Goal: Information Seeking & Learning: Learn about a topic

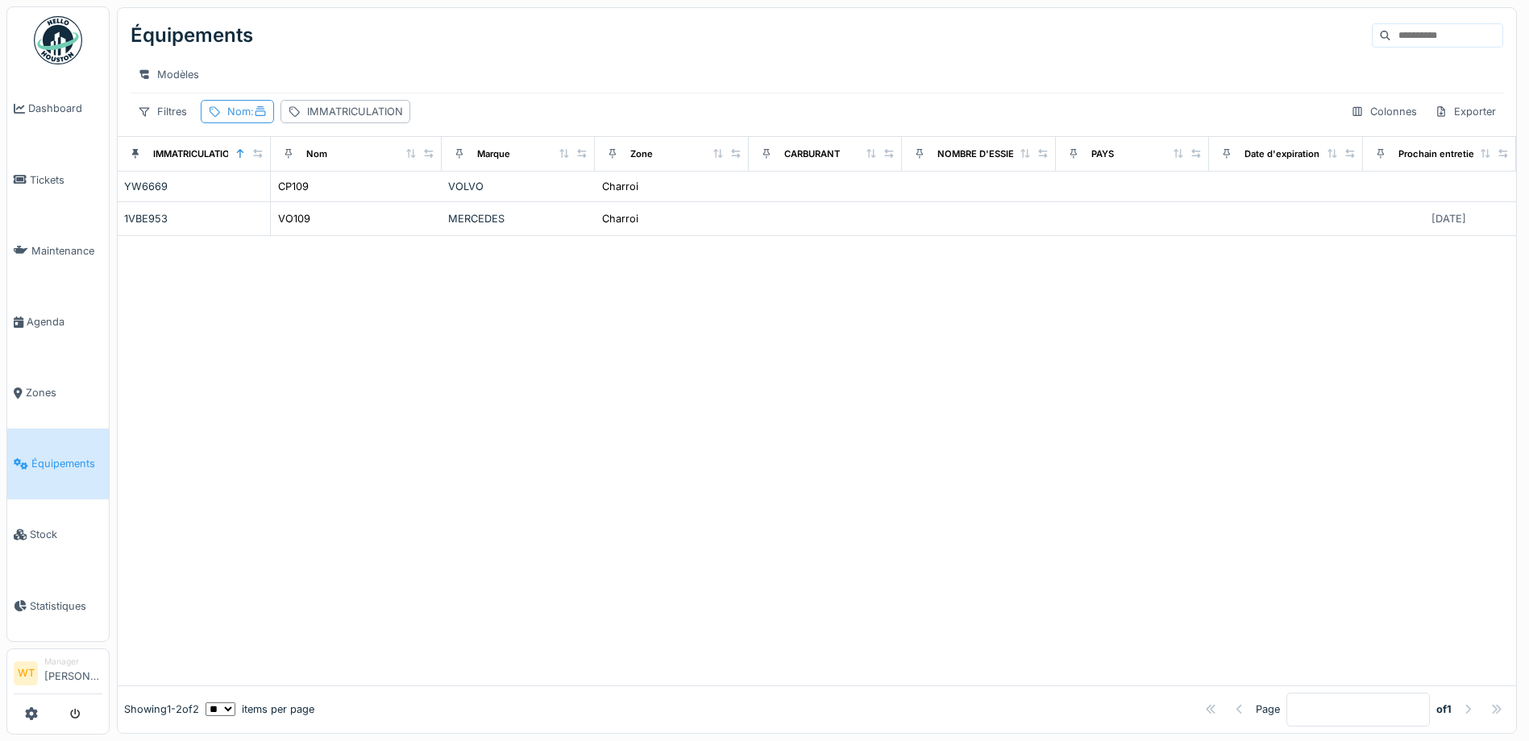
click at [249, 119] on div "Nom :" at bounding box center [246, 111] width 39 height 15
click at [355, 199] on icon at bounding box center [349, 201] width 13 height 10
click at [331, 211] on input "Nom" at bounding box center [288, 202] width 160 height 34
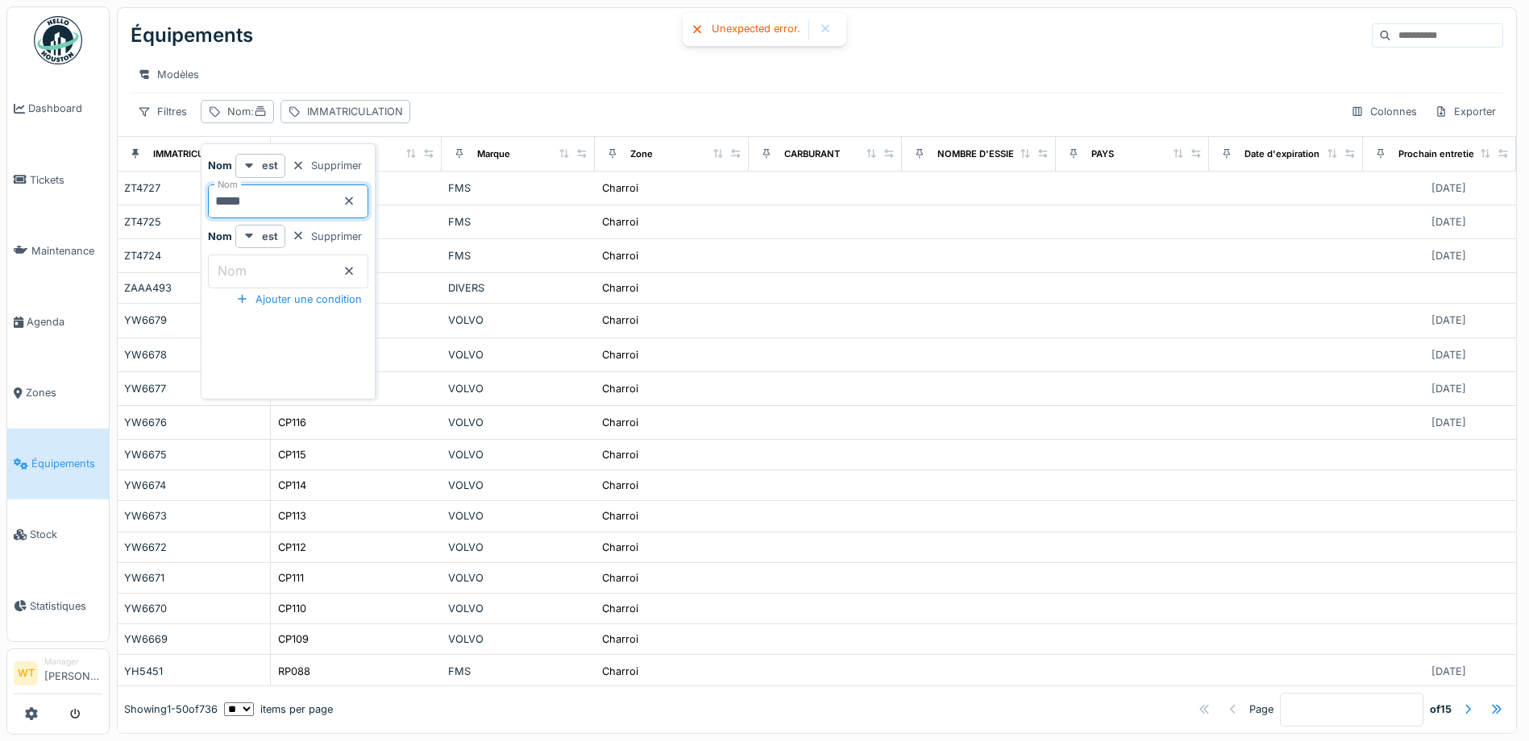
type input "*****"
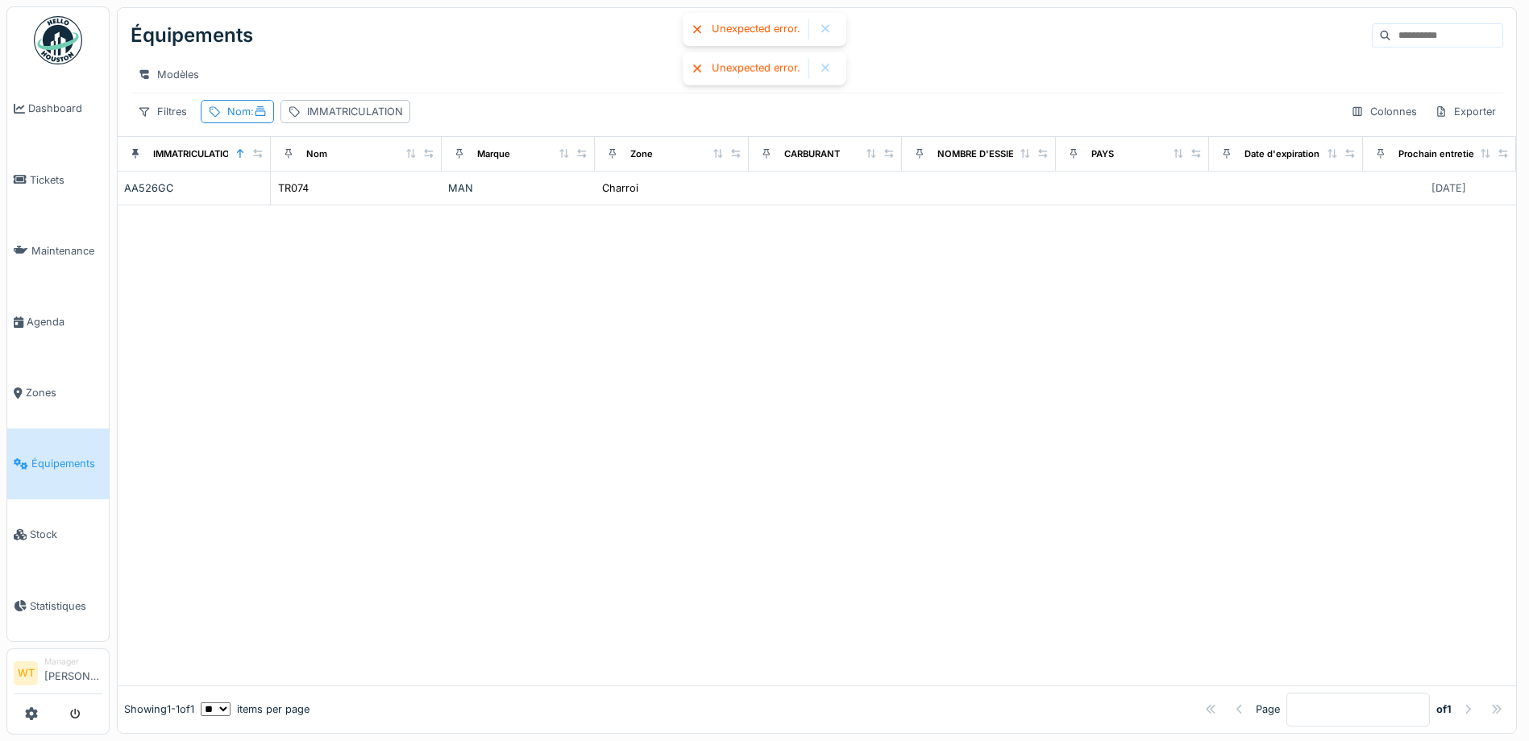
click at [647, 230] on div at bounding box center [817, 446] width 1398 height 480
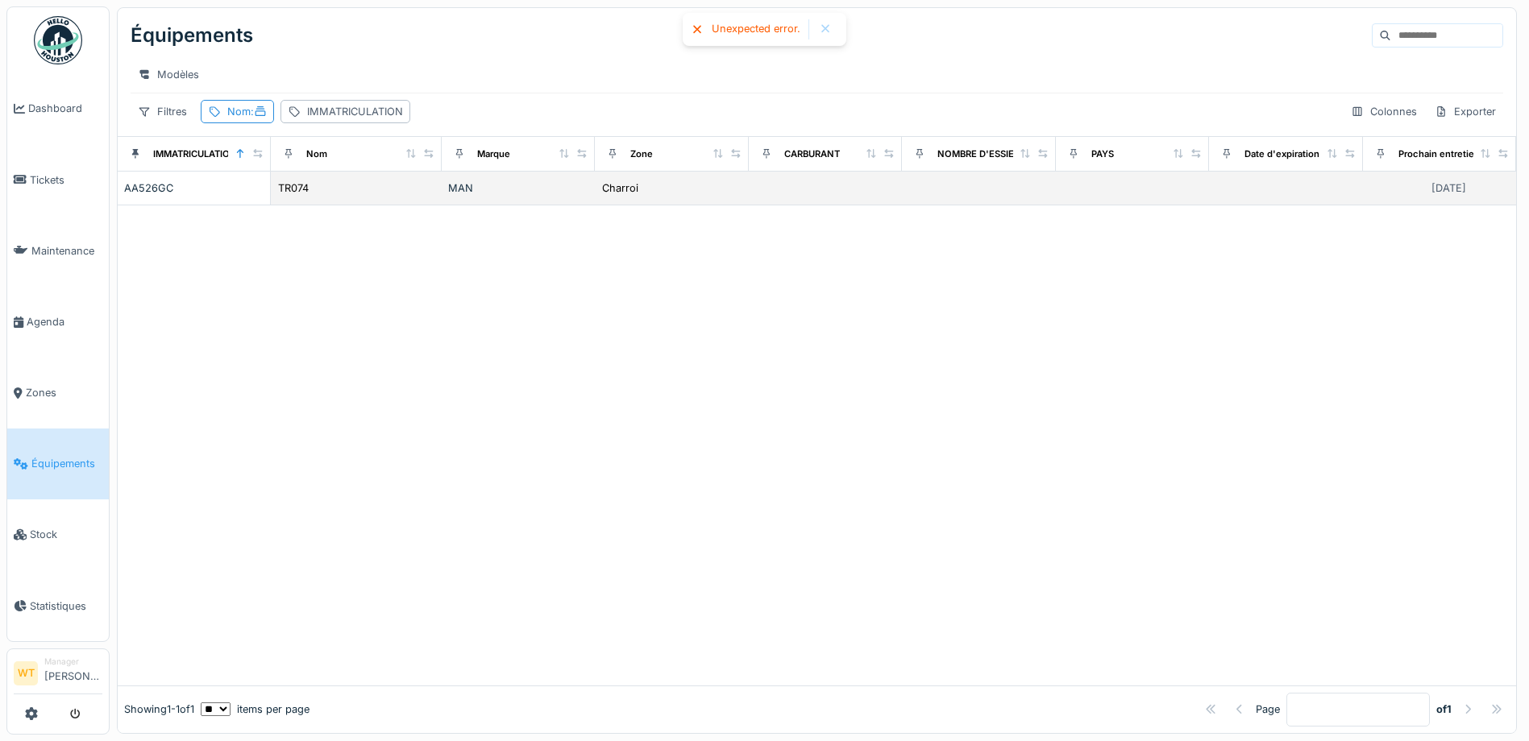
click at [515, 196] on div "MAN" at bounding box center [518, 188] width 140 height 15
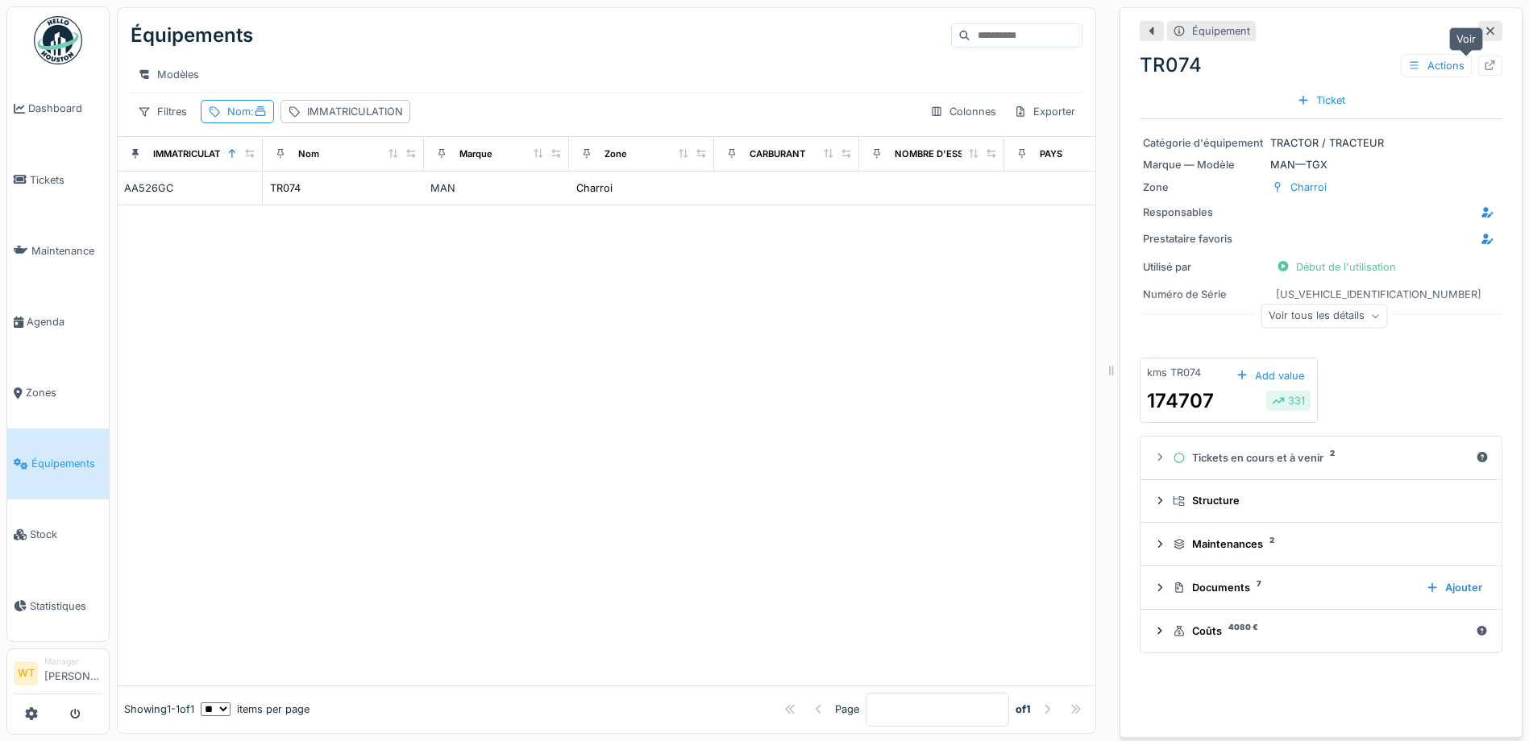
click at [1219, 59] on div at bounding box center [1490, 66] width 24 height 20
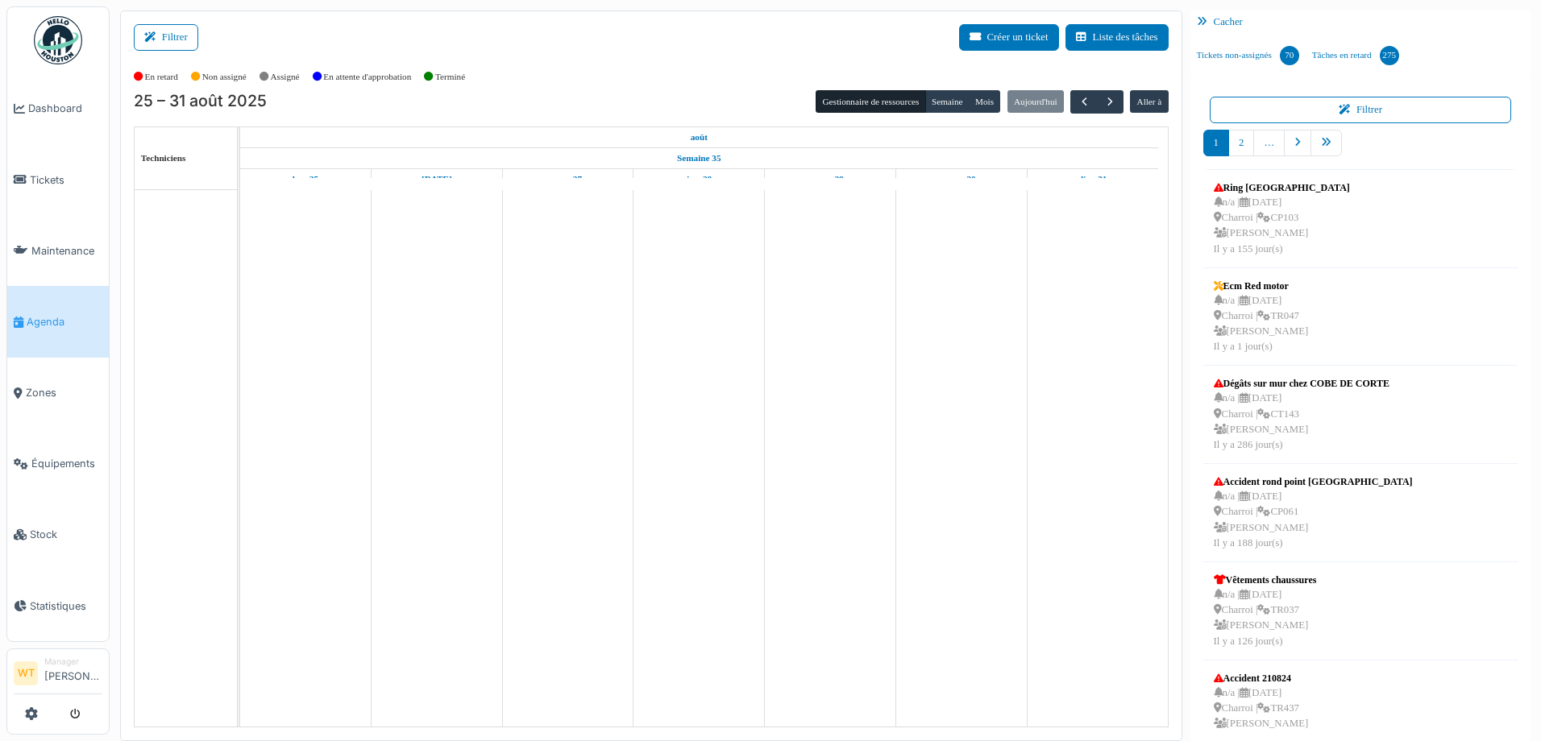
scroll to position [49, 0]
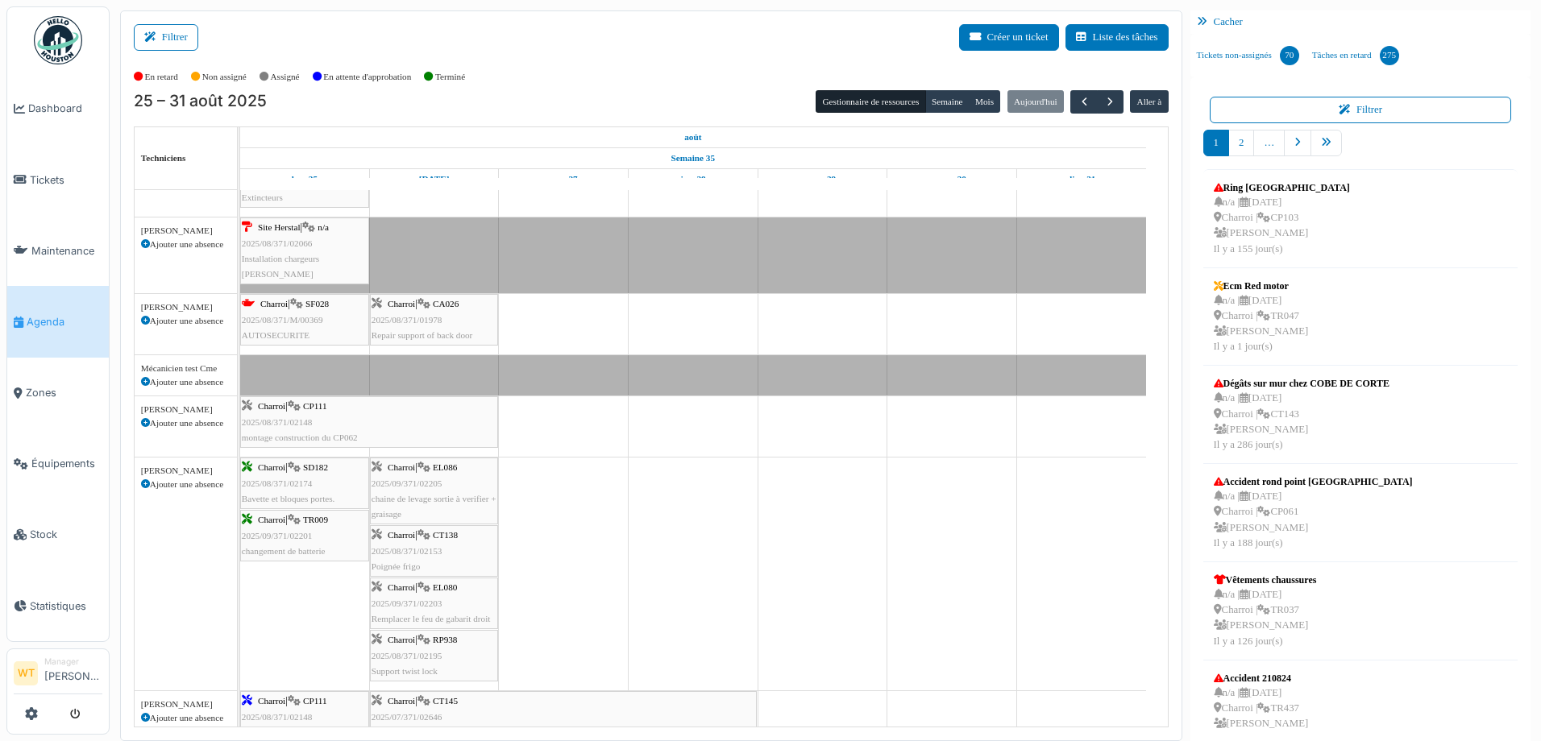
click at [322, 338] on div "Charroi | SF028 2025/08/371/M/00369 AUTOSECURITE" at bounding box center [305, 320] width 126 height 47
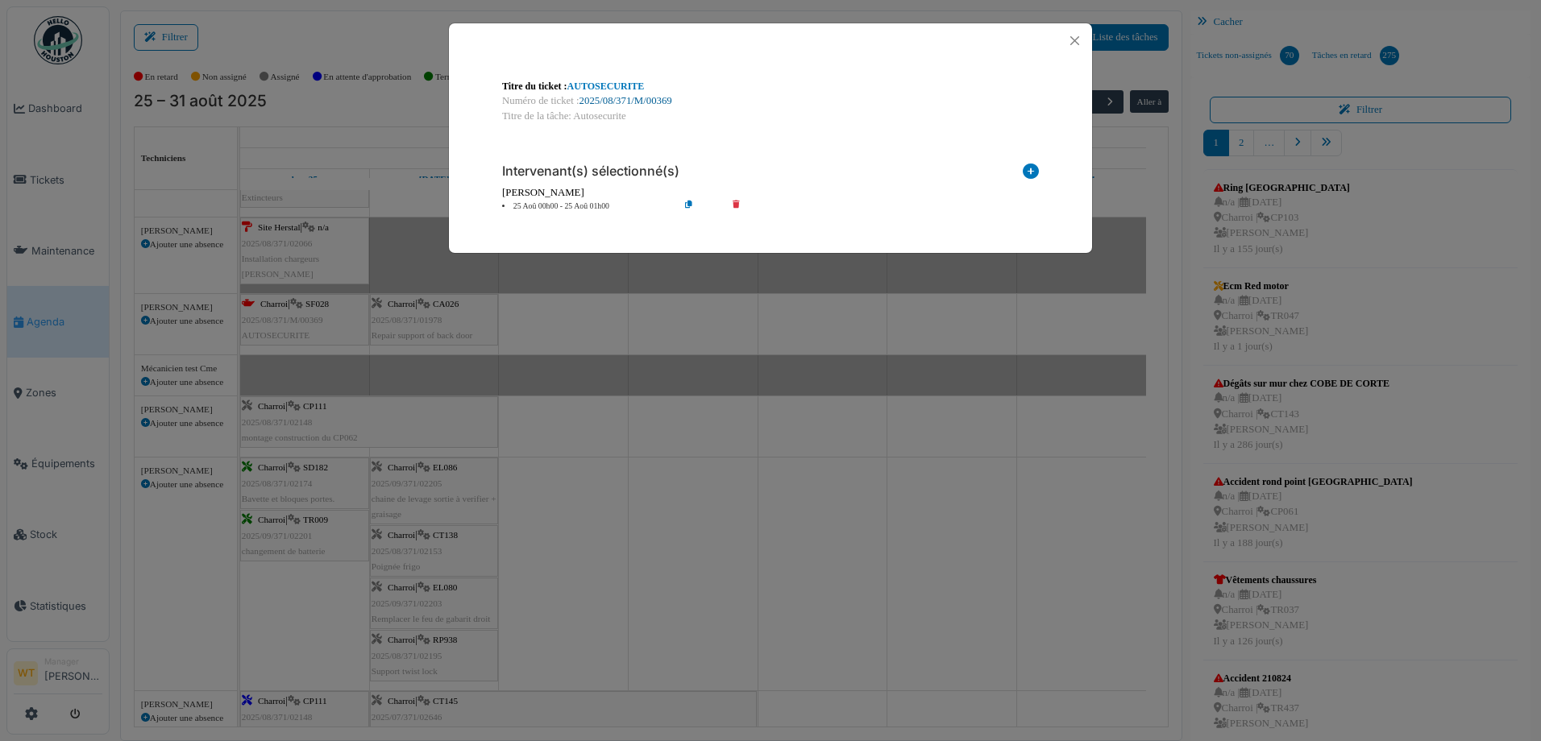
click at [646, 99] on link "2025/08/371/M/00369" at bounding box center [625, 100] width 93 height 11
click at [1069, 40] on button "Close" at bounding box center [1075, 41] width 22 height 22
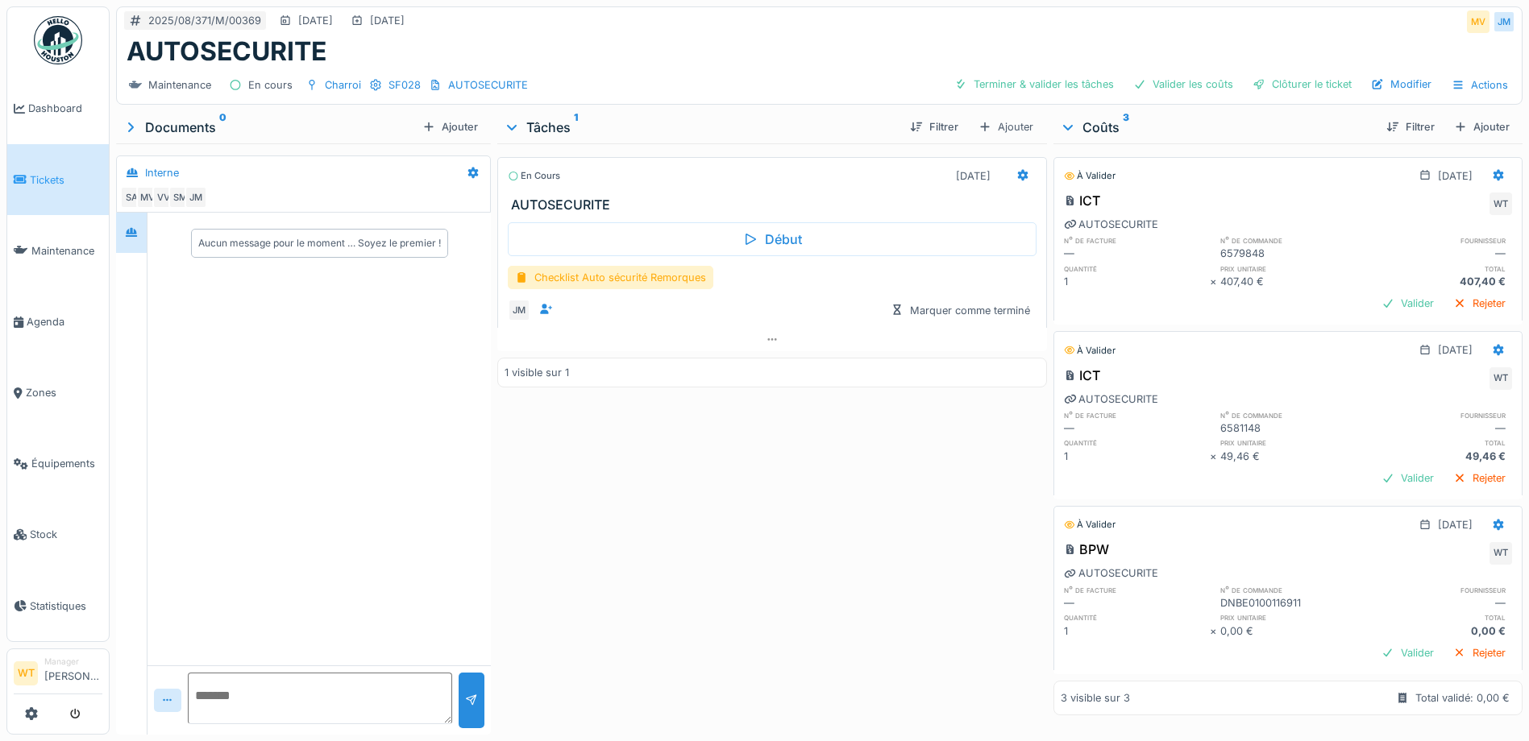
scroll to position [11, 0]
click at [1456, 133] on div "Ajouter" at bounding box center [1481, 127] width 69 height 22
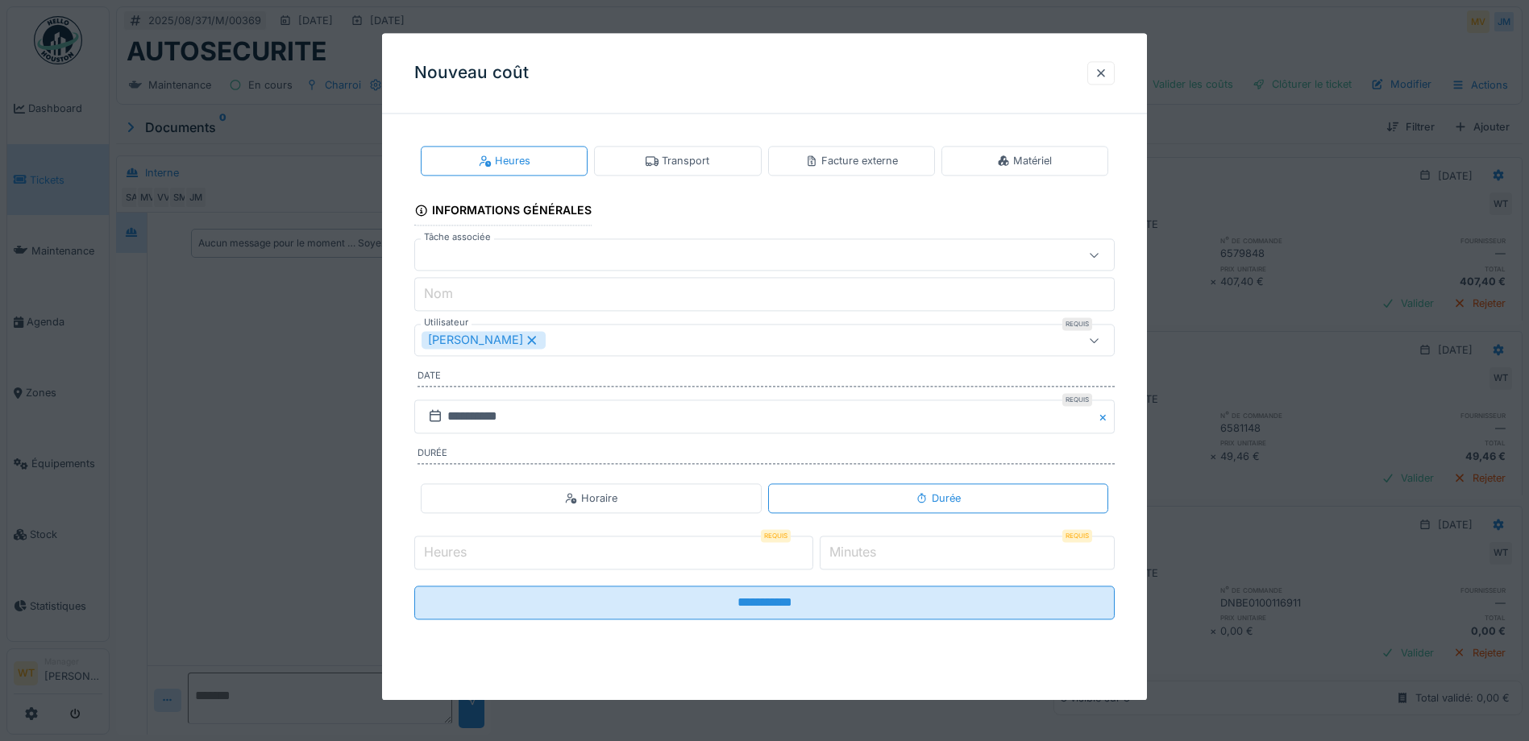
click at [518, 351] on div "[PERSON_NAME]" at bounding box center [764, 341] width 700 height 32
click at [525, 343] on icon at bounding box center [532, 339] width 15 height 11
click at [525, 343] on div "Utilisateurs" at bounding box center [724, 341] width 604 height 18
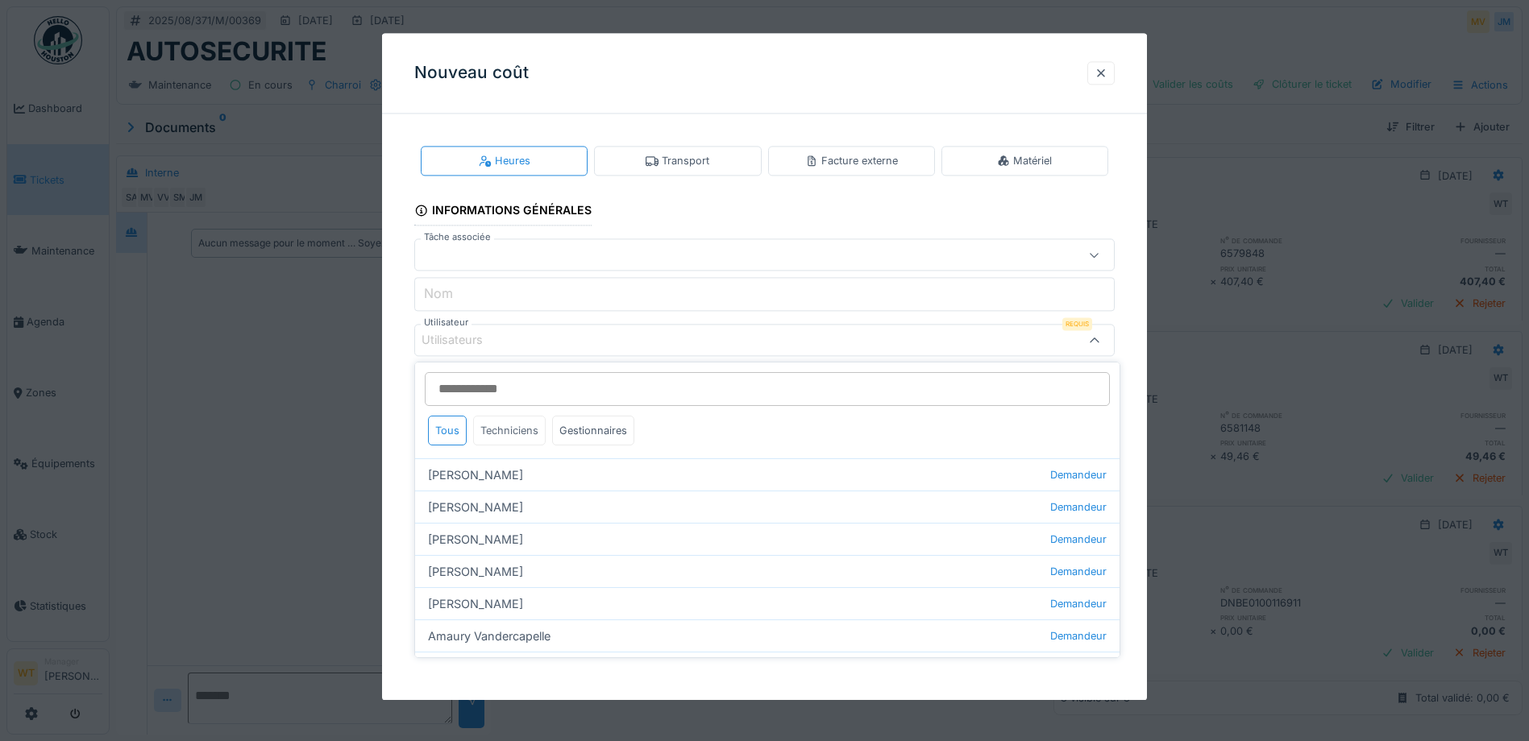
click at [516, 432] on div "Techniciens" at bounding box center [509, 431] width 73 height 30
click at [517, 436] on div "Techniciens" at bounding box center [509, 431] width 73 height 30
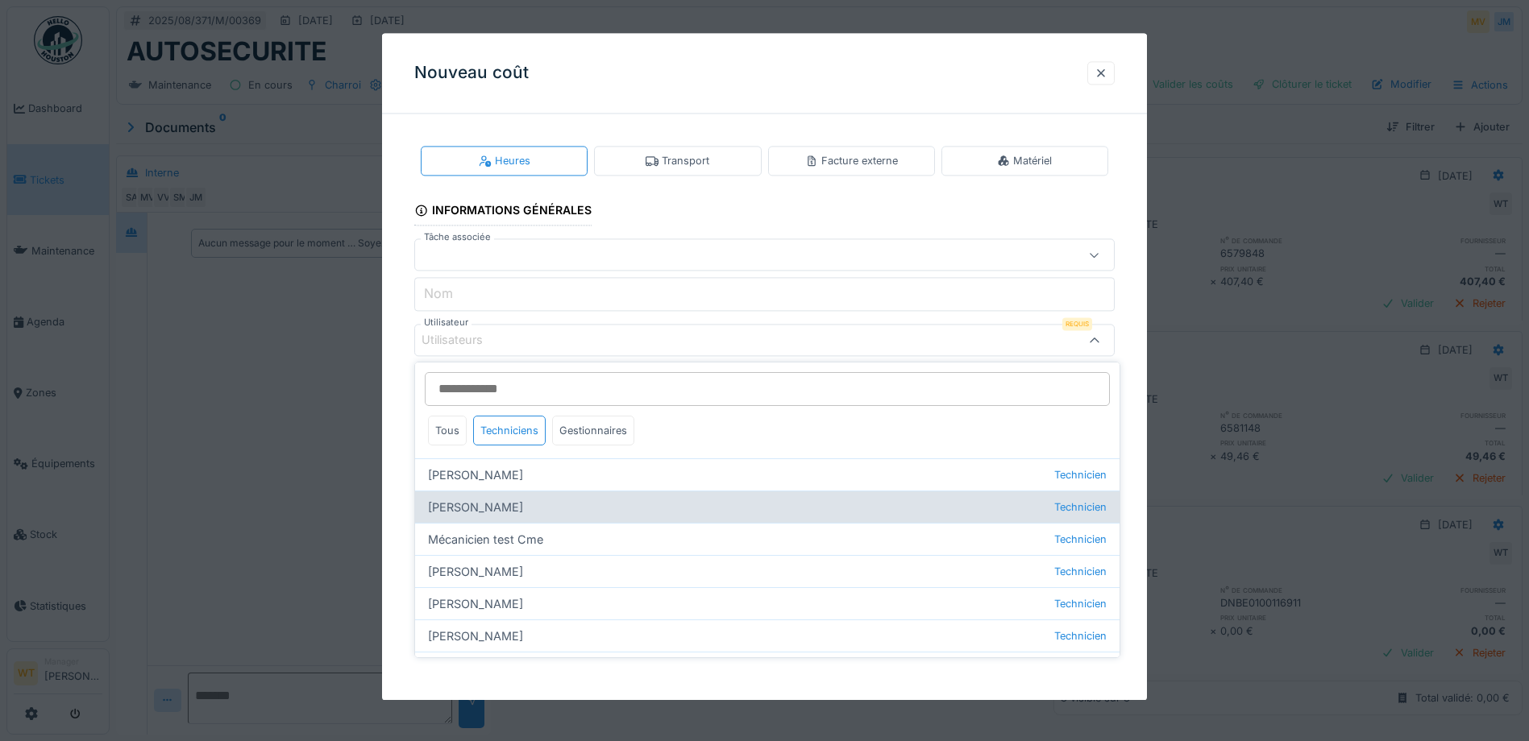
click at [487, 509] on div "Jan Maro Technicien" at bounding box center [767, 507] width 704 height 32
type input "****"
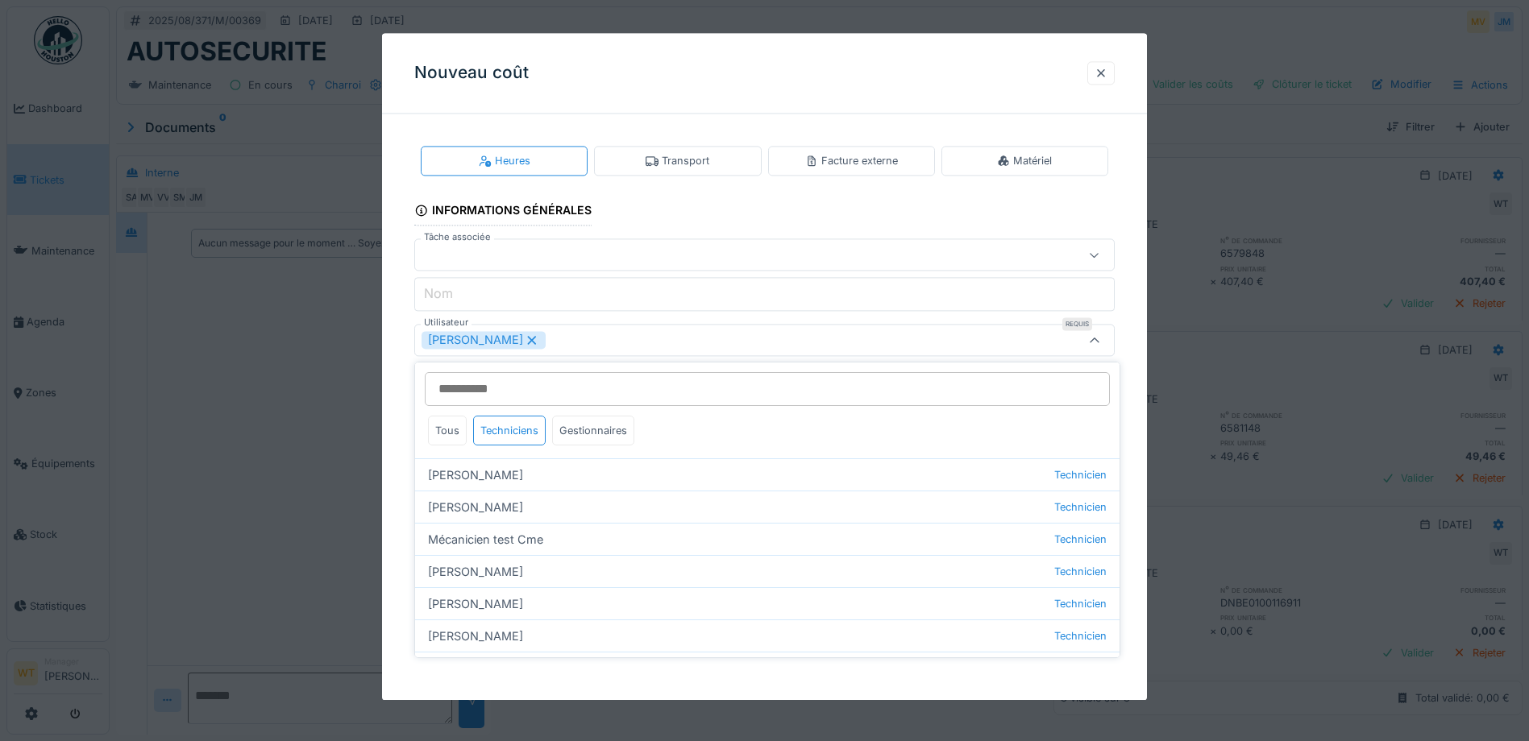
click at [1125, 317] on div "**********" at bounding box center [764, 396] width 765 height 538
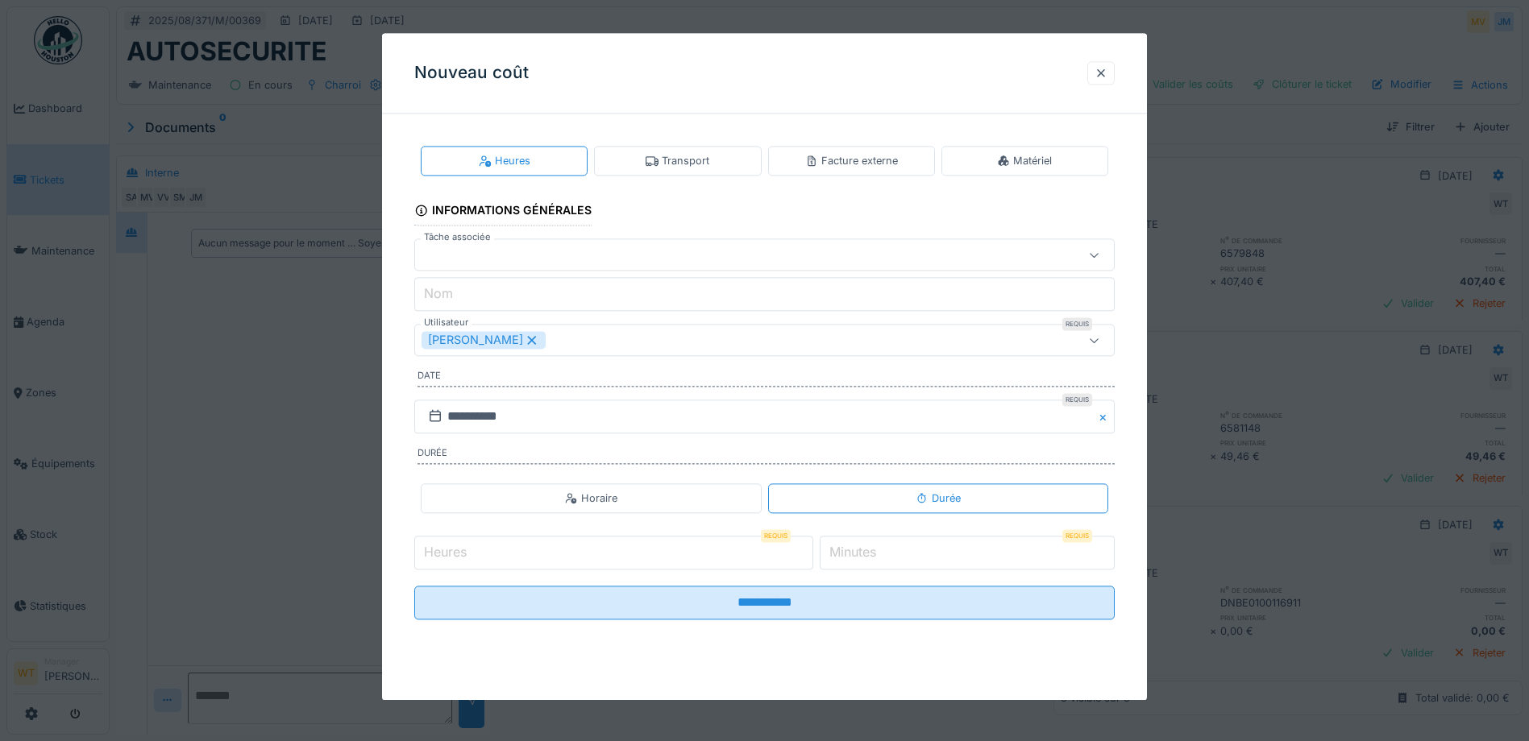
click at [592, 561] on input "Heures" at bounding box center [613, 553] width 399 height 34
type input "*"
click at [870, 554] on label "Minutes" at bounding box center [852, 552] width 53 height 19
click at [870, 554] on input "*" at bounding box center [967, 553] width 295 height 34
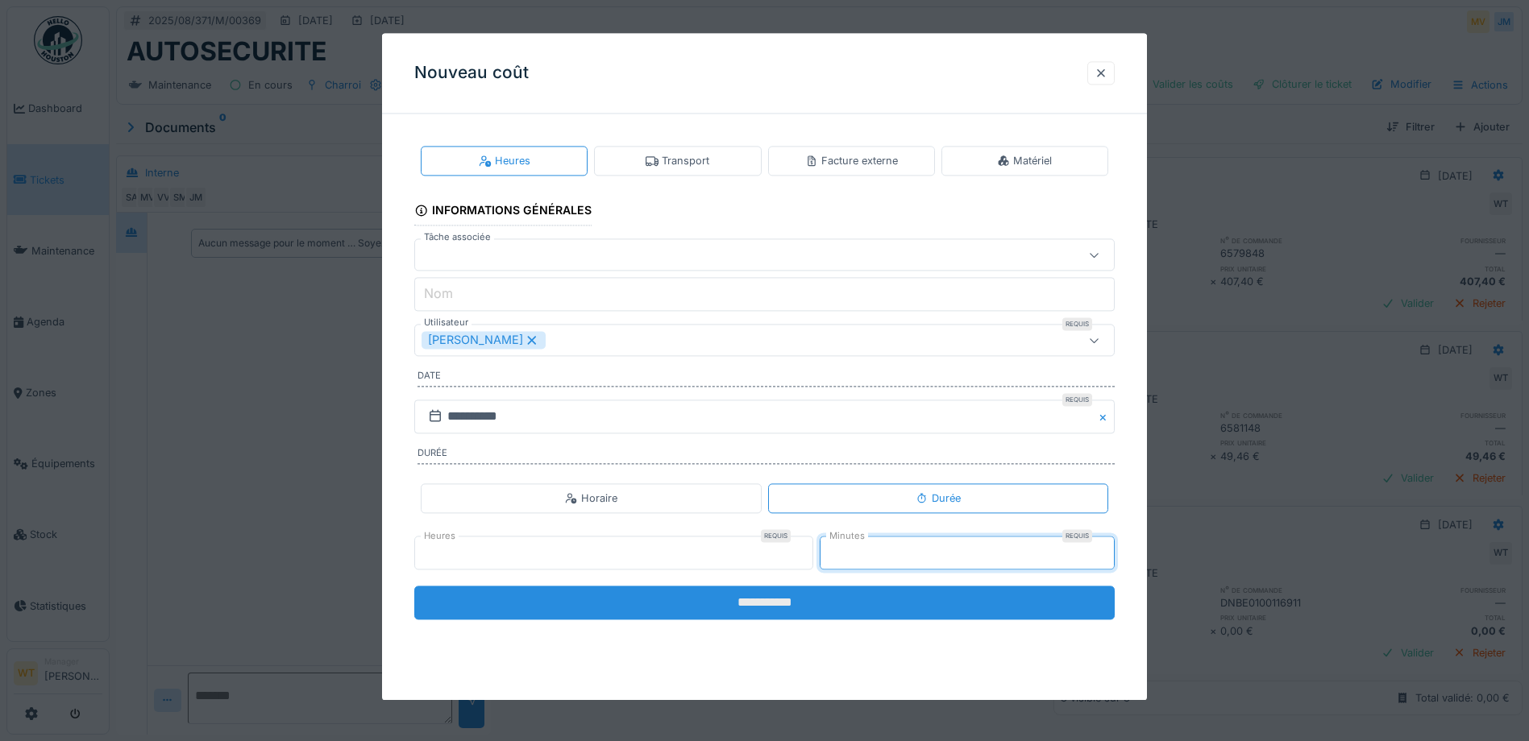
type input "**"
click at [814, 593] on input "**********" at bounding box center [764, 603] width 700 height 34
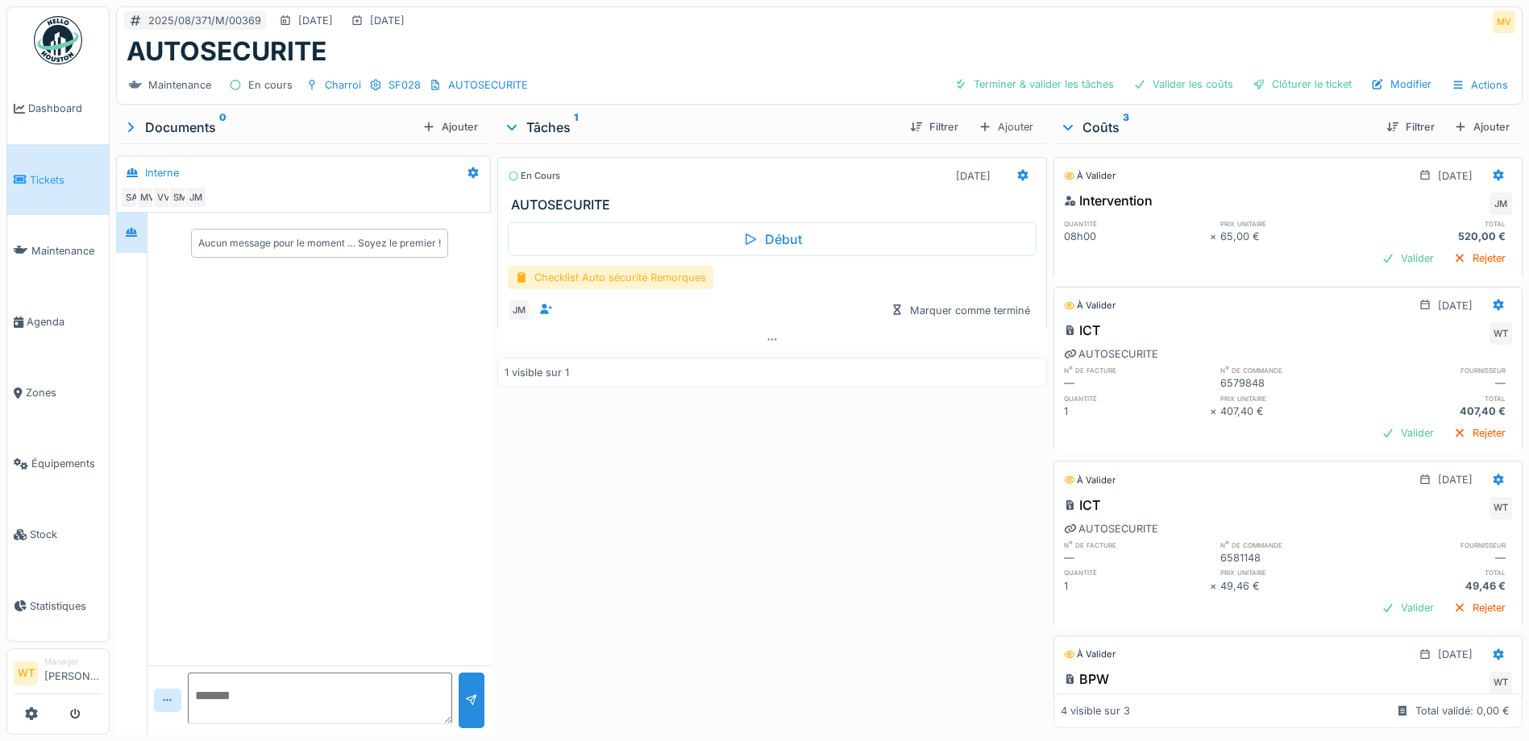
click at [579, 268] on div "Checklist Auto sécurité Remorques" at bounding box center [611, 277] width 206 height 23
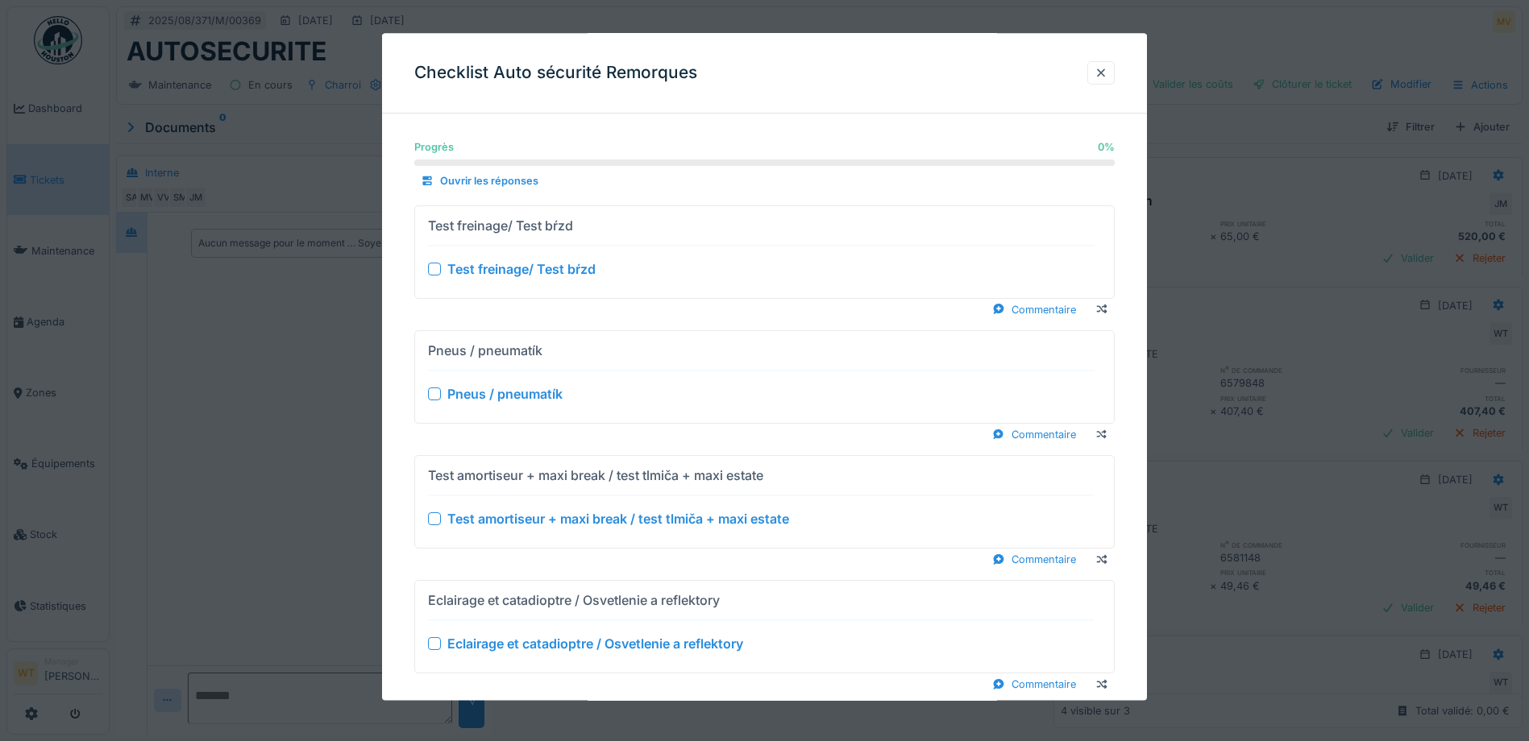
click at [433, 266] on div at bounding box center [434, 269] width 13 height 13
click at [442, 388] on div "Pneus / pneumatík" at bounding box center [761, 393] width 667 height 19
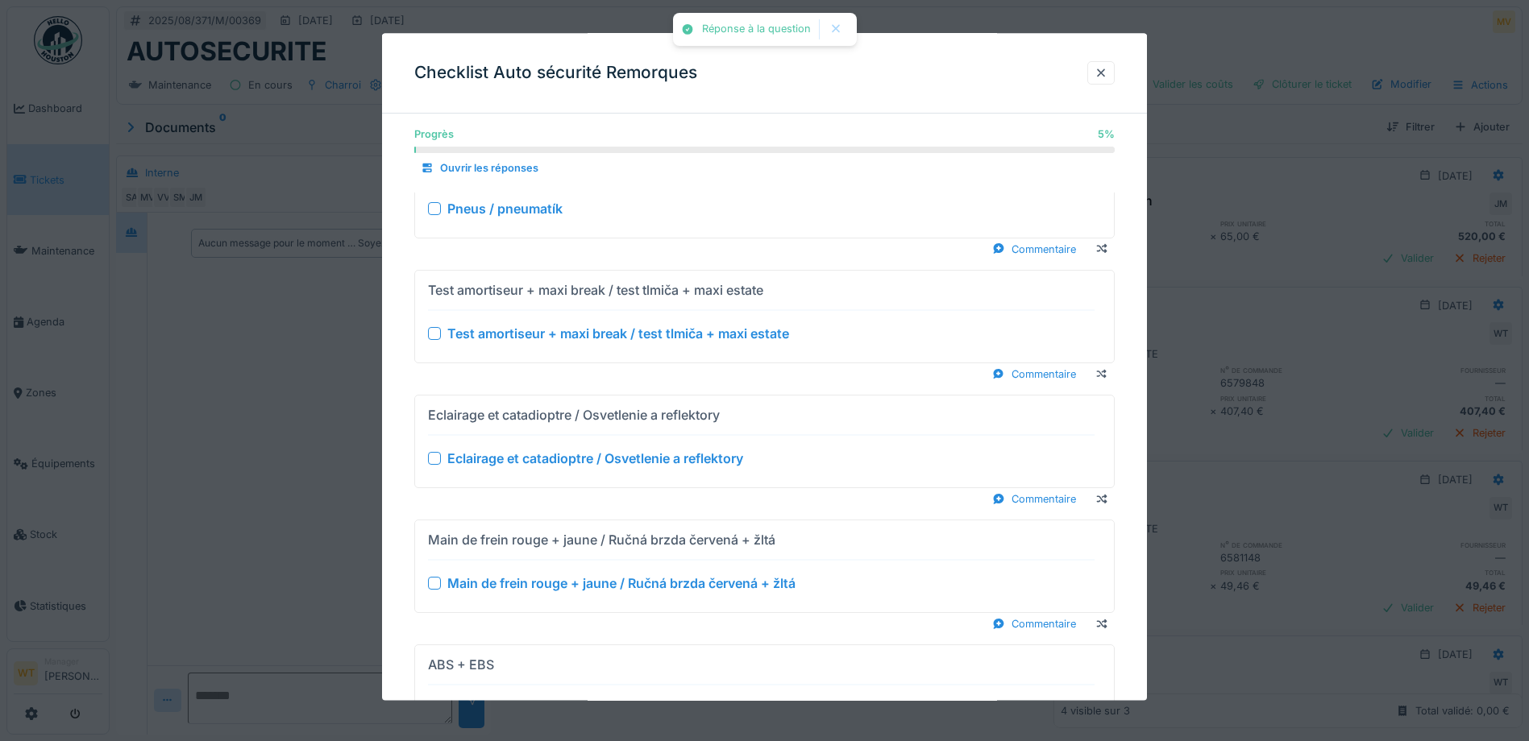
scroll to position [161, 0]
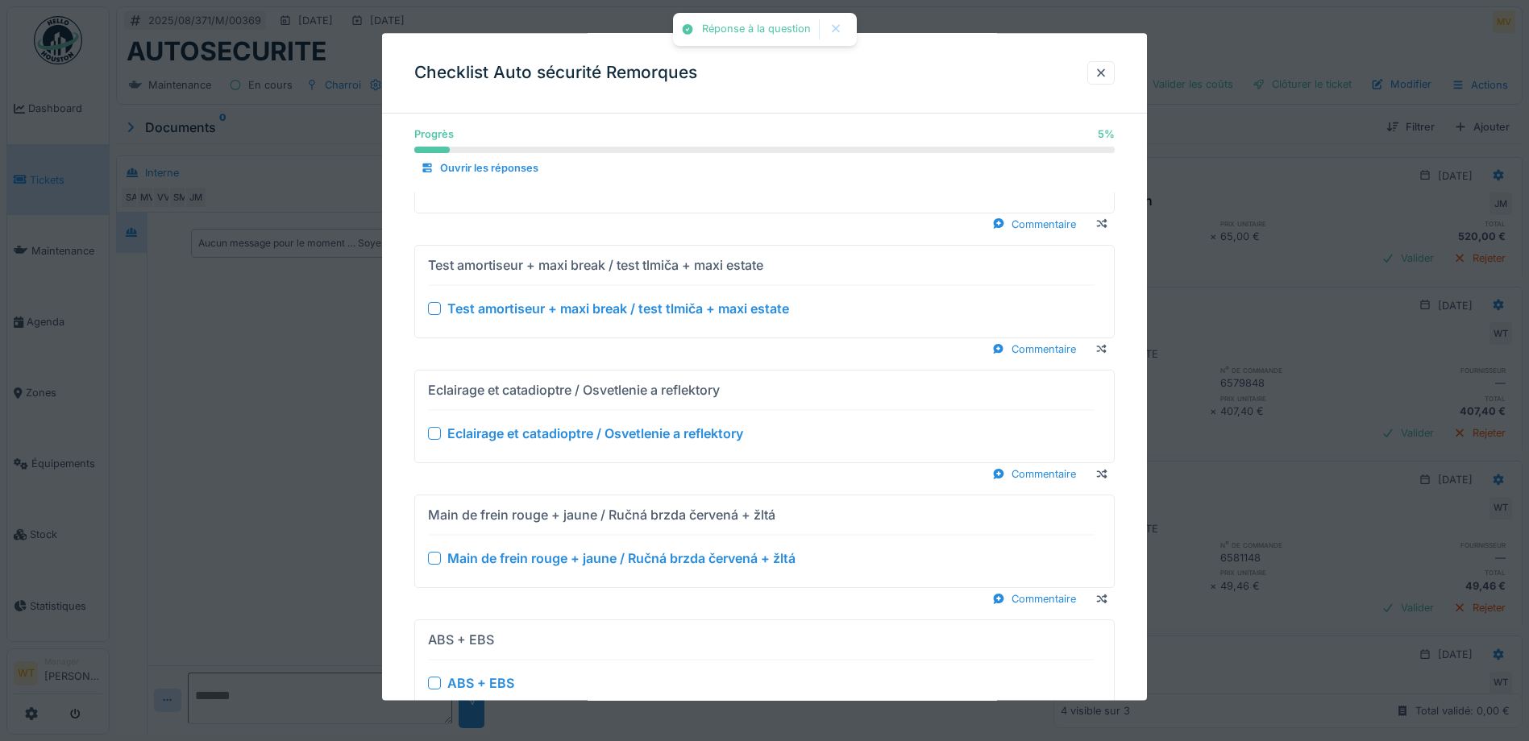
click at [439, 310] on div at bounding box center [434, 308] width 13 height 13
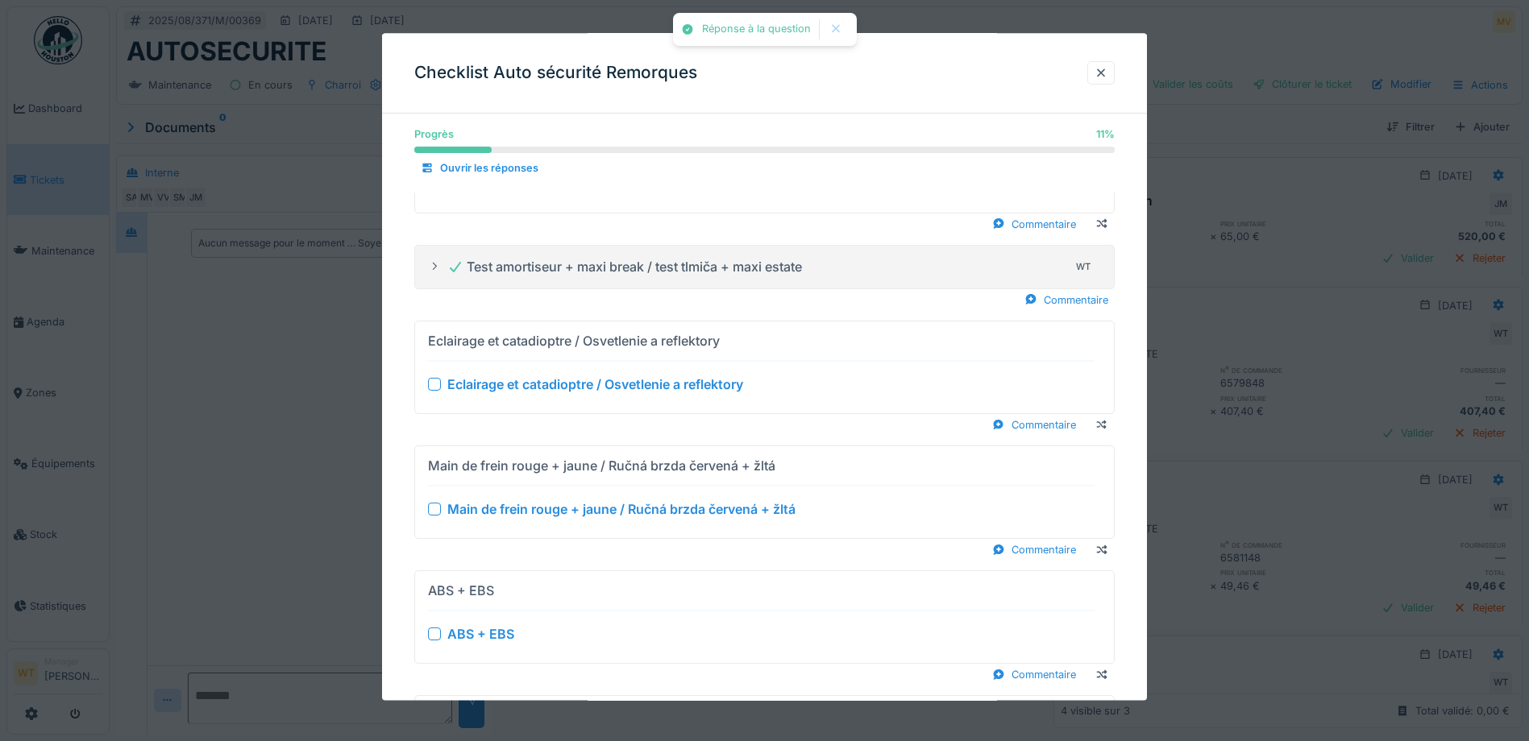
click at [430, 376] on div "Eclairage et catadioptre / Osvetlenie a reflektory" at bounding box center [761, 384] width 667 height 19
click at [430, 381] on div at bounding box center [434, 384] width 13 height 13
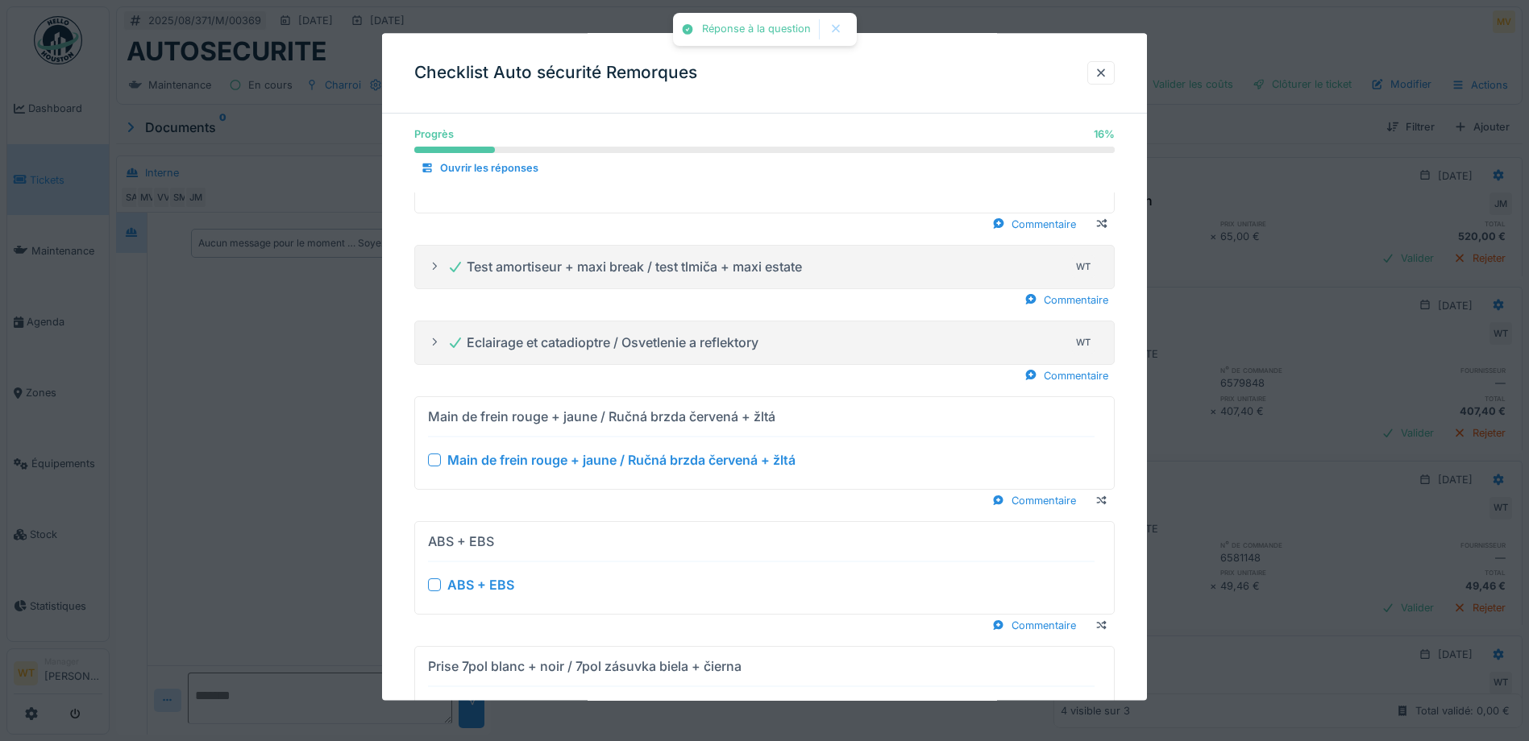
scroll to position [242, 0]
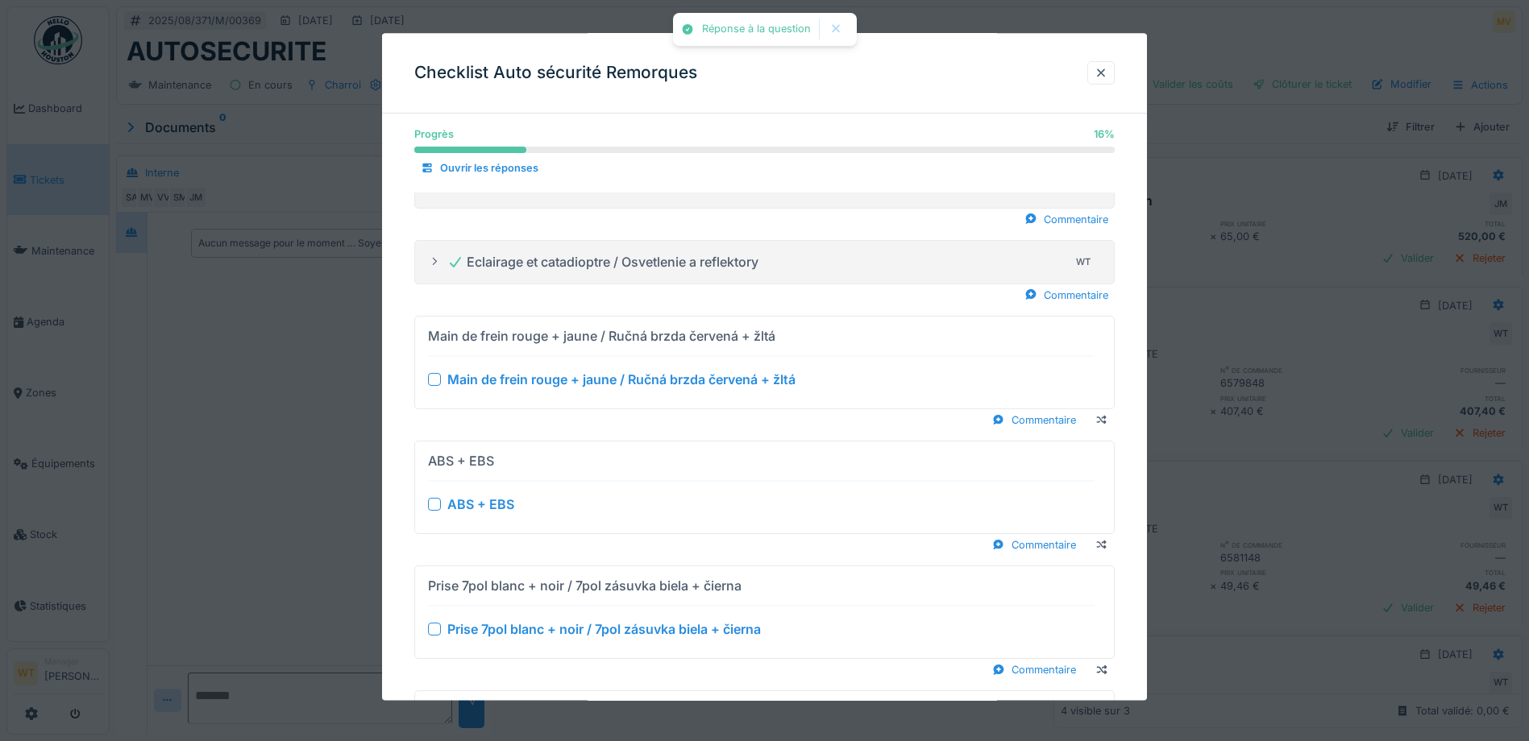
click at [433, 383] on div at bounding box center [434, 379] width 13 height 13
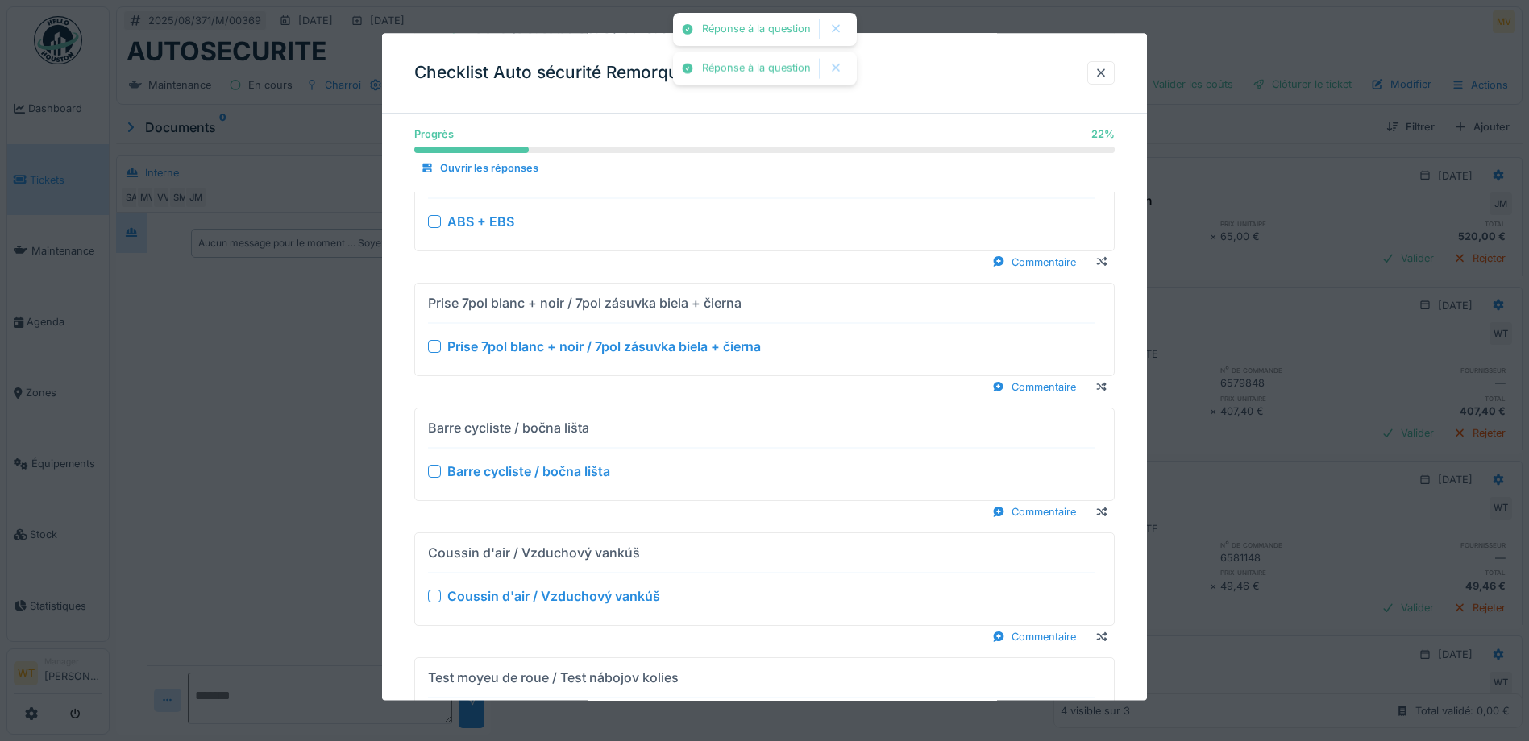
scroll to position [484, 0]
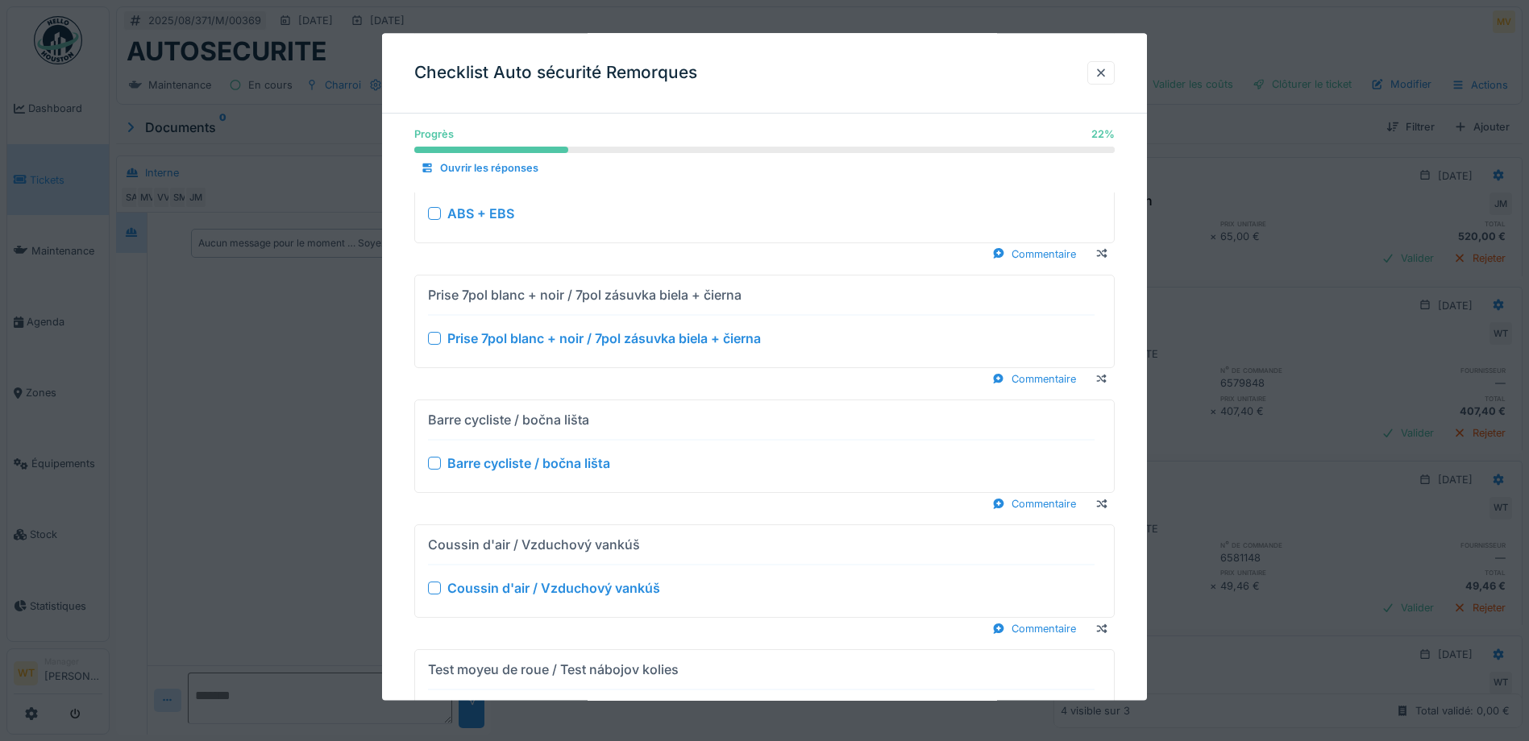
click at [438, 343] on div at bounding box center [434, 338] width 13 height 13
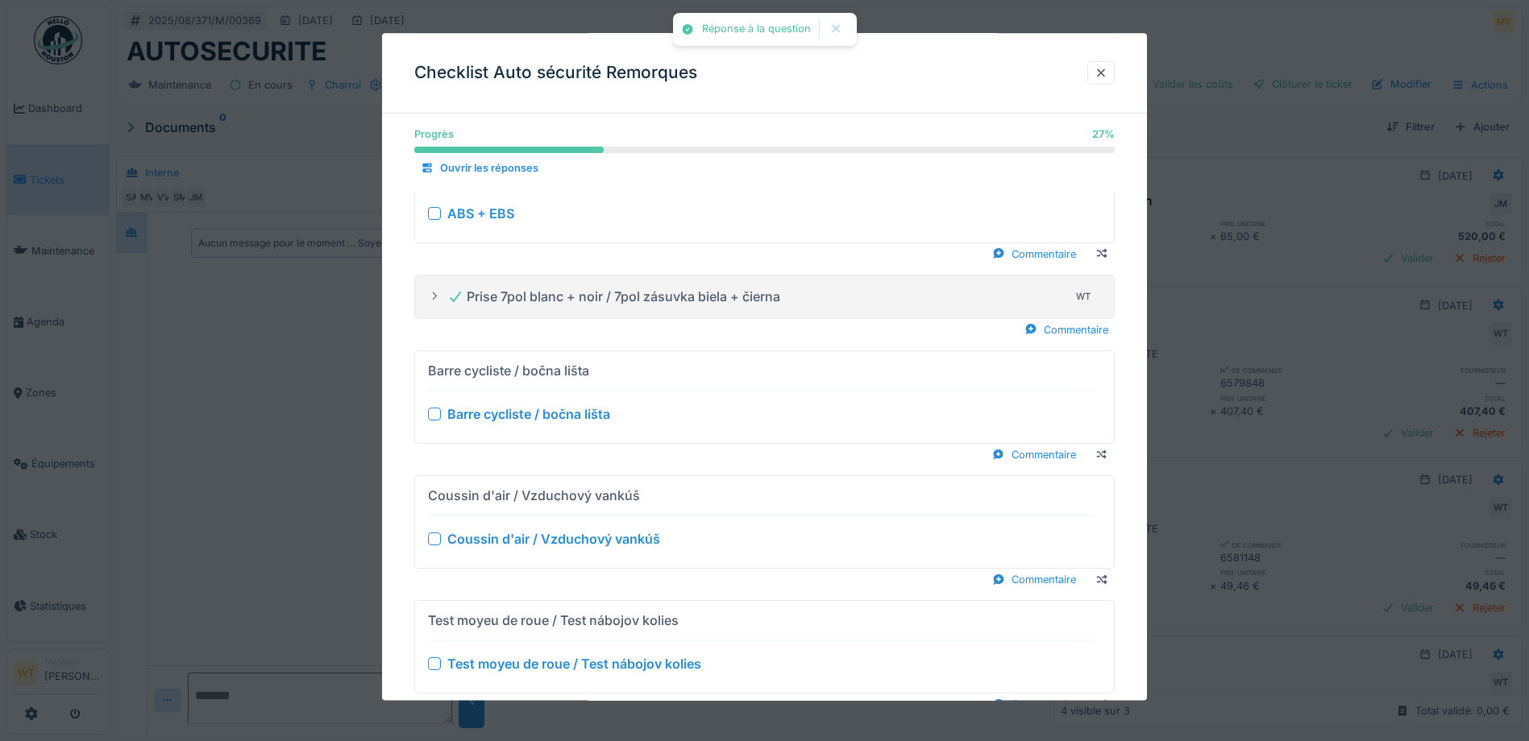
click at [433, 410] on div at bounding box center [434, 414] width 13 height 13
click at [434, 530] on div "Coussin d'air / Vzduchový vankúš Coussin d'air / Vzduchový vankúš Commentaire" at bounding box center [764, 533] width 700 height 115
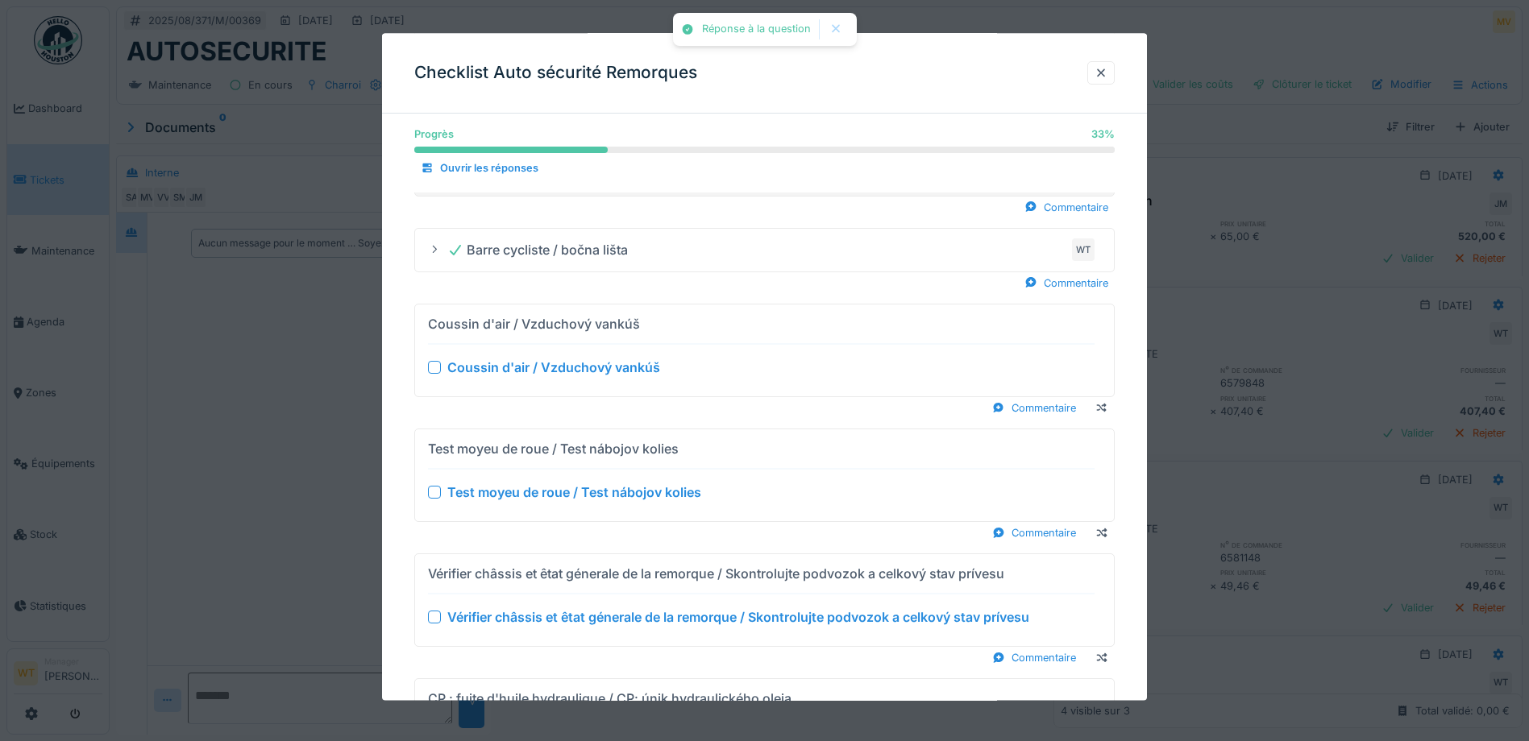
scroll to position [645, 0]
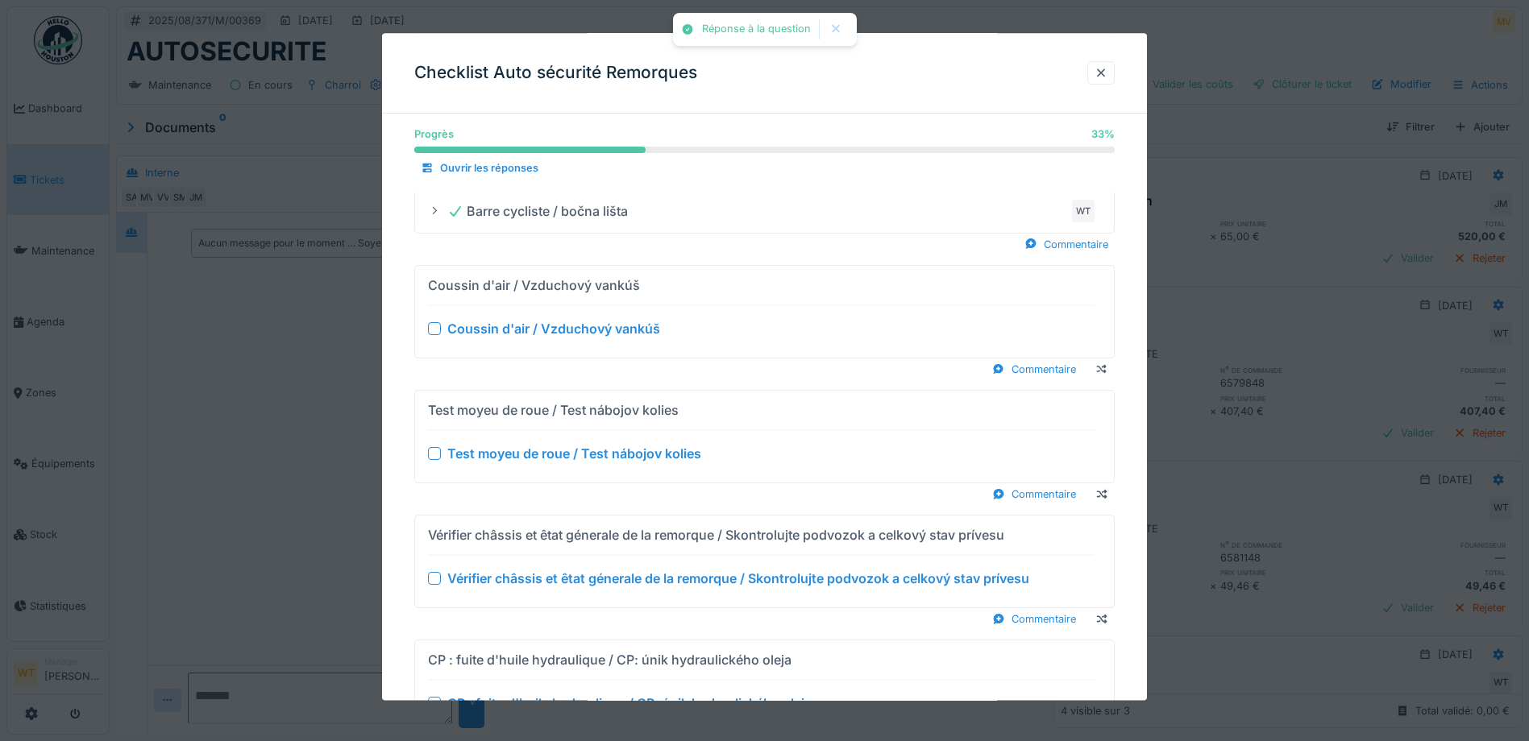
click at [436, 330] on div at bounding box center [434, 328] width 13 height 13
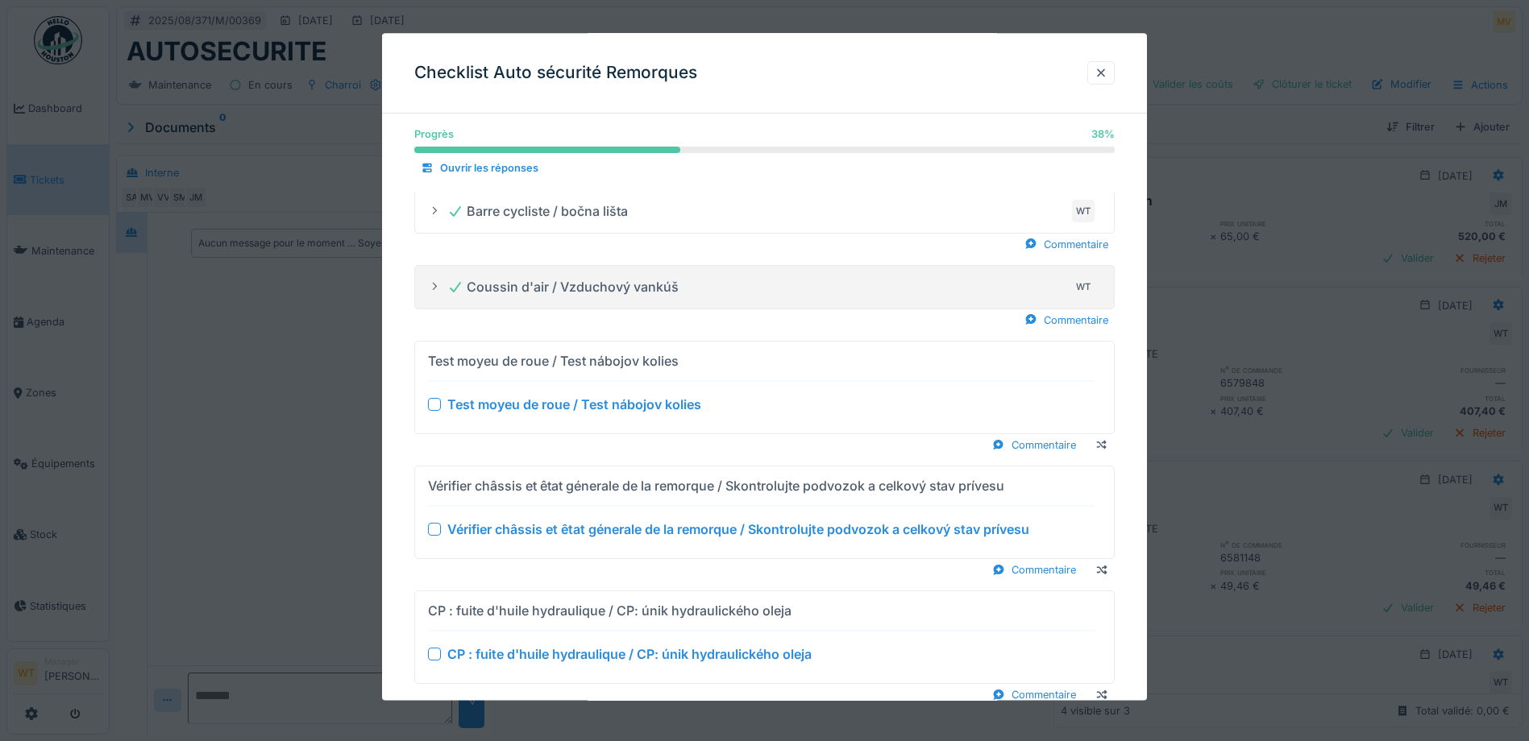
click at [434, 405] on div at bounding box center [434, 404] width 13 height 13
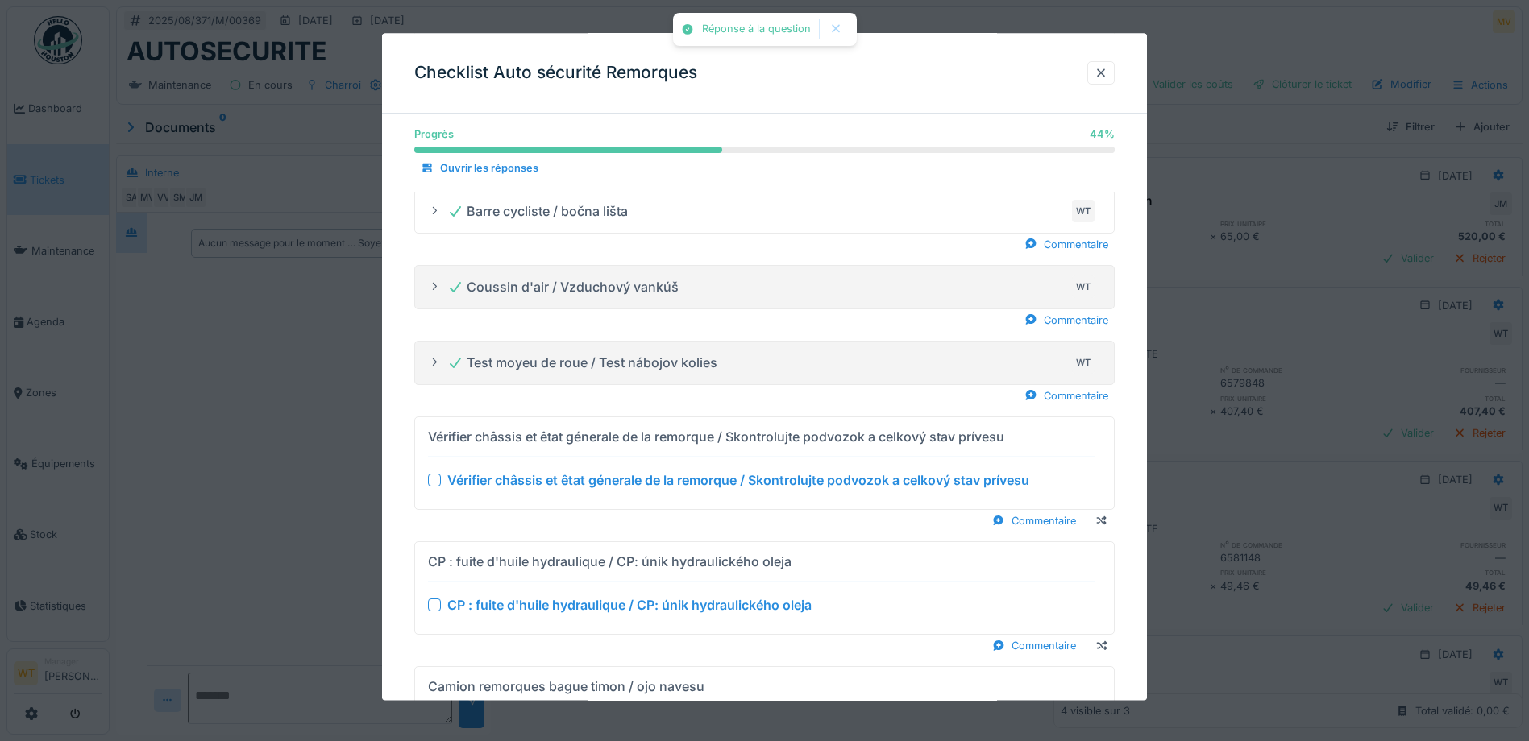
click at [434, 483] on div at bounding box center [434, 480] width 13 height 13
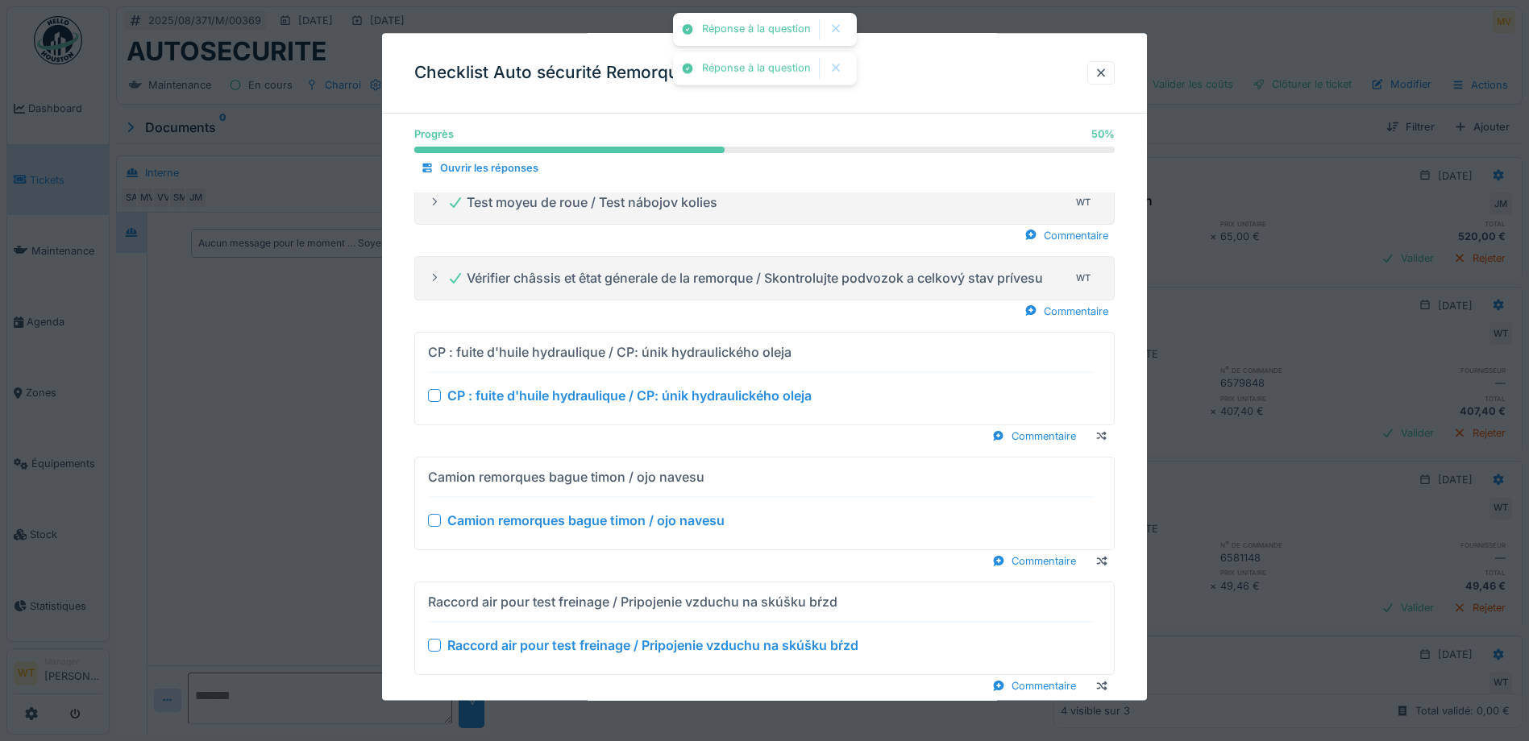
scroll to position [806, 0]
click at [437, 397] on div at bounding box center [434, 394] width 13 height 13
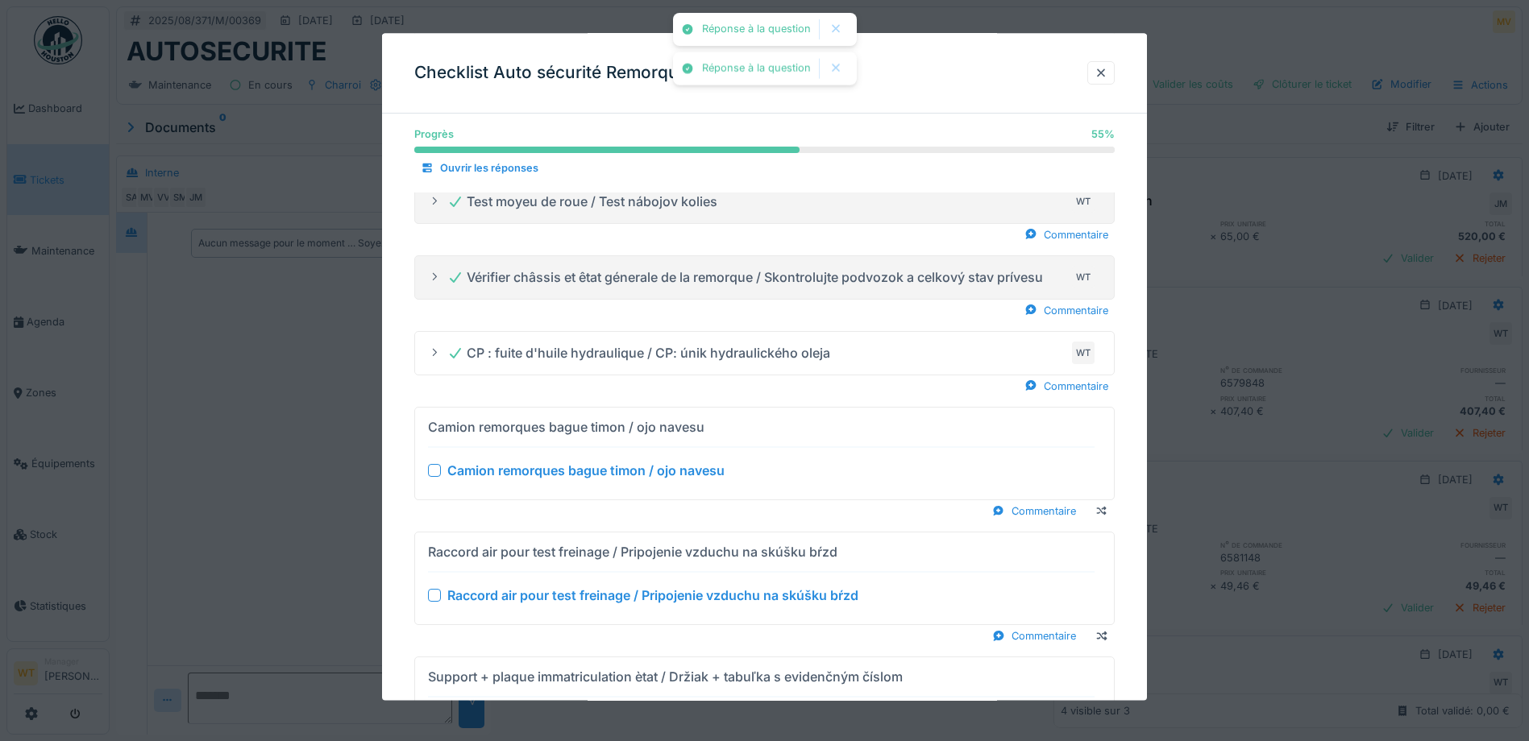
click at [436, 471] on div at bounding box center [434, 470] width 13 height 13
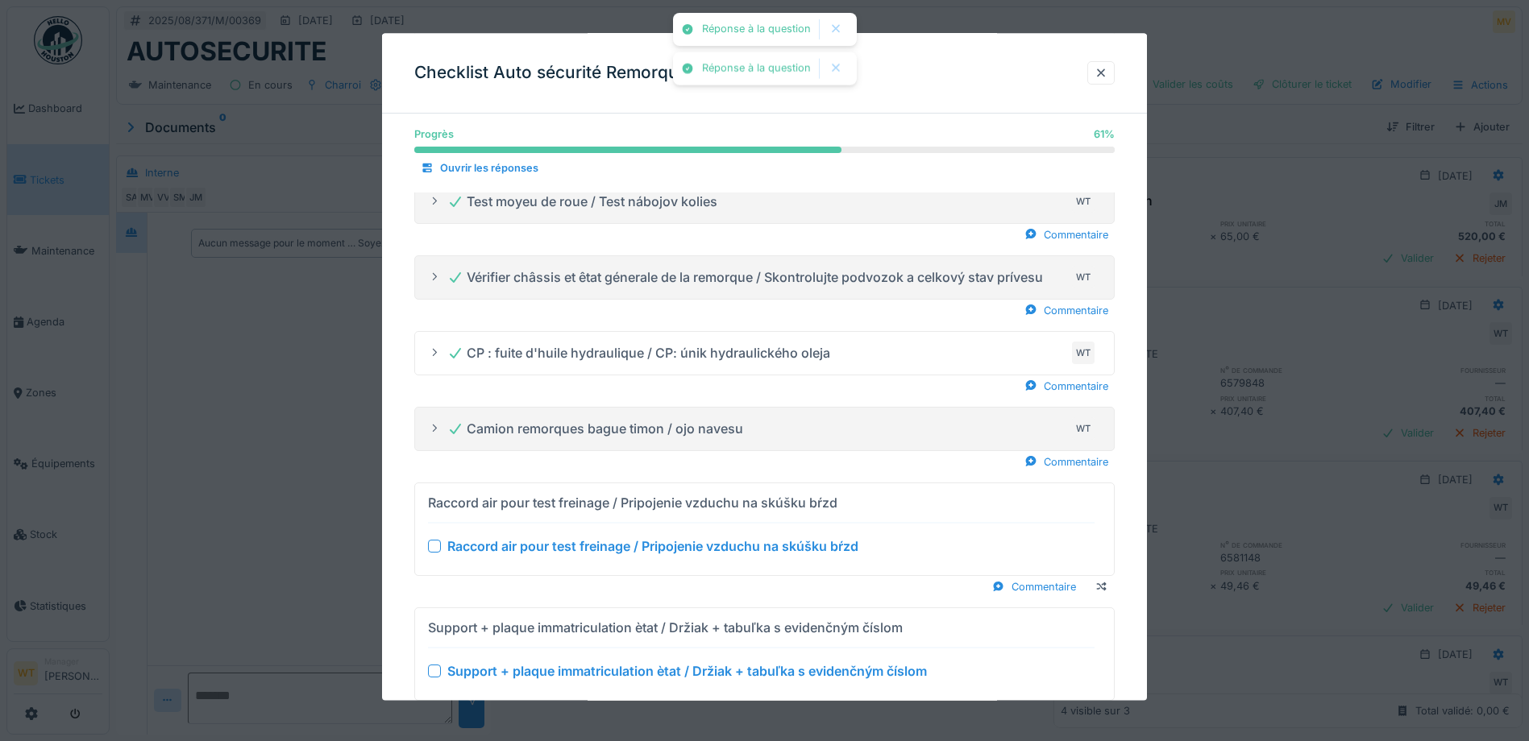
click at [440, 540] on div "Raccord air pour test freinage / Pripojenie vzduchu na skúšku bŕzd" at bounding box center [761, 546] width 667 height 19
click at [430, 543] on div at bounding box center [434, 546] width 13 height 13
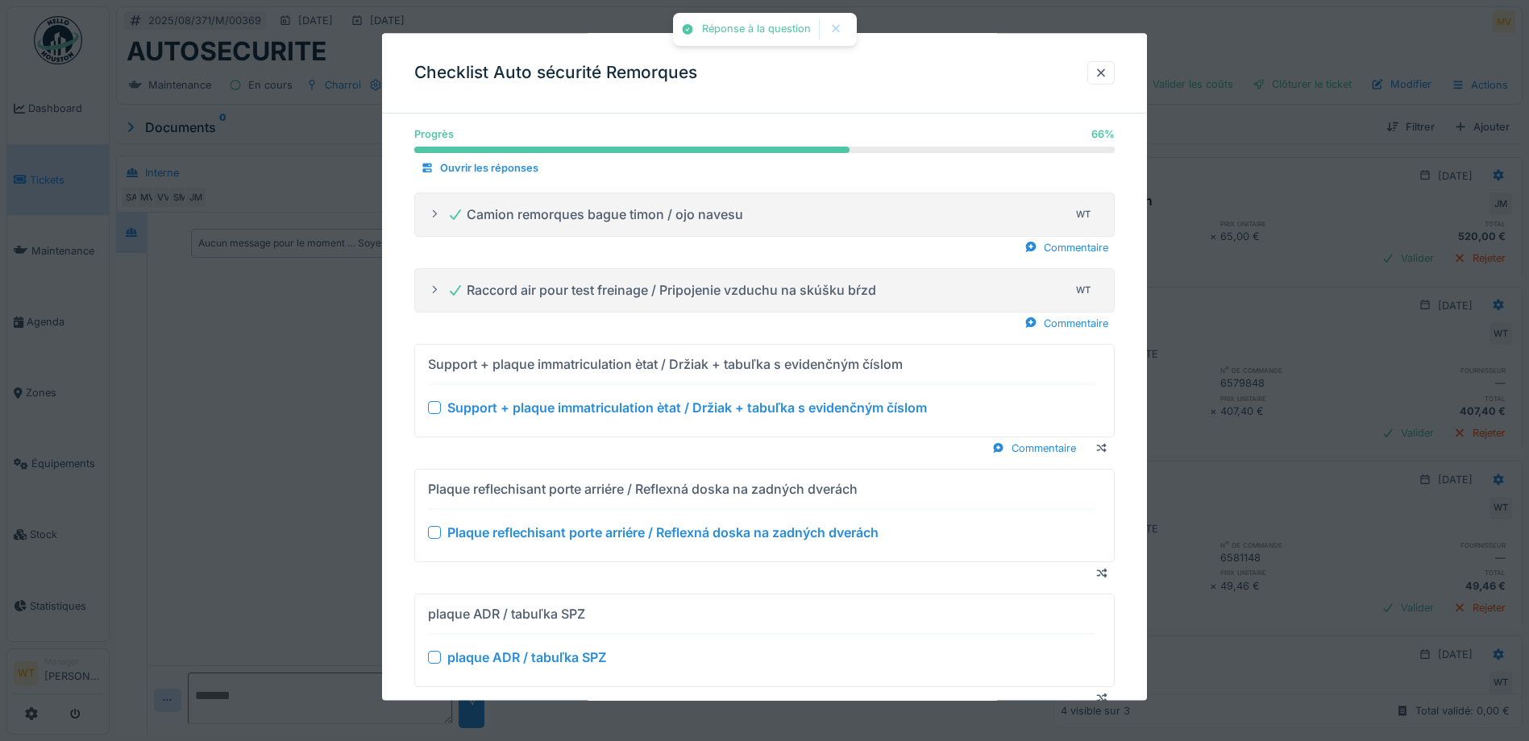
scroll to position [1048, 0]
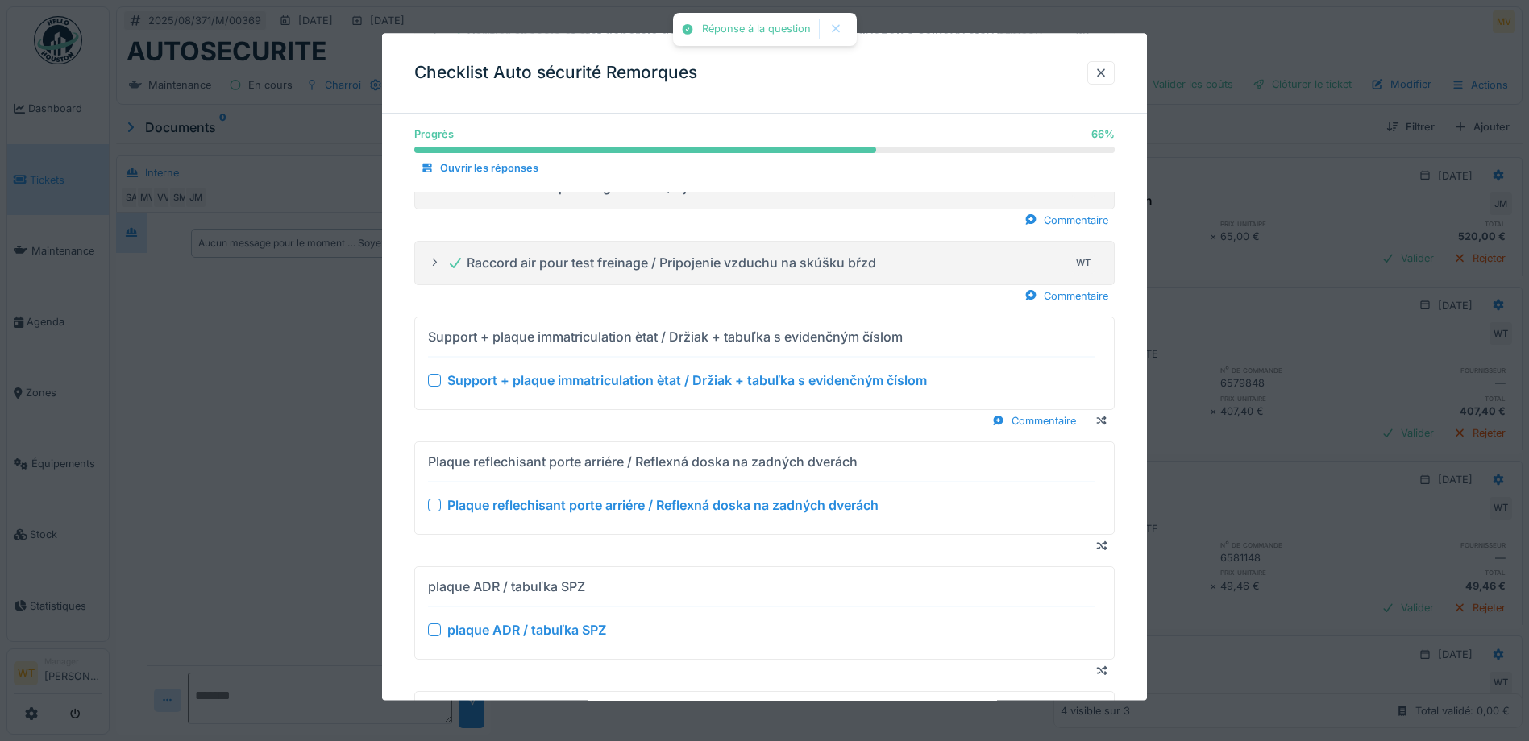
click at [432, 385] on div at bounding box center [434, 380] width 13 height 13
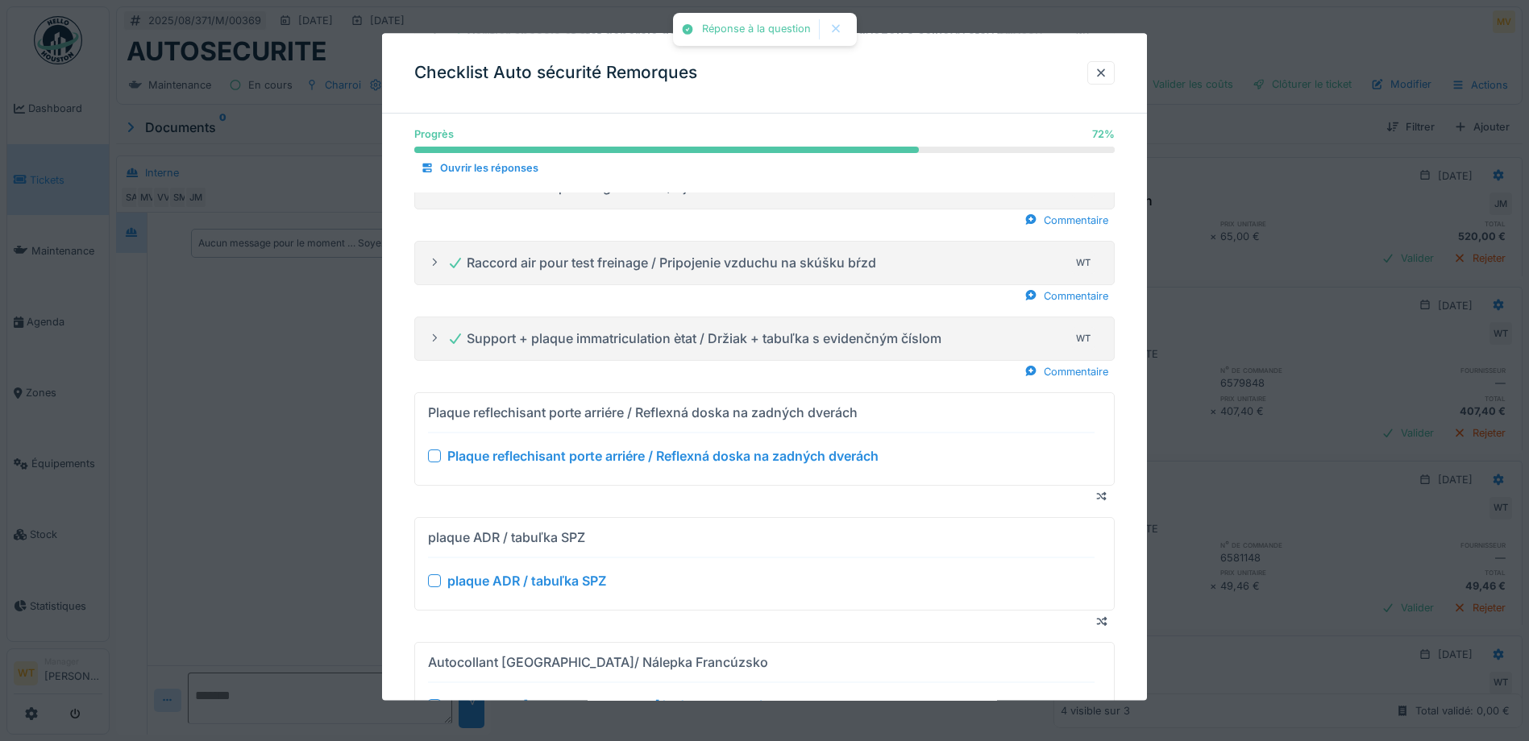
click at [434, 455] on div at bounding box center [434, 456] width 13 height 13
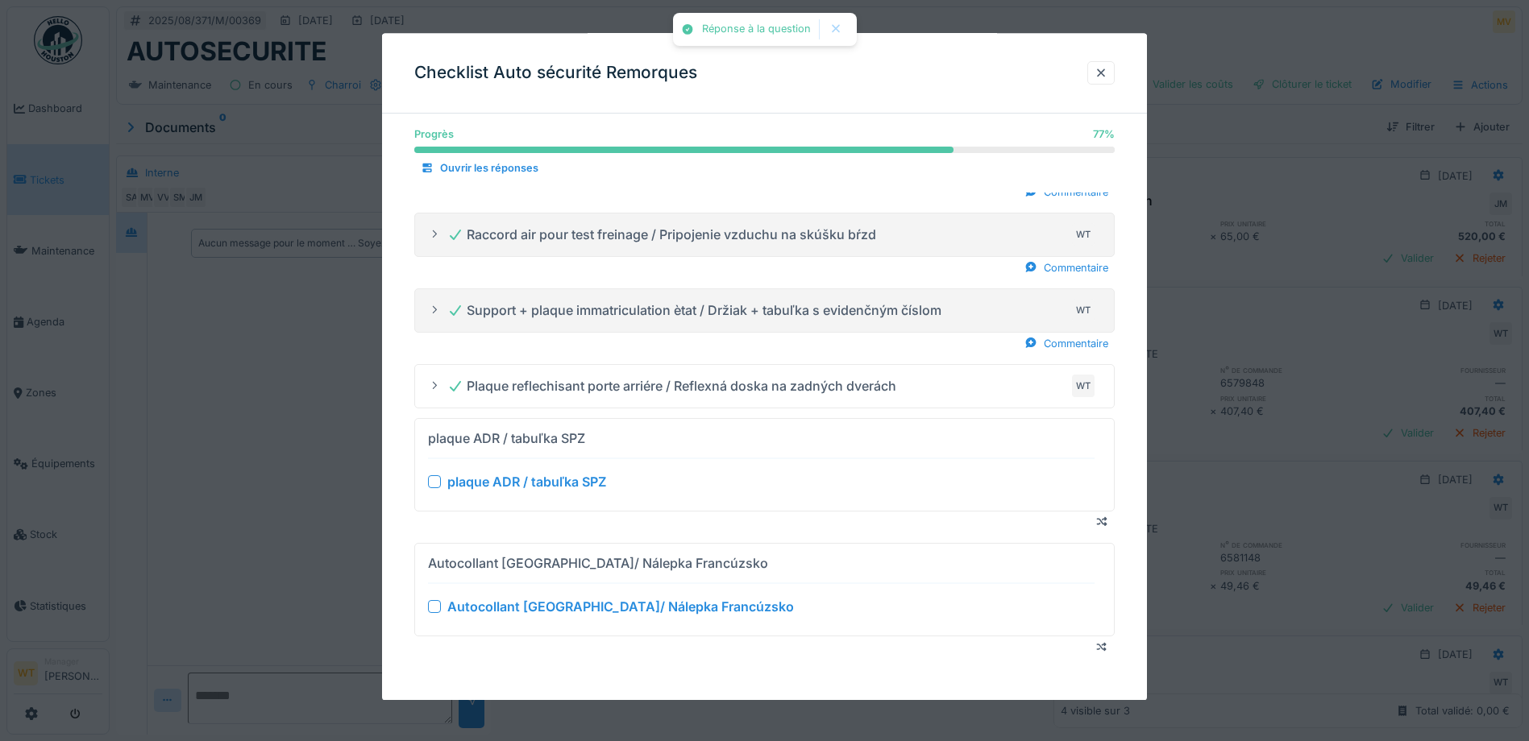
click at [434, 482] on div at bounding box center [434, 482] width 13 height 13
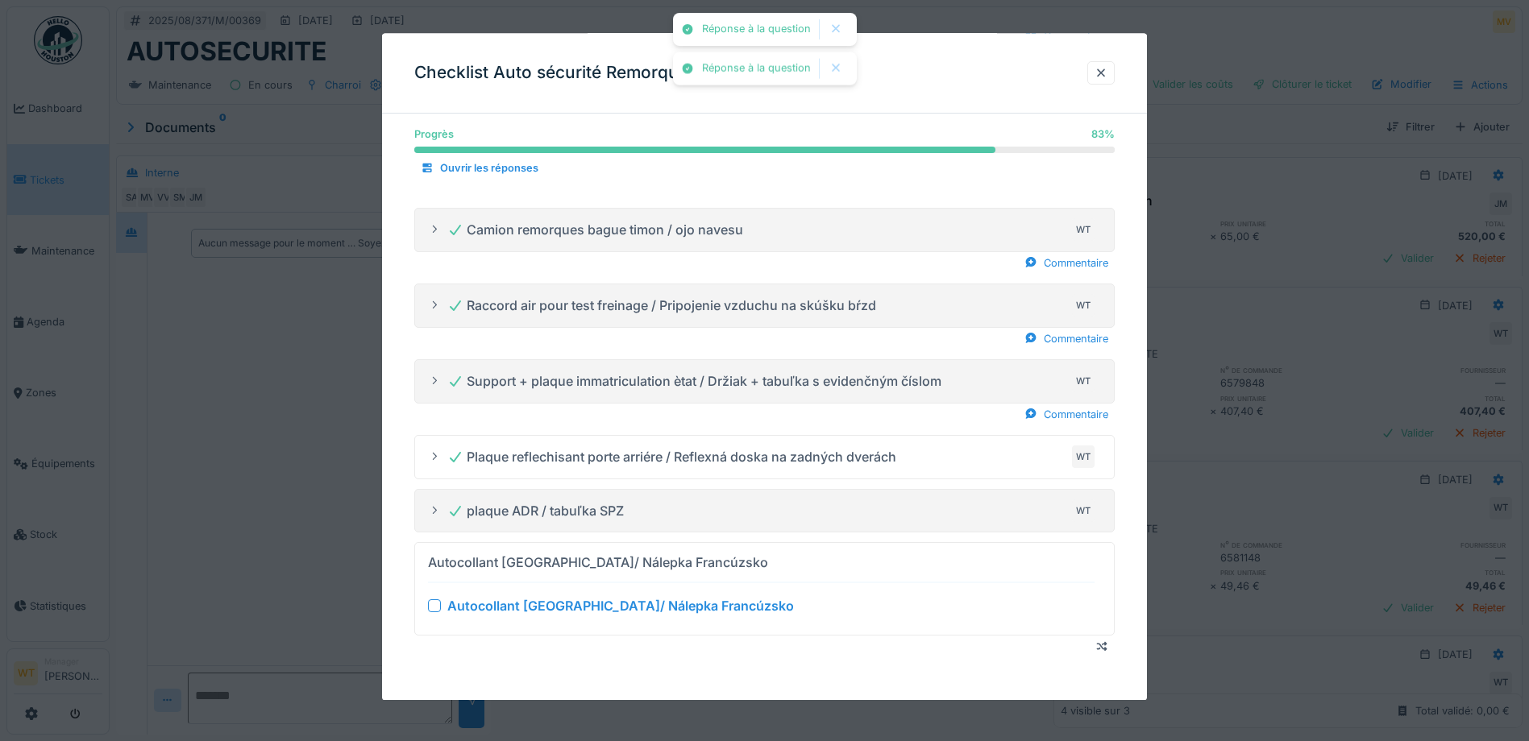
click at [436, 604] on div at bounding box center [434, 606] width 13 height 13
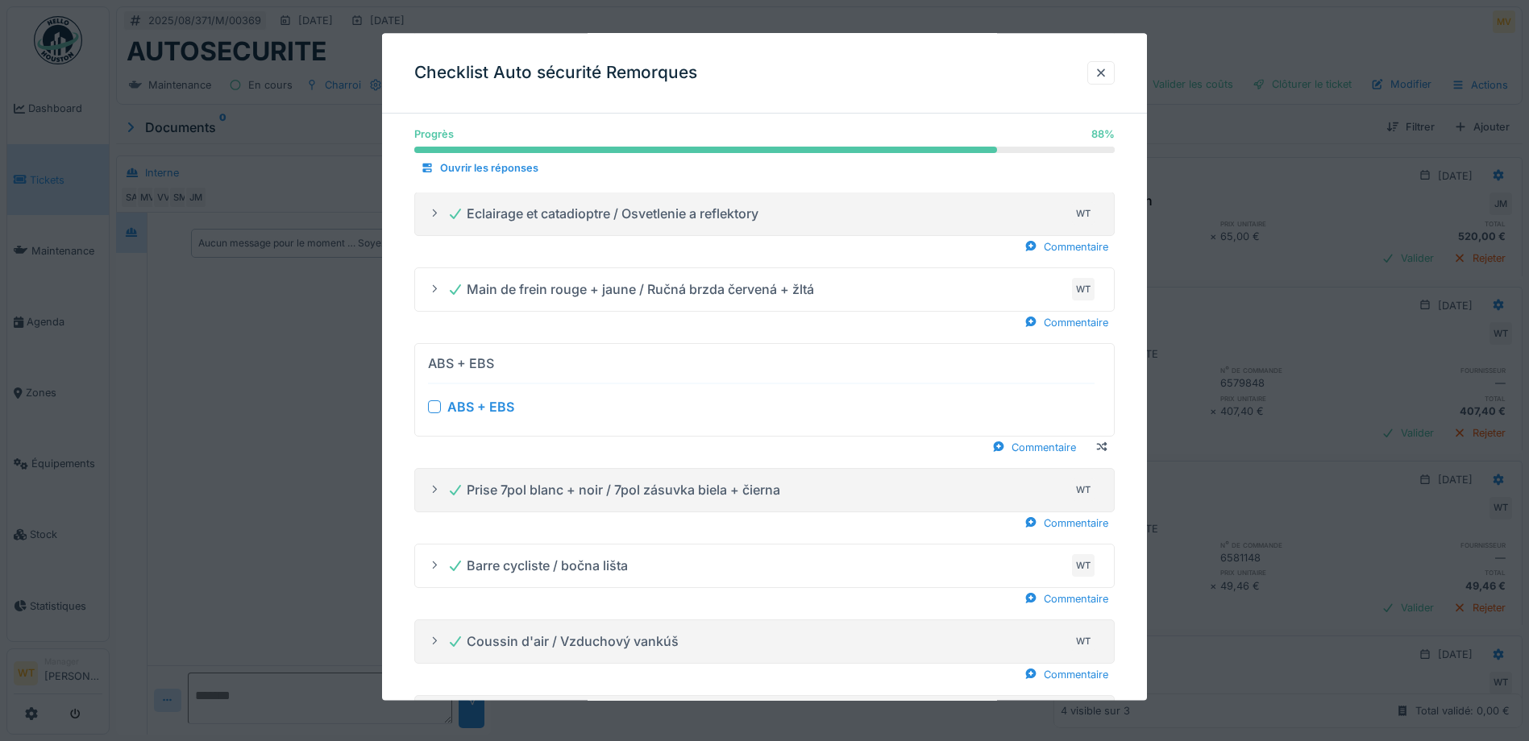
scroll to position [322, 0]
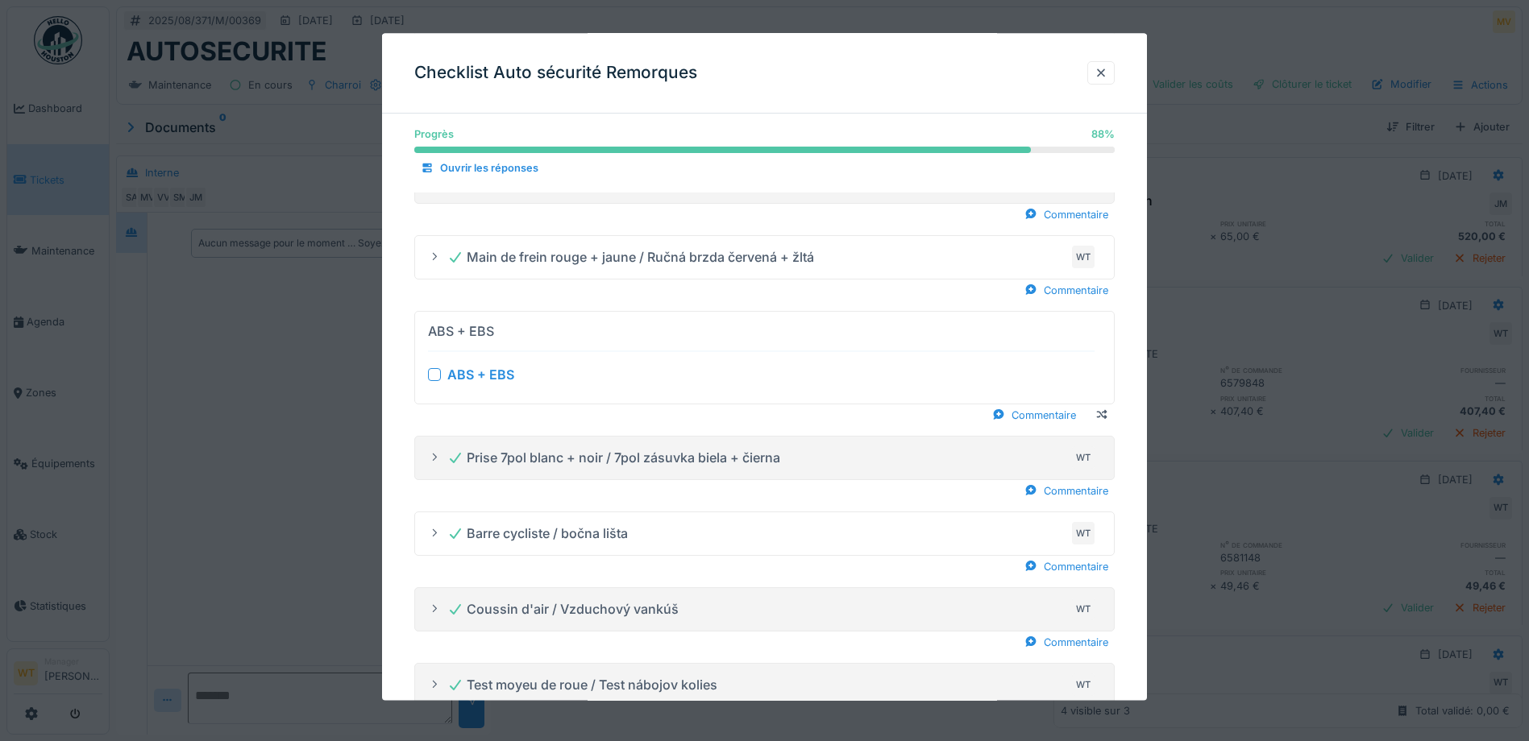
click at [434, 376] on div at bounding box center [434, 374] width 13 height 13
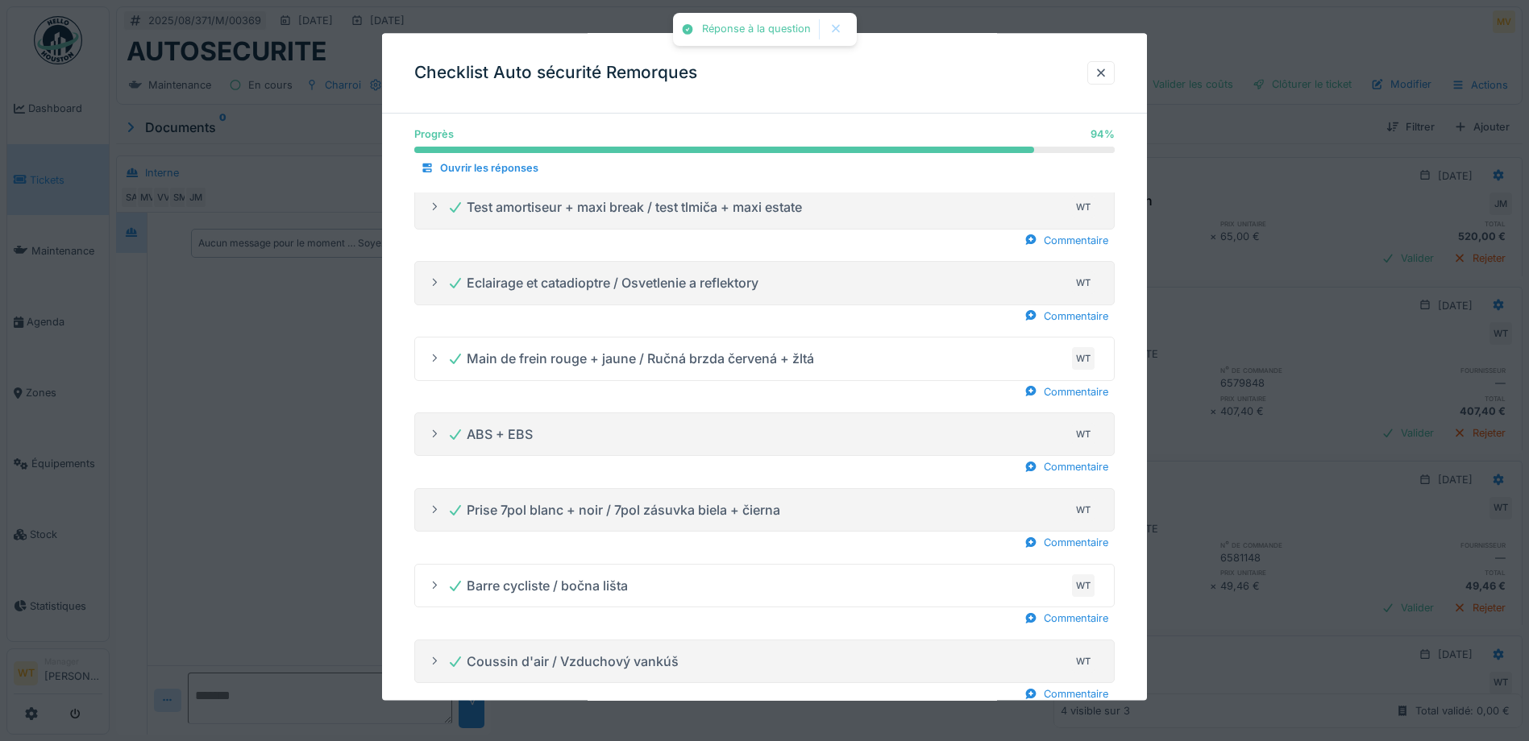
scroll to position [0, 0]
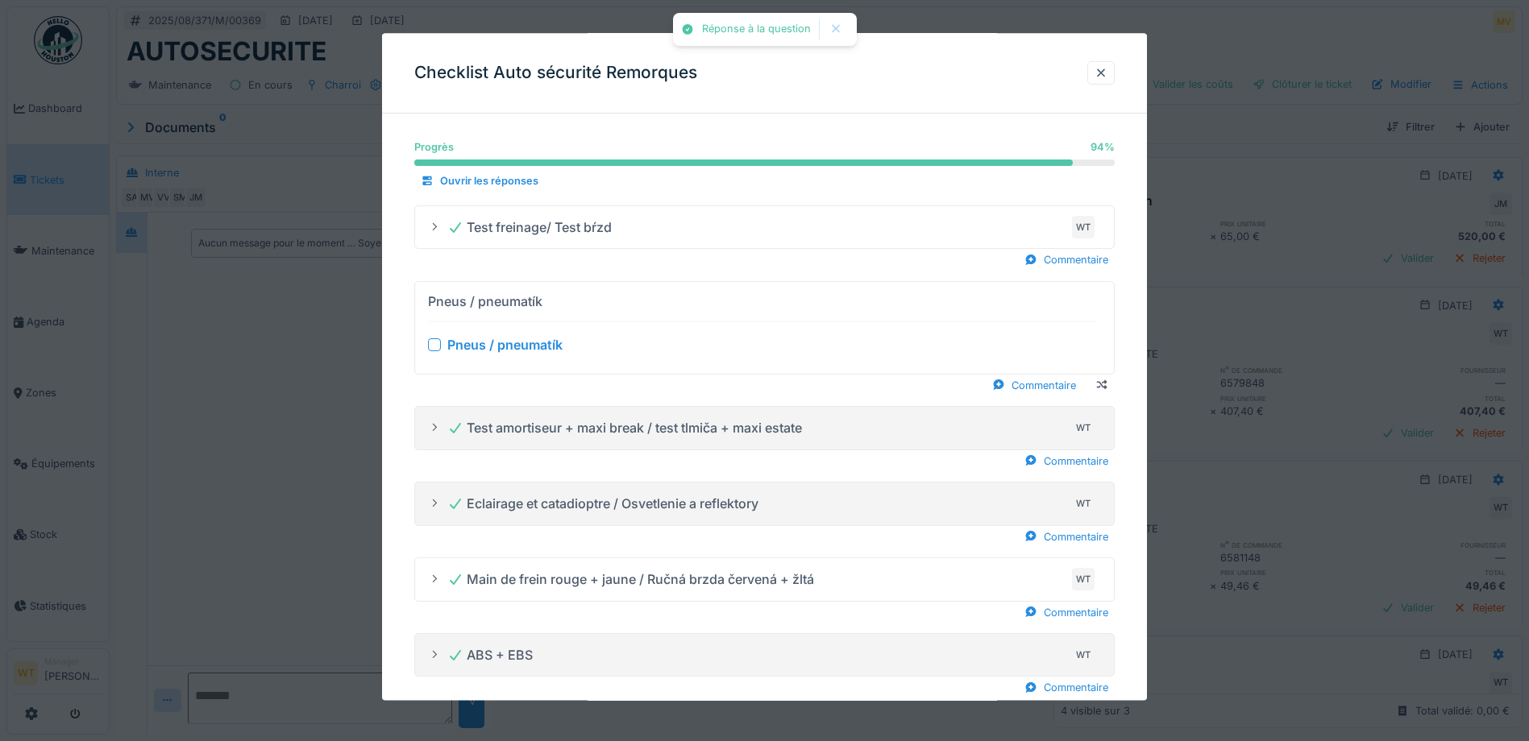
click at [438, 347] on div at bounding box center [434, 344] width 13 height 13
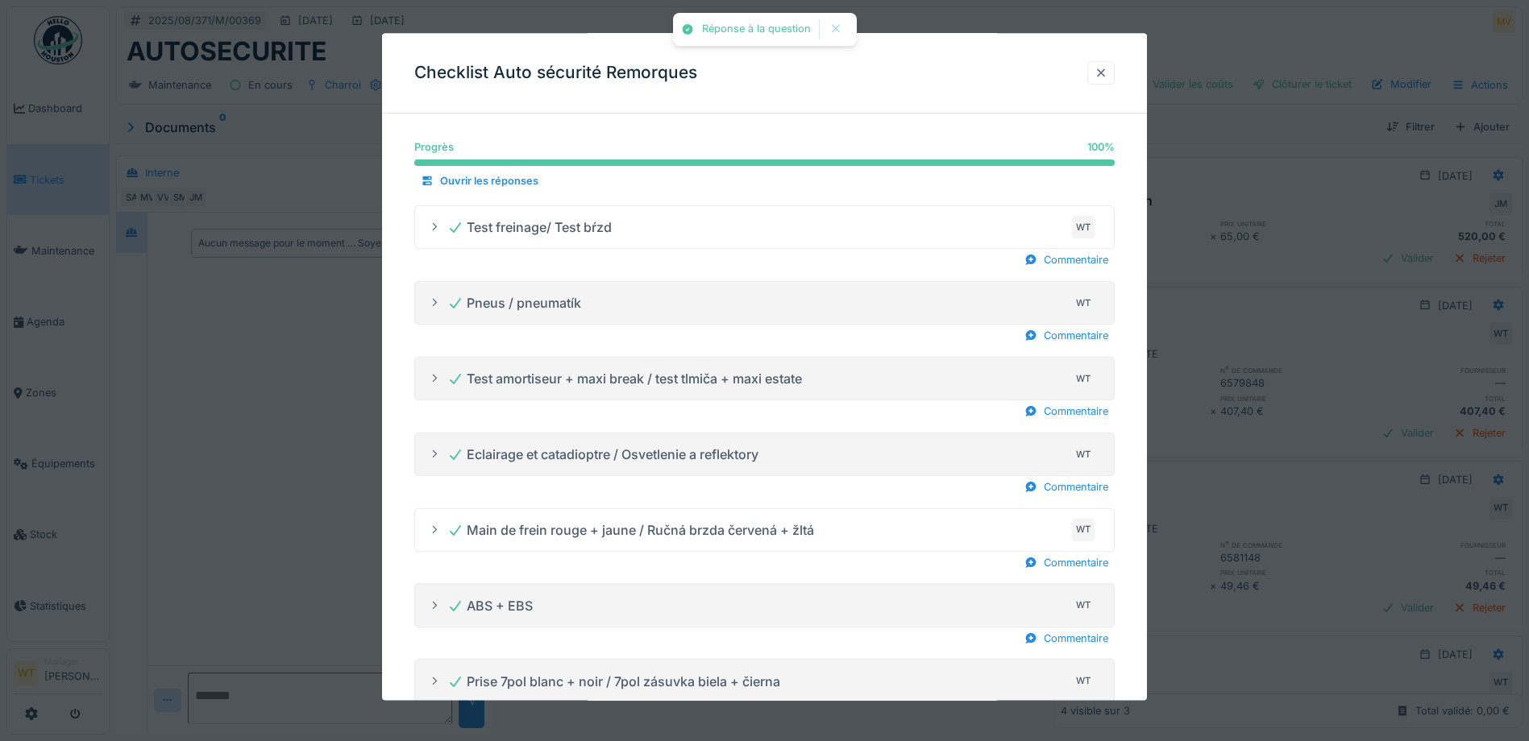
click at [1107, 76] on div at bounding box center [1100, 72] width 13 height 15
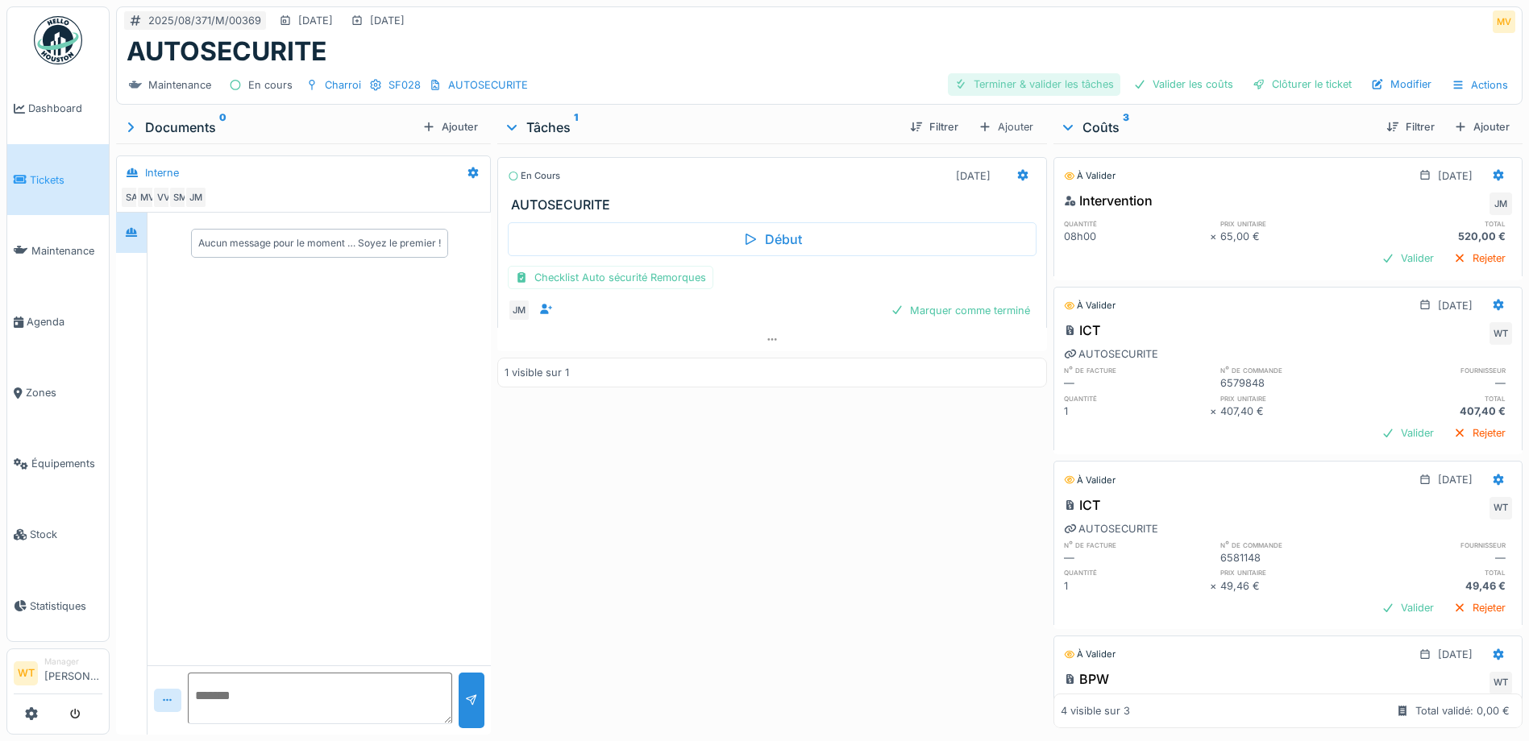
click at [1064, 86] on div "Terminer & valider les tâches" at bounding box center [1034, 84] width 172 height 22
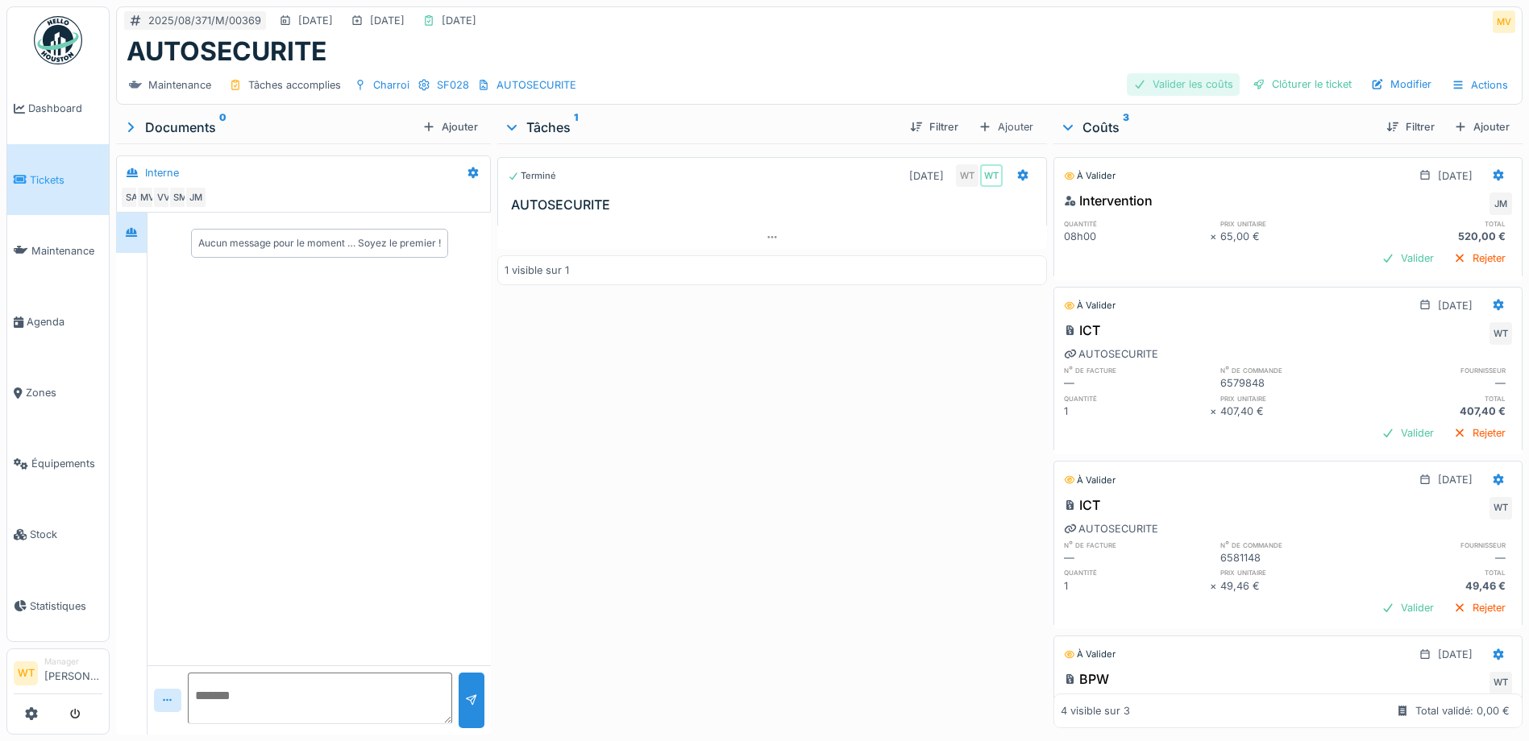
click at [1205, 87] on div "Valider les coûts" at bounding box center [1183, 84] width 113 height 22
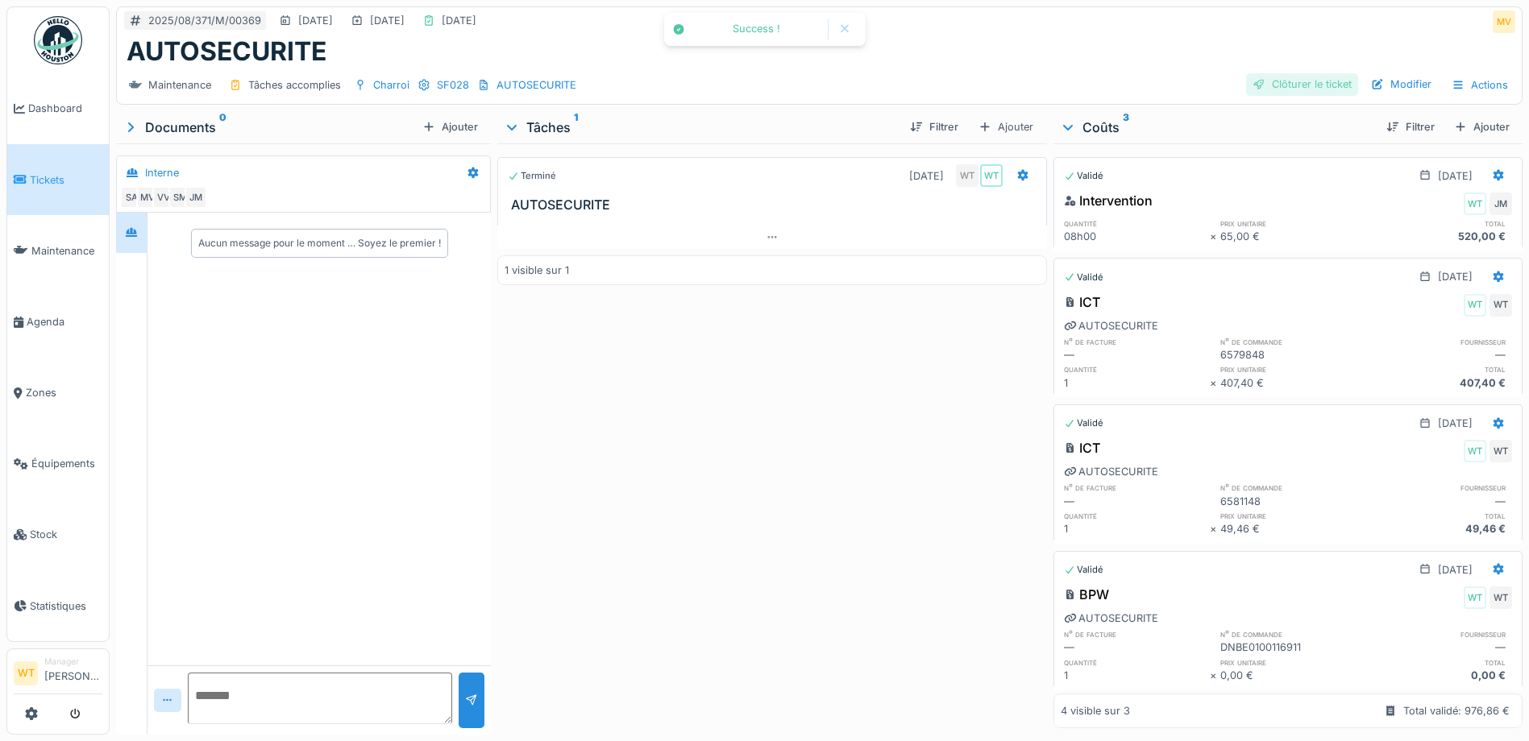
click at [1288, 85] on div "Clôturer le ticket" at bounding box center [1302, 84] width 112 height 22
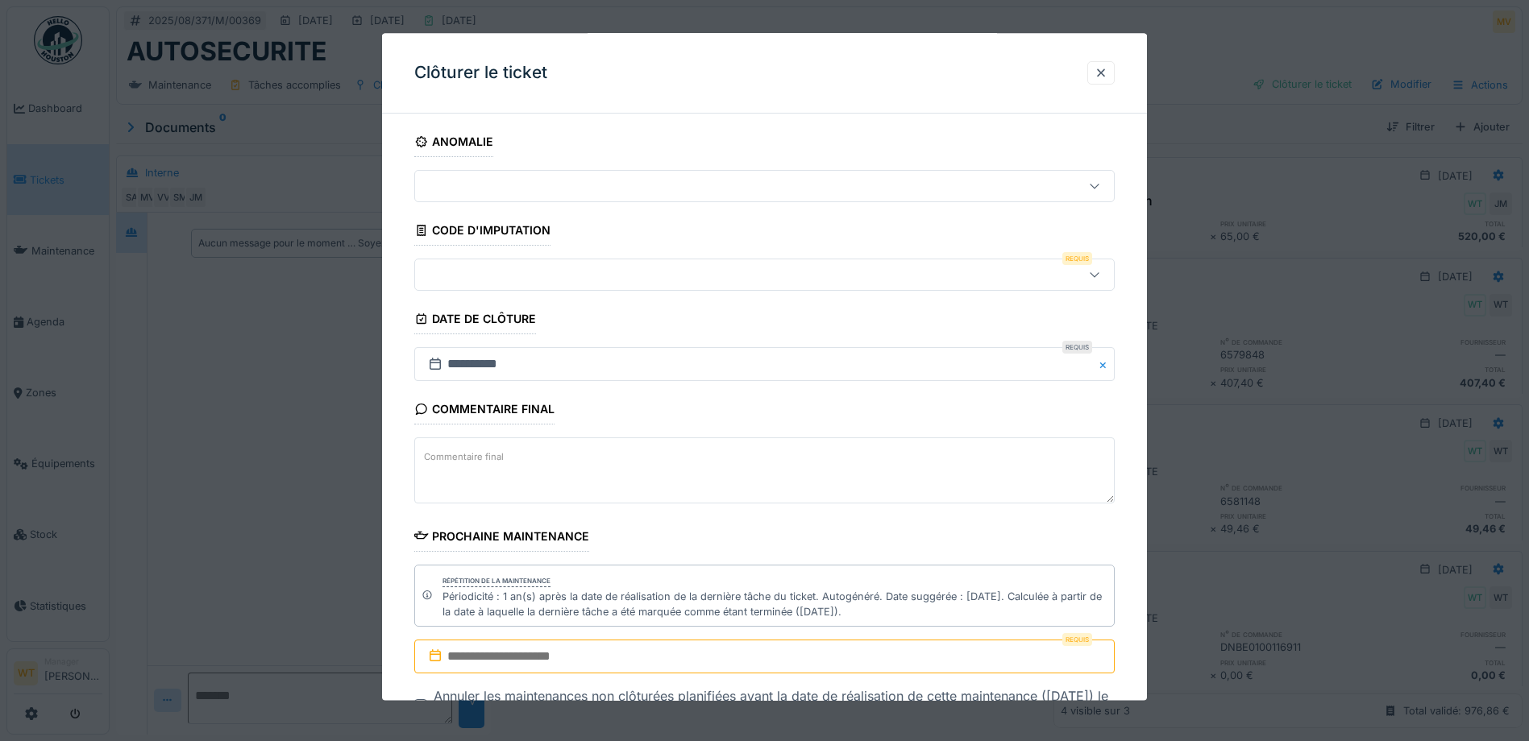
click at [551, 280] on div at bounding box center [724, 276] width 604 height 18
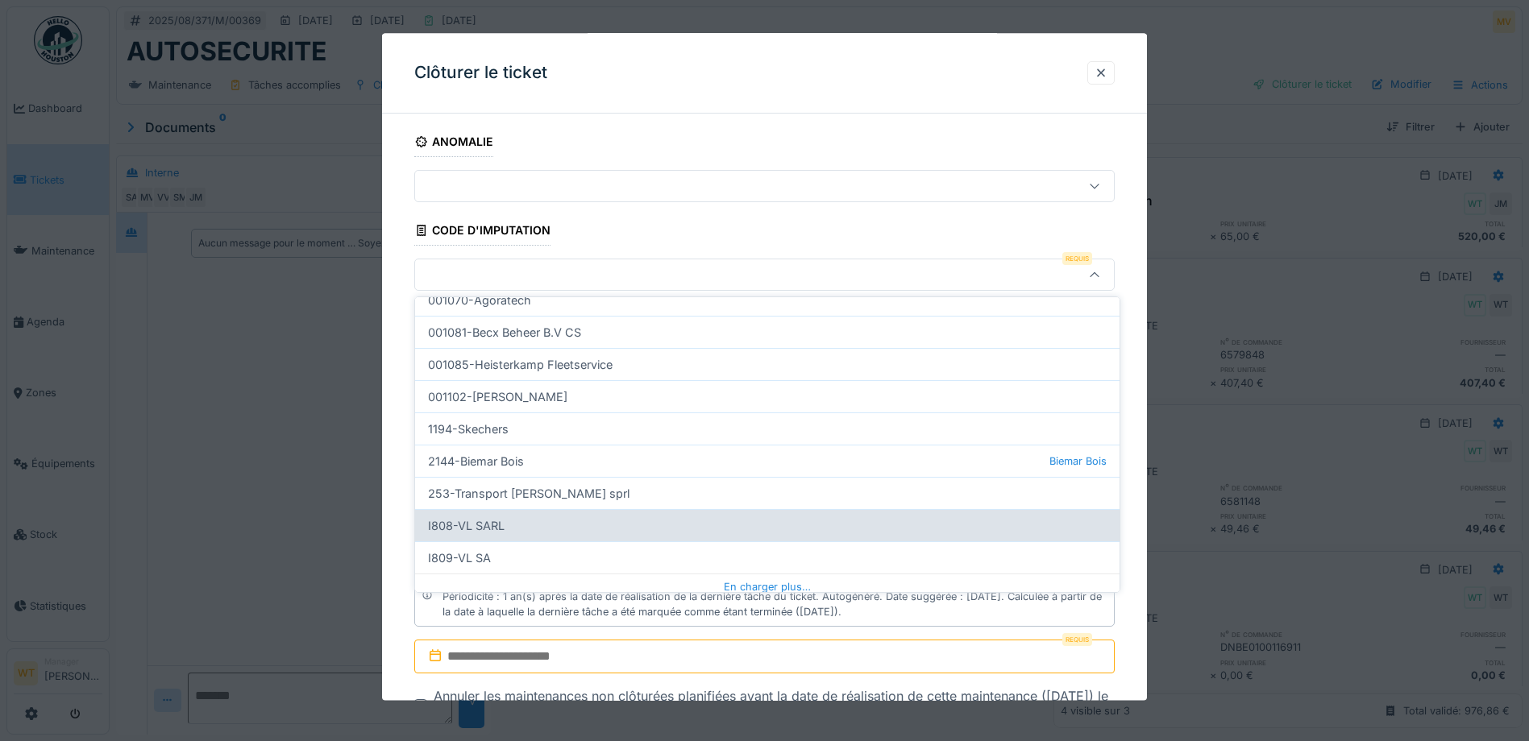
scroll to position [484, 0]
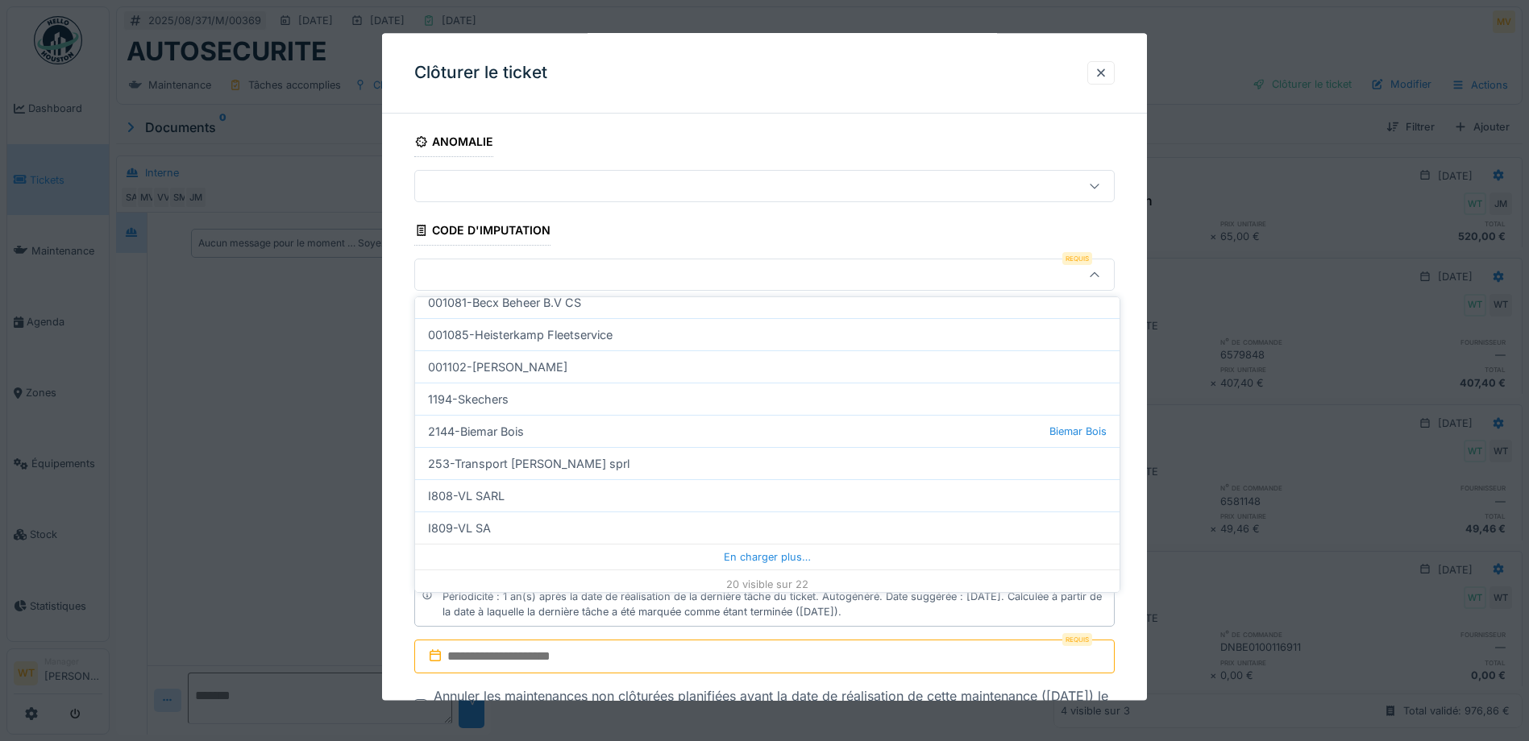
click at [510, 520] on div "I809-VL SA" at bounding box center [767, 528] width 704 height 32
type input "***"
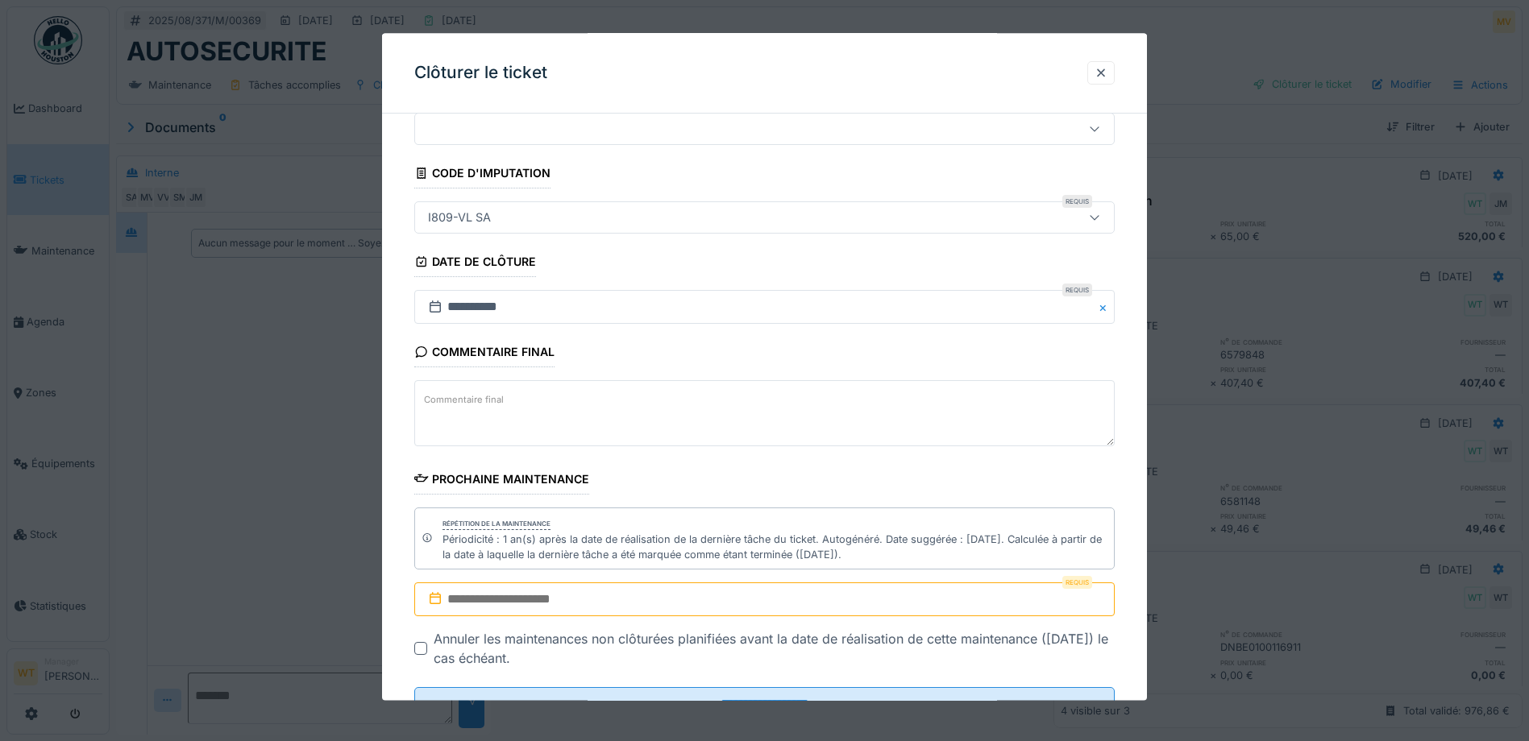
scroll to position [123, 0]
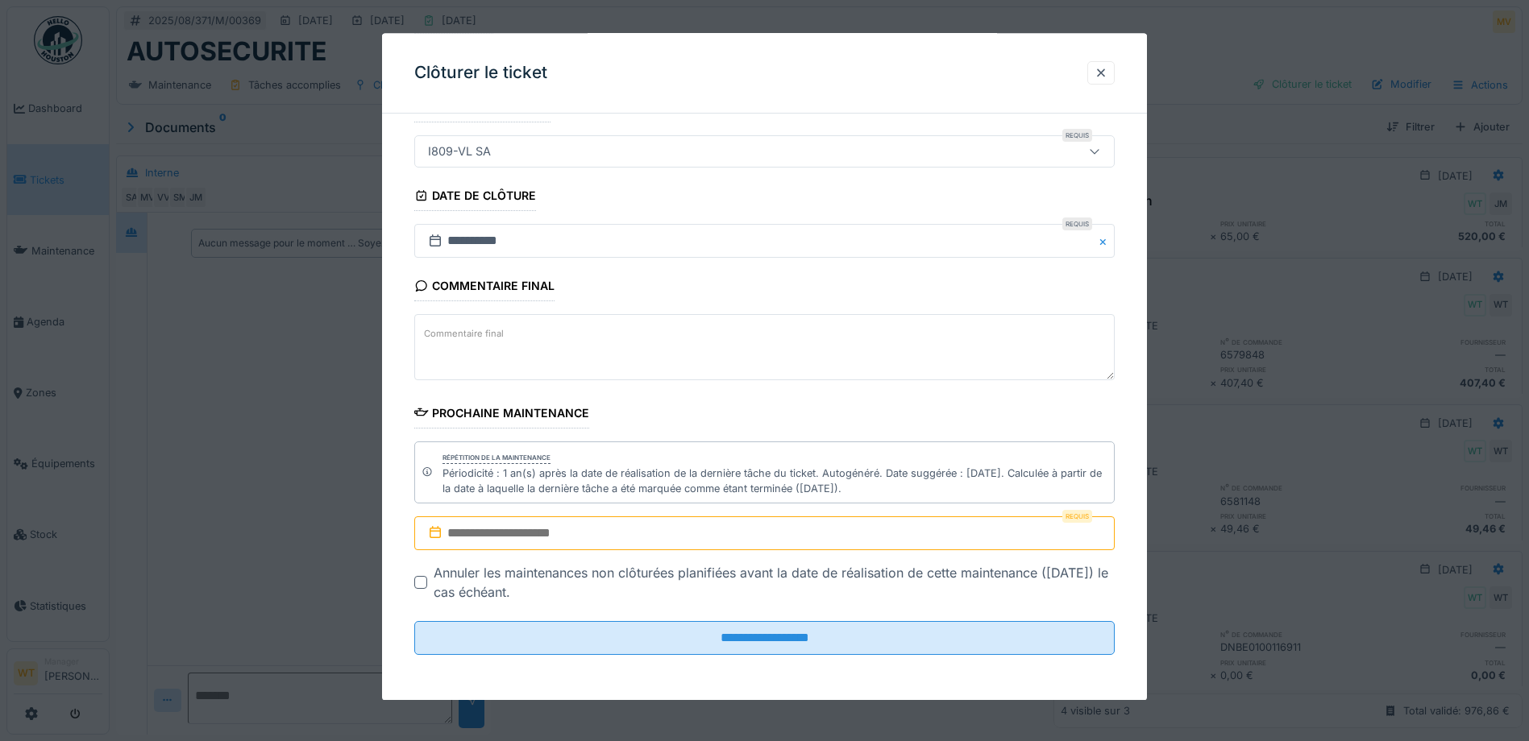
click at [589, 531] on input "text" at bounding box center [764, 534] width 700 height 34
click at [816, 326] on div "août 2025" at bounding box center [767, 333] width 193 height 14
click at [814, 331] on span at bounding box center [813, 330] width 10 height 10
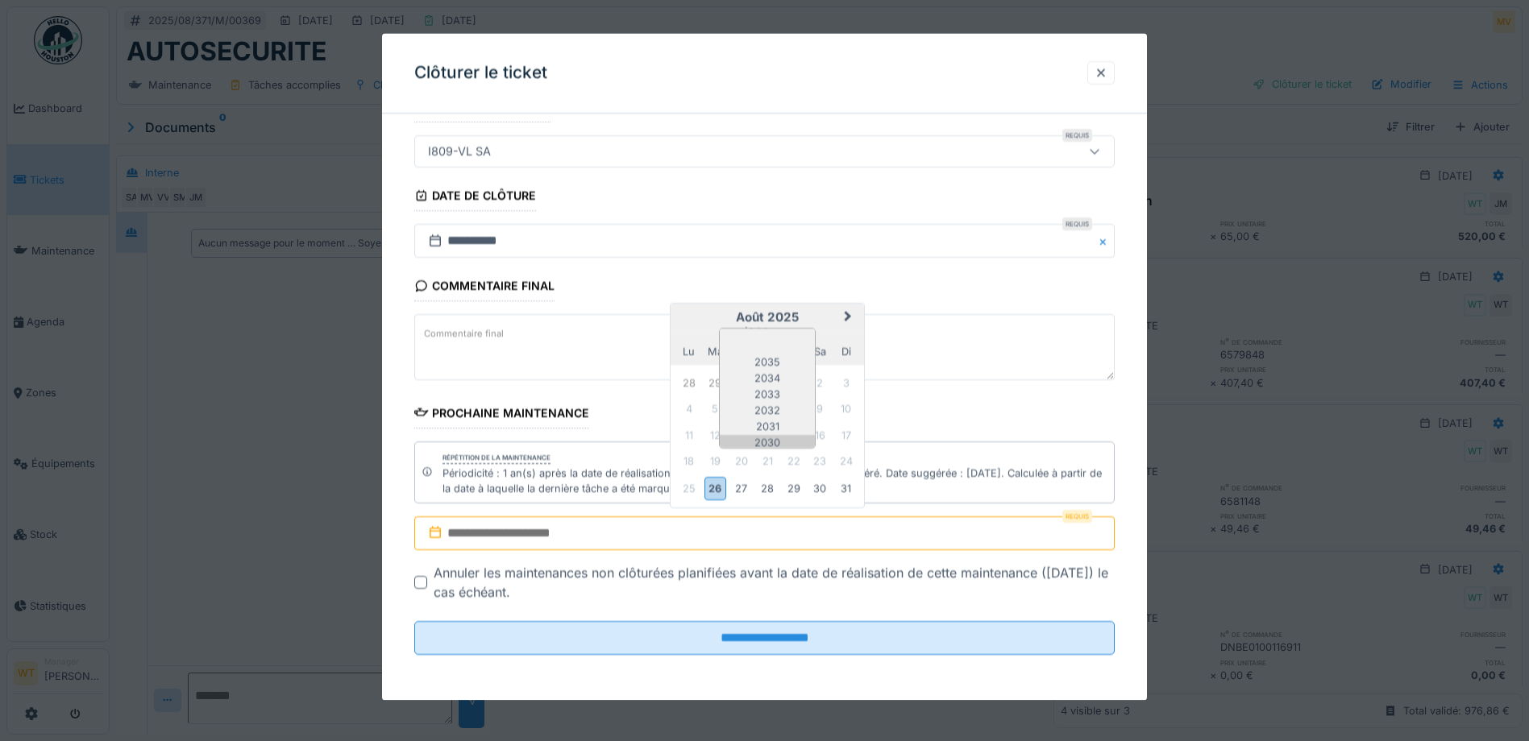
scroll to position [84, 0]
click at [778, 421] on div "2026" at bounding box center [767, 425] width 95 height 16
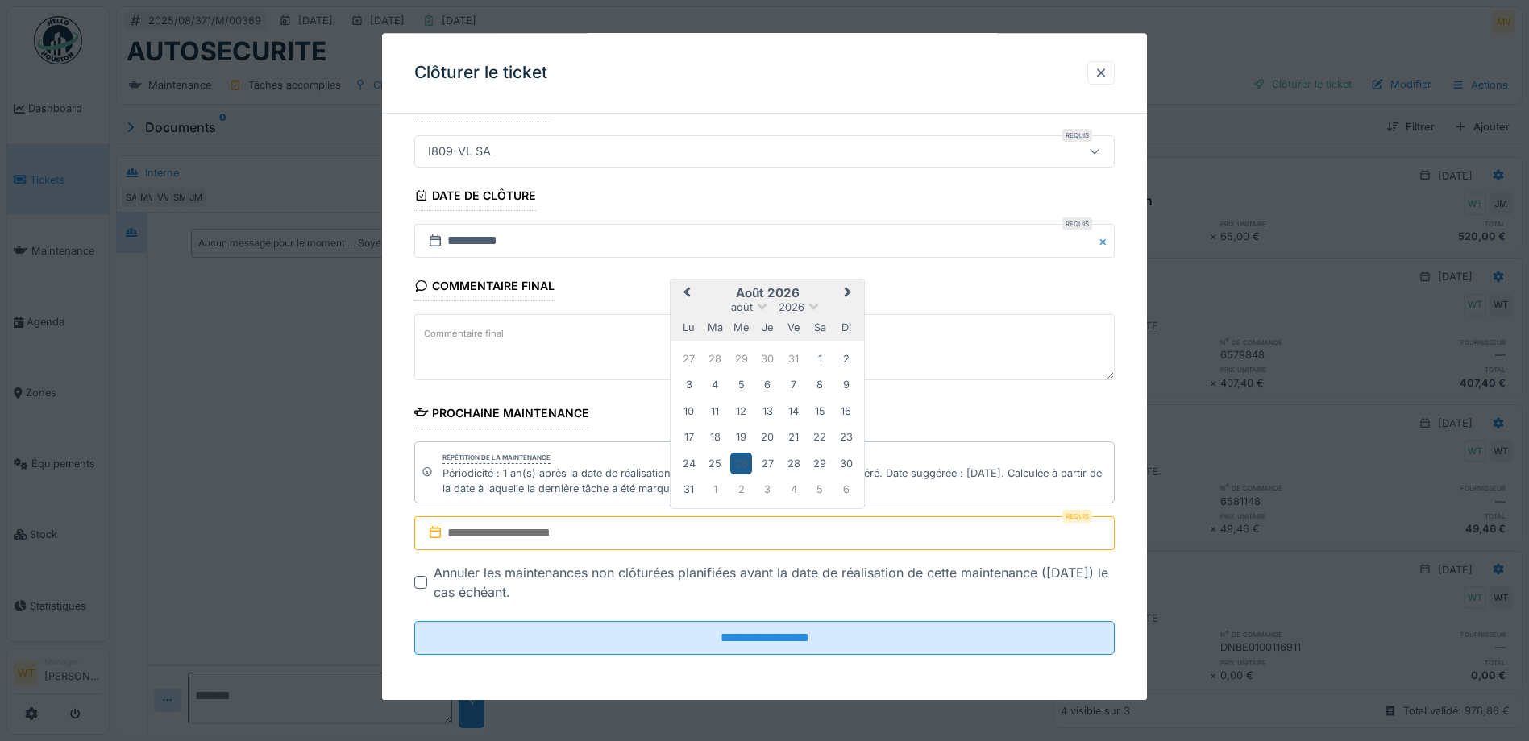
click at [745, 464] on div "26" at bounding box center [741, 464] width 22 height 22
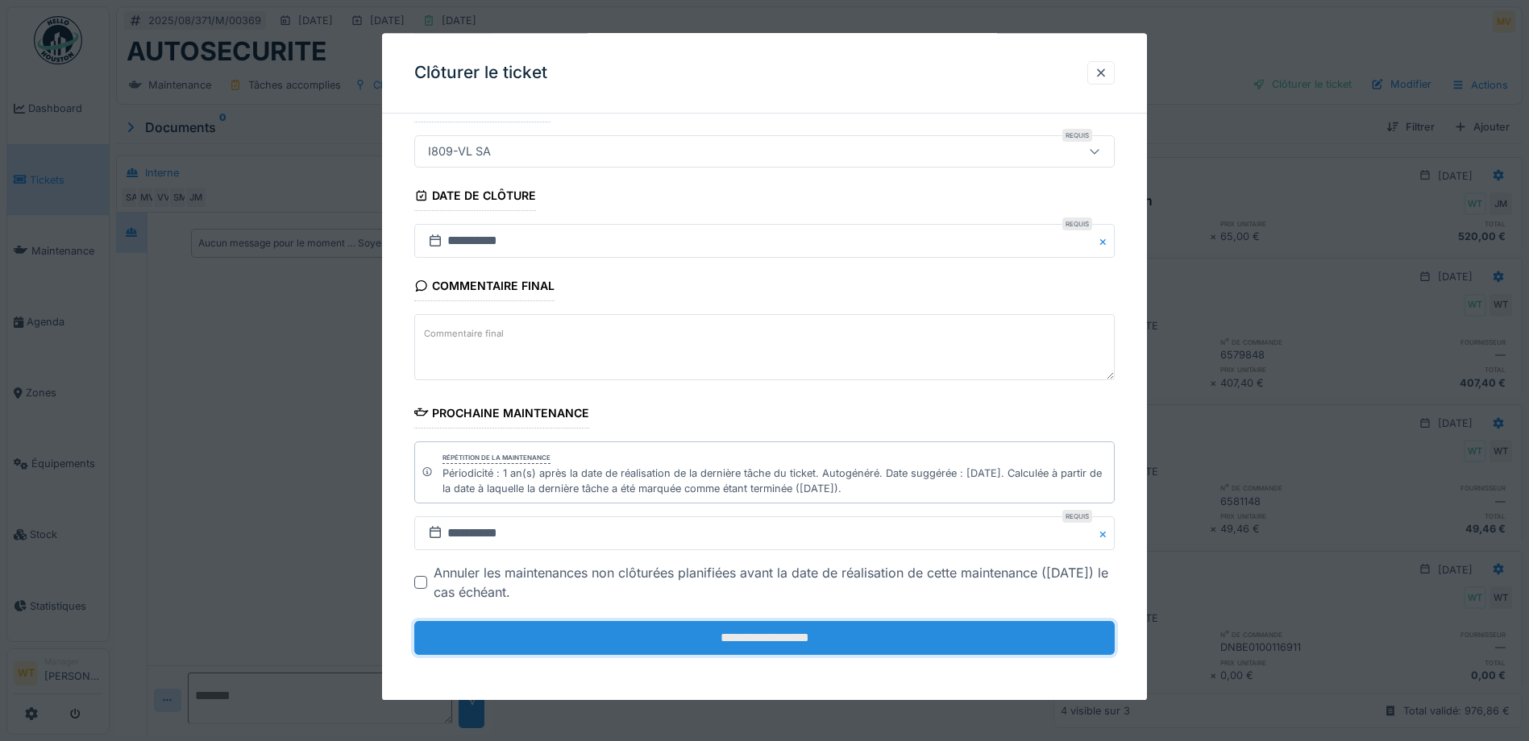
click at [620, 645] on input "**********" at bounding box center [764, 639] width 700 height 34
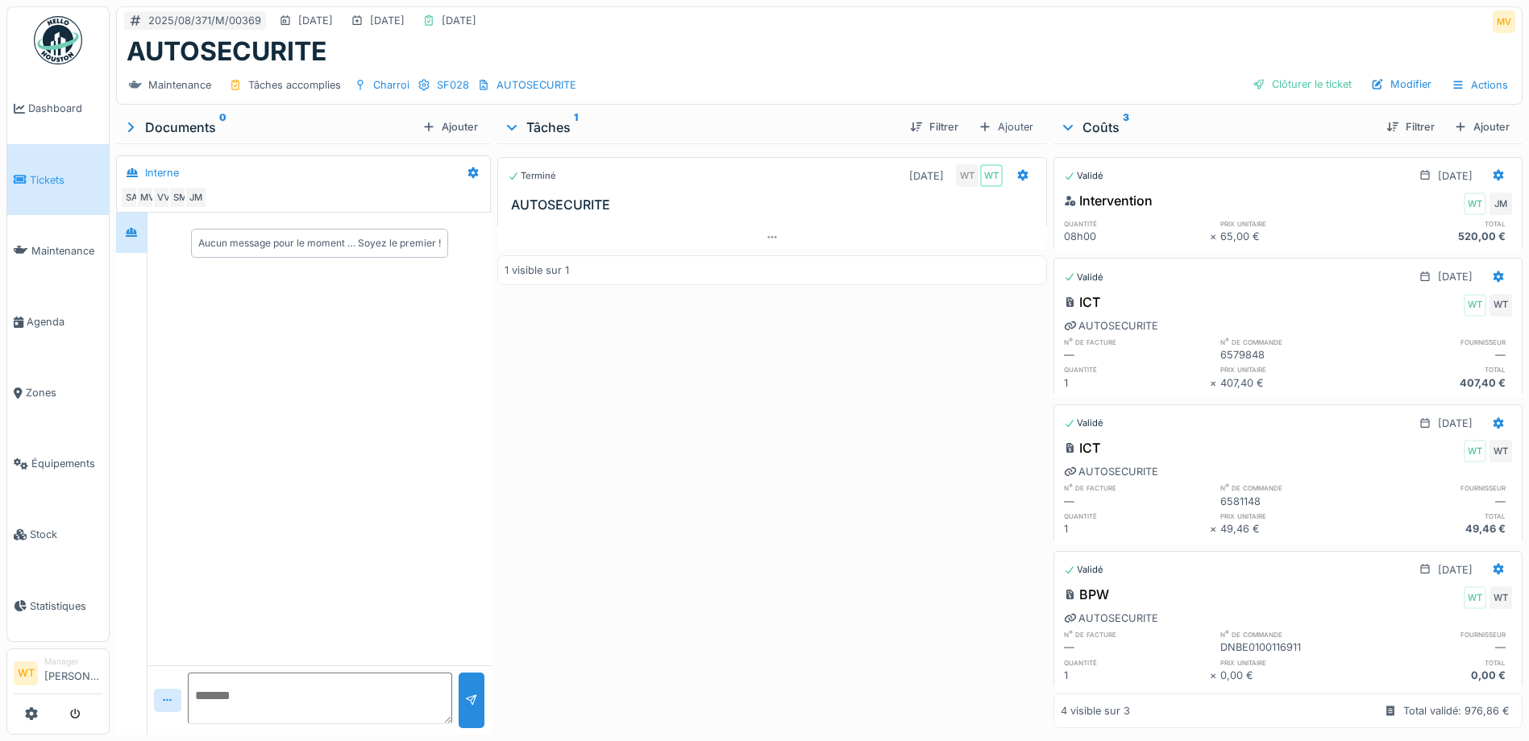
scroll to position [0, 0]
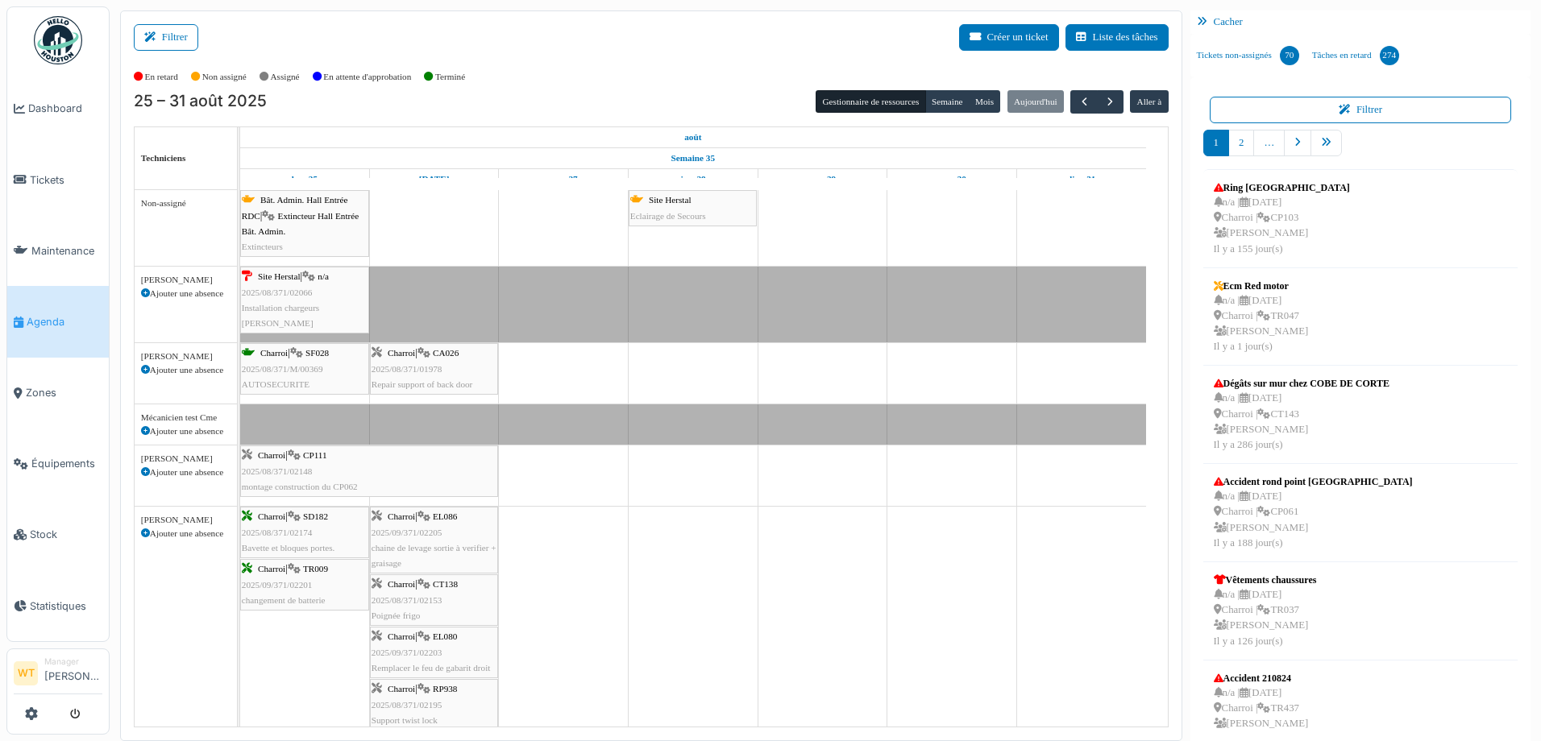
click at [271, 377] on div "Charroi | SF028 2025/08/371/M/00369 AUTOSECURITE" at bounding box center [305, 369] width 126 height 47
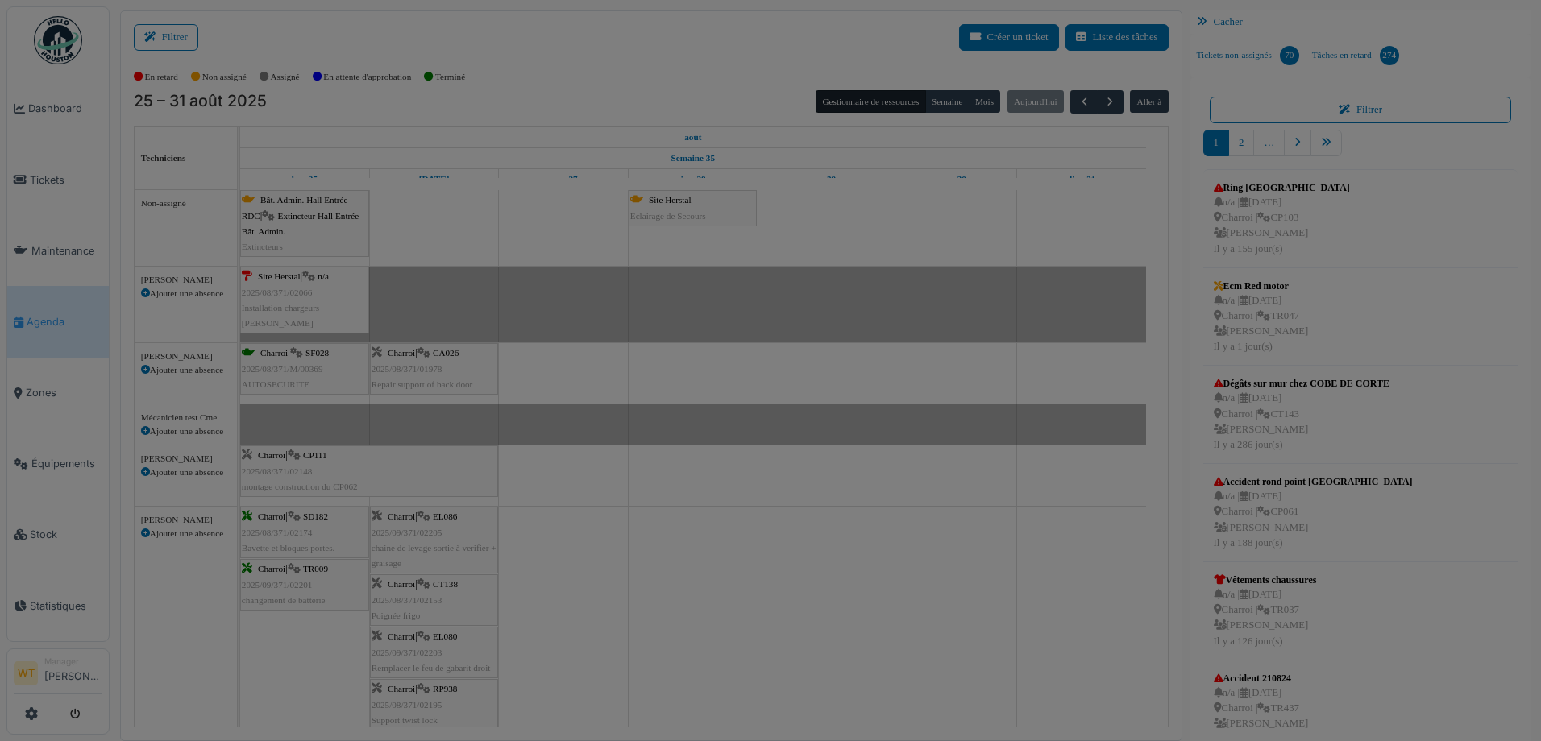
click at [271, 377] on body "Dashboard Tickets Maintenance [GEOGRAPHIC_DATA] Zones Équipements Stock Statist…" at bounding box center [770, 370] width 1541 height 741
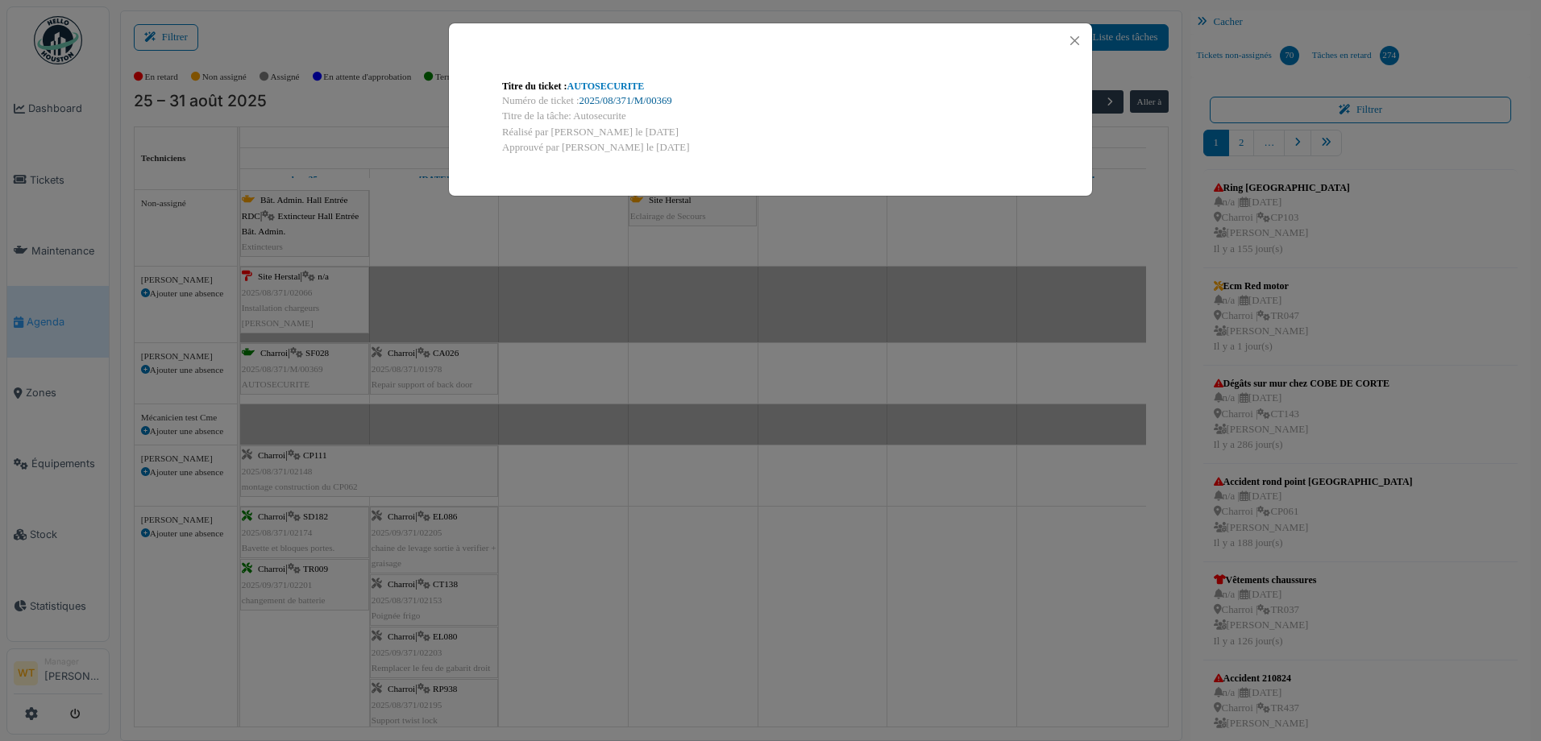
click at [622, 104] on link "2025/08/371/M/00369" at bounding box center [625, 100] width 93 height 11
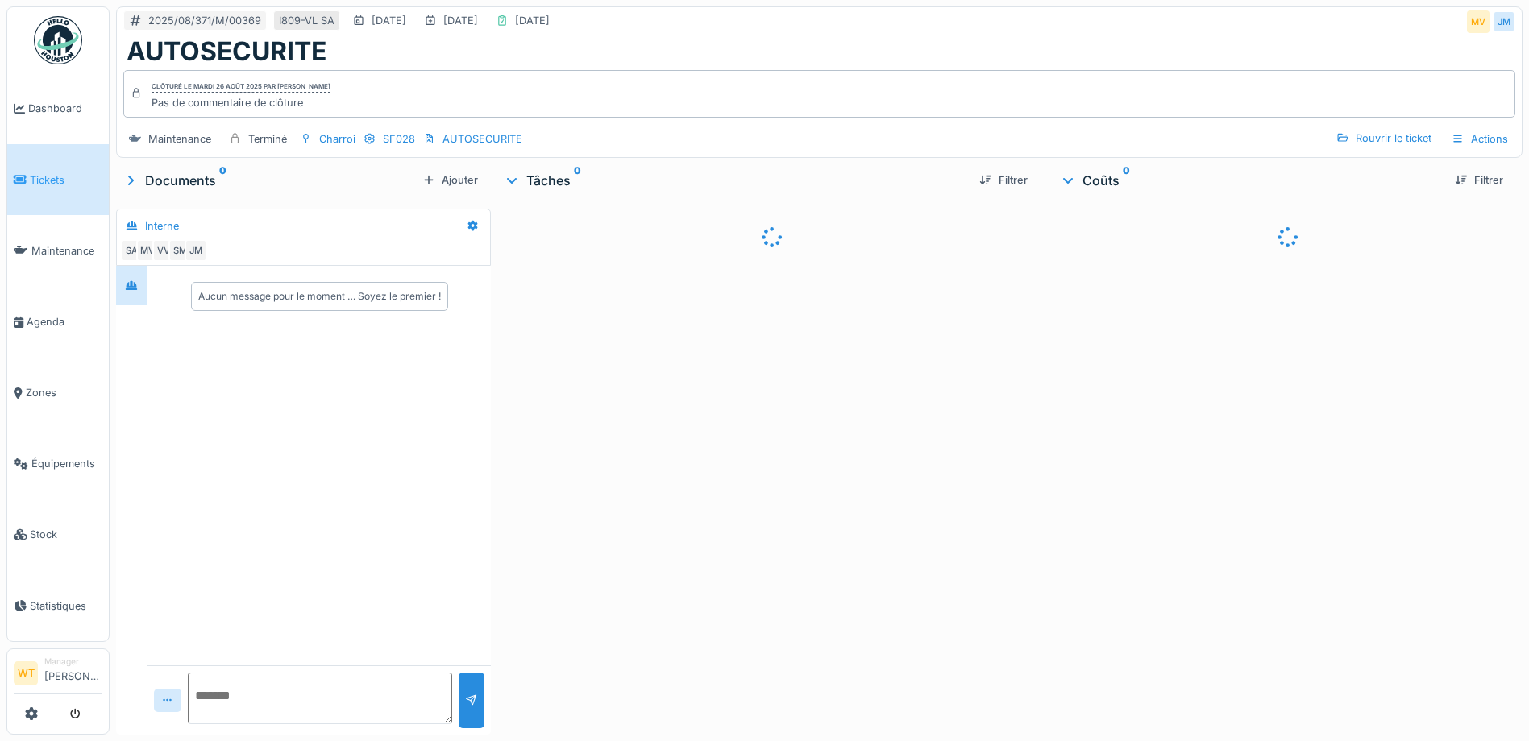
click at [410, 139] on div "SF028" at bounding box center [399, 138] width 32 height 15
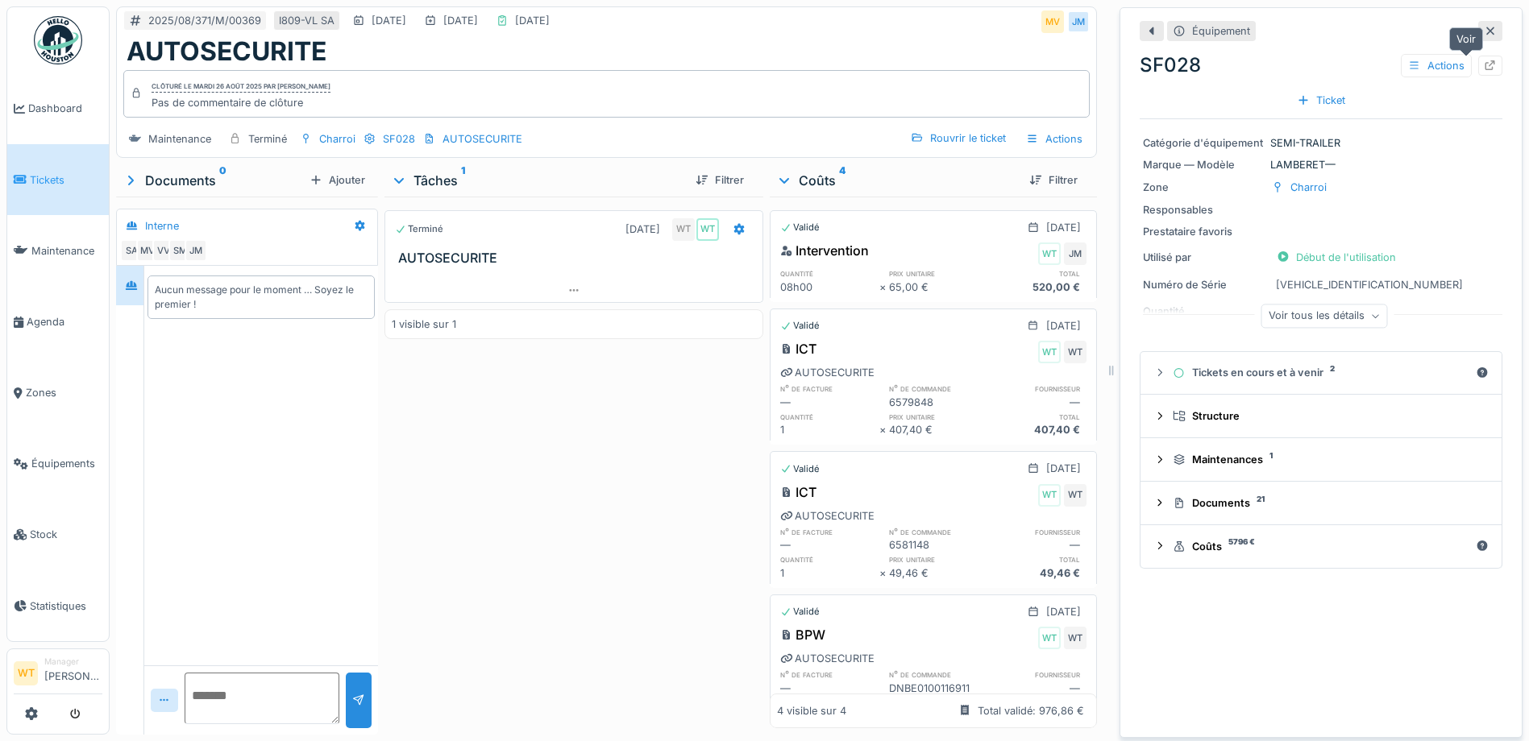
click at [1484, 66] on icon at bounding box center [1490, 65] width 13 height 10
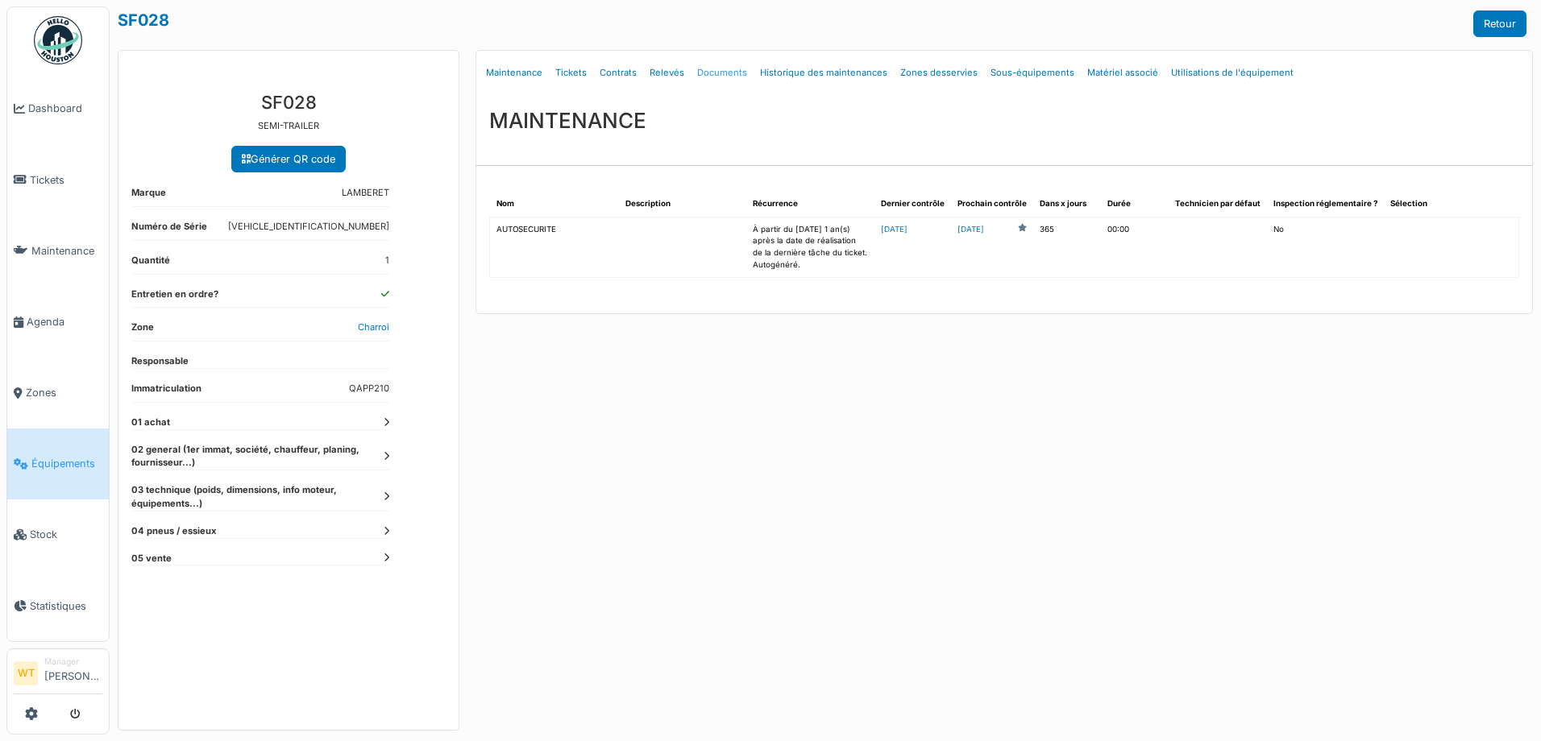
drag, startPoint x: 0, startPoint y: 0, endPoint x: 723, endPoint y: 68, distance: 726.1
click at [723, 68] on link "Documents" at bounding box center [722, 73] width 63 height 38
select select "***"
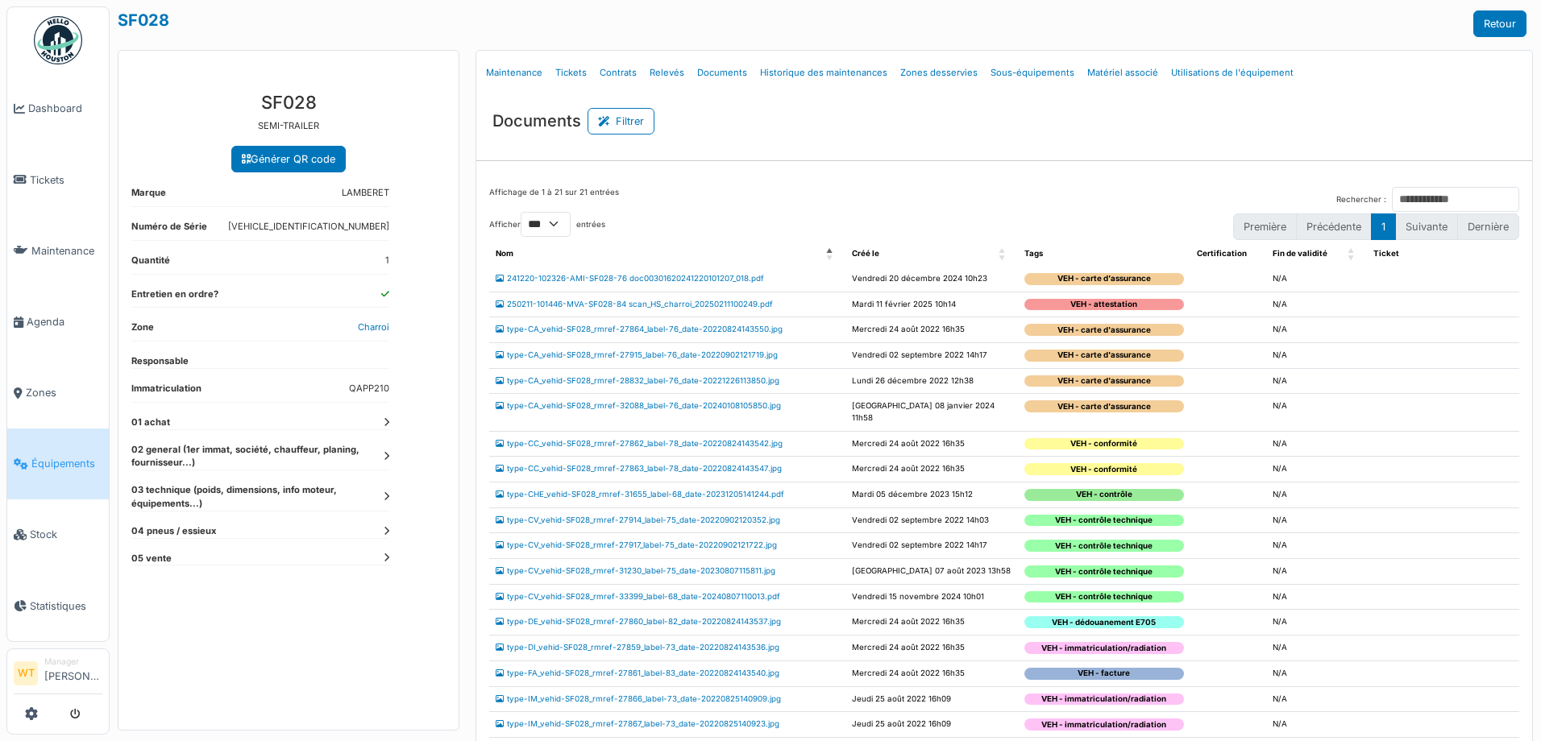
click at [81, 442] on link "Équipements" at bounding box center [58, 464] width 102 height 71
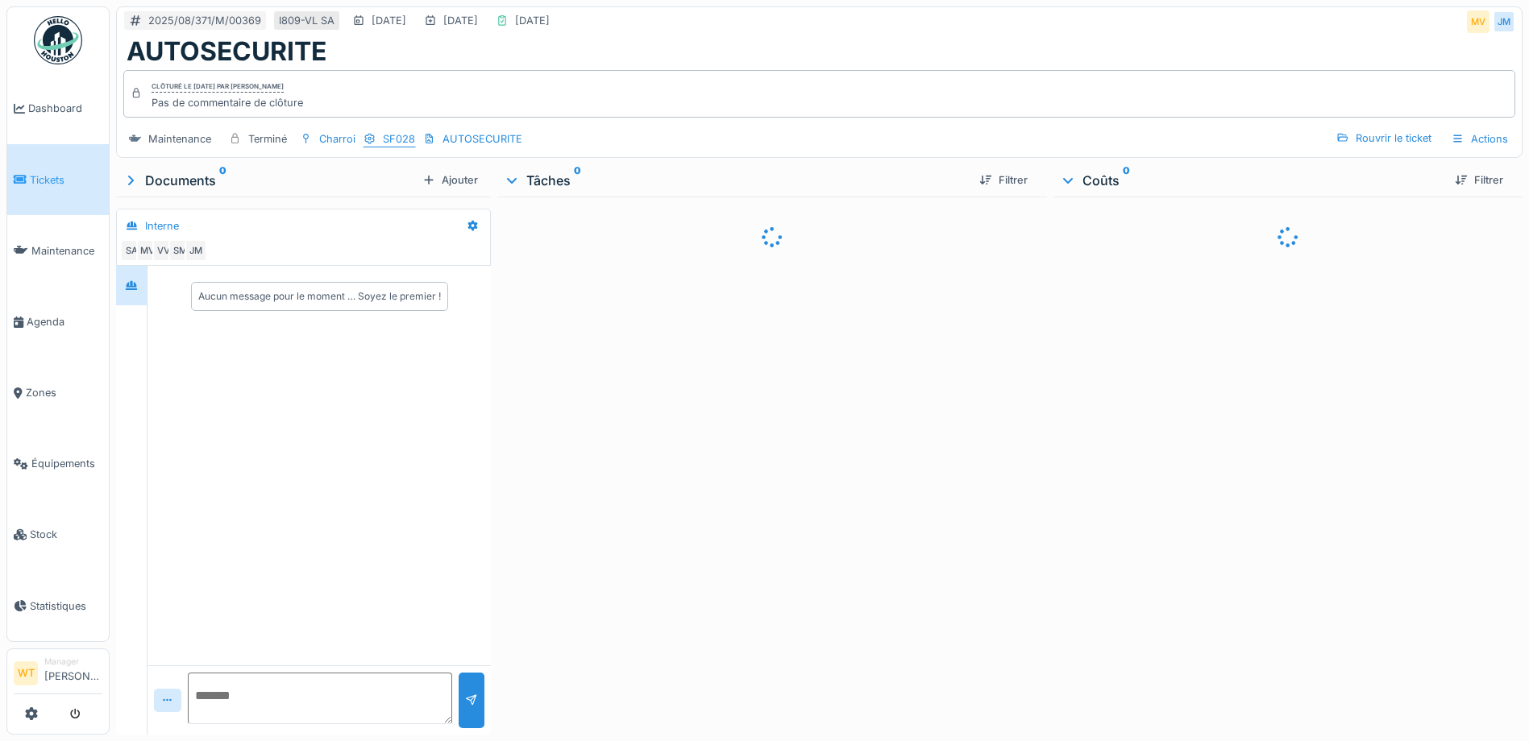
click at [378, 141] on div "SF028" at bounding box center [389, 139] width 53 height 17
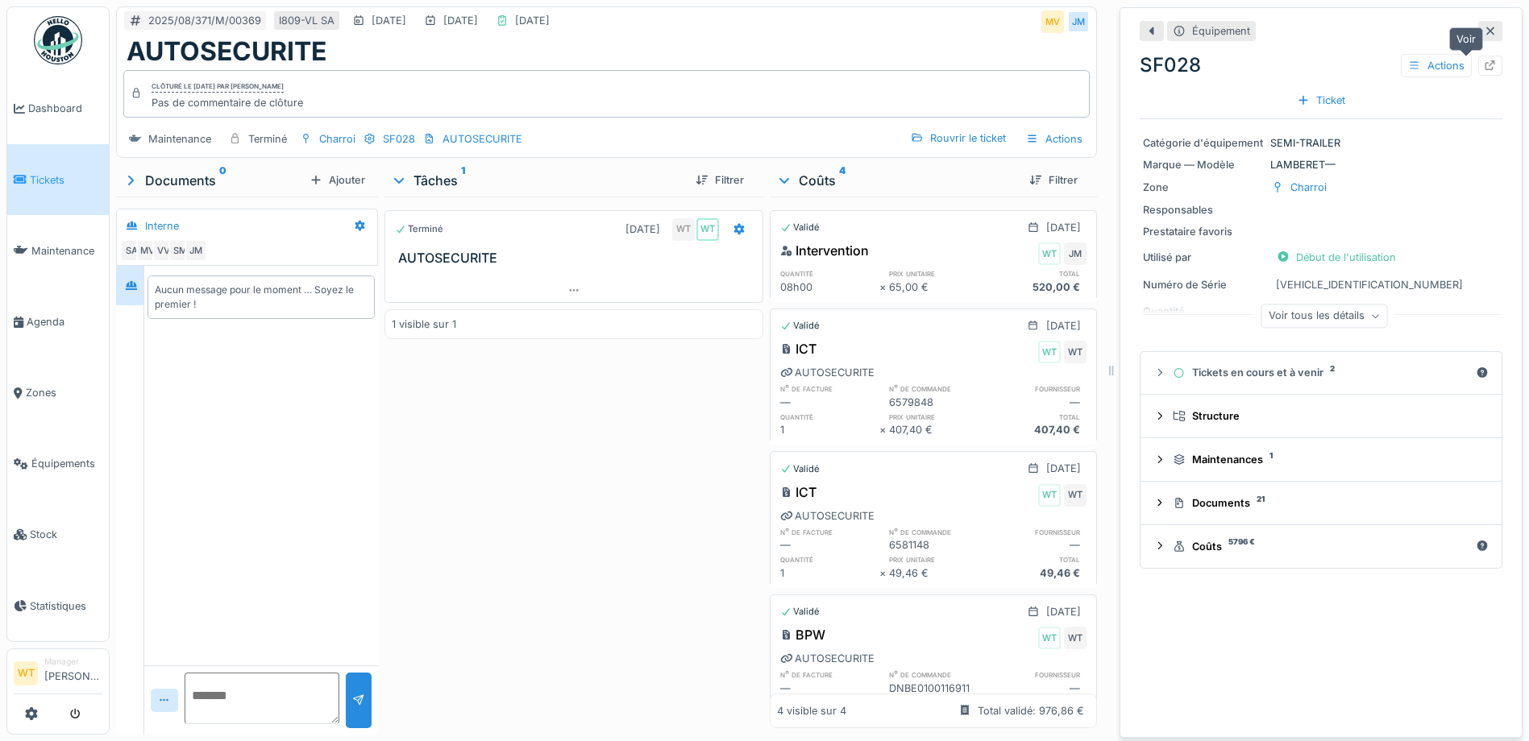
click at [1484, 69] on icon at bounding box center [1490, 65] width 13 height 10
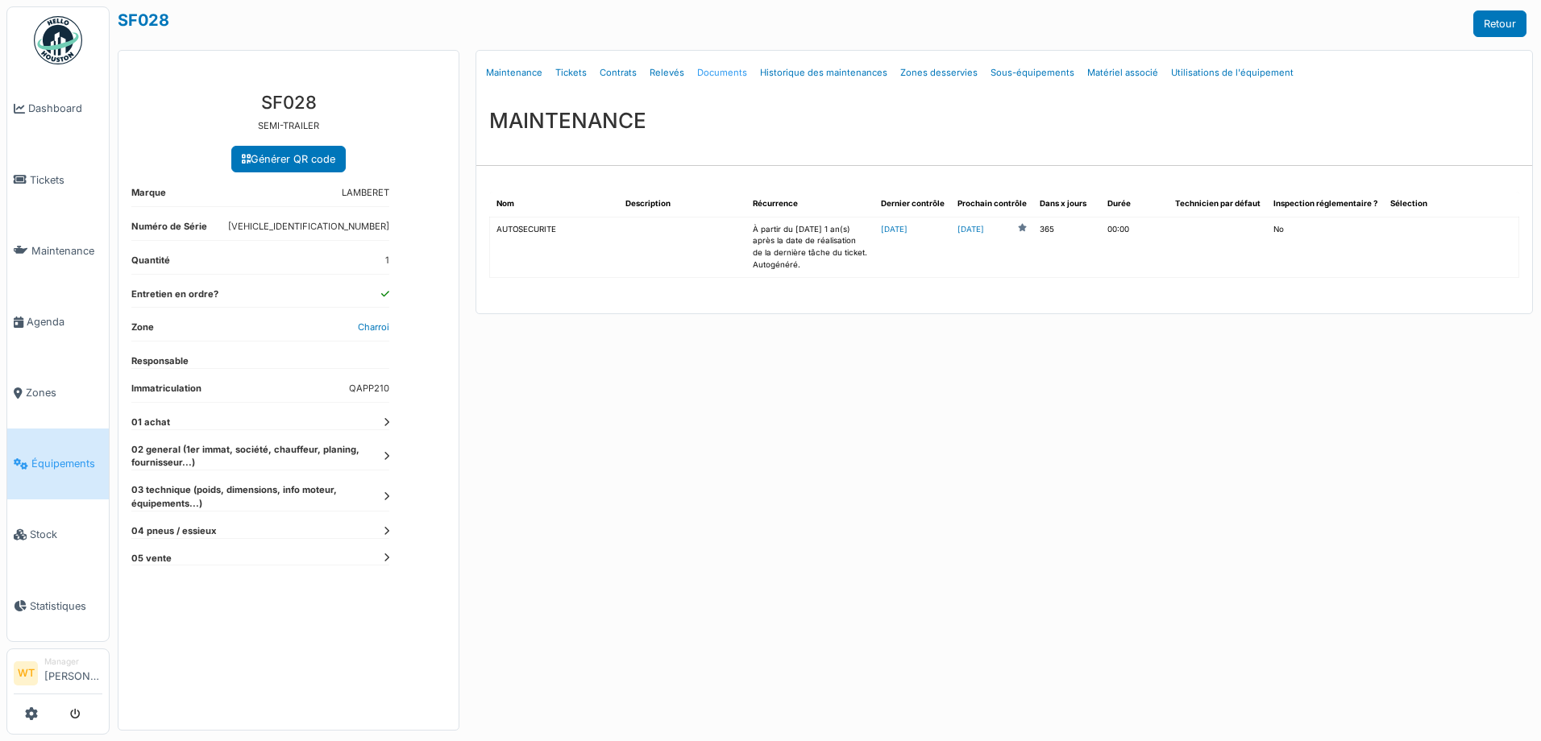
click at [708, 74] on link "Documents" at bounding box center [722, 73] width 63 height 38
select select "***"
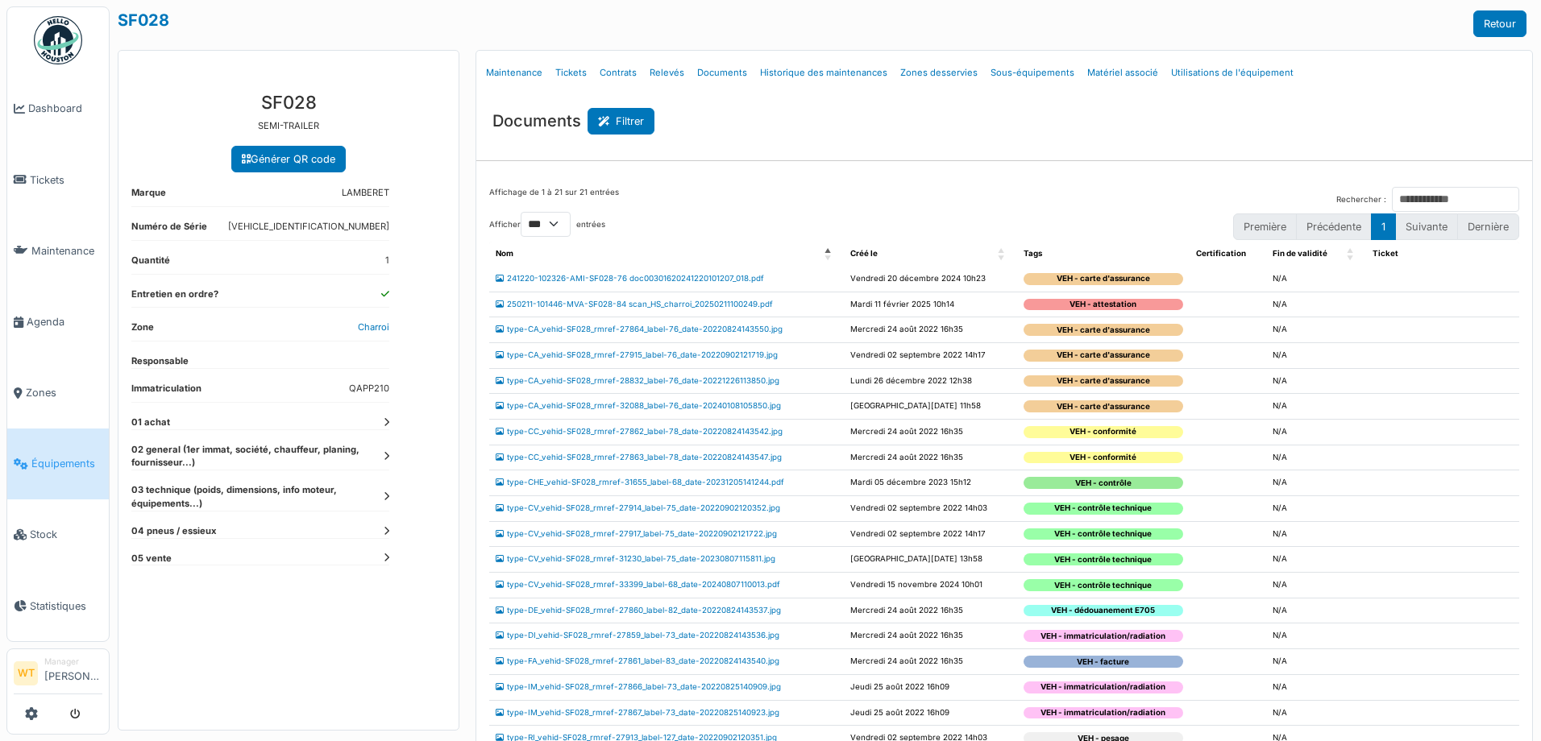
click at [631, 120] on button "Filtrer" at bounding box center [621, 121] width 67 height 27
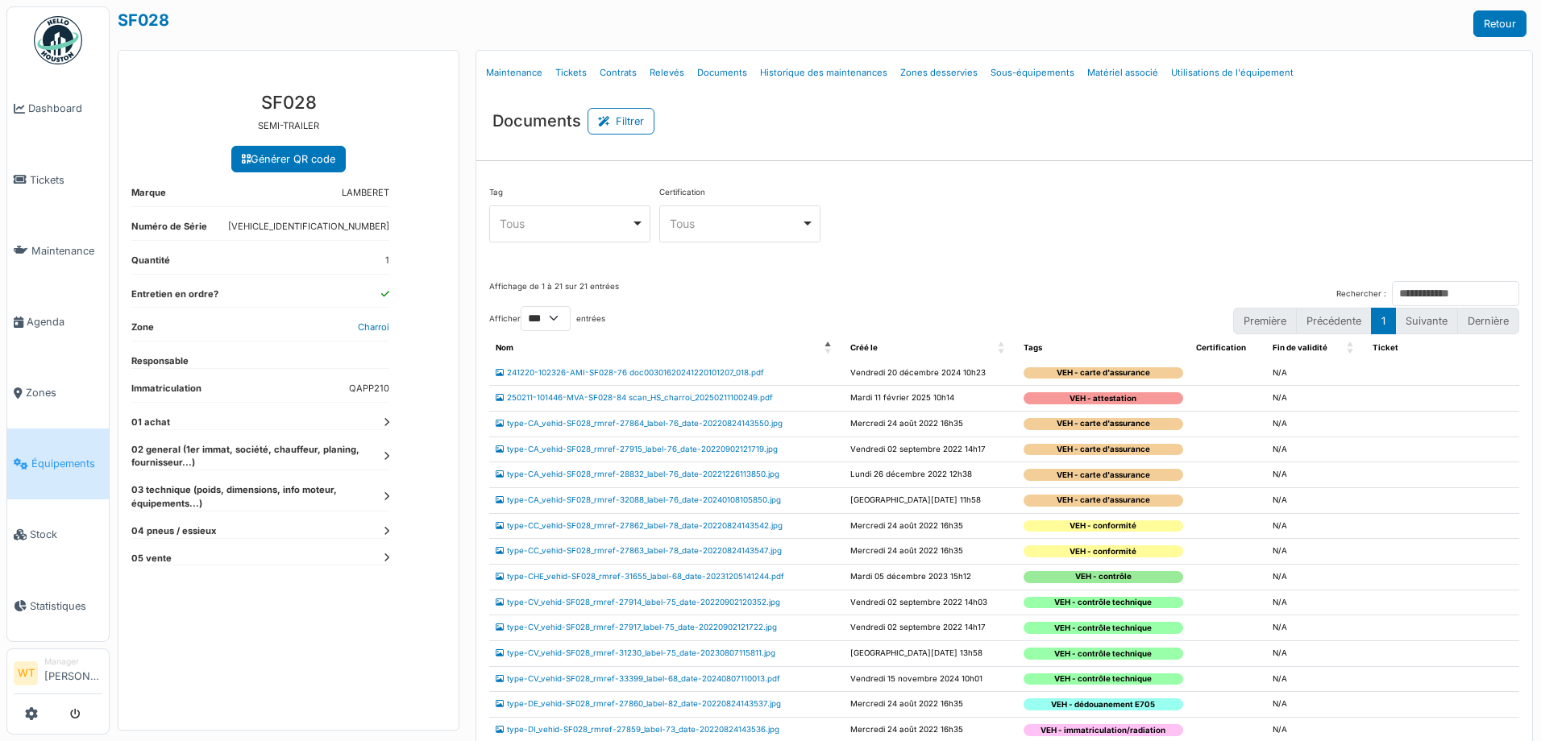
click at [767, 124] on div "Documents Filtrer" at bounding box center [1004, 114] width 1056 height 39
click at [700, 78] on link "Documents" at bounding box center [722, 73] width 63 height 38
select select "***"
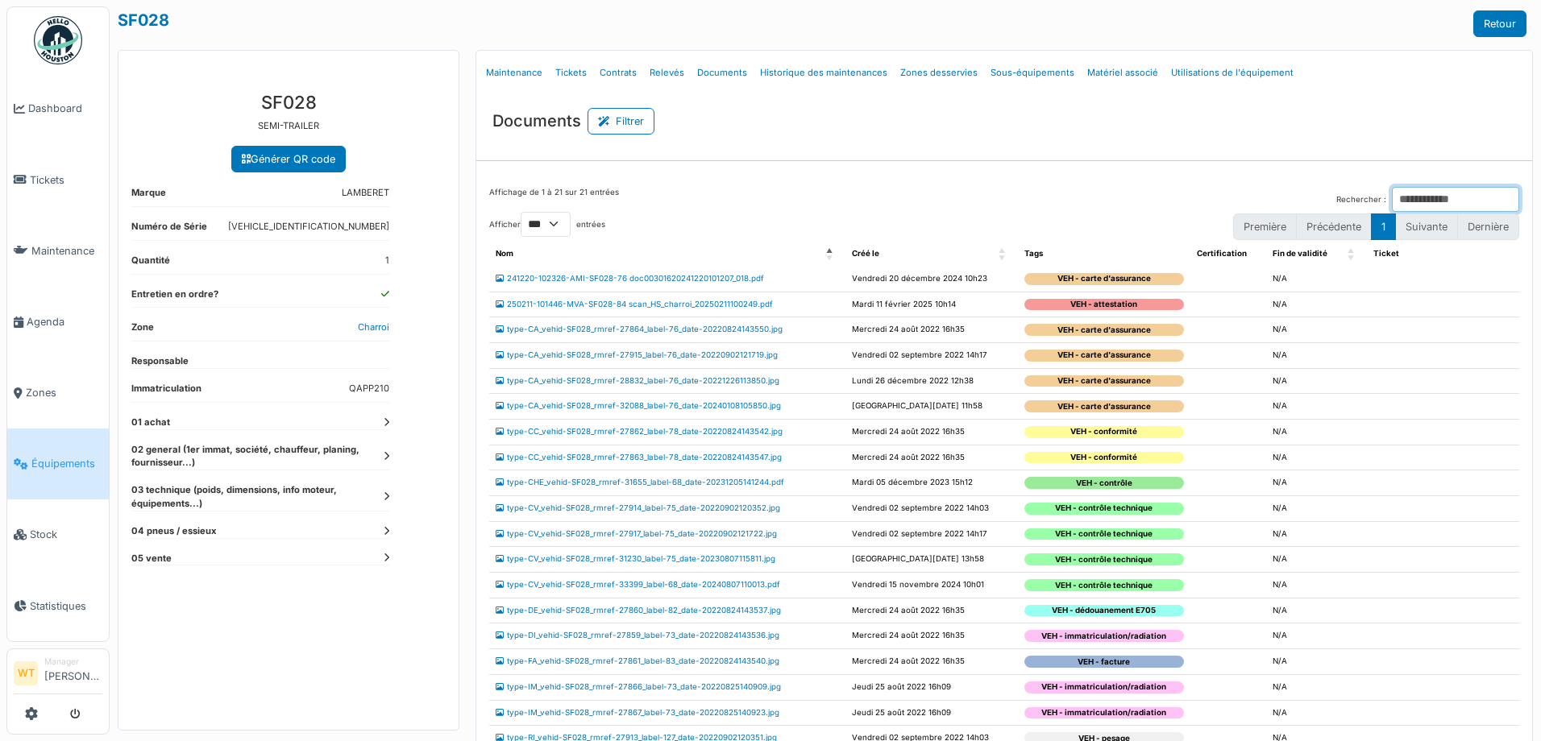
click at [1392, 197] on input "Rechercher :" at bounding box center [1455, 199] width 127 height 25
click at [1191, 164] on div "Documents Filtrer Tag **** Tous Remove item Tous VEH - attestation VEH - autori…" at bounding box center [1004, 134] width 1056 height 79
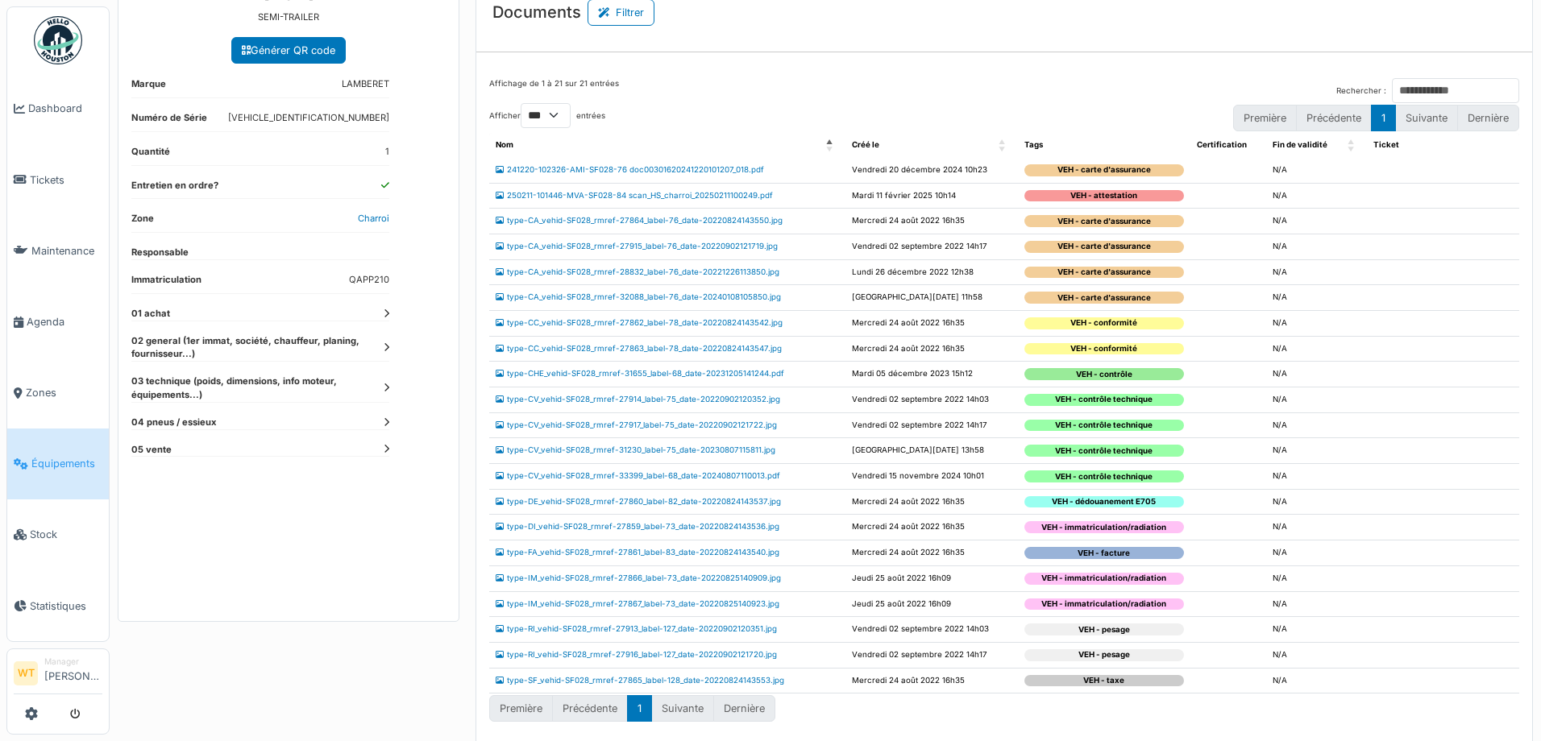
scroll to position [114, 0]
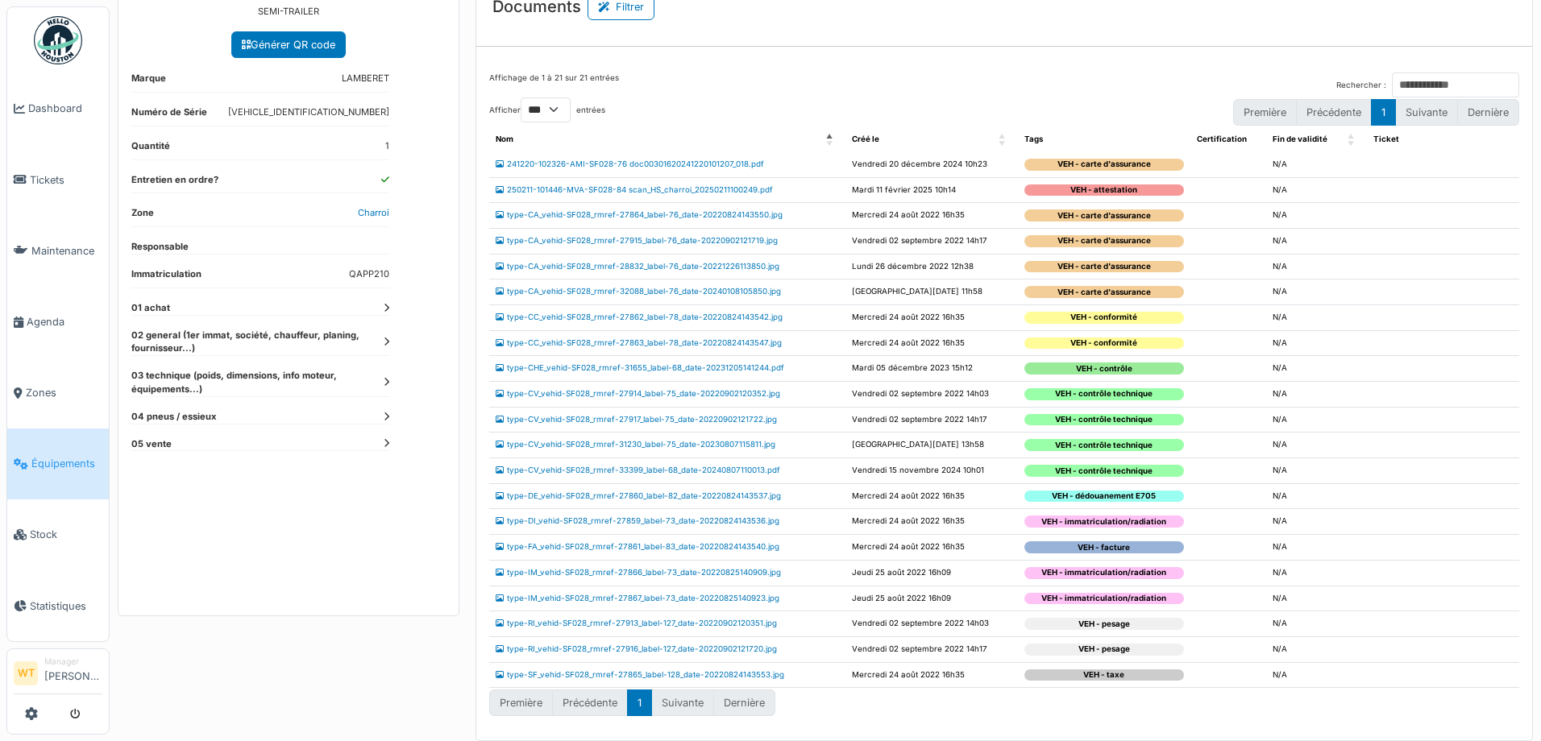
click at [684, 706] on li "Suivante" at bounding box center [683, 703] width 62 height 27
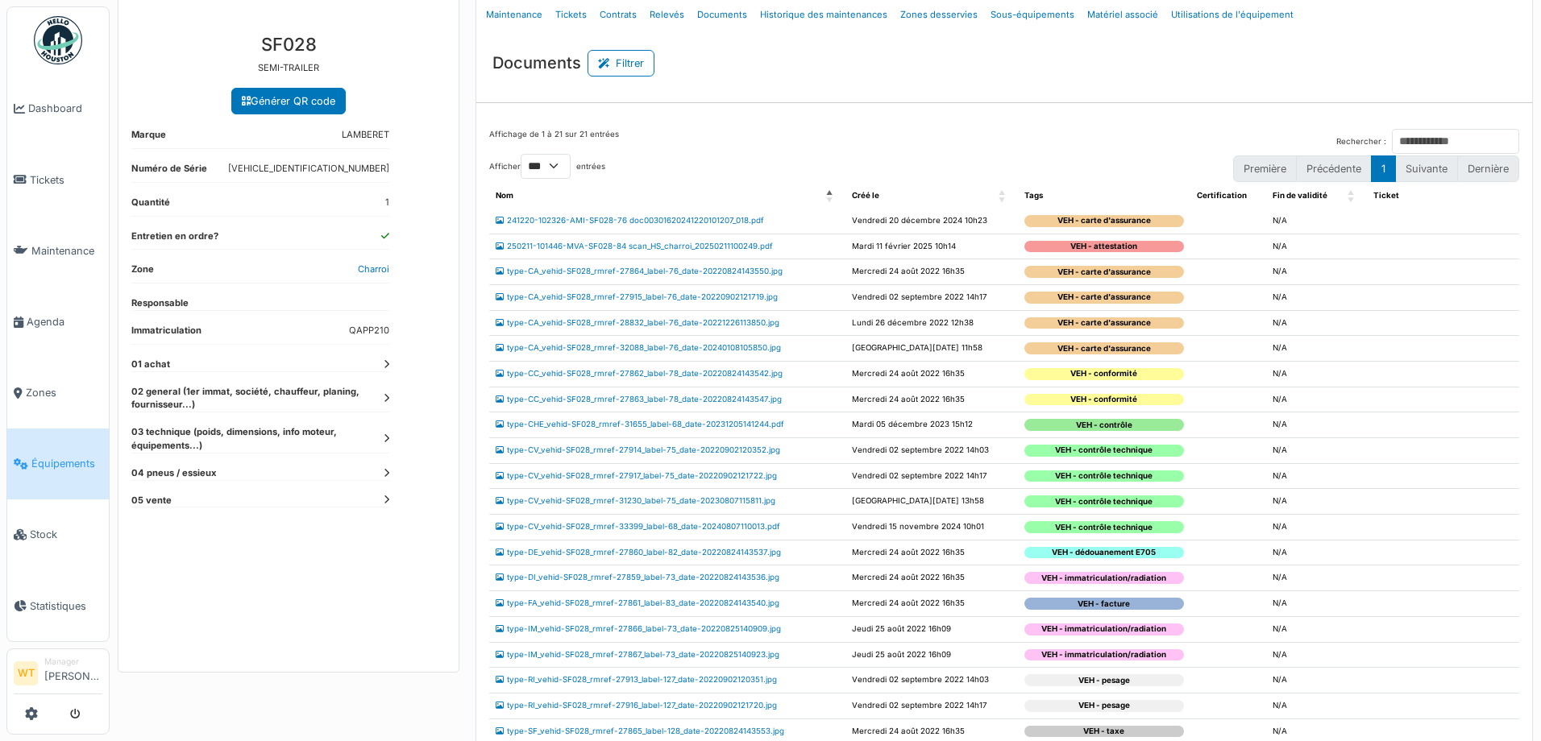
scroll to position [0, 0]
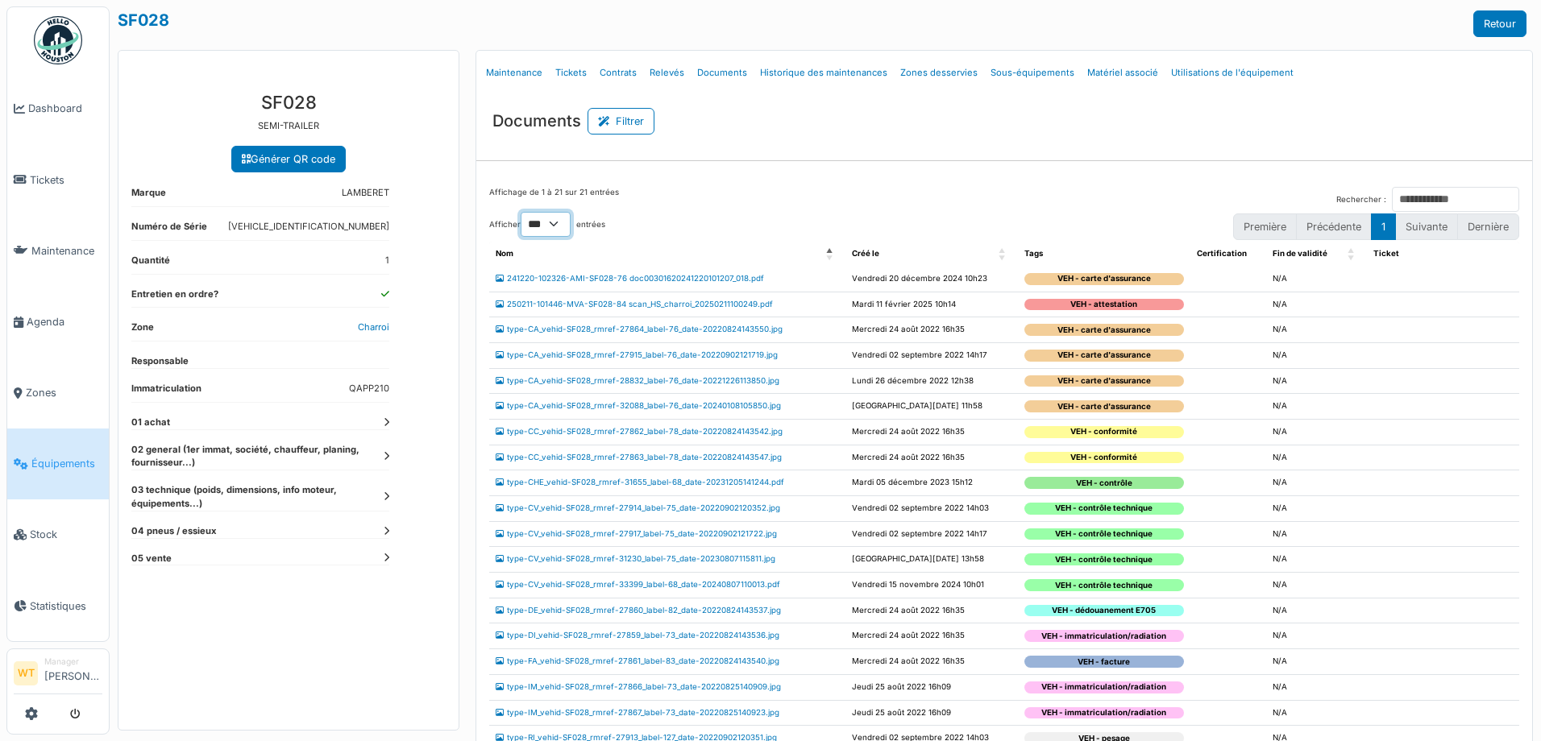
click at [563, 226] on select "** ** *** ***" at bounding box center [546, 224] width 50 height 25
click at [620, 129] on button "Filtrer" at bounding box center [621, 121] width 67 height 27
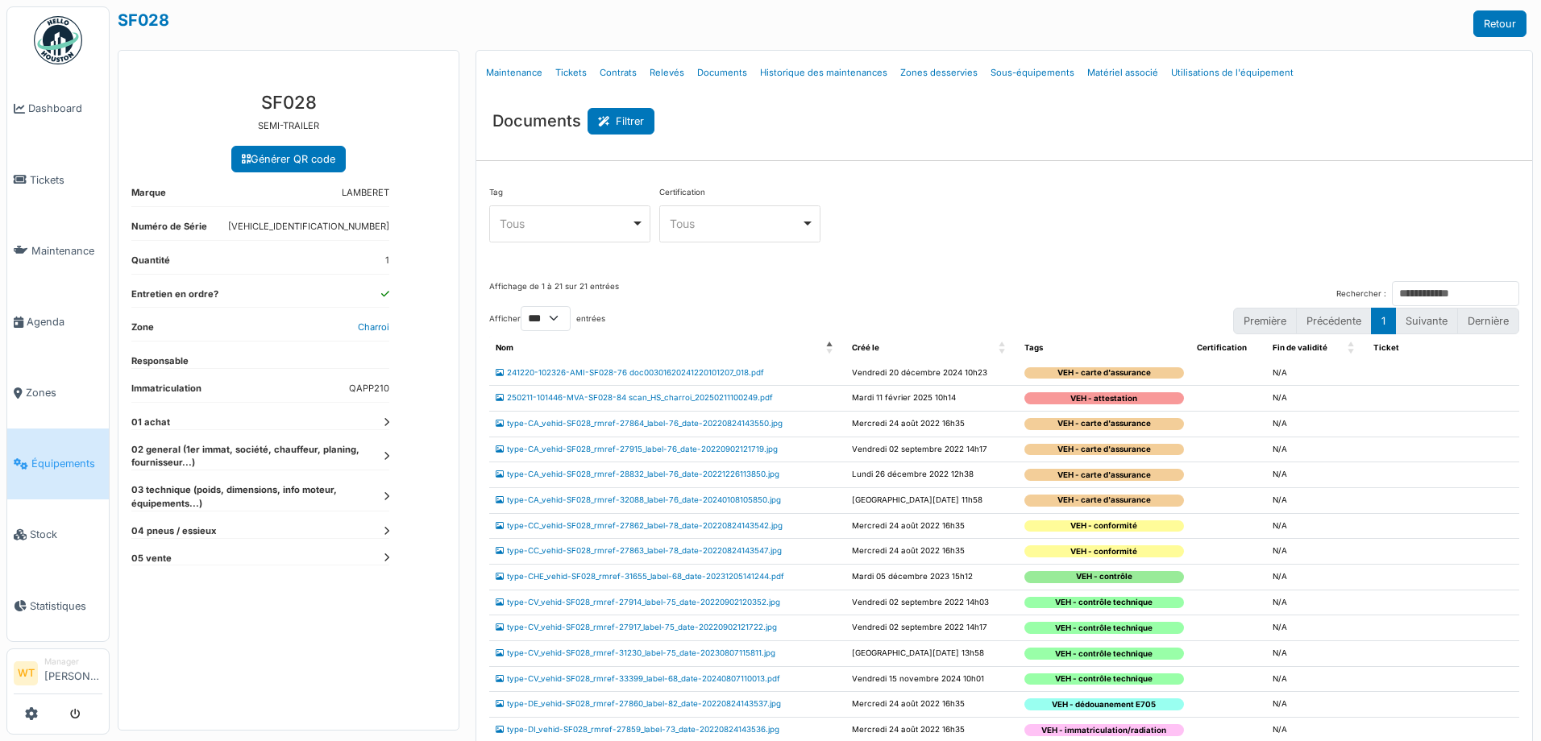
click at [620, 129] on button "Filtrer" at bounding box center [621, 121] width 67 height 27
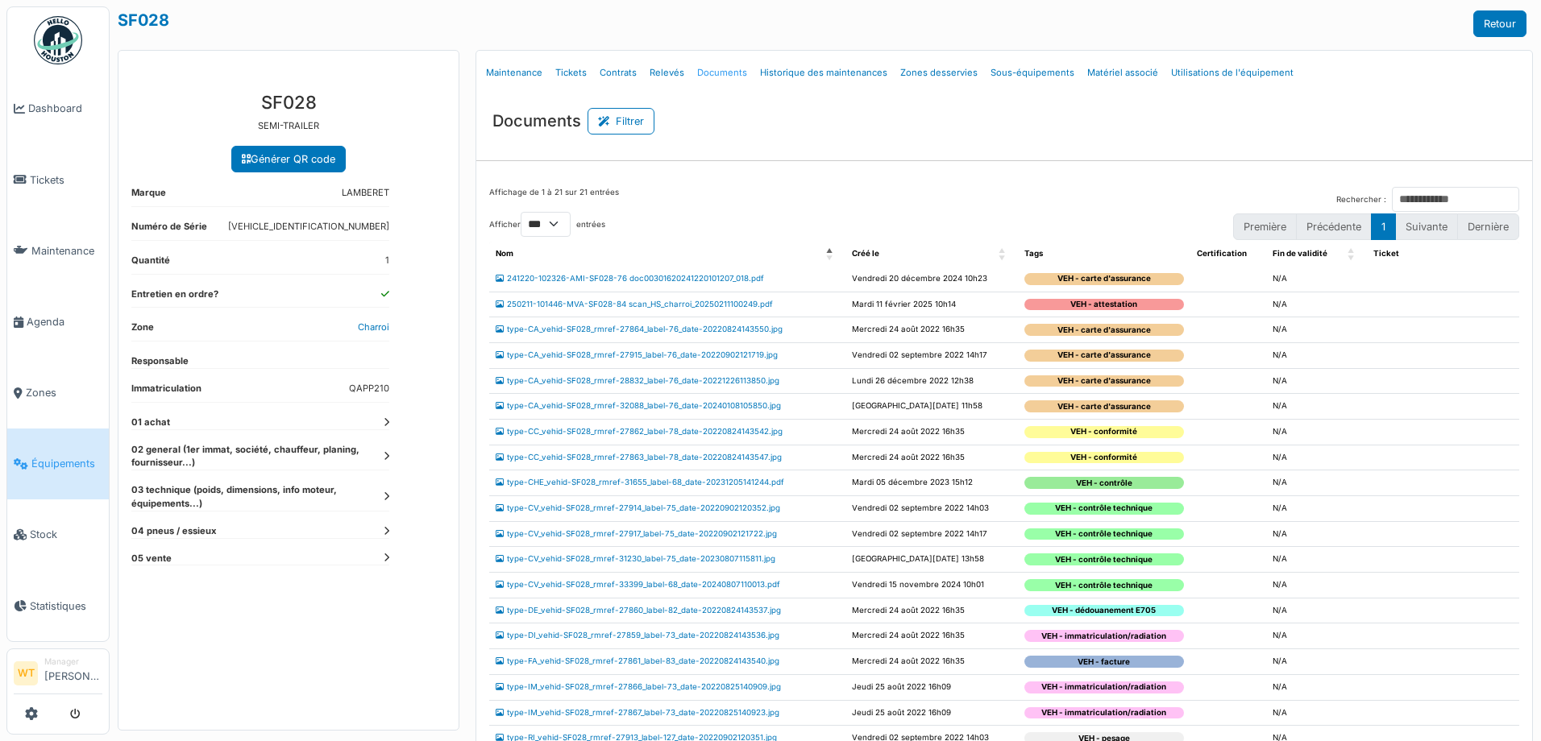
click at [728, 72] on link "Documents" at bounding box center [722, 73] width 63 height 38
select select "***"
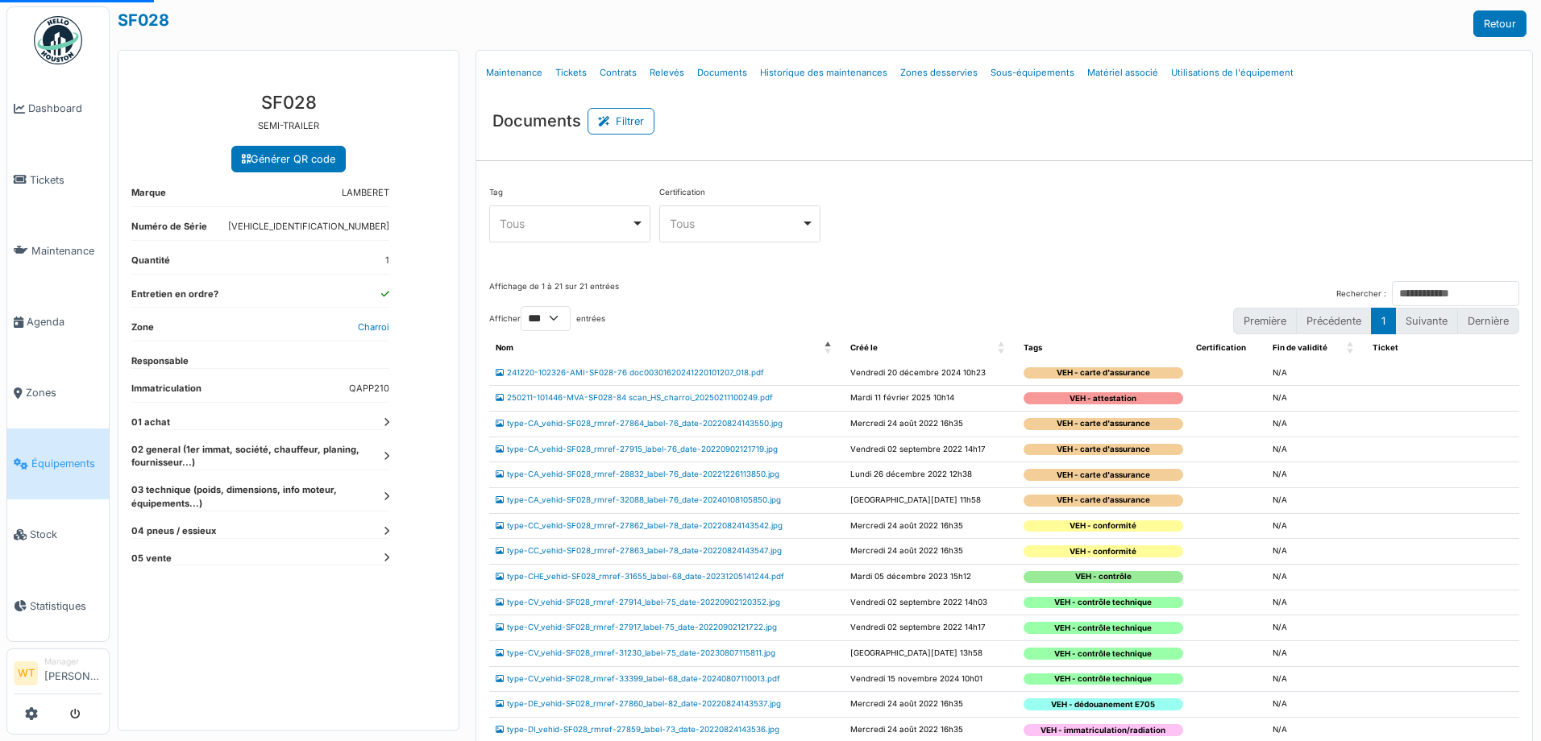
select select "***"
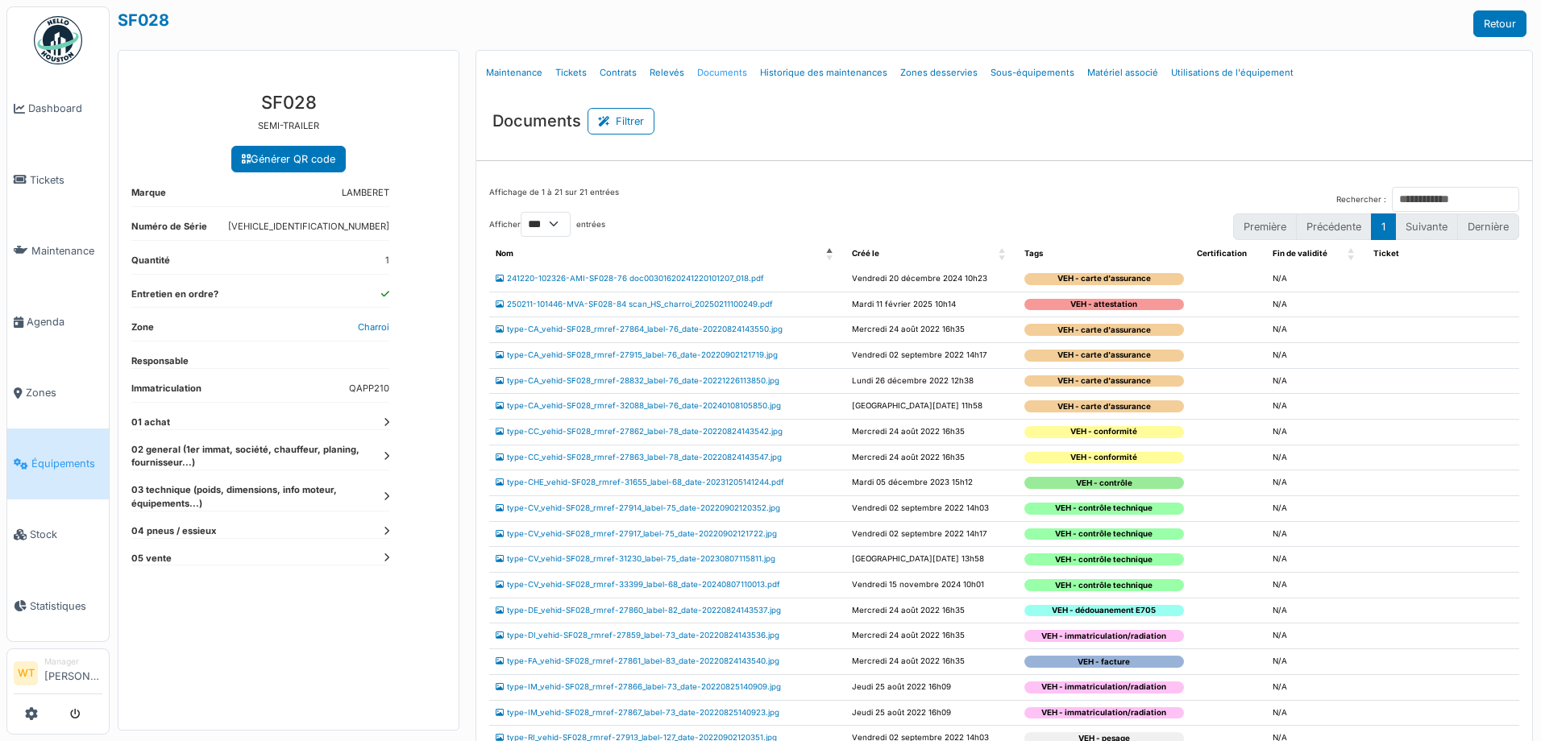
click at [712, 76] on link "Documents" at bounding box center [722, 73] width 63 height 38
select select "***"
click at [488, 79] on link "Maintenance" at bounding box center [514, 73] width 69 height 38
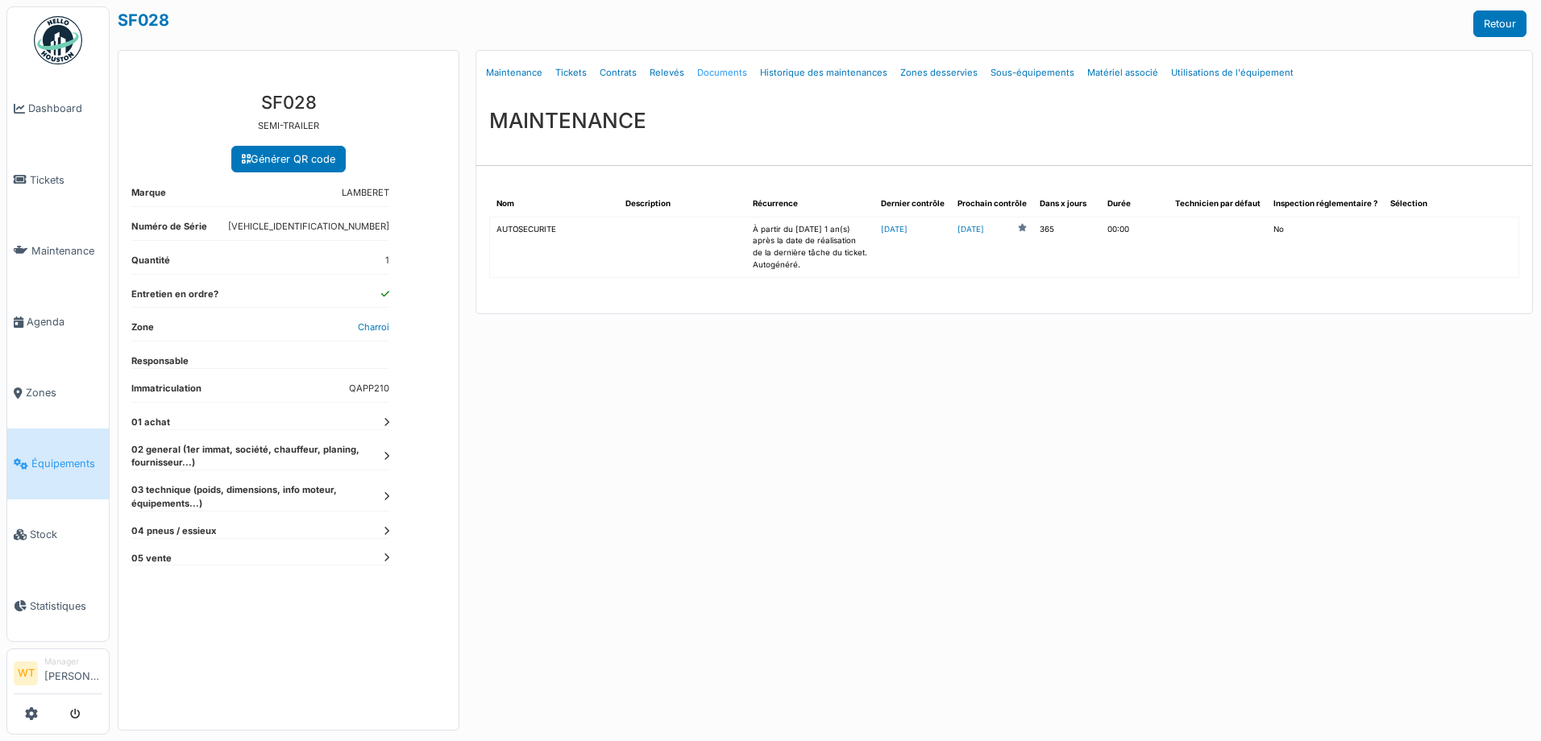
click at [733, 77] on link "Documents" at bounding box center [722, 73] width 63 height 38
select select "***"
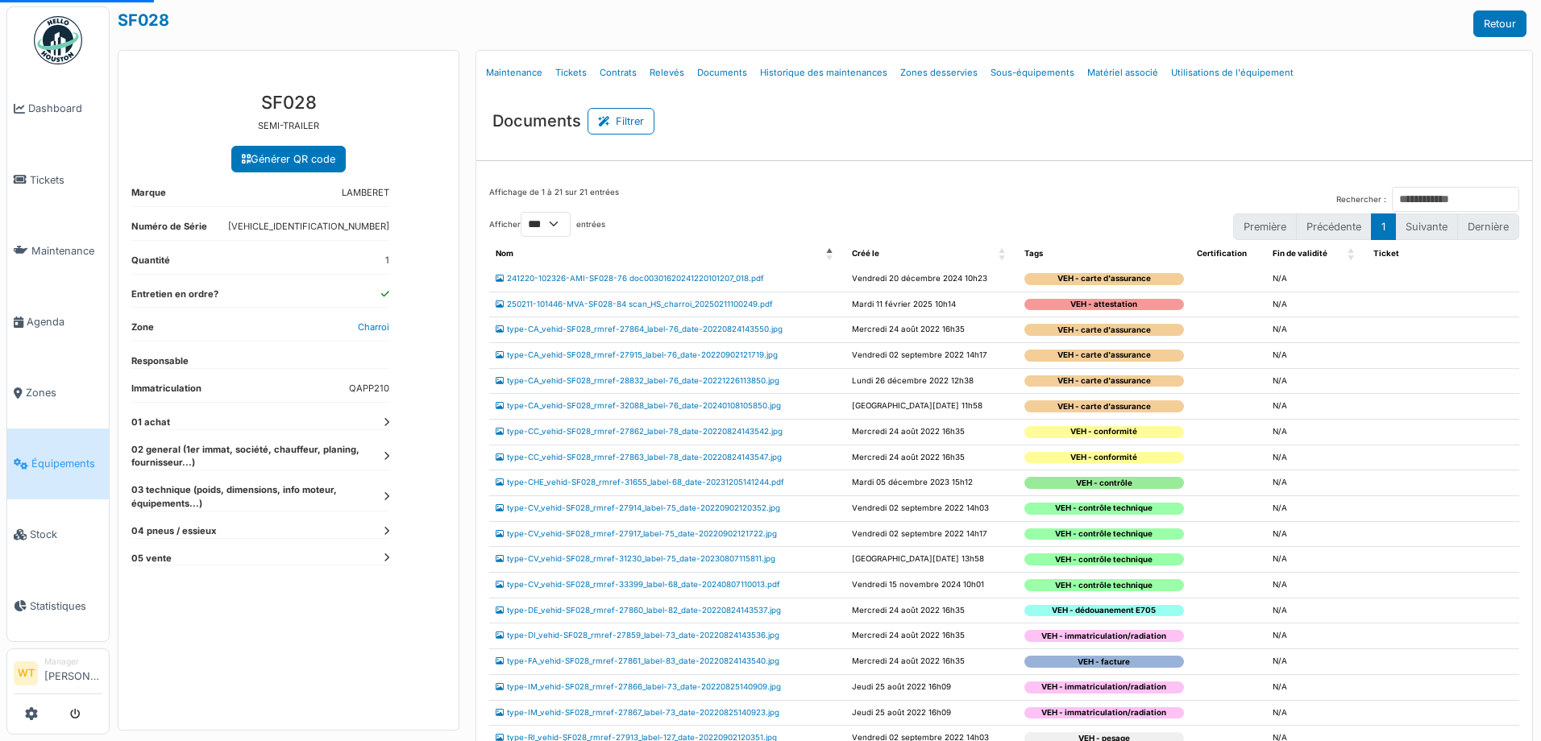
select select "***"
click at [634, 123] on button "Filtrer" at bounding box center [621, 121] width 67 height 27
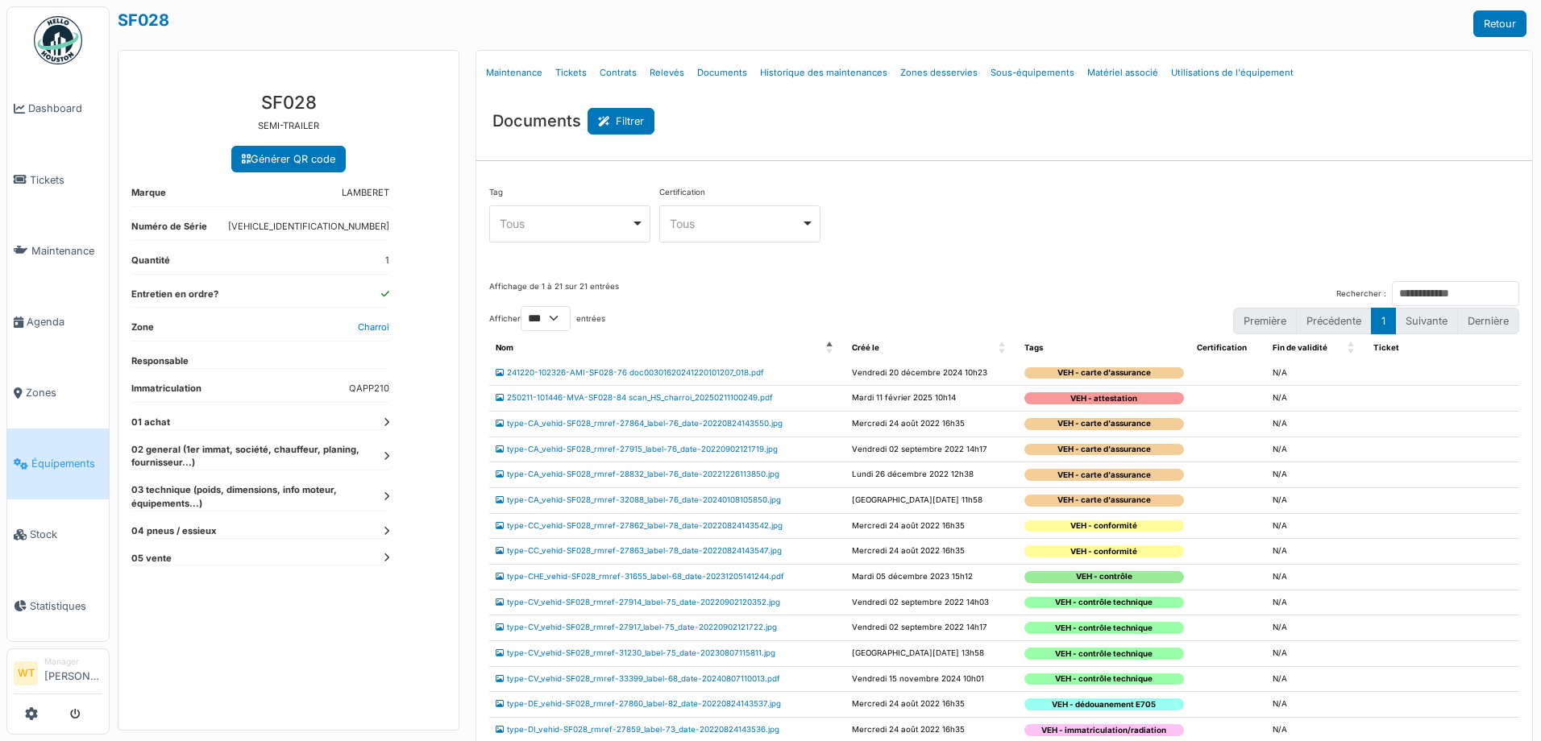
click at [626, 129] on button "Filtrer" at bounding box center [621, 121] width 67 height 27
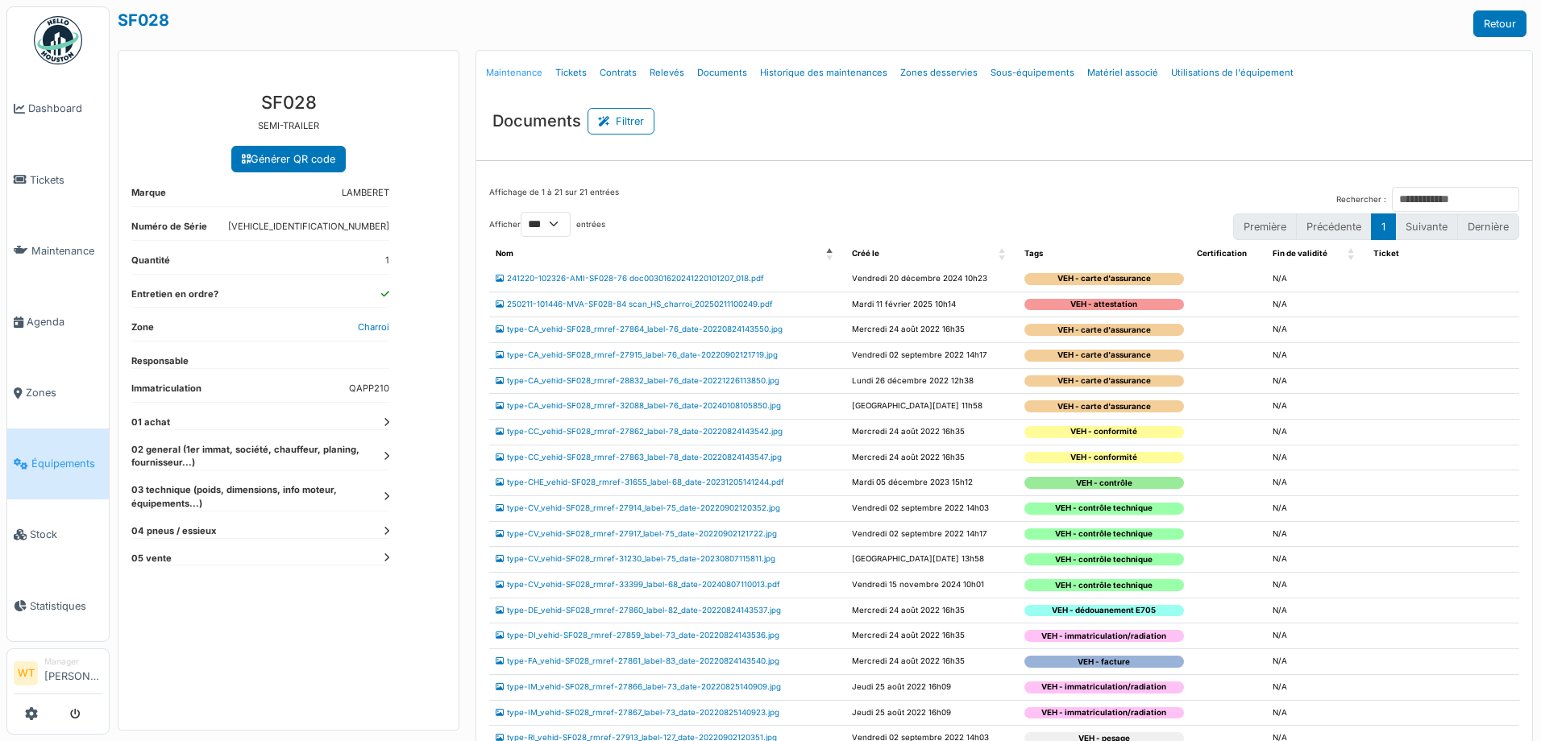
click at [531, 73] on link "Maintenance" at bounding box center [514, 73] width 69 height 38
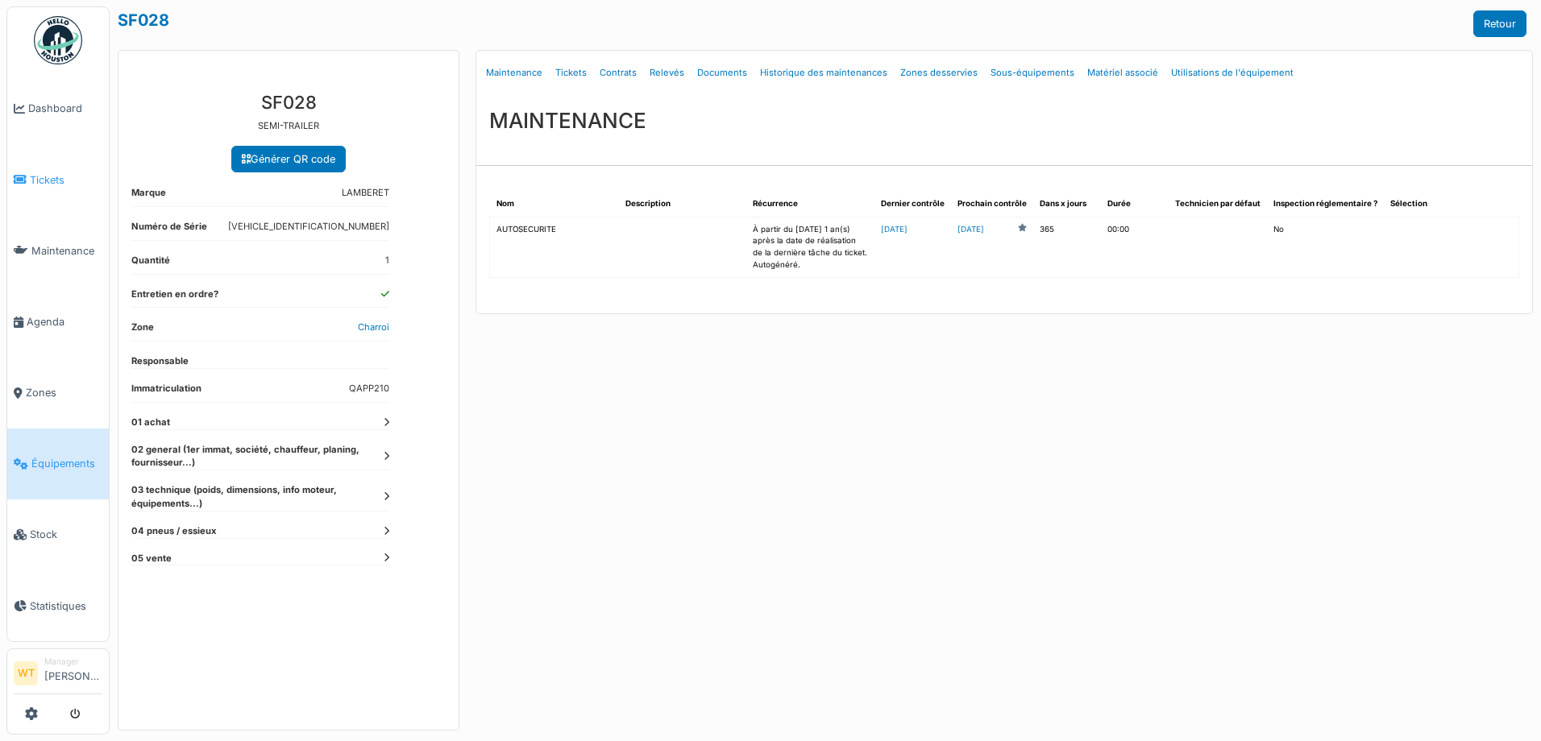
click at [51, 185] on link "Tickets" at bounding box center [58, 179] width 102 height 71
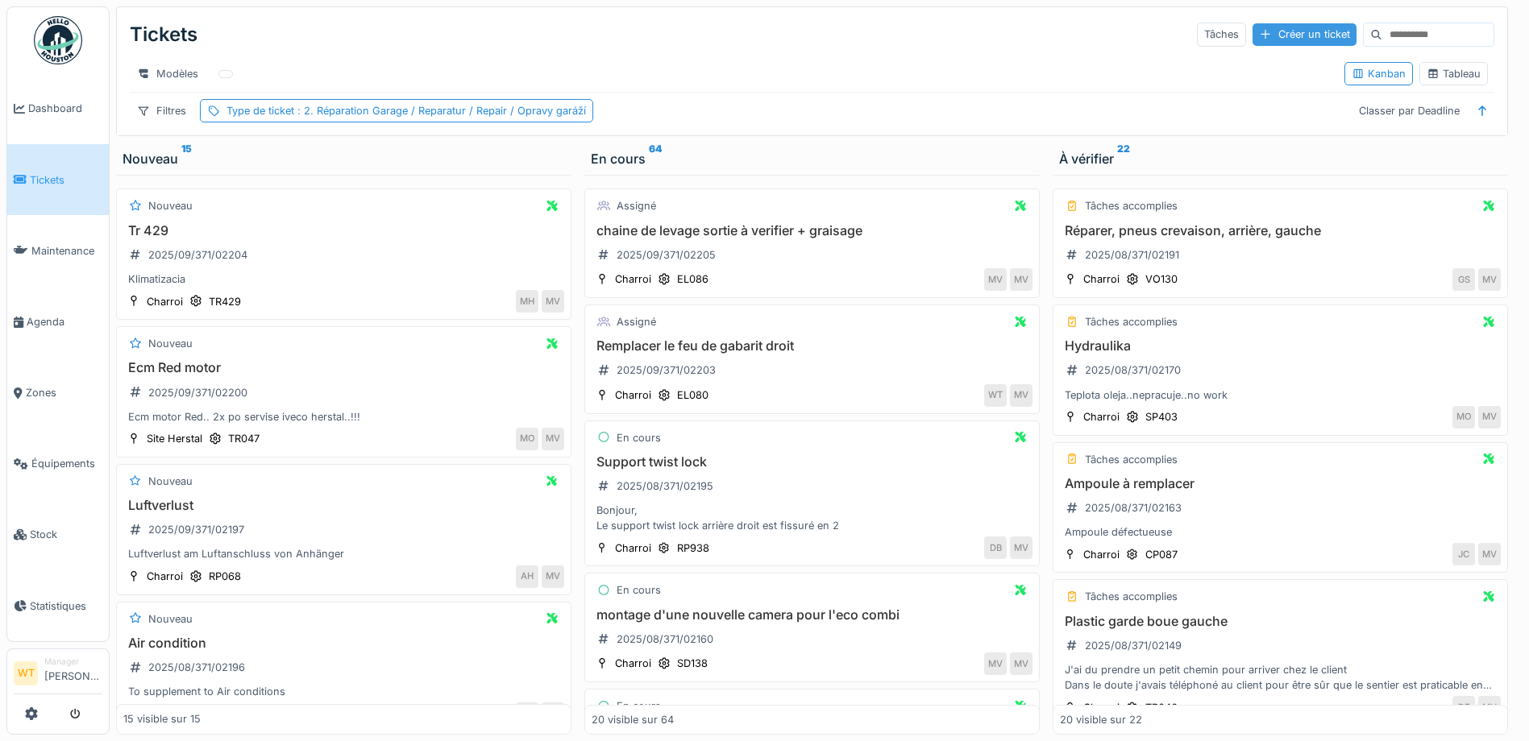
click at [1264, 37] on div "Créer un ticket" at bounding box center [1304, 34] width 104 height 22
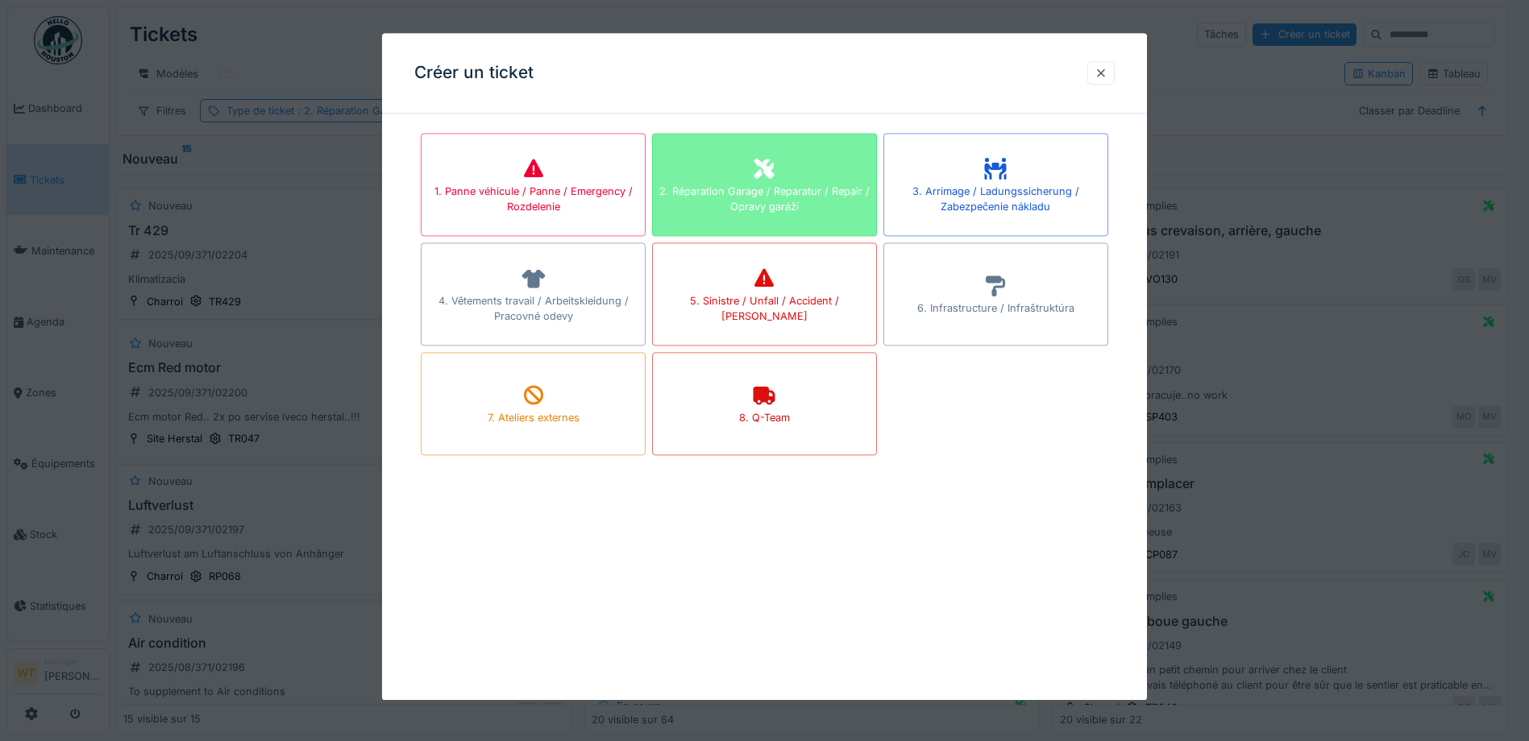
click at [808, 181] on div "2. Réparation Garage / Reparatur / Repair / Opravy garáží" at bounding box center [764, 184] width 225 height 103
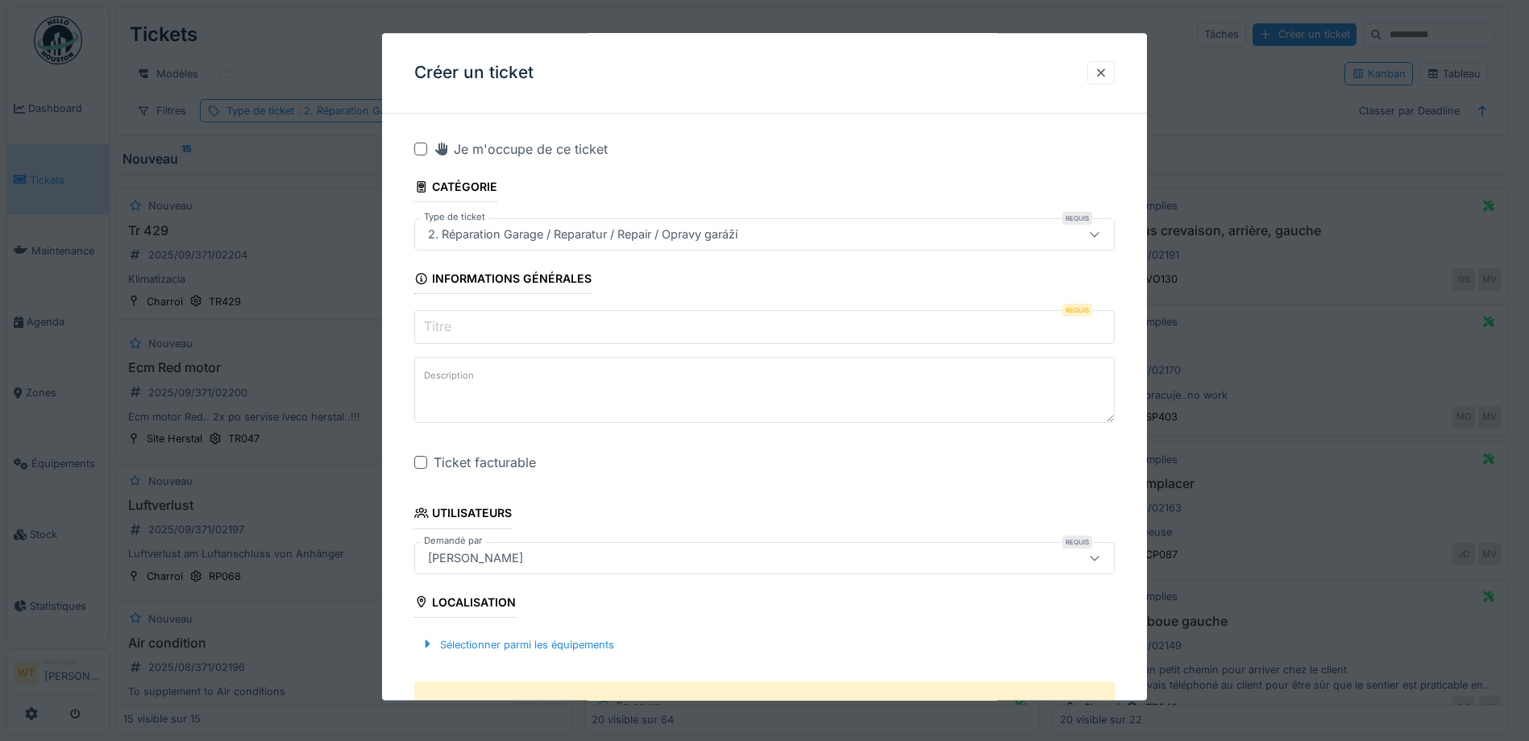
click at [554, 323] on input "Titre" at bounding box center [764, 328] width 700 height 34
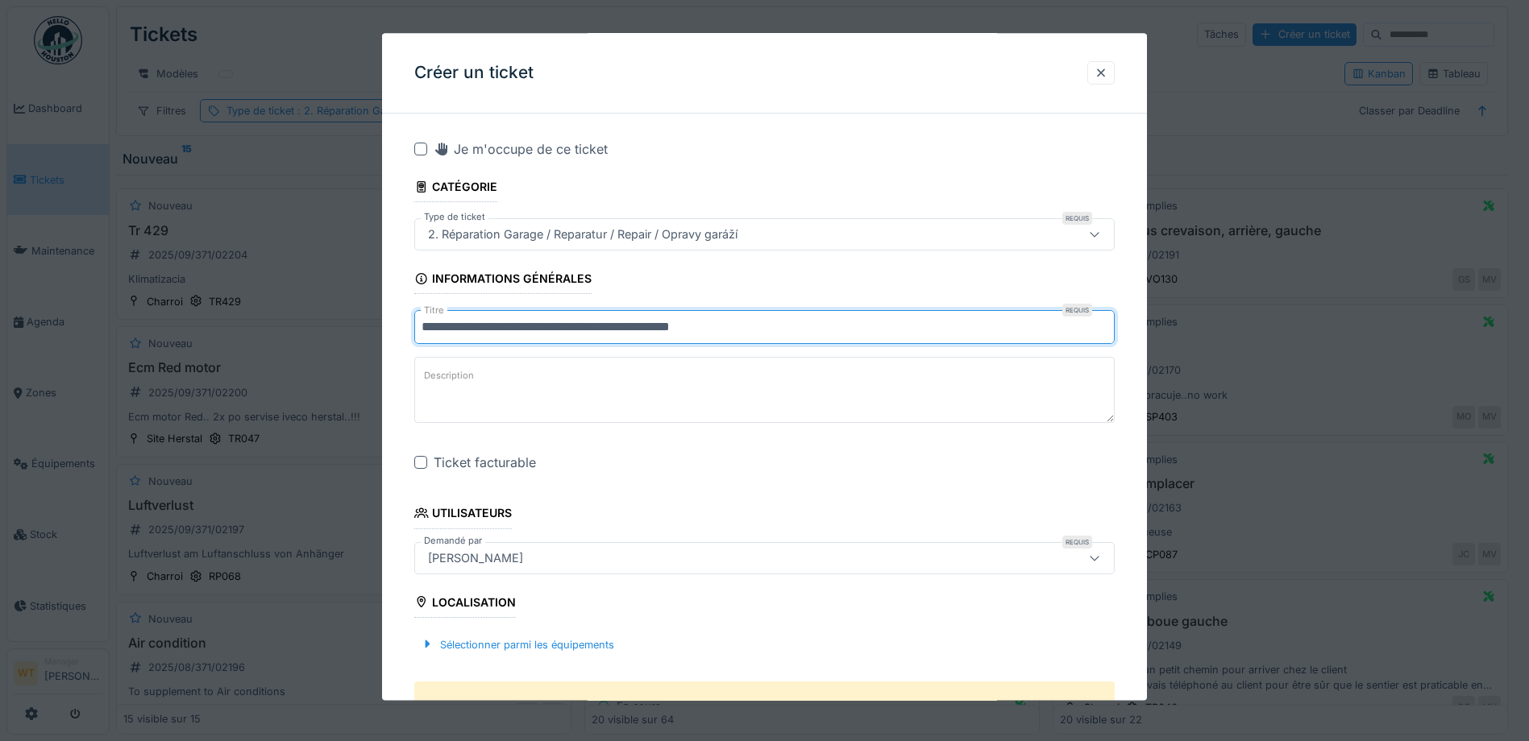
type input "**********"
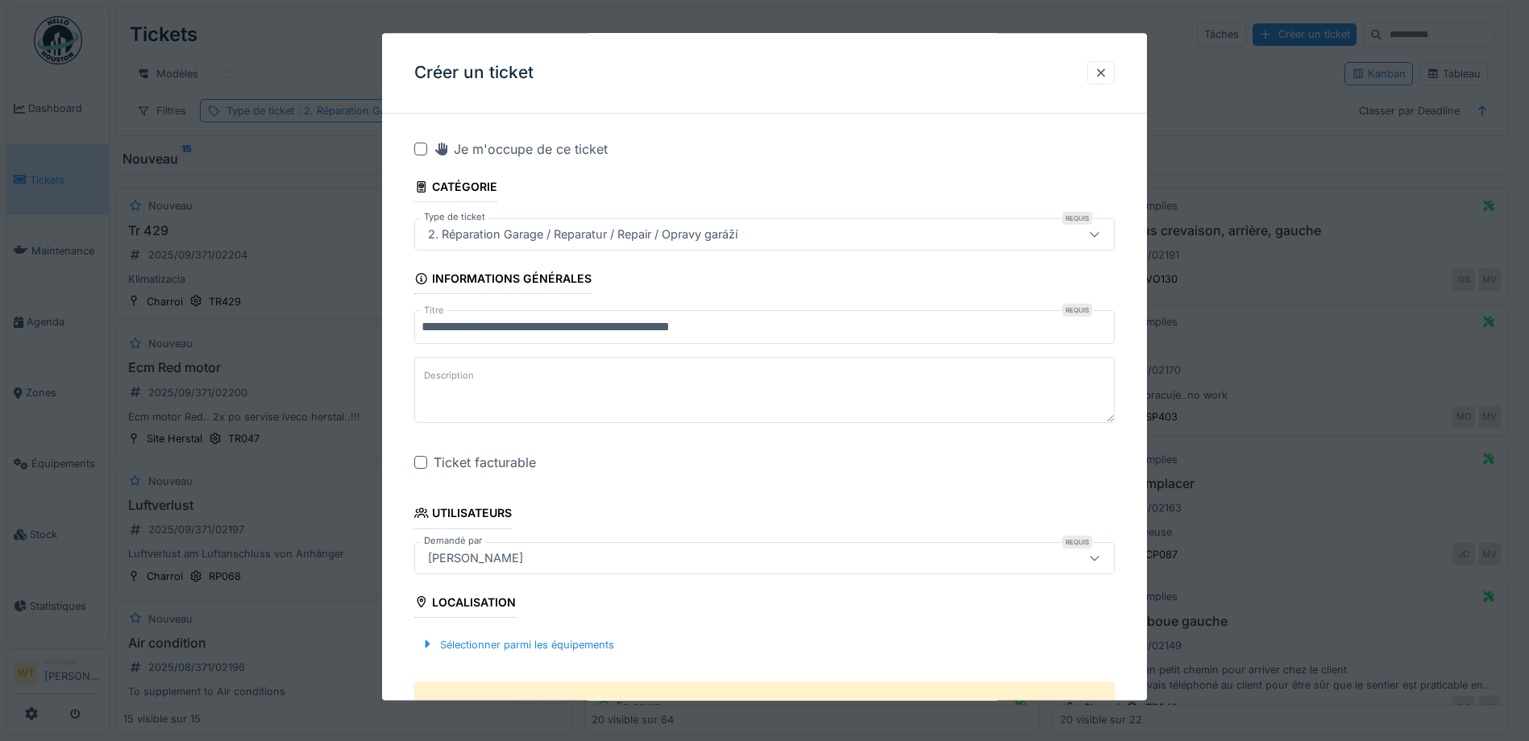
click at [417, 464] on div at bounding box center [420, 463] width 13 height 13
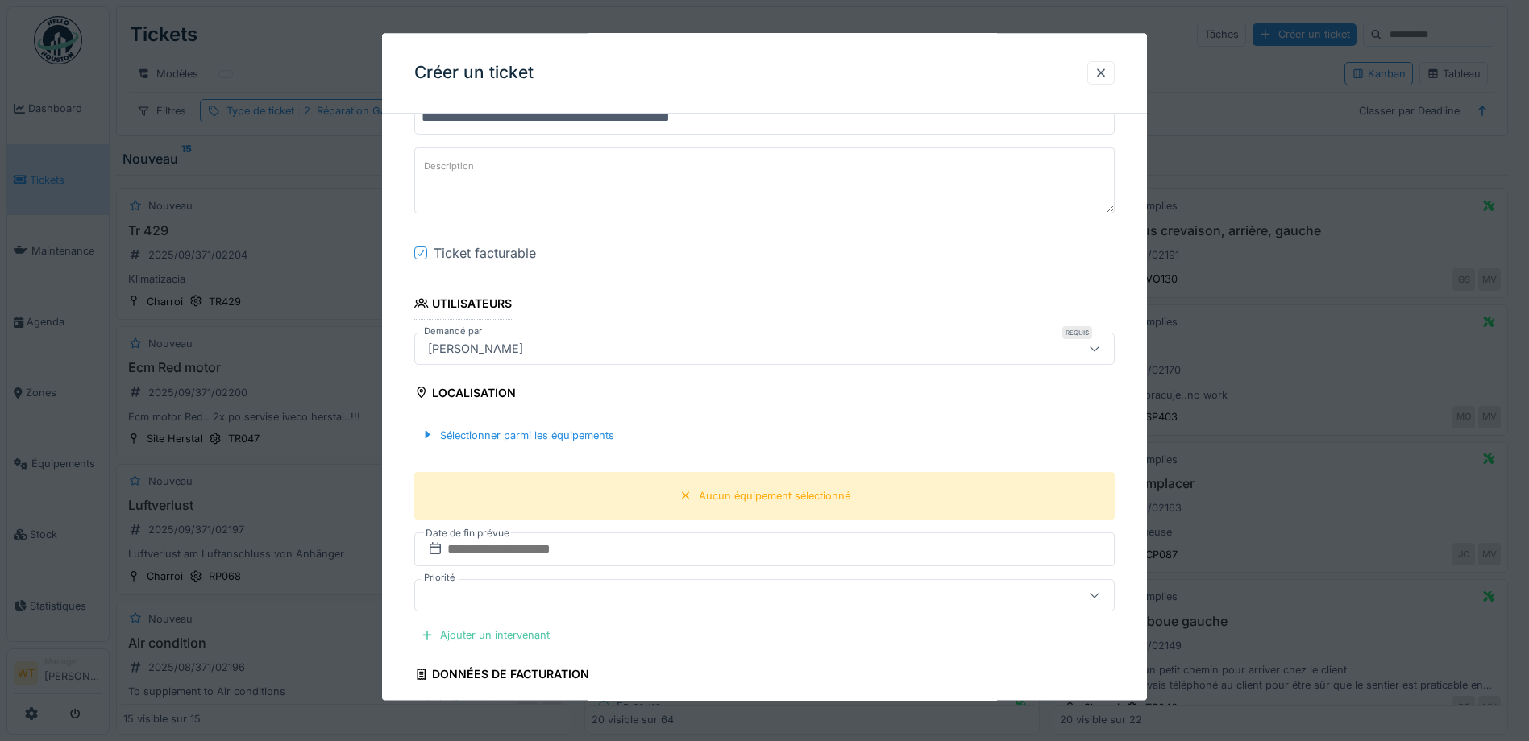
scroll to position [242, 0]
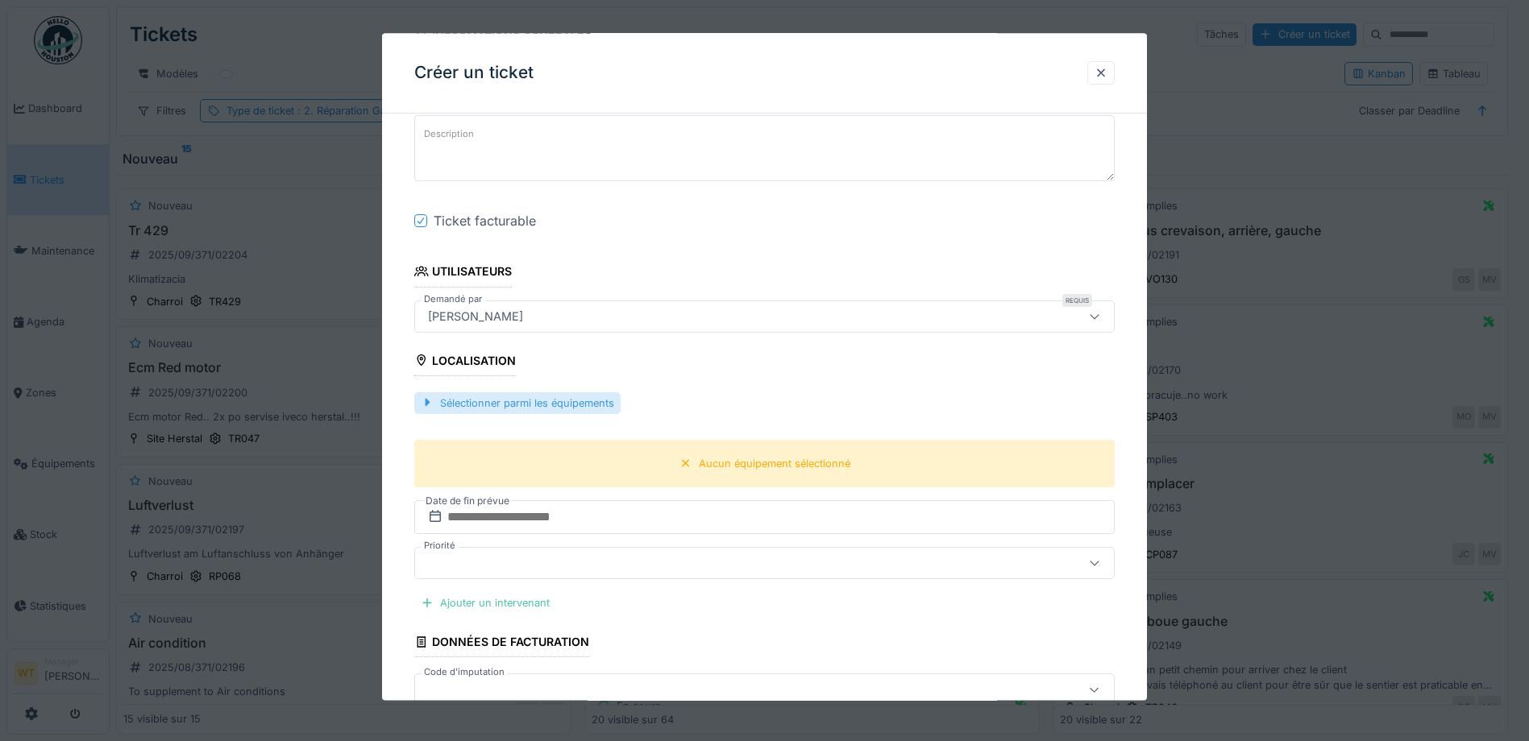
click at [613, 402] on div "Sélectionner parmi les équipements" at bounding box center [517, 403] width 206 height 22
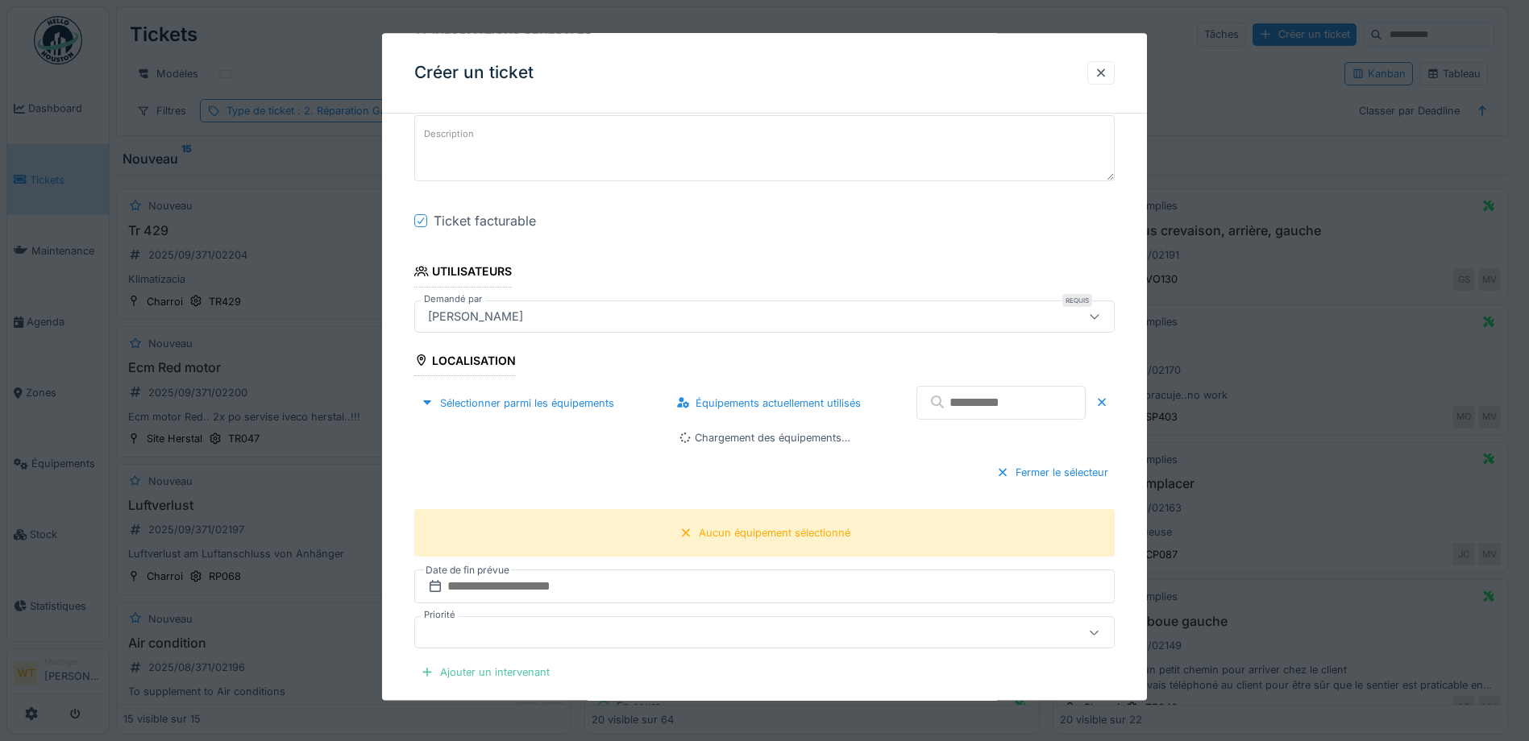
click at [1003, 412] on input "text" at bounding box center [1000, 404] width 169 height 34
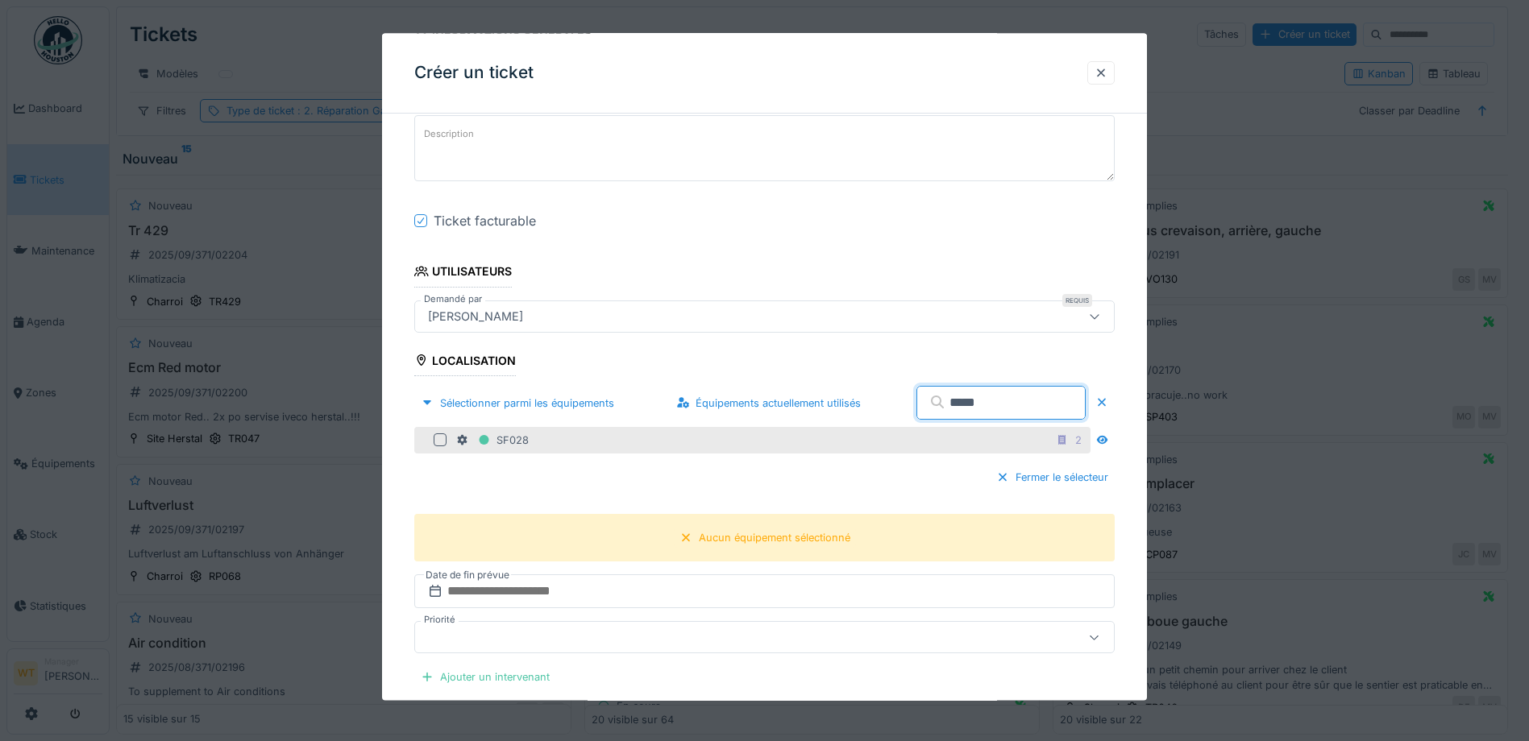
type input "*****"
click at [442, 438] on div at bounding box center [440, 440] width 13 height 13
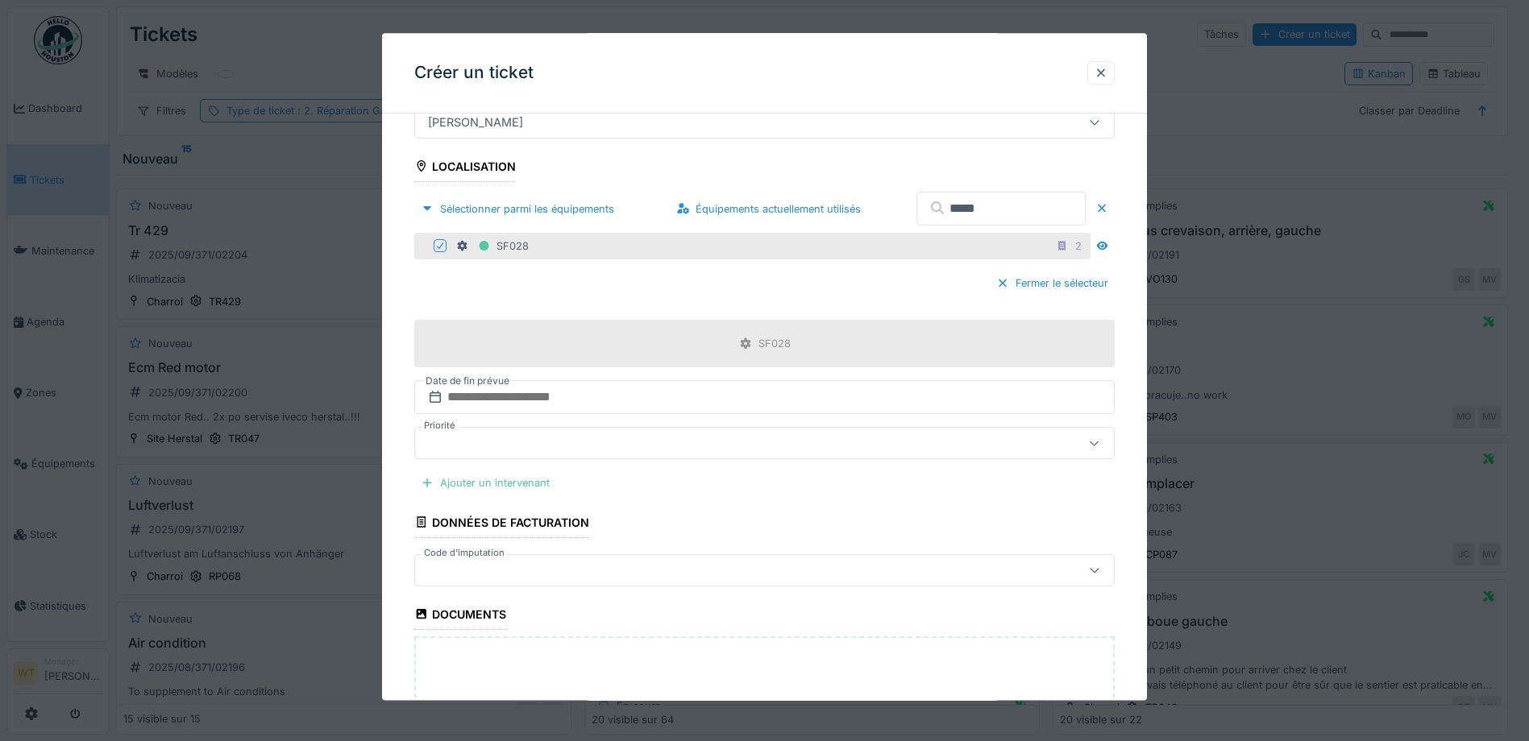
scroll to position [564, 0]
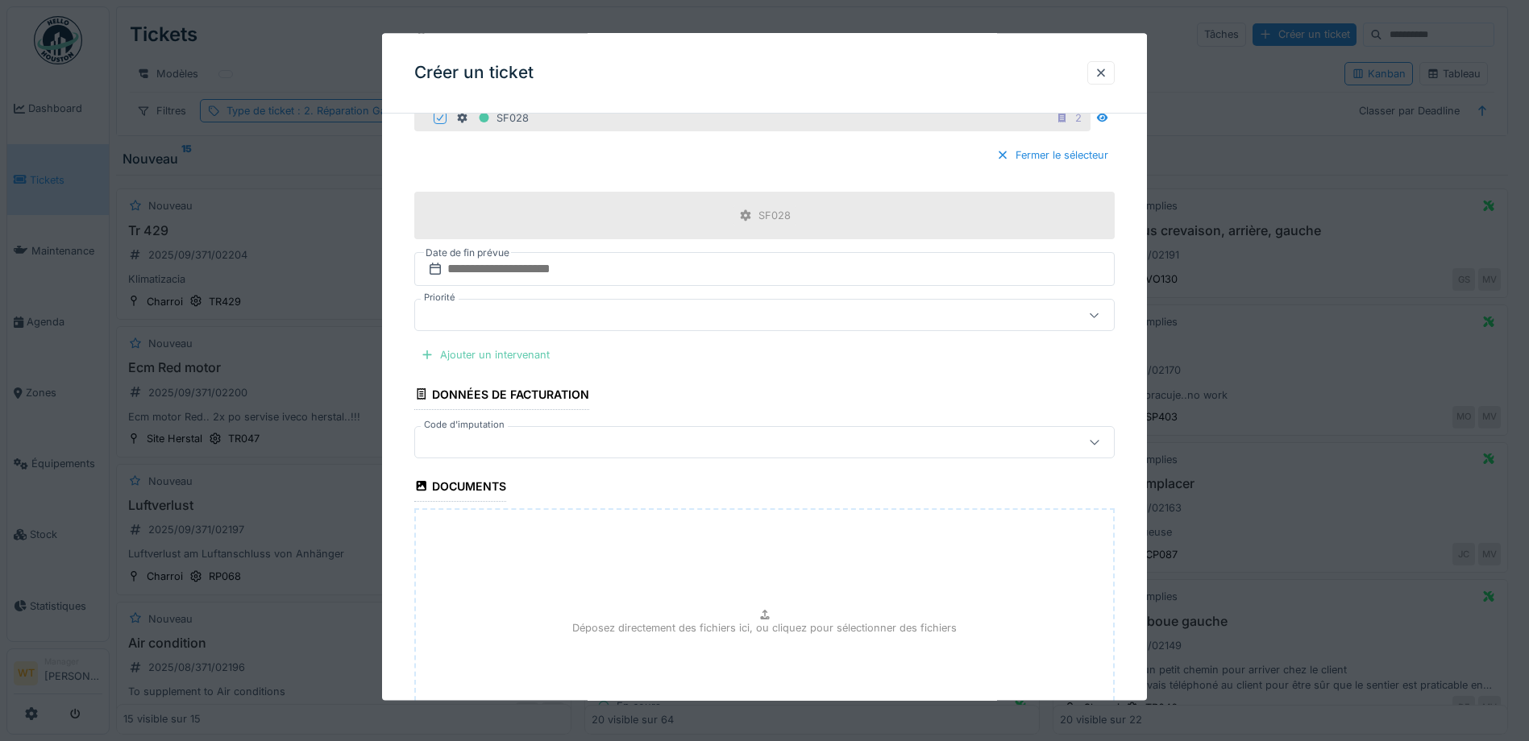
click at [536, 356] on div "Ajouter un intervenant" at bounding box center [485, 356] width 142 height 22
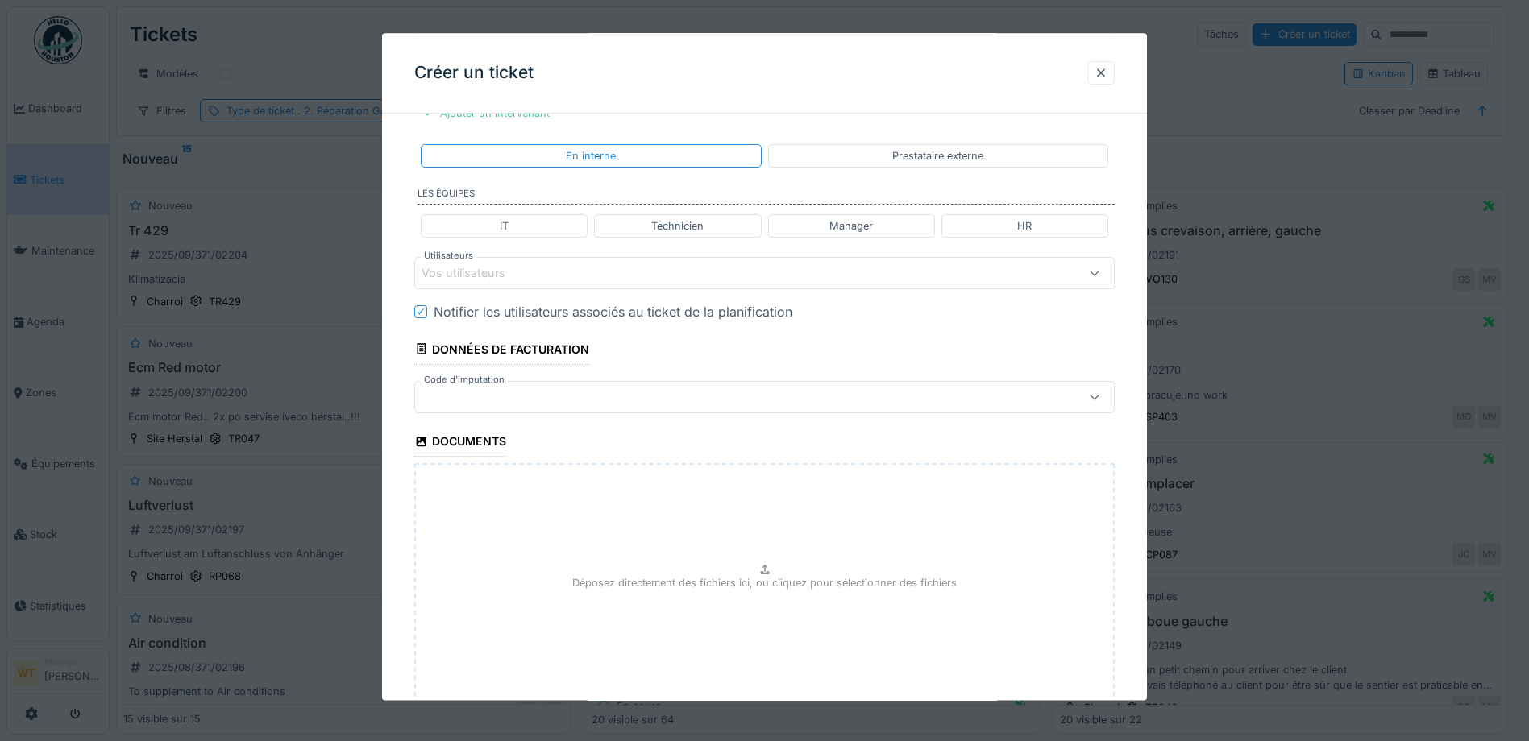
click at [530, 274] on div "Vos utilisateurs" at bounding box center [724, 273] width 604 height 18
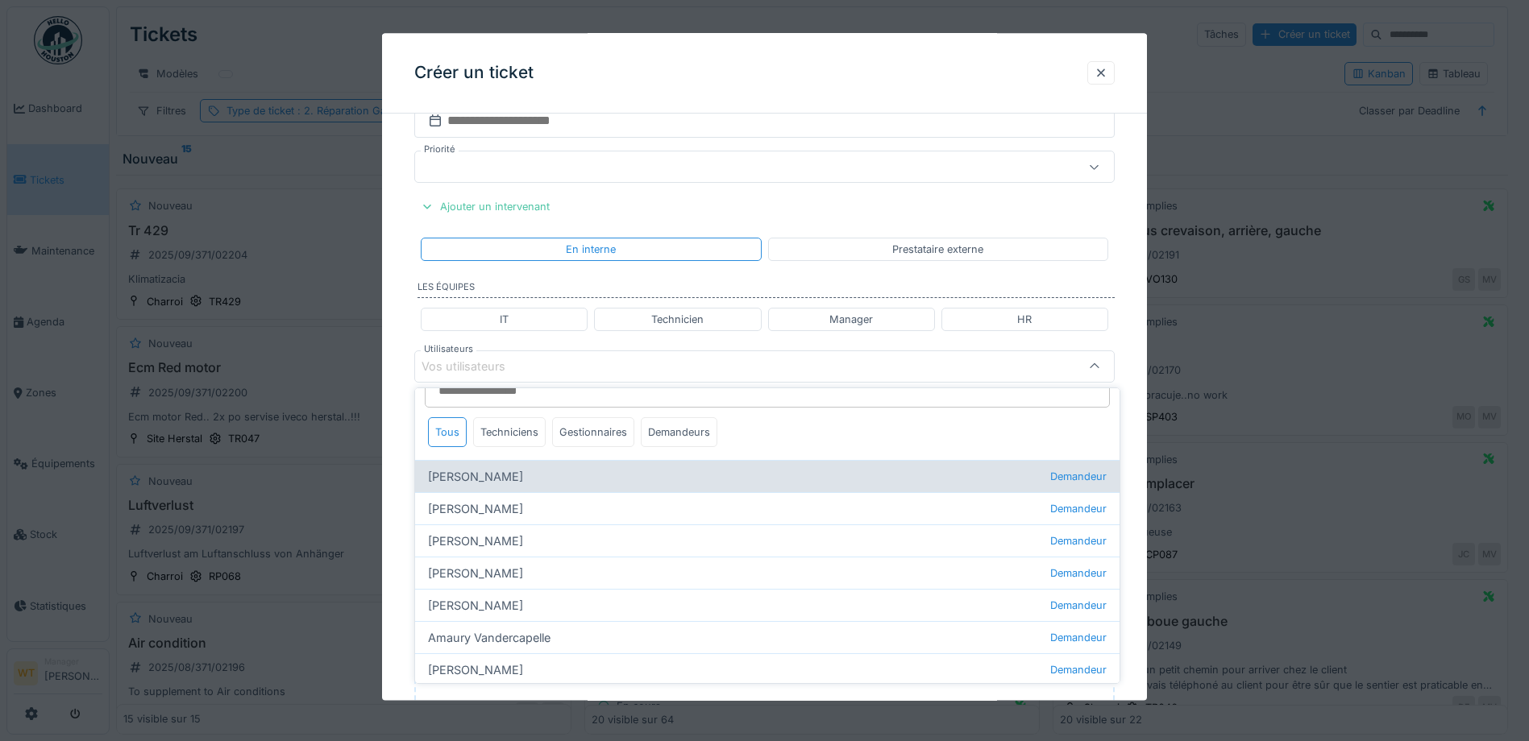
scroll to position [0, 0]
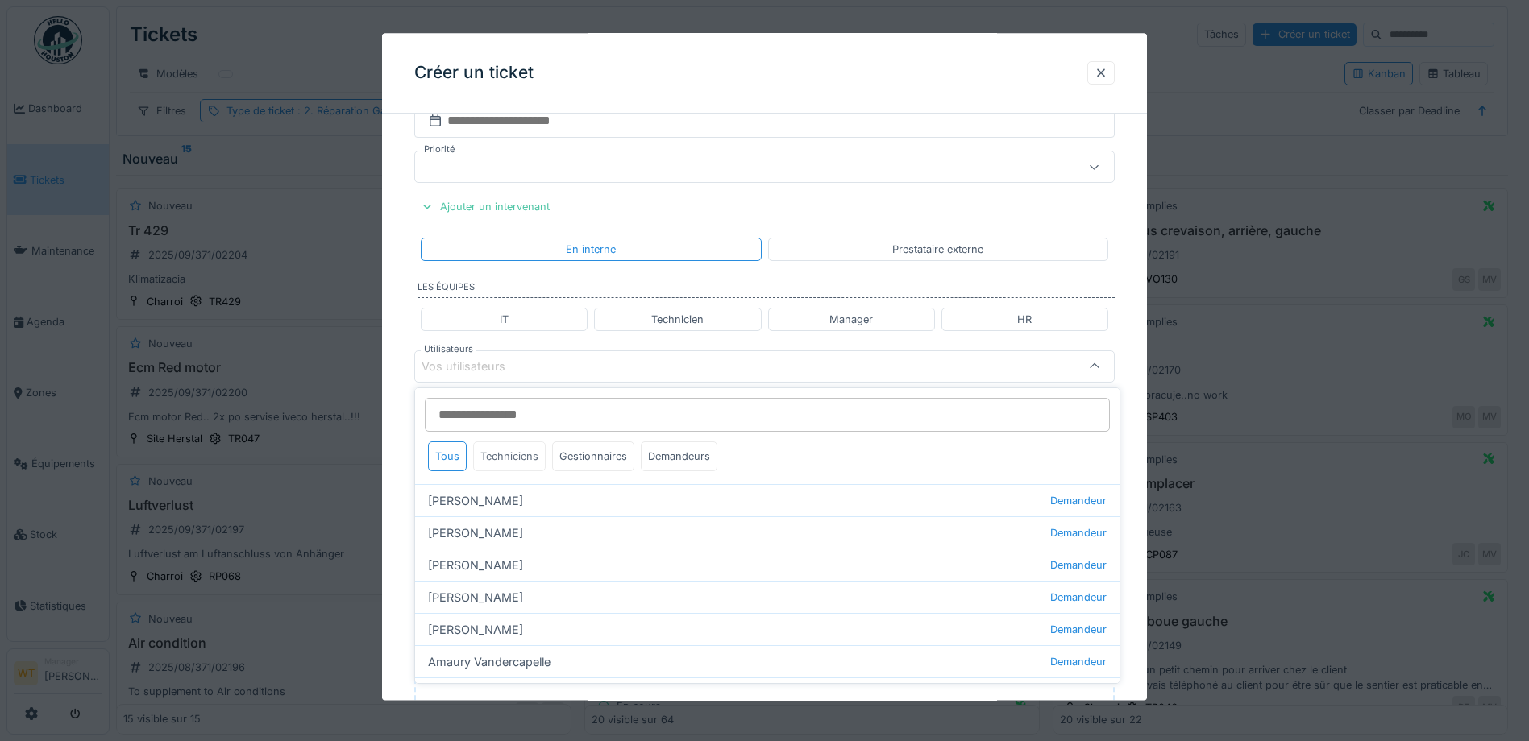
click at [534, 459] on div "Techniciens" at bounding box center [509, 457] width 73 height 30
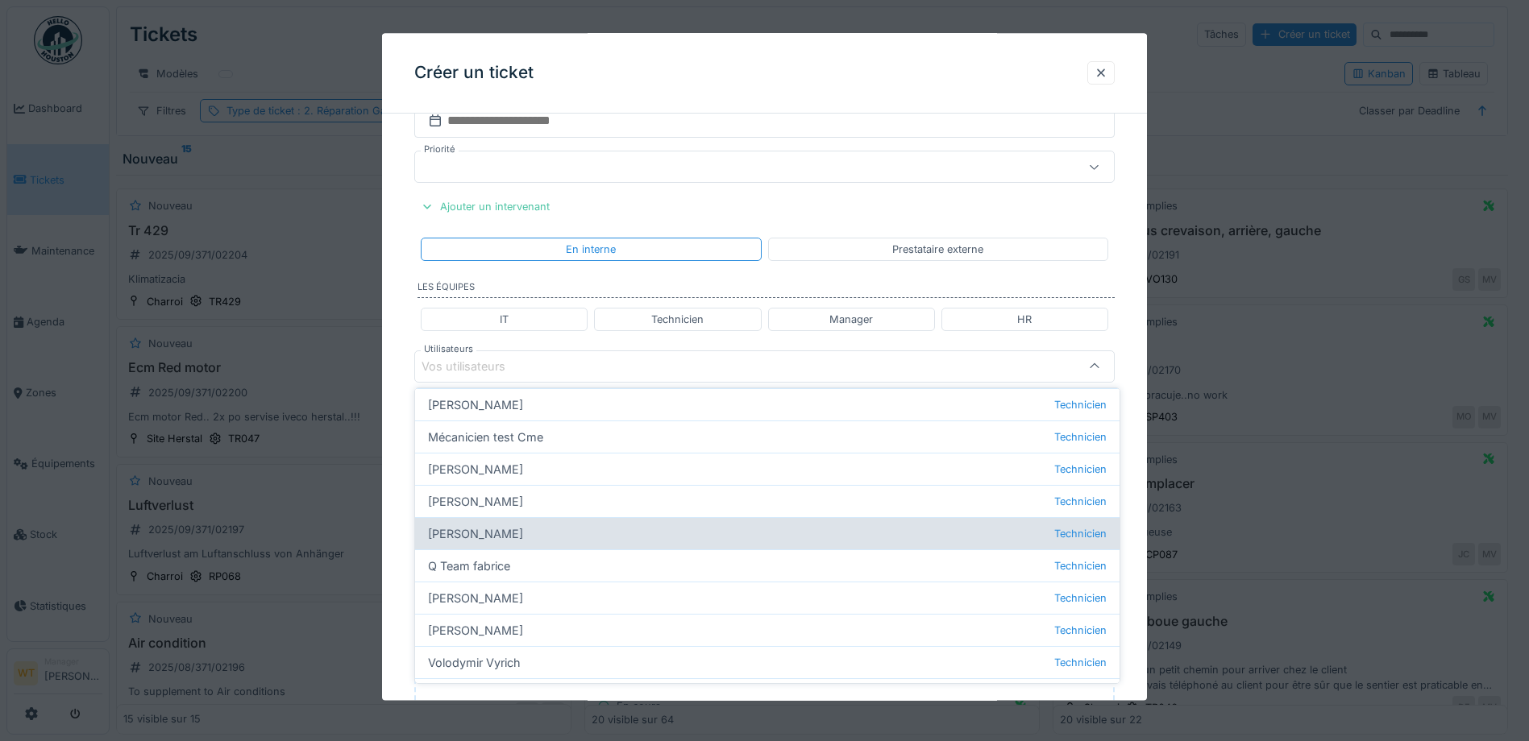
scroll to position [104, 0]
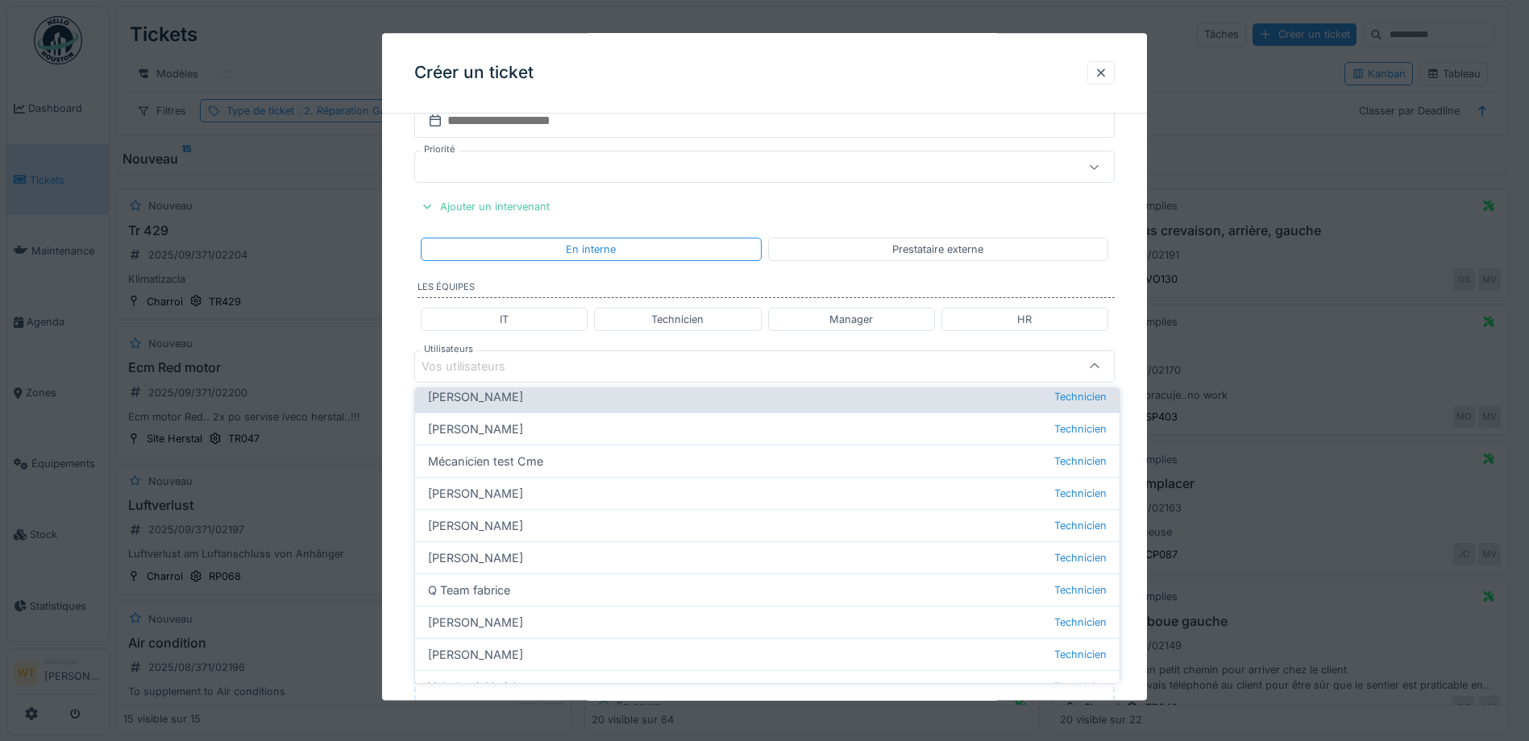
click at [488, 396] on div "Ivan Marcius Technicien" at bounding box center [767, 396] width 704 height 32
type input "****"
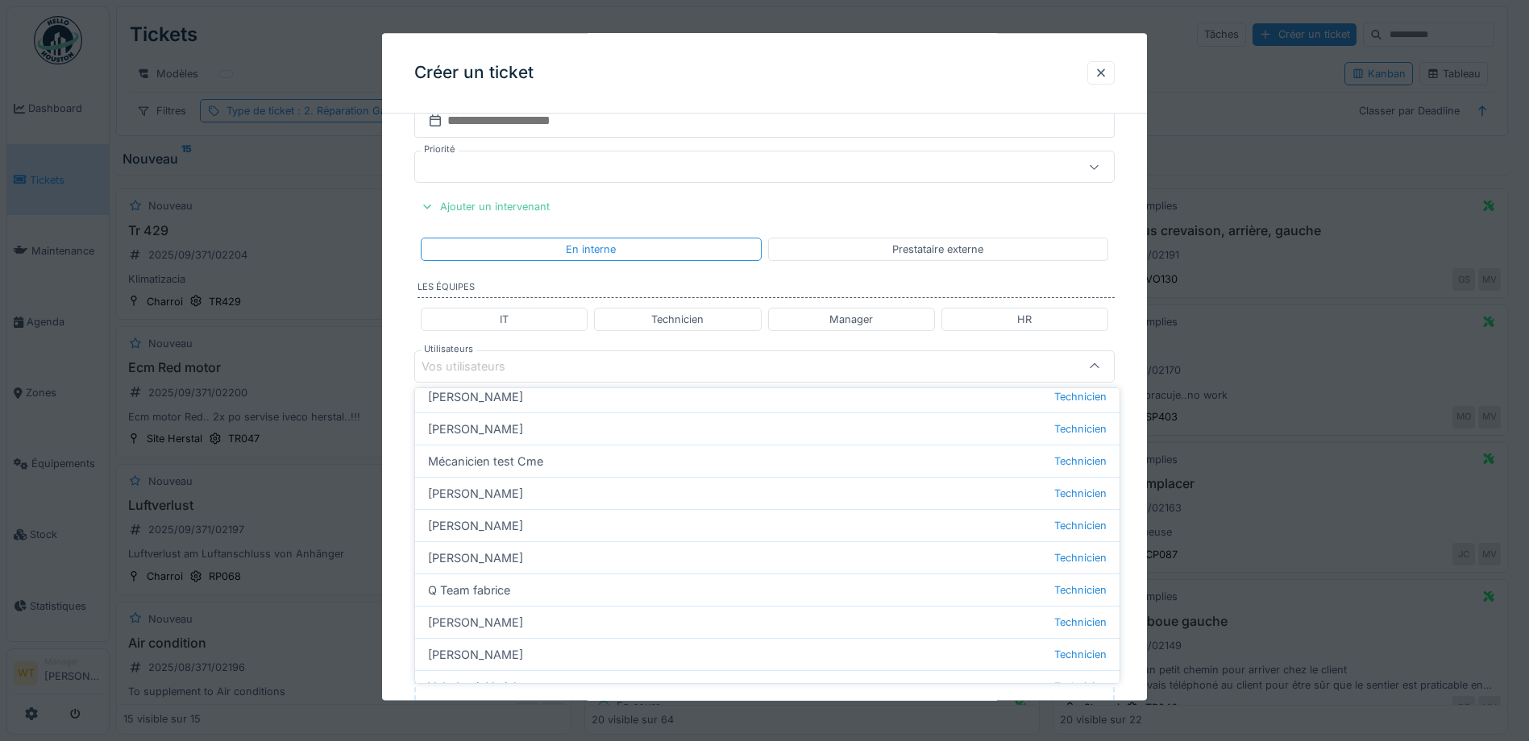
scroll to position [0, 0]
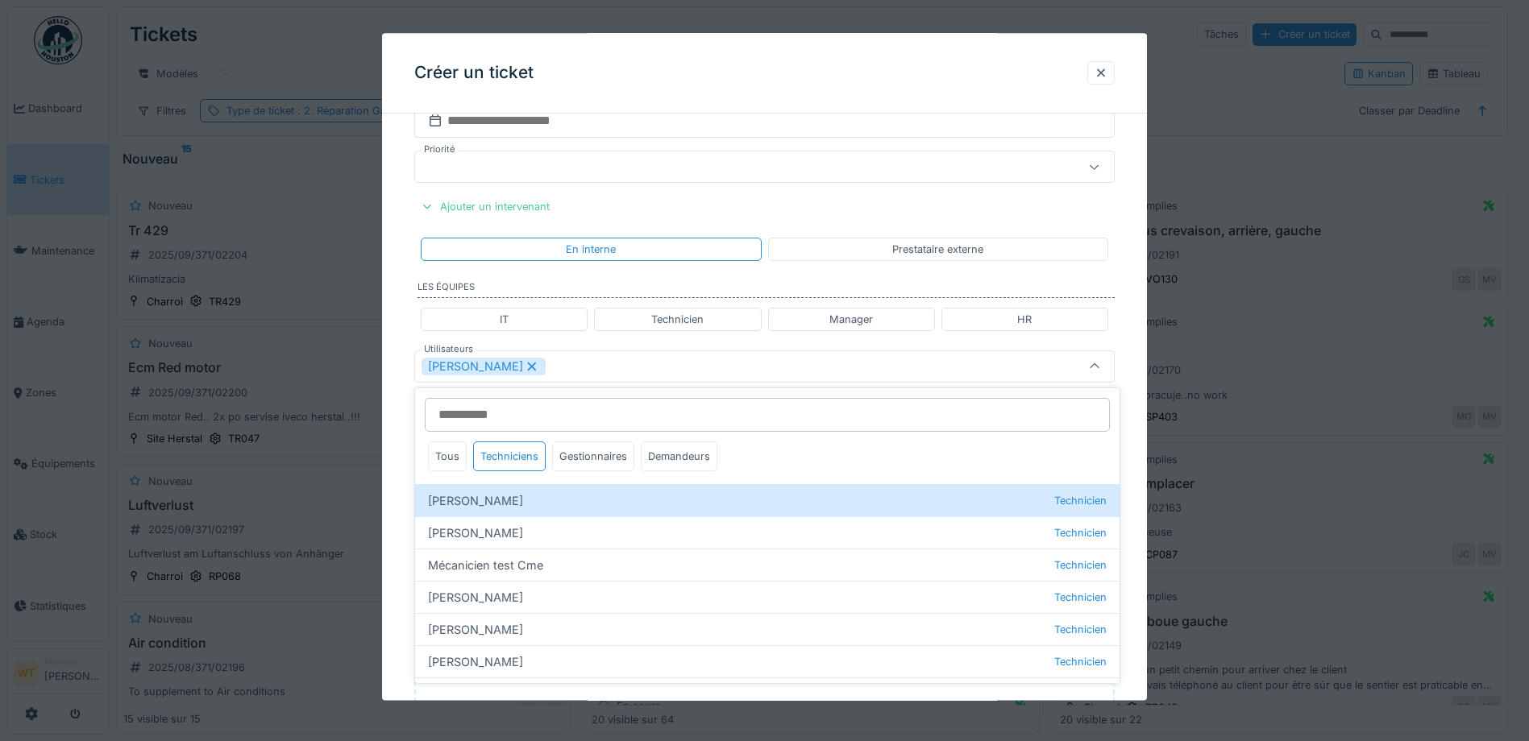
click at [600, 360] on div "[PERSON_NAME]" at bounding box center [724, 367] width 604 height 18
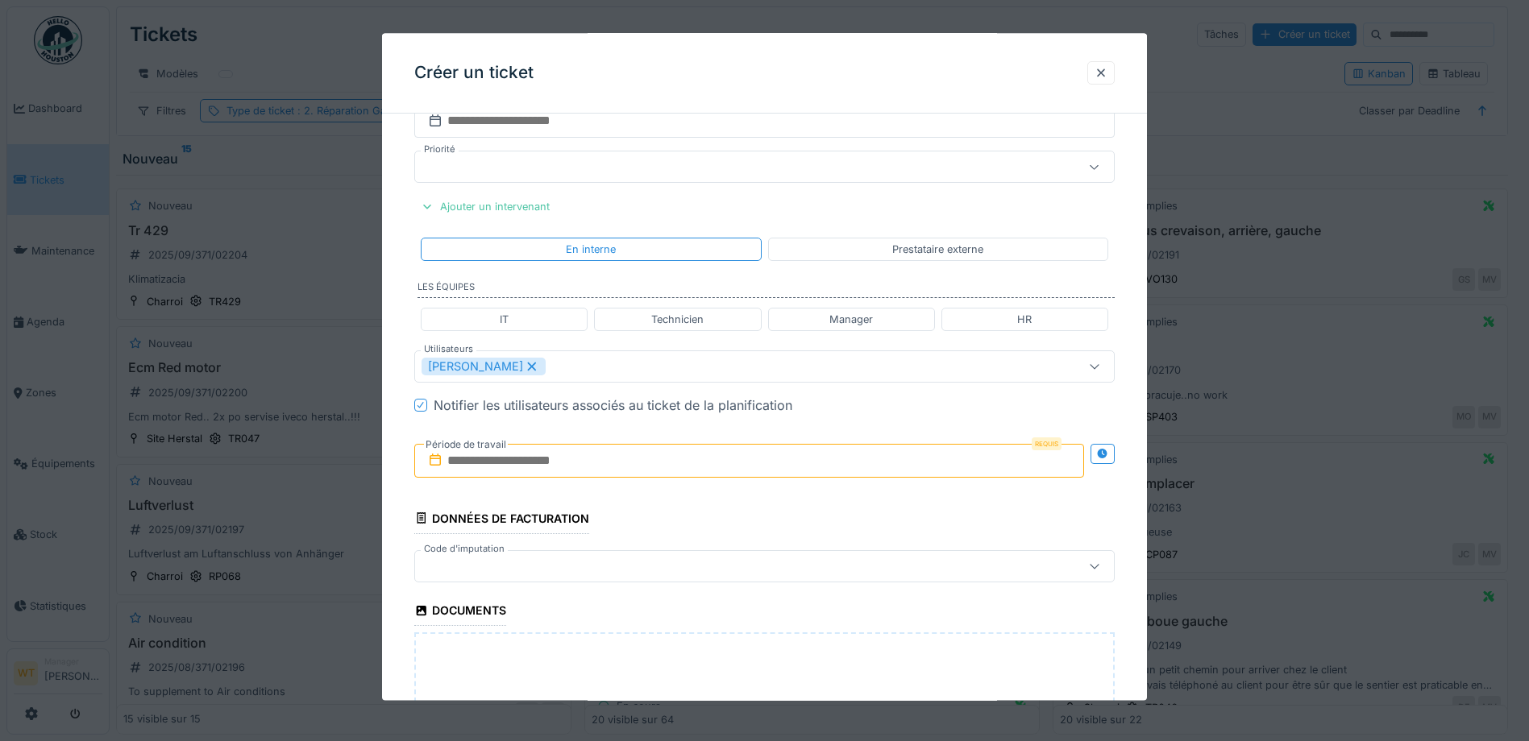
click at [559, 456] on input "text" at bounding box center [749, 461] width 670 height 34
click at [706, 675] on div "26" at bounding box center [700, 671] width 22 height 23
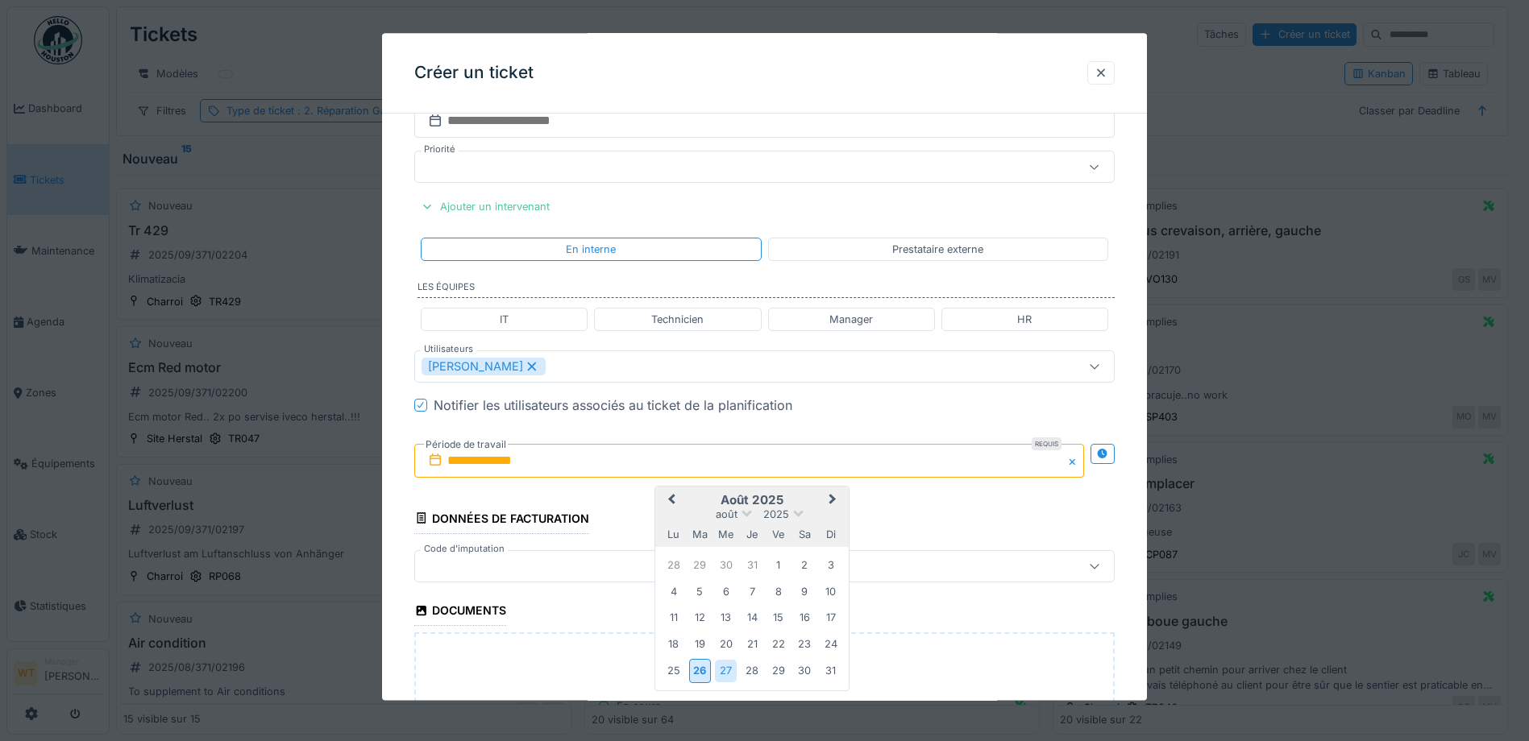
drag, startPoint x: 725, startPoint y: 670, endPoint x: 709, endPoint y: 659, distance: 19.2
click at [726, 670] on div "27" at bounding box center [726, 672] width 22 height 22
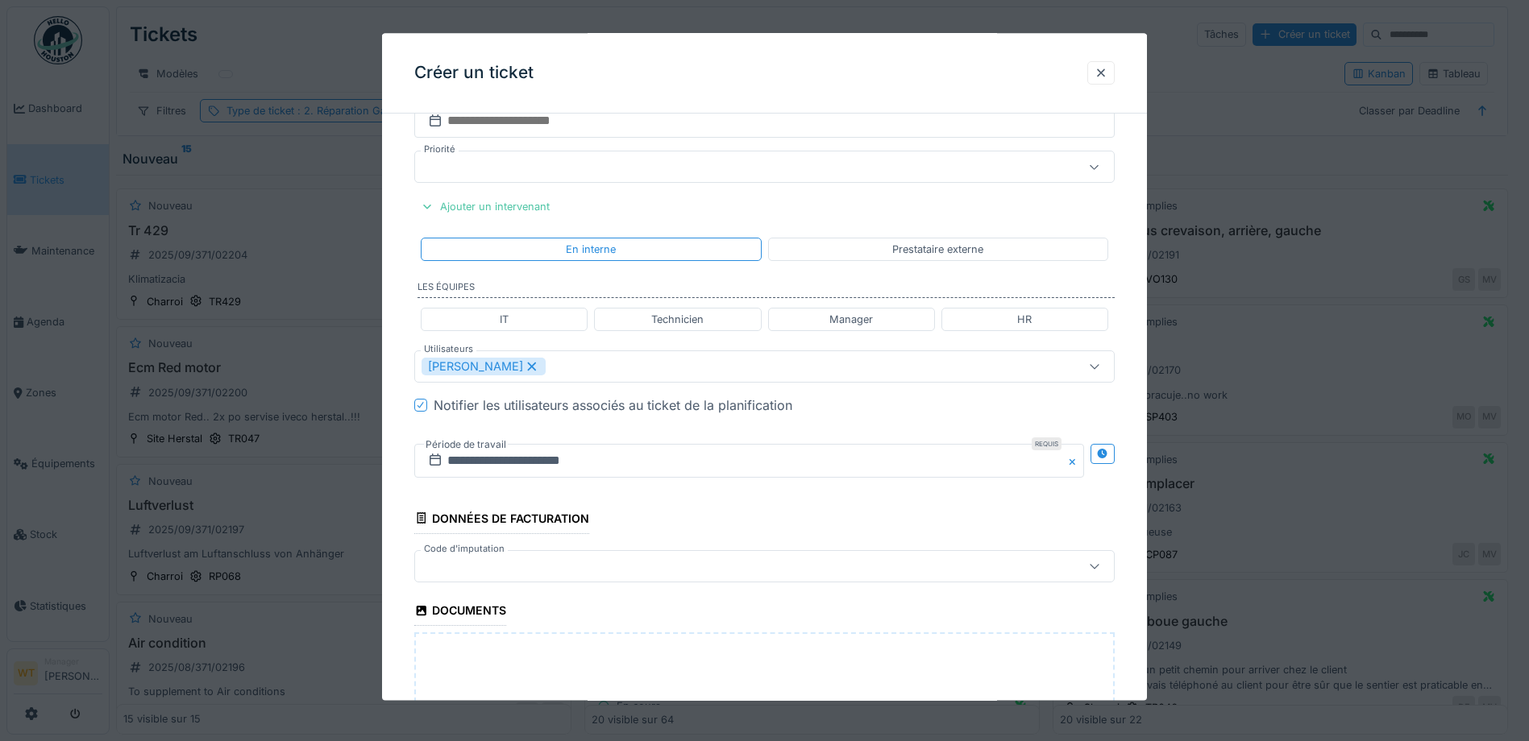
click at [545, 565] on div at bounding box center [724, 567] width 604 height 18
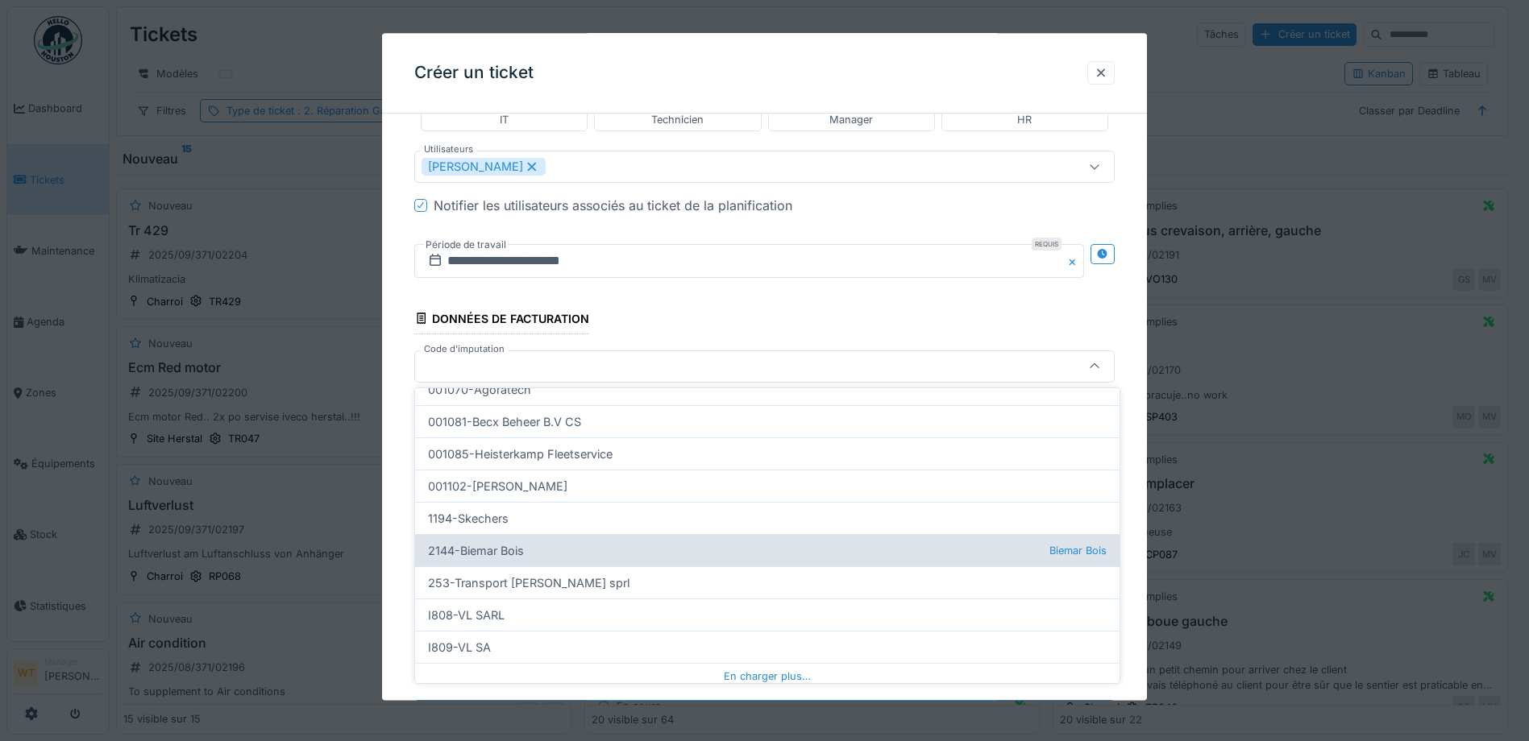
scroll to position [490, 0]
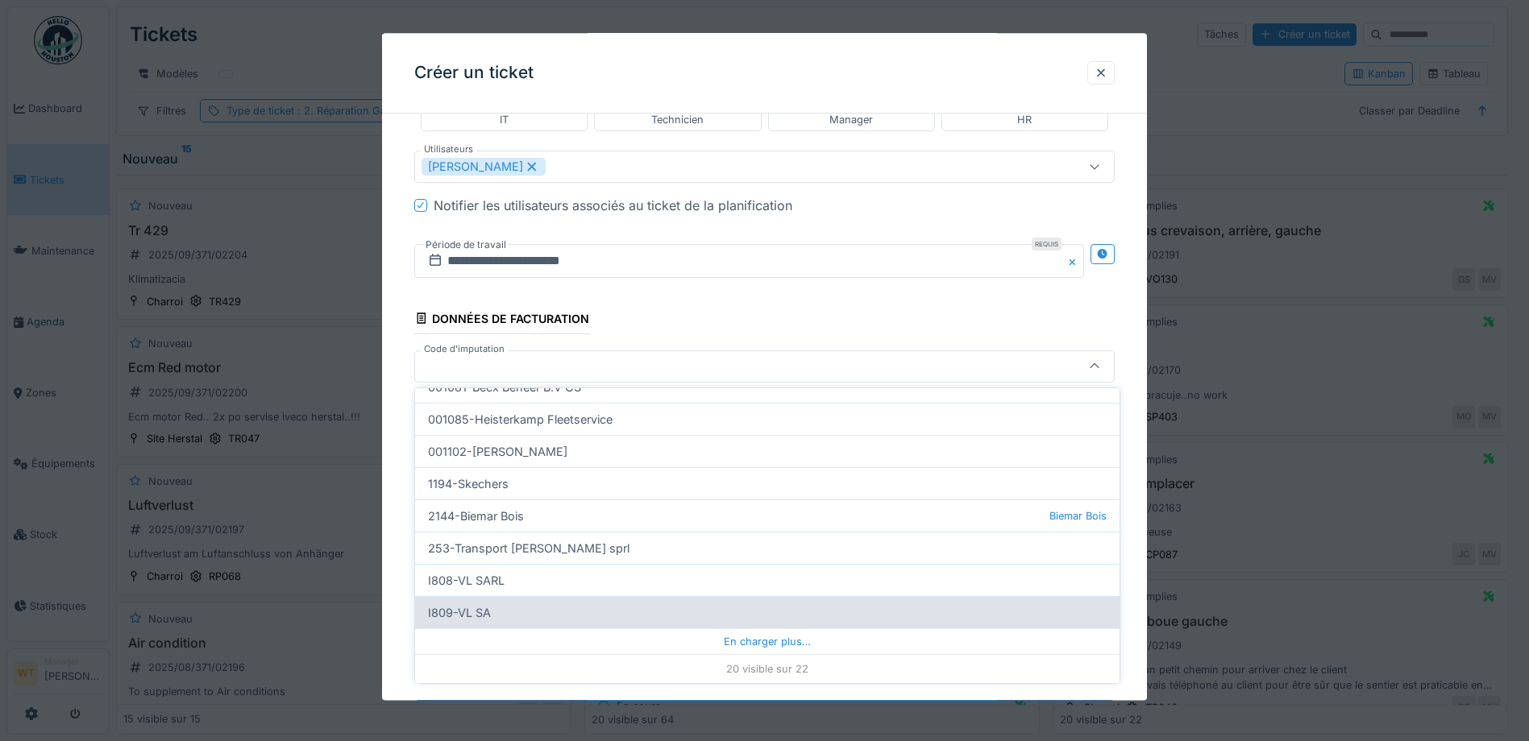
click at [520, 606] on div "I809-VL SA" at bounding box center [767, 612] width 704 height 32
type input "***"
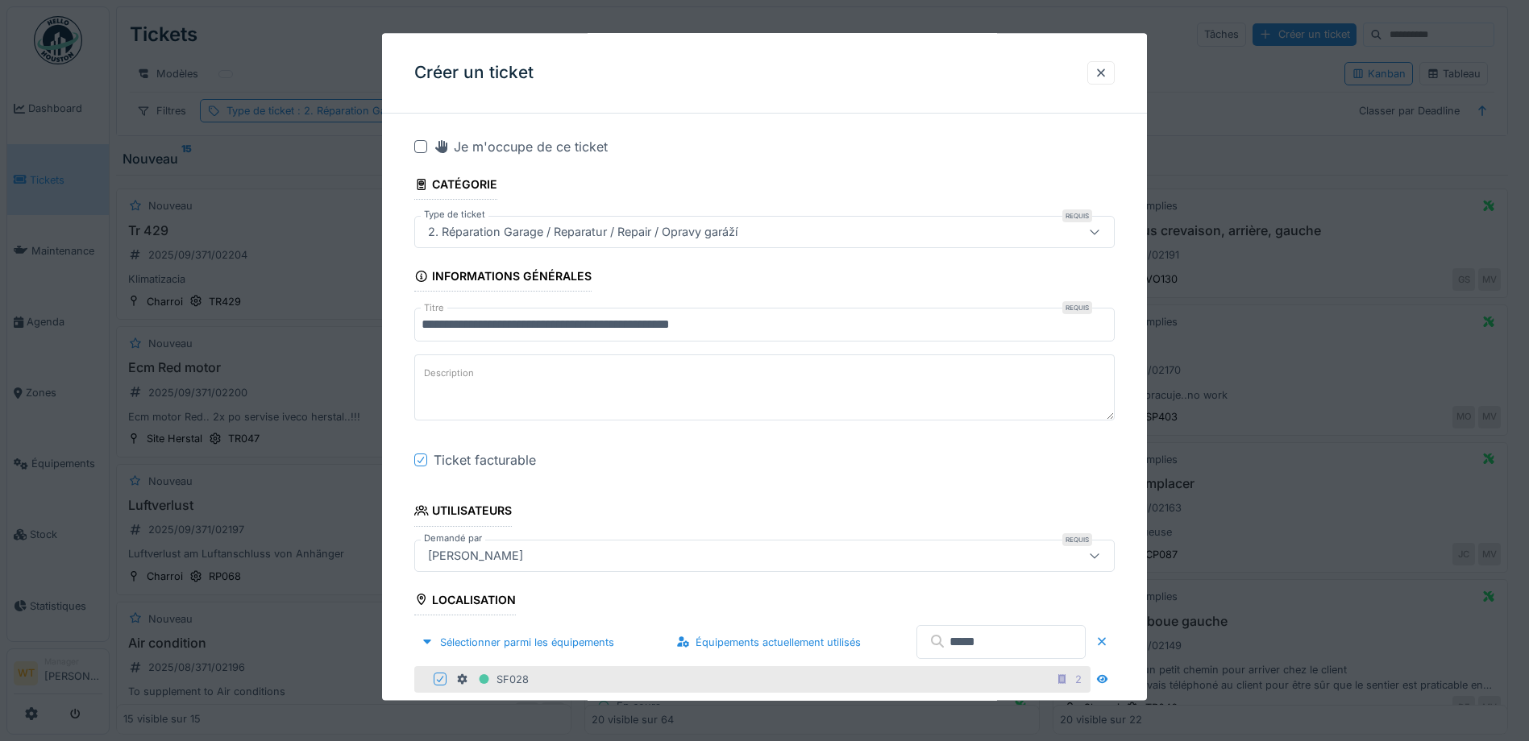
scroll to position [0, 0]
click at [1107, 75] on div at bounding box center [1100, 72] width 13 height 15
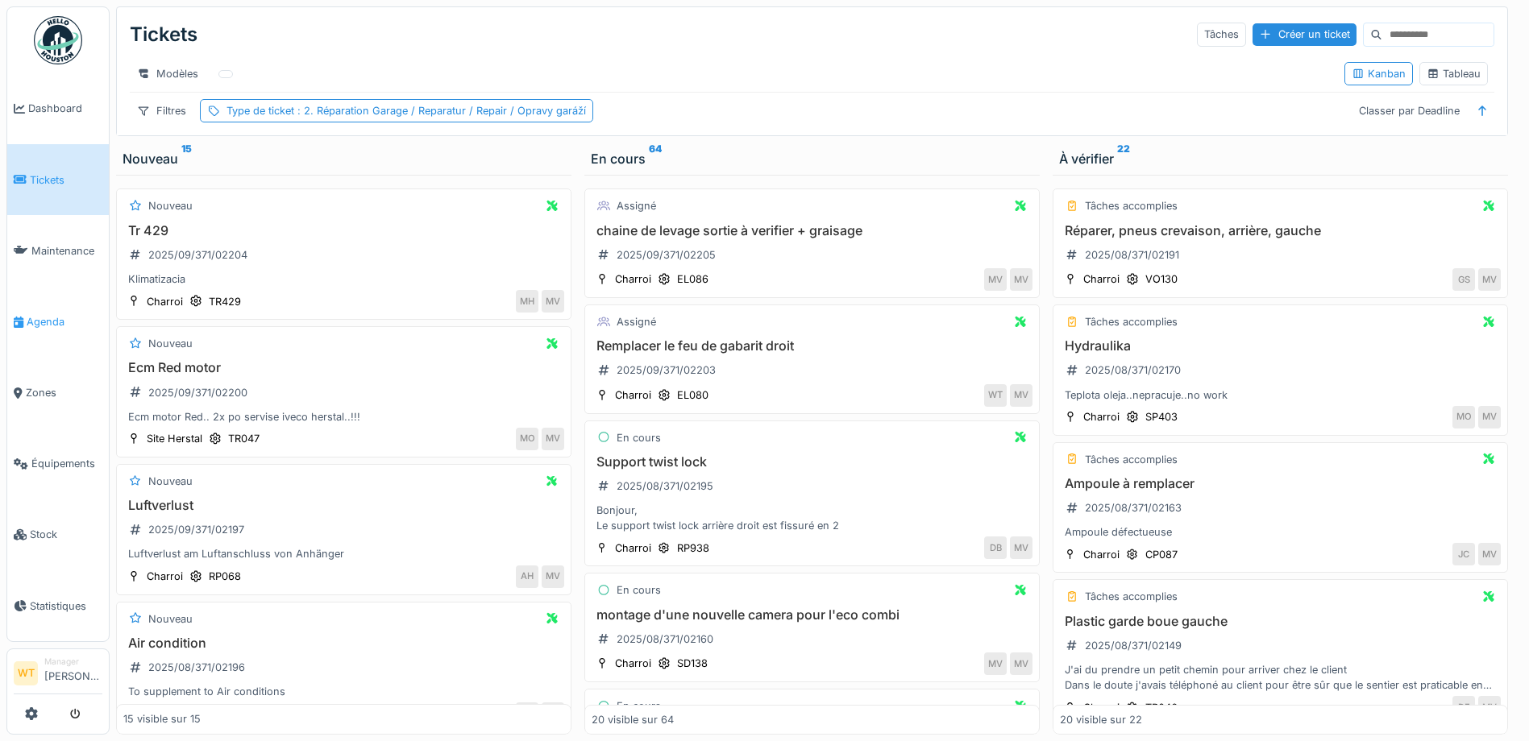
click at [42, 315] on span "Agenda" at bounding box center [65, 321] width 76 height 15
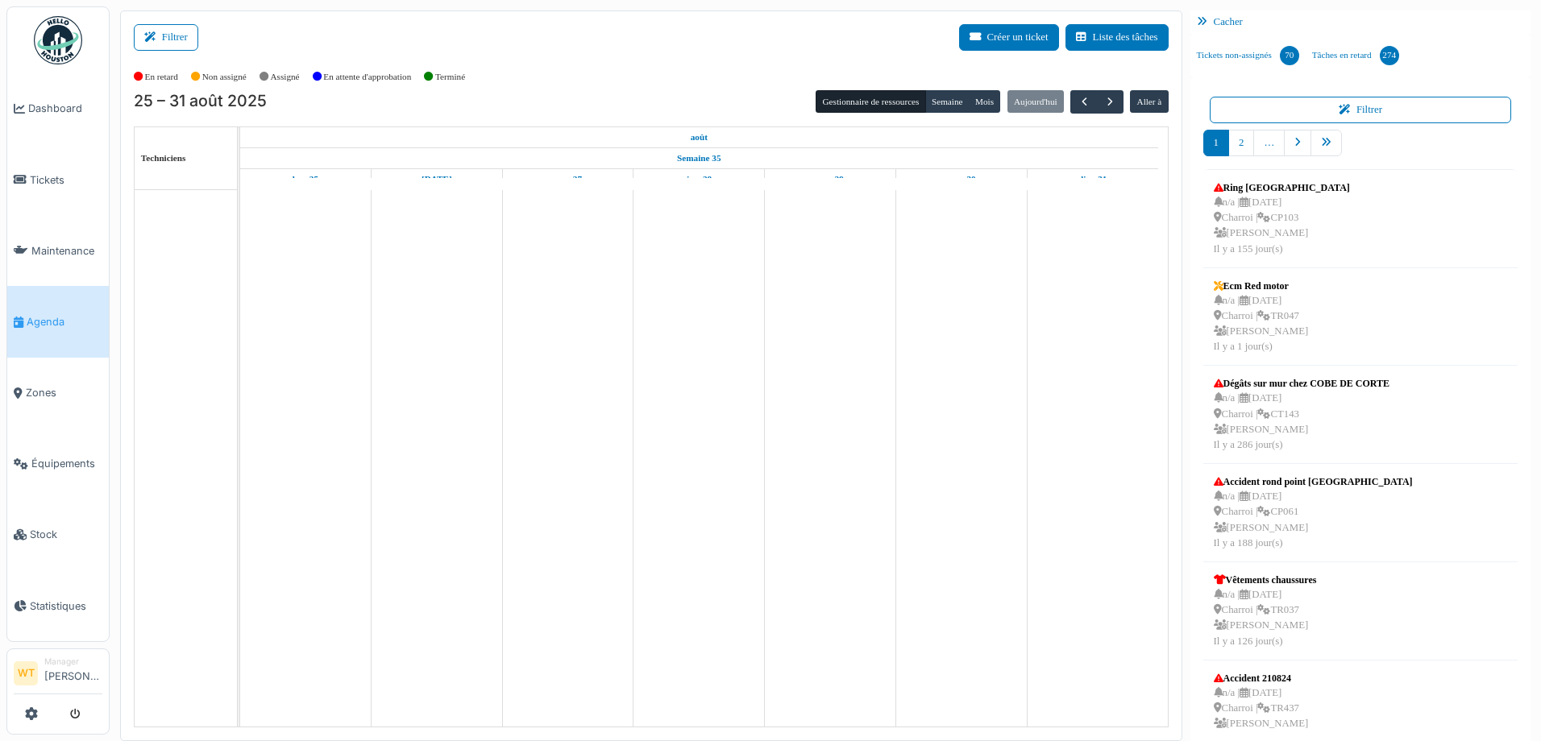
scroll to position [49, 0]
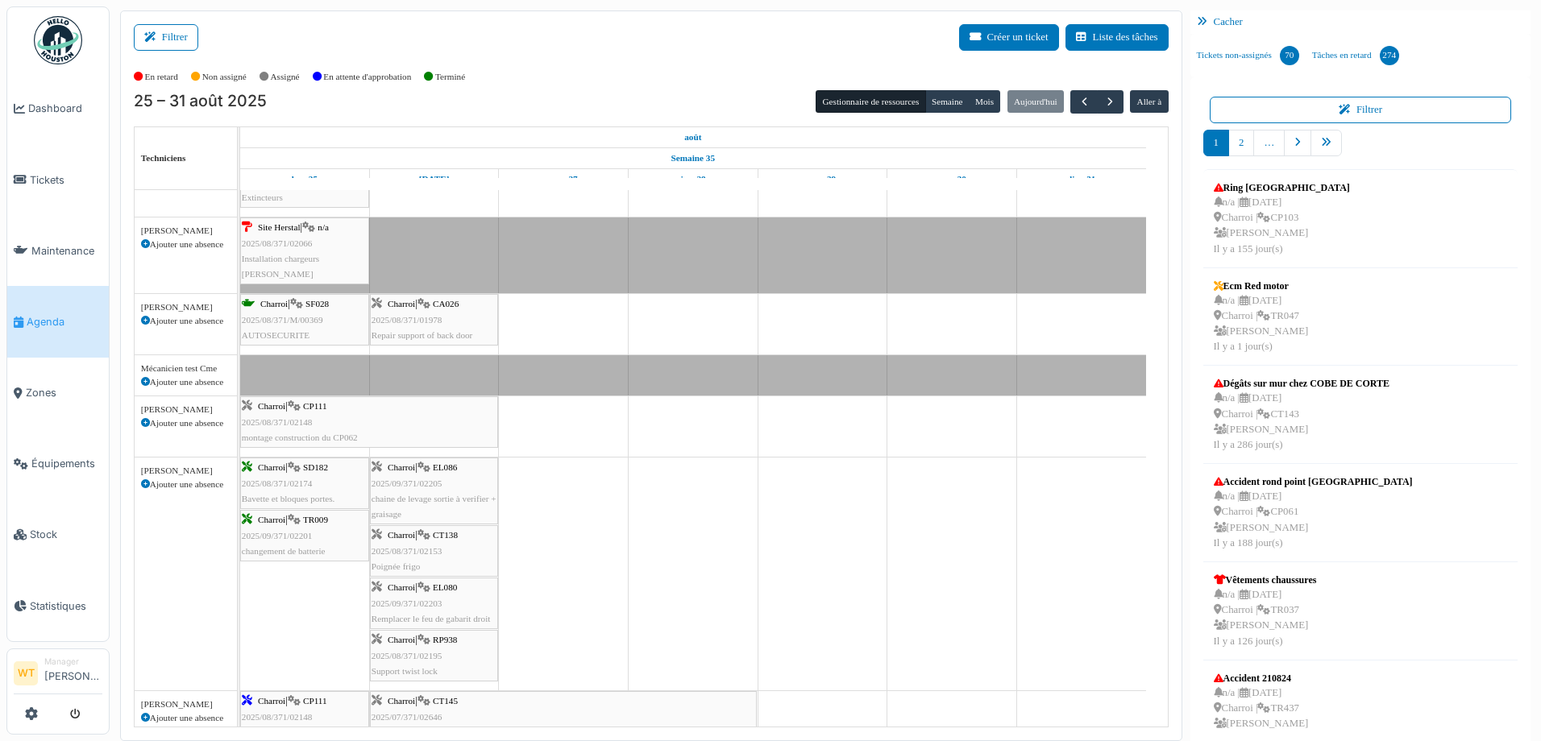
click at [326, 343] on div "Charroi | SF028 2025/08/371/M/00369 AUTOSECURITE" at bounding box center [305, 320] width 126 height 47
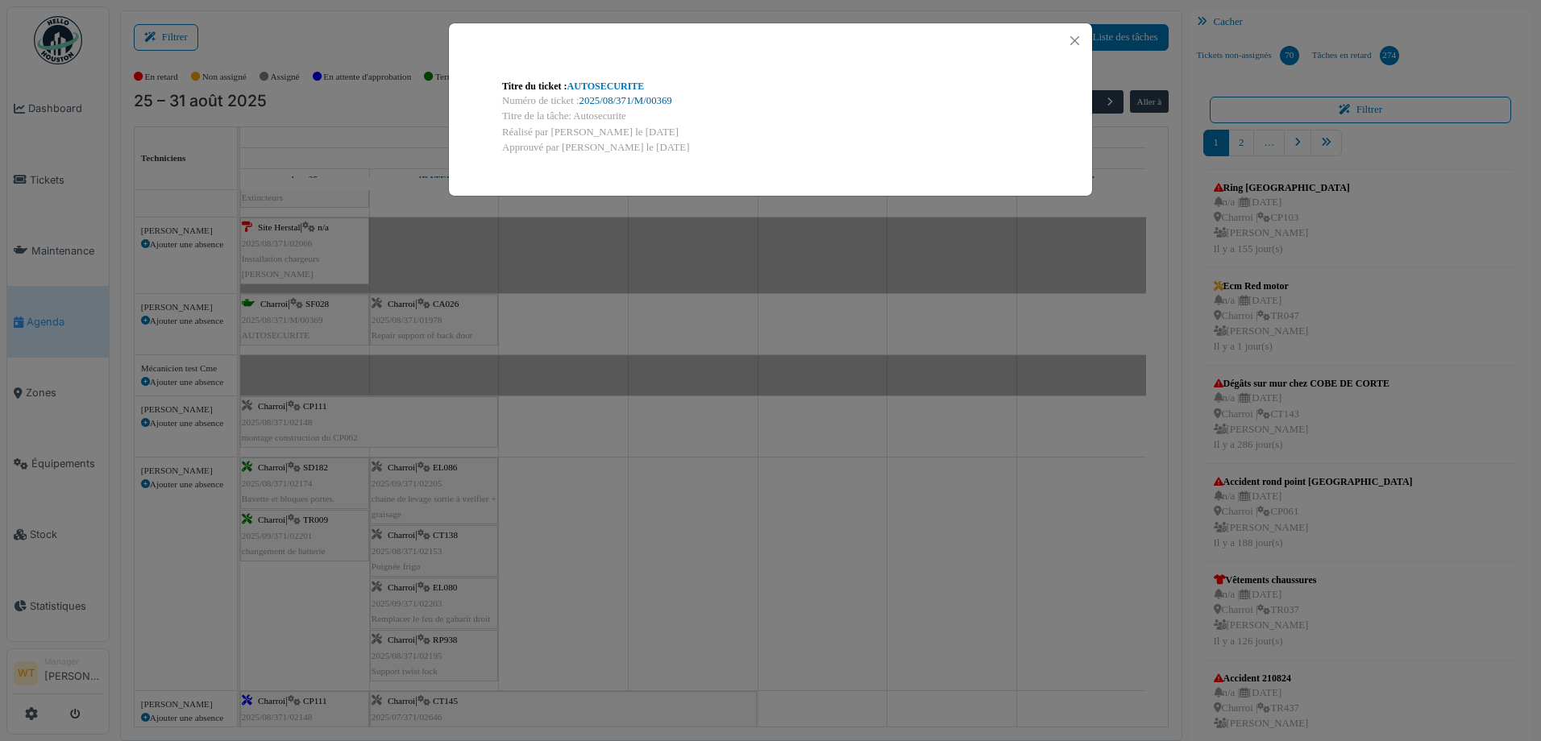
click at [641, 97] on link "2025/08/371/M/00369" at bounding box center [625, 100] width 93 height 11
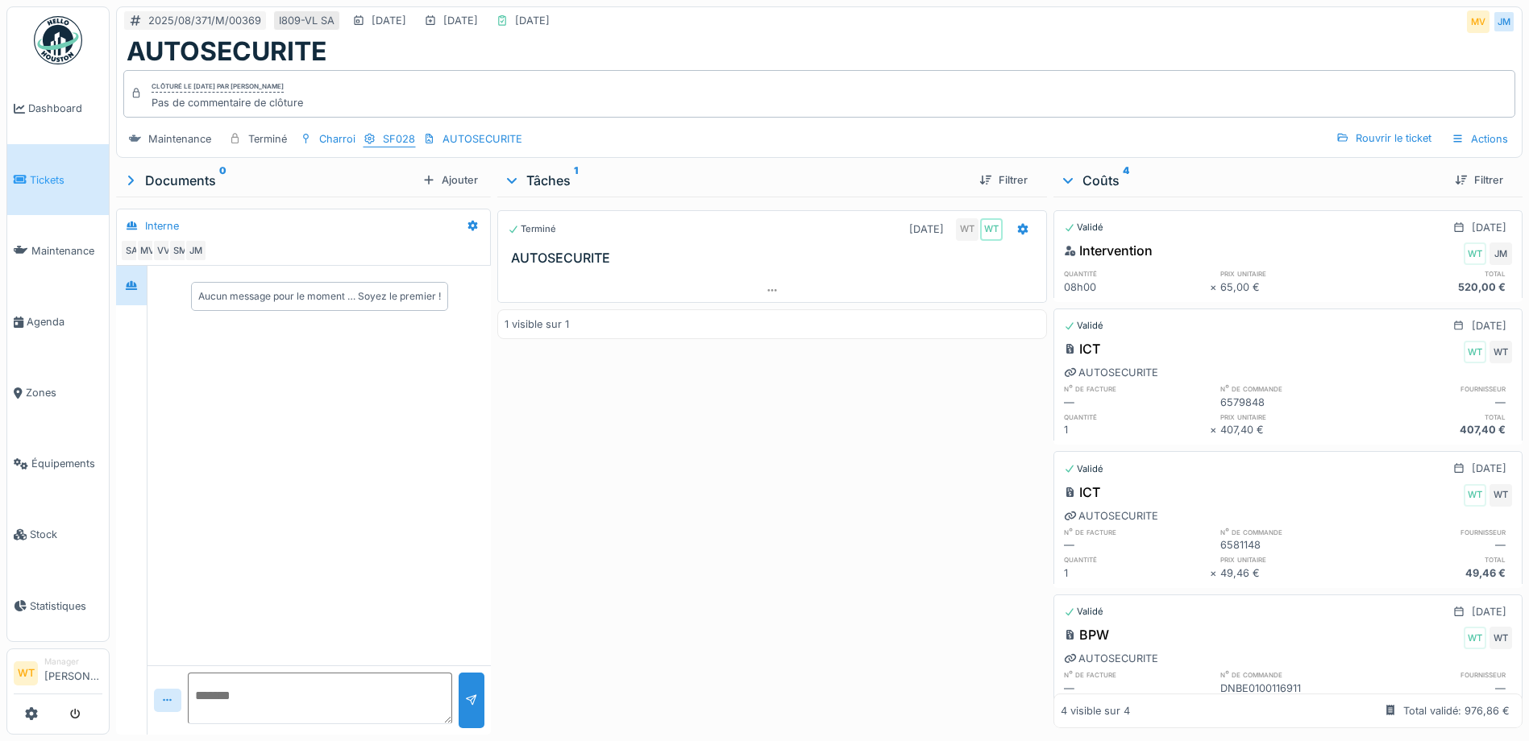
click at [402, 143] on div "SF028" at bounding box center [399, 138] width 32 height 15
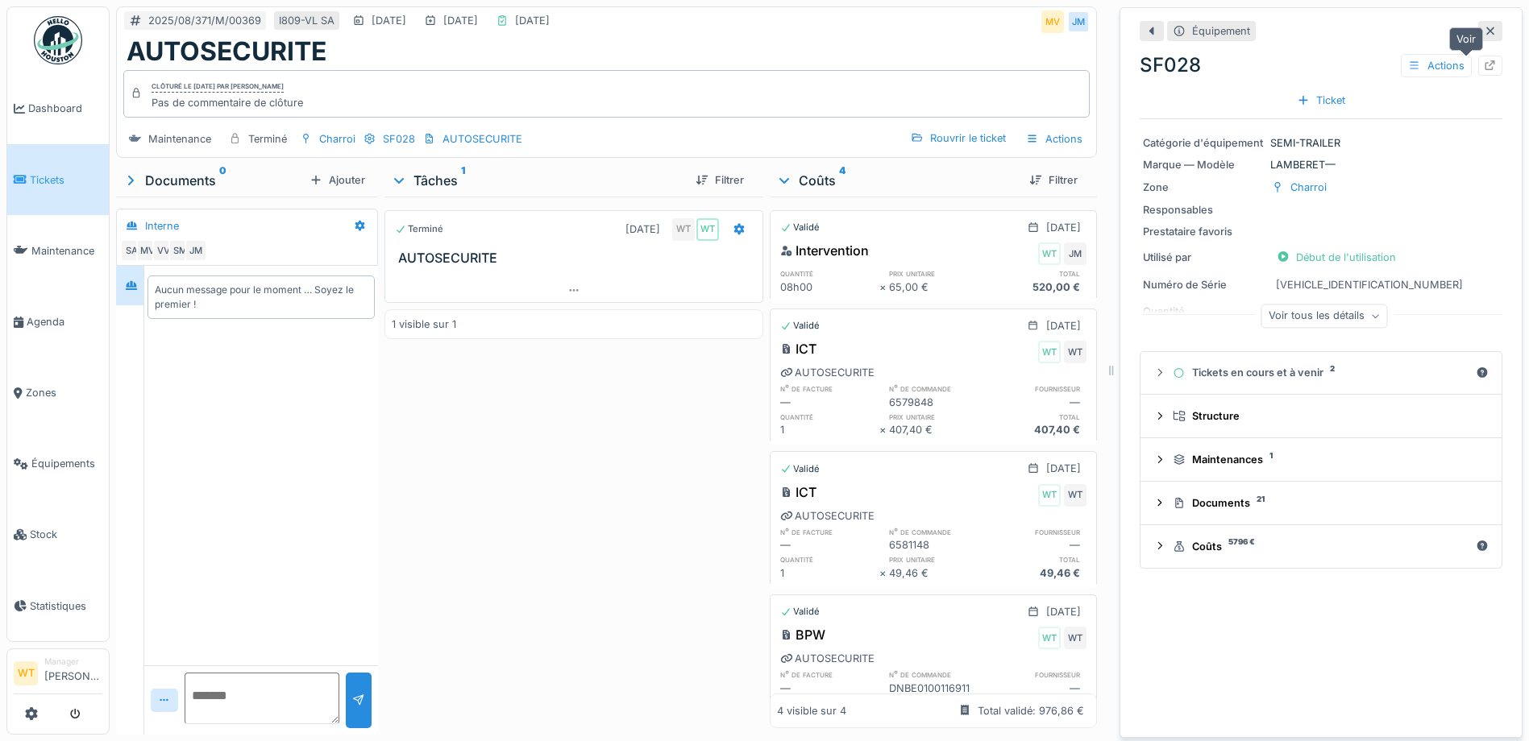
click at [1485, 70] on icon at bounding box center [1490, 65] width 10 height 10
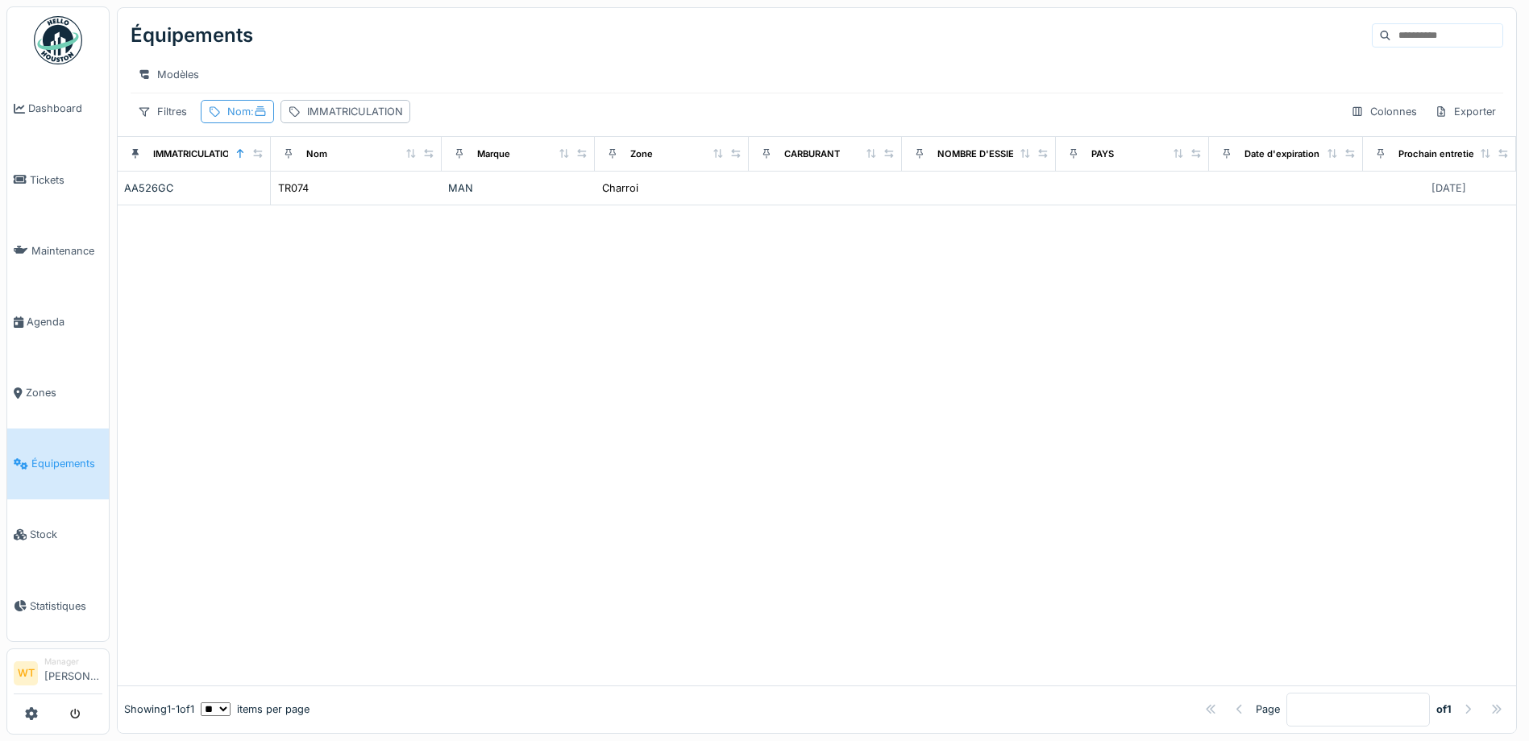
click at [251, 118] on span ":" at bounding box center [259, 112] width 16 height 12
click at [353, 201] on icon at bounding box center [349, 201] width 8 height 8
click at [309, 218] on div "Nom est Supprimer Nom Nom est Supprimer Nom Ajouter une condition" at bounding box center [288, 275] width 167 height 242
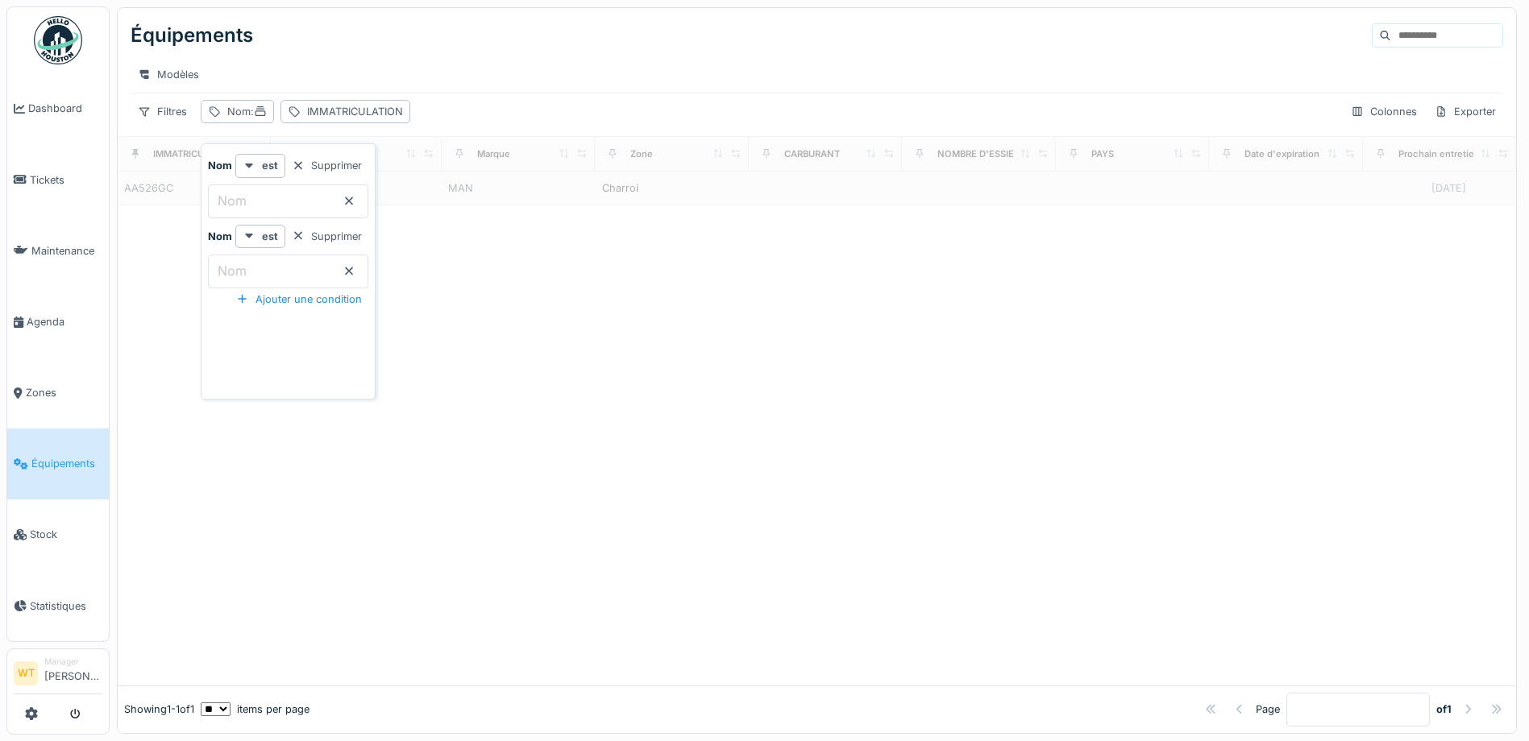
click at [305, 206] on input "Nom" at bounding box center [288, 202] width 160 height 34
type input "*****"
click at [504, 269] on div at bounding box center [817, 446] width 1398 height 480
click at [255, 118] on span ":" at bounding box center [259, 112] width 16 height 12
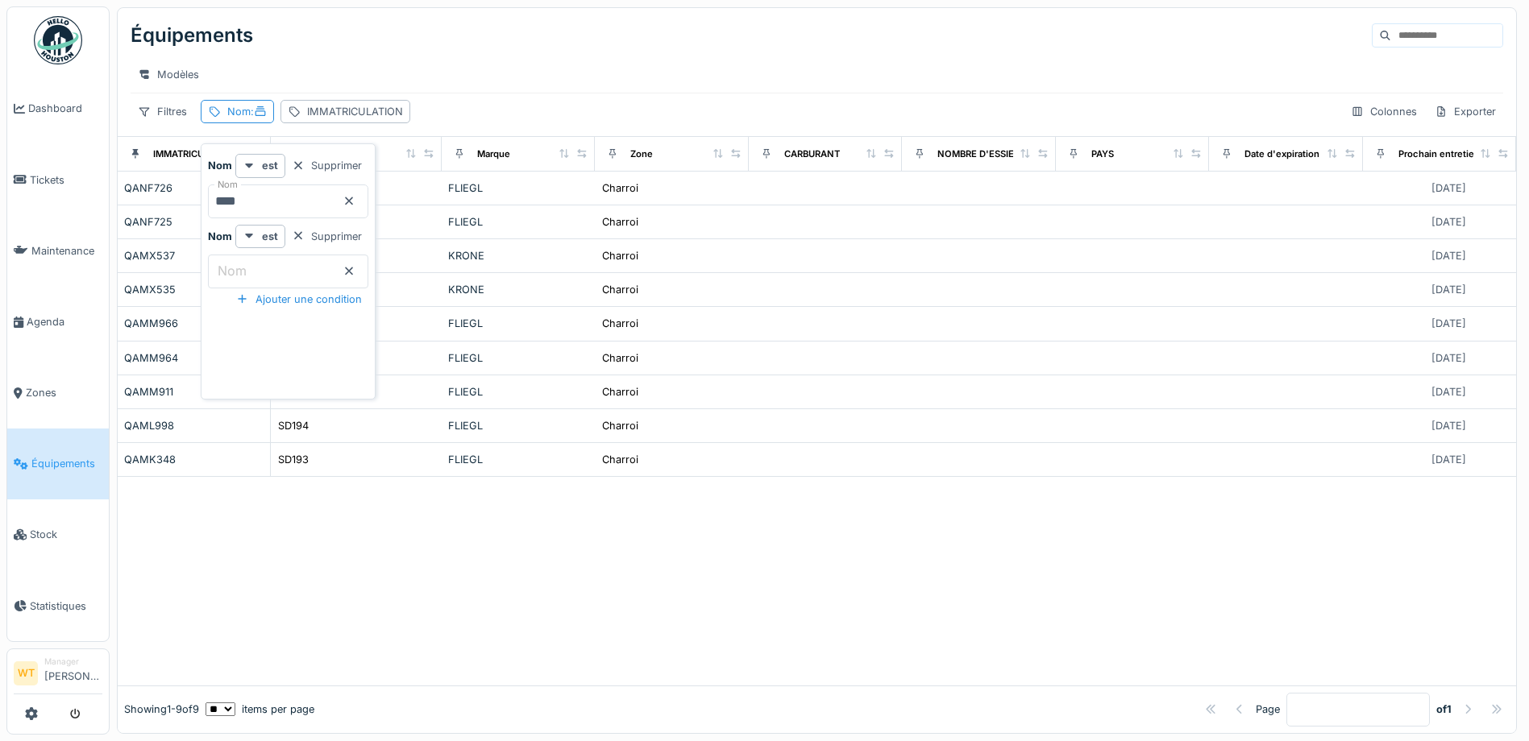
click at [319, 202] on input "****" at bounding box center [288, 202] width 160 height 34
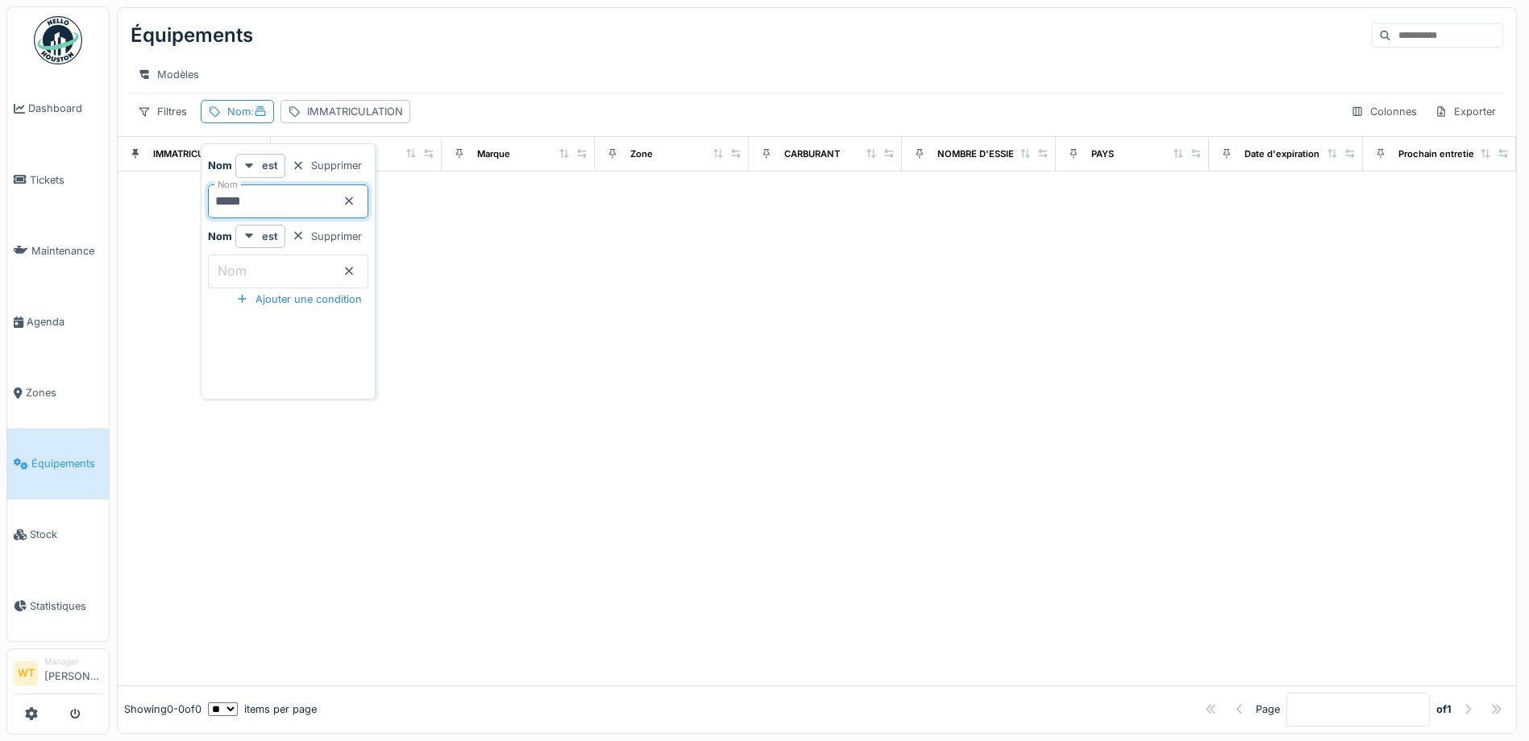
type input "*****"
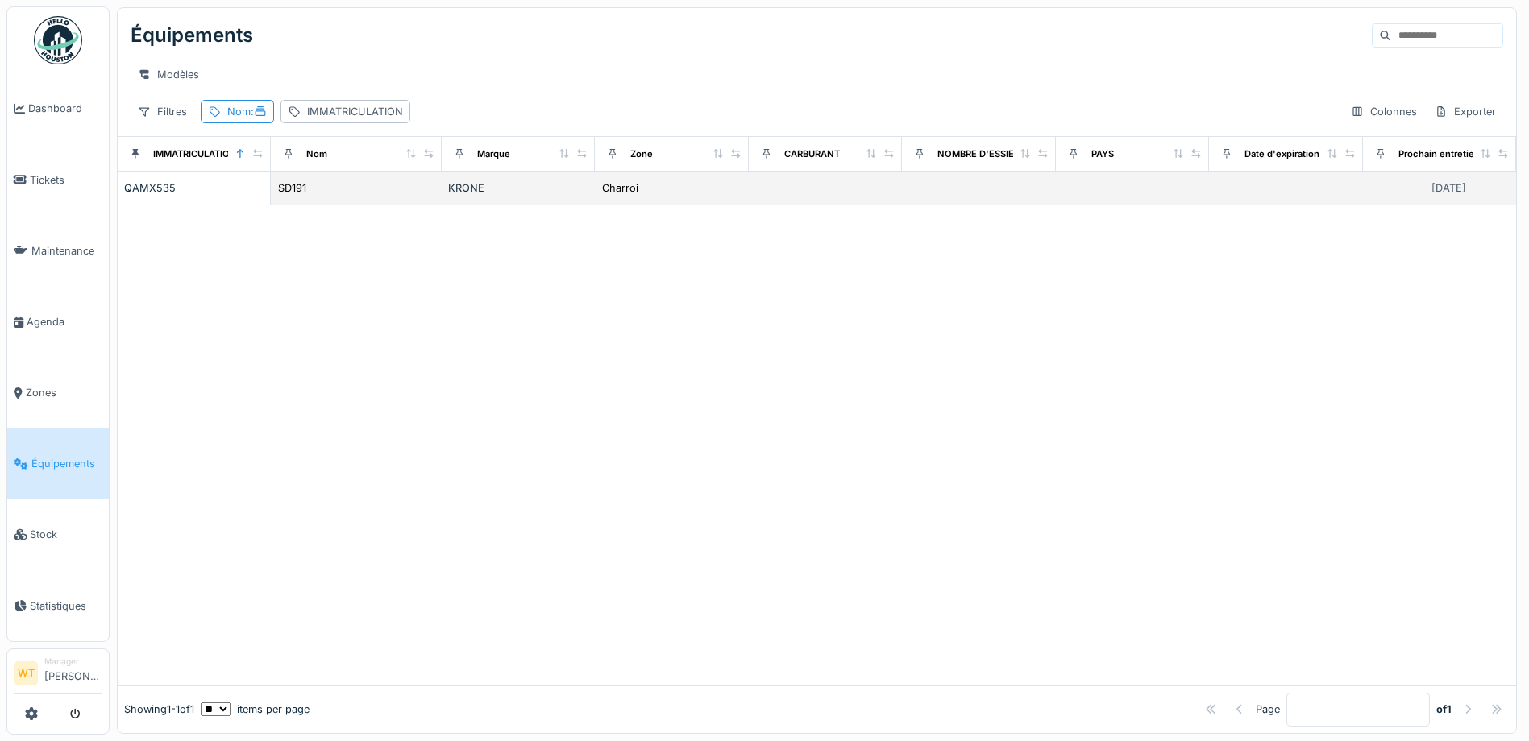
drag, startPoint x: 665, startPoint y: 350, endPoint x: 494, endPoint y: 216, distance: 217.0
click at [665, 349] on div at bounding box center [817, 446] width 1398 height 480
click at [367, 206] on td "SD191" at bounding box center [356, 189] width 171 height 34
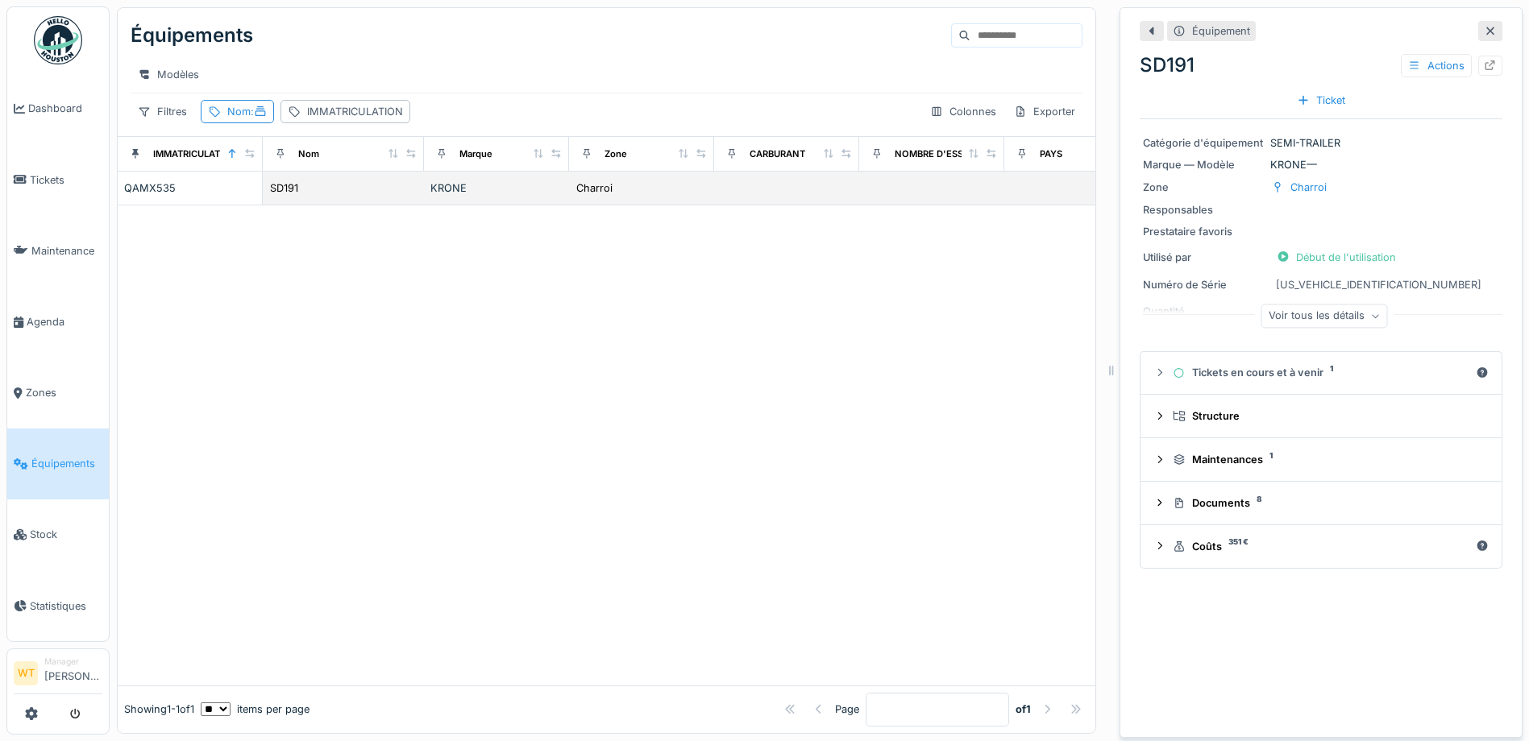
click at [317, 197] on div "SD191" at bounding box center [343, 188] width 148 height 17
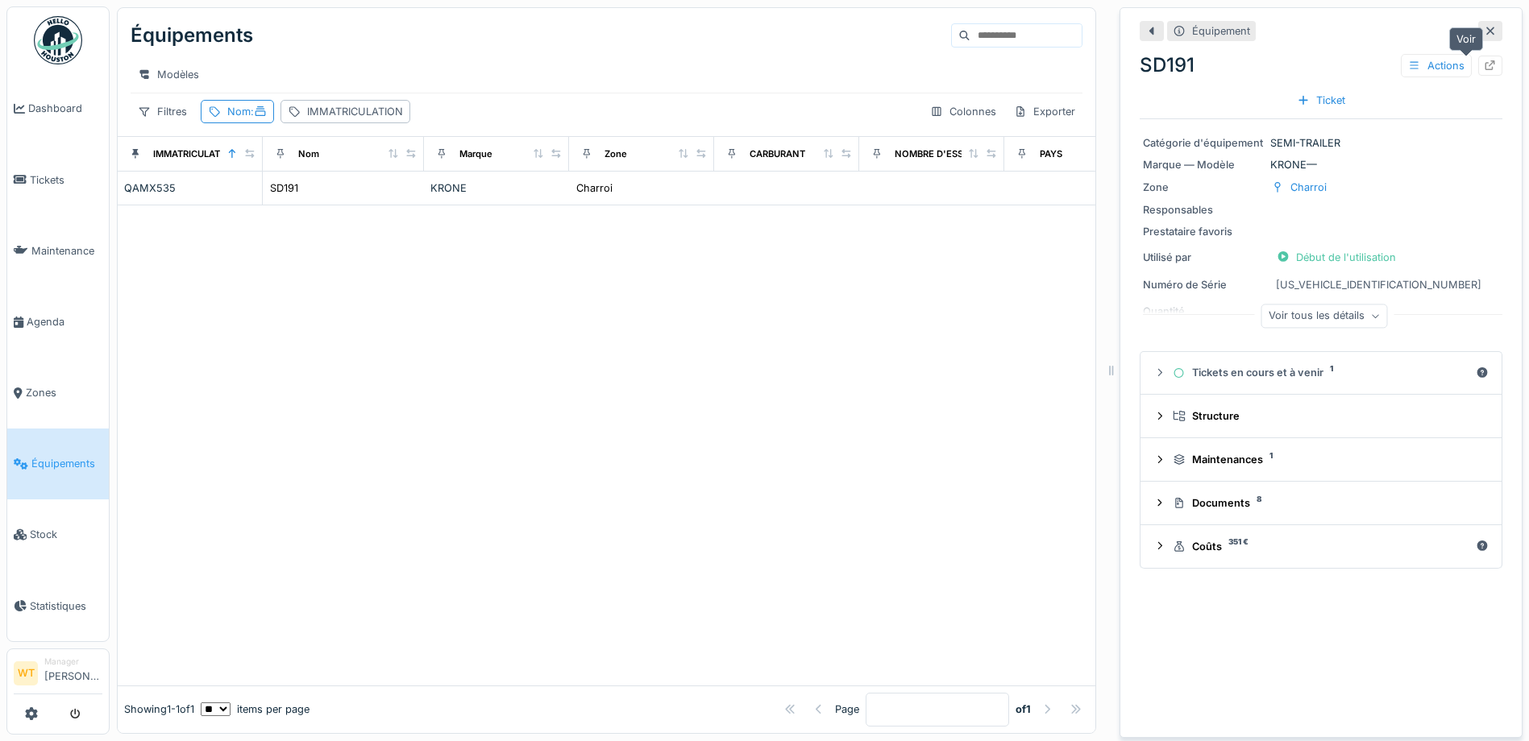
click at [1484, 60] on icon at bounding box center [1490, 65] width 13 height 10
click at [53, 456] on span "Équipements" at bounding box center [66, 463] width 71 height 15
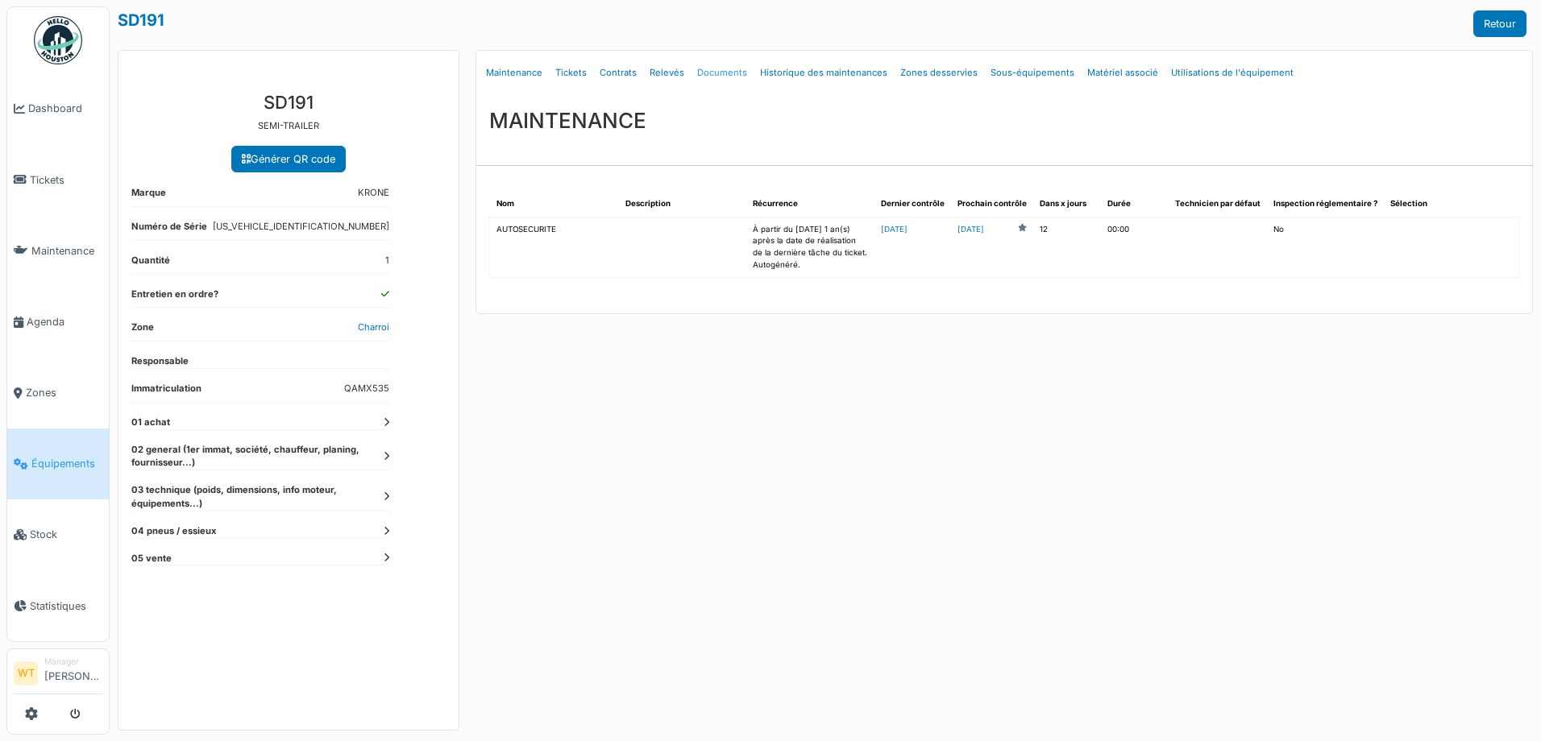
click at [729, 75] on link "Documents" at bounding box center [722, 73] width 63 height 38
select select "***"
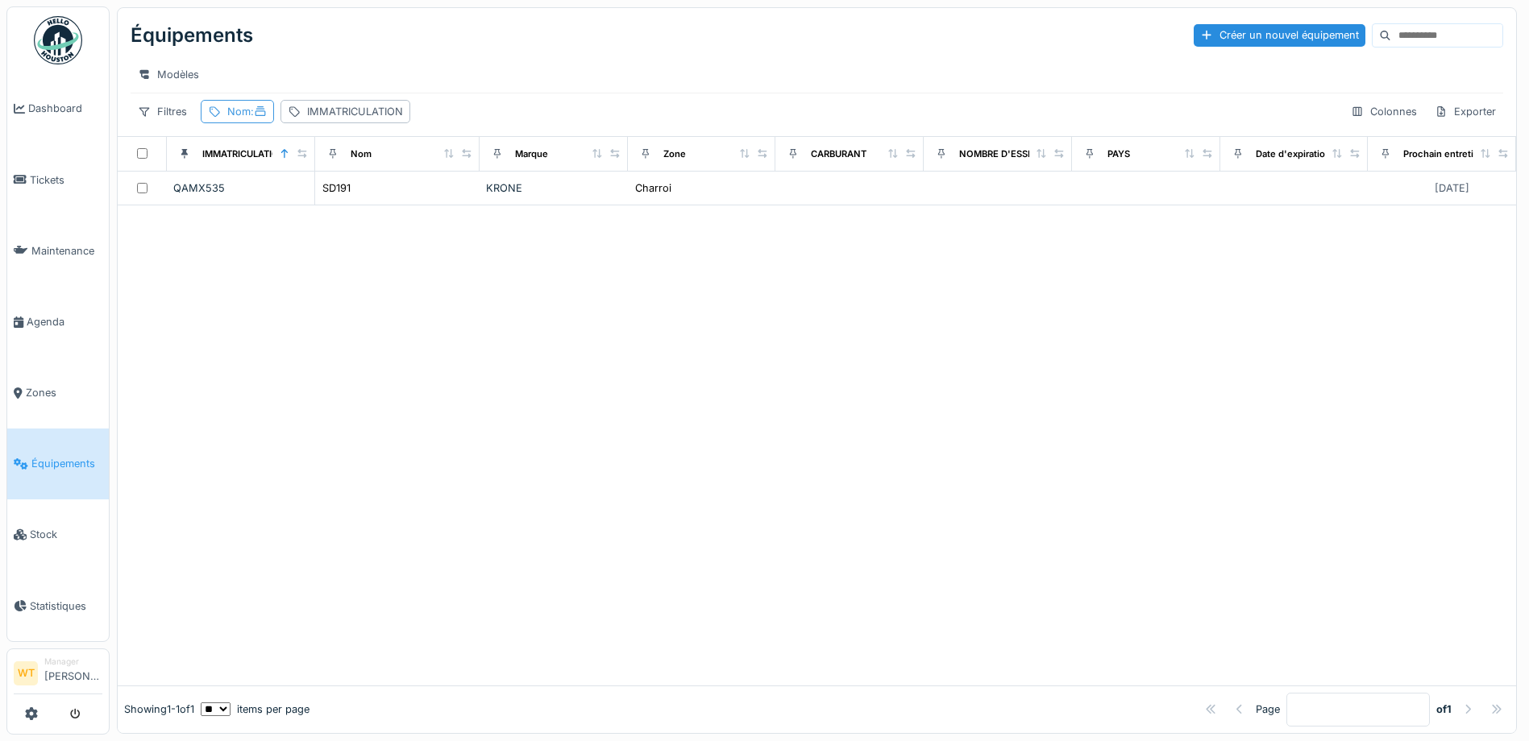
click at [252, 118] on span ":" at bounding box center [259, 112] width 16 height 12
click at [355, 205] on icon at bounding box center [349, 201] width 13 height 10
click at [342, 206] on input "Nom" at bounding box center [288, 202] width 160 height 34
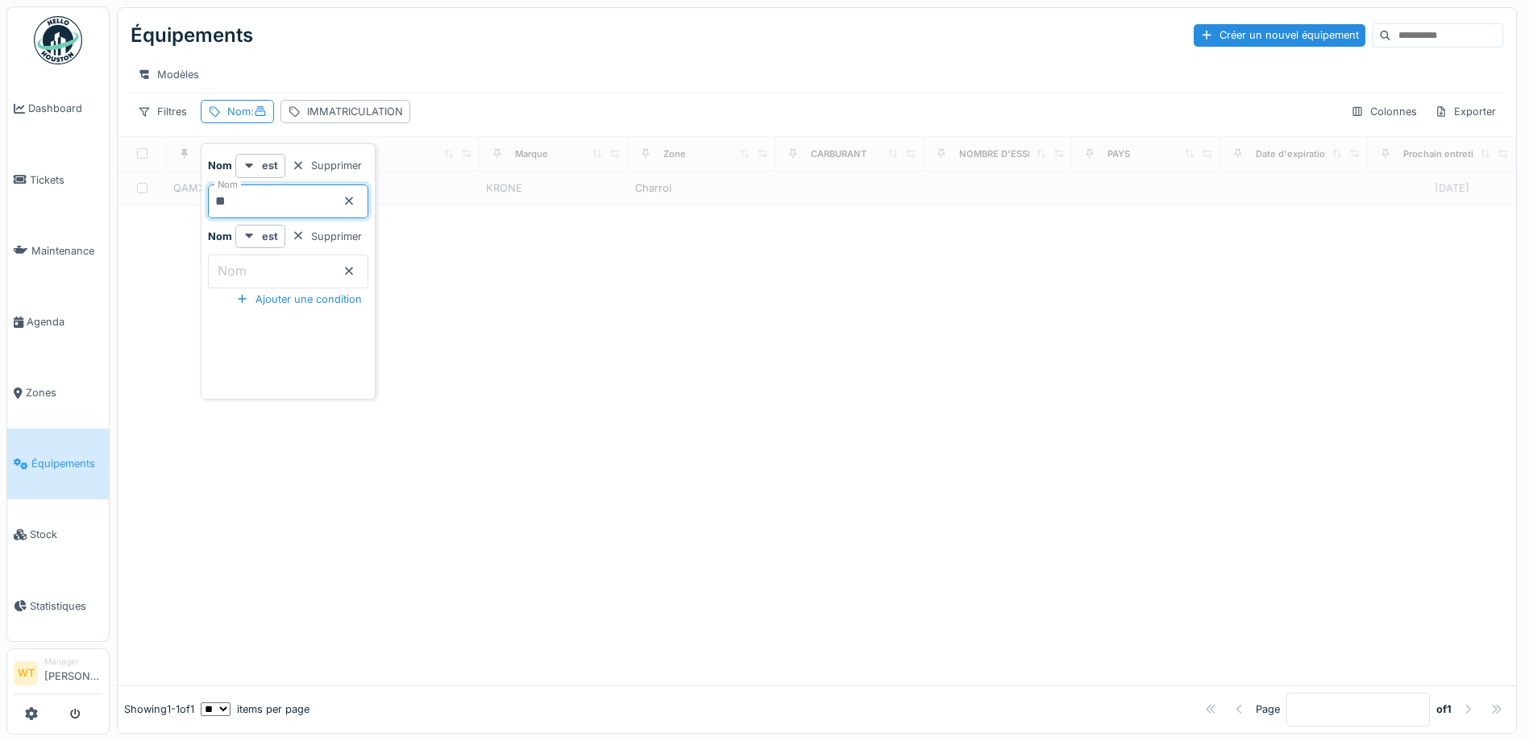
type input "***"
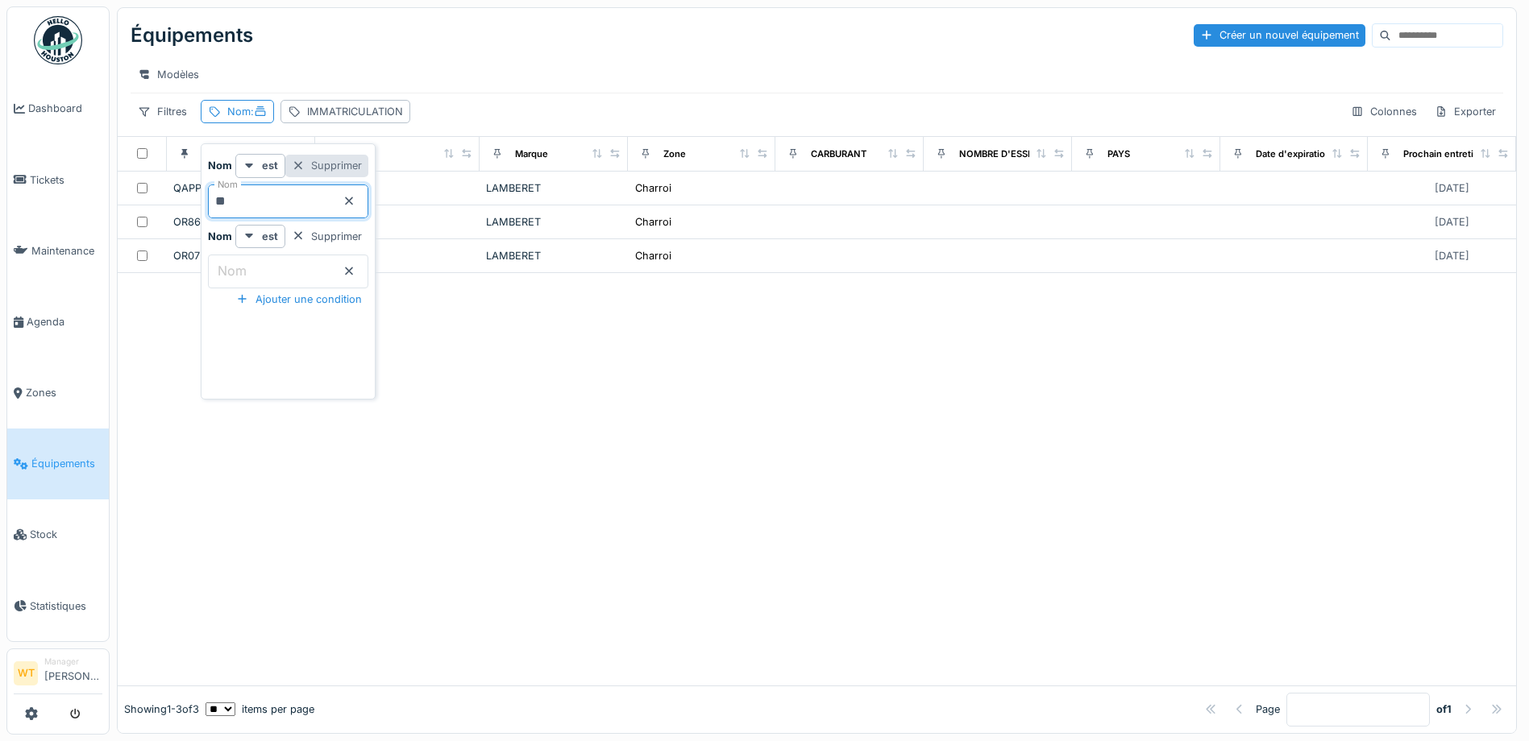
type input "*****"
click at [474, 73] on div "Modèles" at bounding box center [817, 74] width 1373 height 23
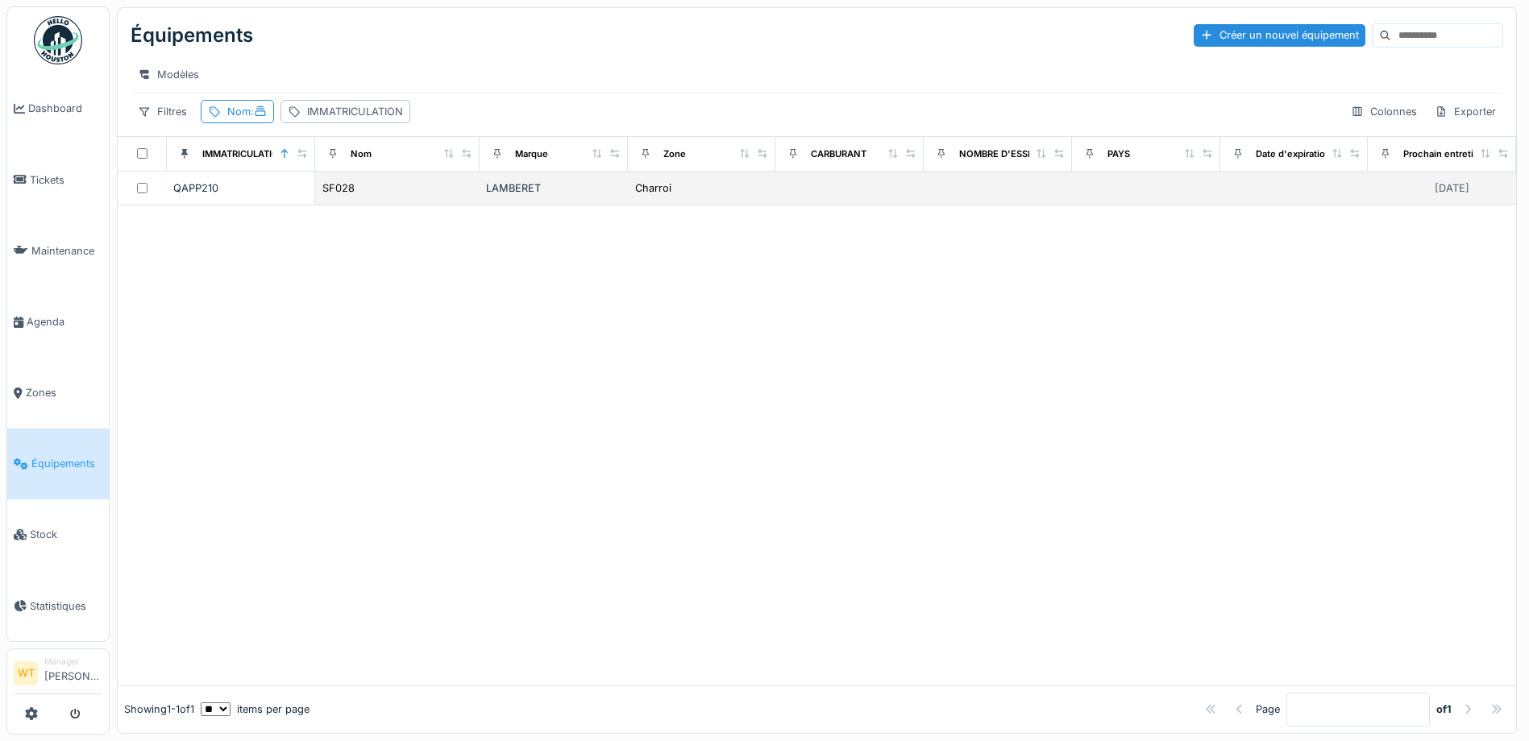
click at [464, 188] on td "SF028" at bounding box center [397, 189] width 164 height 34
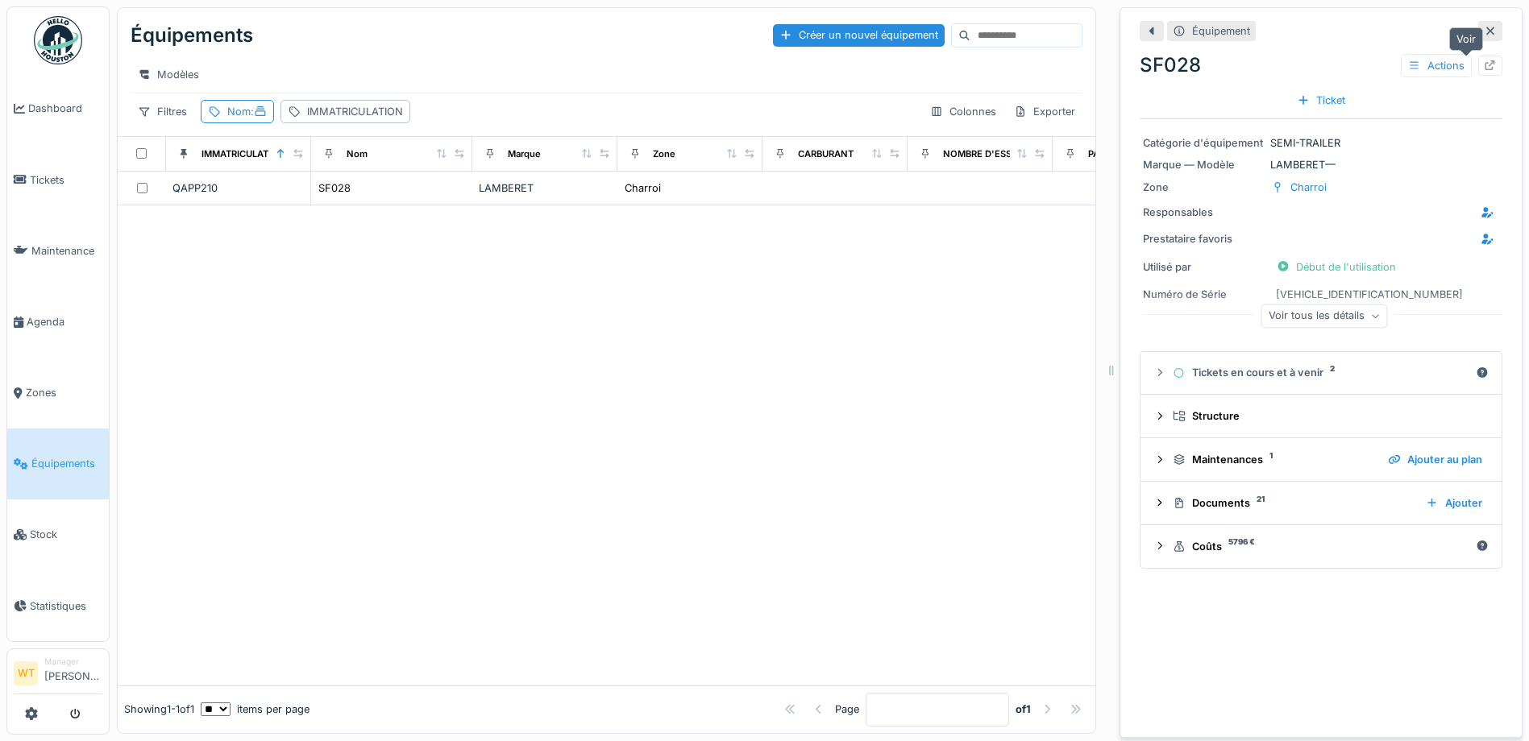
click at [1484, 60] on icon at bounding box center [1490, 65] width 13 height 10
click at [1484, 33] on icon at bounding box center [1490, 31] width 13 height 10
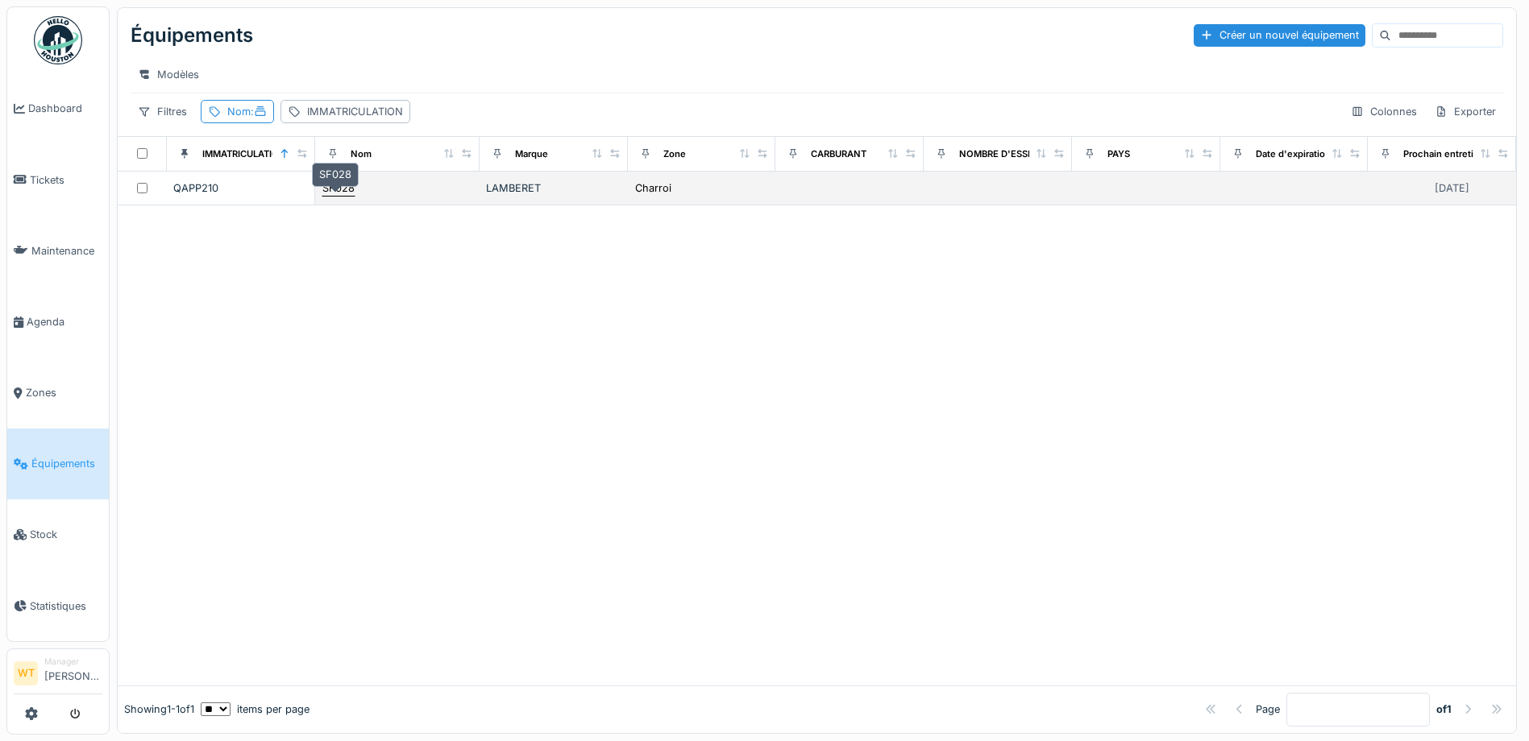
click at [331, 196] on div "SF028" at bounding box center [338, 188] width 32 height 15
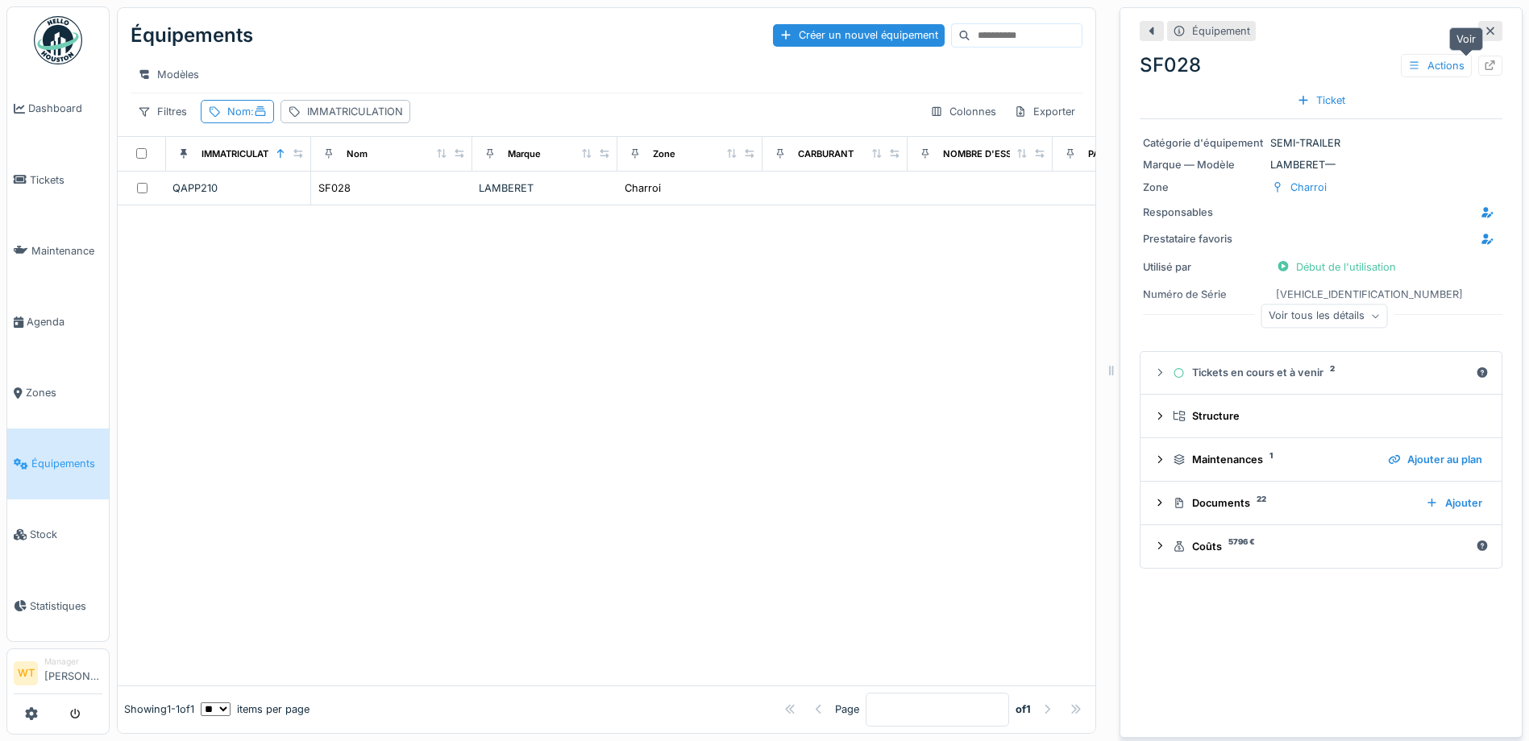
click at [1484, 71] on div at bounding box center [1490, 65] width 13 height 15
click at [253, 118] on span ":" at bounding box center [259, 112] width 16 height 12
drag, startPoint x: 379, startPoint y: 200, endPoint x: 349, endPoint y: 202, distance: 29.9
click at [355, 200] on icon at bounding box center [349, 201] width 13 height 10
click at [341, 203] on input "Nom" at bounding box center [288, 202] width 160 height 34
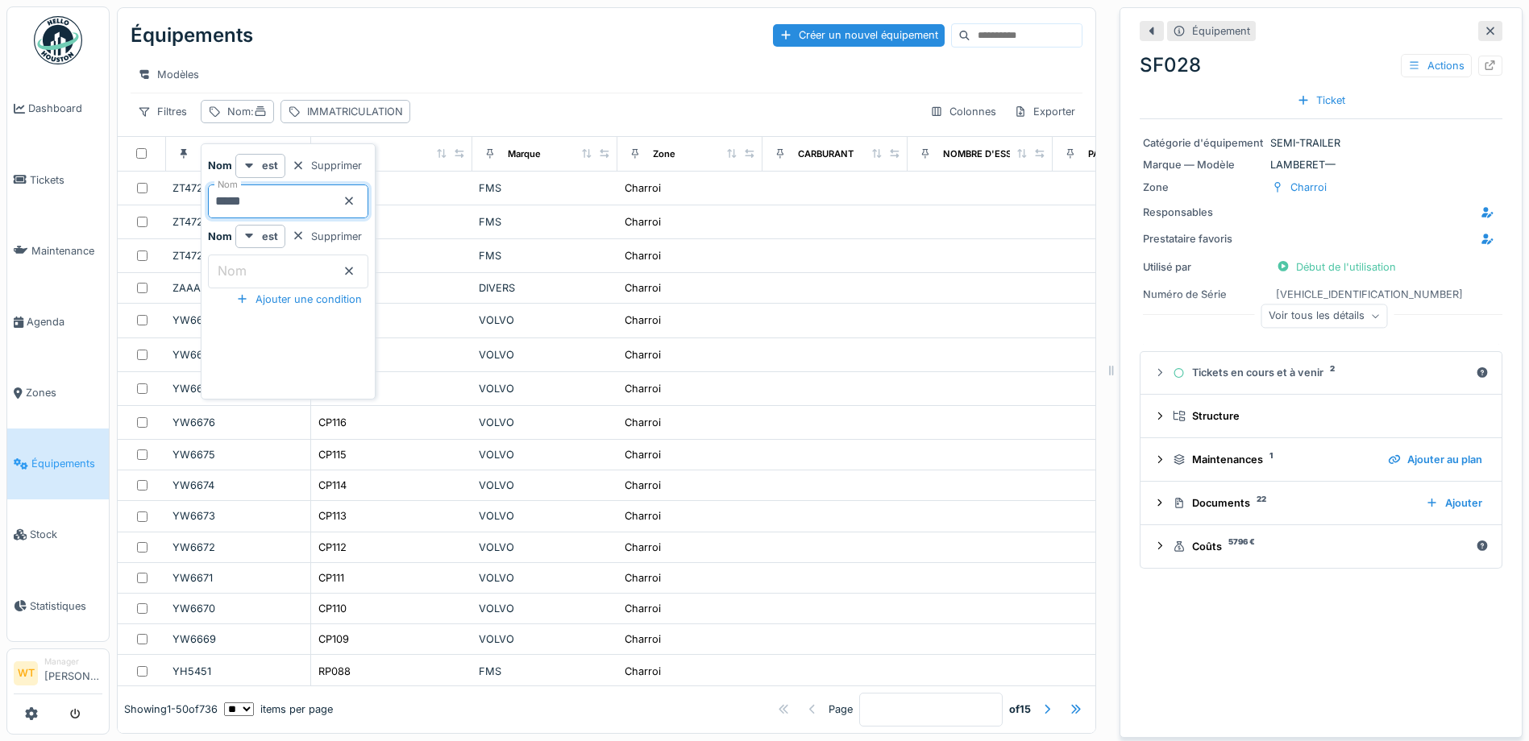
type input "*****"
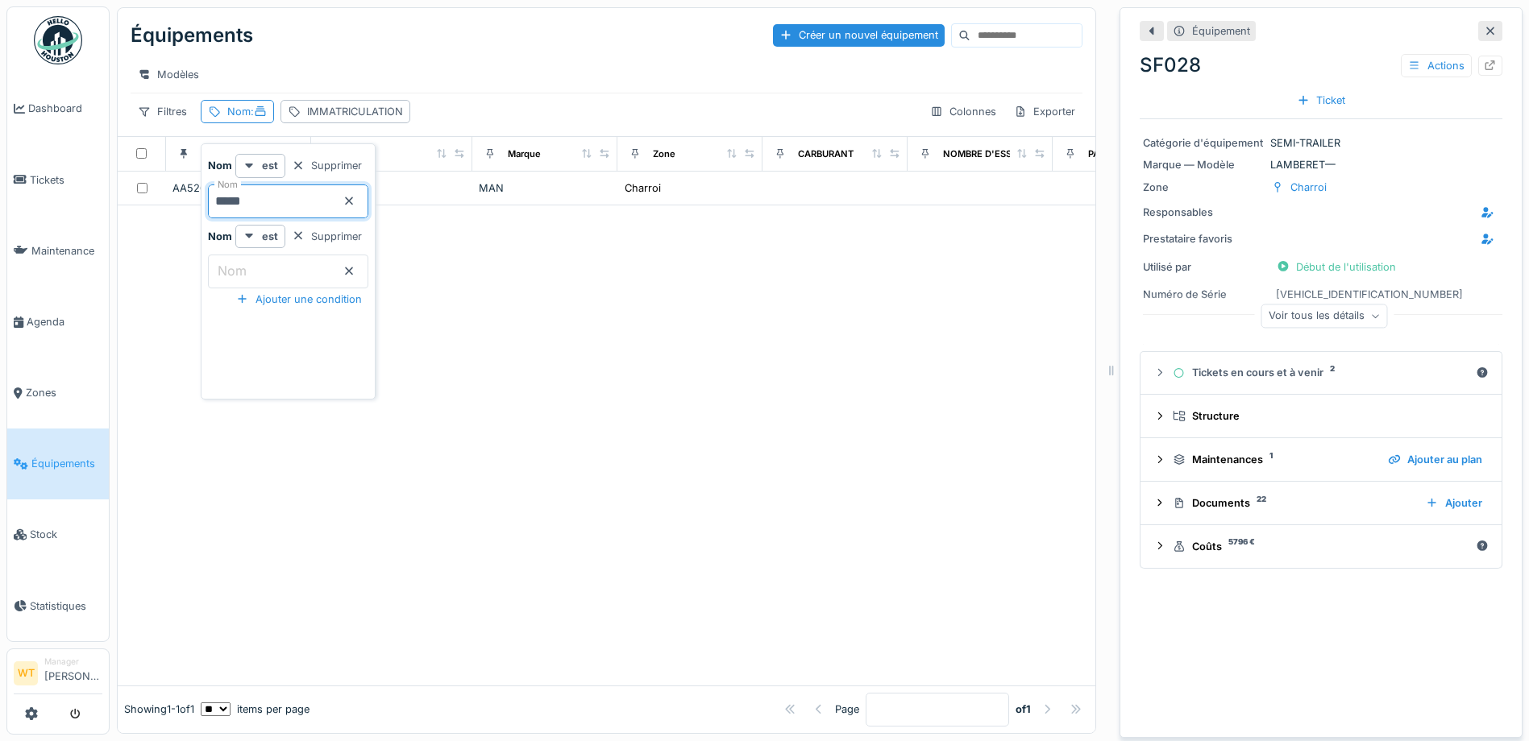
click at [654, 287] on div at bounding box center [607, 446] width 978 height 480
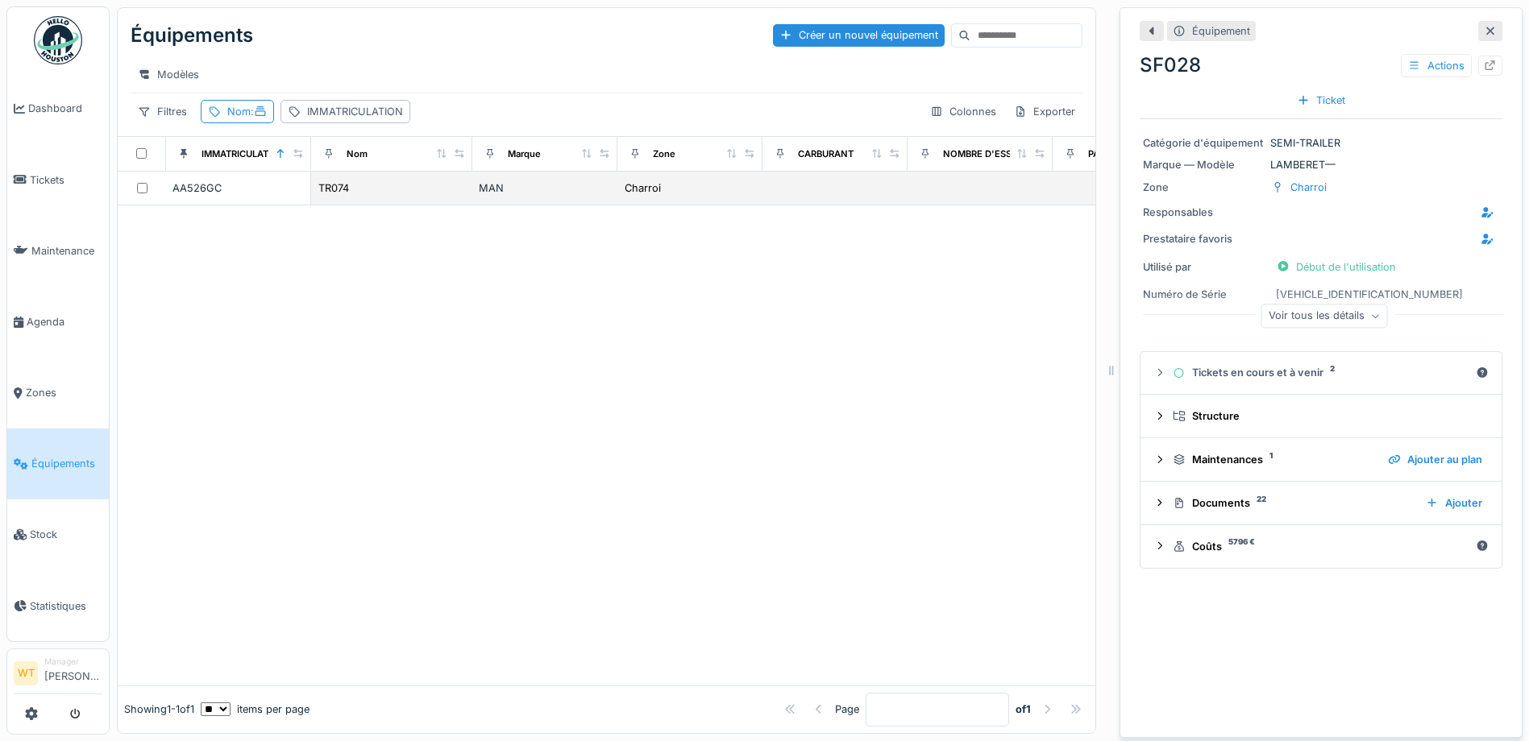
click at [584, 206] on td "MAN" at bounding box center [544, 189] width 145 height 34
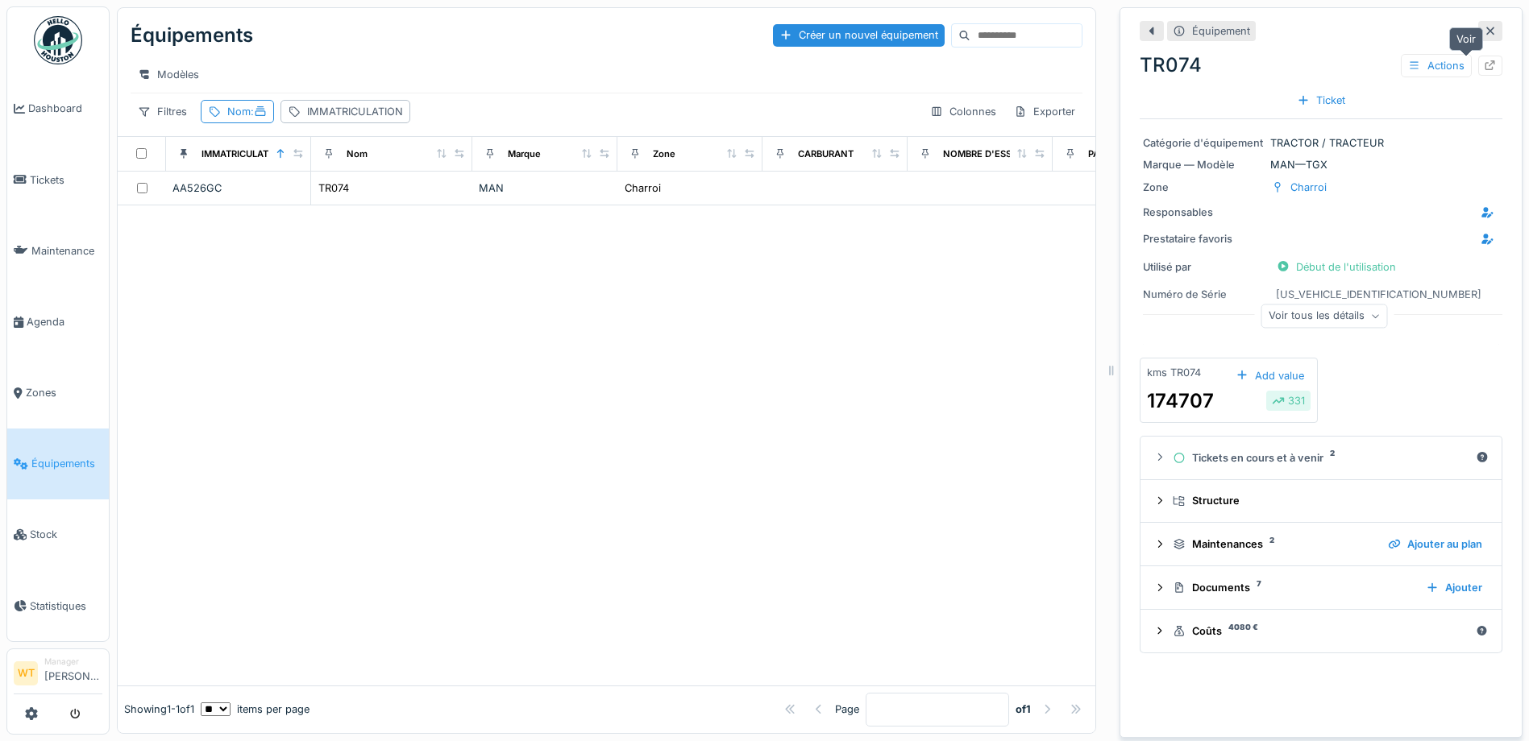
click at [1484, 62] on icon at bounding box center [1490, 65] width 13 height 10
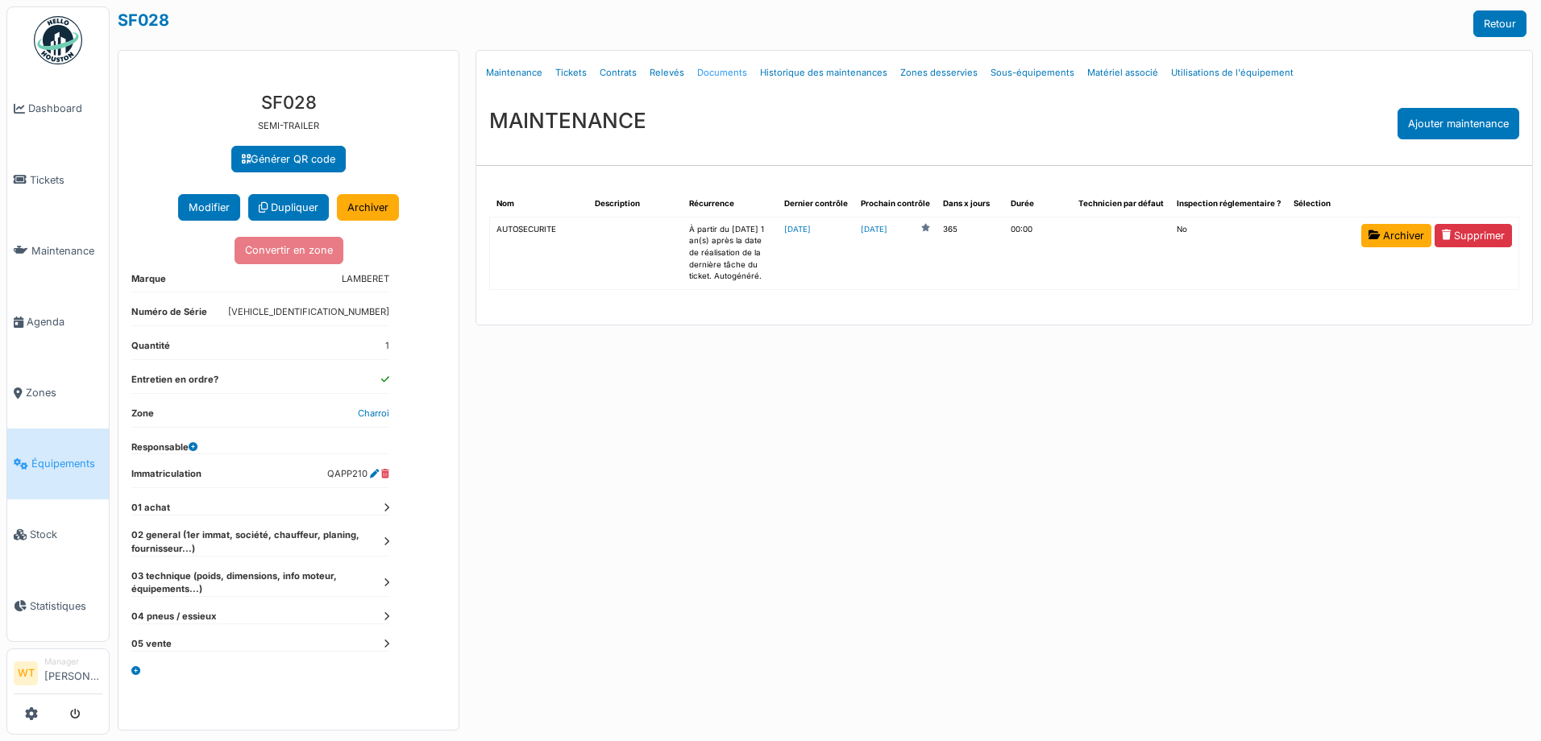
click at [708, 71] on link "Documents" at bounding box center [722, 73] width 63 height 38
select select "***"
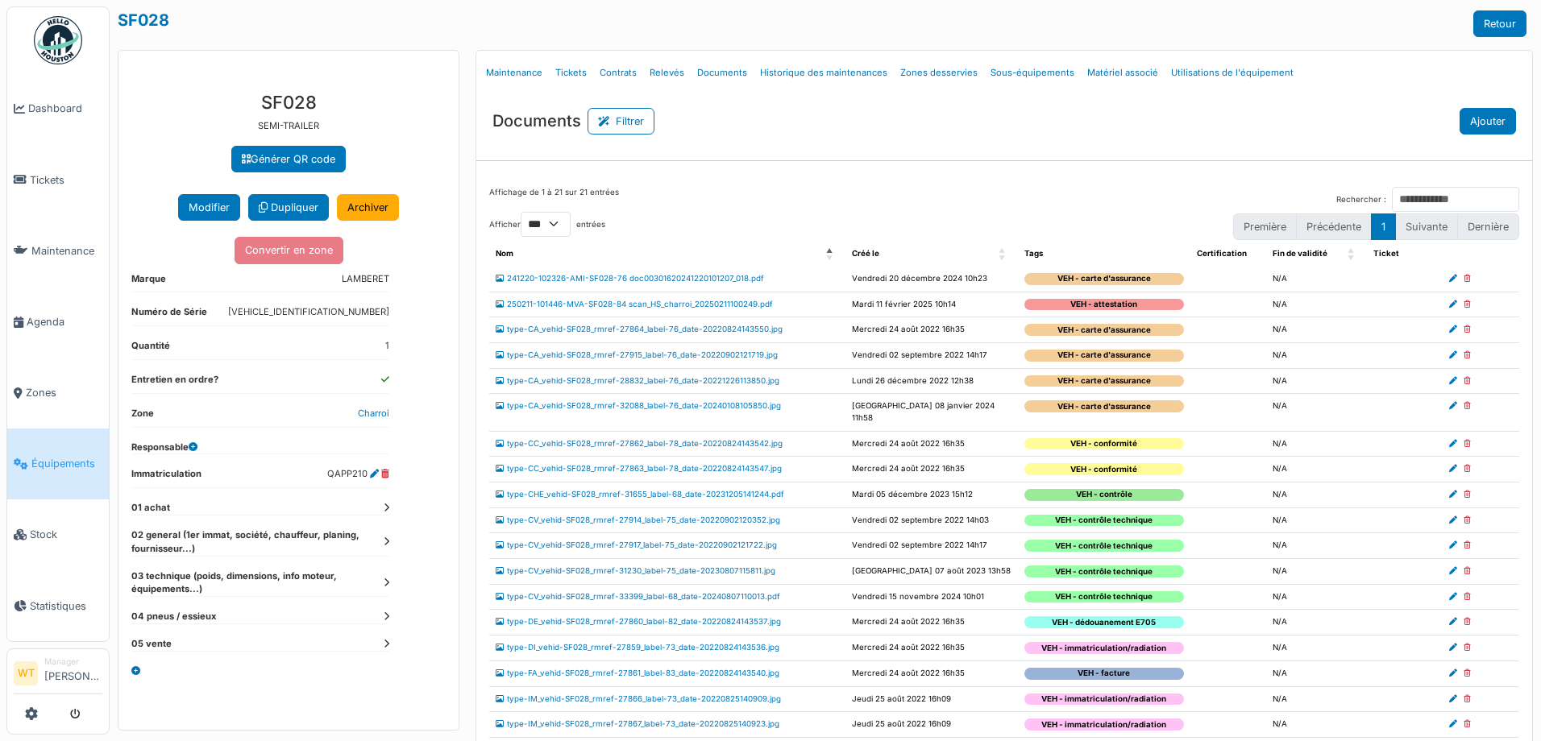
click at [1460, 122] on button "Ajouter" at bounding box center [1488, 121] width 56 height 27
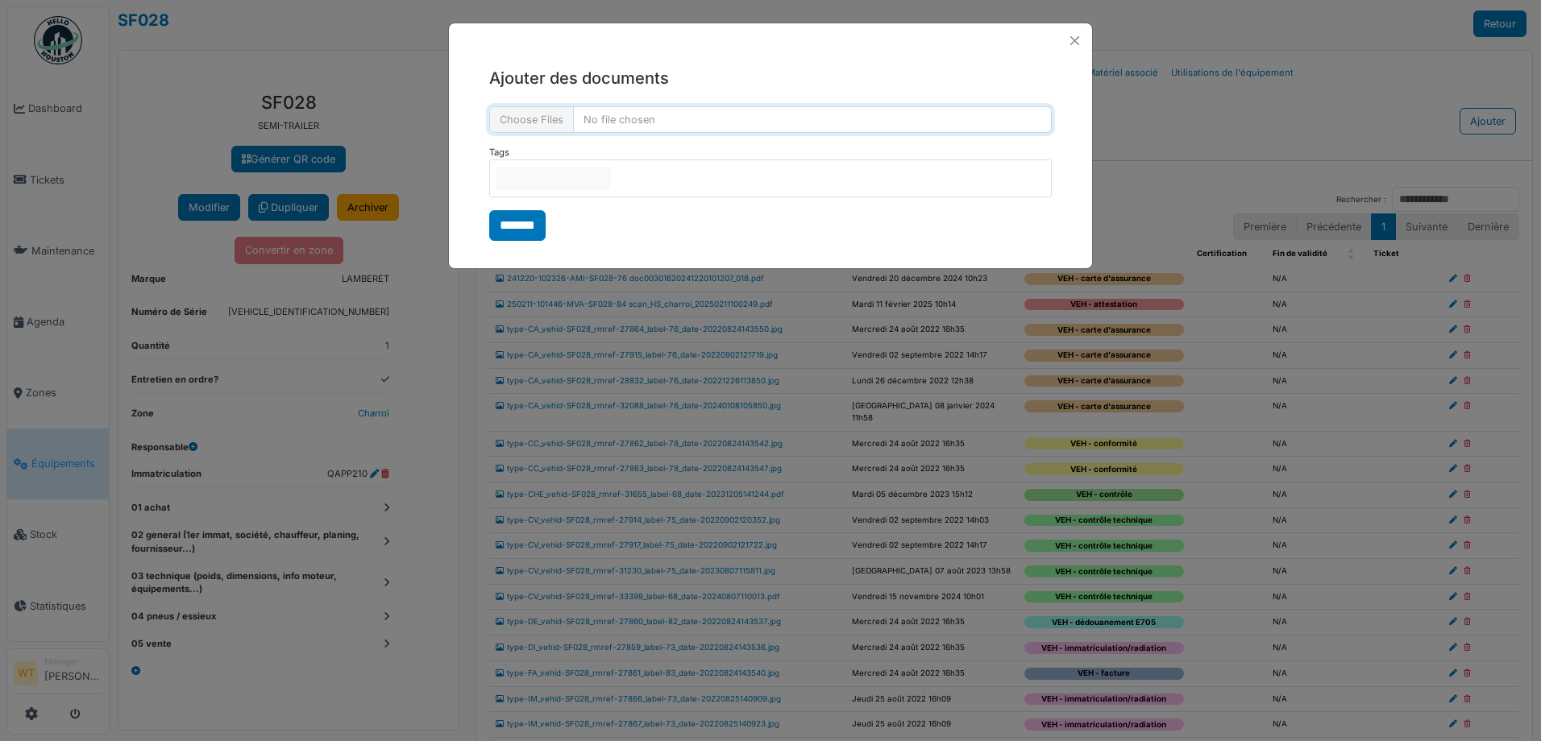
click at [567, 125] on input "file" at bounding box center [770, 119] width 563 height 27
type input "**********"
click at [540, 177] on input "null" at bounding box center [553, 178] width 114 height 23
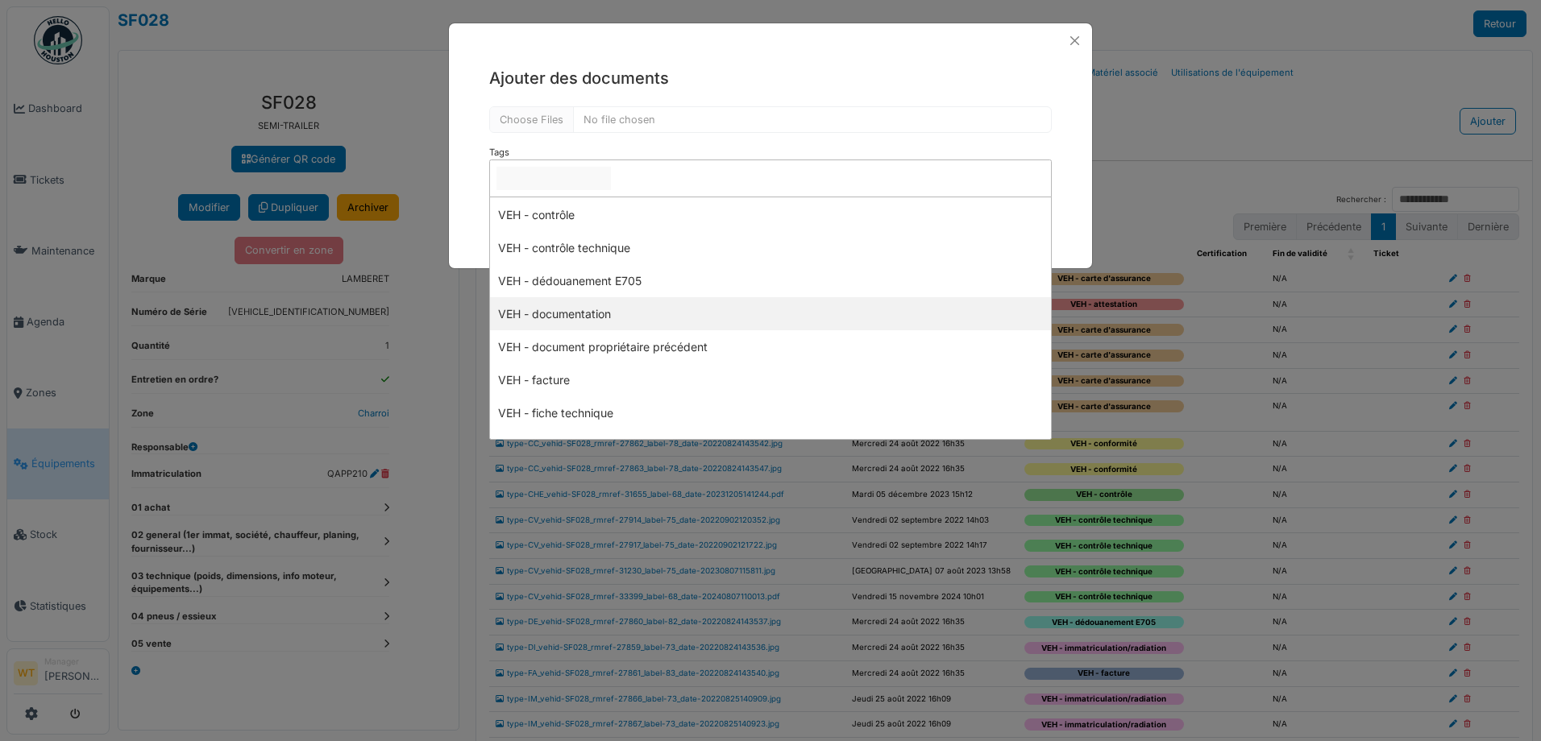
scroll to position [161, 0]
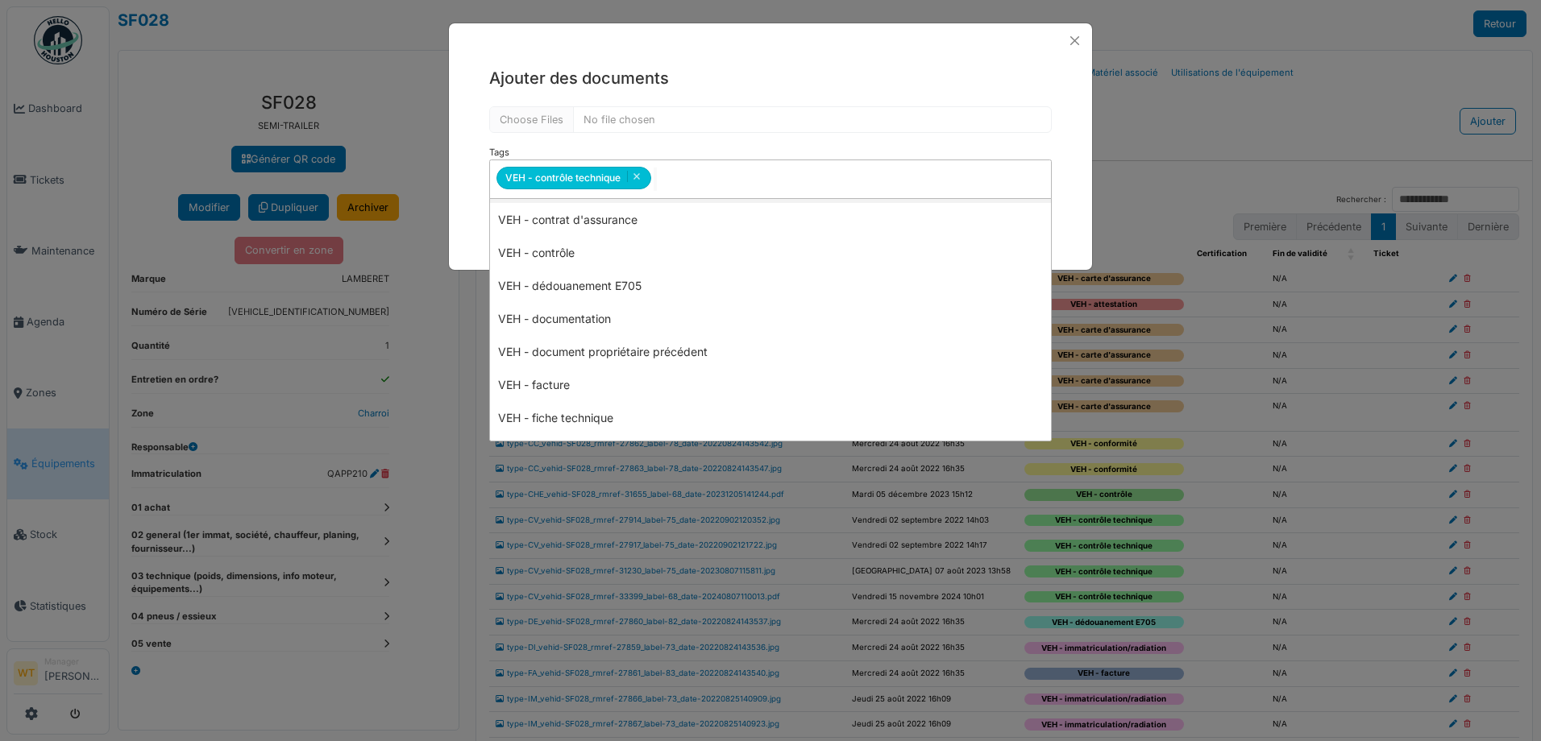
click at [728, 152] on div "**********" at bounding box center [770, 179] width 563 height 66
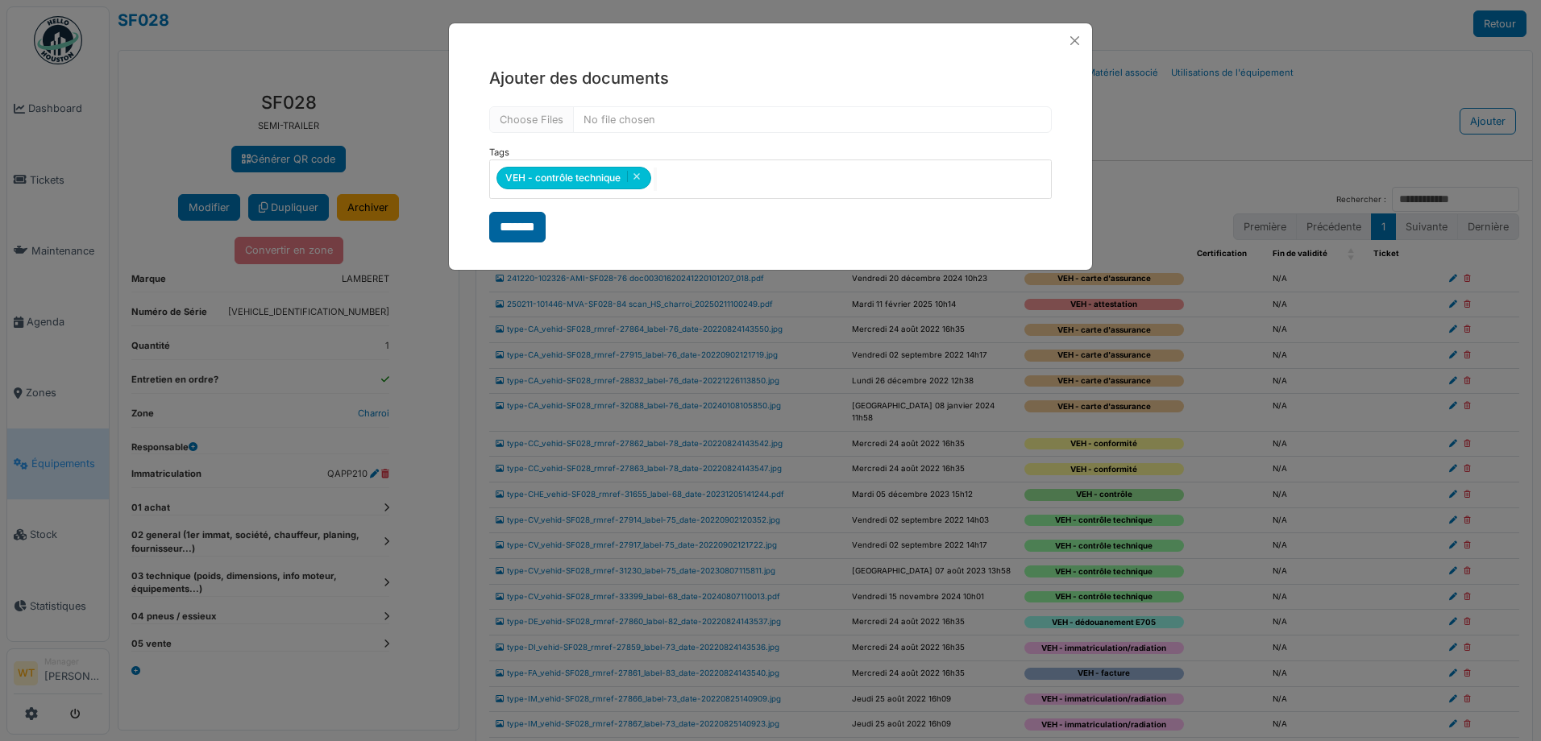
click at [545, 226] on input "*******" at bounding box center [517, 227] width 56 height 31
select select "***"
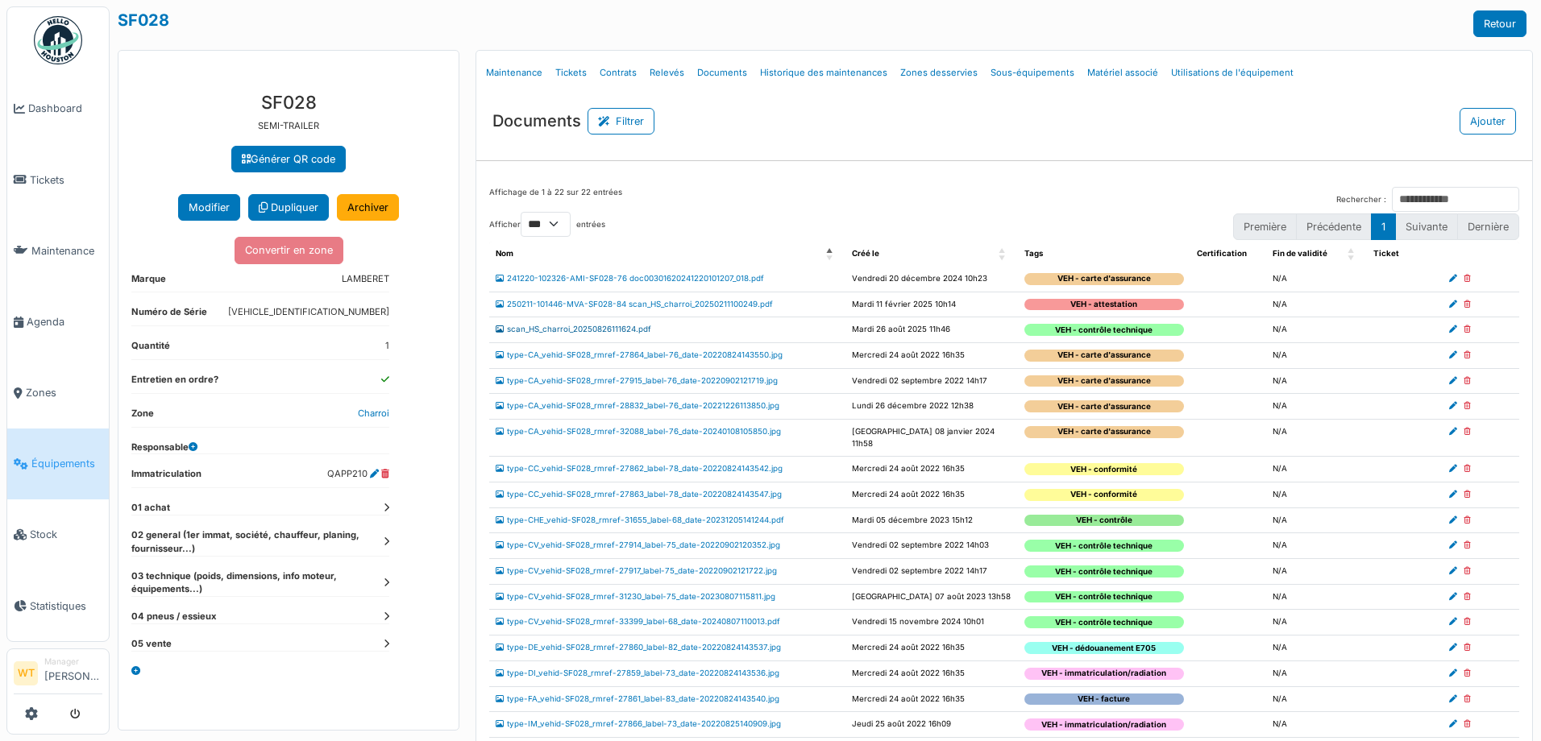
click at [585, 329] on link "scan_HS_charroi_20250826111624.pdf" at bounding box center [574, 329] width 156 height 9
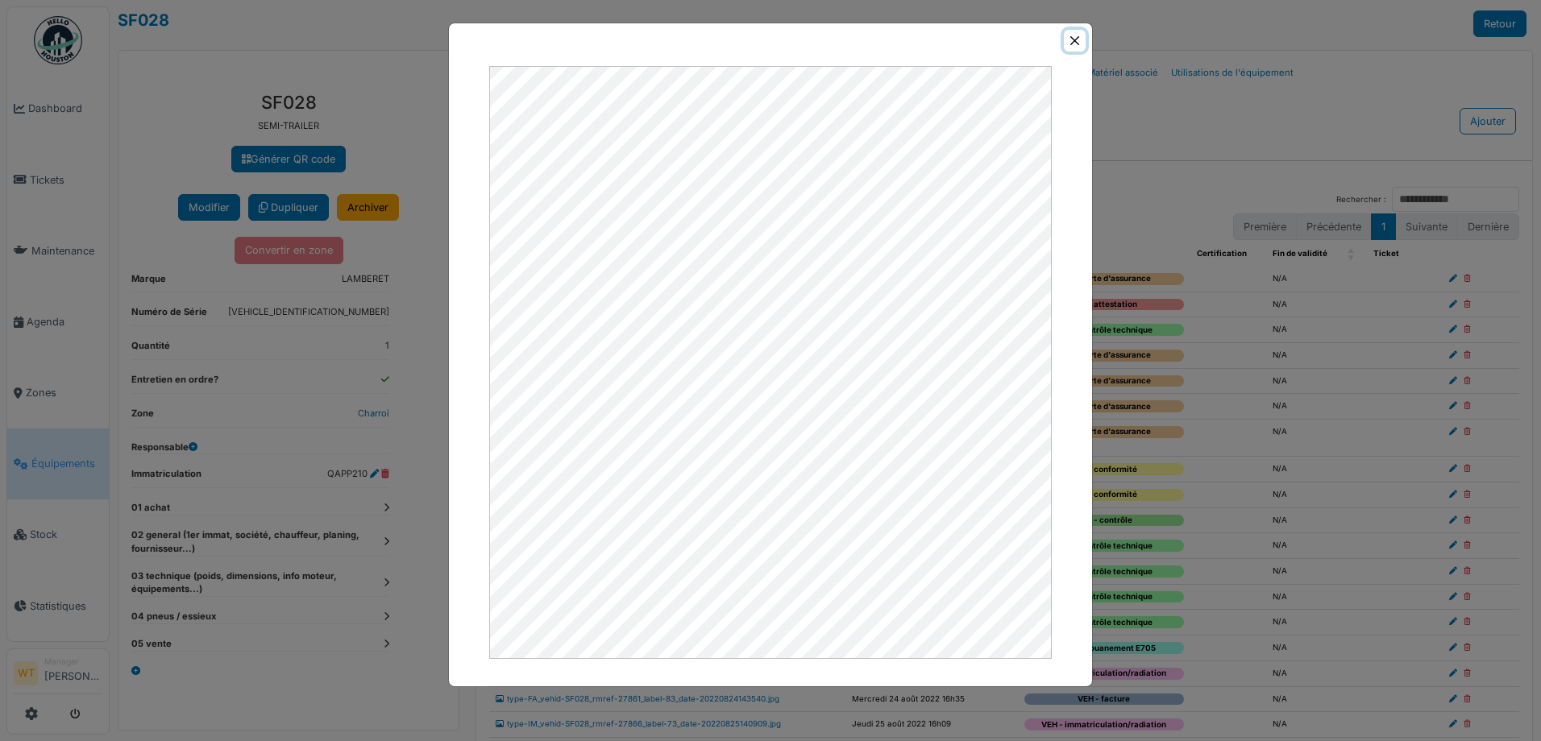
click at [1071, 43] on button "Close" at bounding box center [1075, 41] width 22 height 22
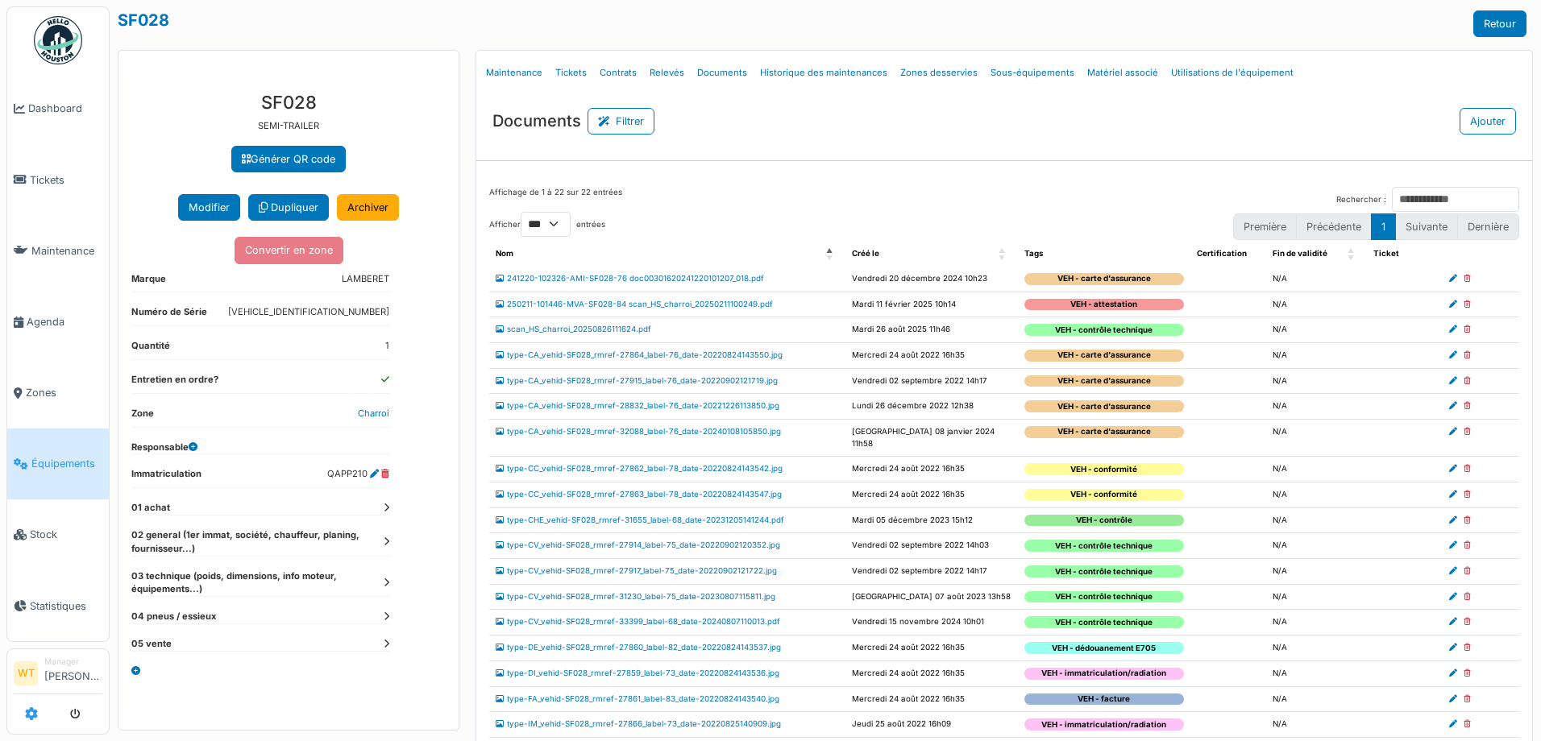
click at [31, 712] on icon at bounding box center [31, 714] width 13 height 13
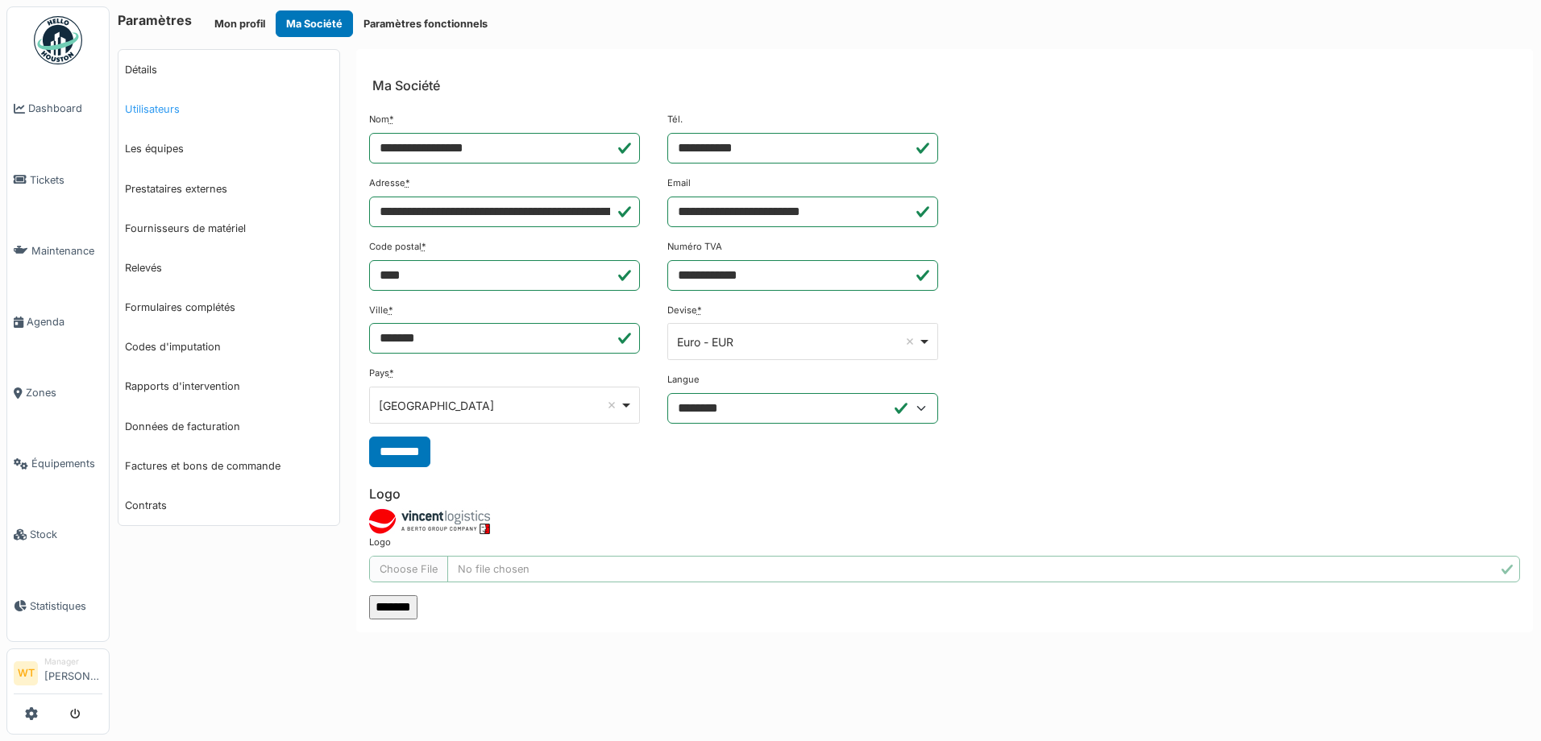
click at [178, 112] on link "Utilisateurs" at bounding box center [228, 108] width 221 height 39
select select "***"
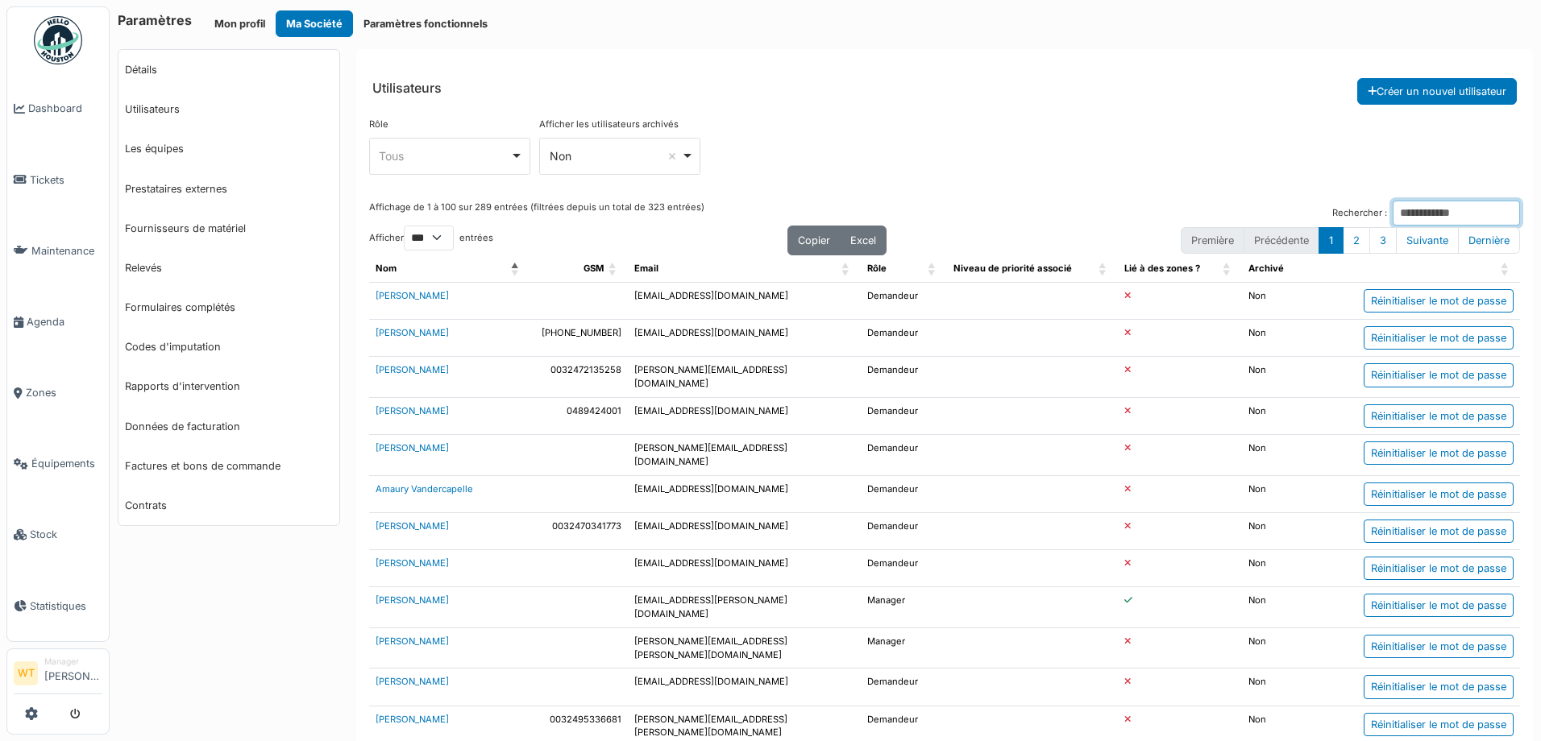
click at [1403, 211] on input "Rechercher :" at bounding box center [1456, 213] width 127 height 25
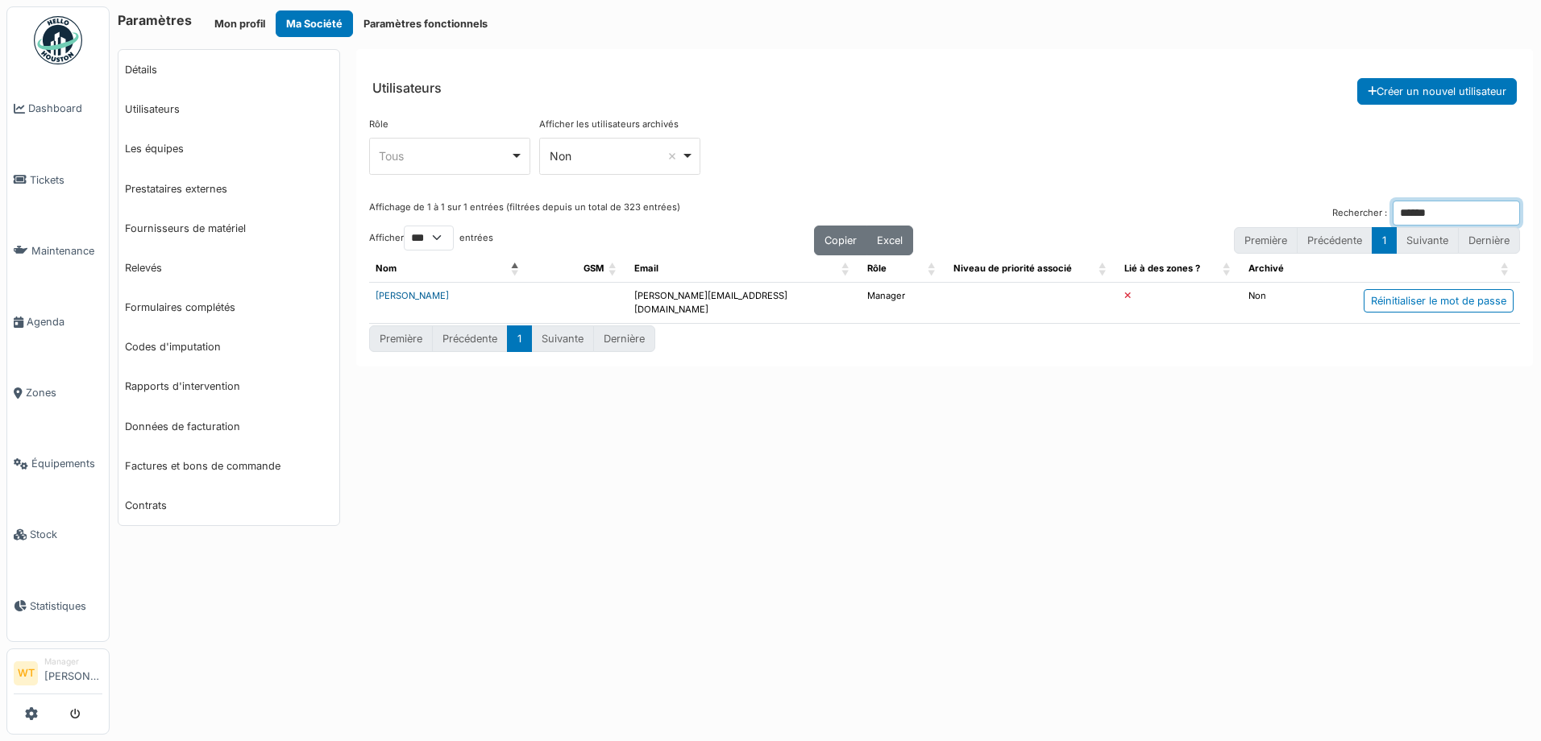
type input "******"
click at [409, 297] on link "[PERSON_NAME]" at bounding box center [412, 295] width 73 height 11
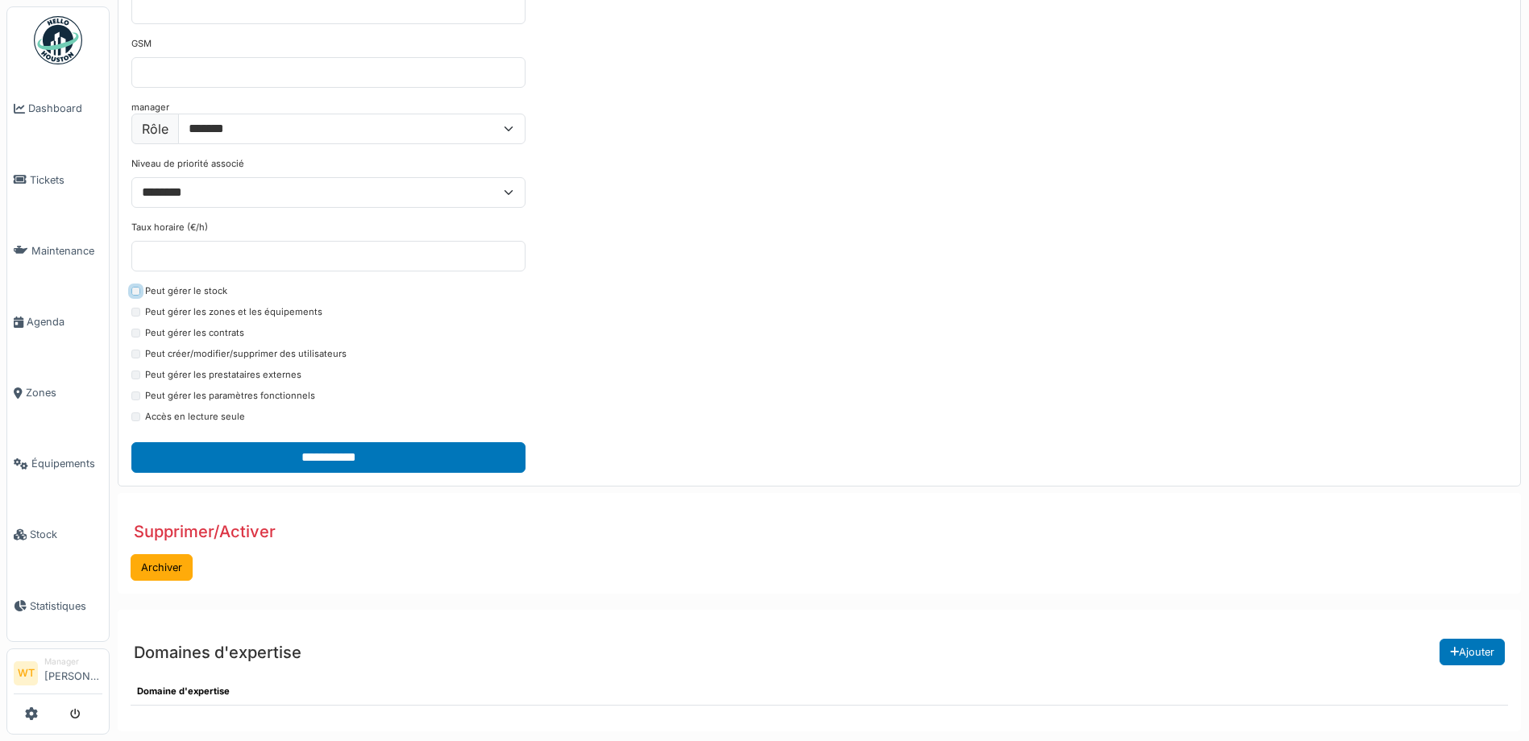
scroll to position [322, 0]
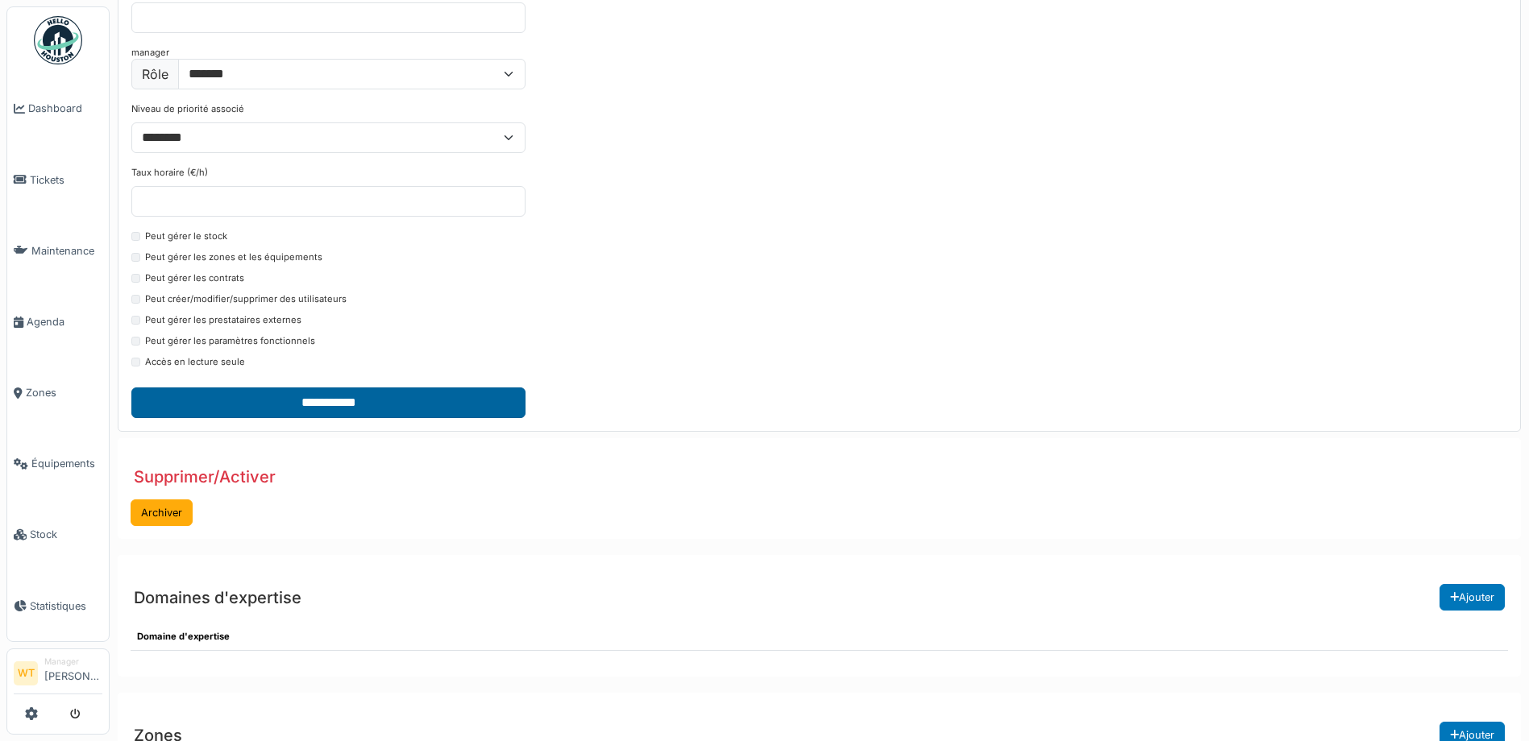
click at [293, 403] on input "**********" at bounding box center [328, 403] width 394 height 31
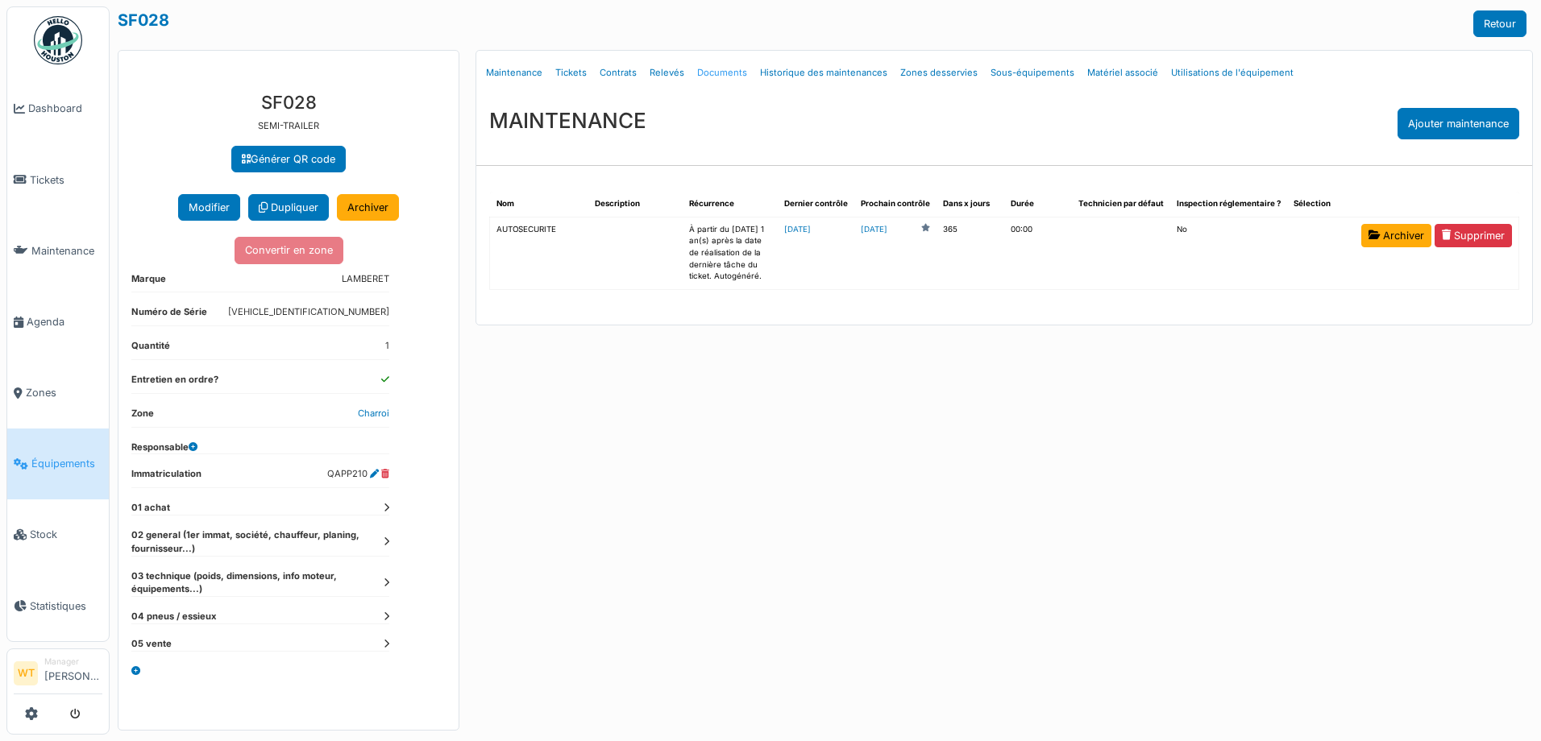
click at [702, 69] on link "Documents" at bounding box center [722, 73] width 63 height 38
select select "***"
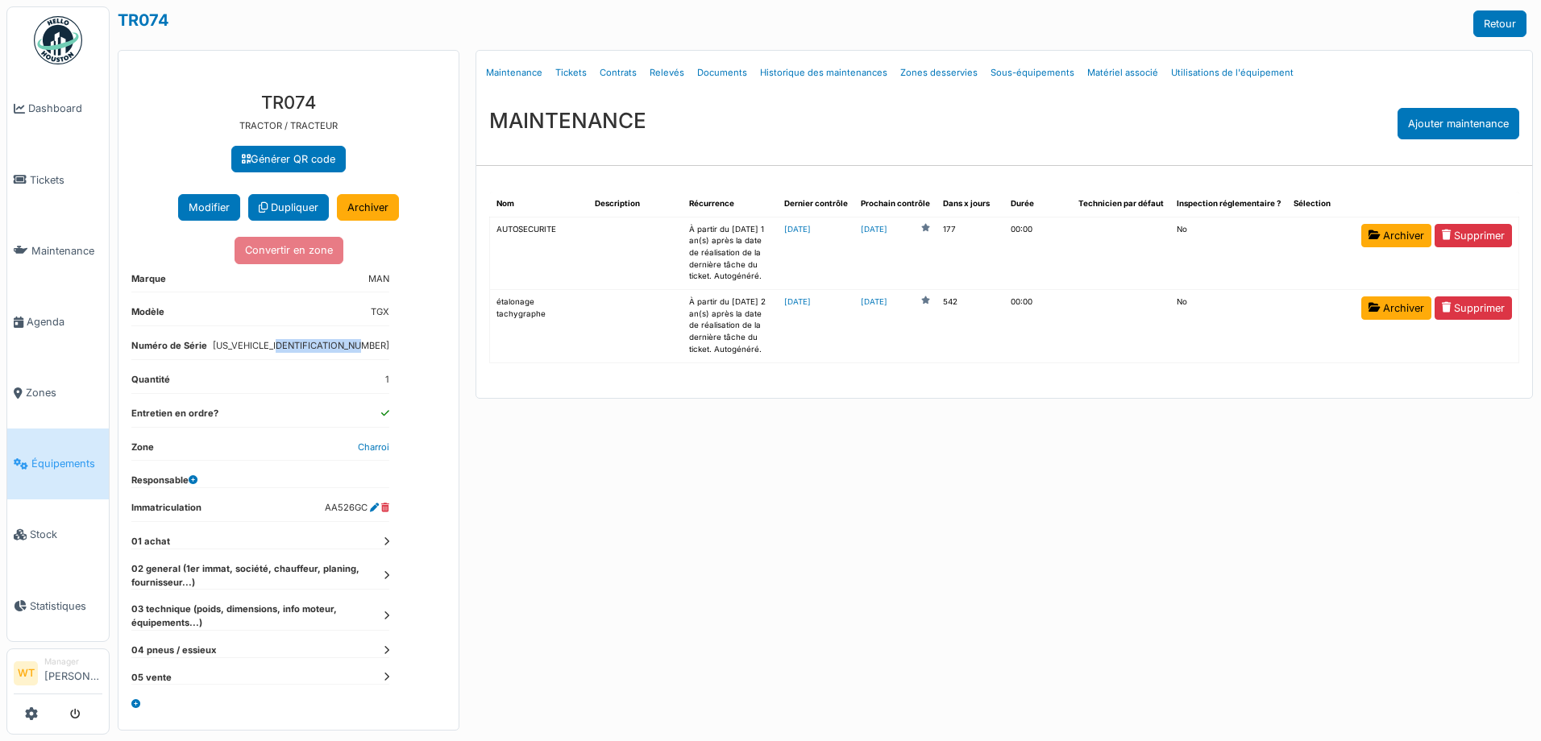
drag, startPoint x: 289, startPoint y: 338, endPoint x: 386, endPoint y: 338, distance: 97.5
click at [386, 338] on ul "Marque MAN Modèle TGX Numéro de Série WMA06KZZ6RP255772 Quantité 1 Entretien en…" at bounding box center [260, 478] width 258 height 413
drag, startPoint x: 386, startPoint y: 338, endPoint x: 330, endPoint y: 359, distance: 59.9
click at [330, 359] on dl "Numéro de Série WMA06KZZ6RP255772" at bounding box center [260, 349] width 258 height 21
drag, startPoint x: 289, startPoint y: 345, endPoint x: 391, endPoint y: 339, distance: 102.5
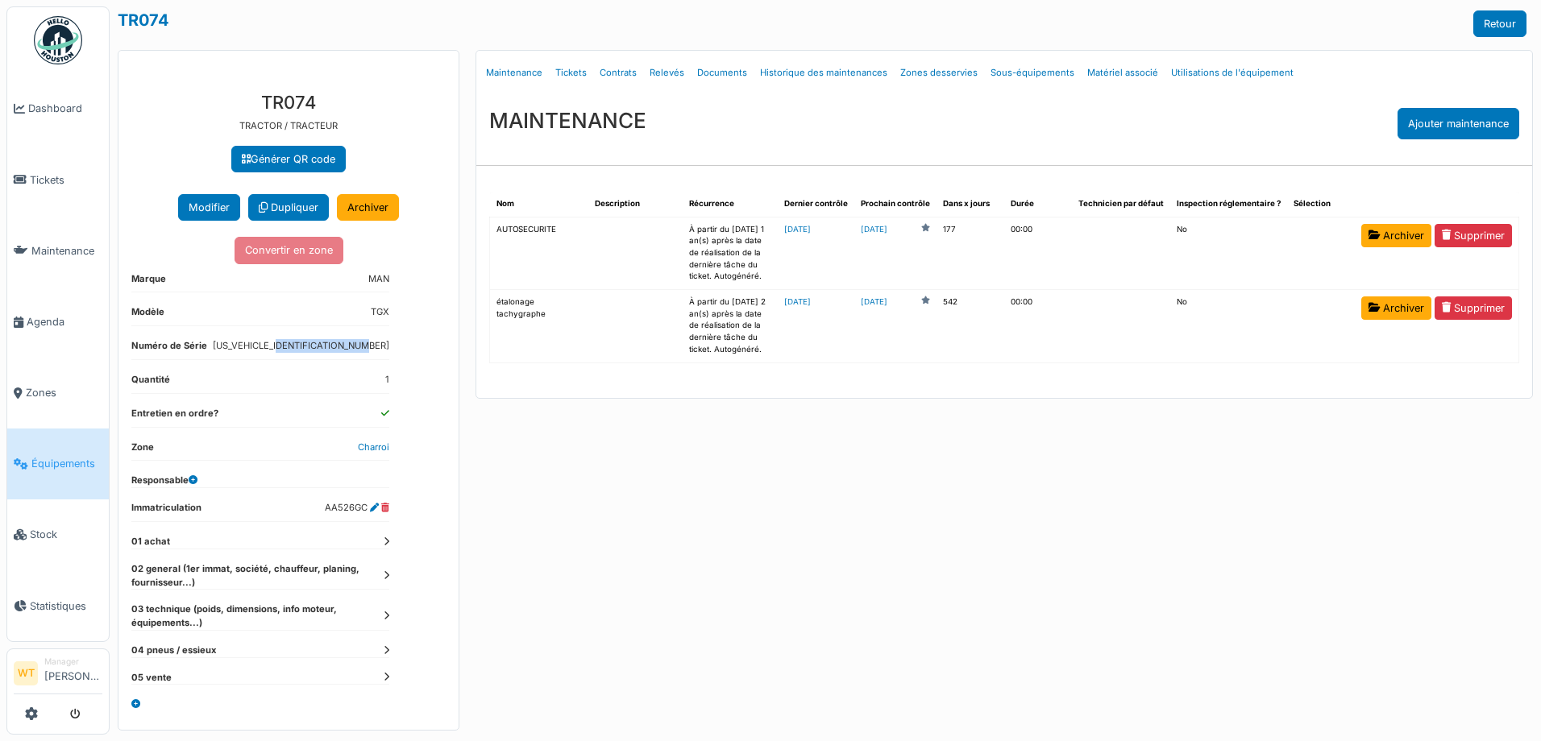
click at [391, 339] on div "**********" at bounding box center [288, 404] width 340 height 651
drag, startPoint x: 391, startPoint y: 339, endPoint x: 372, endPoint y: 340, distance: 19.4
copy dd "WMA06KZZ6RP255772"
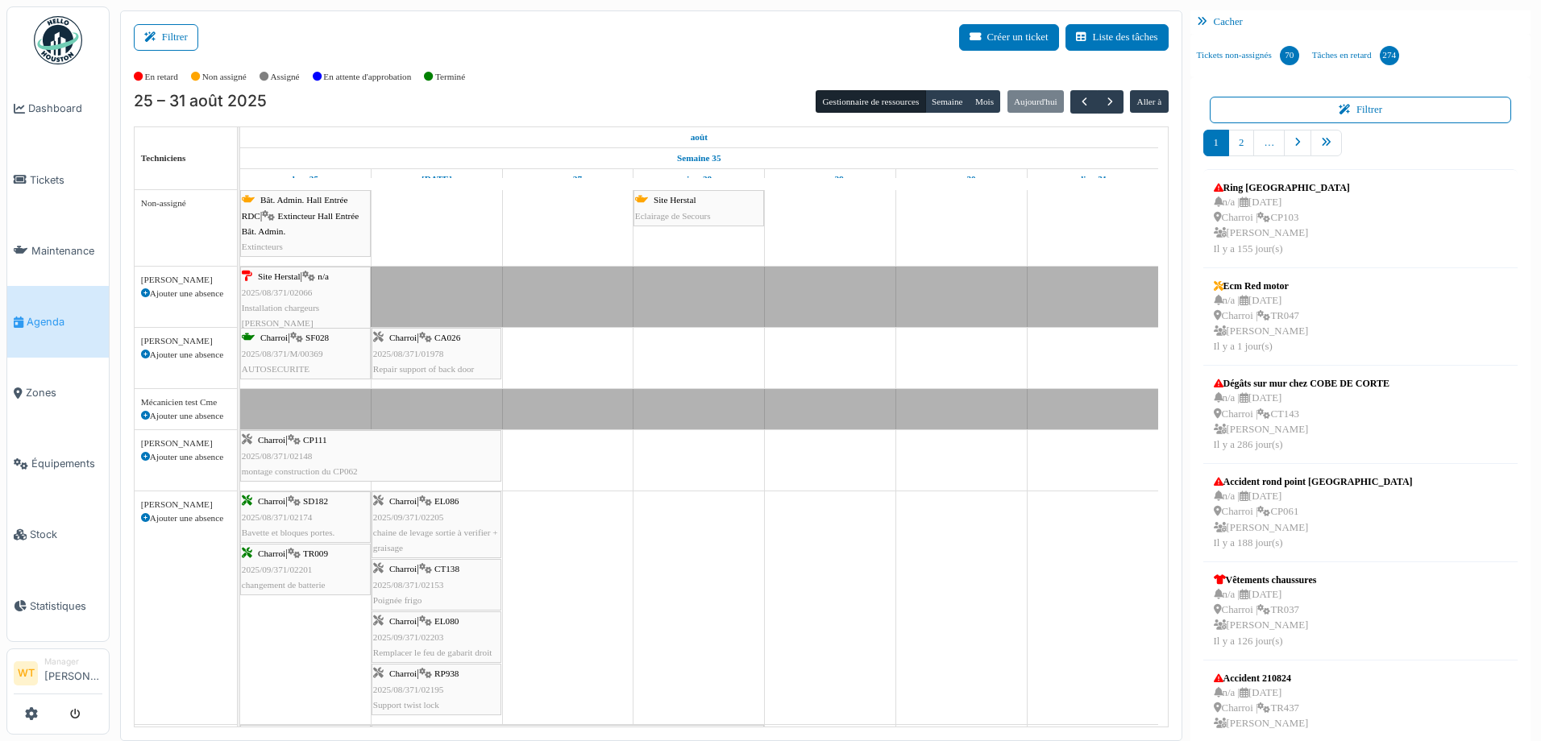
click at [354, 461] on div "Charroi | CP111 2025/08/371/02148 montage construction du CP062" at bounding box center [371, 456] width 258 height 47
click at [343, 463] on div "Charroi | CP111 2025/08/371/02148 montage construction du CP062" at bounding box center [371, 456] width 258 height 47
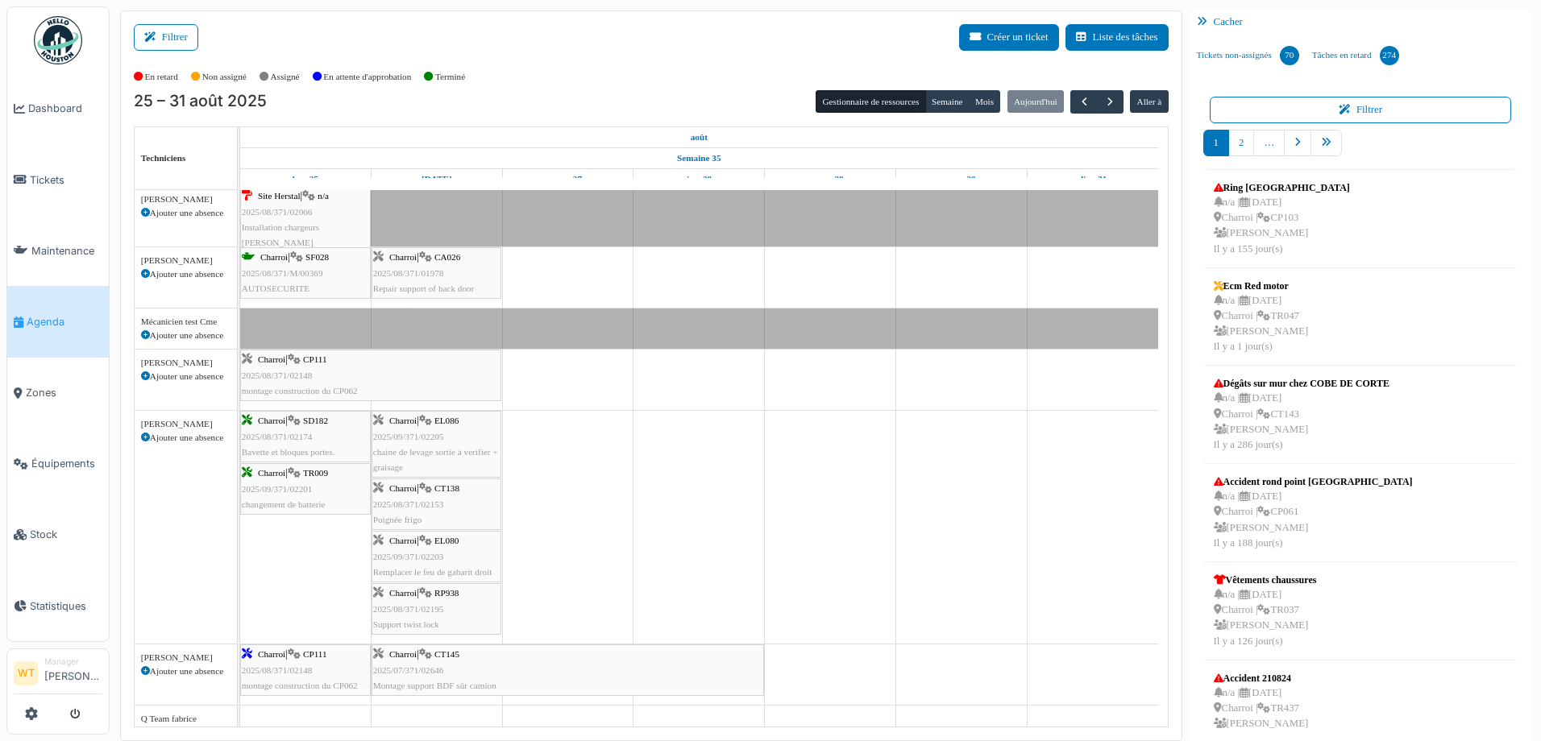
click at [343, 384] on div "Charroi | CP111 2025/08/371/02148 montage construction du CP062" at bounding box center [371, 375] width 258 height 47
click at [325, 394] on span "montage construction du CP062" at bounding box center [300, 391] width 116 height 10
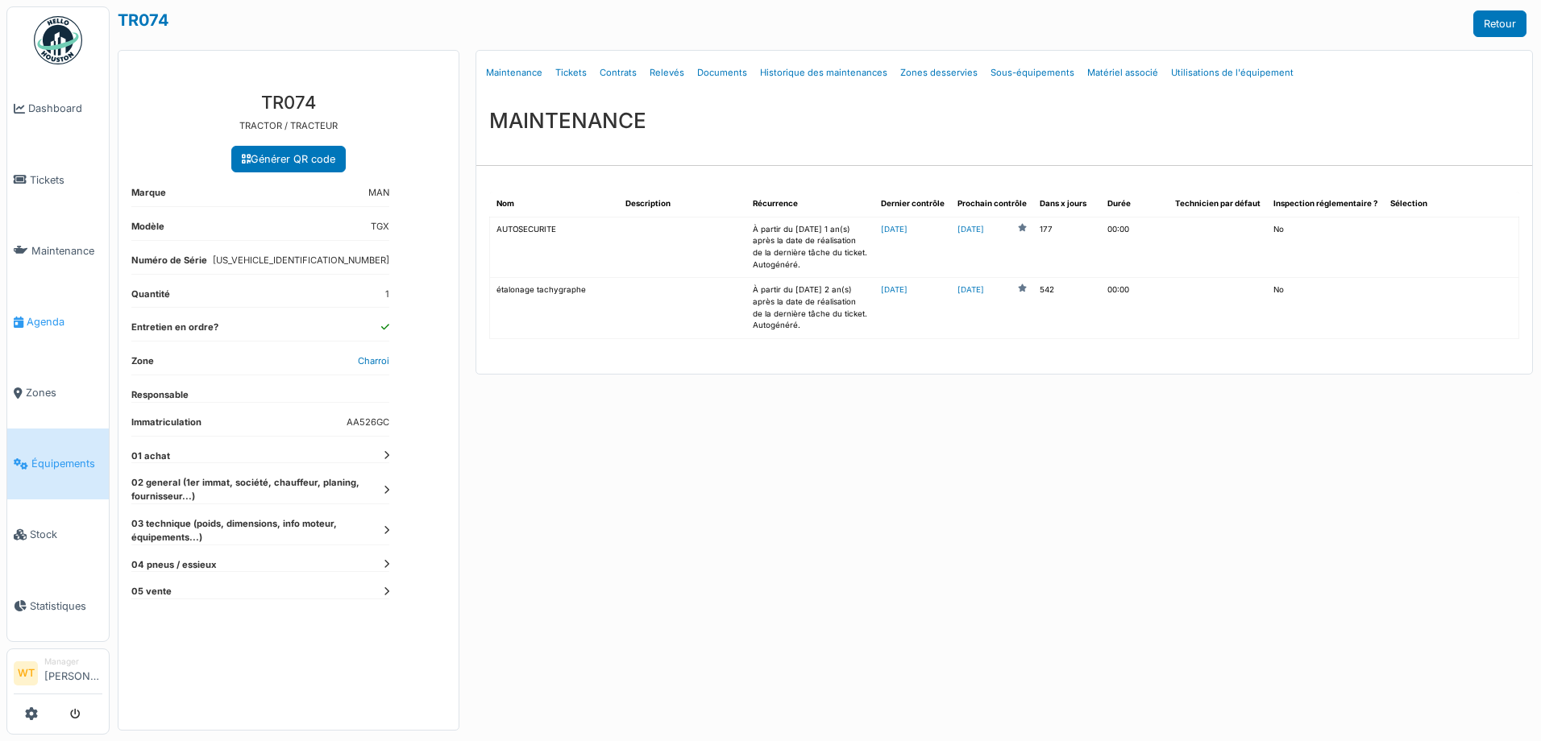
drag, startPoint x: 0, startPoint y: 0, endPoint x: 38, endPoint y: 316, distance: 318.2
click at [38, 316] on span "Agenda" at bounding box center [65, 321] width 76 height 15
click at [51, 315] on span "Agenda" at bounding box center [65, 321] width 76 height 15
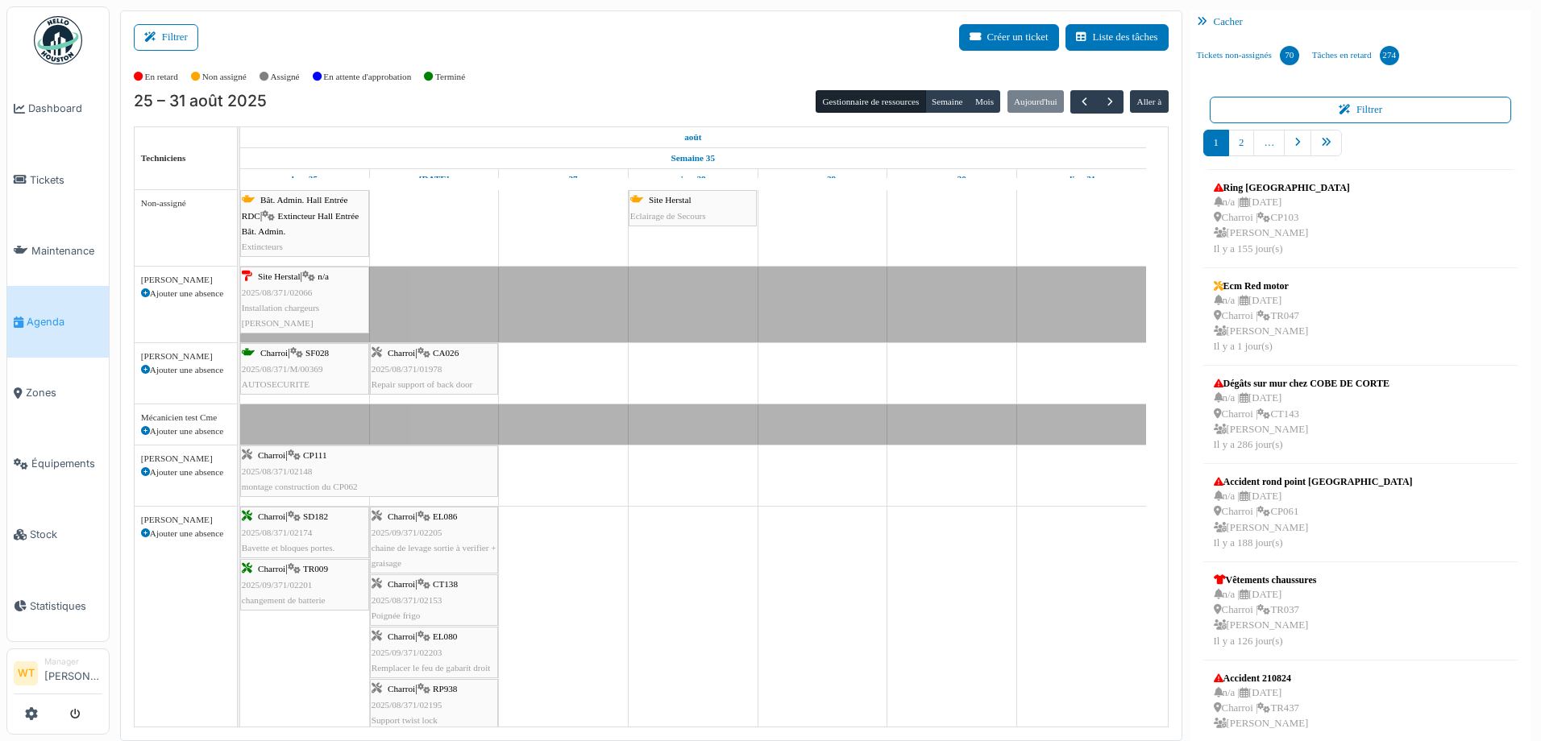
click at [310, 483] on span "montage construction du CP062" at bounding box center [300, 487] width 116 height 10
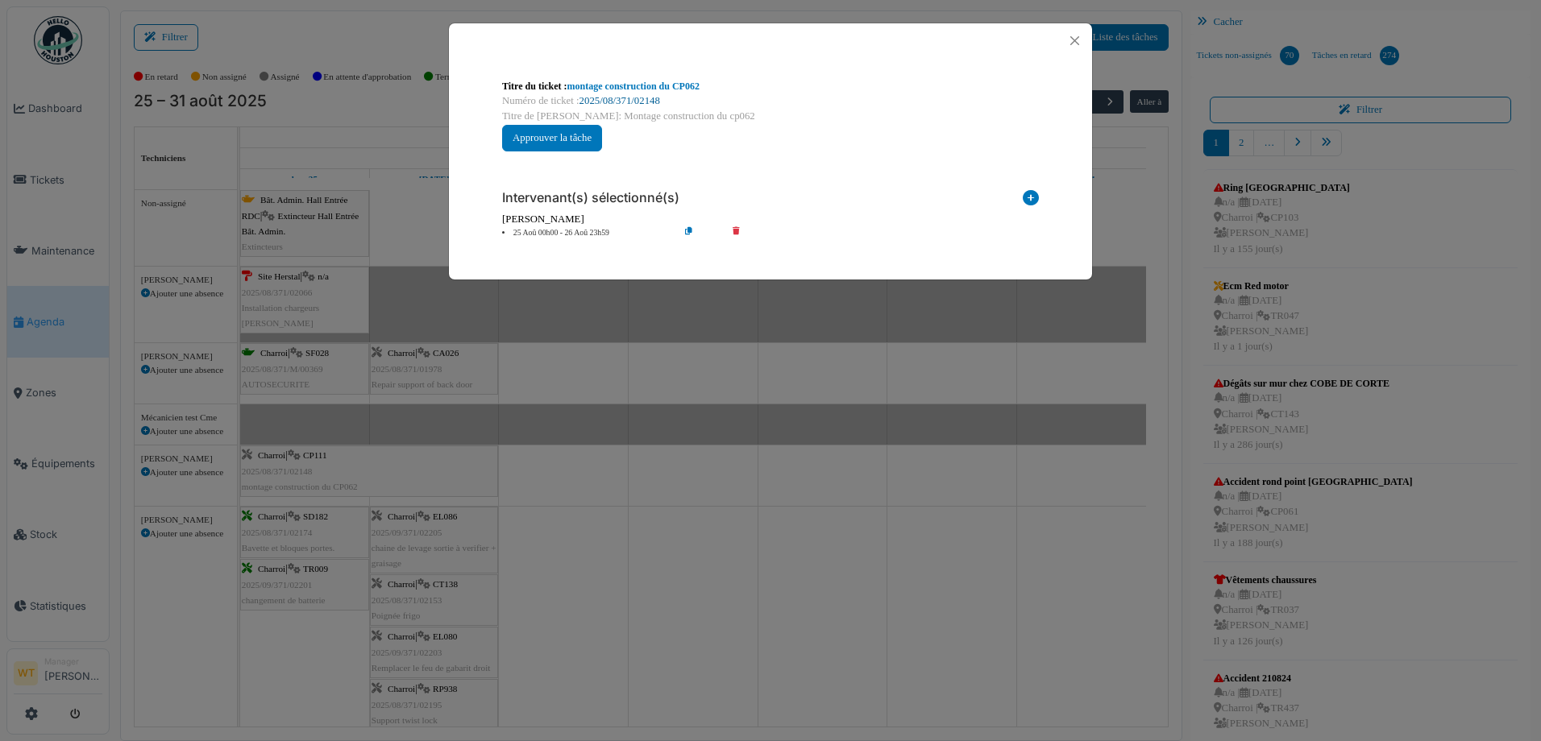
click at [638, 96] on link "2025/08/371/02148" at bounding box center [619, 100] width 81 height 11
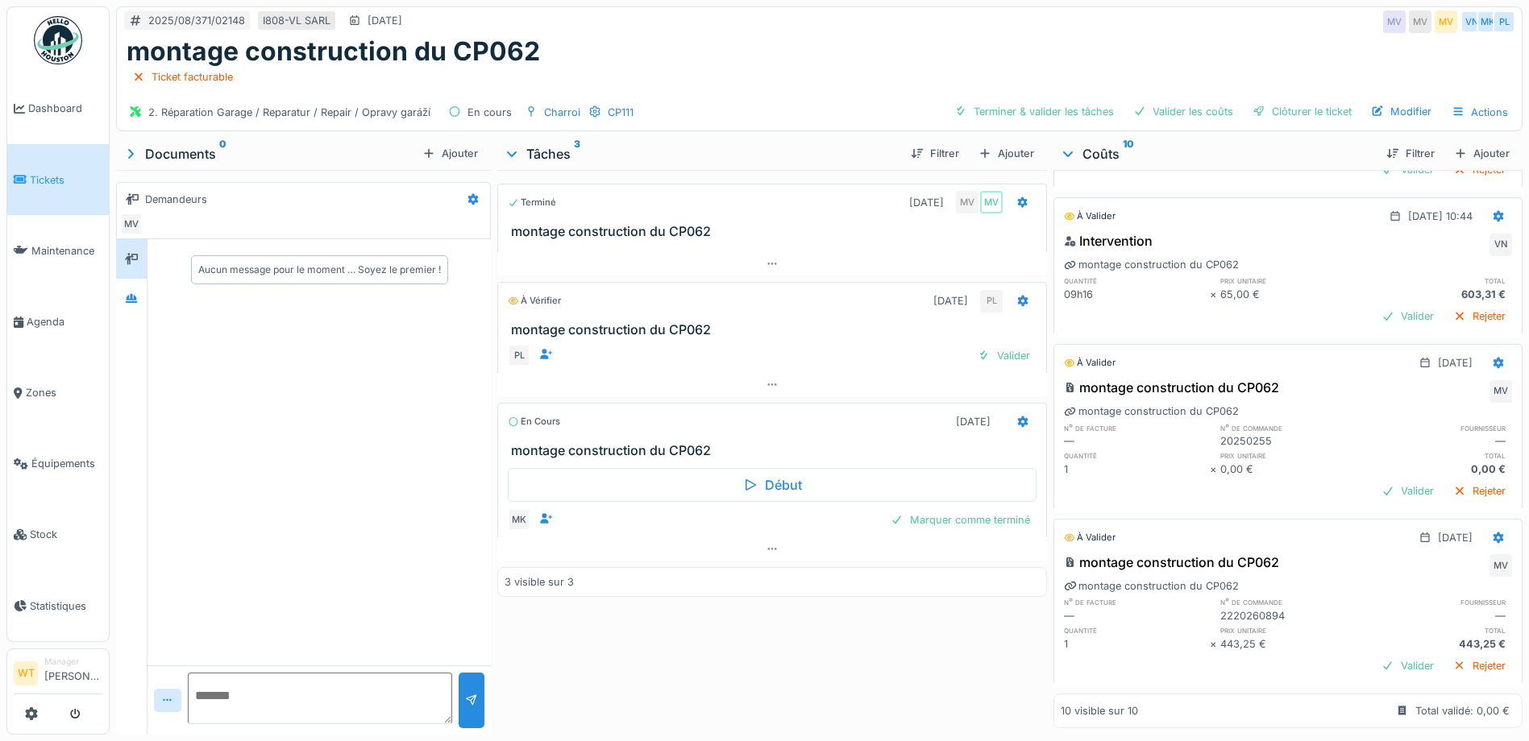
scroll to position [12, 0]
click at [1447, 148] on div "Ajouter" at bounding box center [1481, 154] width 69 height 22
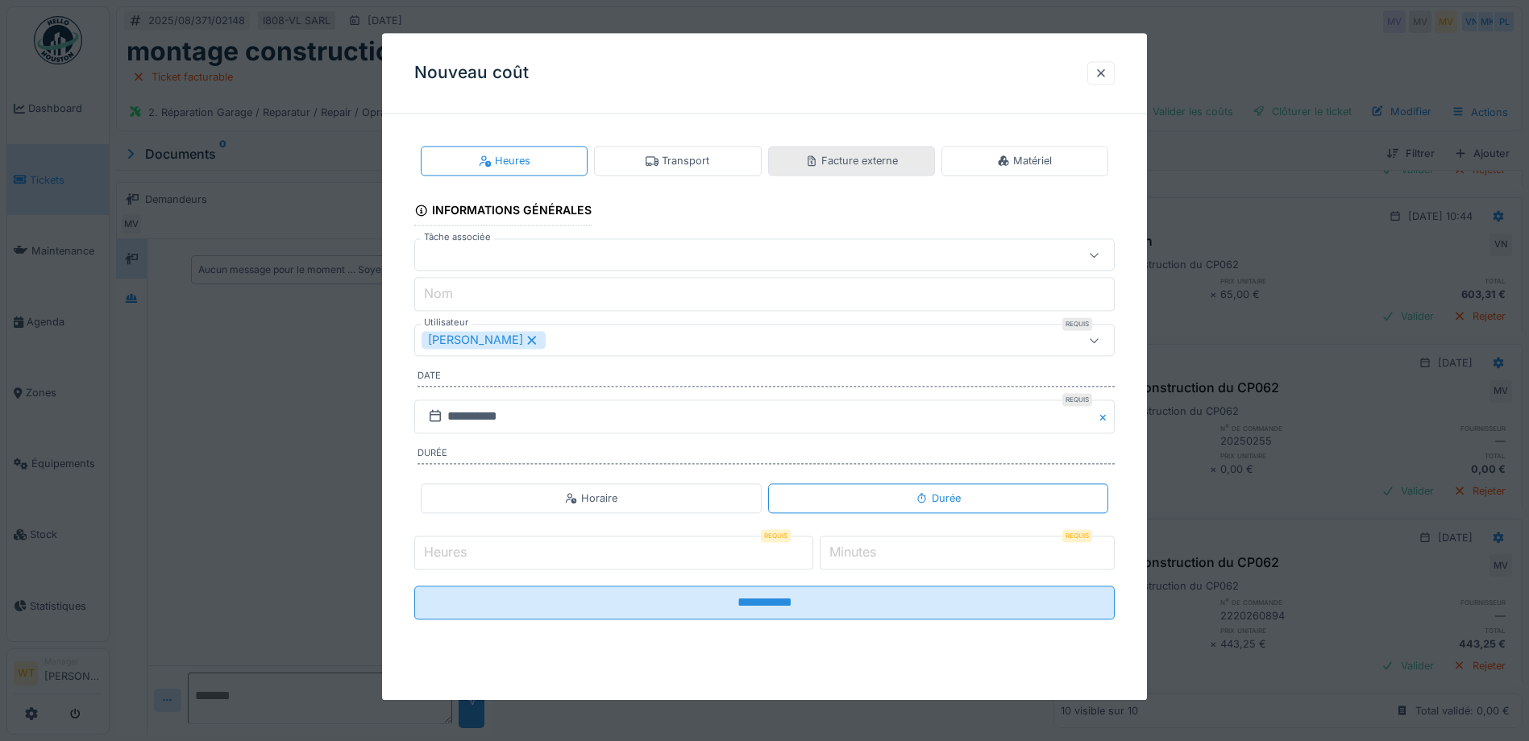
click at [873, 174] on div "Facture externe" at bounding box center [851, 161] width 167 height 30
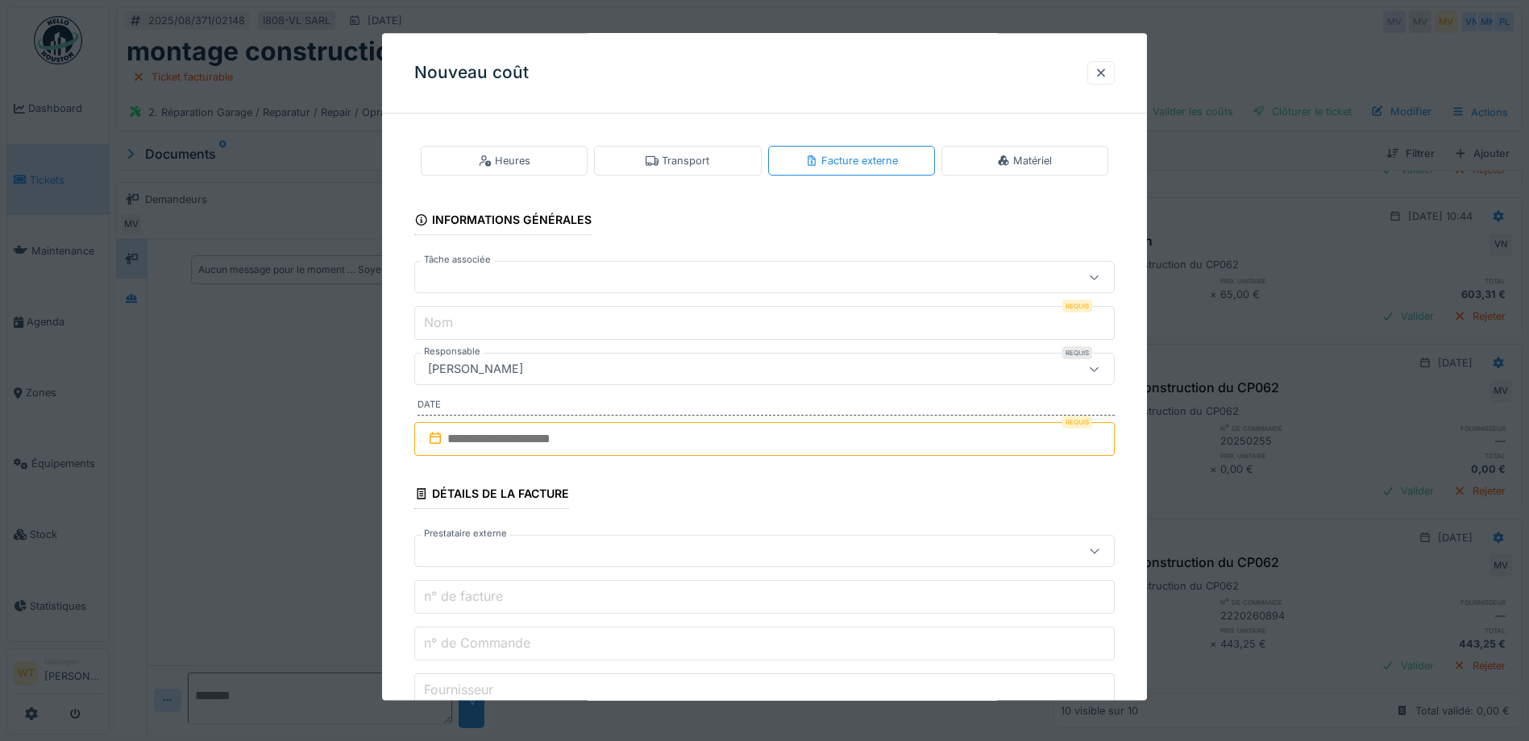
click at [638, 290] on div at bounding box center [764, 278] width 700 height 32
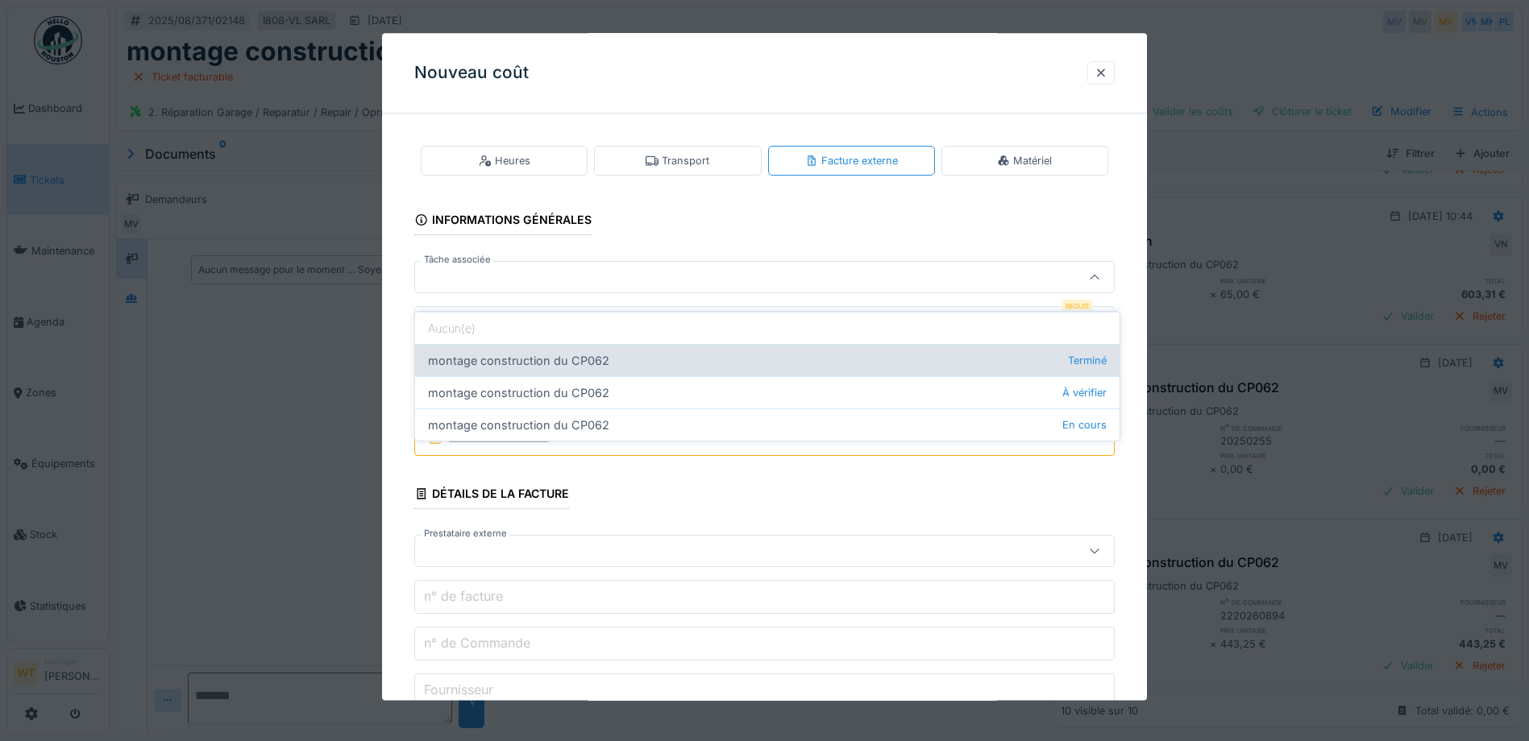
click at [581, 351] on div "montage construction du CP062 Terminé" at bounding box center [767, 360] width 704 height 32
type input "******"
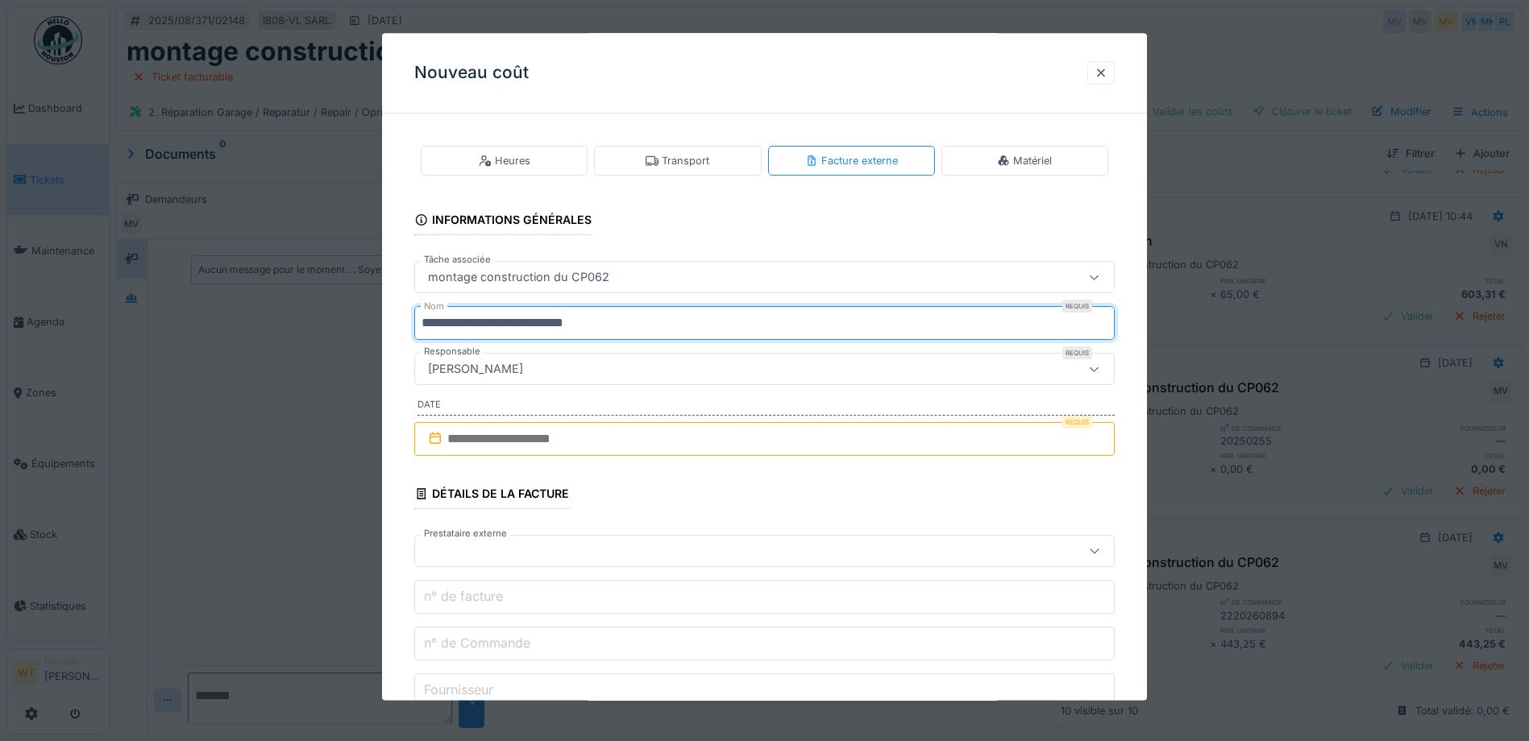
click at [618, 326] on input "**********" at bounding box center [764, 324] width 700 height 34
type input "*"
type input "***"
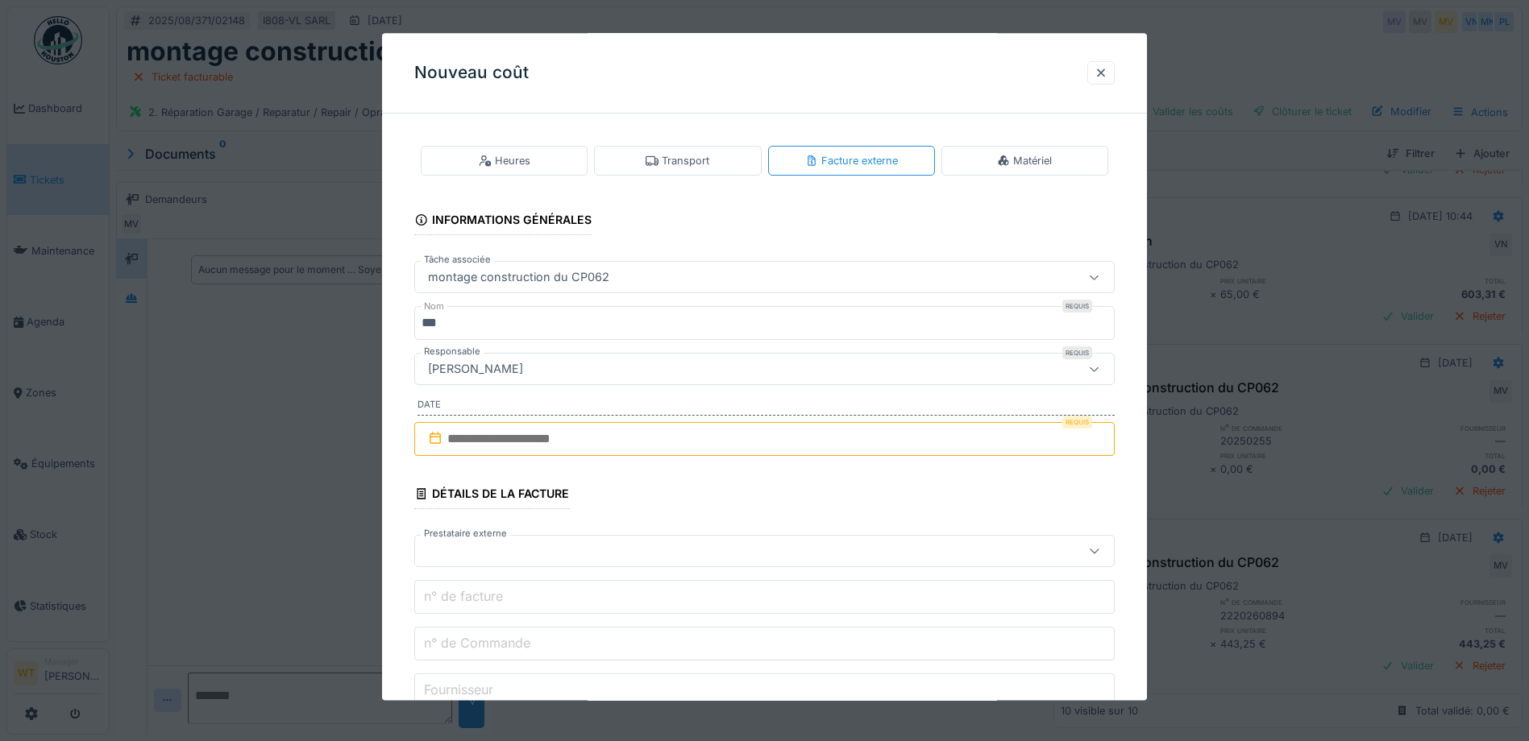
click at [551, 446] on input "text" at bounding box center [764, 439] width 700 height 34
click at [687, 653] on div "25" at bounding box center [689, 650] width 22 height 22
click at [548, 554] on div at bounding box center [724, 552] width 604 height 18
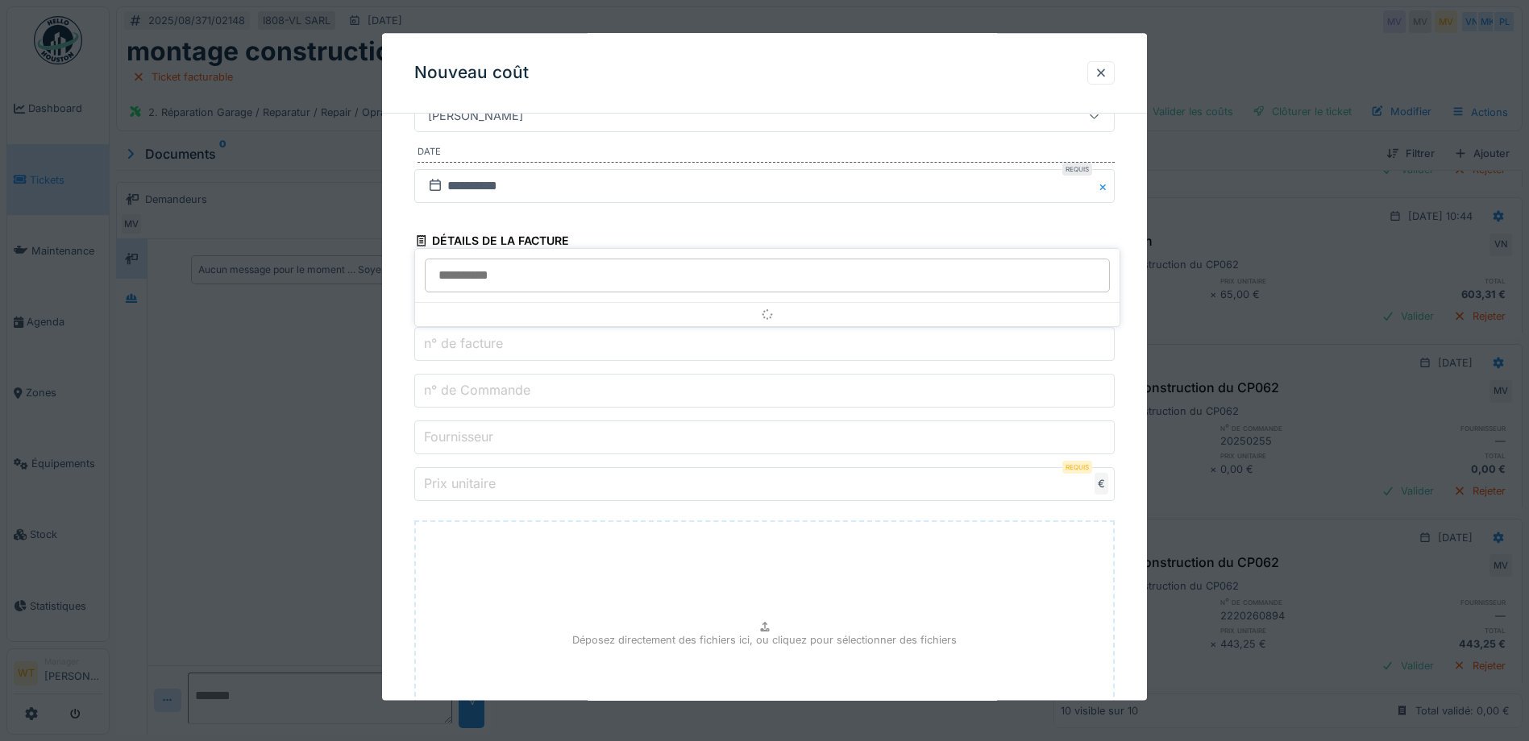
scroll to position [343, 0]
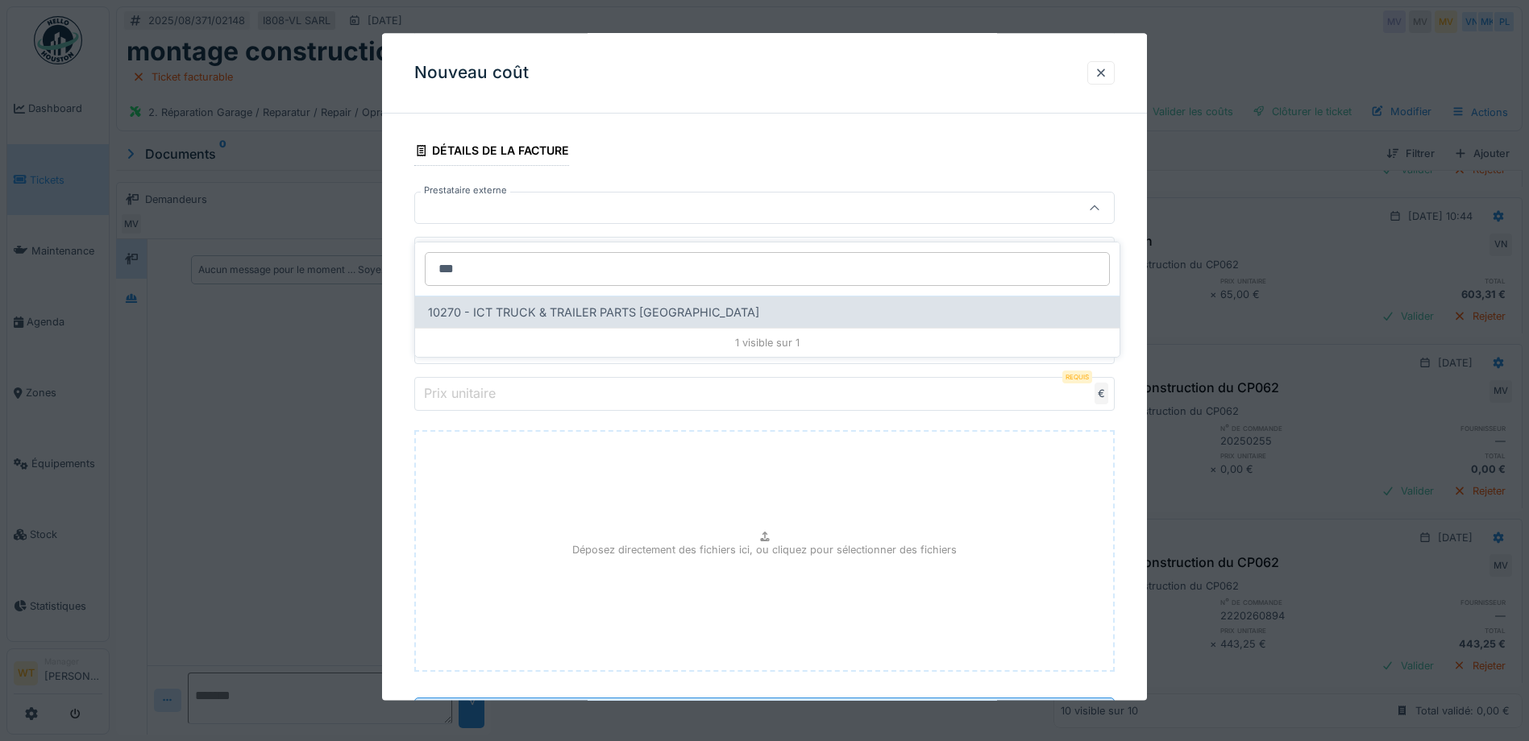
type input "***"
click at [541, 303] on div "10270 - ICT TRUCK & TRAILER PARTS NV" at bounding box center [767, 312] width 704 height 32
type input "*****"
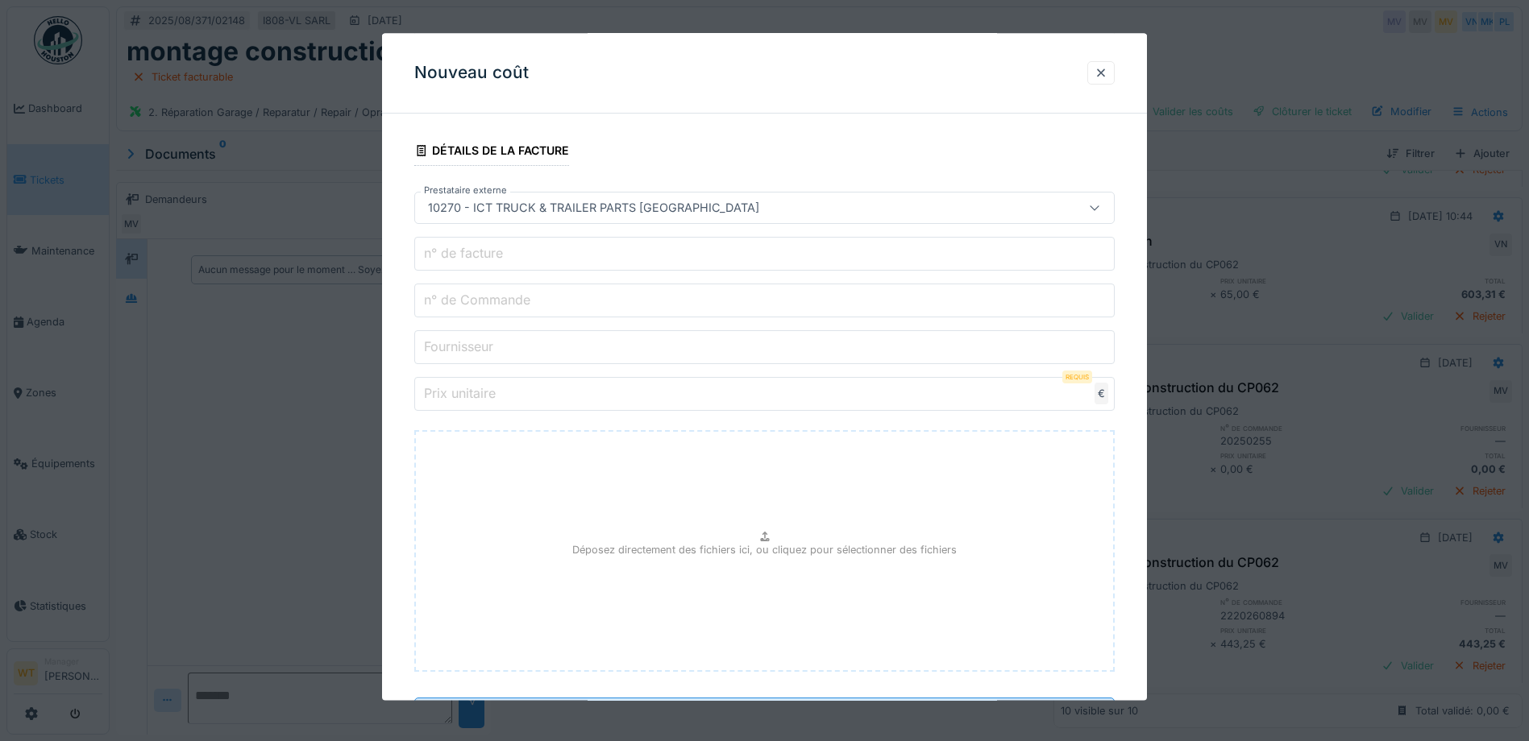
click at [547, 316] on input "n° de Commande" at bounding box center [764, 301] width 700 height 34
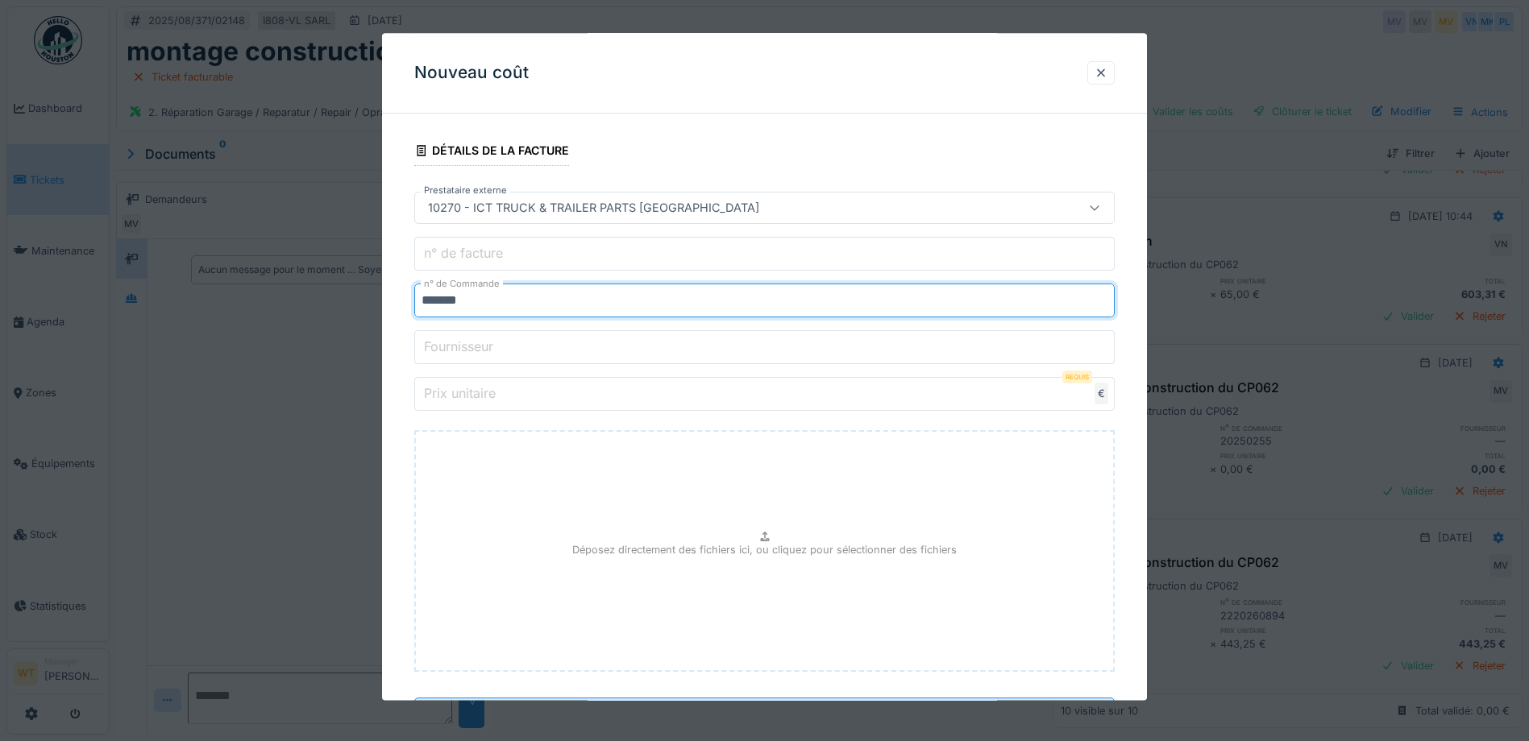
click at [442, 301] on input "*******" at bounding box center [764, 301] width 700 height 34
click at [460, 303] on input "*******" at bounding box center [764, 301] width 700 height 34
click at [484, 306] on input "*******" at bounding box center [764, 301] width 700 height 34
type input "*******"
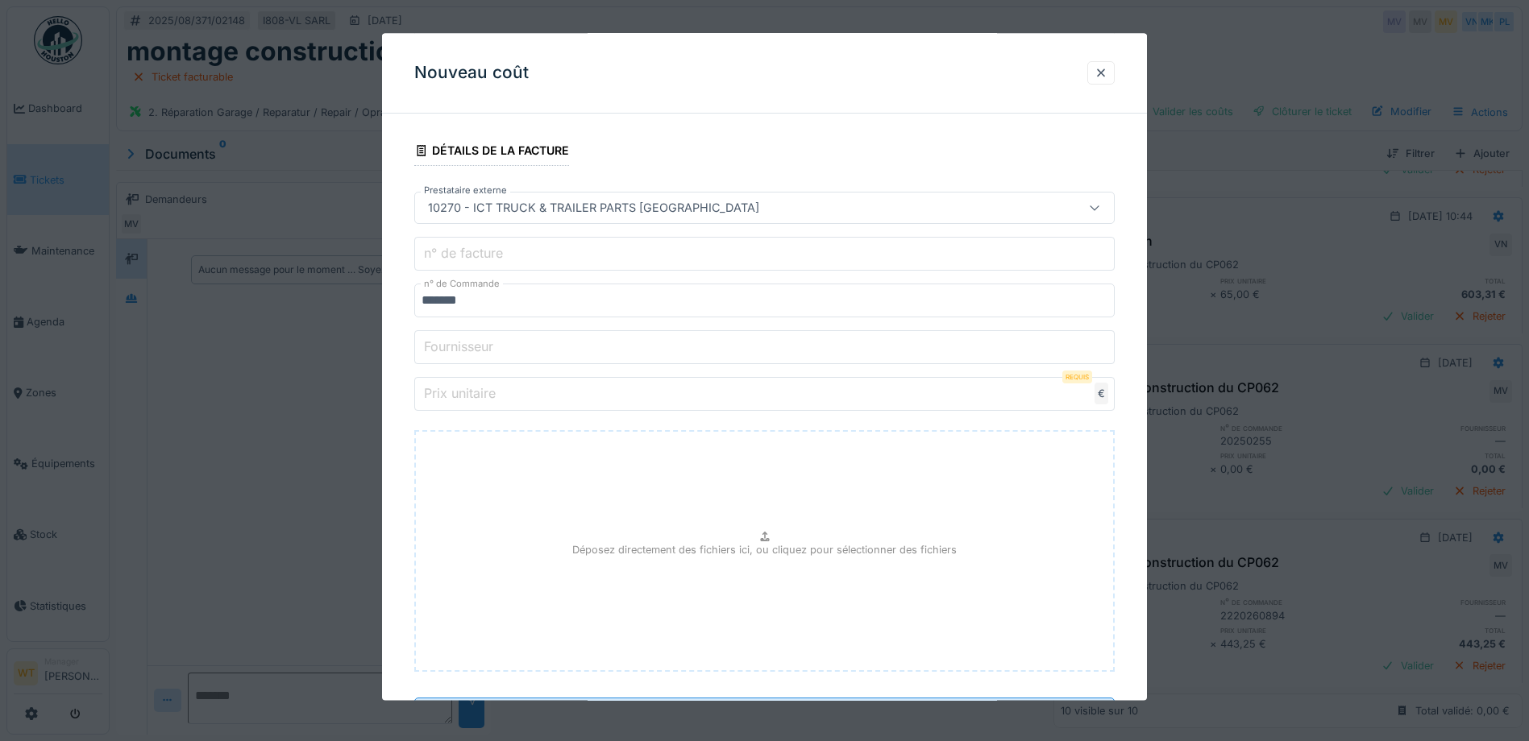
click at [521, 398] on input "Prix unitaire" at bounding box center [764, 395] width 700 height 34
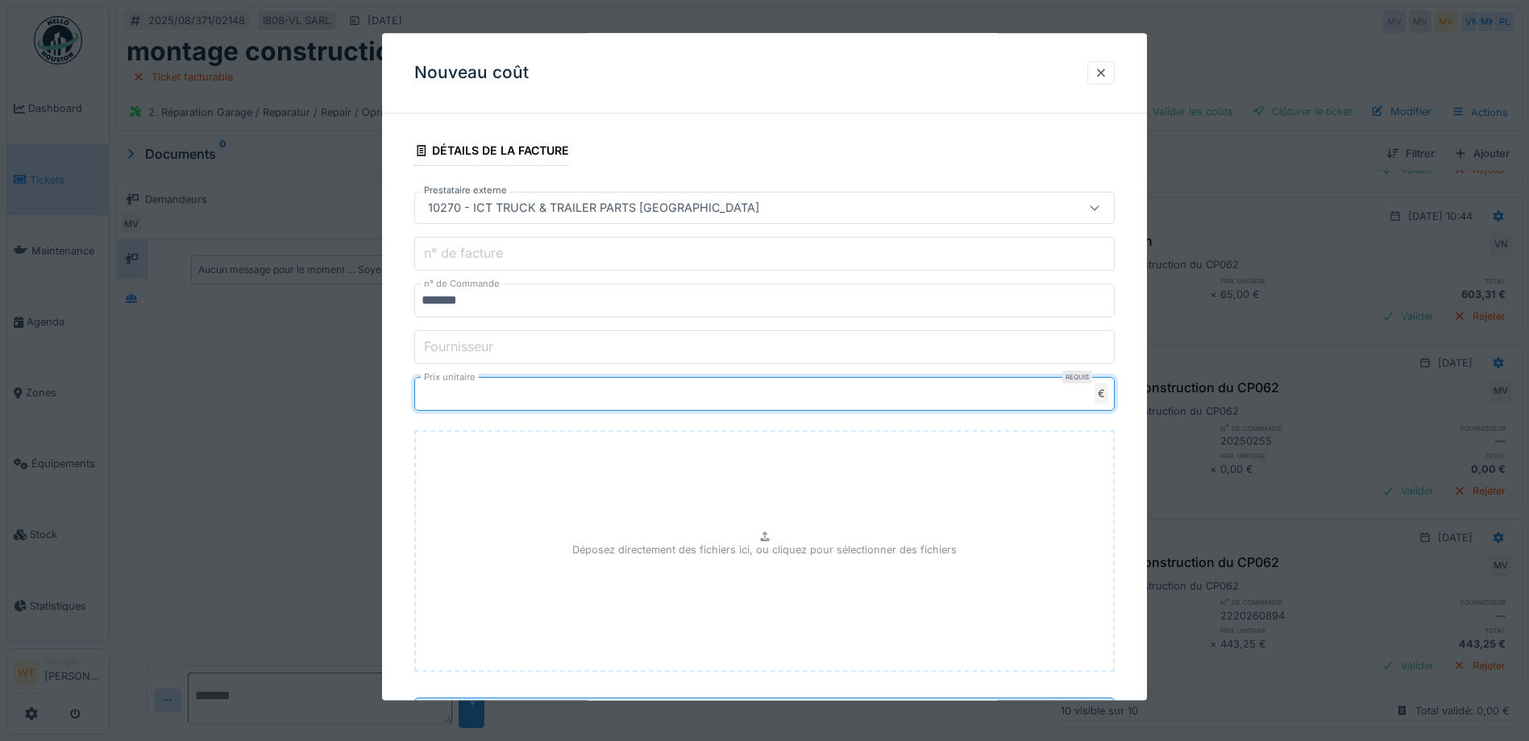
type input "***"
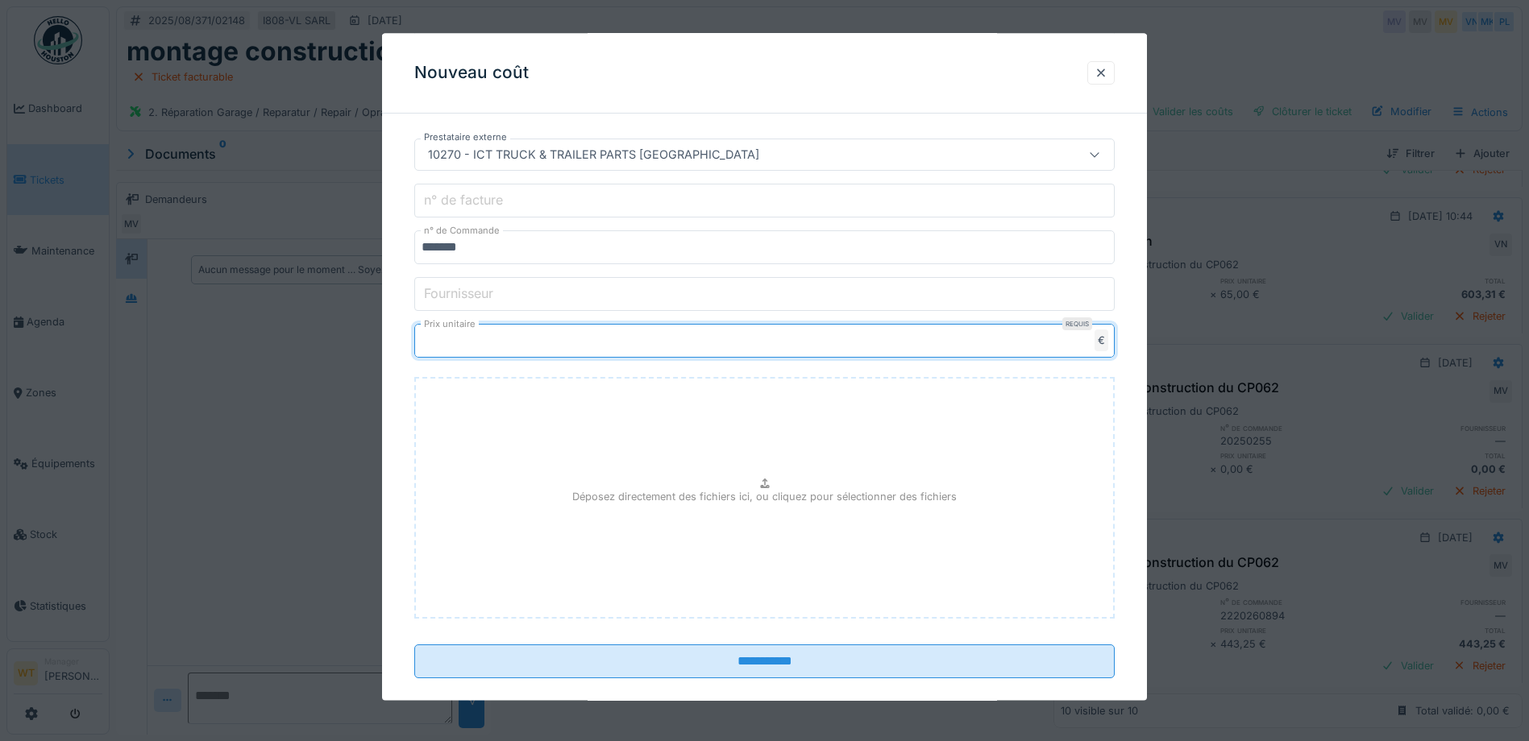
scroll to position [420, 0]
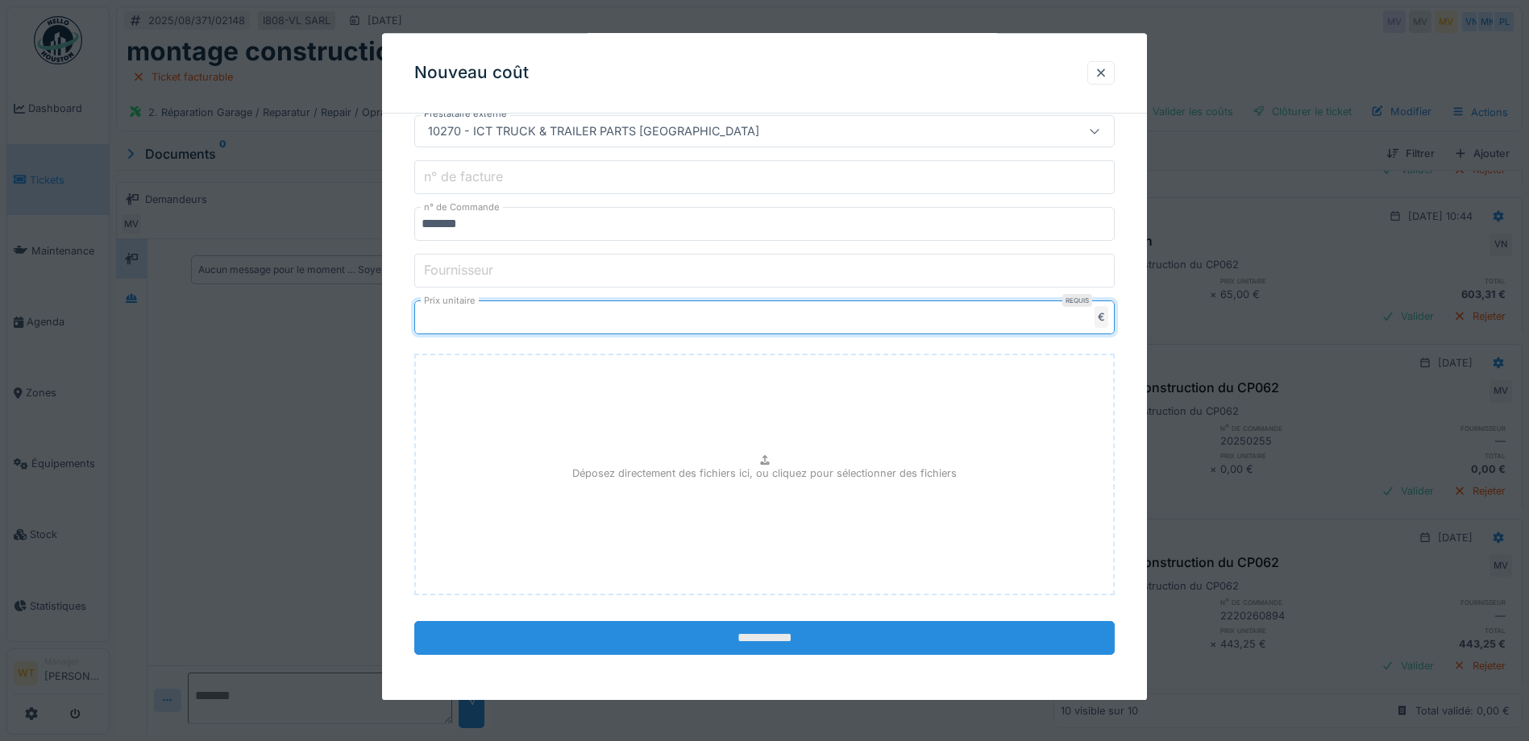
type input "******"
click at [799, 642] on input "**********" at bounding box center [764, 639] width 700 height 34
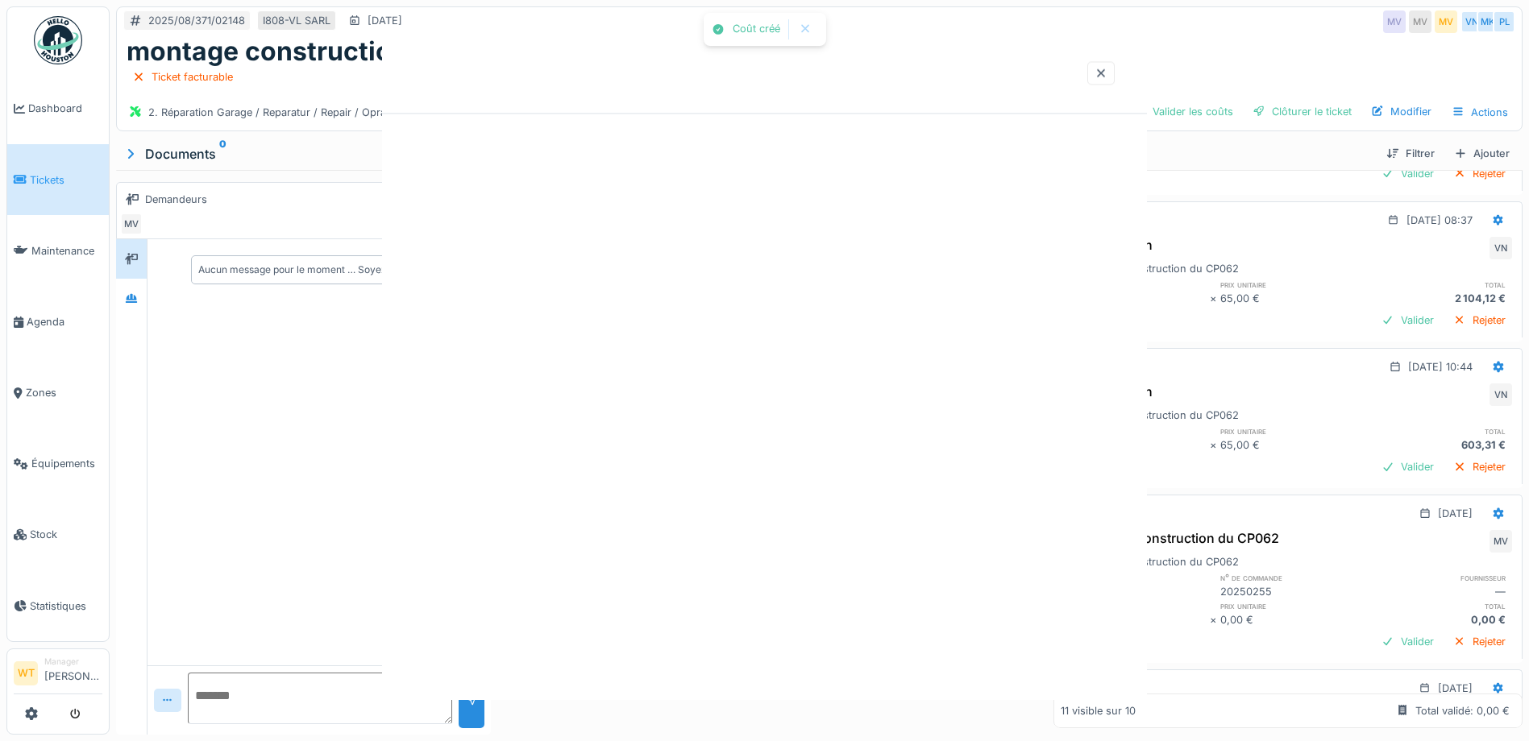
scroll to position [1277, 0]
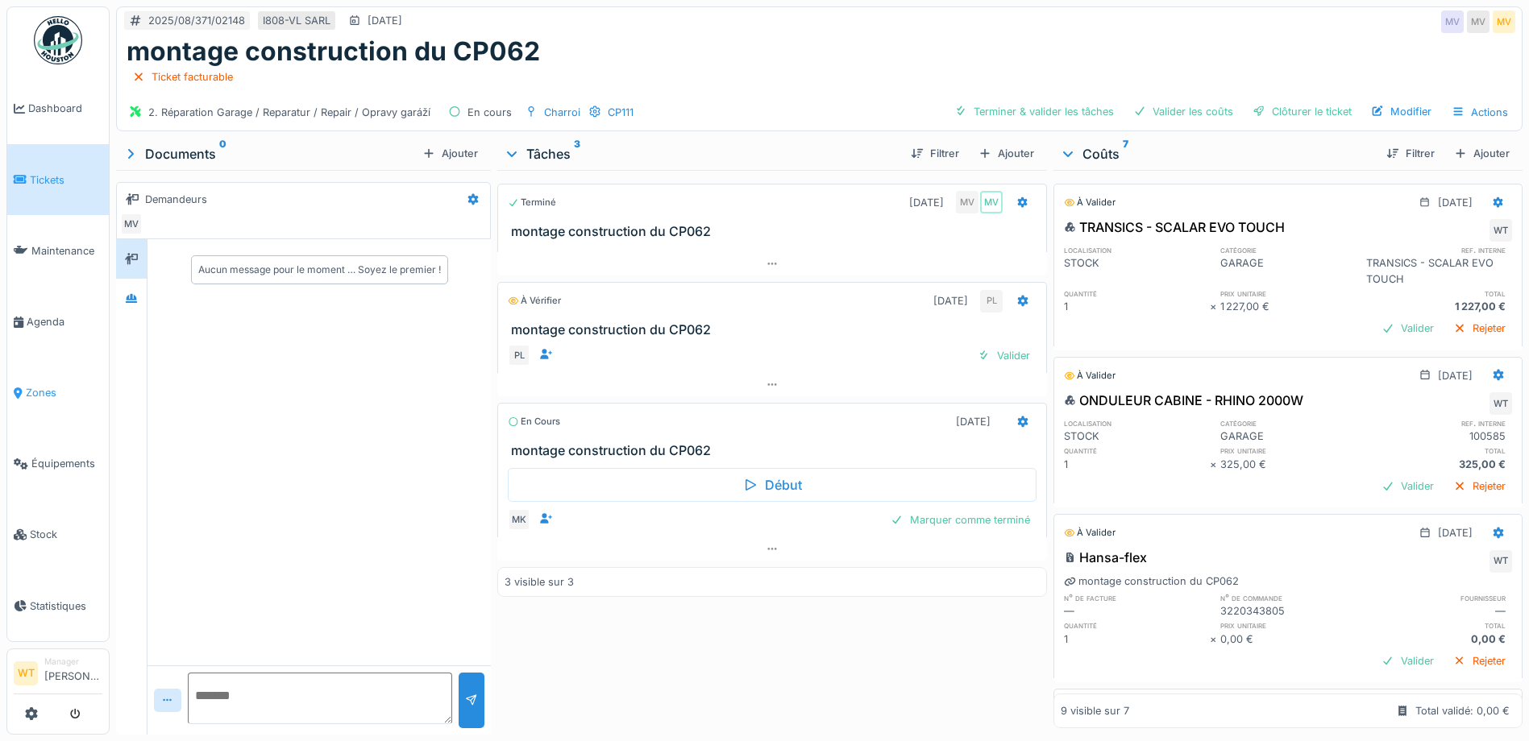
scroll to position [12, 0]
click at [60, 456] on span "Équipements" at bounding box center [66, 463] width 71 height 15
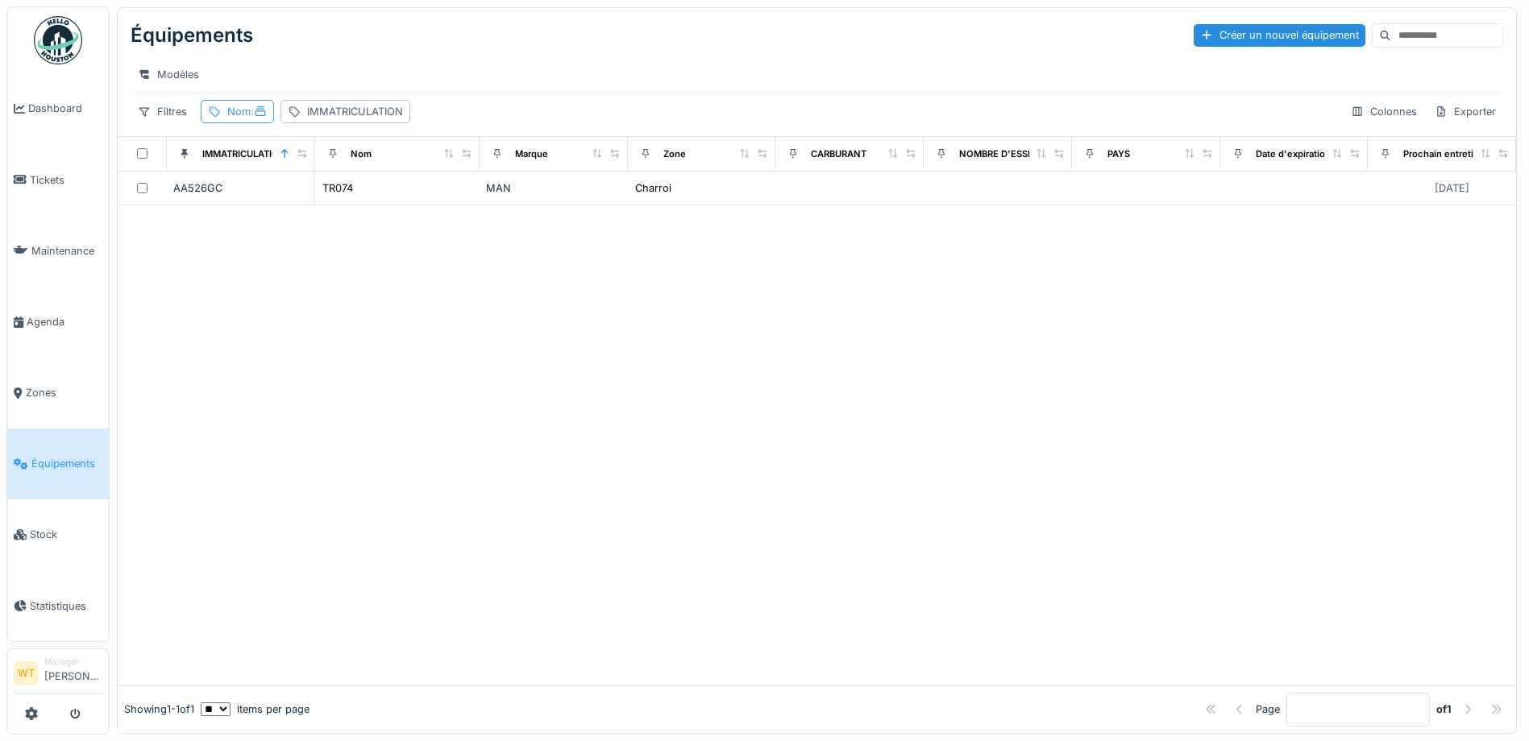
click at [245, 119] on div "Nom :" at bounding box center [246, 111] width 39 height 15
click at [368, 204] on div "Nom *****" at bounding box center [288, 202] width 160 height 34
click at [355, 204] on icon at bounding box center [349, 201] width 13 height 10
click at [347, 209] on input "Nom" at bounding box center [288, 202] width 160 height 34
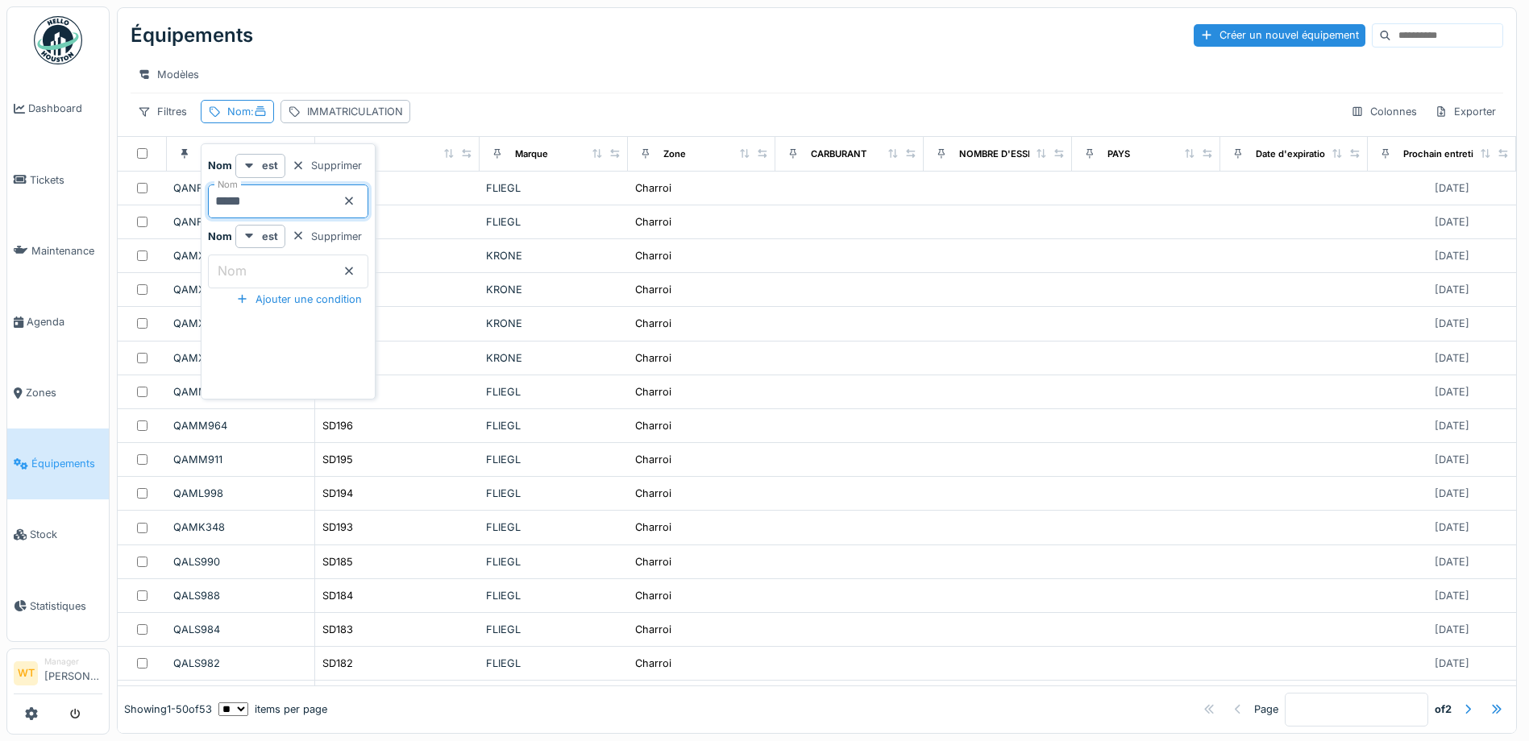
type input "*****"
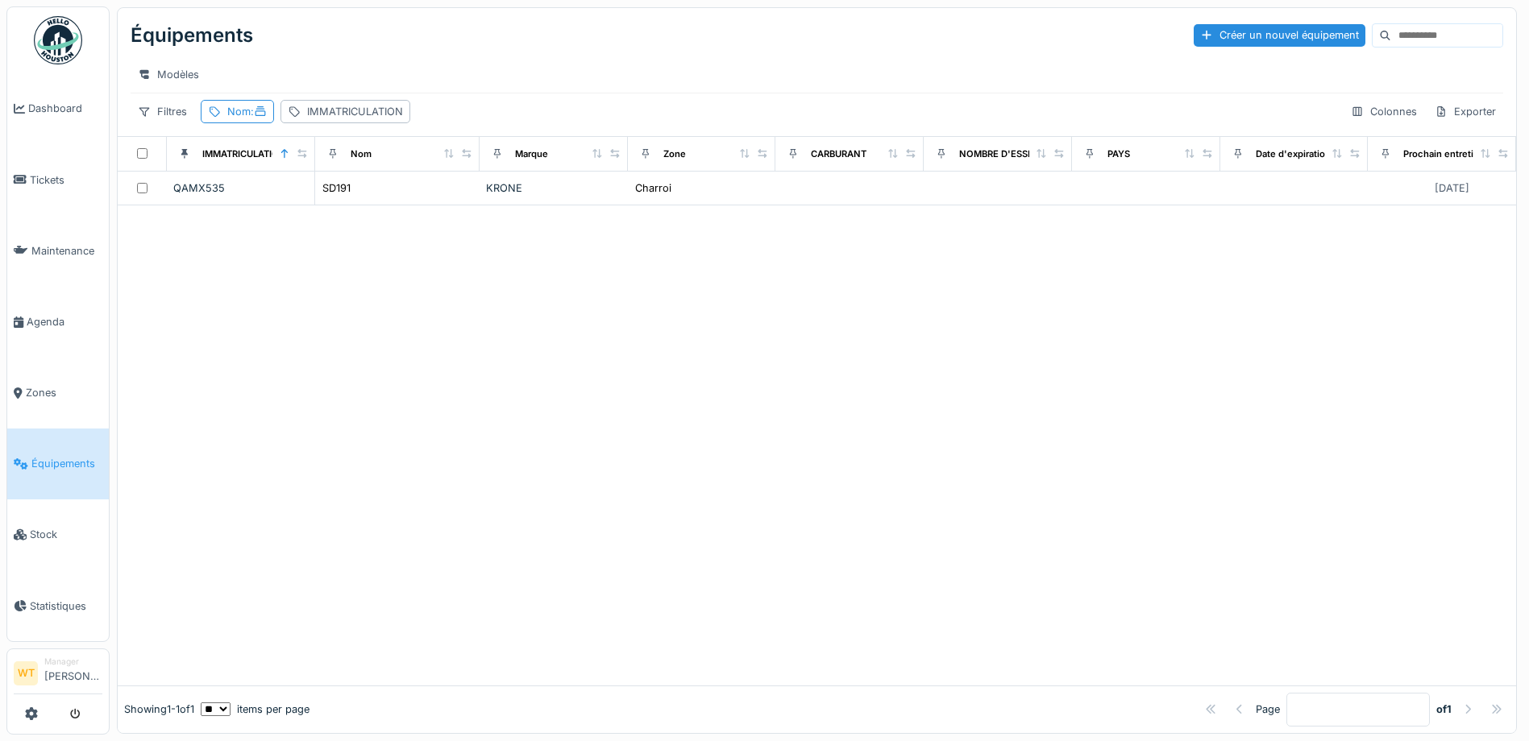
drag, startPoint x: 766, startPoint y: 499, endPoint x: 680, endPoint y: 386, distance: 141.5
click at [755, 485] on div at bounding box center [817, 446] width 1398 height 480
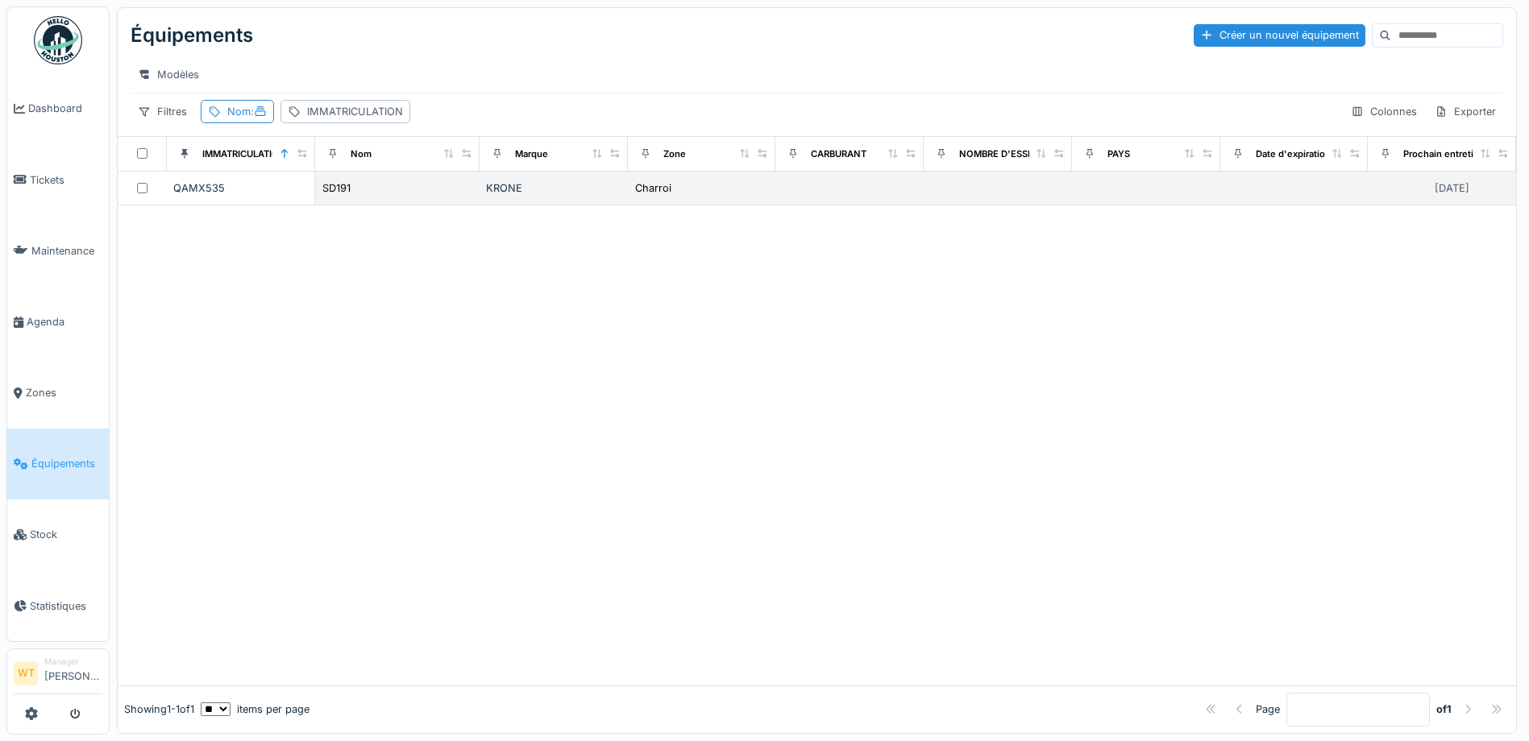
click at [513, 185] on td "KRONE" at bounding box center [554, 189] width 148 height 34
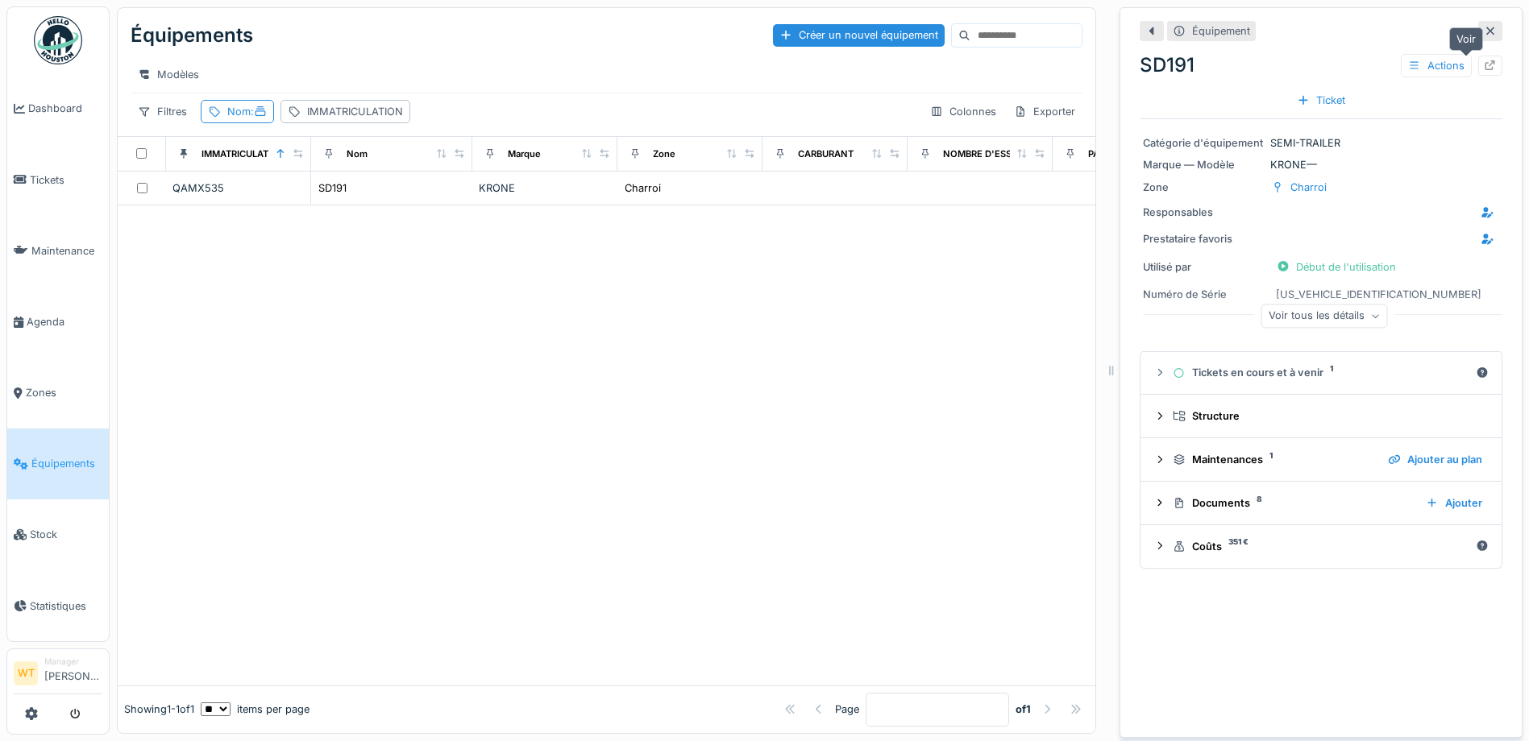
click at [1478, 67] on div at bounding box center [1490, 66] width 24 height 20
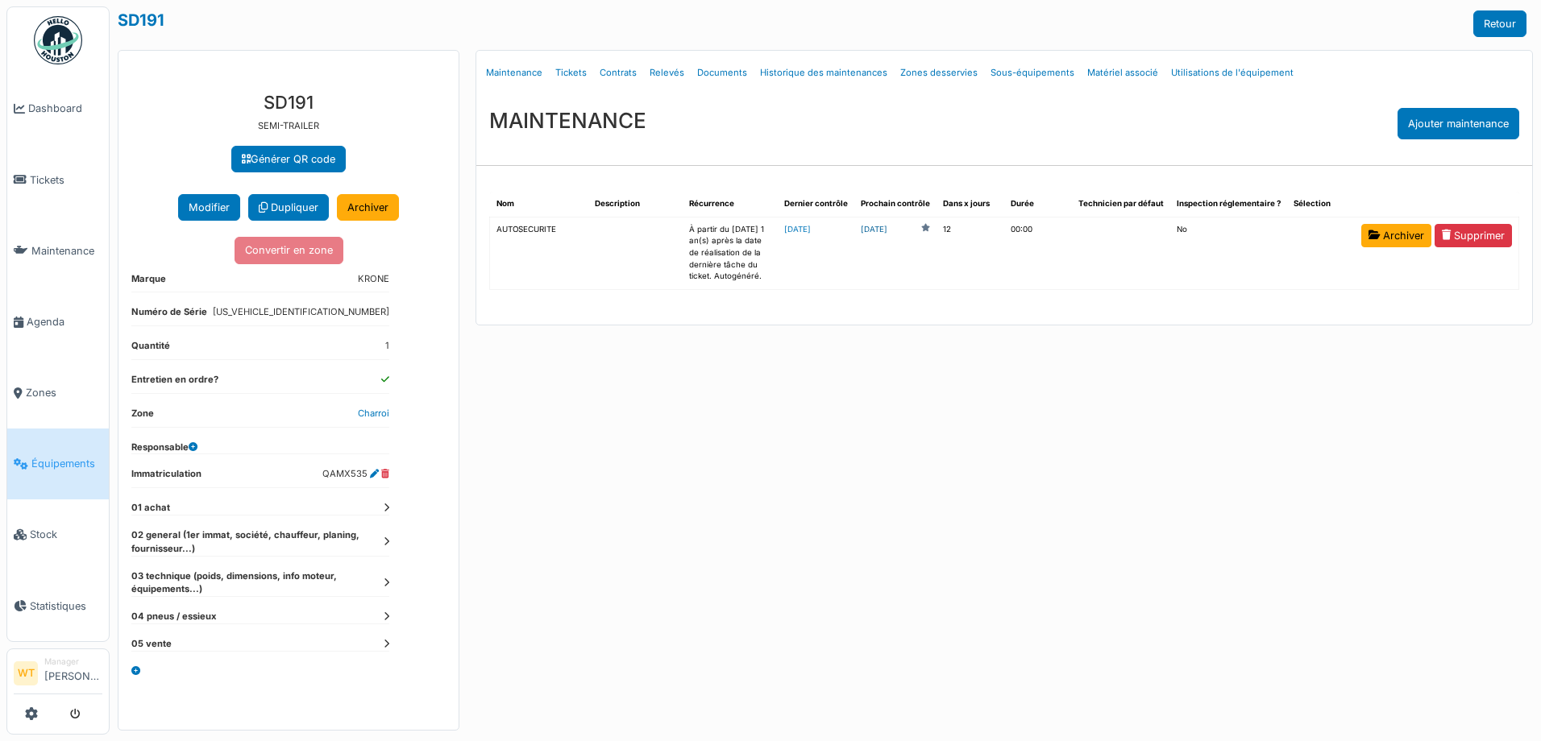
click at [887, 227] on link "2025-09-07" at bounding box center [874, 230] width 27 height 12
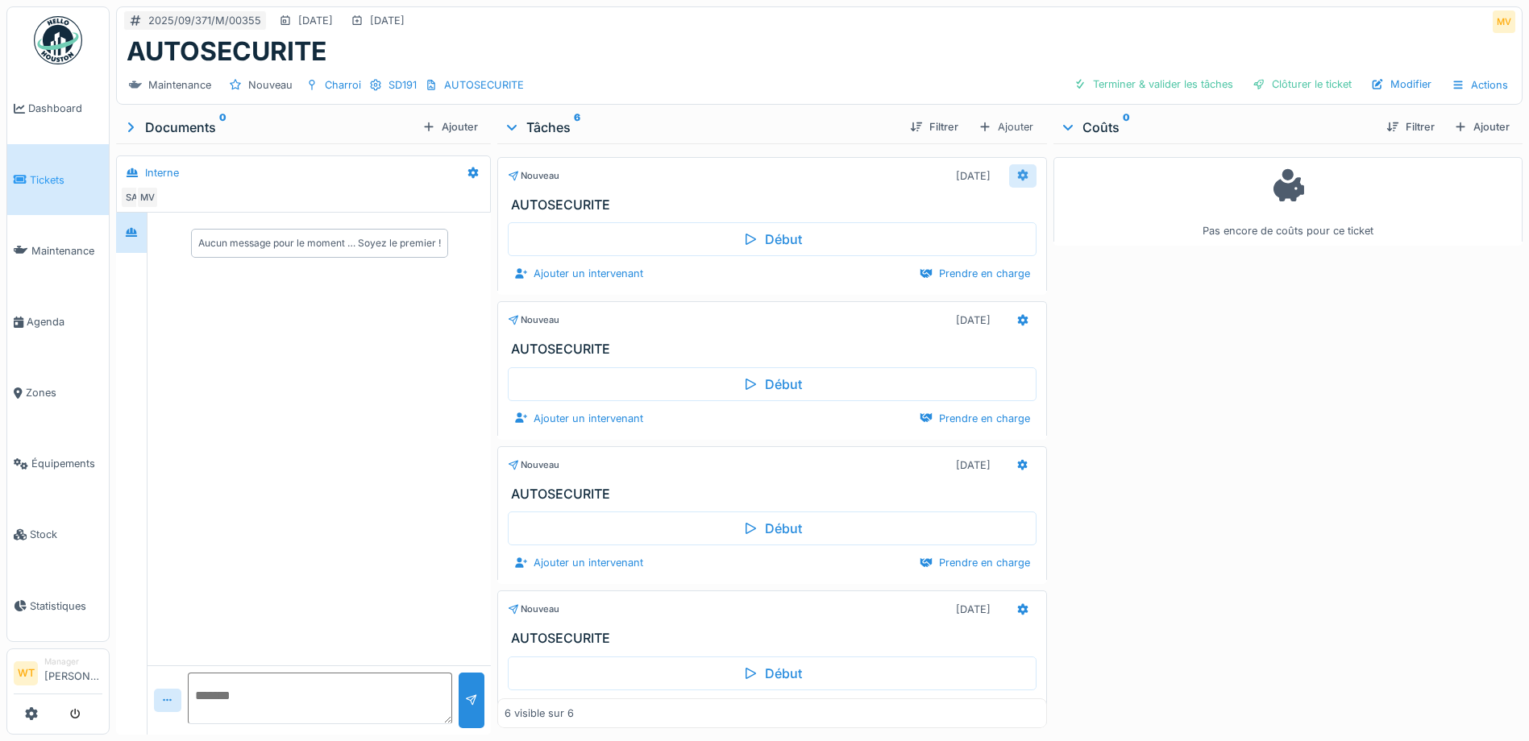
click at [1016, 177] on icon at bounding box center [1022, 175] width 13 height 10
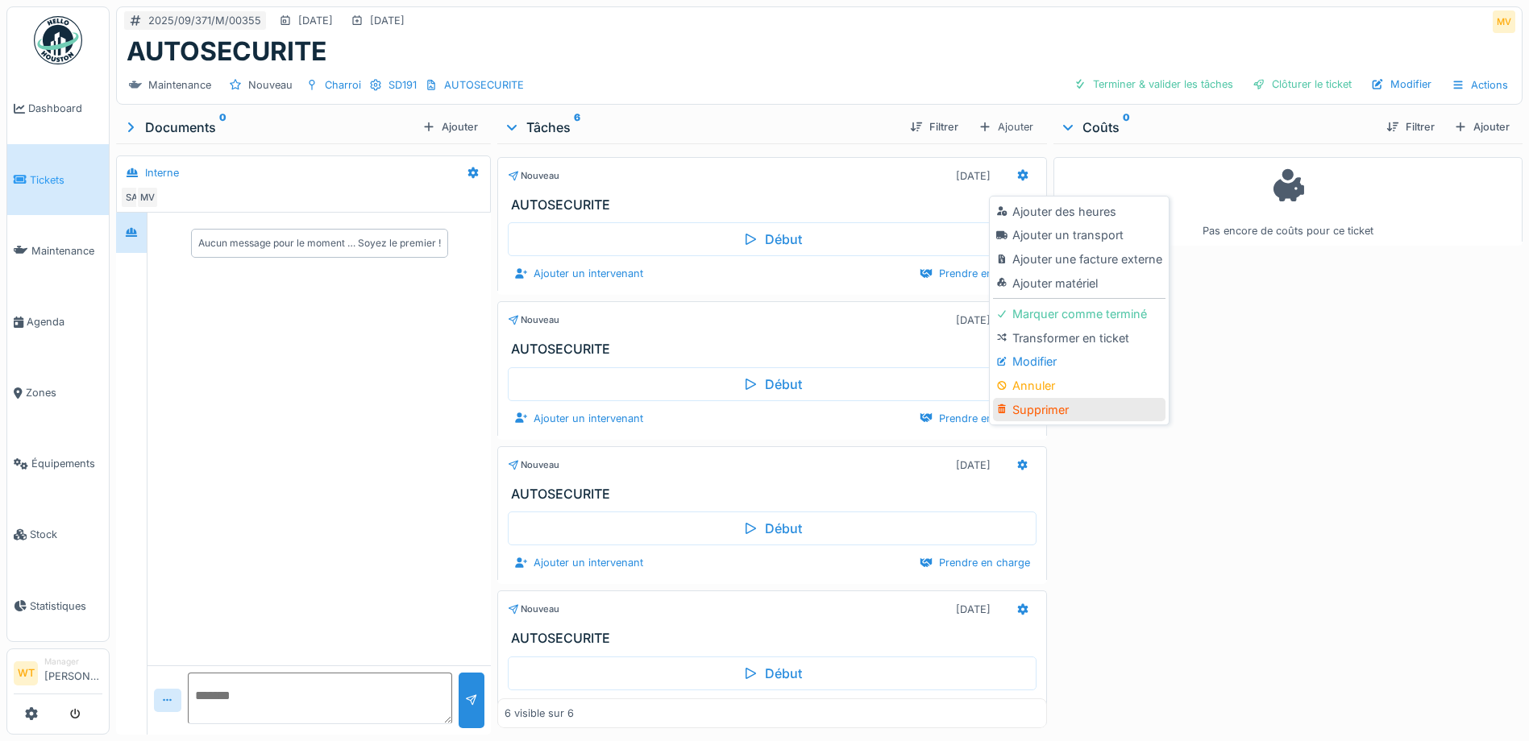
click at [1035, 406] on div "Supprimer" at bounding box center [1079, 410] width 172 height 24
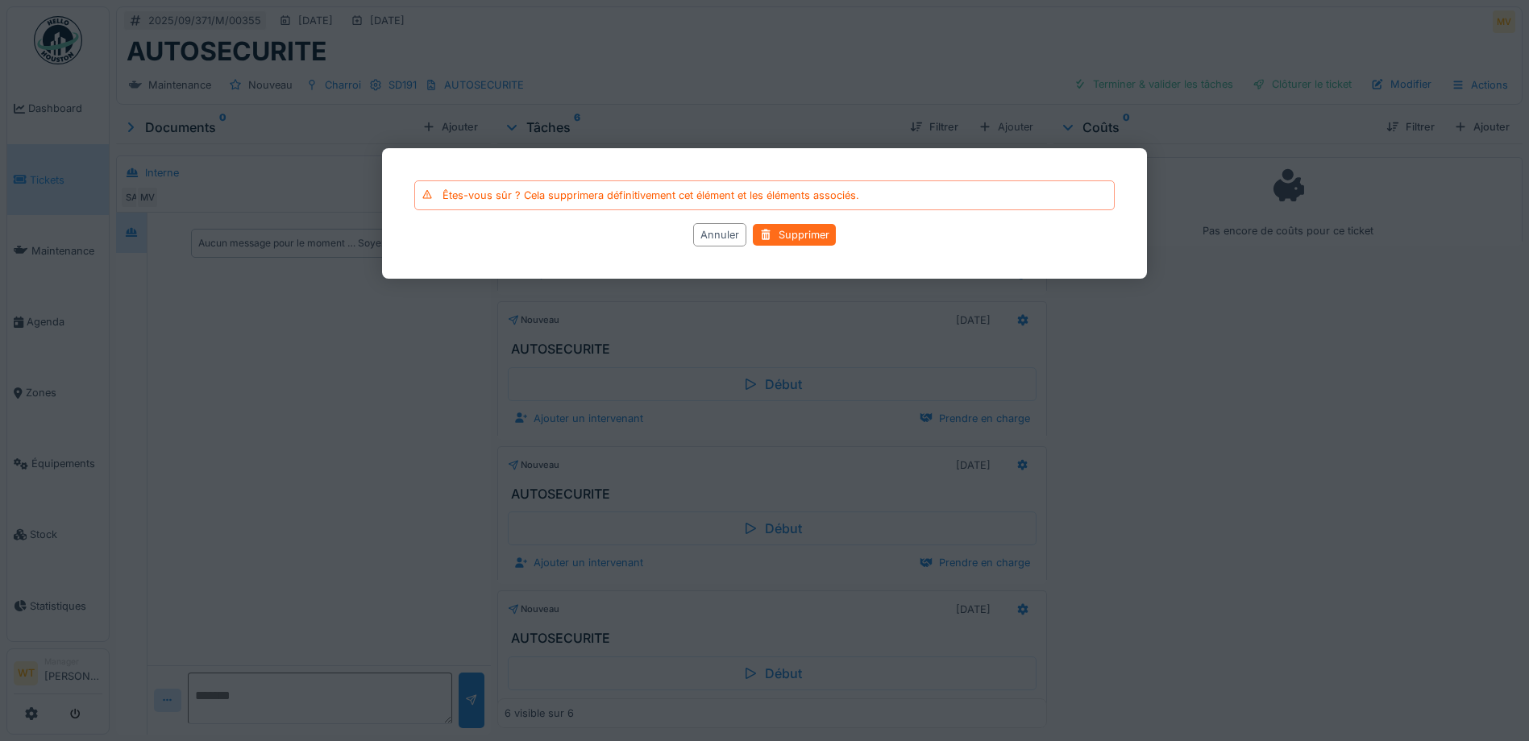
click at [810, 240] on div "Supprimer" at bounding box center [794, 235] width 83 height 22
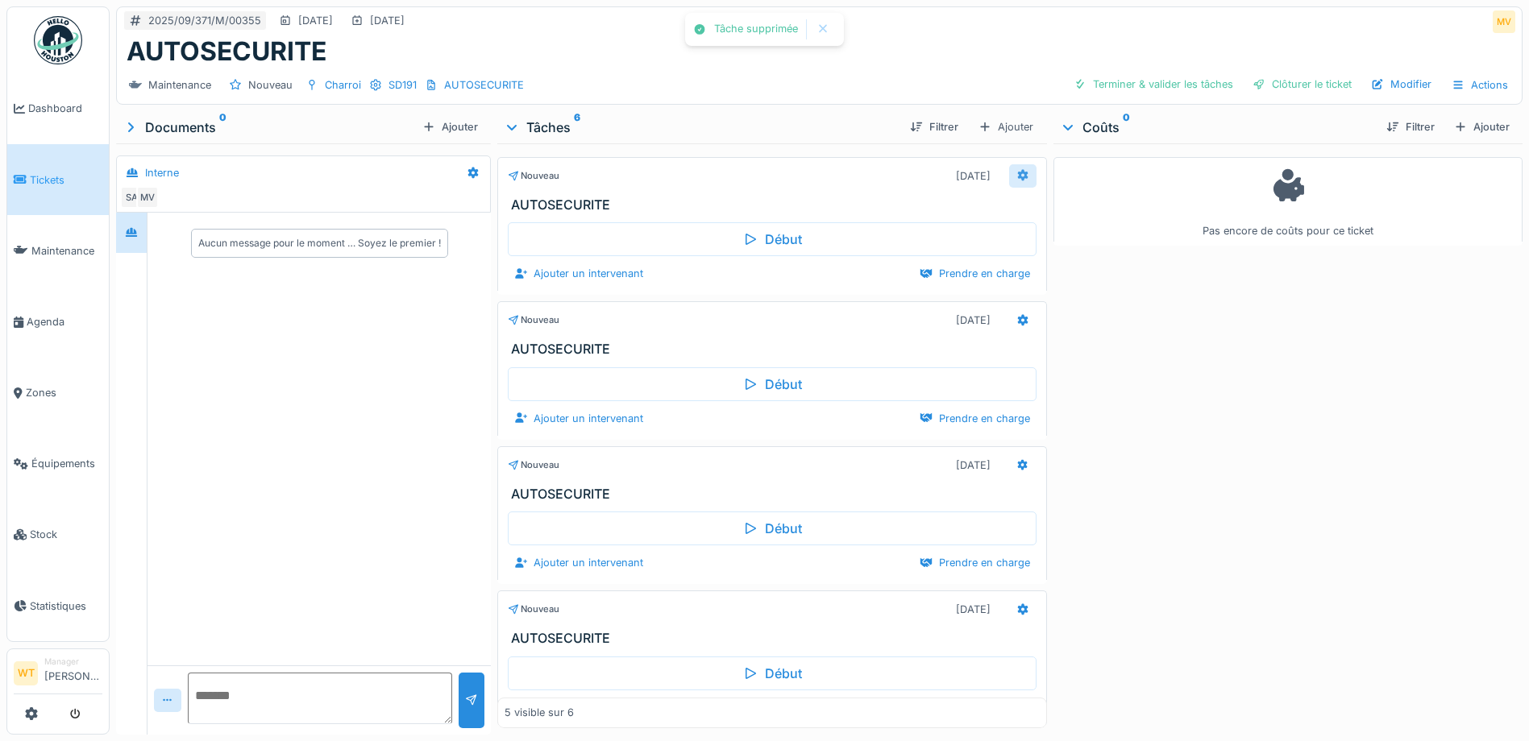
click at [1016, 174] on icon at bounding box center [1022, 175] width 13 height 10
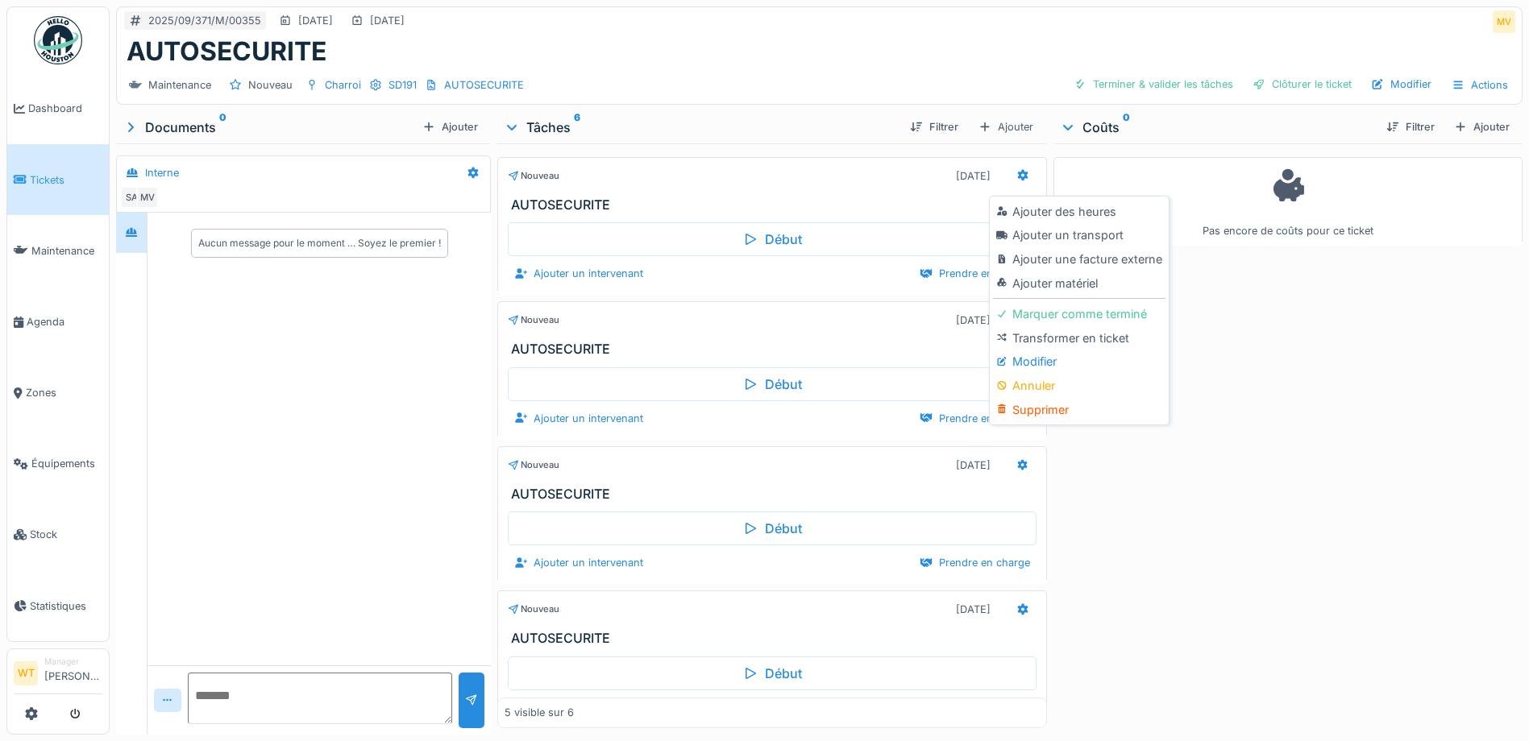
click at [1053, 409] on div "Supprimer" at bounding box center [1079, 410] width 172 height 24
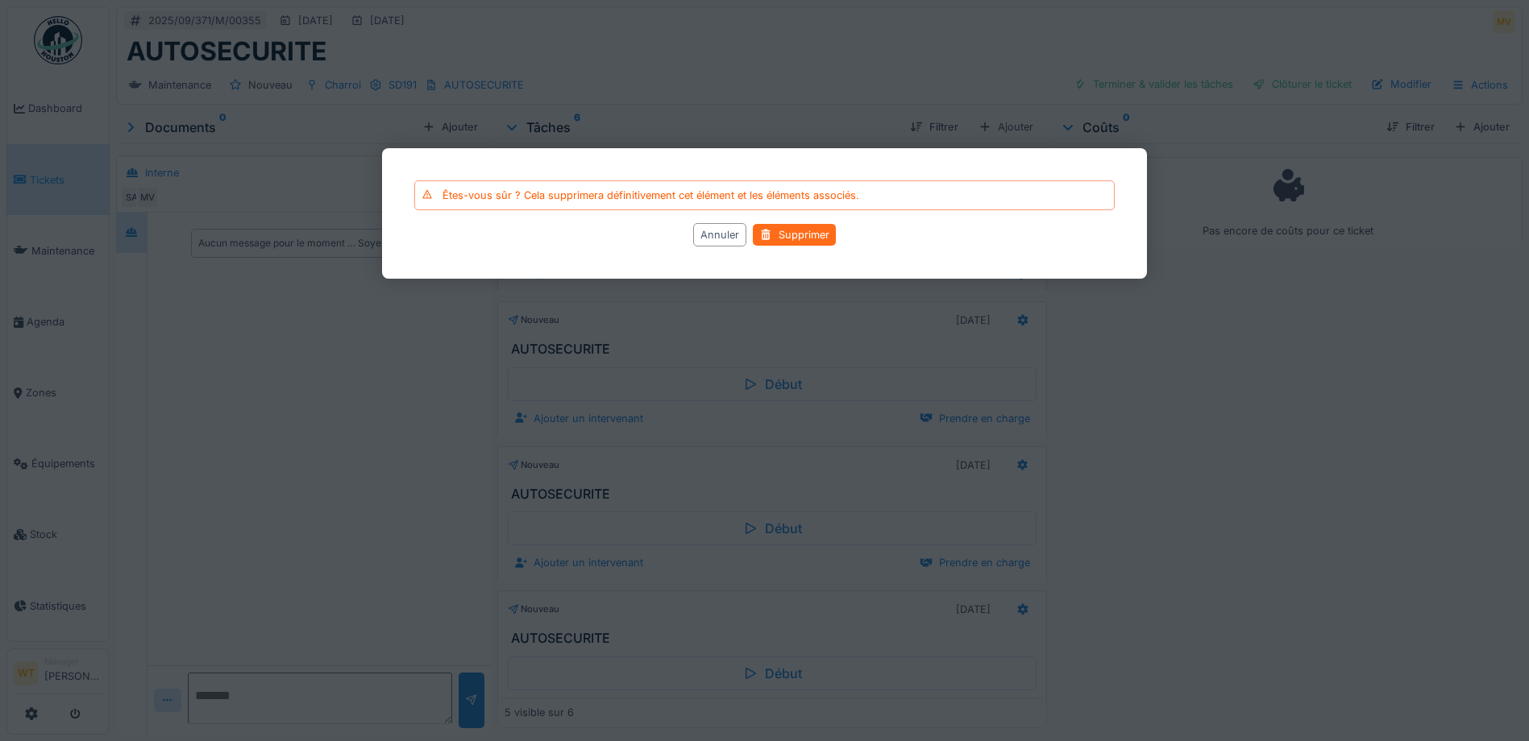
click at [803, 231] on div "Supprimer" at bounding box center [794, 235] width 83 height 22
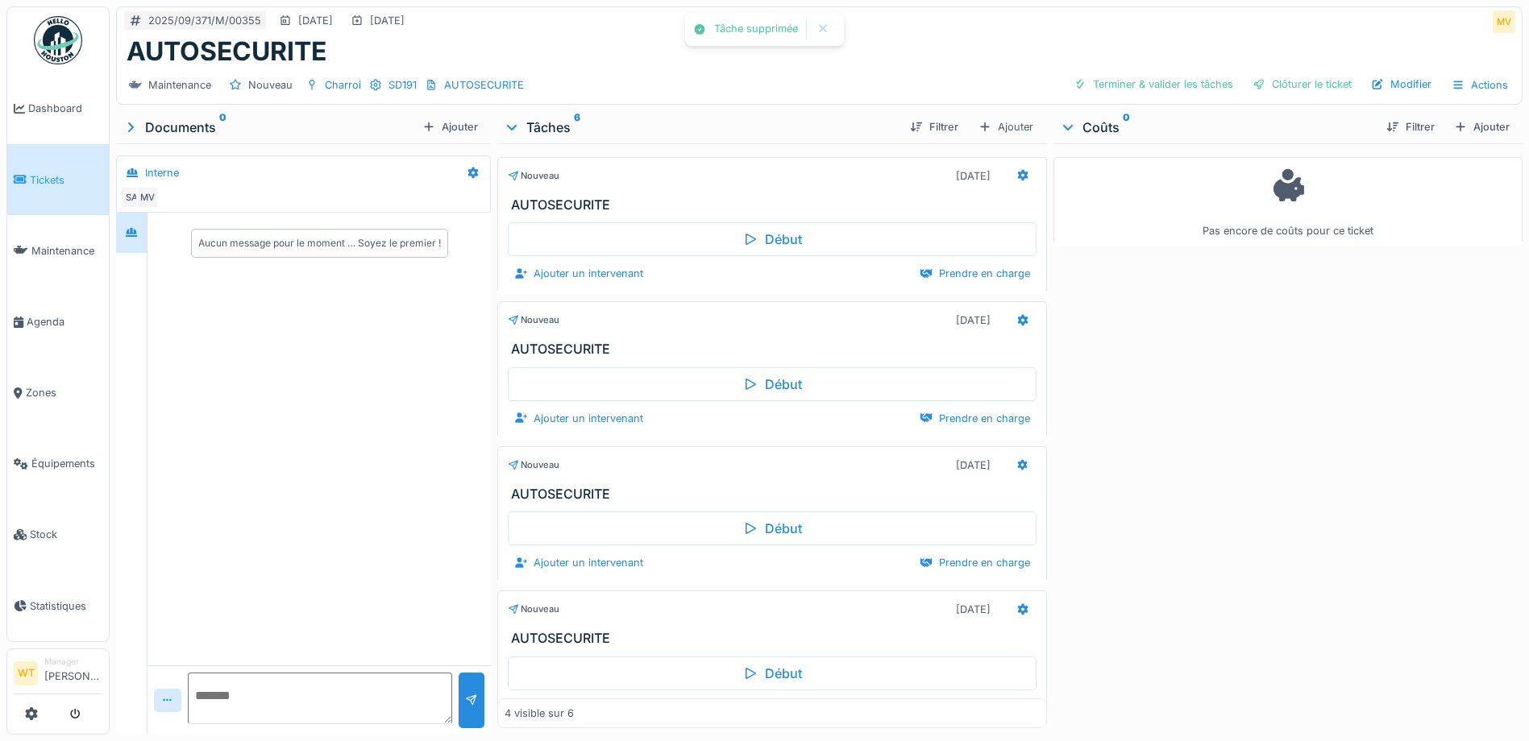
click at [1016, 170] on icon at bounding box center [1022, 175] width 13 height 10
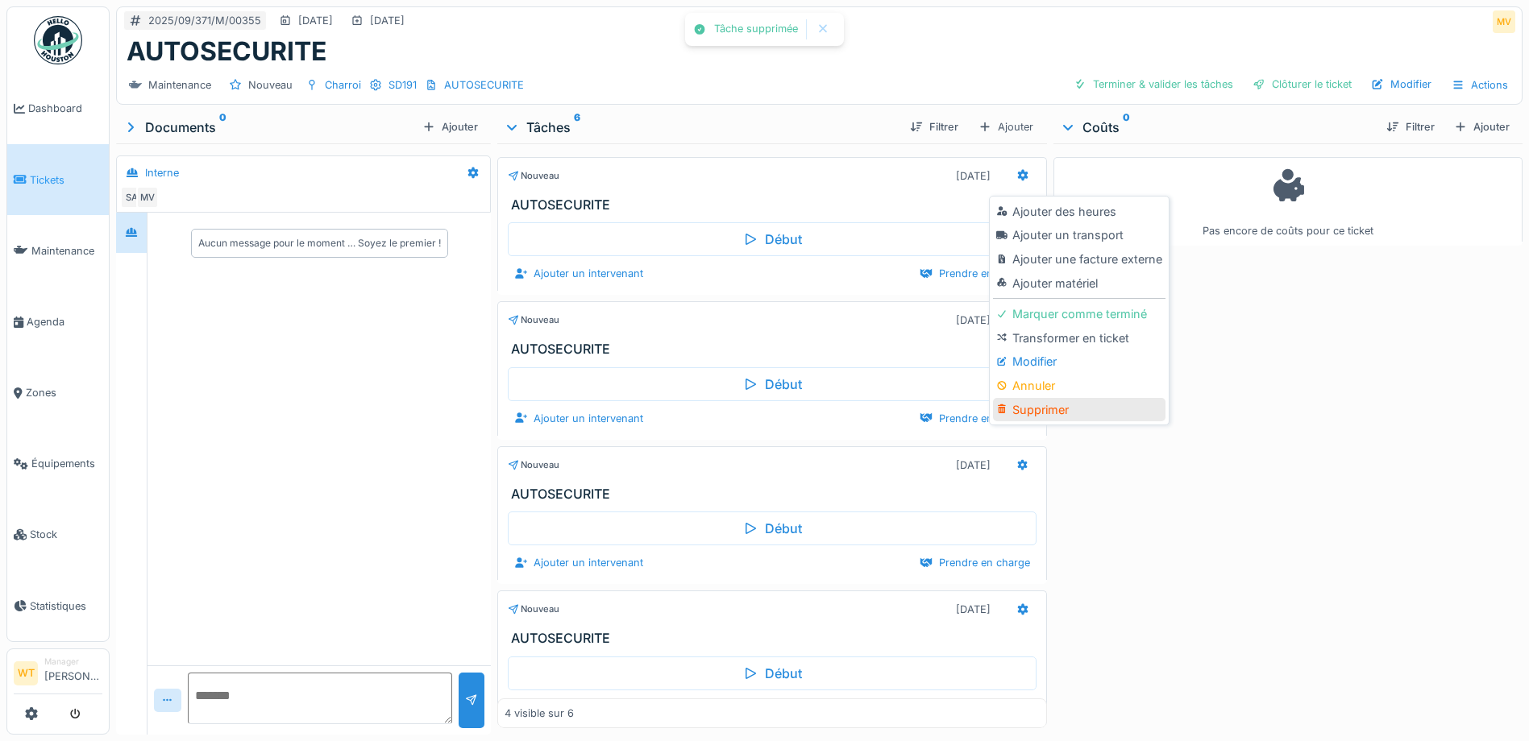
click at [1066, 413] on div "Supprimer" at bounding box center [1079, 410] width 172 height 24
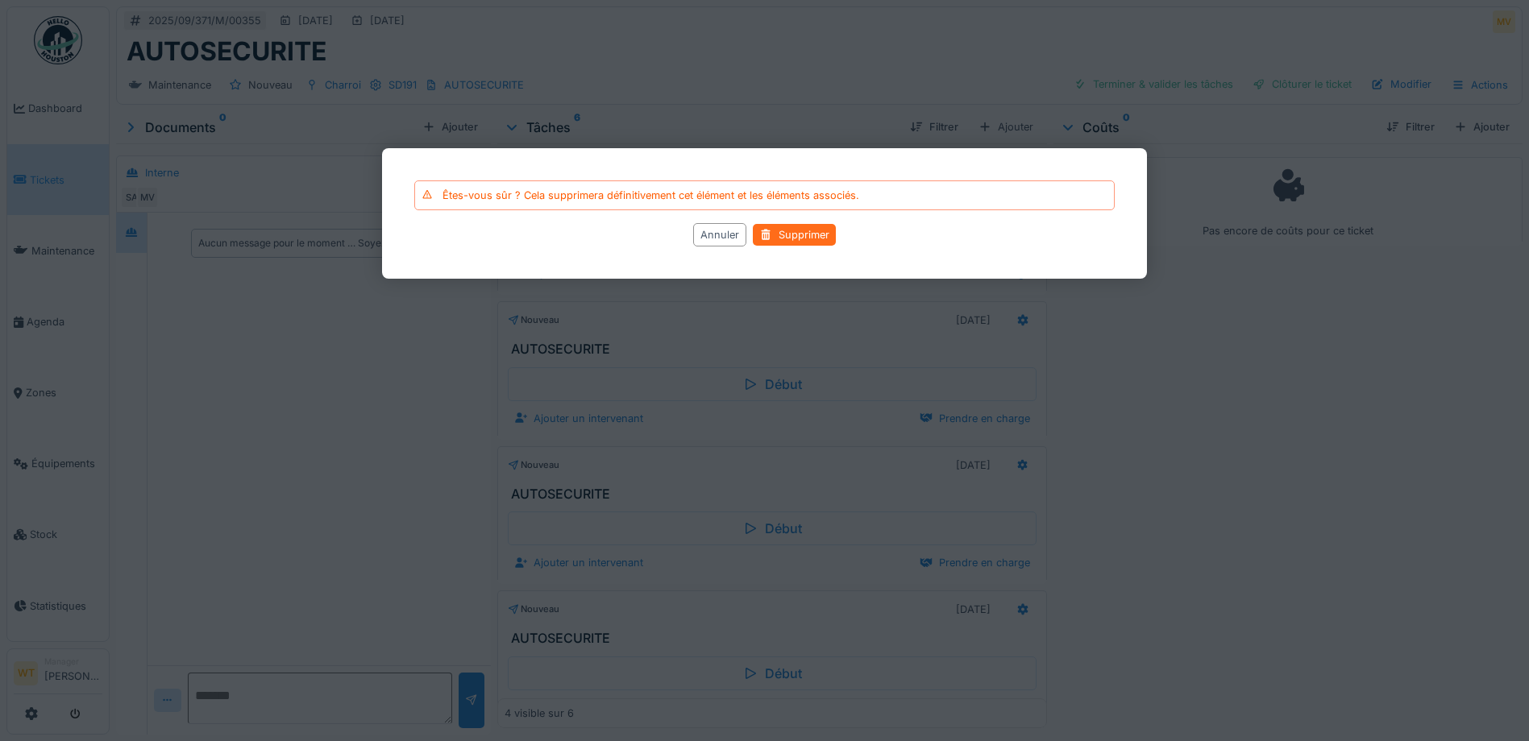
click at [797, 231] on div "Supprimer" at bounding box center [794, 235] width 83 height 22
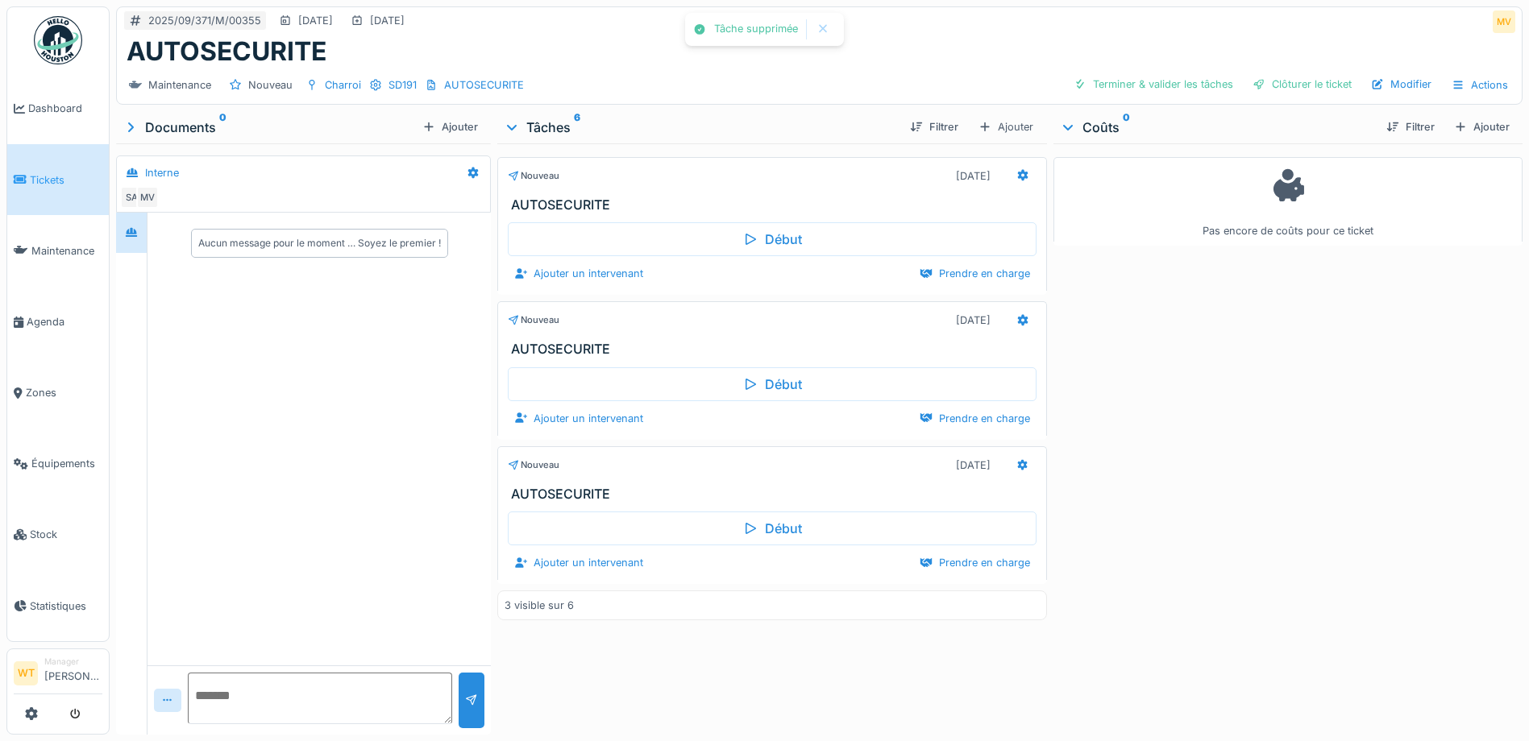
click at [1020, 172] on icon at bounding box center [1022, 175] width 13 height 10
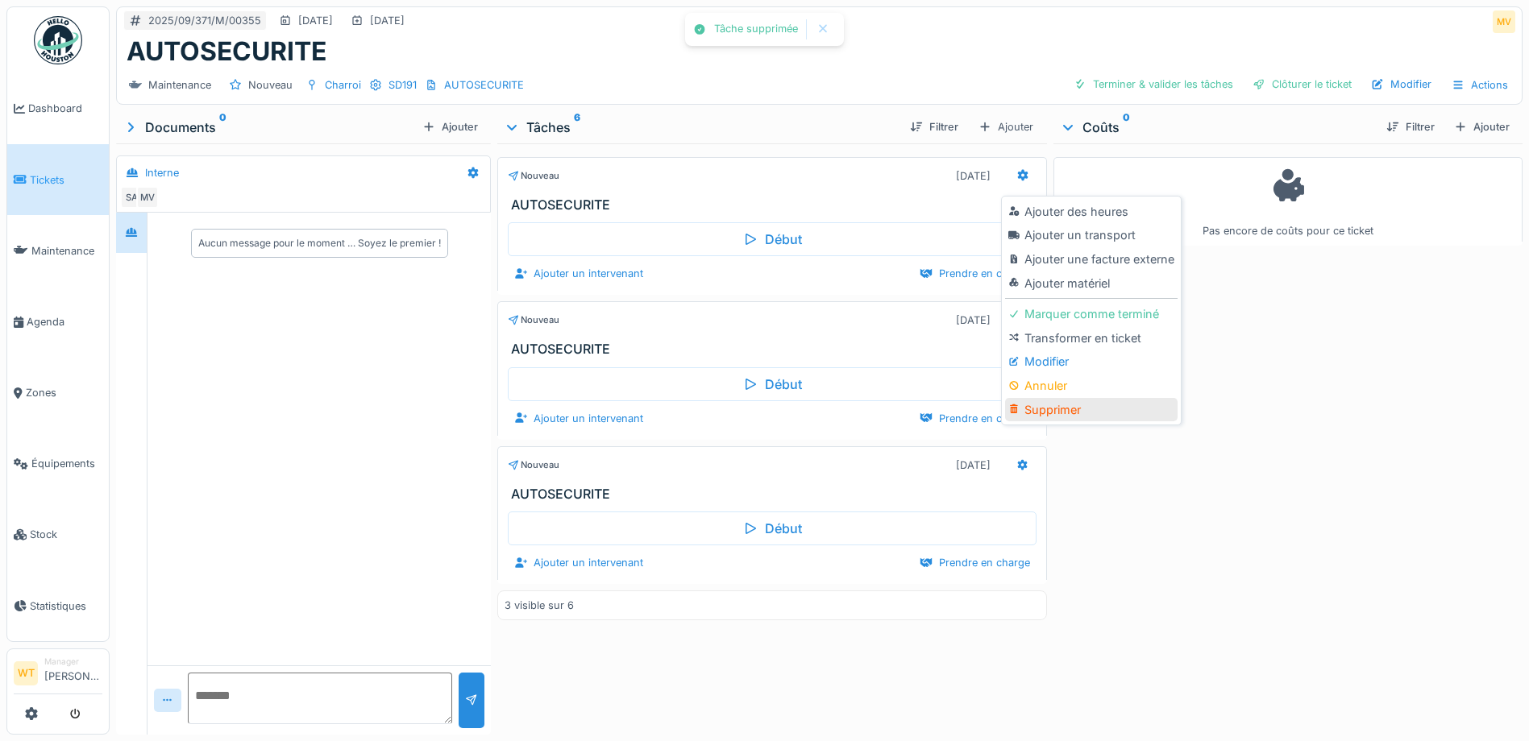
click at [1065, 403] on div "Supprimer" at bounding box center [1091, 410] width 172 height 24
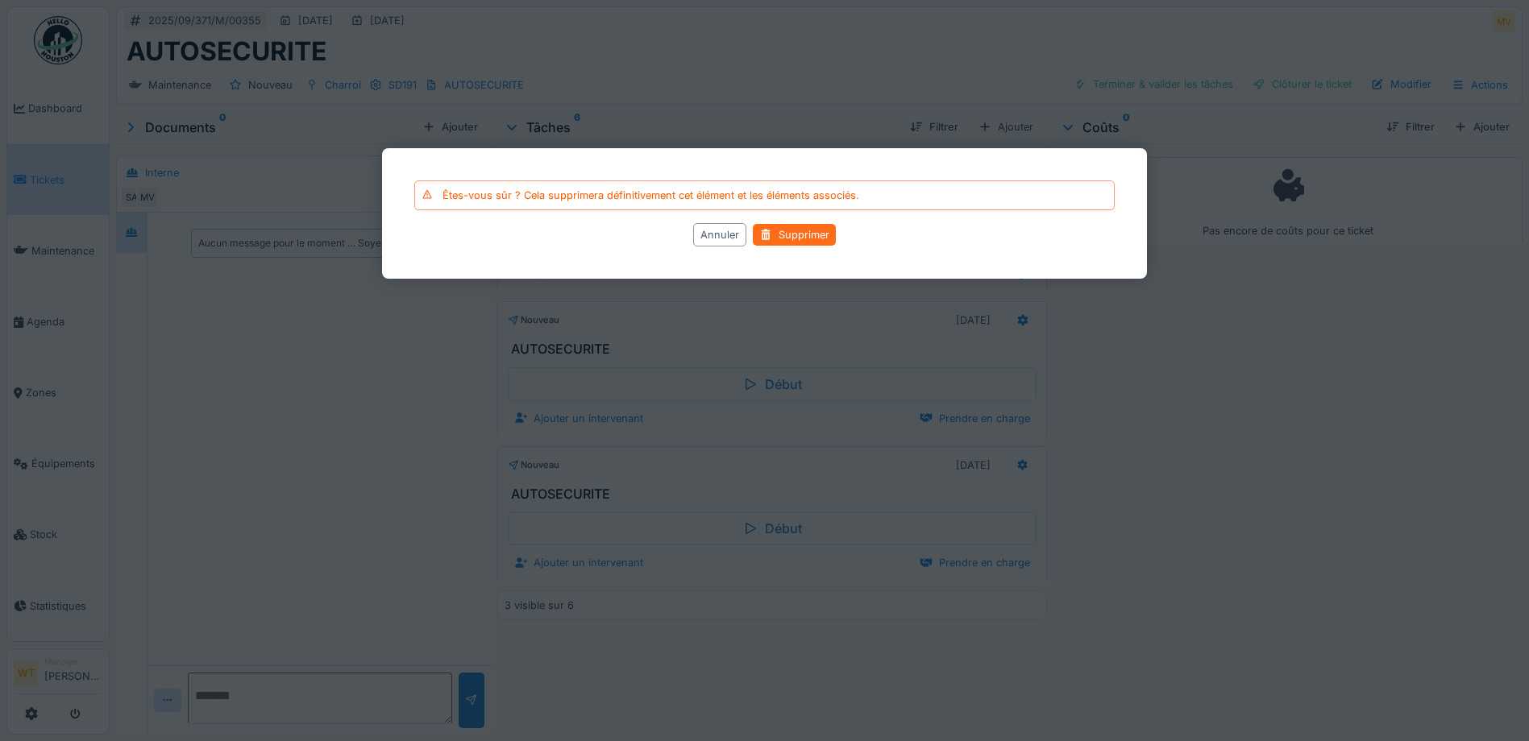
click at [803, 231] on div "Supprimer" at bounding box center [794, 235] width 83 height 22
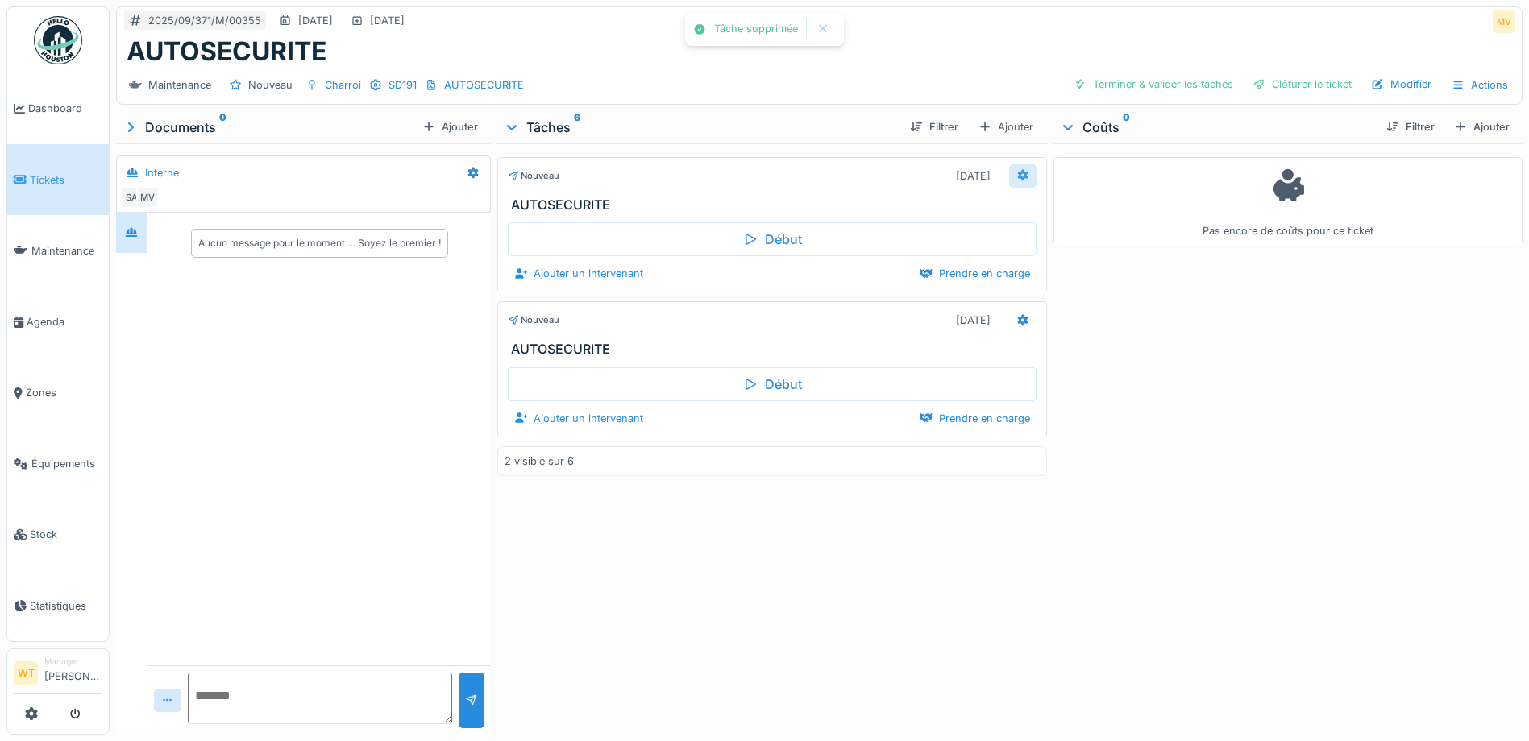
click at [1016, 169] on div at bounding box center [1022, 175] width 13 height 15
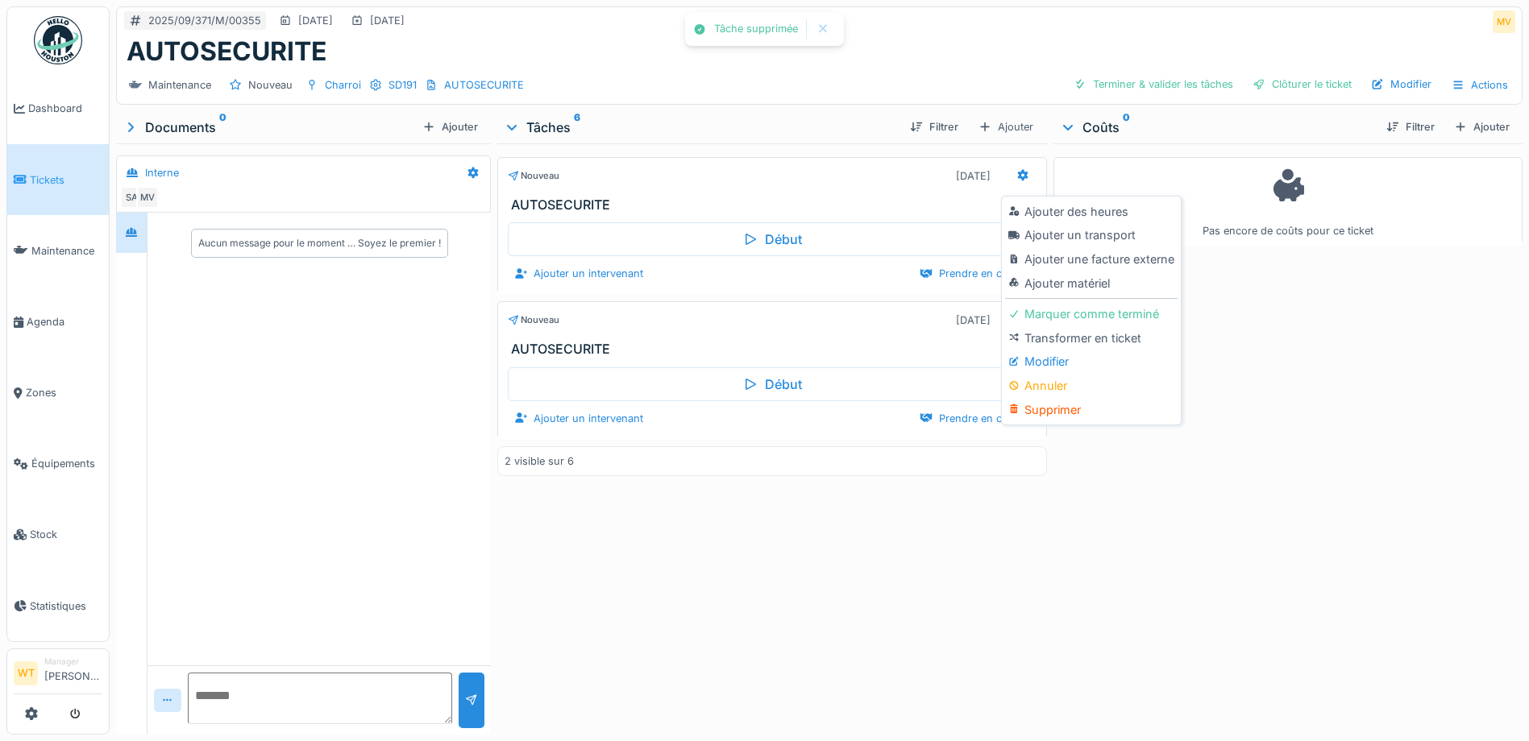
click at [1065, 409] on div "Supprimer" at bounding box center [1091, 410] width 172 height 24
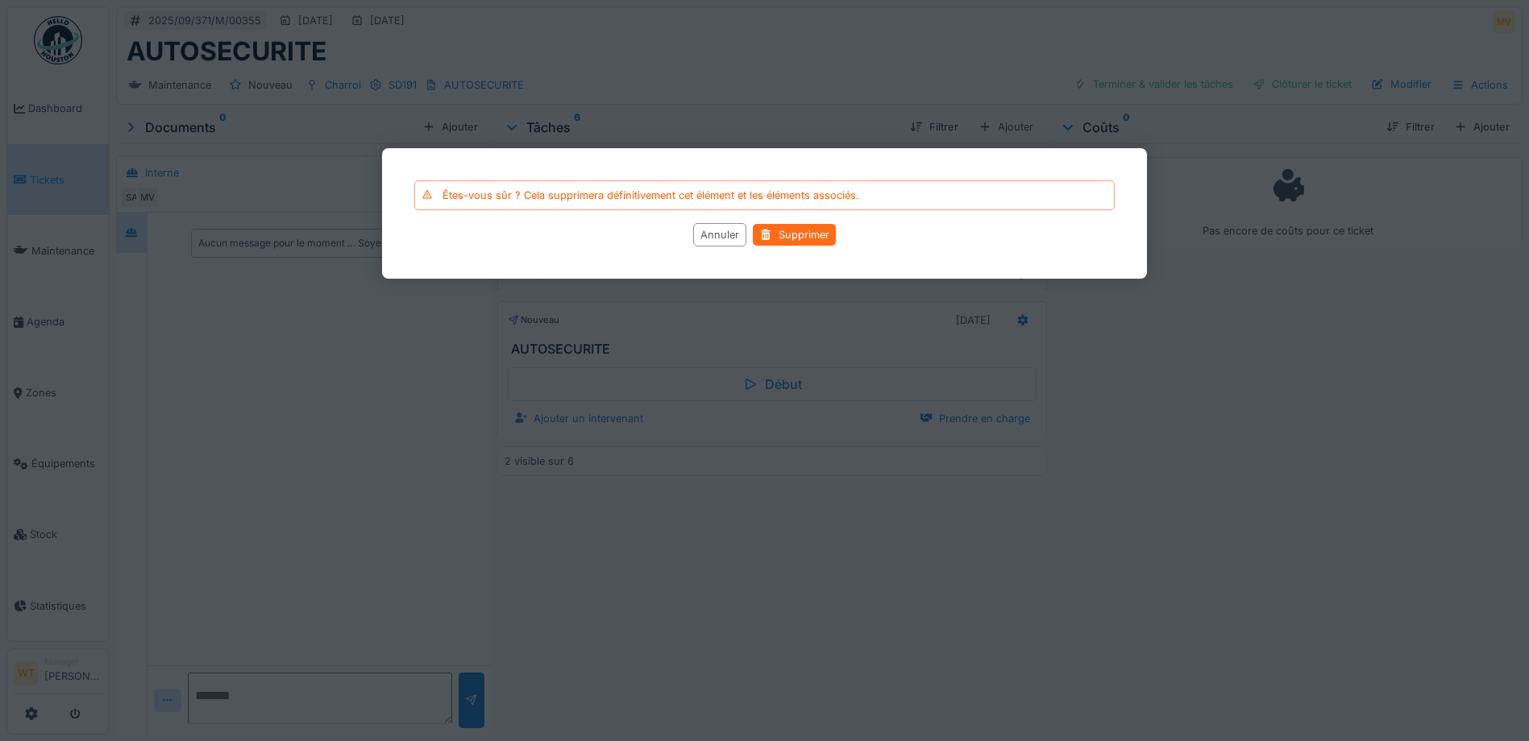
click at [801, 228] on div "Supprimer" at bounding box center [794, 235] width 83 height 22
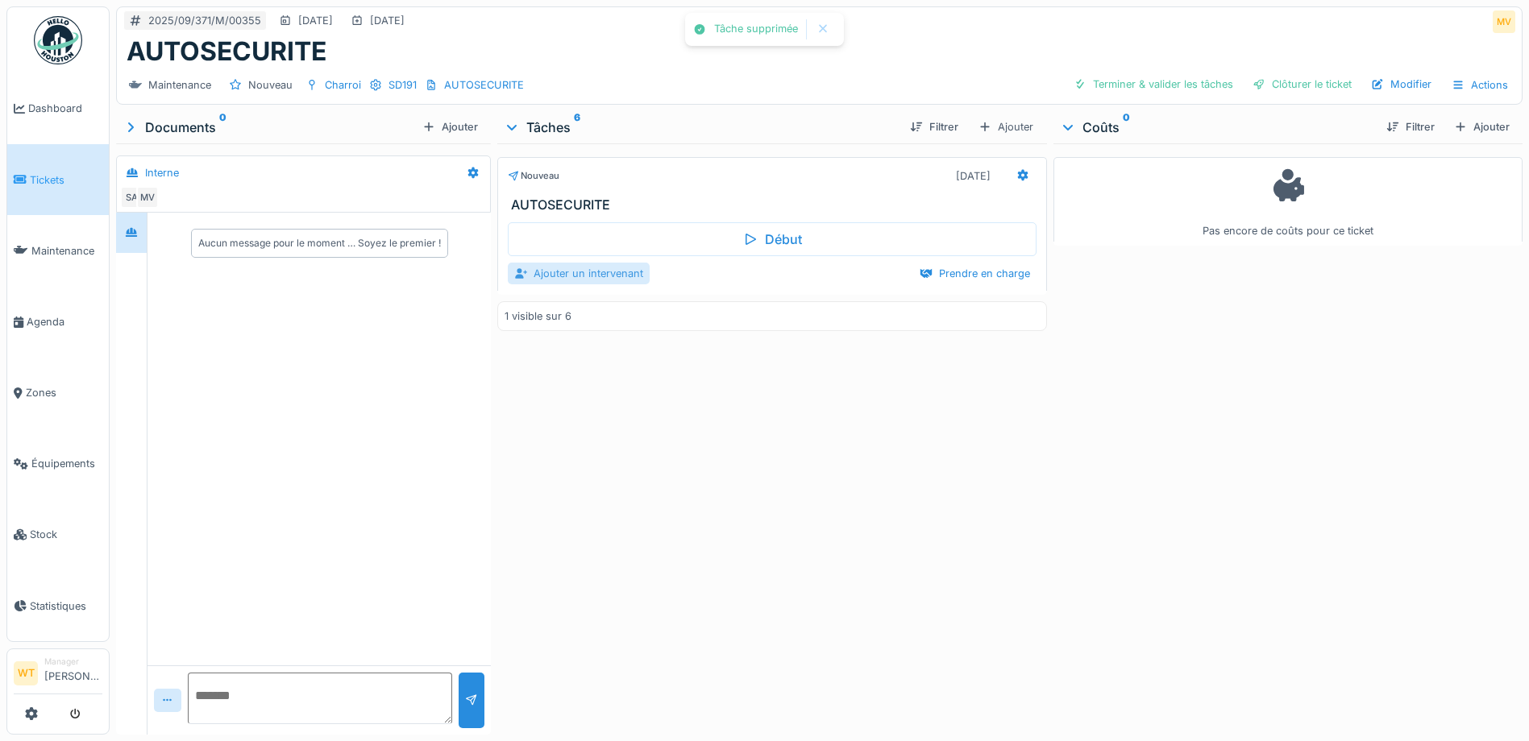
click at [580, 279] on div "Ajouter un intervenant" at bounding box center [579, 274] width 142 height 22
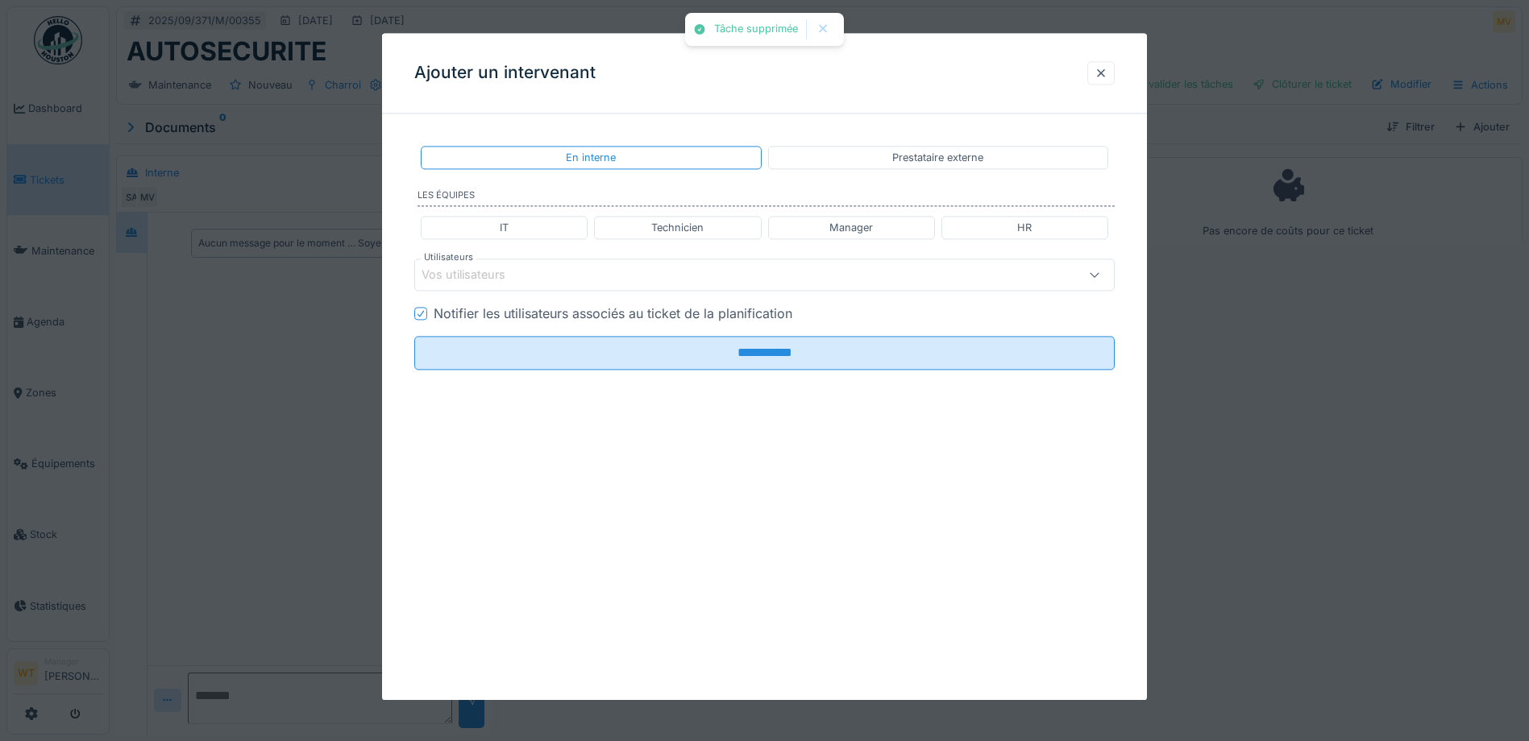
click at [571, 273] on div "Vos utilisateurs" at bounding box center [724, 276] width 604 height 18
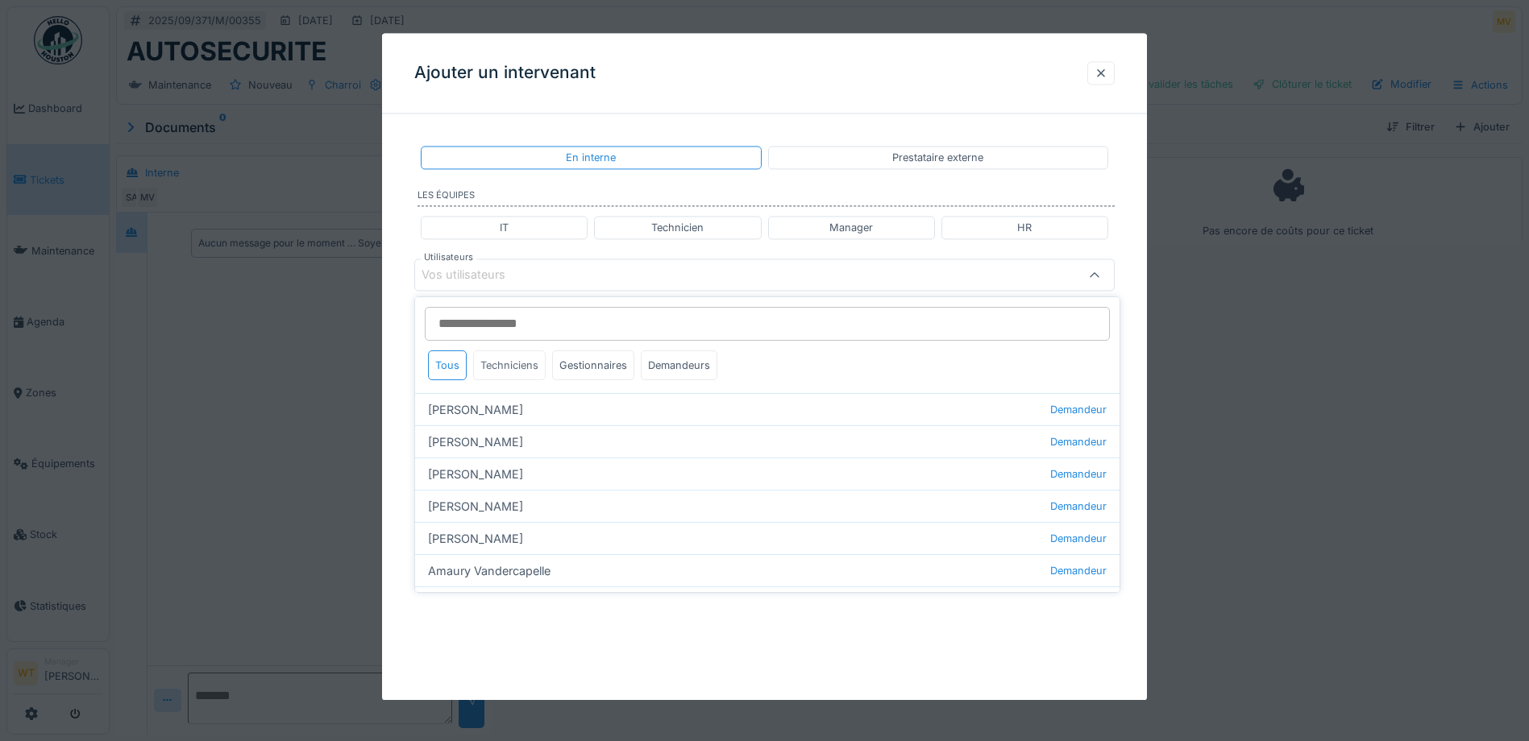
click at [525, 371] on div "Techniciens" at bounding box center [509, 366] width 73 height 30
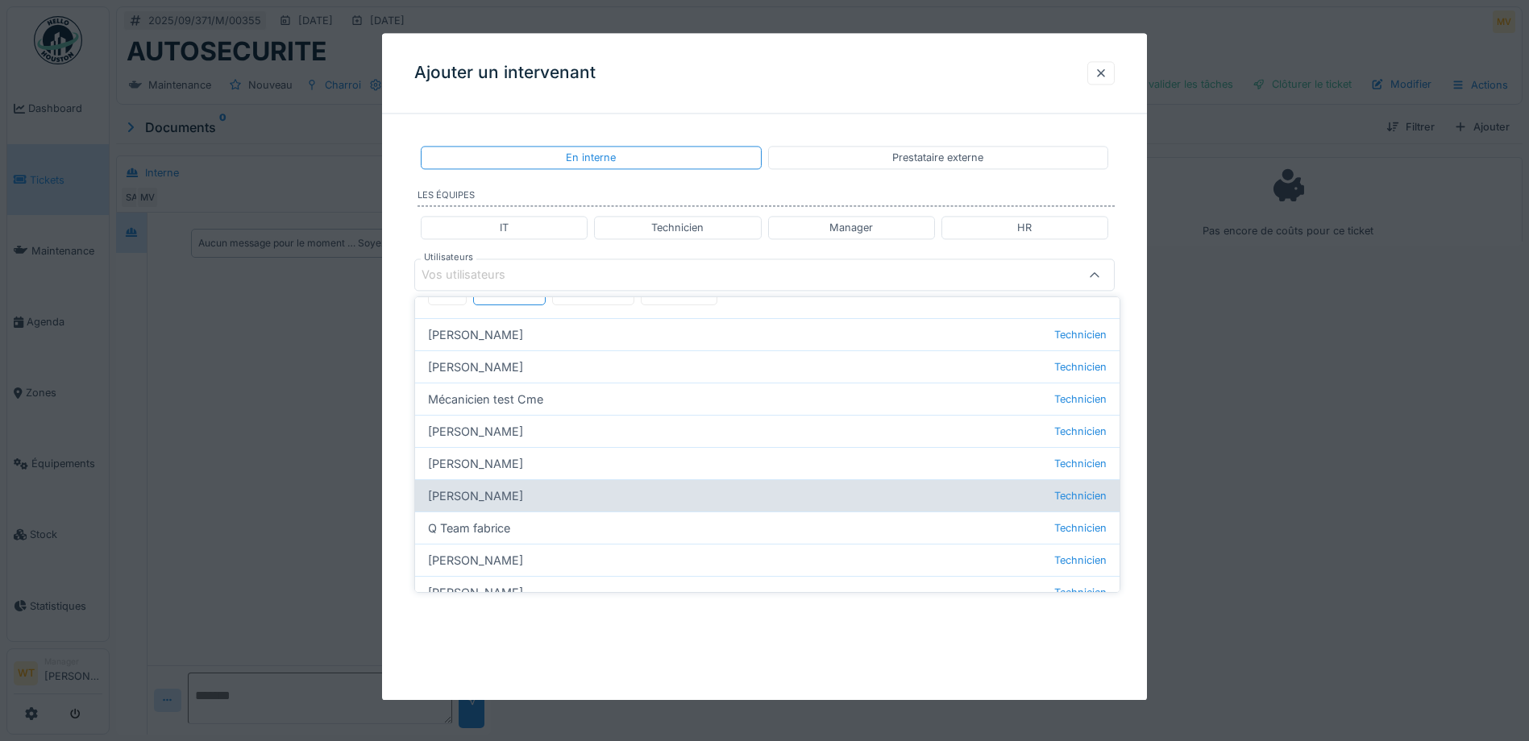
scroll to position [23, 0]
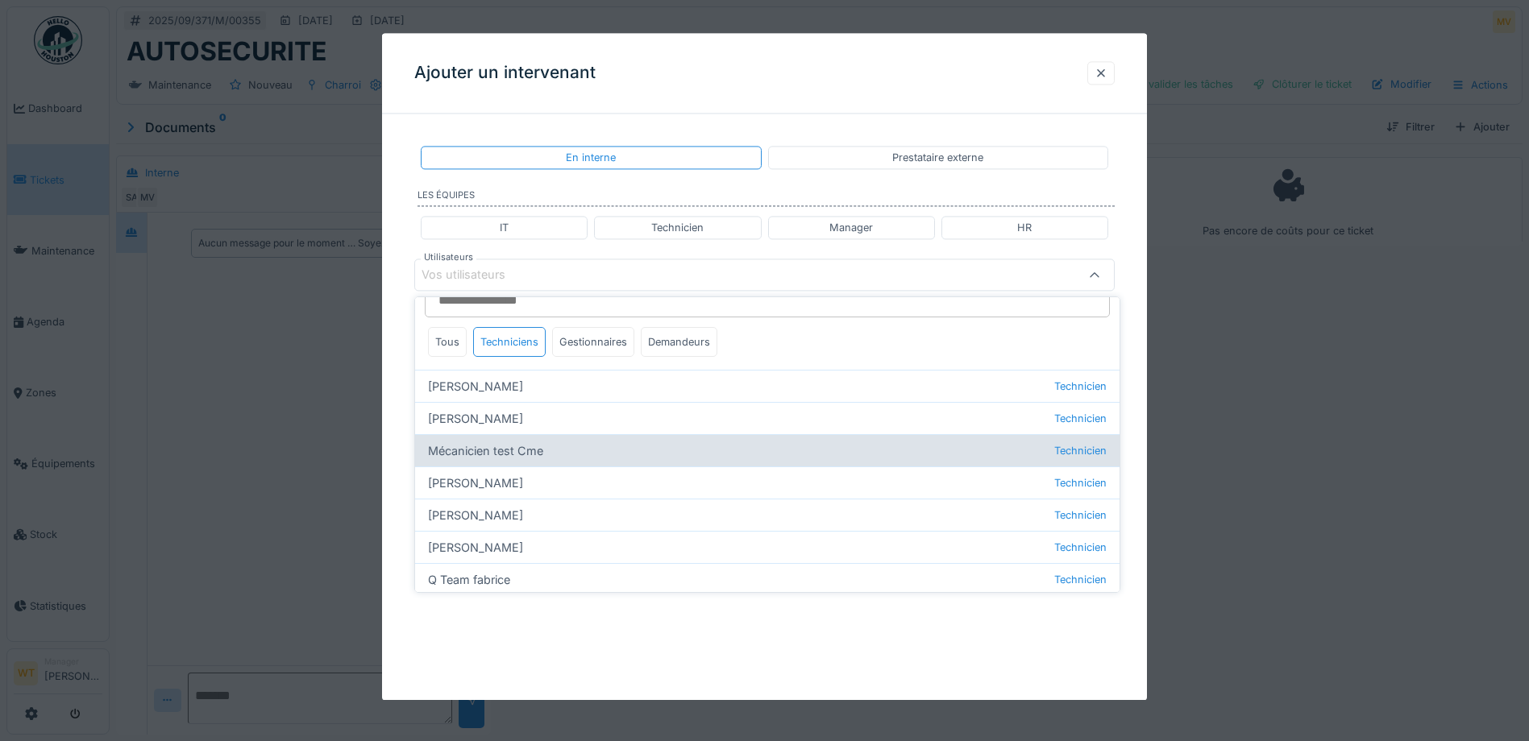
drag, startPoint x: 522, startPoint y: 513, endPoint x: 534, endPoint y: 467, distance: 46.7
click at [523, 509] on div "Patrick Fridmansky Technicien" at bounding box center [767, 515] width 704 height 32
type input "*****"
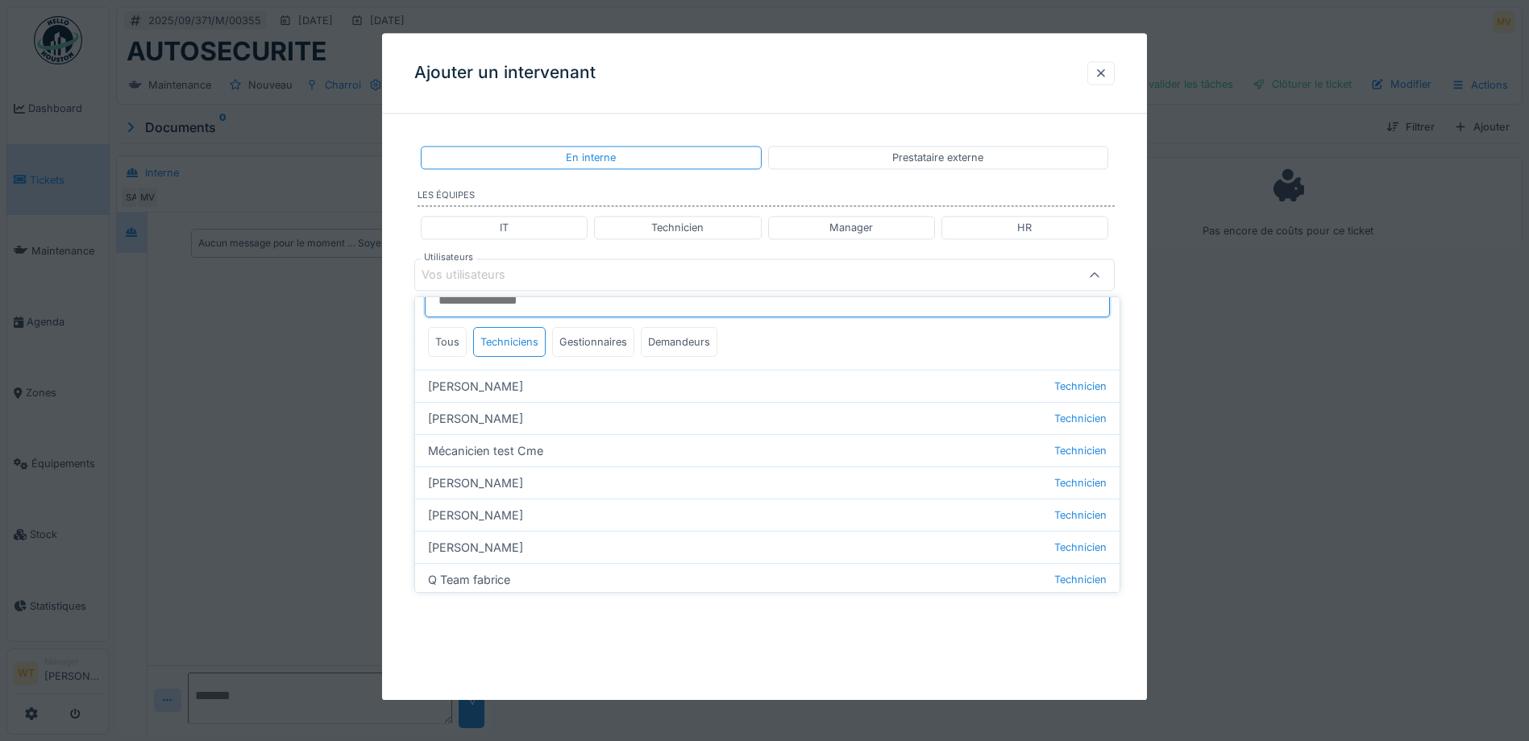
scroll to position [10, 0]
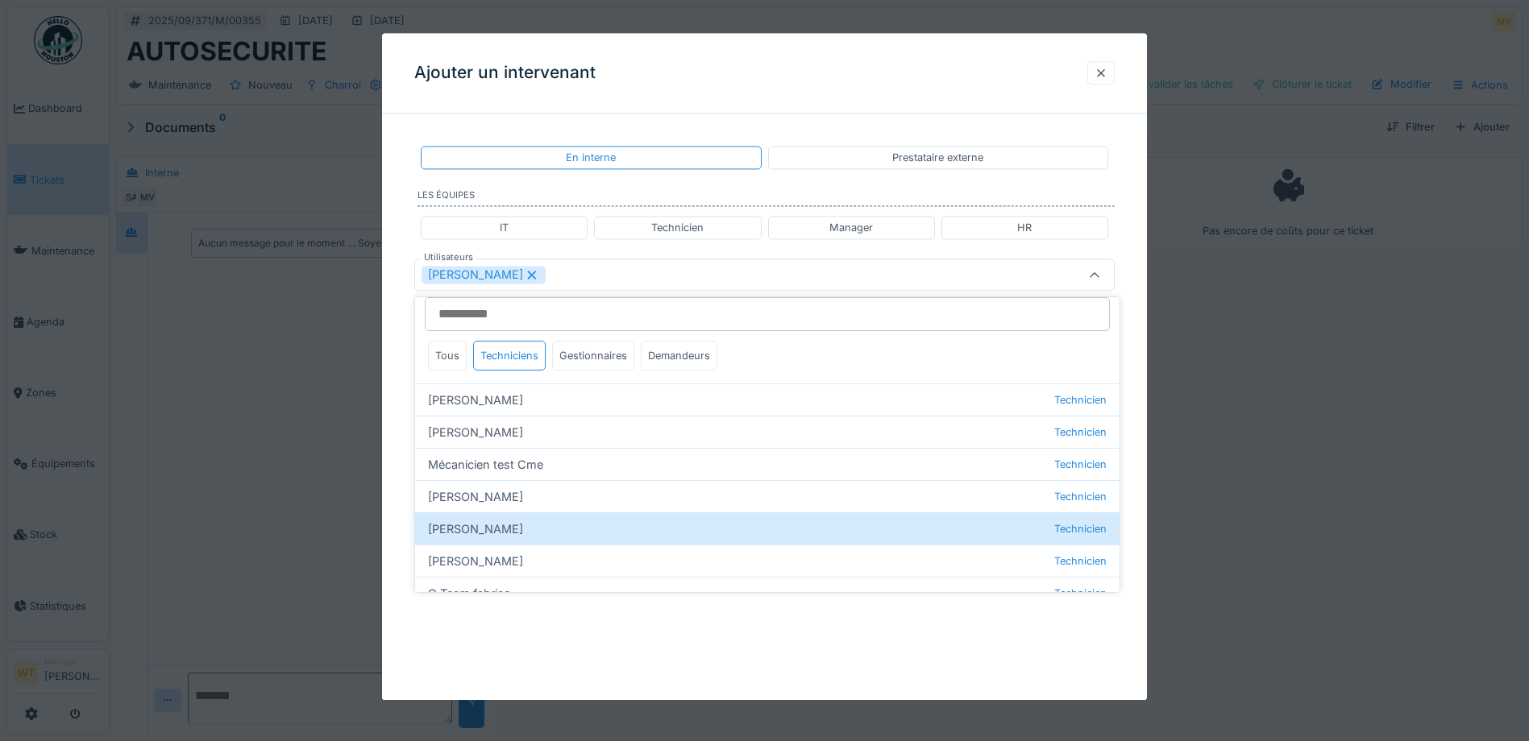
click at [587, 267] on div "Patrick Fridmansky" at bounding box center [724, 276] width 604 height 18
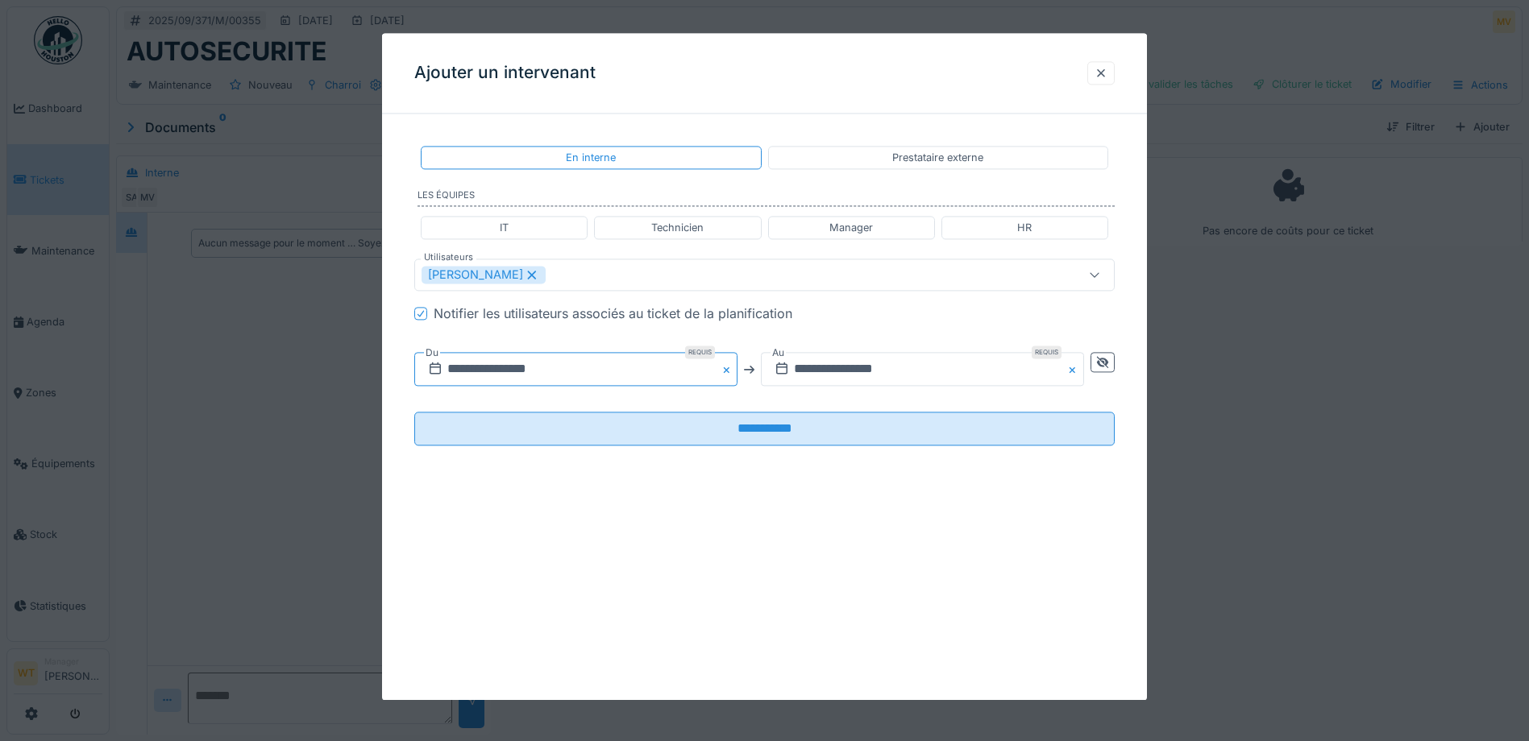
click at [597, 369] on input "**********" at bounding box center [575, 370] width 323 height 34
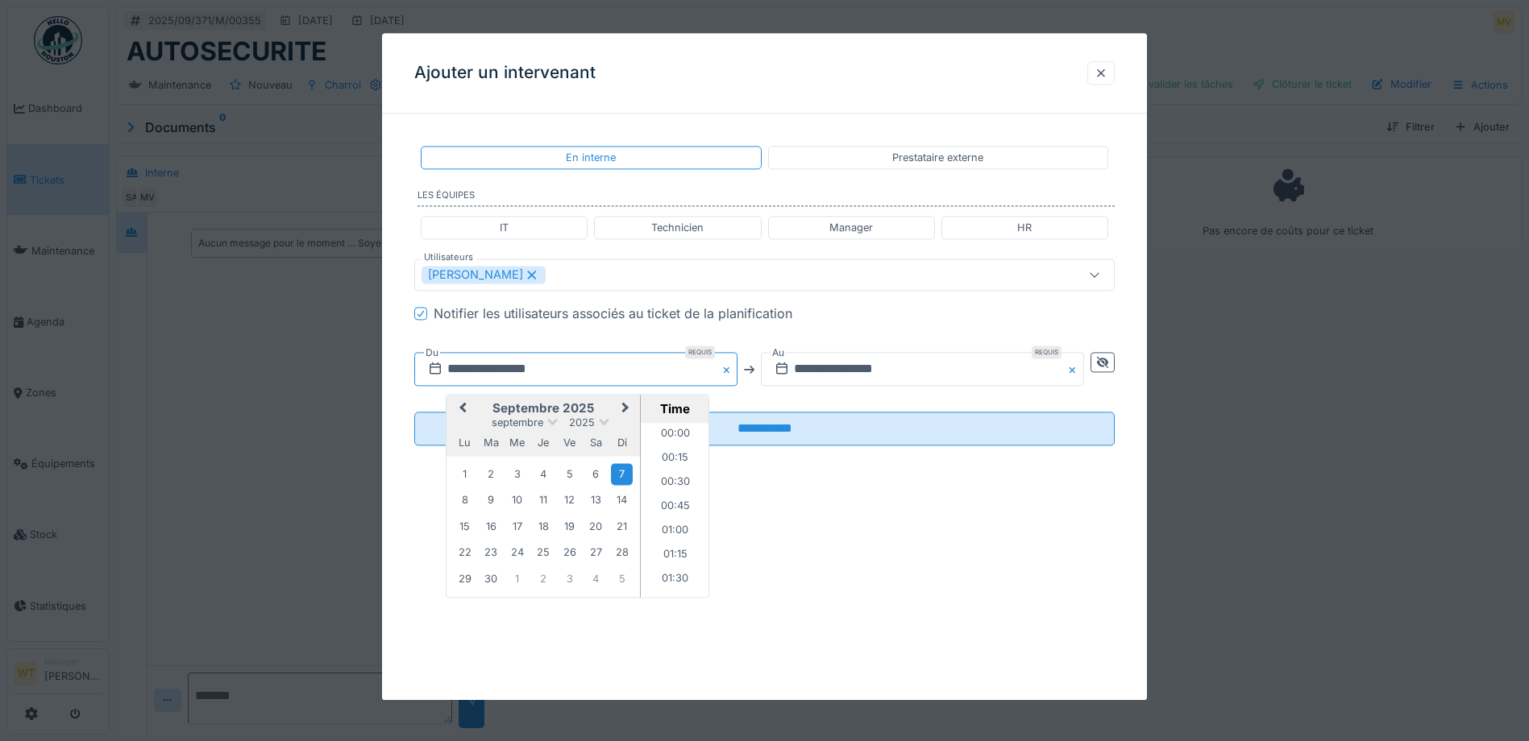
scroll to position [1472, 0]
click at [464, 401] on button "Previous Month" at bounding box center [461, 410] width 26 height 26
click at [493, 580] on div "26" at bounding box center [491, 579] width 22 height 23
click at [671, 447] on li "07:00" at bounding box center [675, 446] width 69 height 24
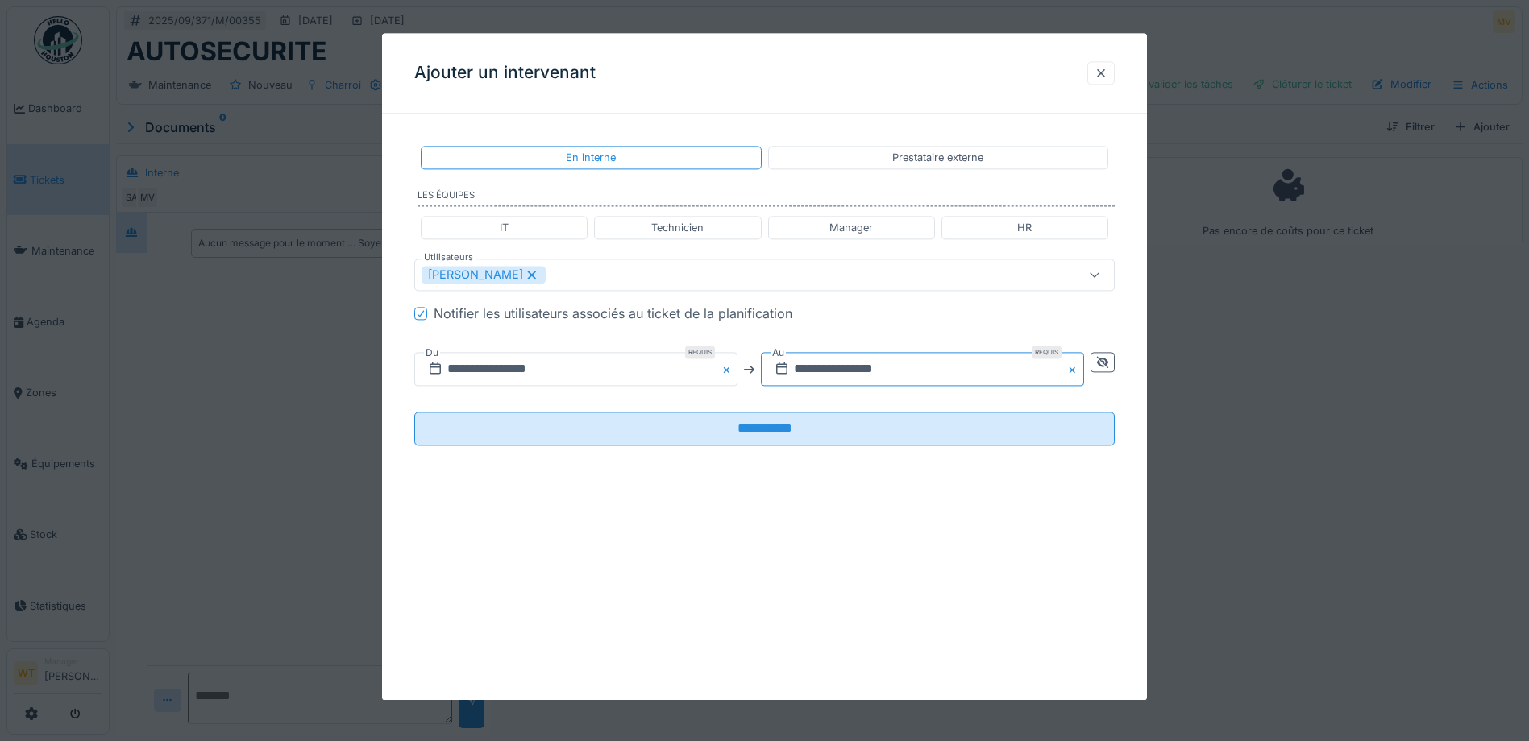
click at [851, 376] on input "**********" at bounding box center [922, 370] width 323 height 34
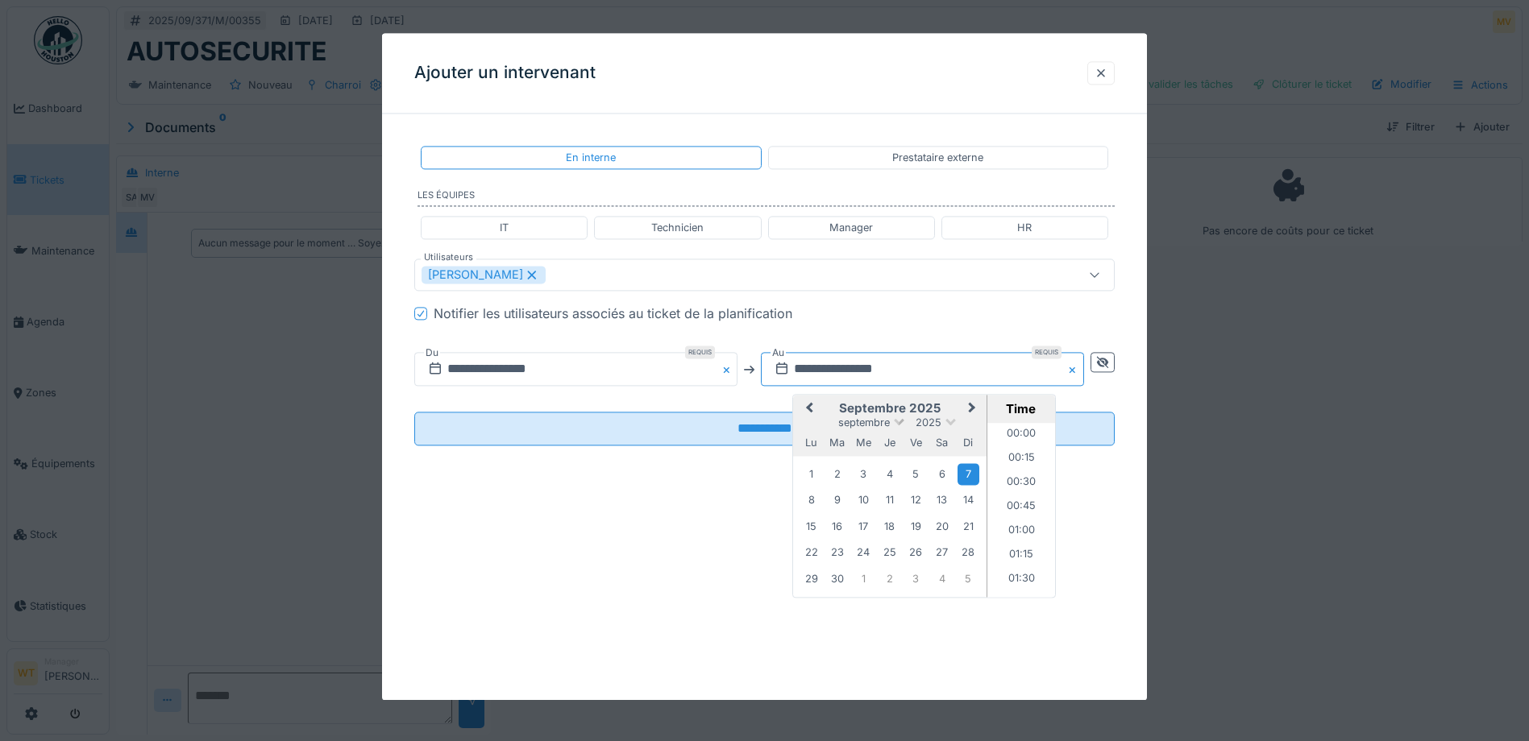
scroll to position [1472, 0]
click at [804, 403] on button "Previous Month" at bounding box center [808, 410] width 26 height 26
click at [862, 573] on div "27" at bounding box center [864, 580] width 22 height 22
click at [1023, 477] on li "19:00" at bounding box center [1021, 479] width 69 height 24
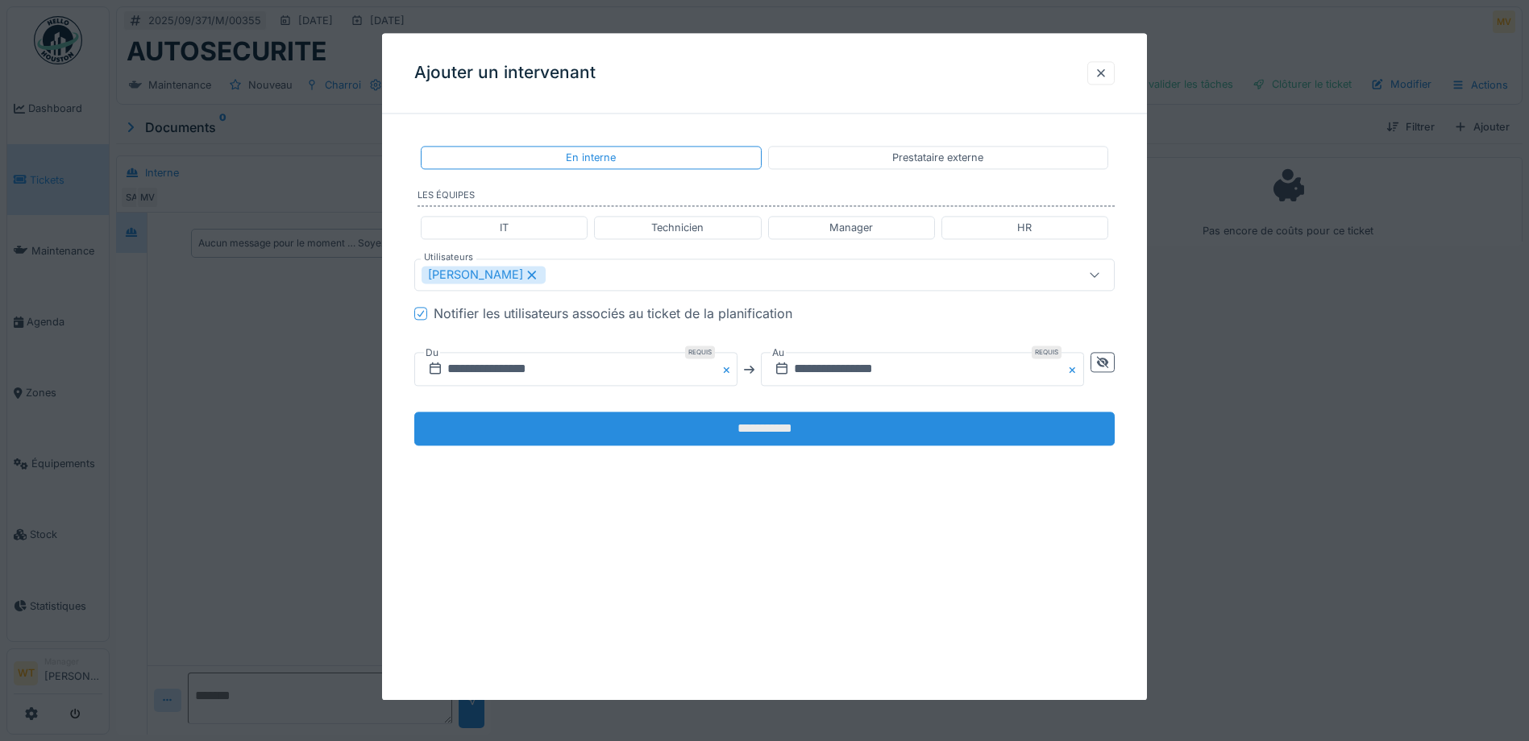
click at [725, 423] on input "**********" at bounding box center [764, 430] width 700 height 34
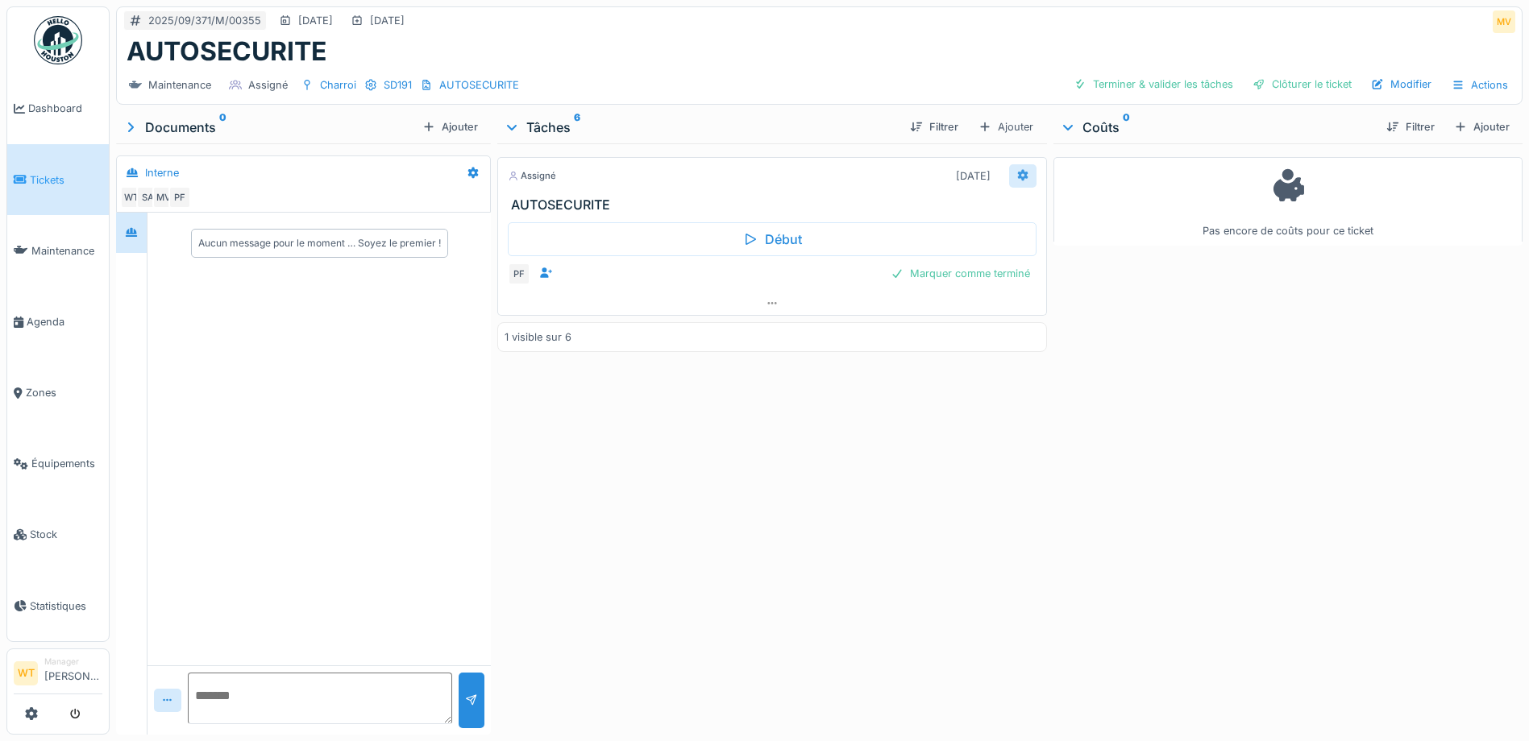
click at [1018, 174] on icon at bounding box center [1023, 175] width 10 height 11
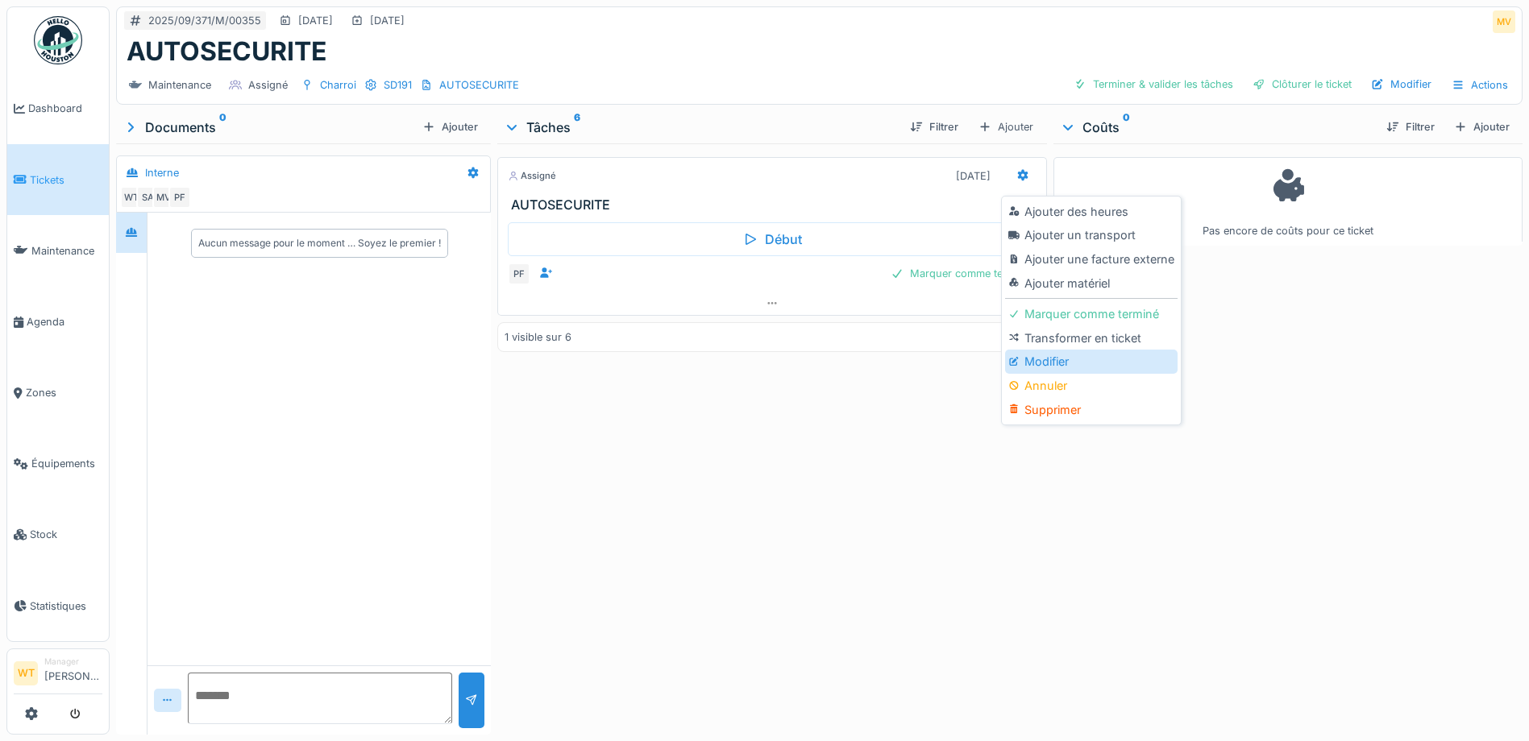
click at [1053, 359] on div "Modifier" at bounding box center [1091, 362] width 172 height 24
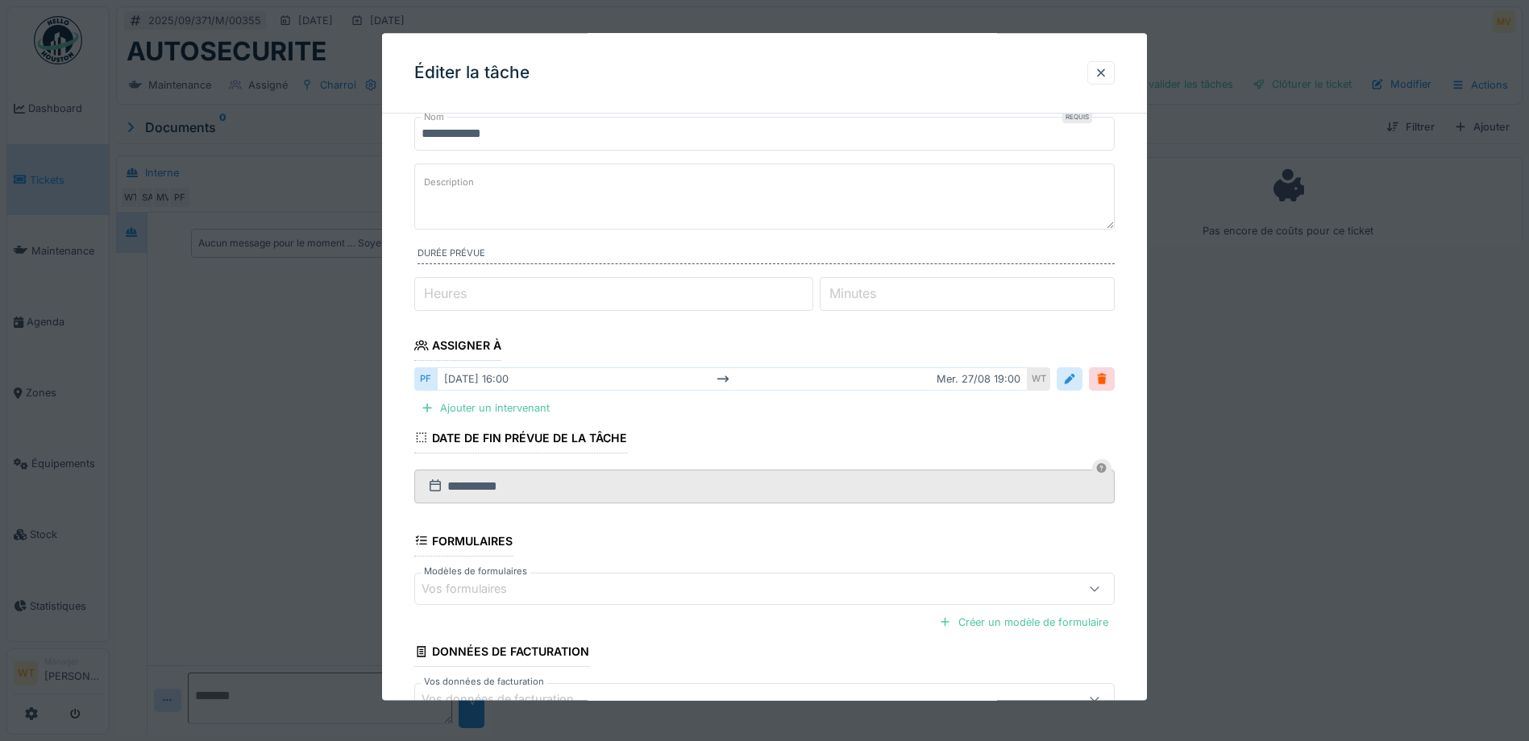
scroll to position [160, 0]
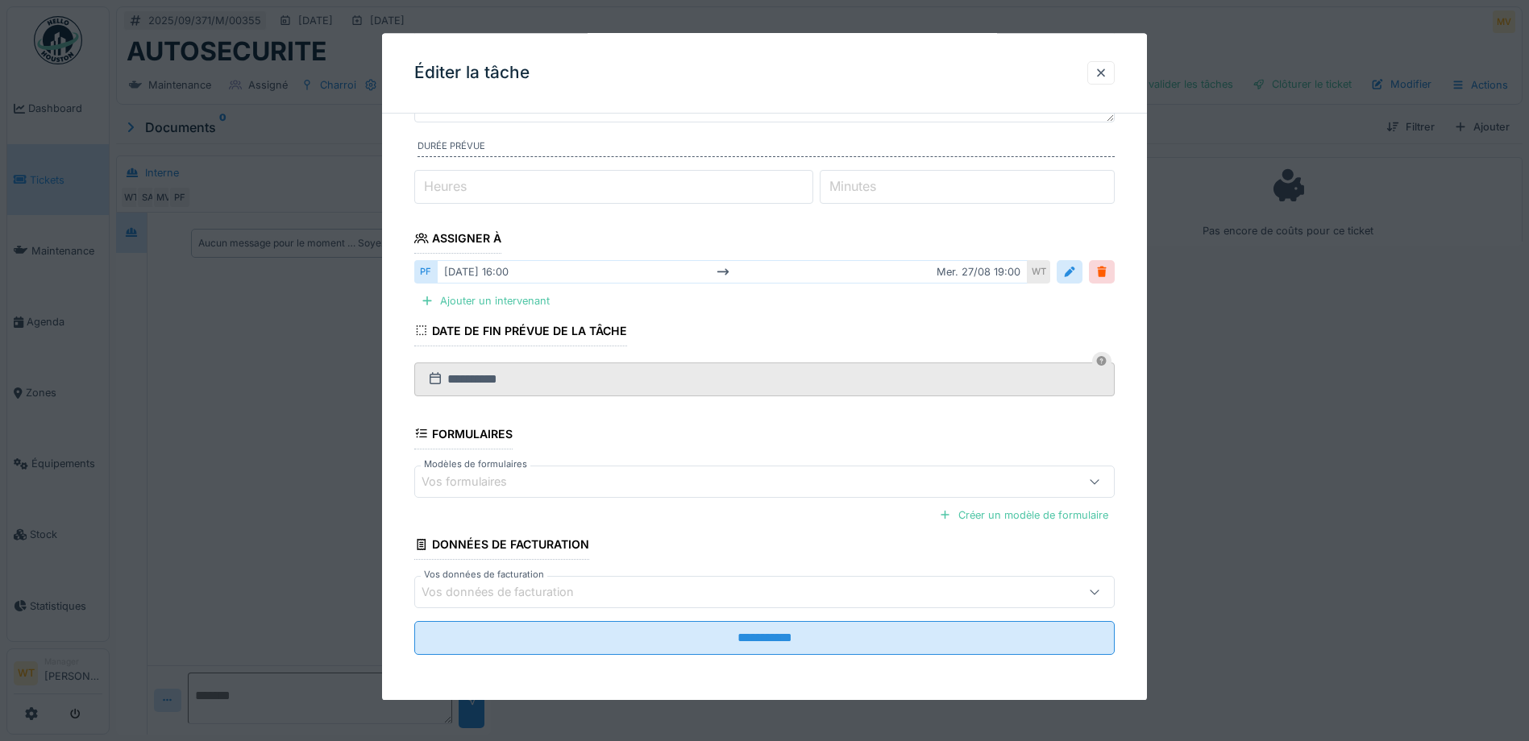
click at [538, 476] on div "Vos formulaires" at bounding box center [724, 482] width 604 height 18
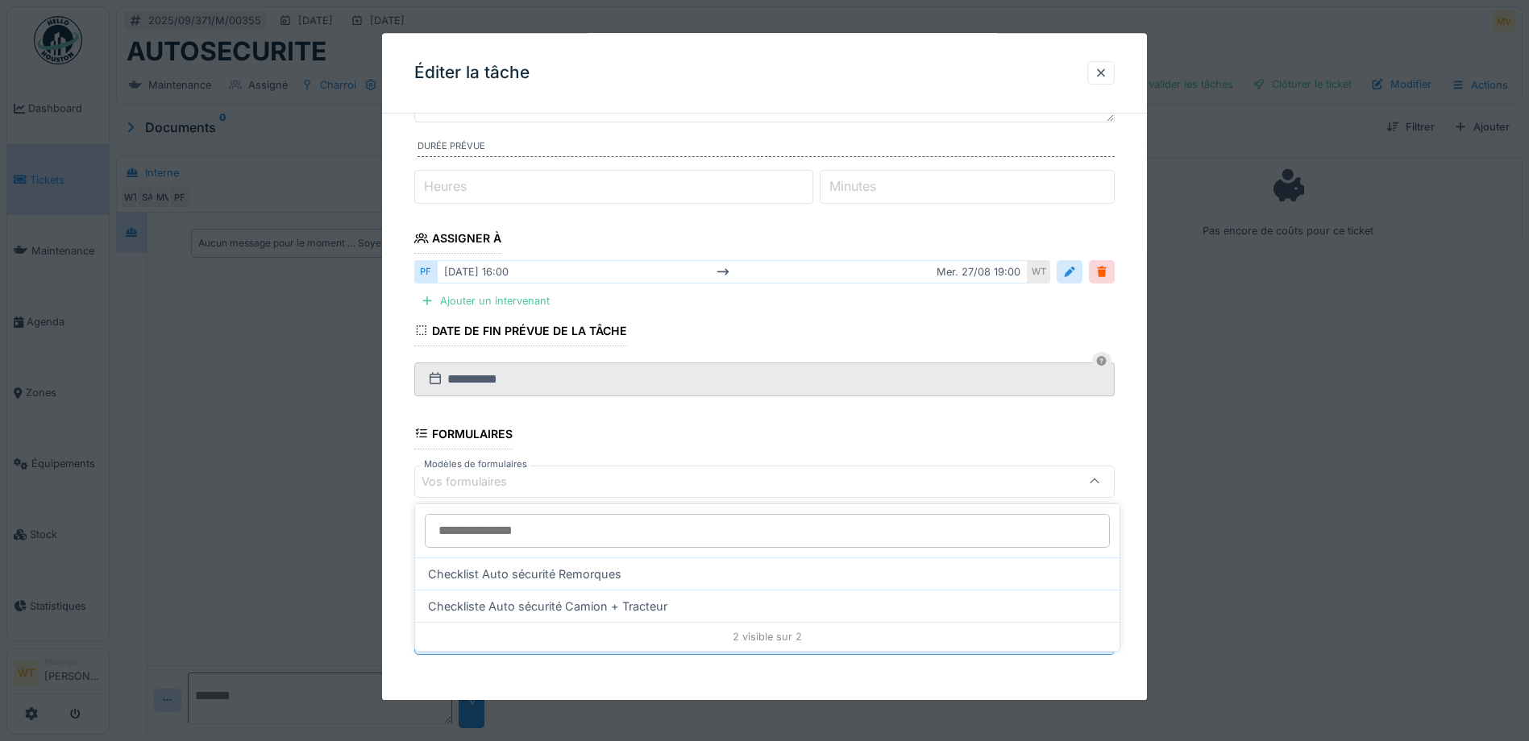
scroll to position [12, 0]
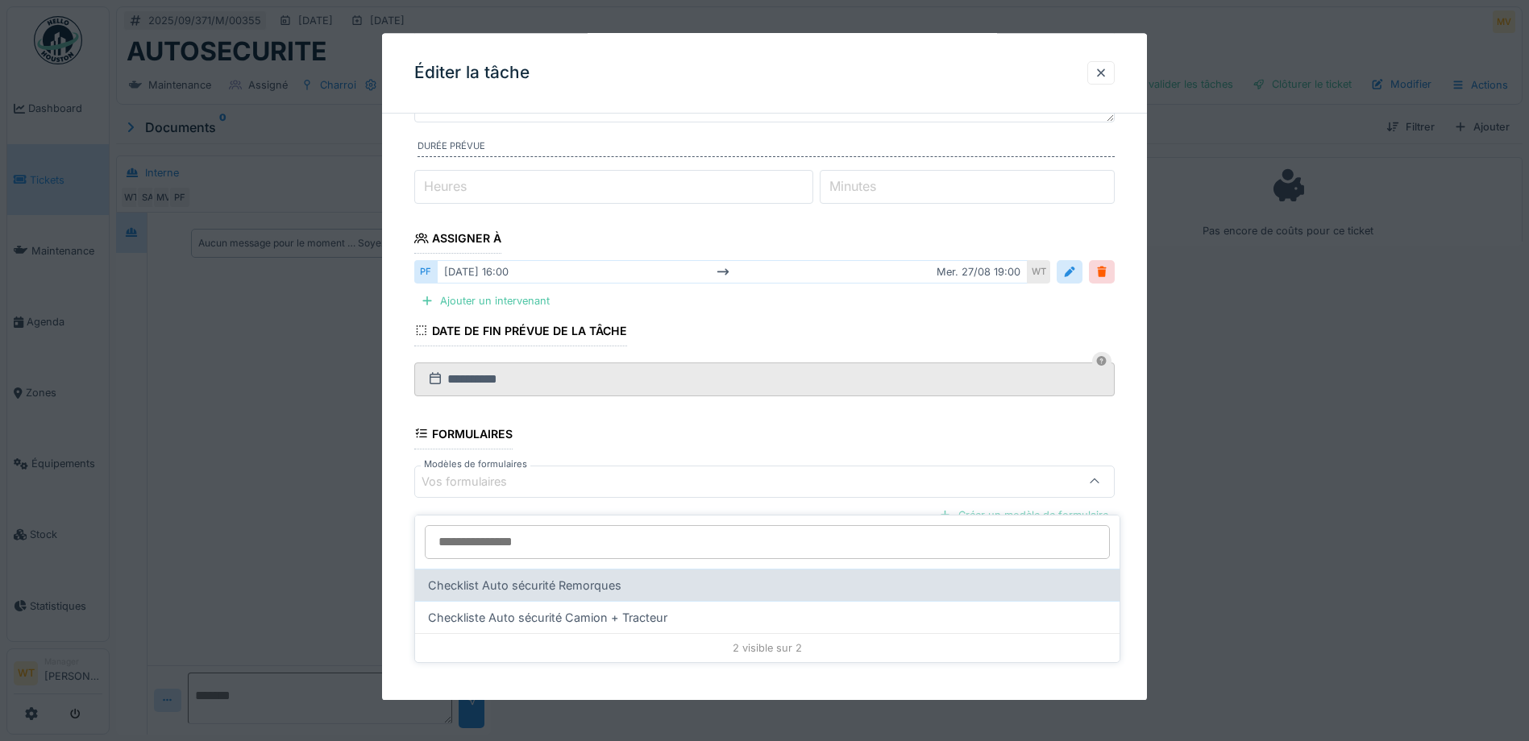
click at [575, 569] on div "Checklist Auto sécurité Remorques" at bounding box center [767, 585] width 704 height 32
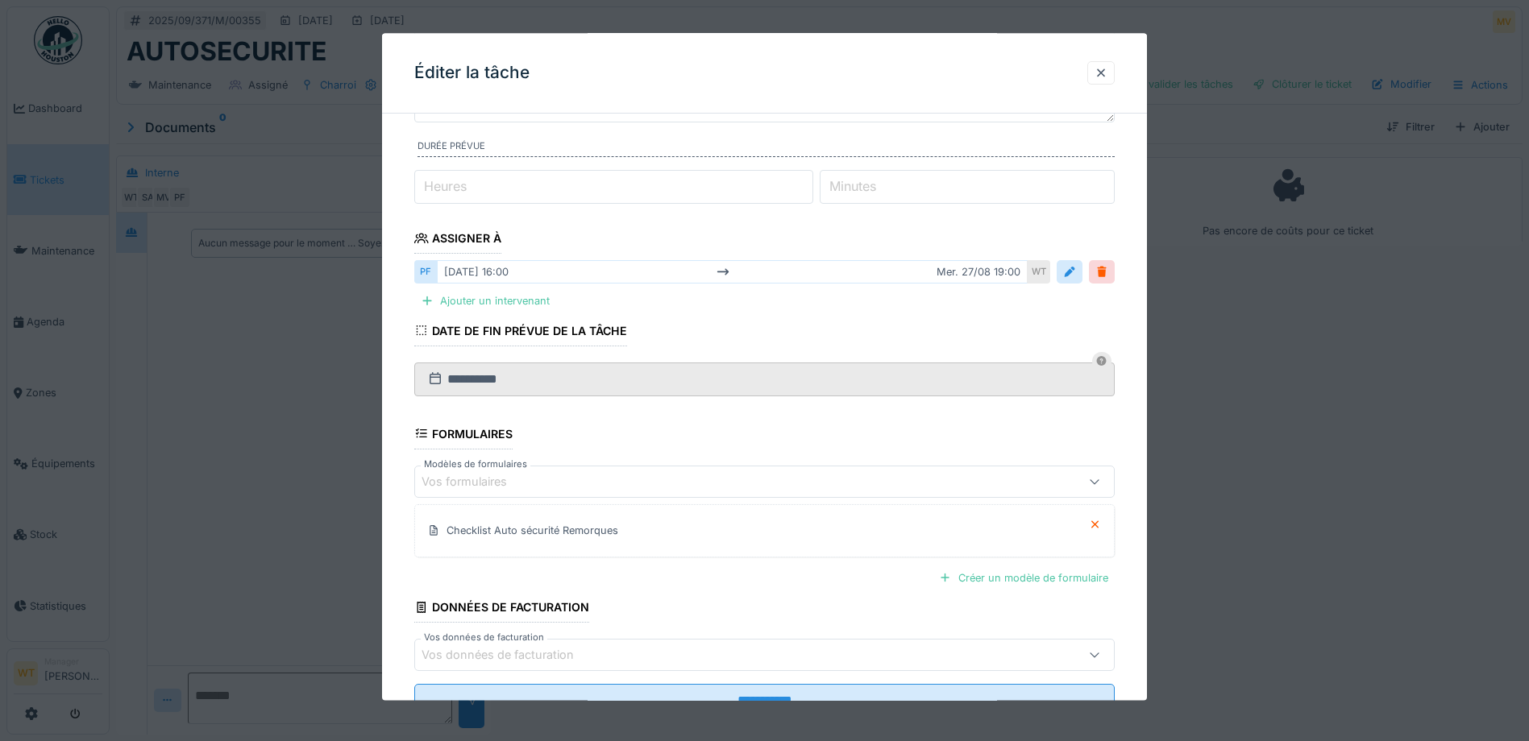
click at [606, 449] on fieldset "**********" at bounding box center [764, 348] width 700 height 765
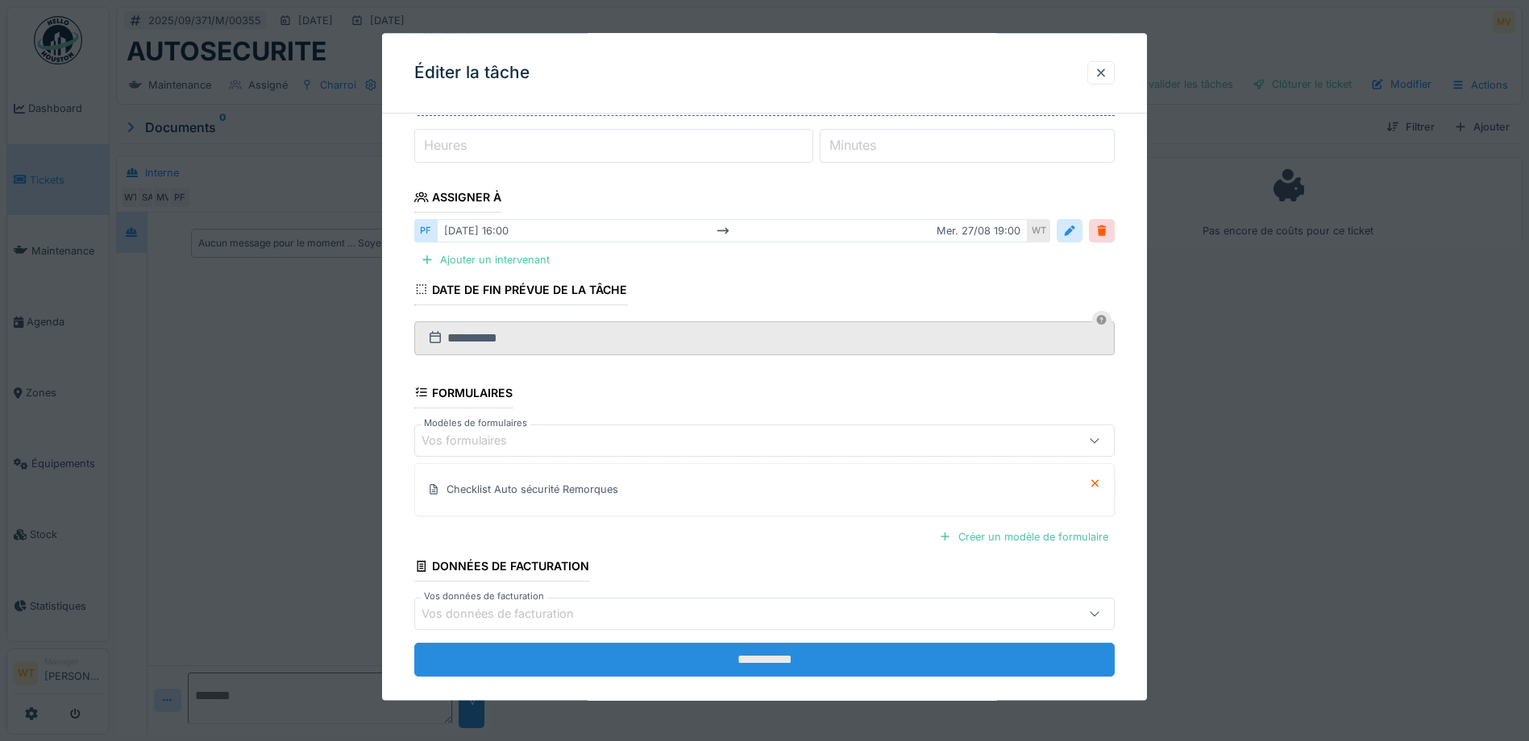
scroll to position [223, 0]
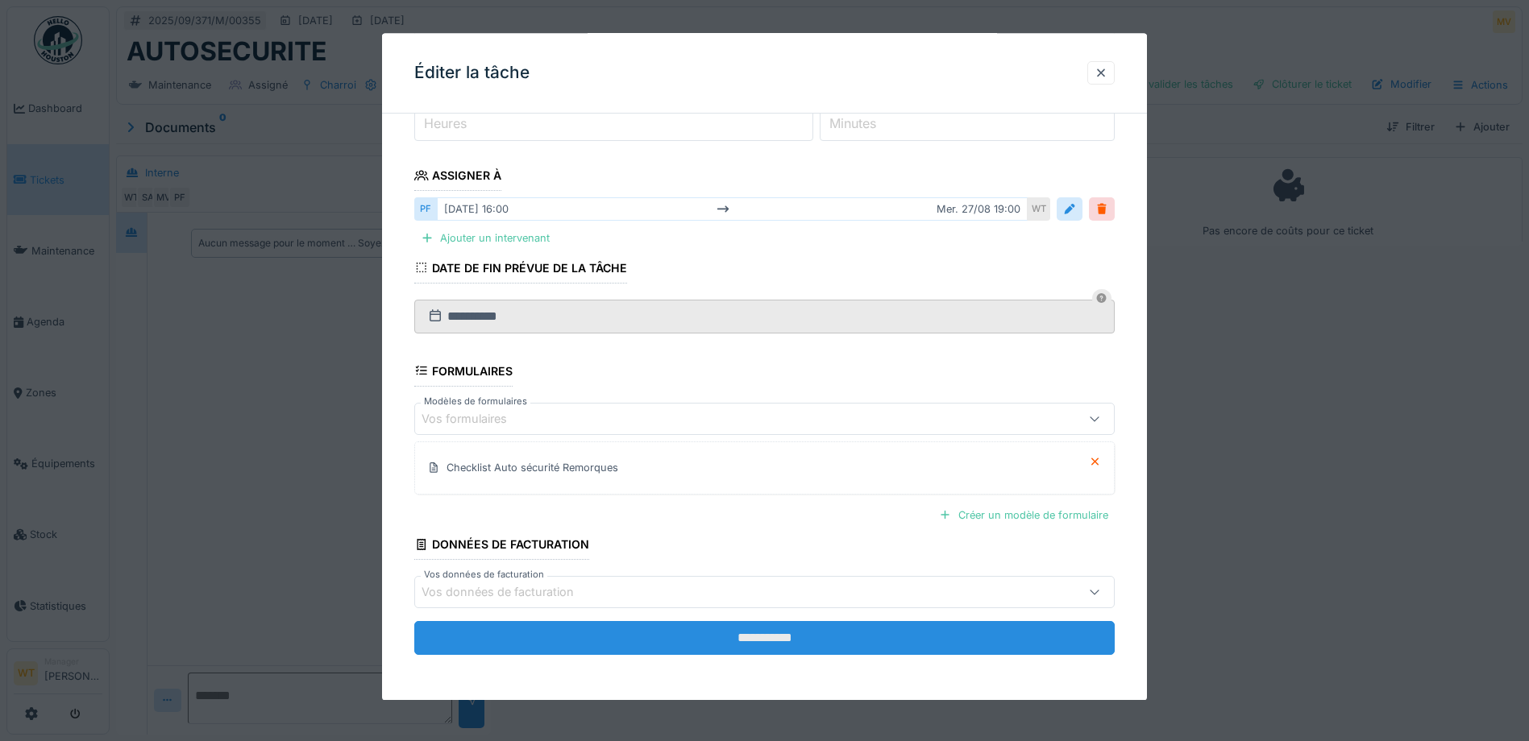
click at [638, 645] on input "**********" at bounding box center [764, 638] width 700 height 34
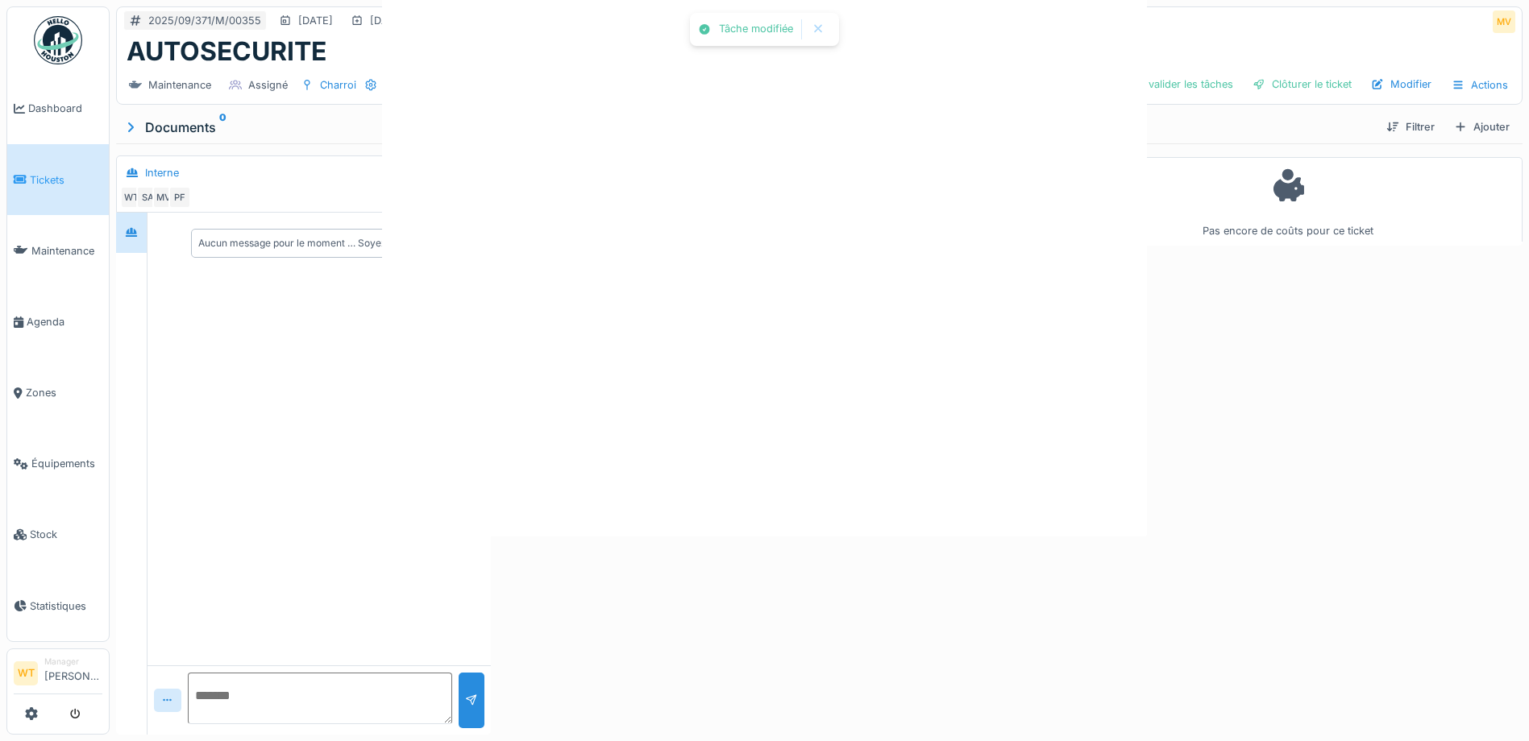
scroll to position [0, 0]
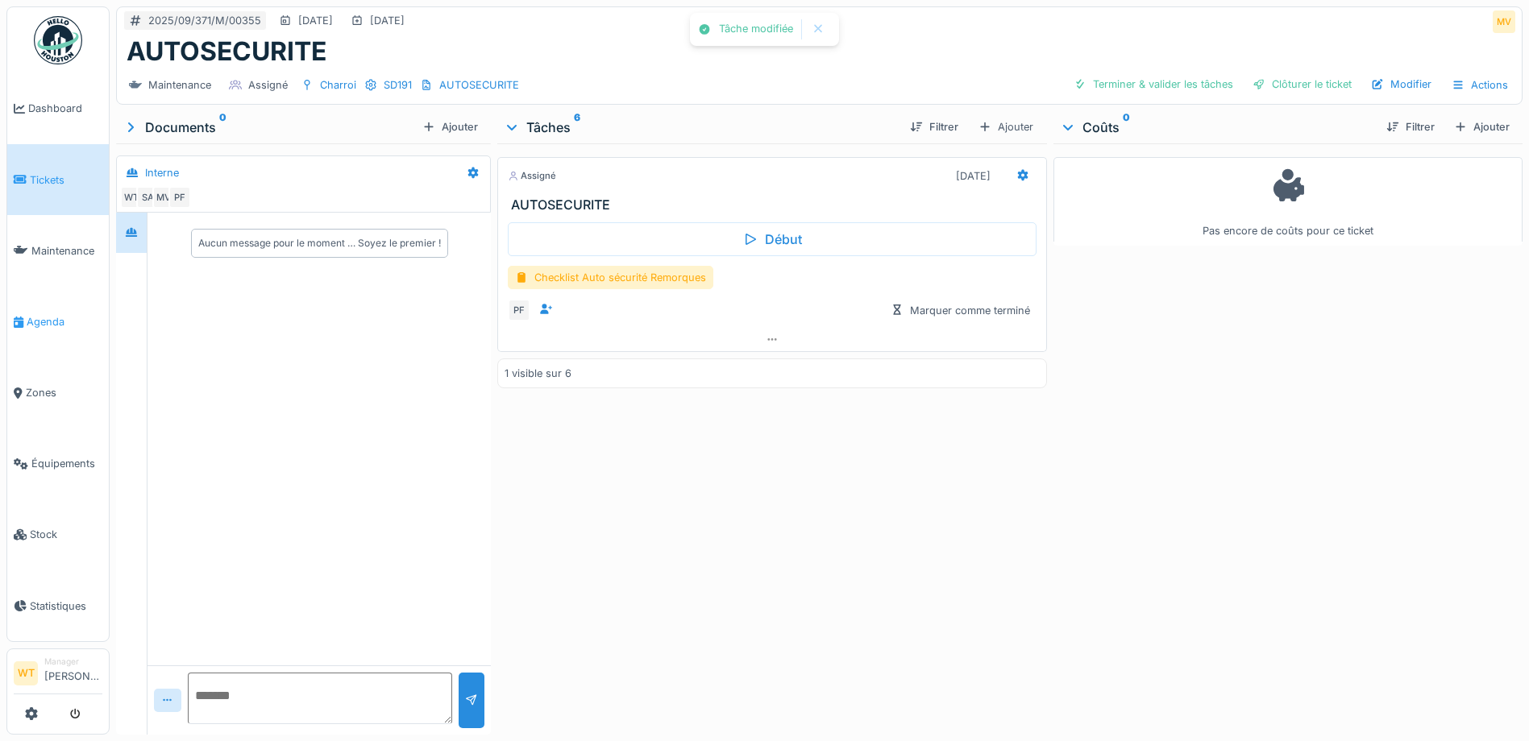
click at [60, 316] on span "Agenda" at bounding box center [65, 321] width 76 height 15
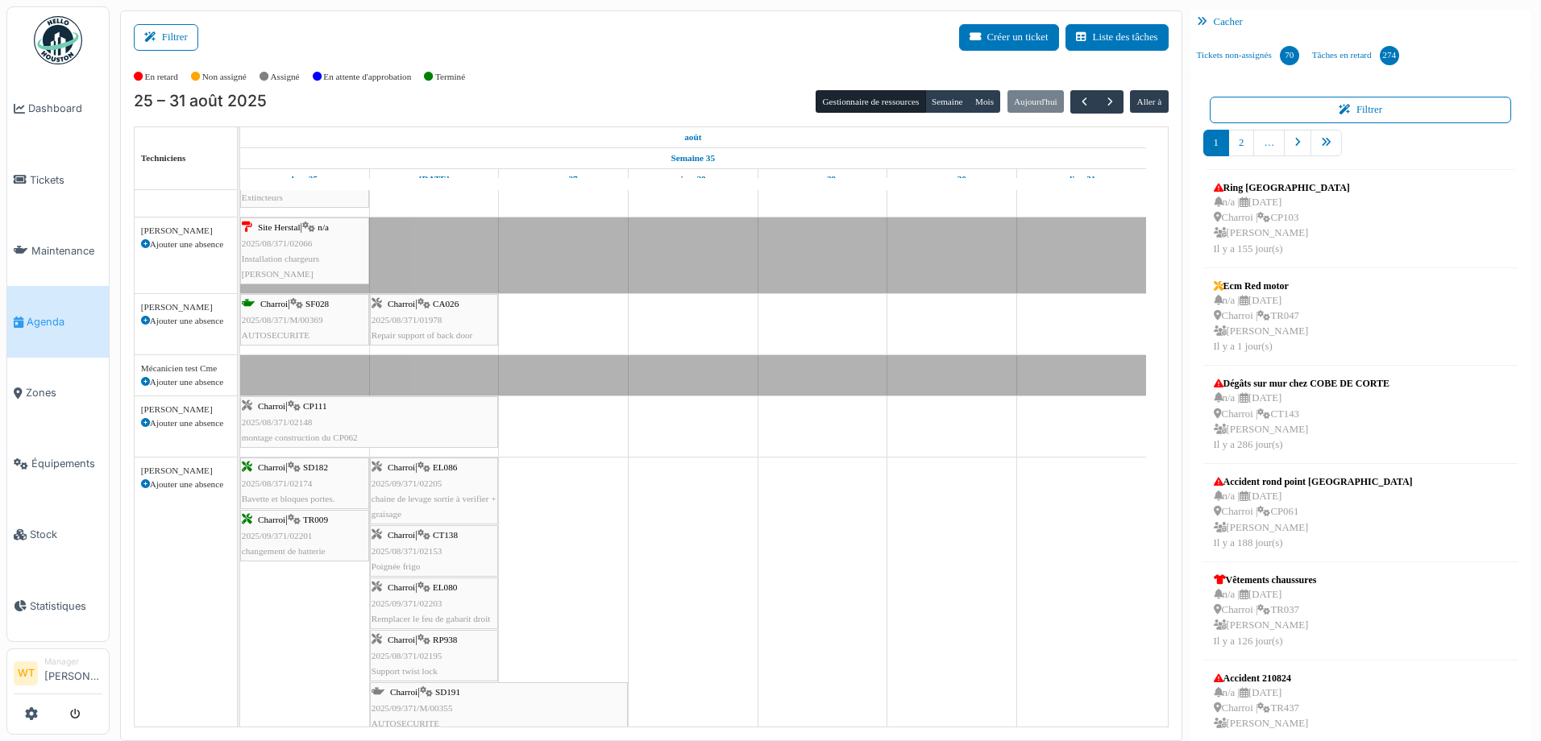
scroll to position [130, 0]
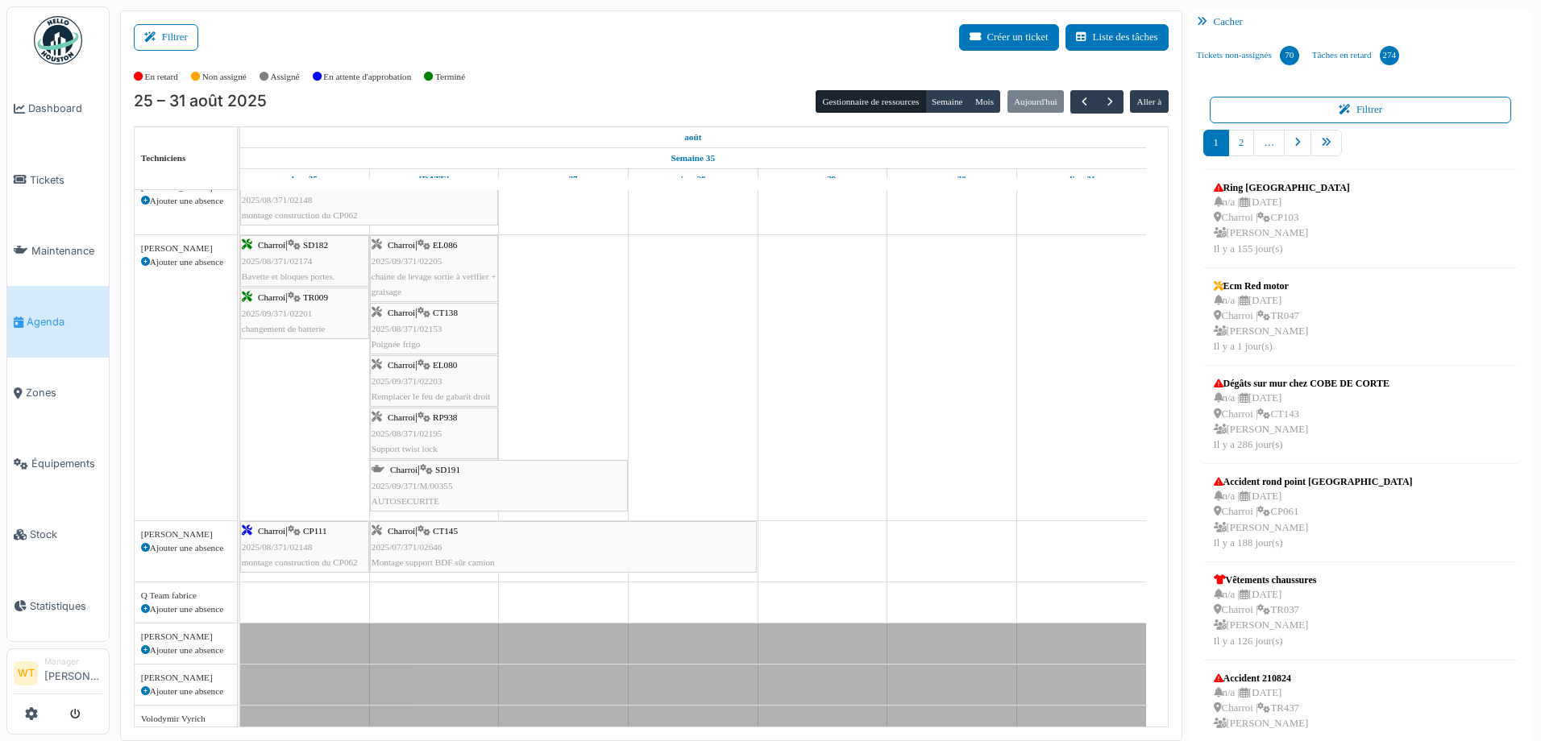
scroll to position [322, 0]
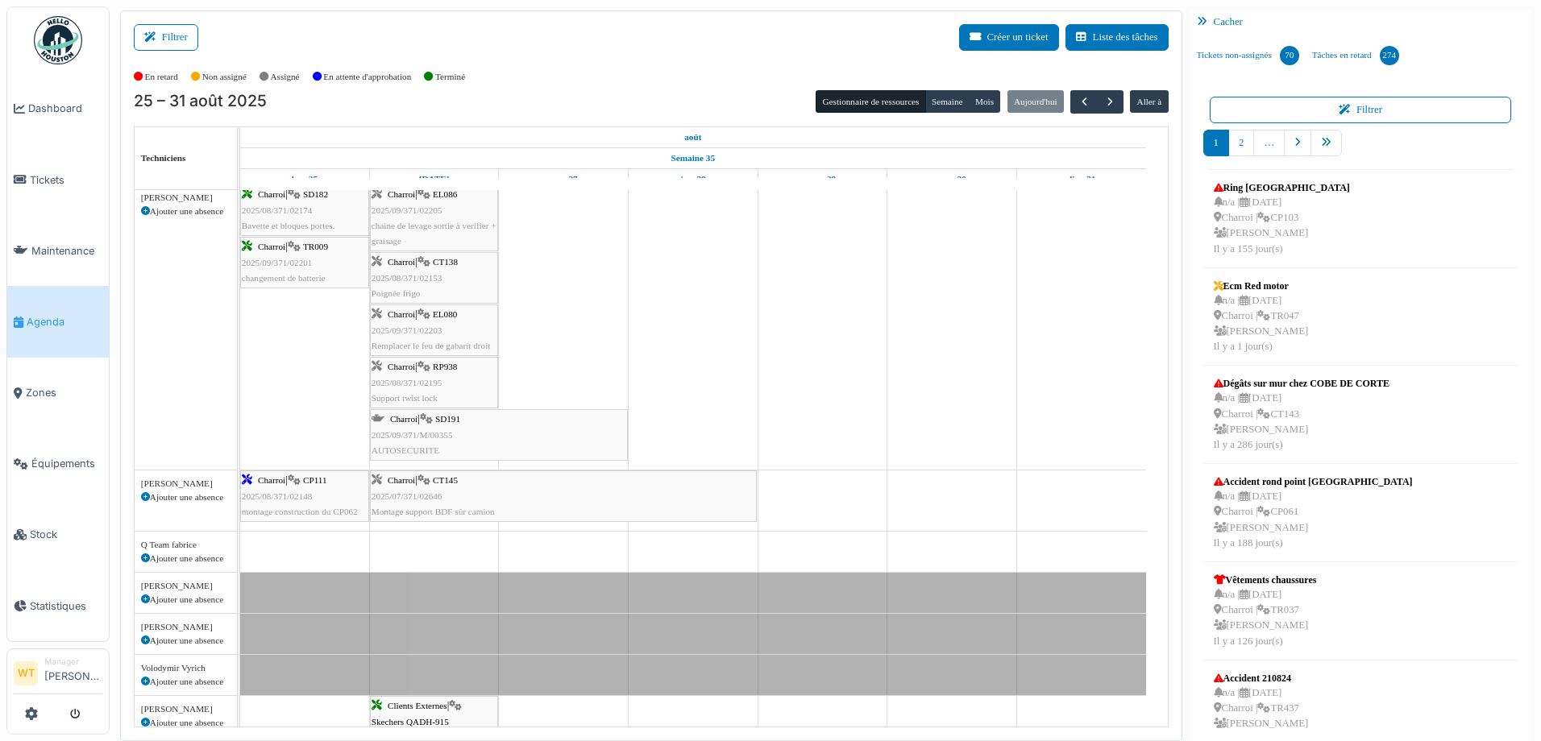
click at [428, 425] on icon at bounding box center [426, 419] width 13 height 10
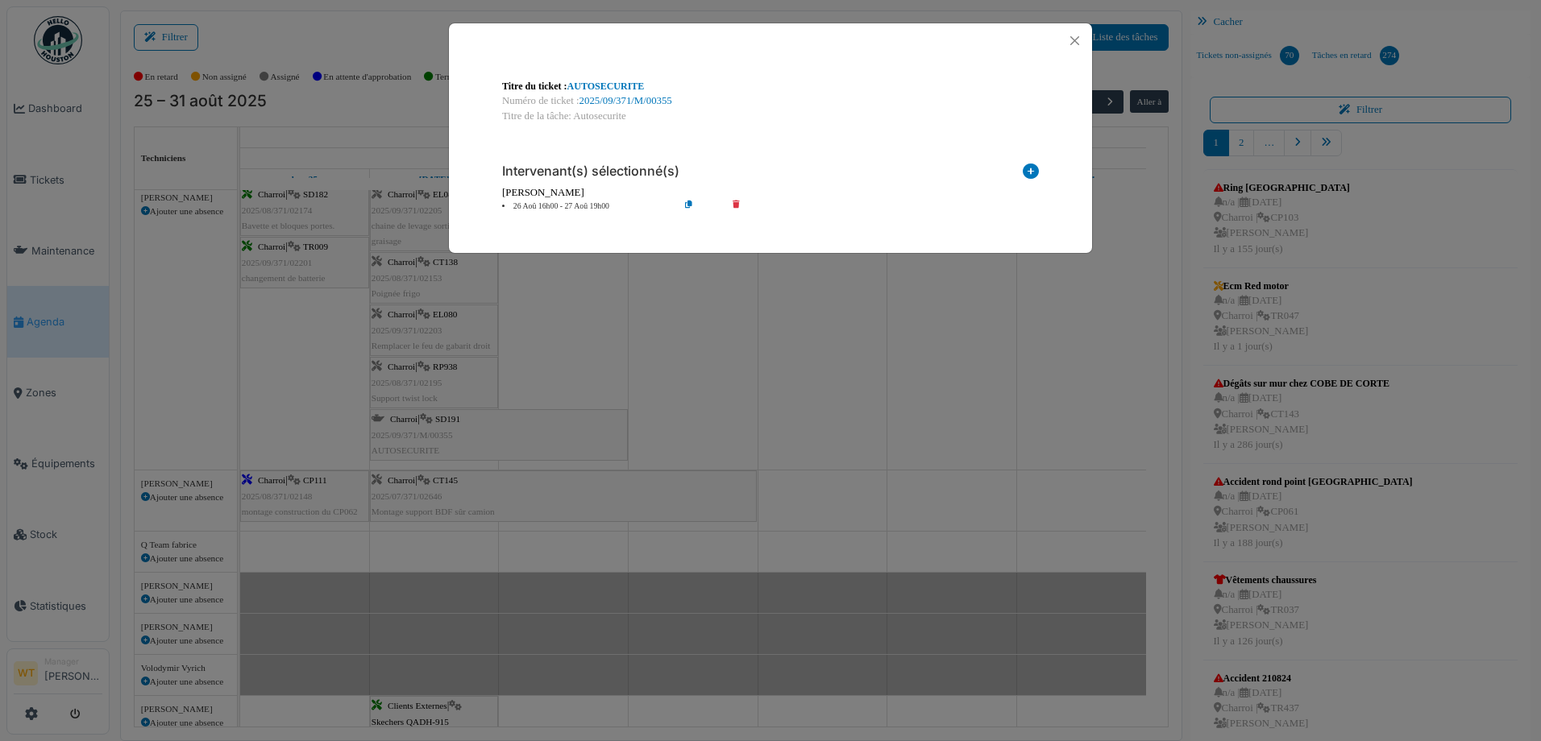
click at [621, 94] on div "Numéro de ticket : 2025/09/371/M/00355" at bounding box center [770, 100] width 537 height 15
click at [628, 101] on link "2025/09/371/M/00355" at bounding box center [625, 100] width 93 height 11
click at [1070, 27] on div at bounding box center [770, 40] width 643 height 35
click at [1075, 39] on button "Close" at bounding box center [1075, 41] width 22 height 22
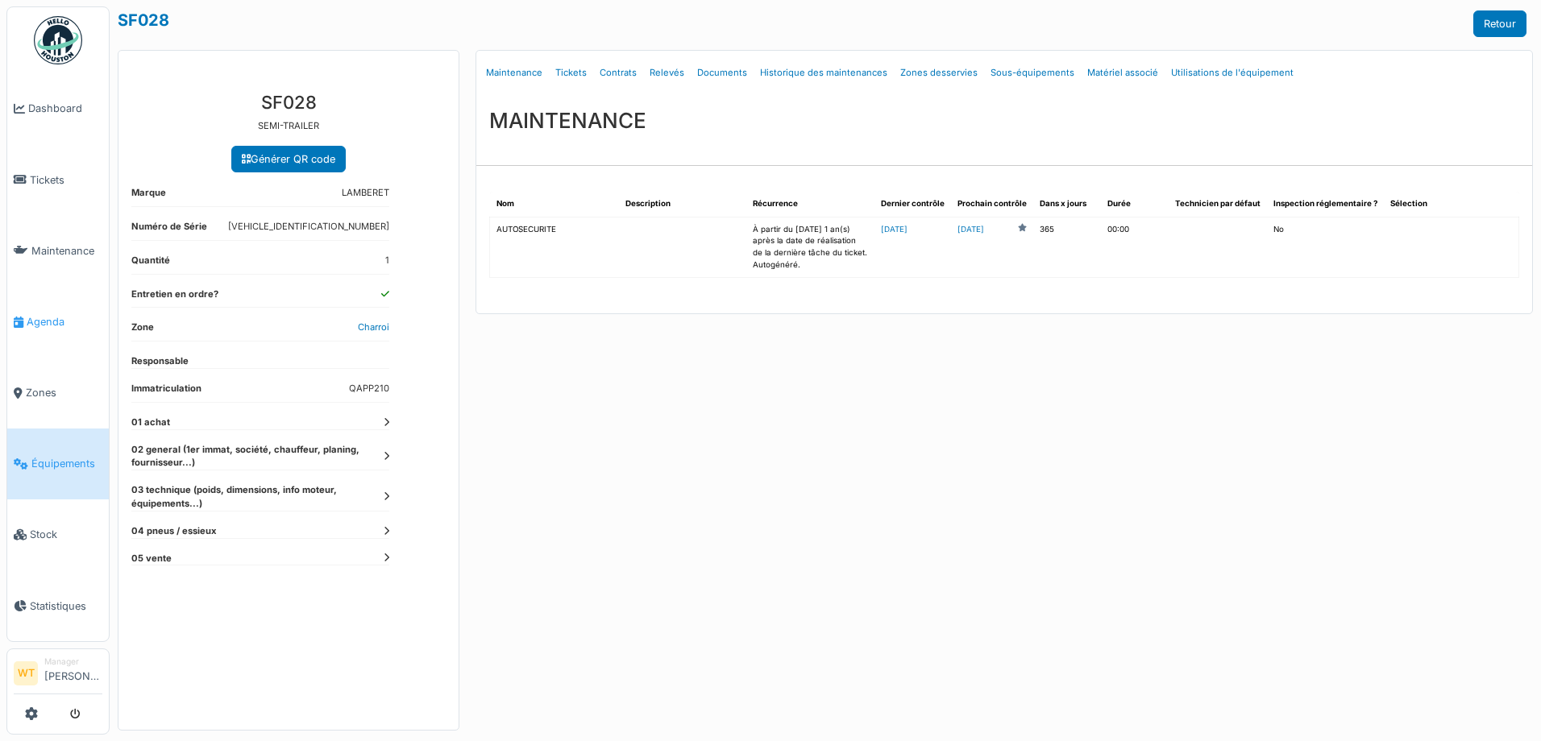
drag, startPoint x: 0, startPoint y: 0, endPoint x: 48, endPoint y: 314, distance: 317.9
click at [48, 314] on span "Agenda" at bounding box center [65, 321] width 76 height 15
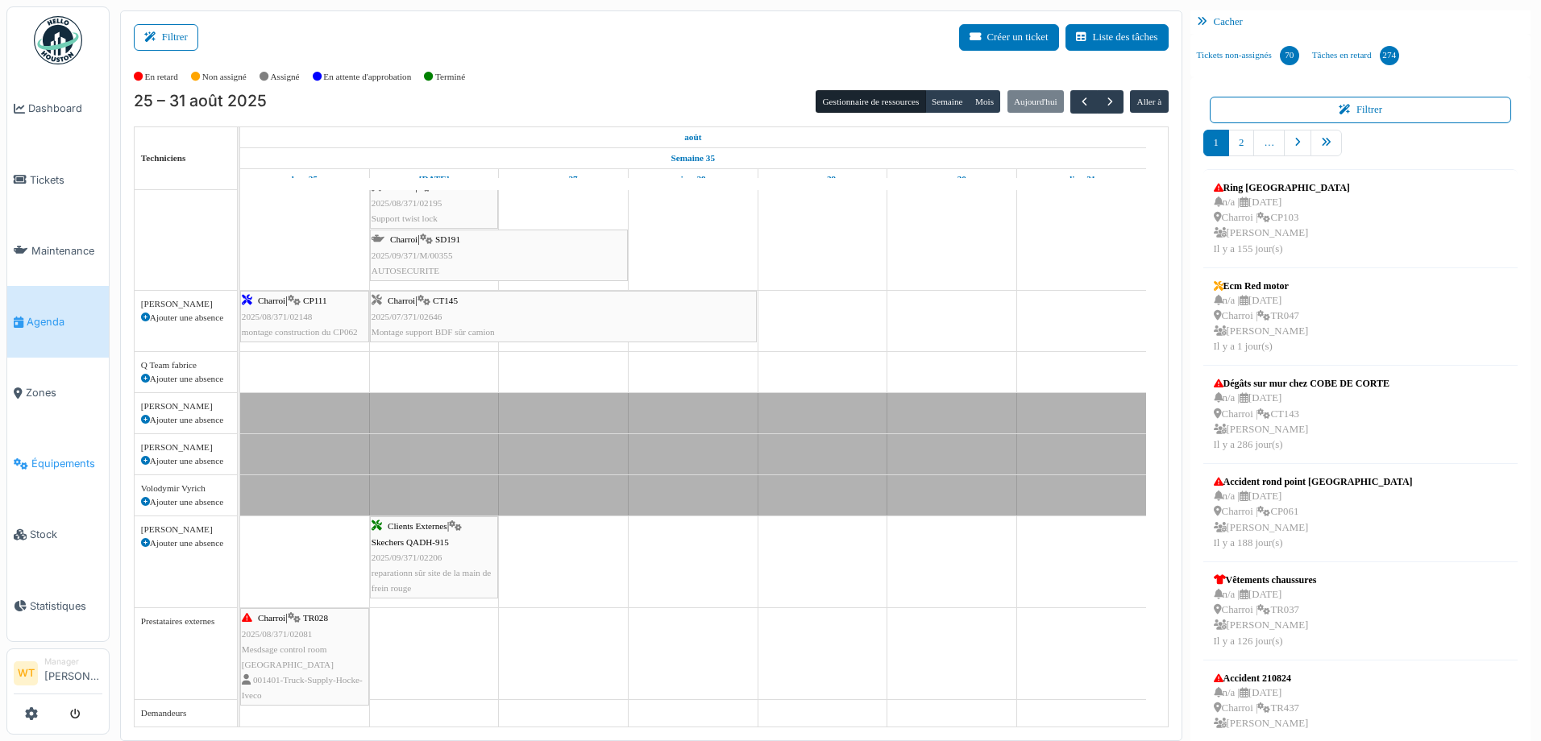
click at [52, 441] on link "Équipements" at bounding box center [58, 464] width 102 height 71
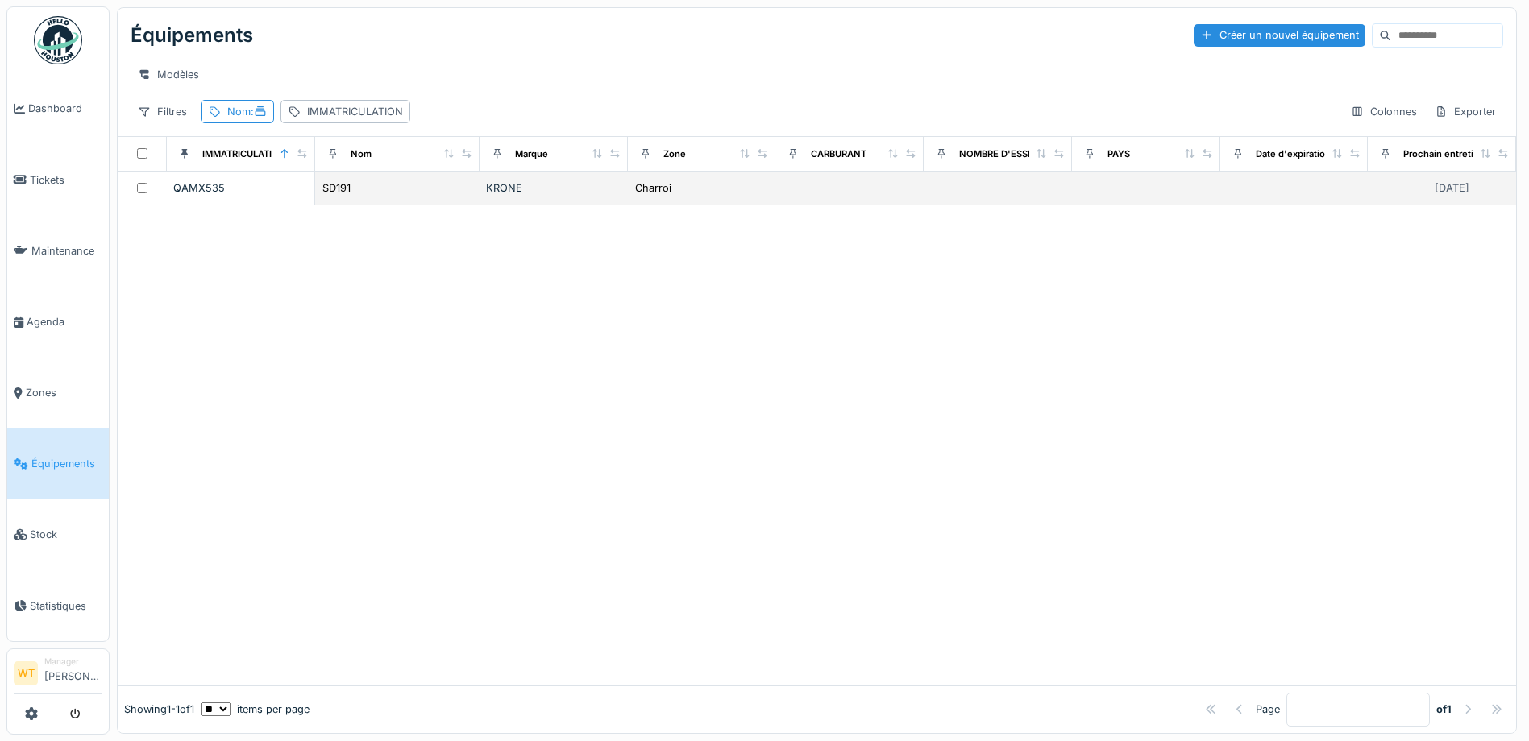
click at [350, 195] on div "SD191" at bounding box center [398, 188] width 152 height 17
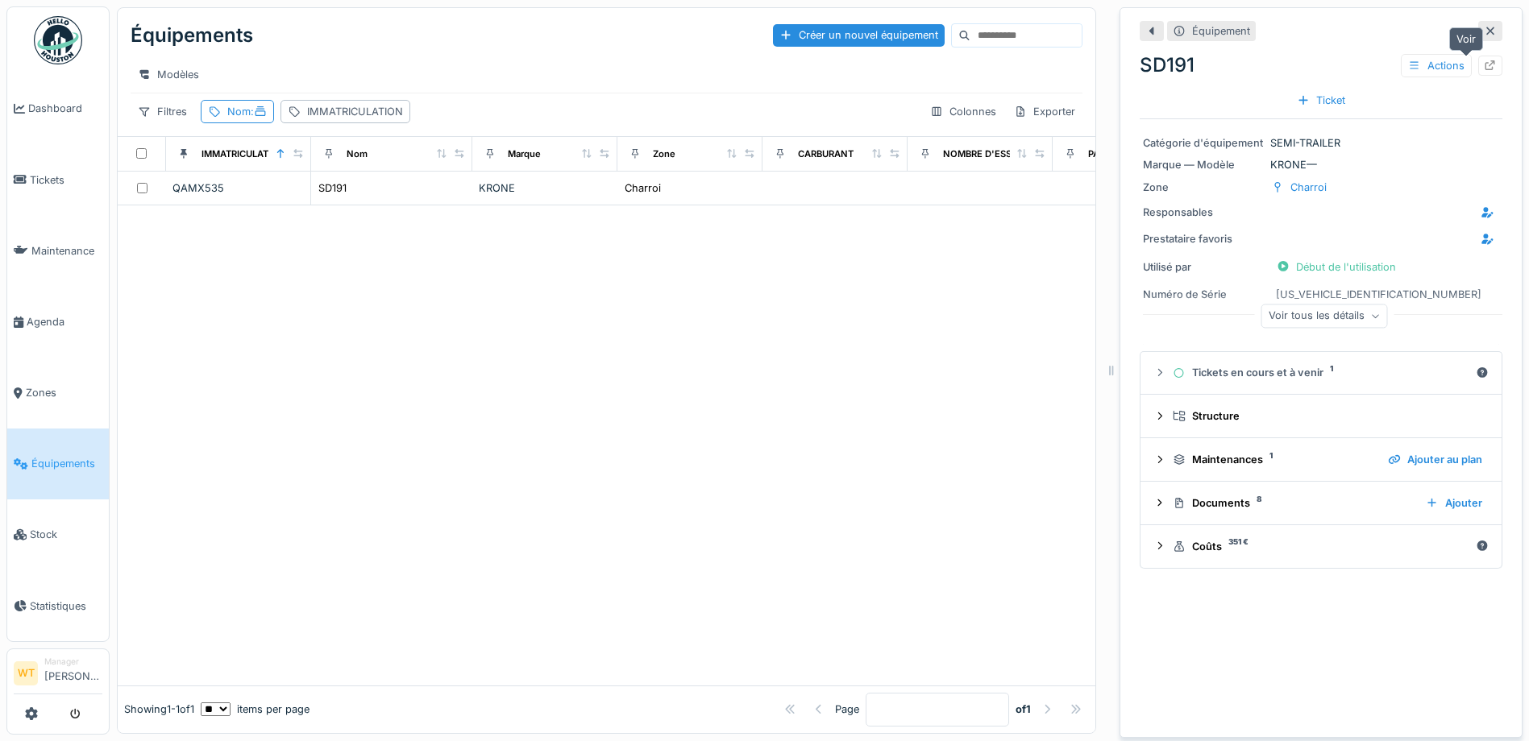
click at [1485, 70] on icon at bounding box center [1490, 65] width 10 height 10
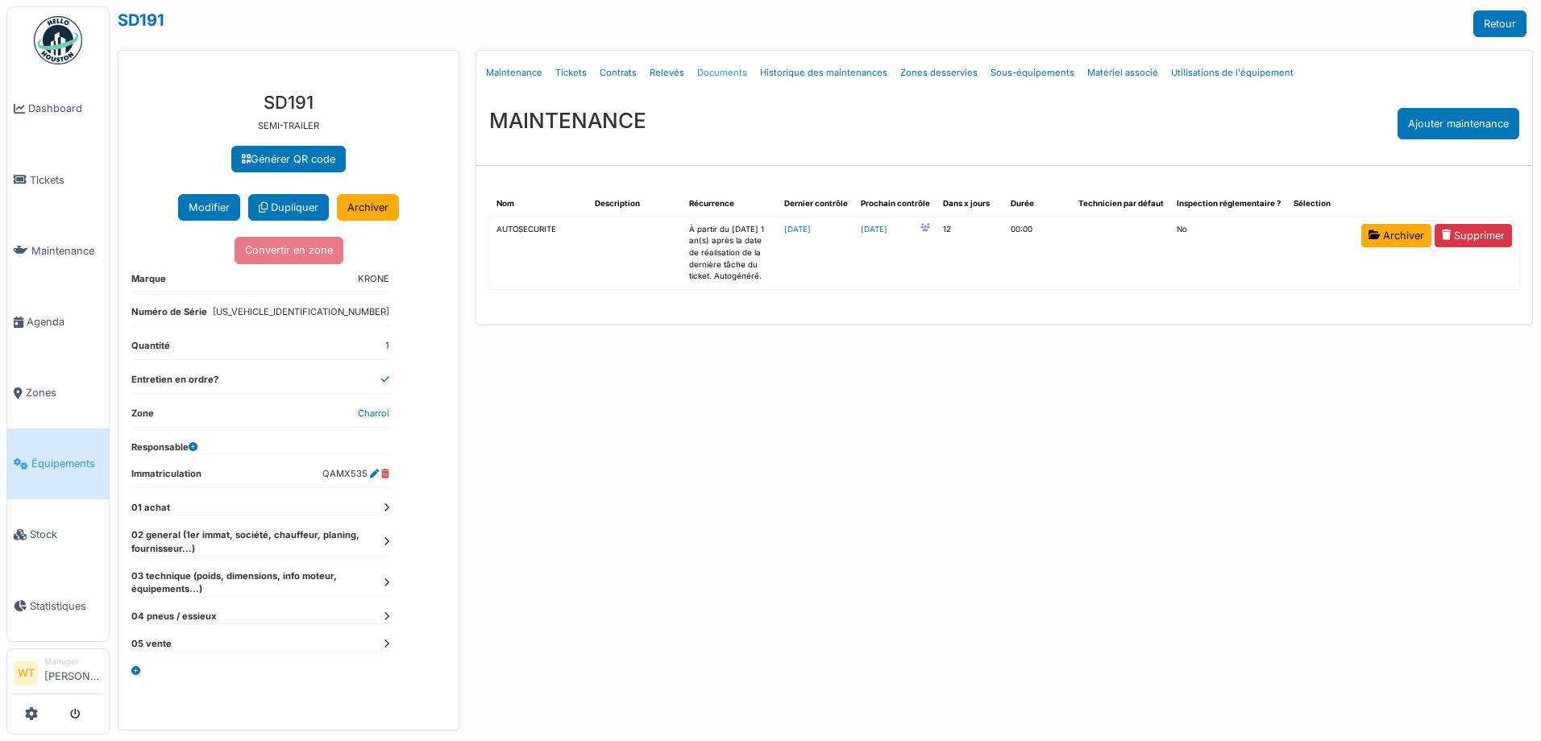
click at [726, 77] on link "Documents" at bounding box center [722, 73] width 63 height 38
select select "***"
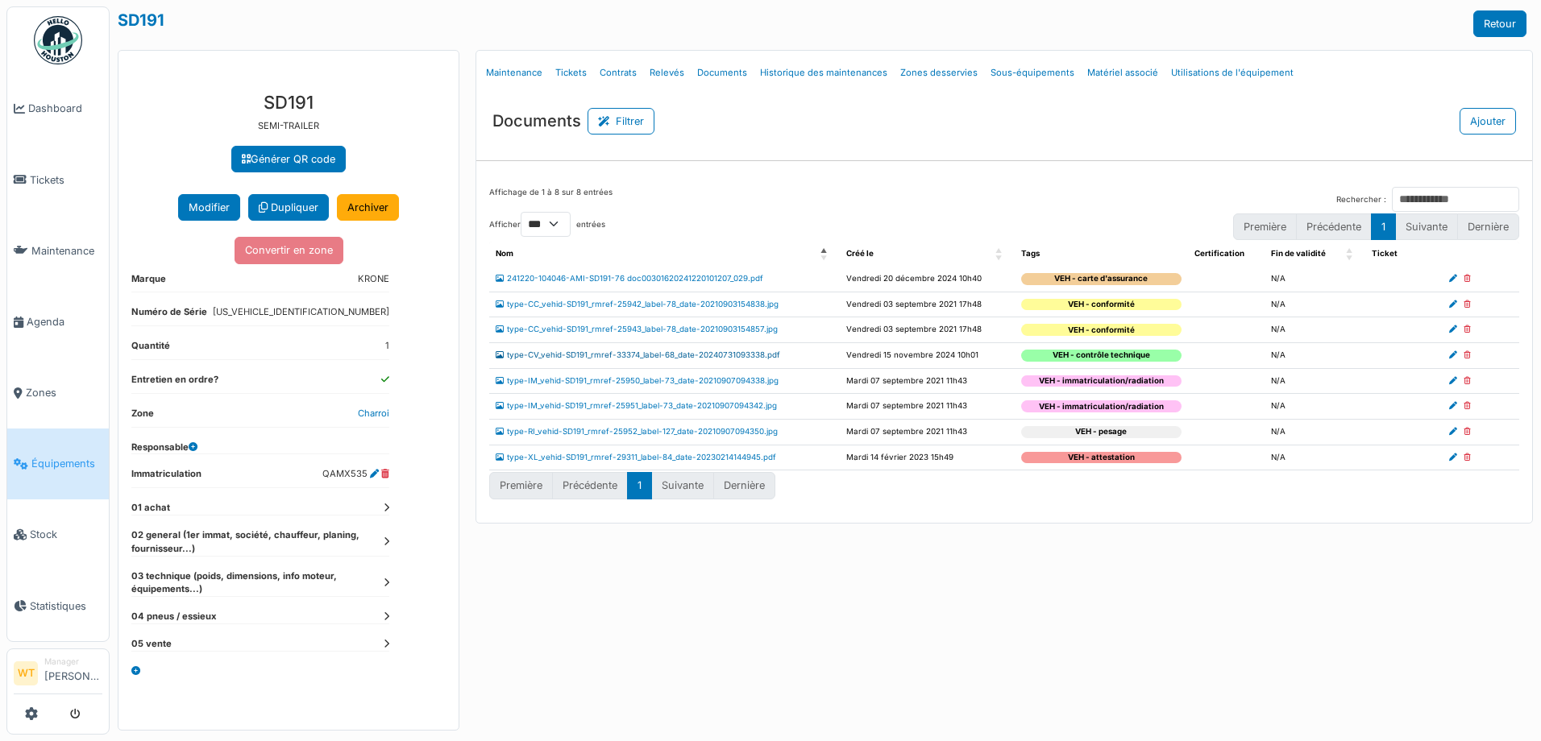
click at [654, 358] on link "type-CV_vehid-SD191_rmref-33374_label-68_date-20240731093338.pdf" at bounding box center [638, 355] width 284 height 9
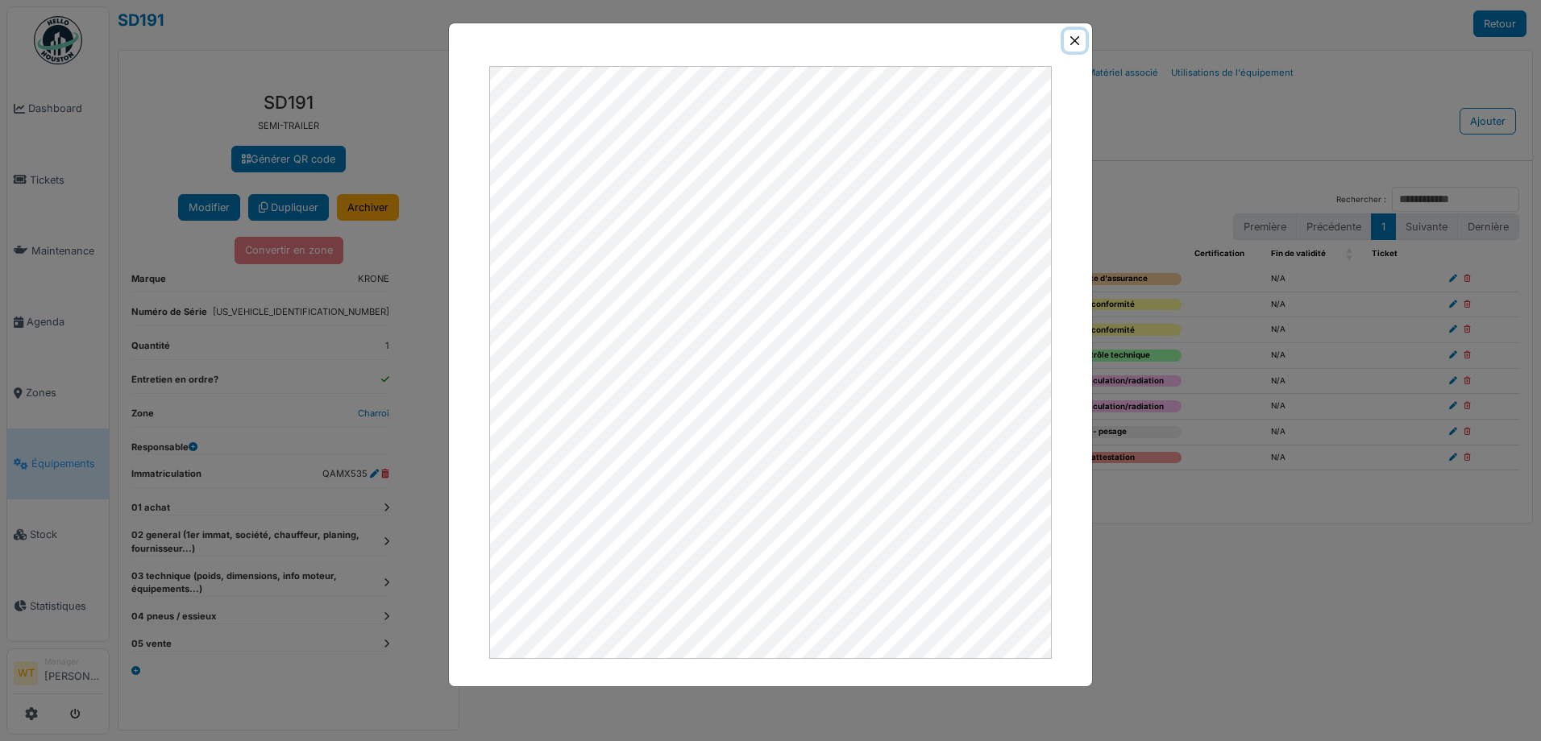
click at [1074, 42] on button "Close" at bounding box center [1075, 41] width 22 height 22
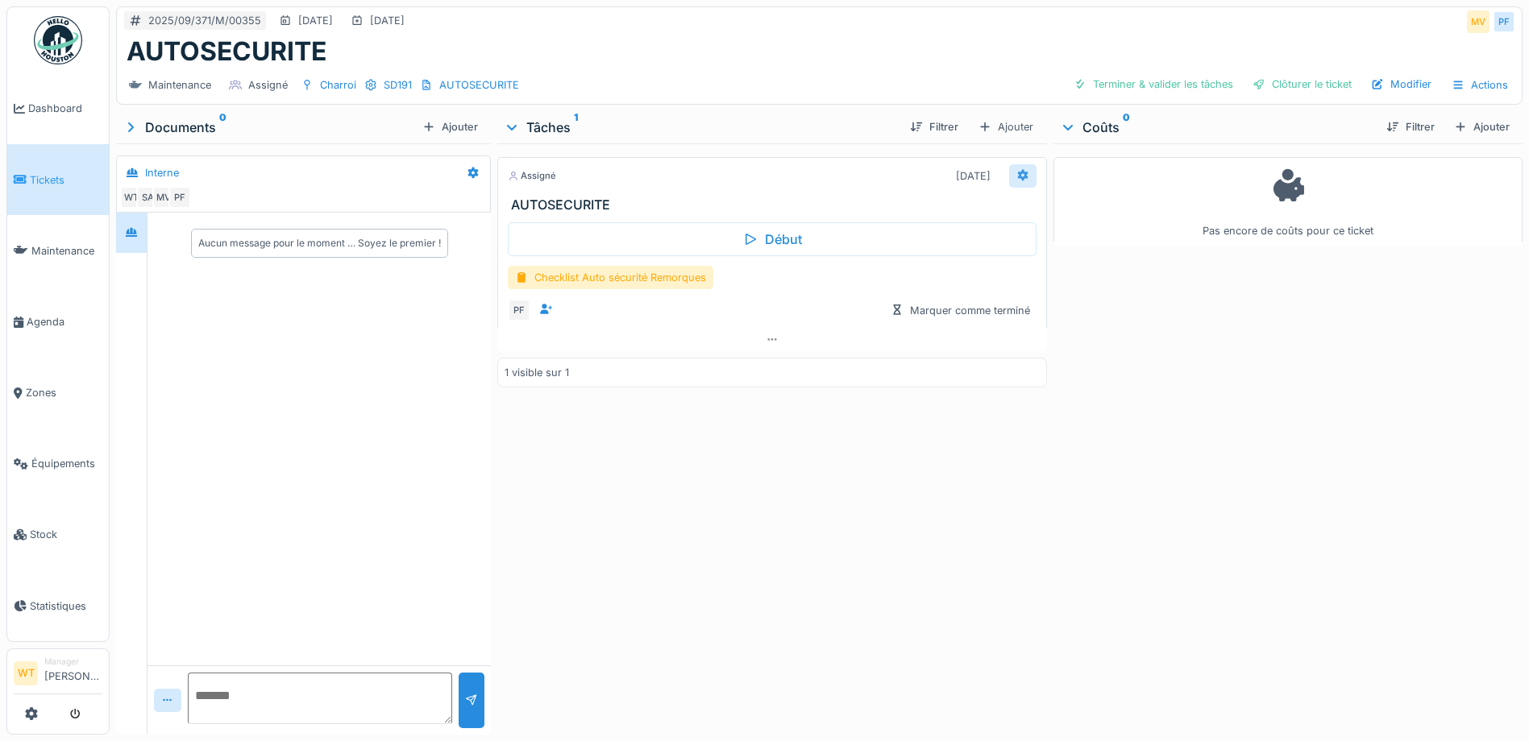
click at [1017, 179] on icon at bounding box center [1022, 175] width 13 height 10
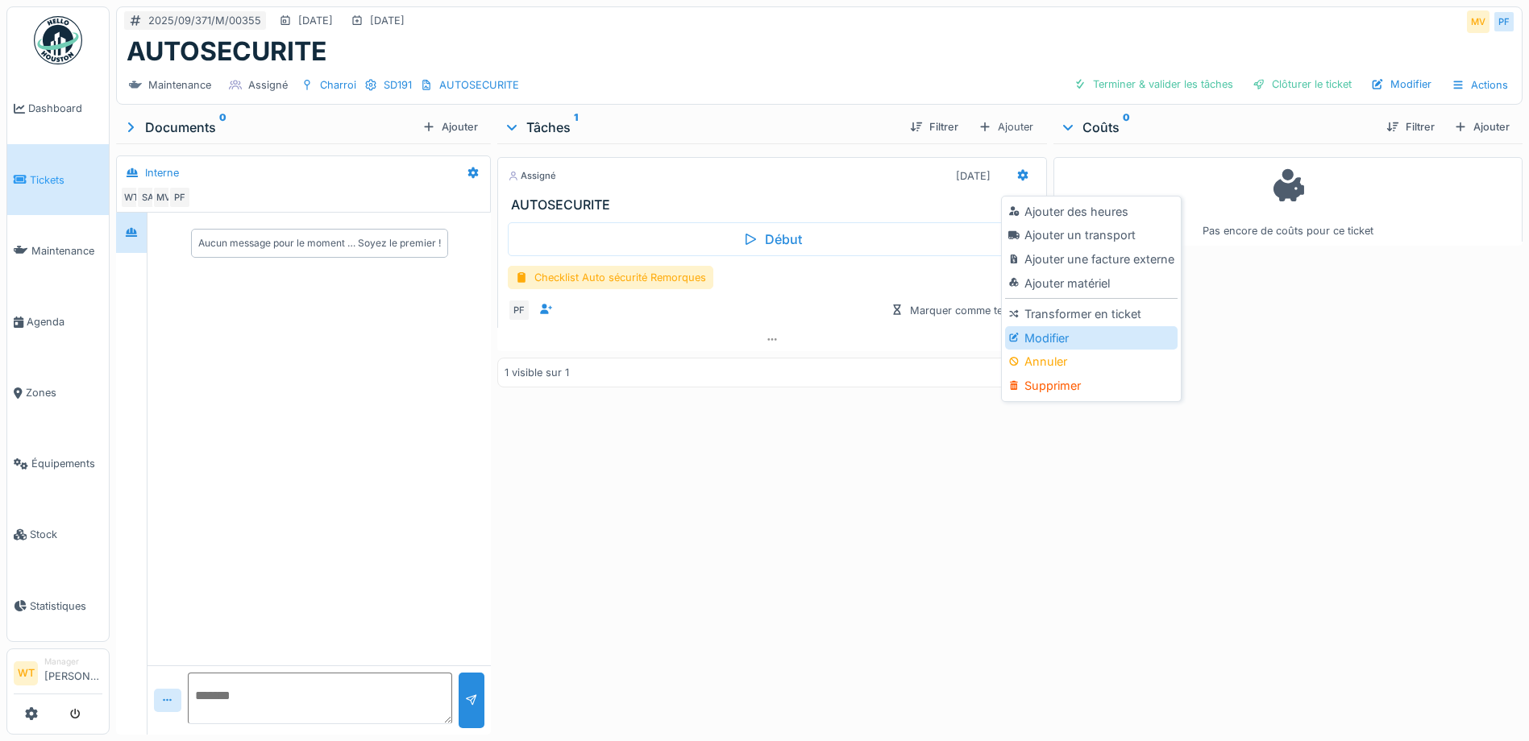
click at [1060, 339] on div "Modifier" at bounding box center [1091, 338] width 172 height 24
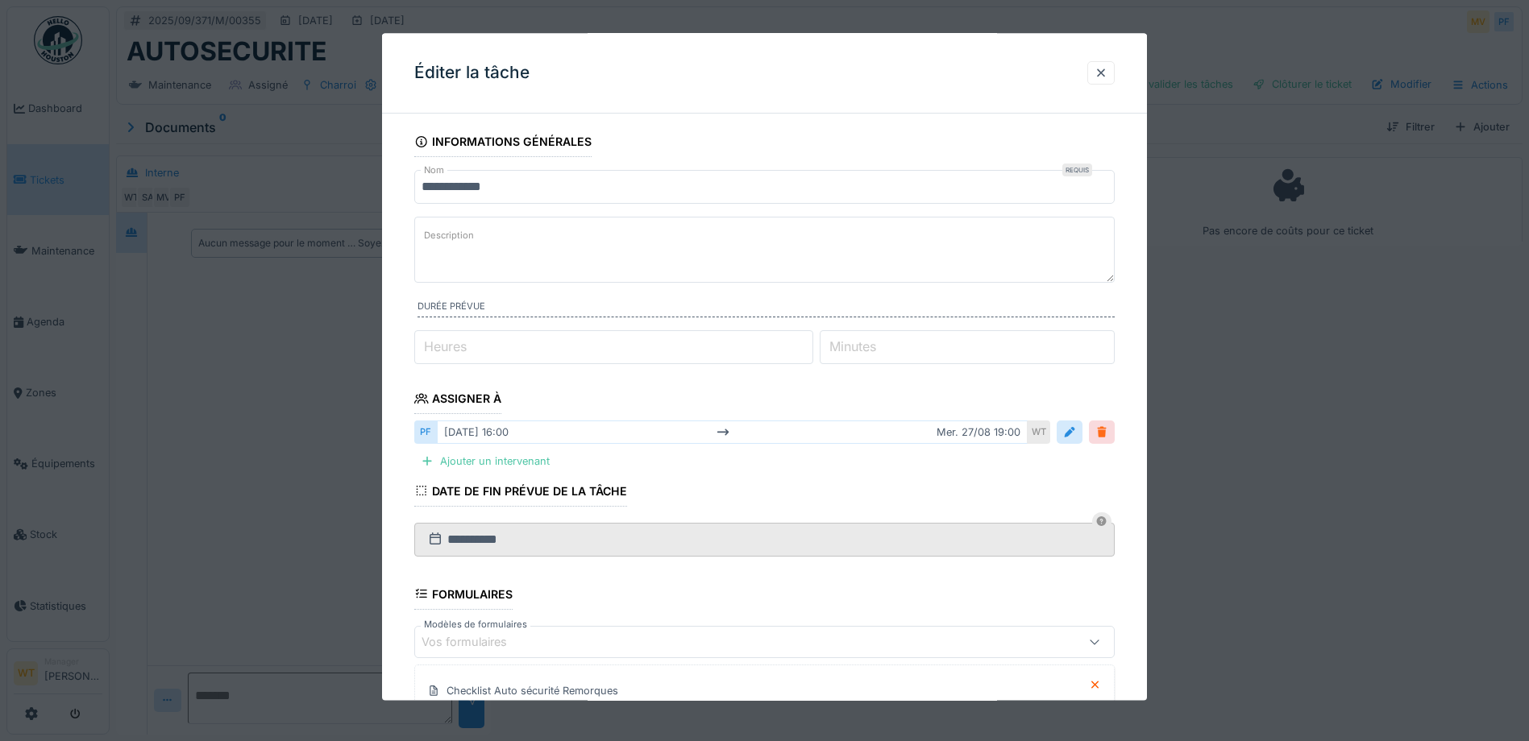
click at [1108, 431] on div at bounding box center [1101, 433] width 13 height 15
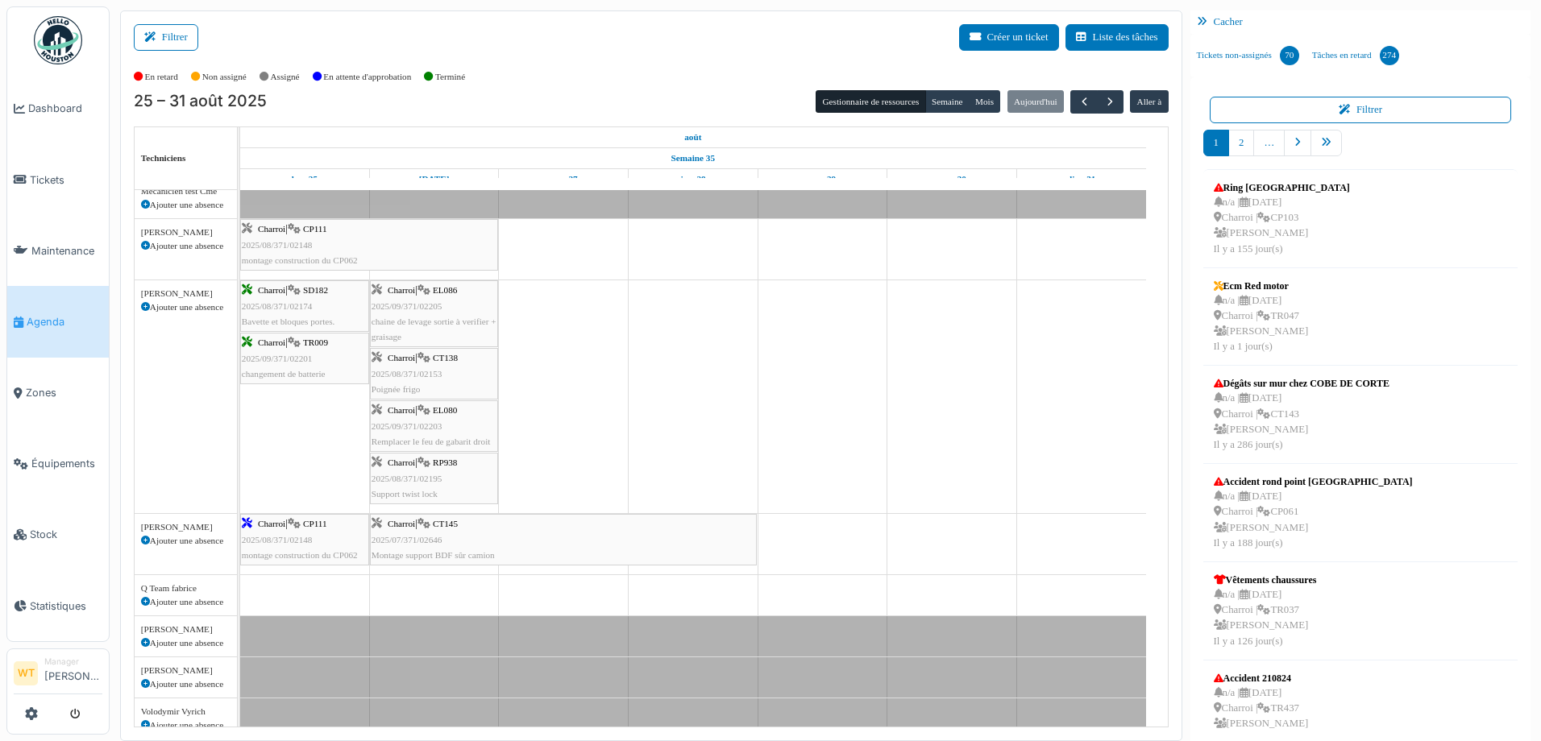
scroll to position [210, 0]
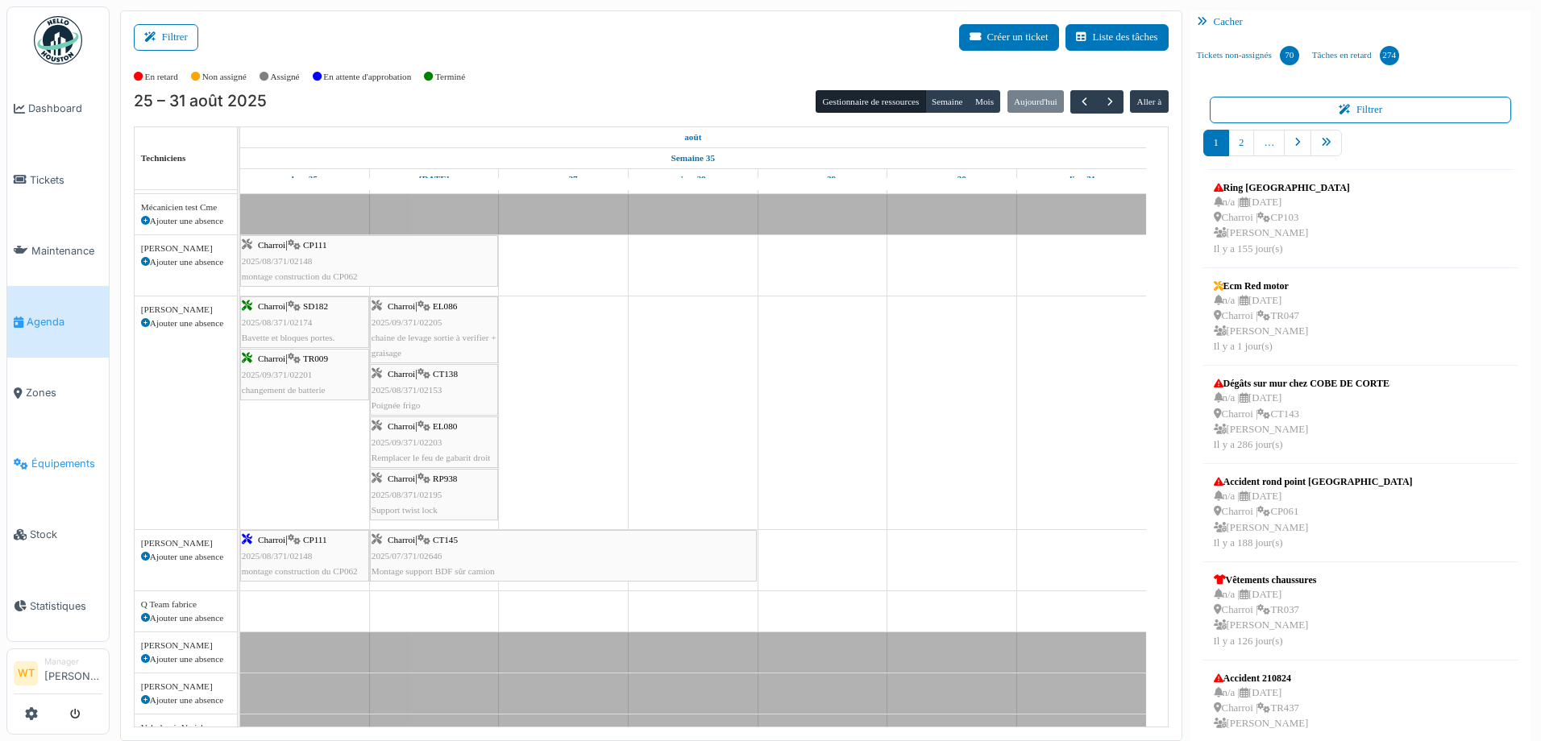
click at [73, 458] on span "Équipements" at bounding box center [66, 463] width 71 height 15
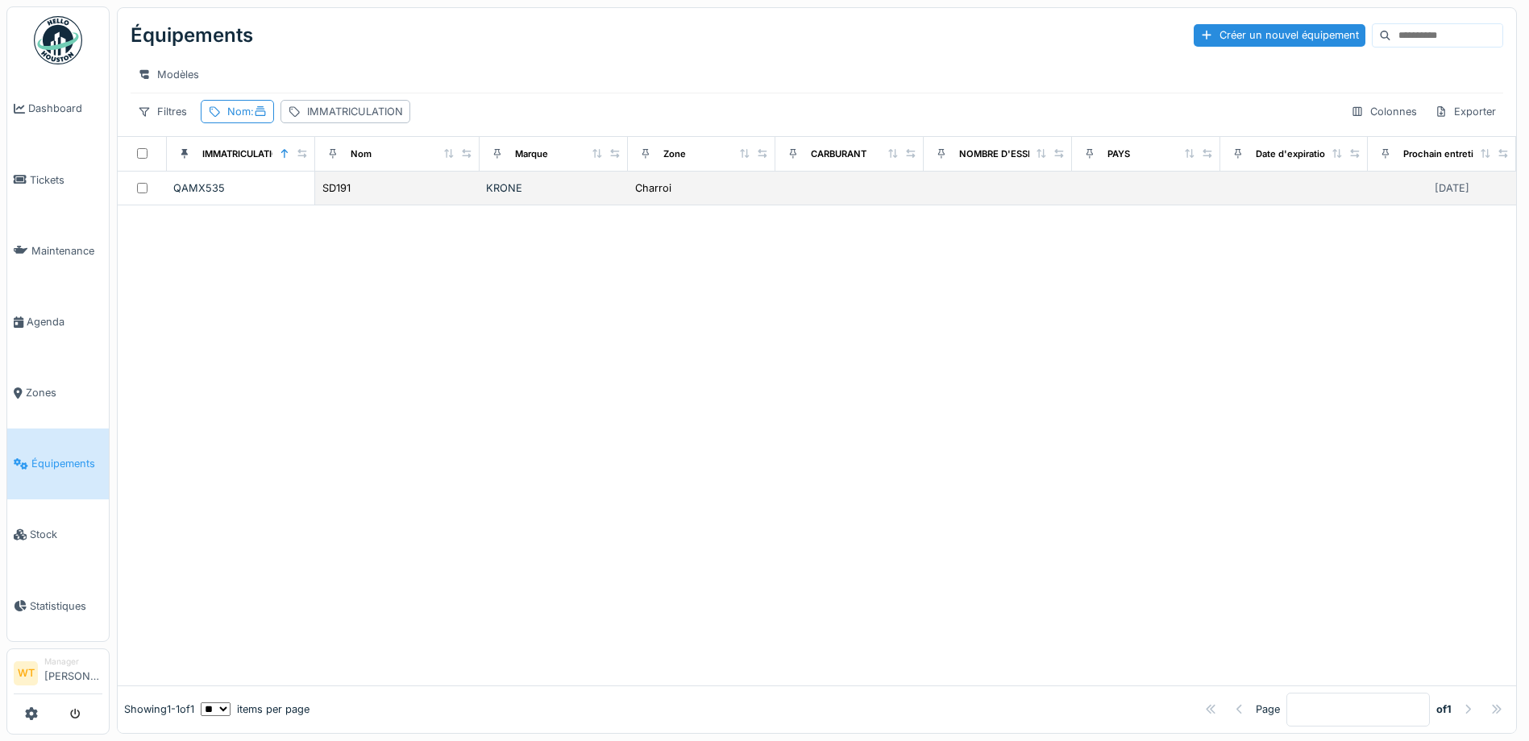
drag, startPoint x: 387, startPoint y: 208, endPoint x: 424, endPoint y: 194, distance: 39.5
click at [387, 197] on div "SD191" at bounding box center [398, 188] width 152 height 17
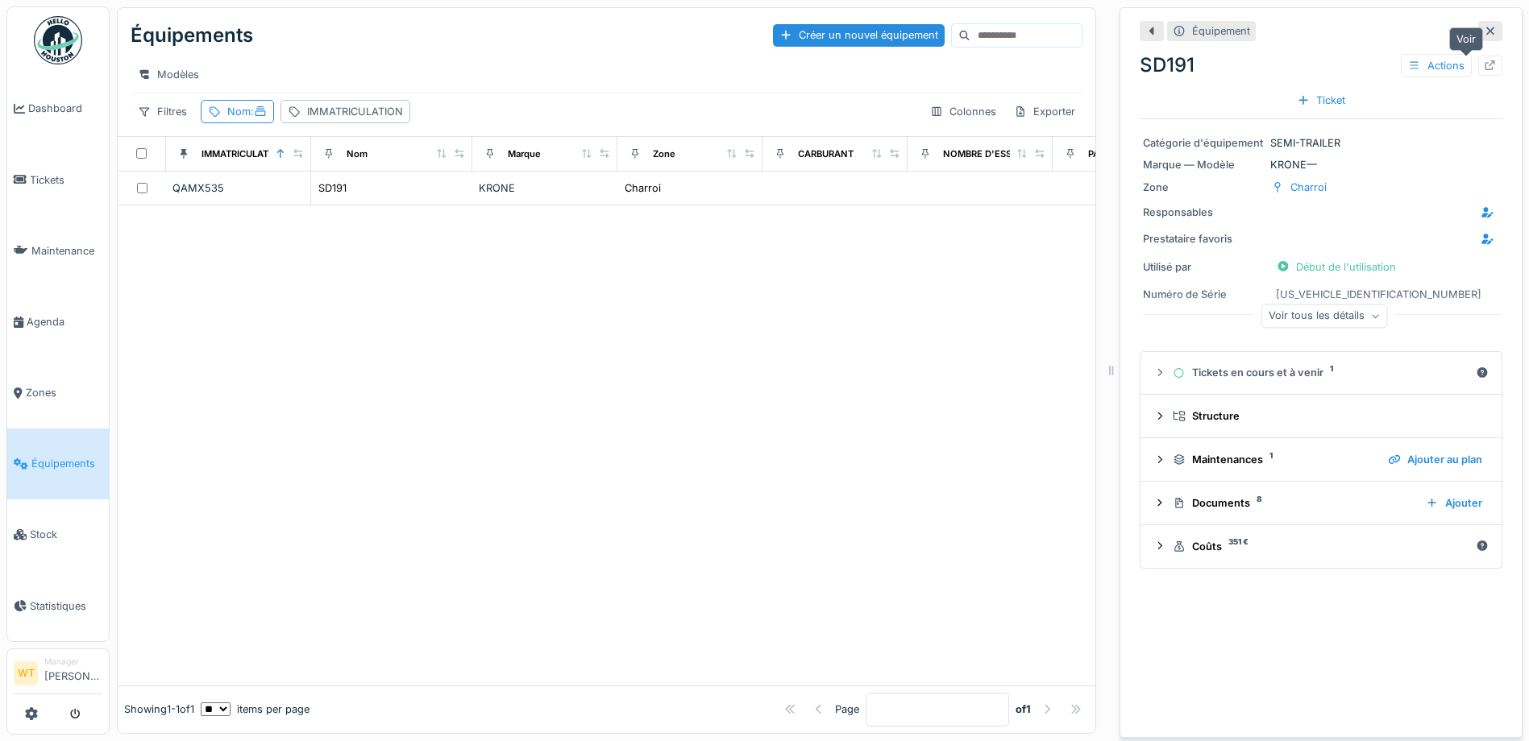
click at [1485, 66] on icon at bounding box center [1490, 65] width 10 height 10
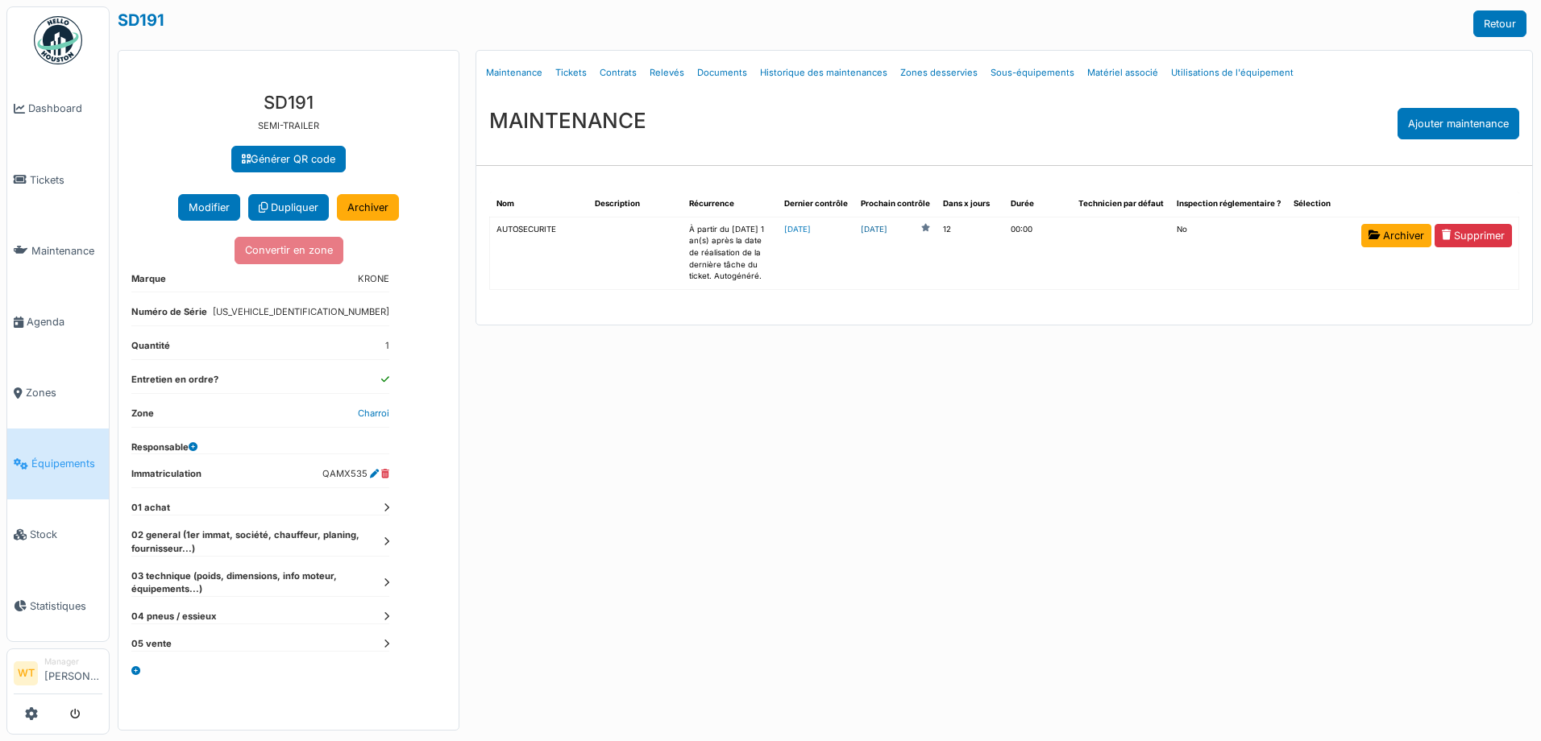
click at [887, 230] on link "2025-09-07" at bounding box center [874, 230] width 27 height 12
drag, startPoint x: 81, startPoint y: 462, endPoint x: 625, endPoint y: 182, distance: 611.0
click at [82, 462] on link "Équipements" at bounding box center [58, 464] width 102 height 71
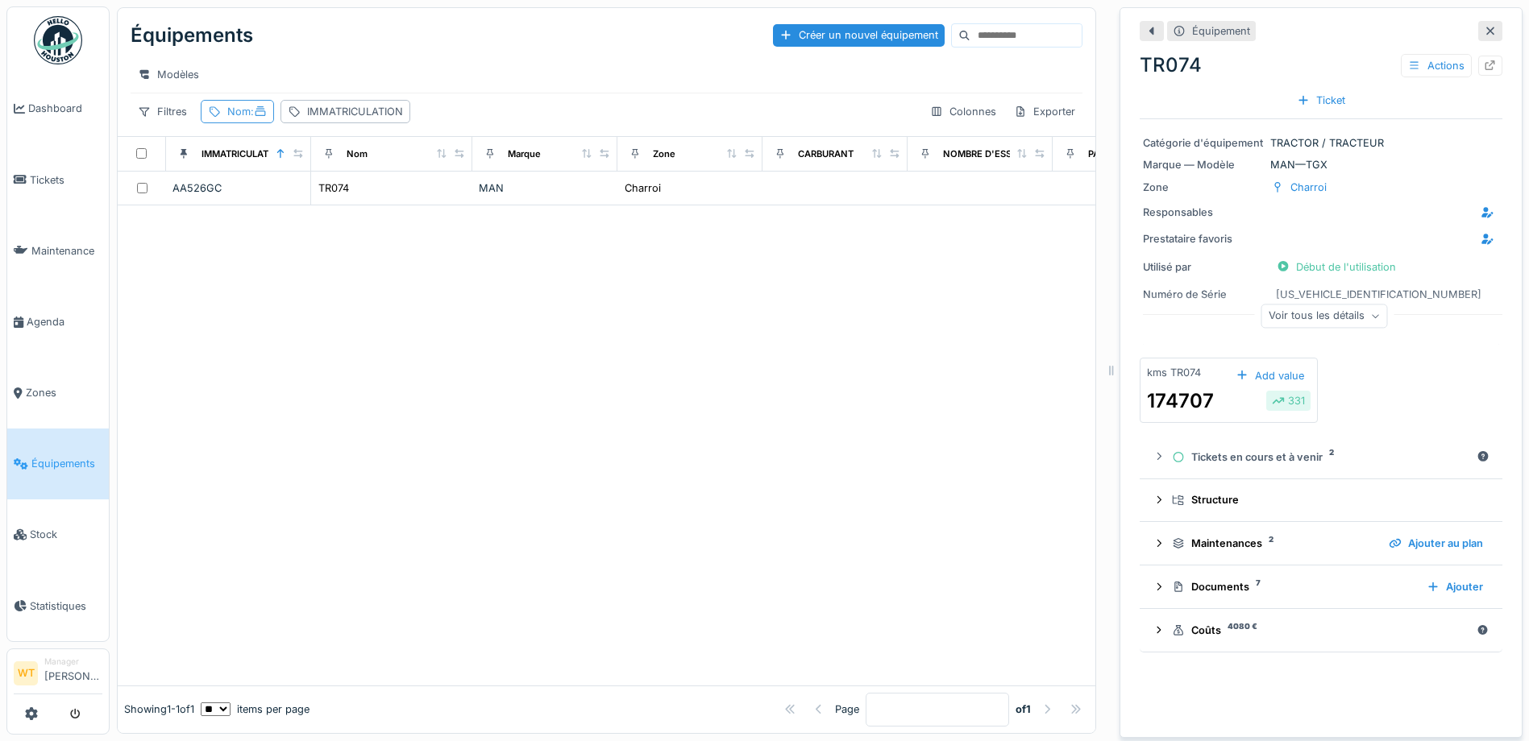
click at [253, 118] on span ":" at bounding box center [259, 112] width 16 height 12
click at [368, 203] on div "Nom *****" at bounding box center [288, 202] width 160 height 34
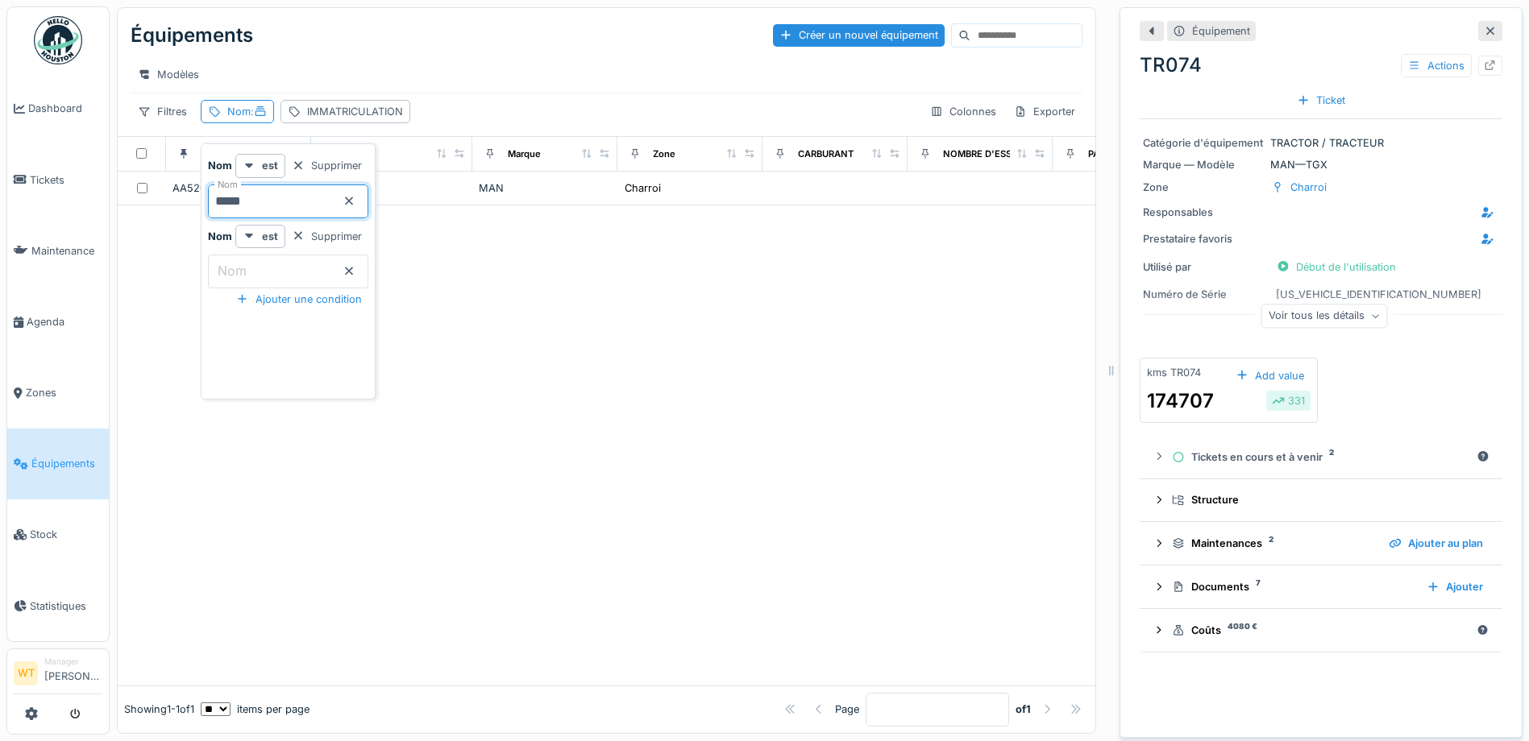
click at [343, 199] on input "*****" at bounding box center [288, 202] width 160 height 34
click at [353, 204] on icon at bounding box center [349, 201] width 8 height 8
click at [346, 204] on input "Nom" at bounding box center [288, 202] width 160 height 34
type input "**"
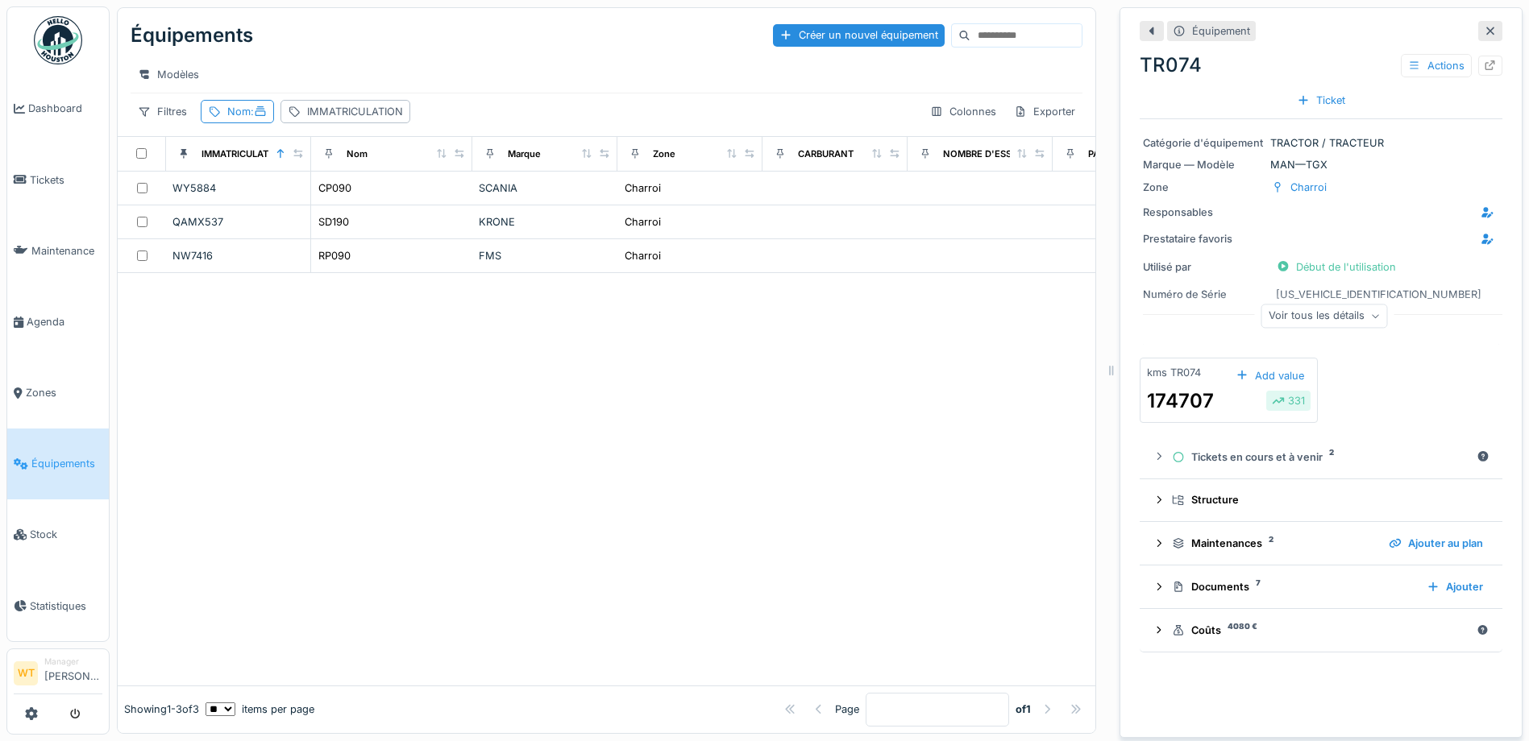
click at [573, 405] on div at bounding box center [607, 479] width 978 height 412
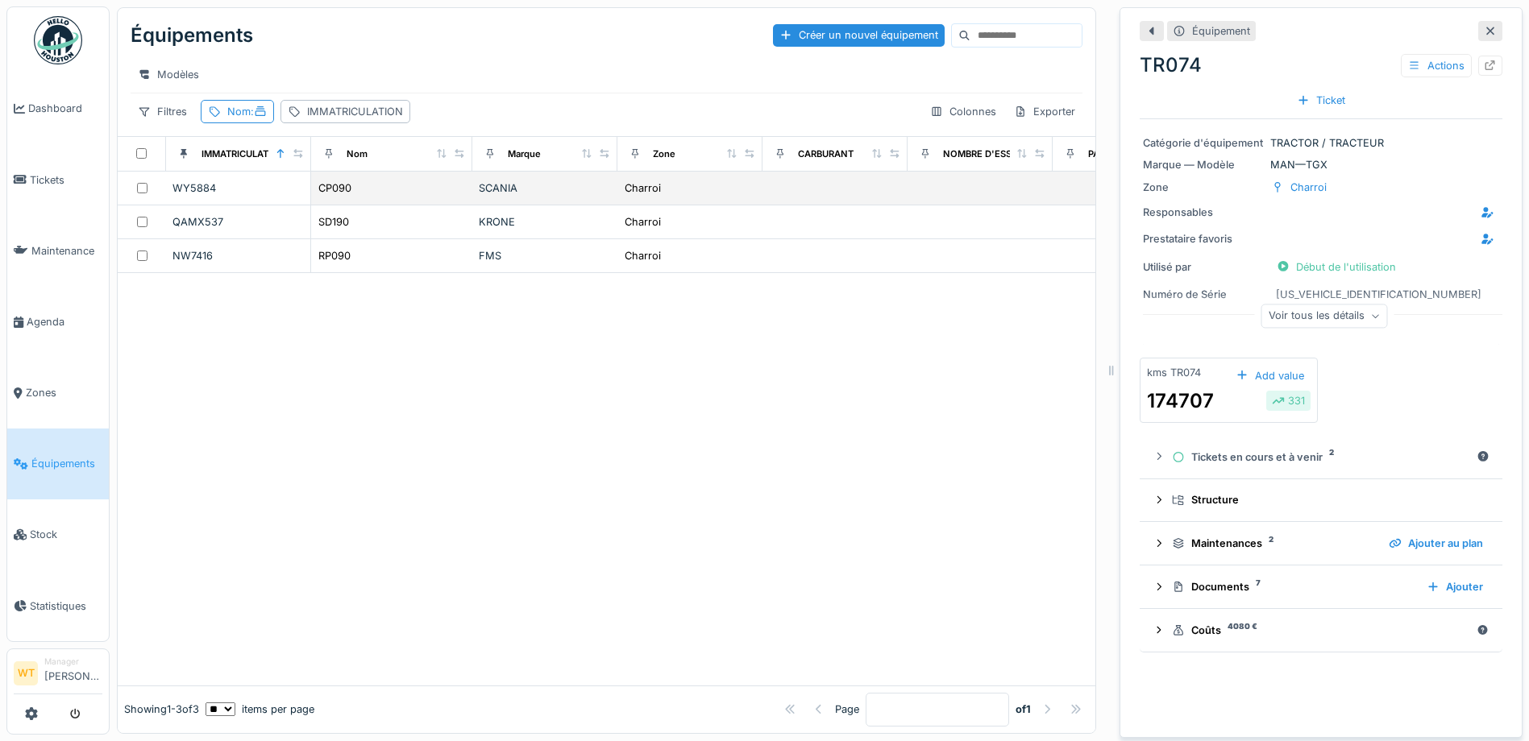
click at [385, 197] on div "CP090" at bounding box center [392, 188] width 148 height 17
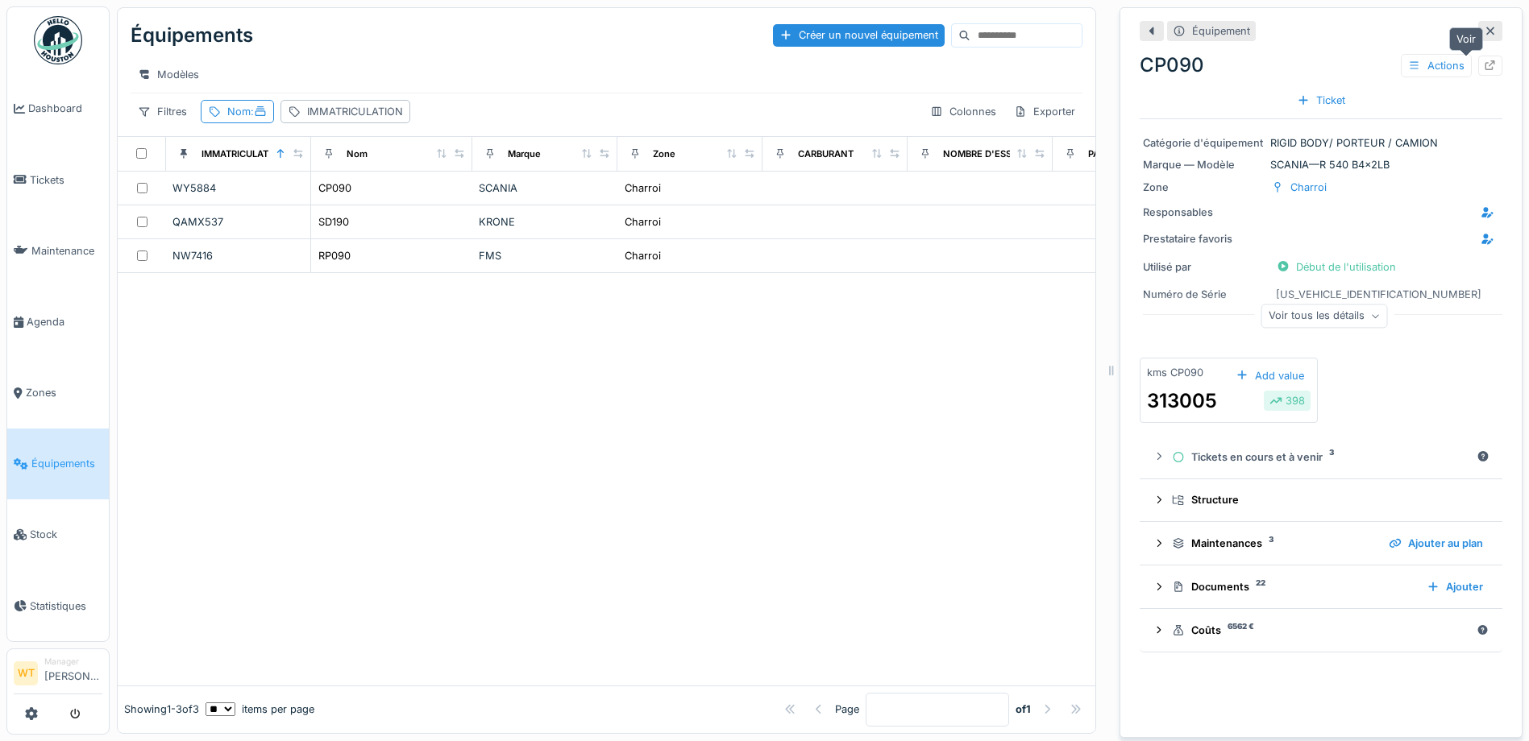
click at [1484, 60] on icon at bounding box center [1490, 65] width 13 height 10
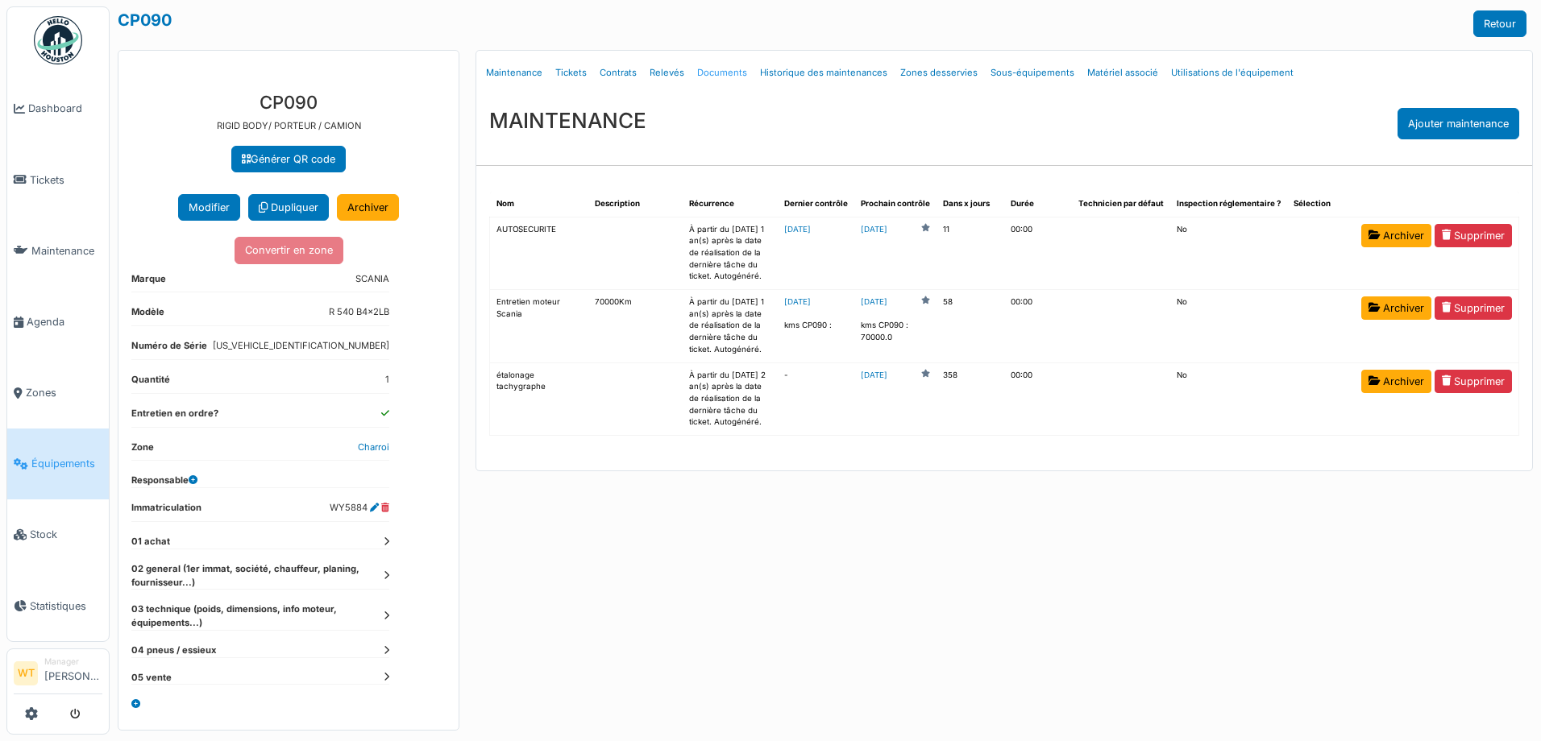
click at [725, 73] on link "Documents" at bounding box center [722, 73] width 63 height 38
select select "***"
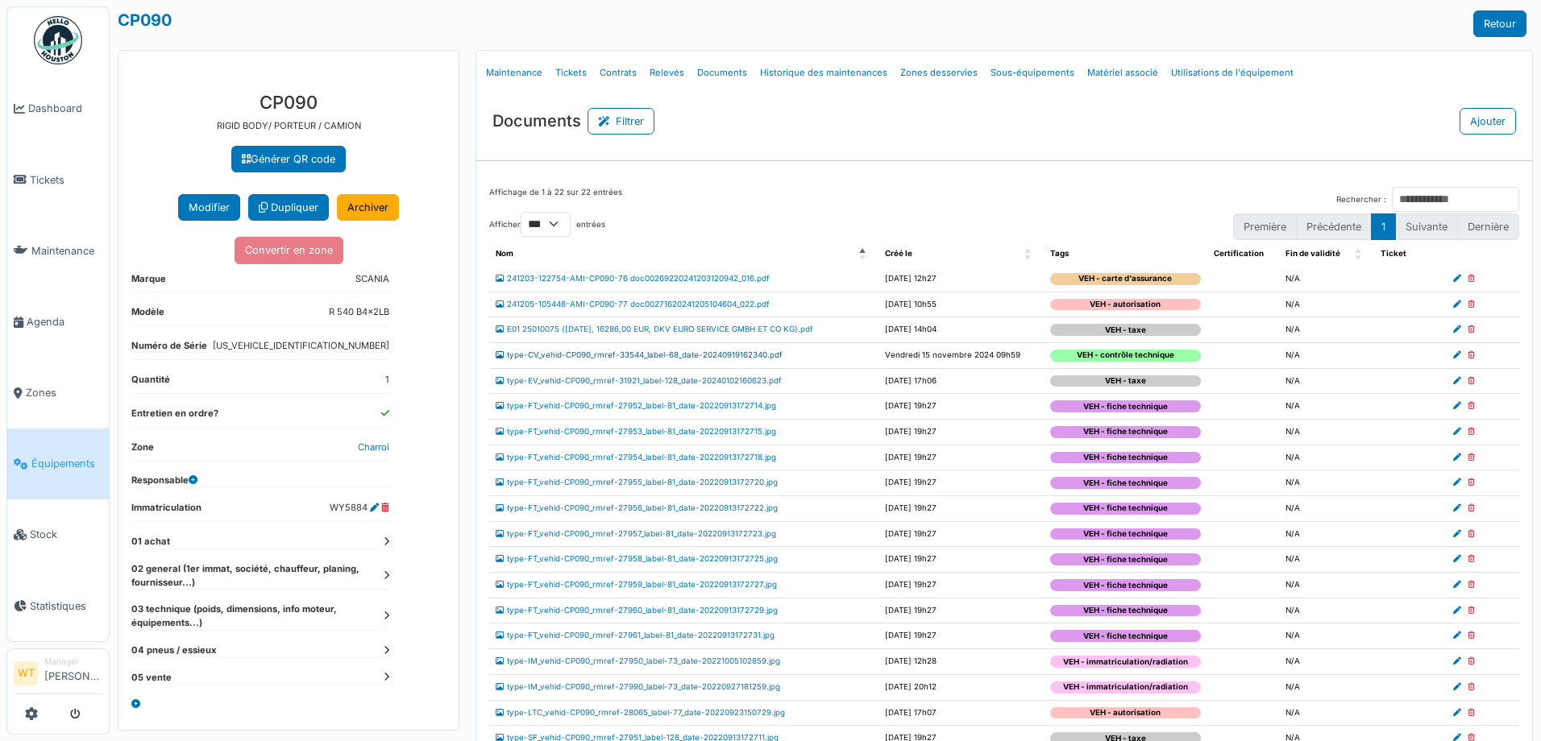
click at [674, 353] on link "type-CV_vehid-CP090_rmref-33544_label-68_date-20240919162340.pdf" at bounding box center [639, 355] width 287 height 9
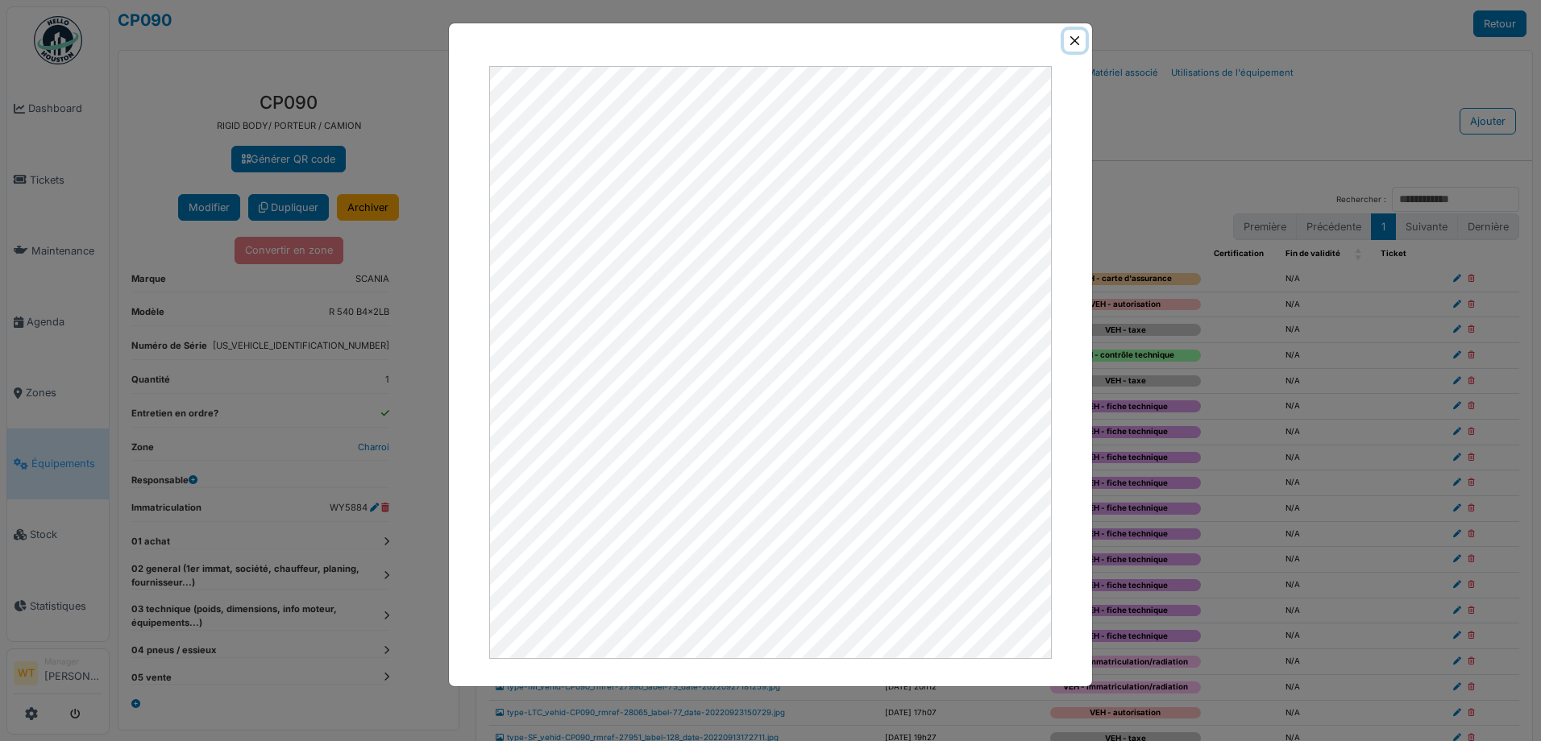
click at [1068, 44] on button "Close" at bounding box center [1075, 41] width 22 height 22
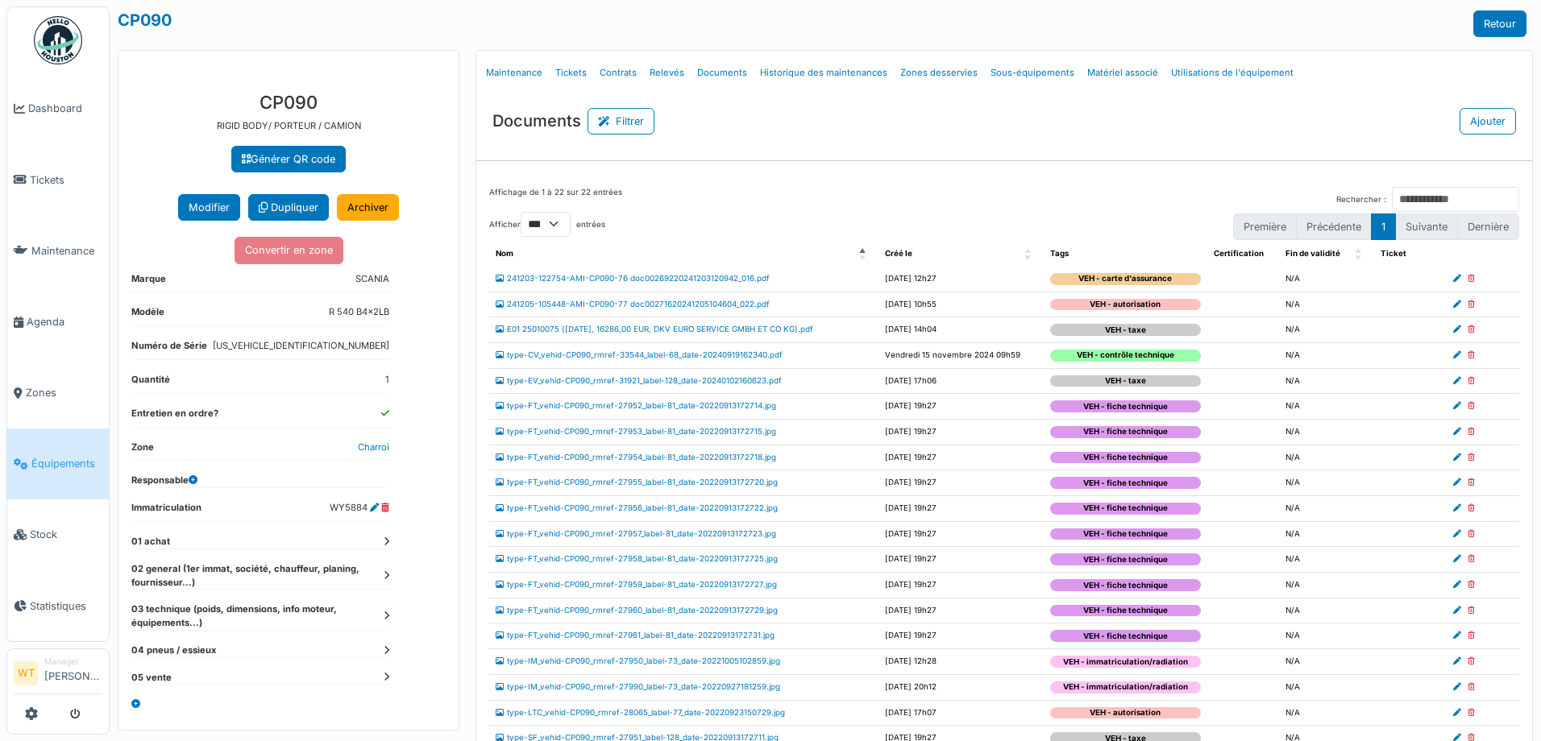
click at [1082, 37] on div "**********" at bounding box center [825, 370] width 1431 height 741
click at [69, 481] on link "Équipements" at bounding box center [58, 464] width 102 height 71
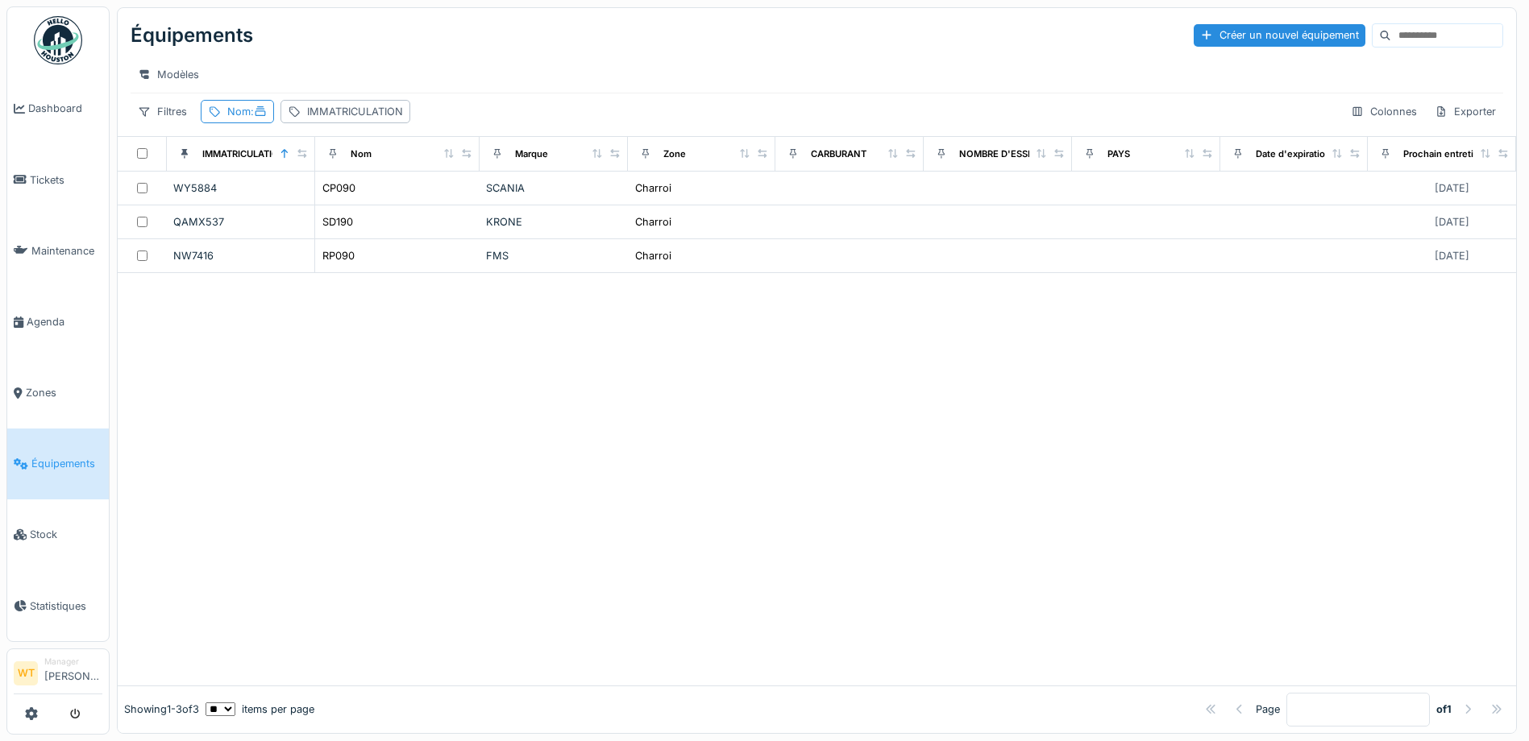
click at [229, 119] on div "Nom :" at bounding box center [246, 111] width 39 height 15
click at [287, 214] on input "**" at bounding box center [288, 202] width 160 height 34
drag, startPoint x: 627, startPoint y: 445, endPoint x: 547, endPoint y: 399, distance: 92.1
click at [612, 434] on div at bounding box center [817, 479] width 1398 height 412
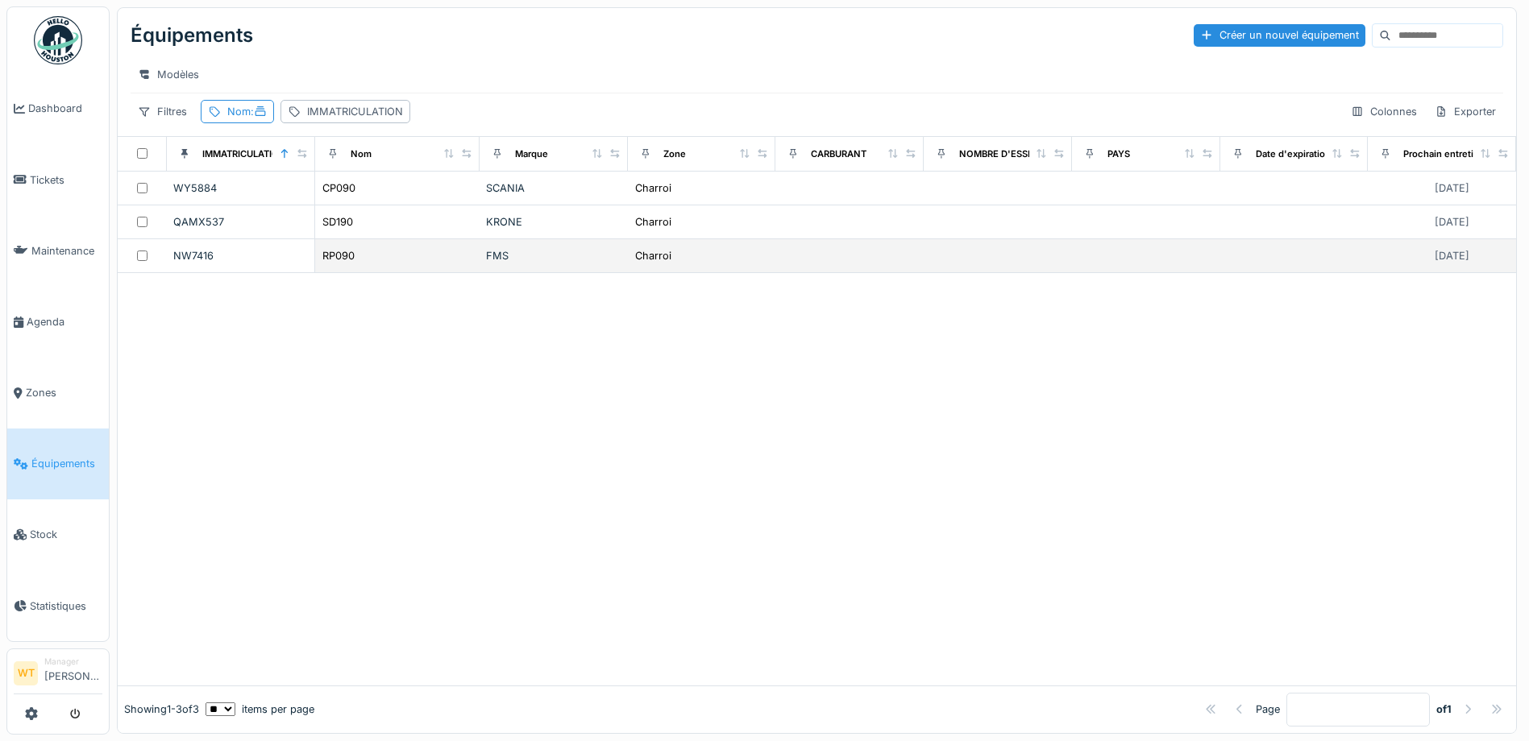
click at [376, 264] on div "RP090" at bounding box center [398, 255] width 152 height 17
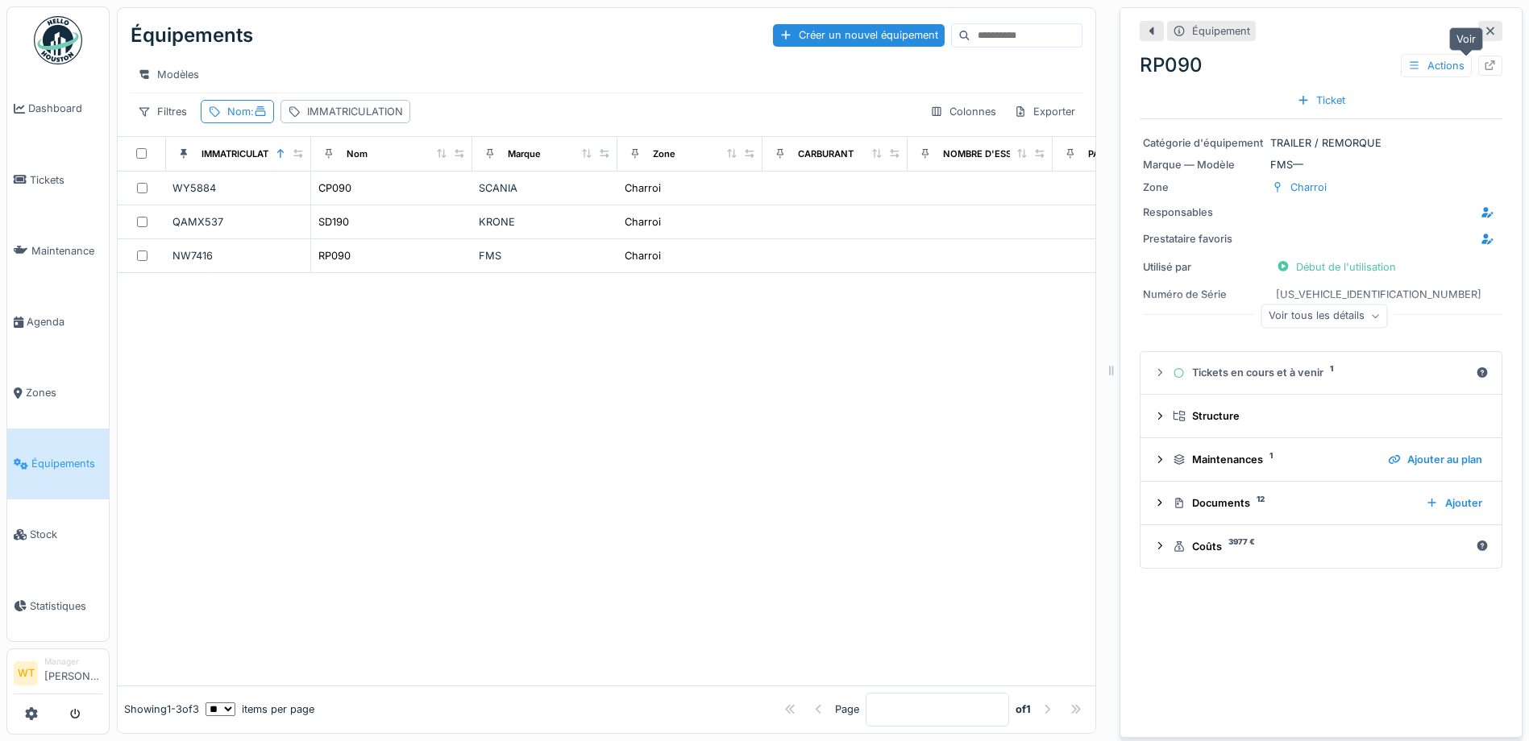
click at [1485, 69] on icon at bounding box center [1490, 65] width 10 height 10
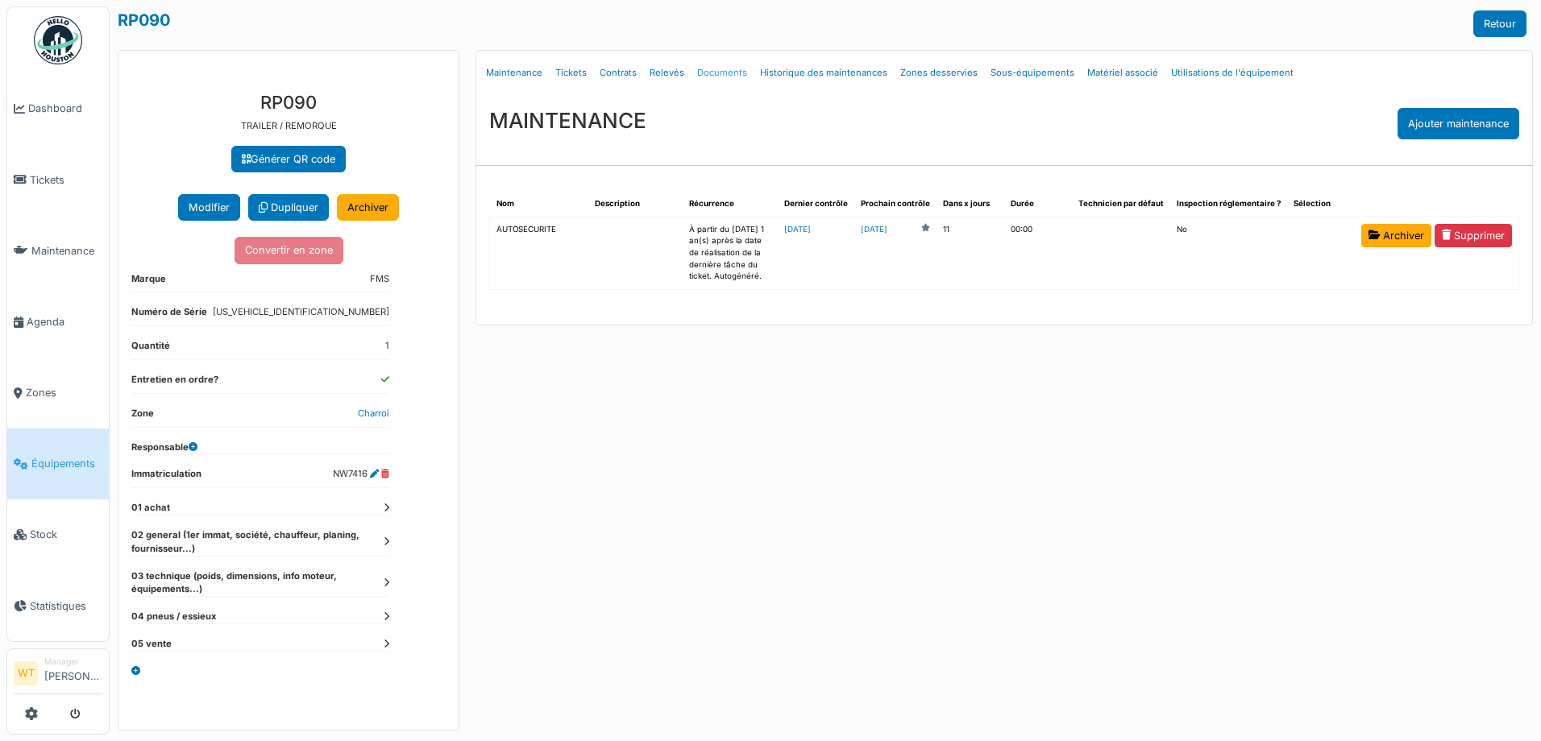
click at [735, 75] on link "Documents" at bounding box center [722, 73] width 63 height 38
select select "***"
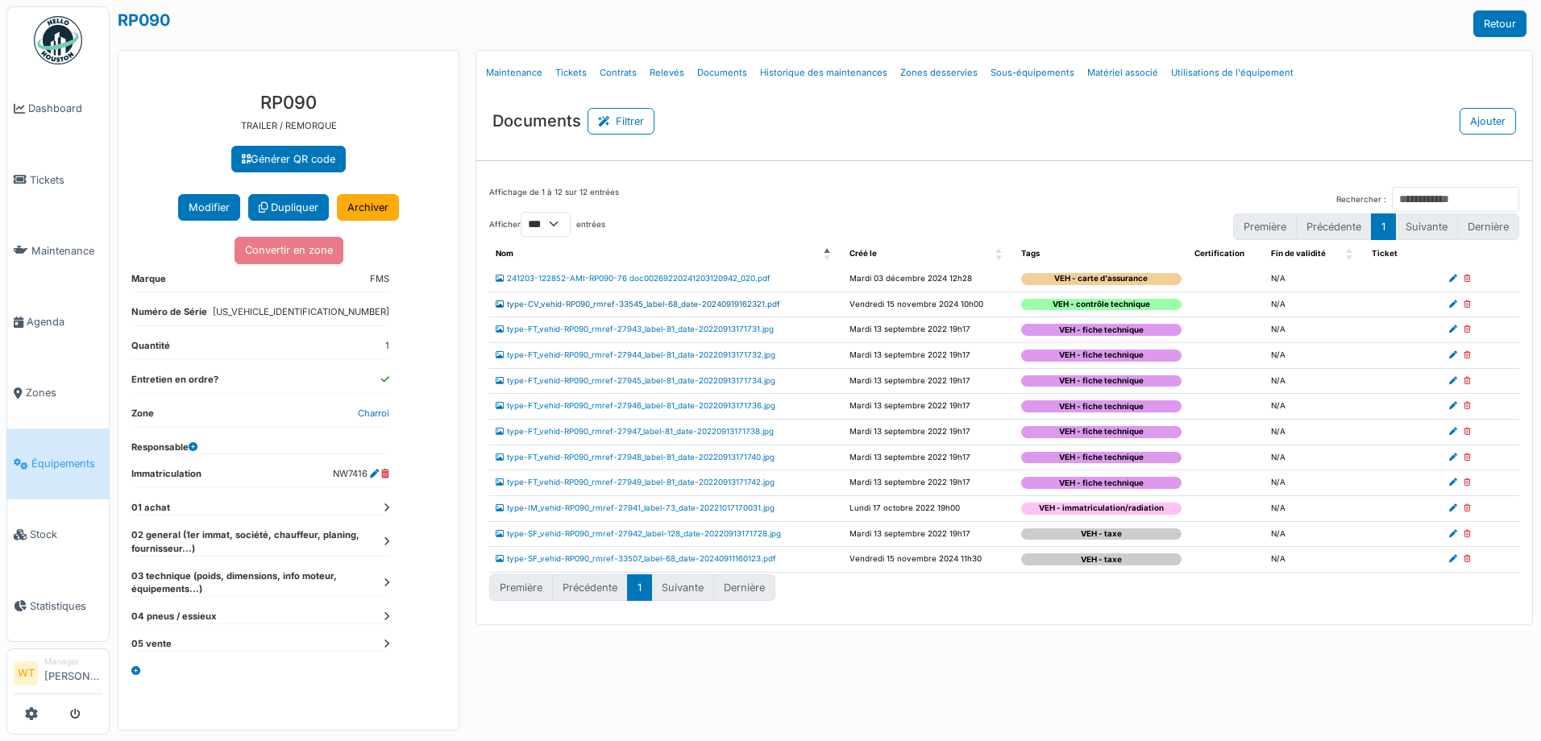
click at [671, 305] on link "type-CV_vehid-RP090_rmref-33545_label-68_date-20240919162321.pdf" at bounding box center [638, 304] width 284 height 9
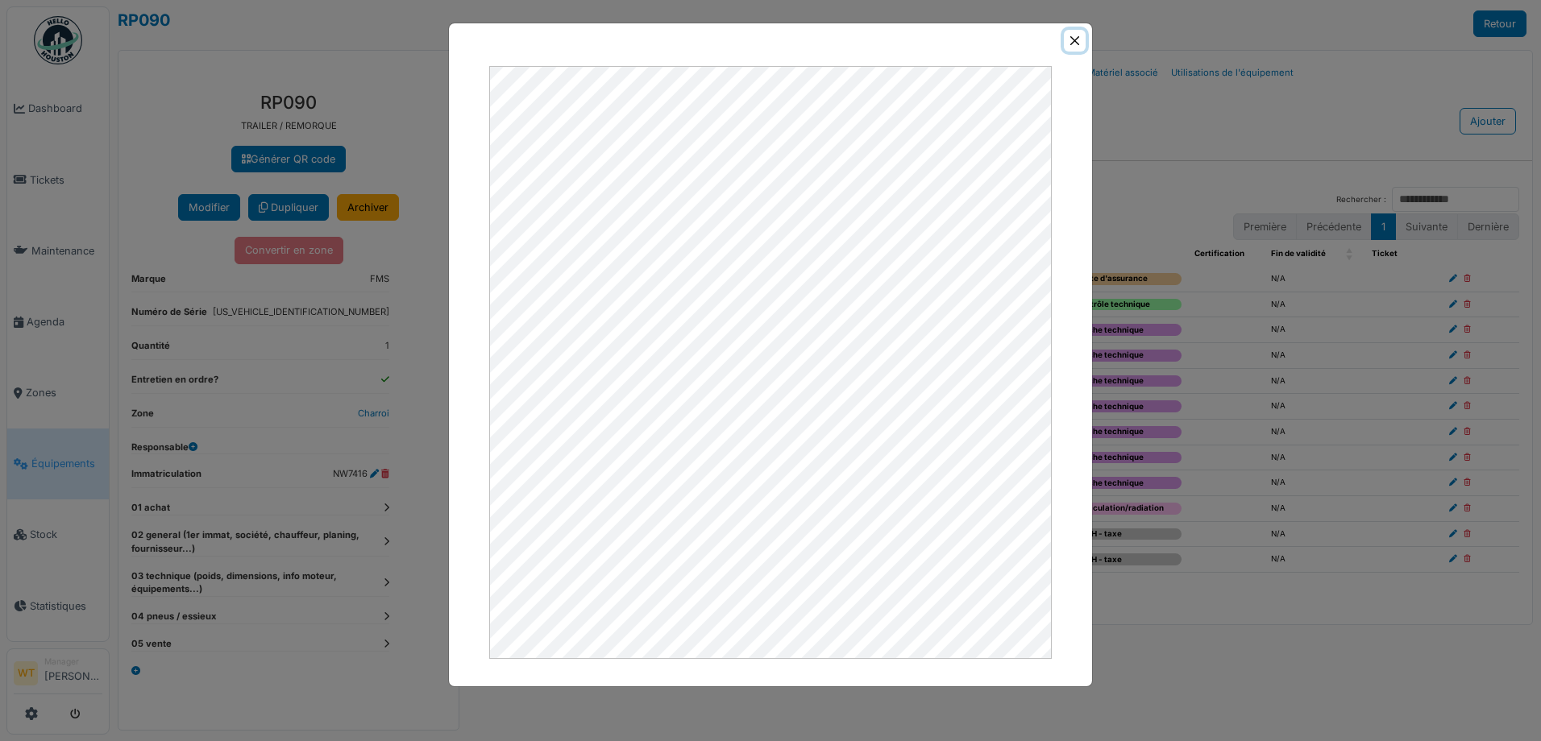
click at [1071, 40] on button "Close" at bounding box center [1075, 41] width 22 height 22
